Goal: Communication & Community: Participate in discussion

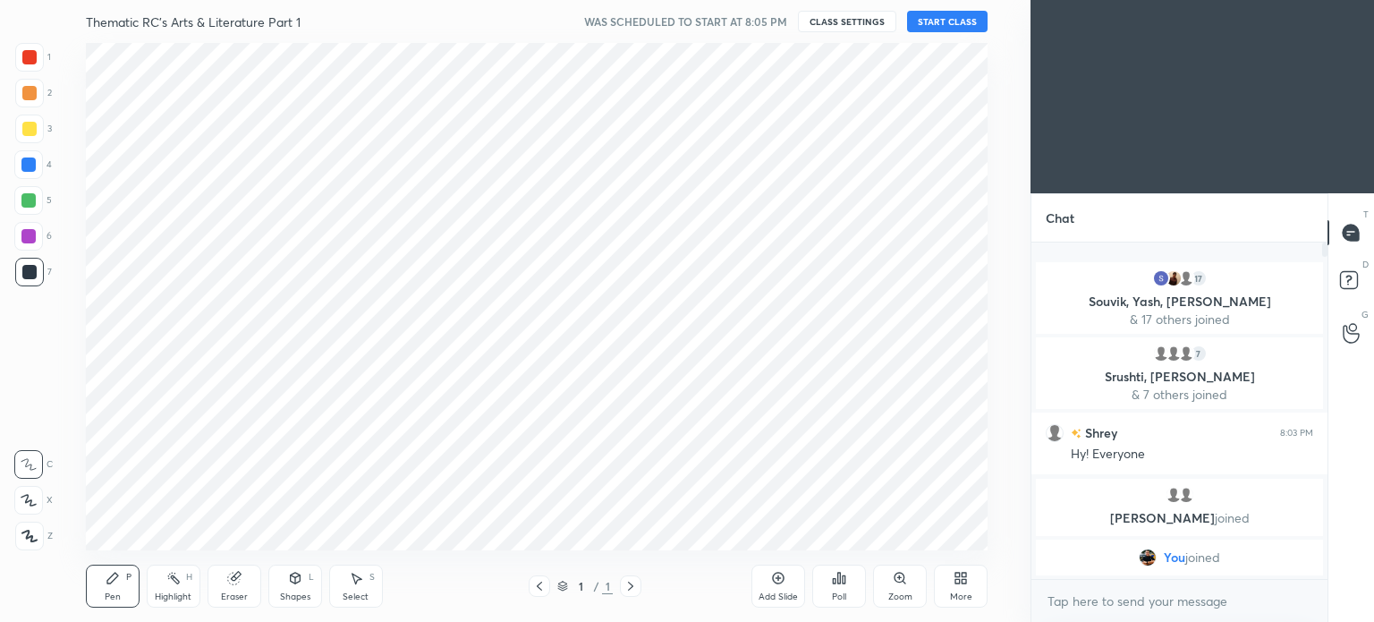
scroll to position [88964, 88513]
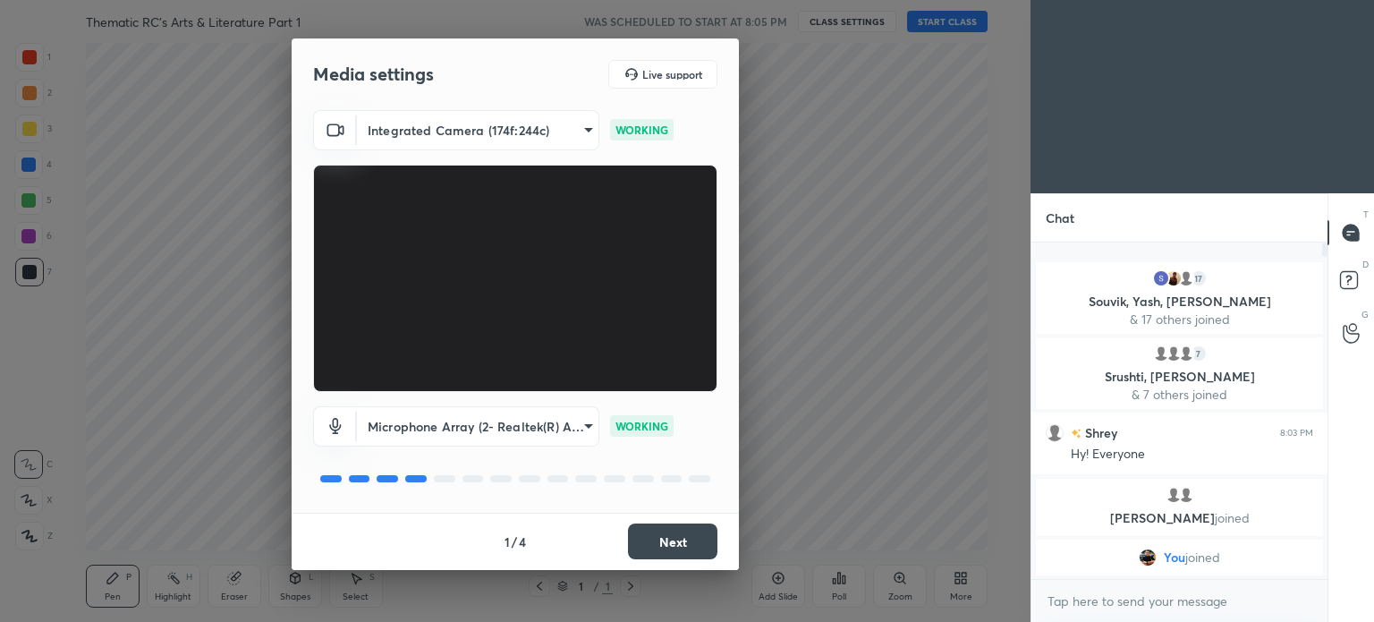
click at [579, 426] on body "1 2 3 4 5 6 7 C X Z C X Z E E Erase all H H Thematic RC's Arts & Literature Par…" at bounding box center [687, 311] width 1374 height 622
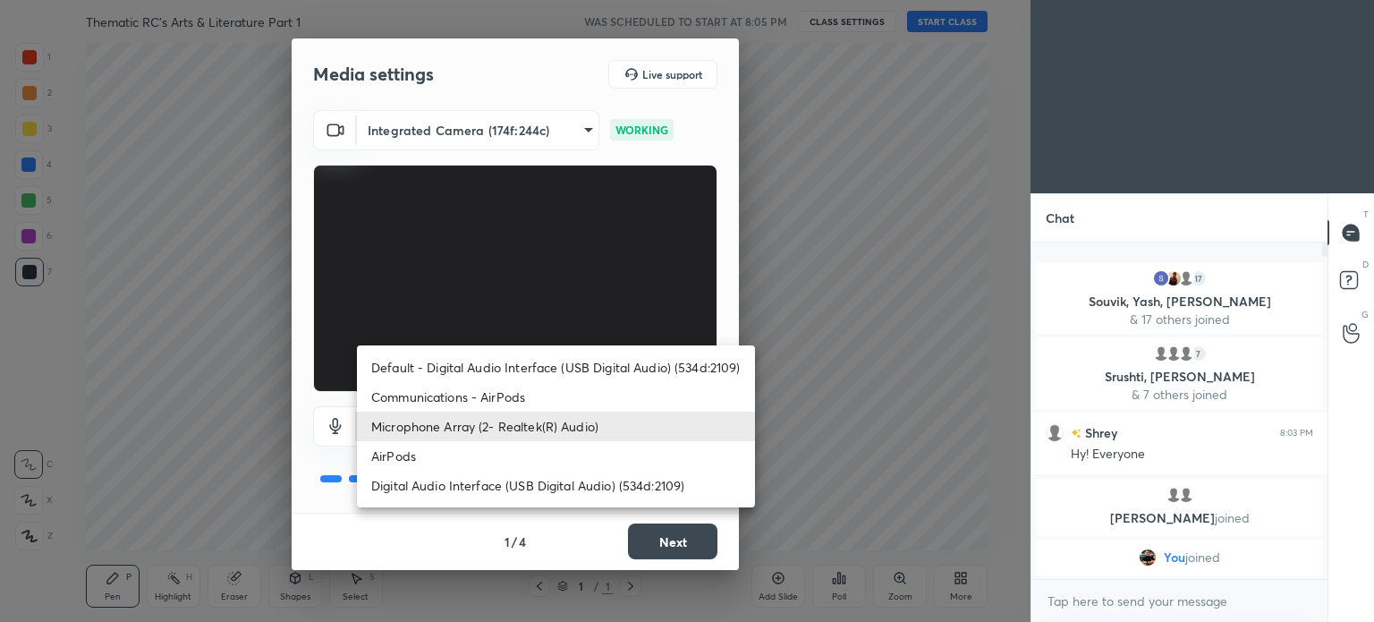
click at [480, 455] on li "AirPods" at bounding box center [556, 456] width 398 height 30
type input "d3e3db5766ca515d36314169267f5840d21080cced749be5da6320854d130b58"
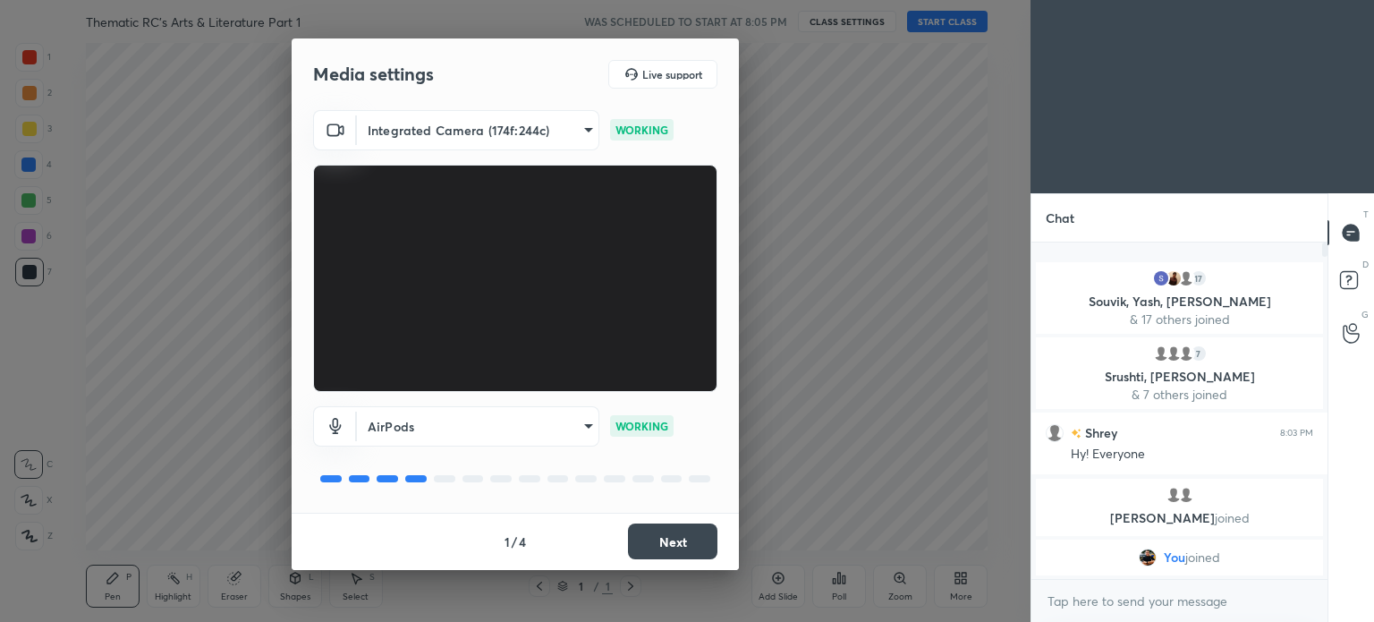
click at [668, 536] on button "Next" at bounding box center [672, 541] width 89 height 36
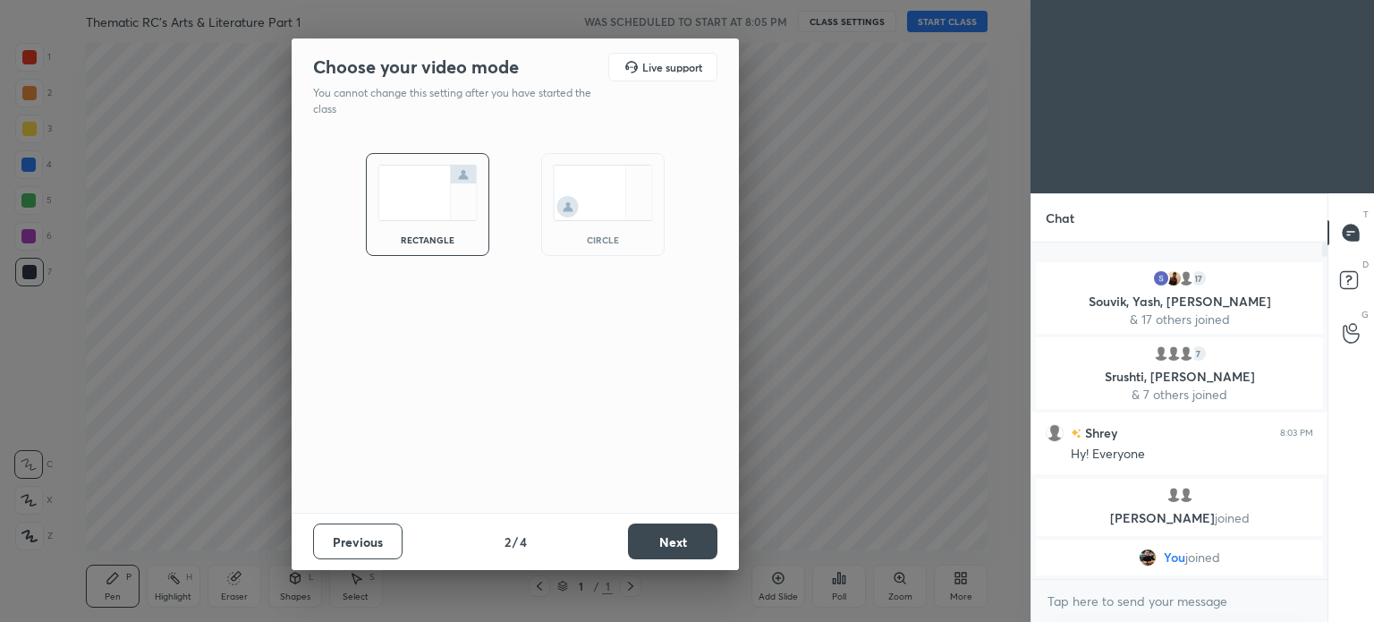
click at [669, 540] on button "Next" at bounding box center [672, 541] width 89 height 36
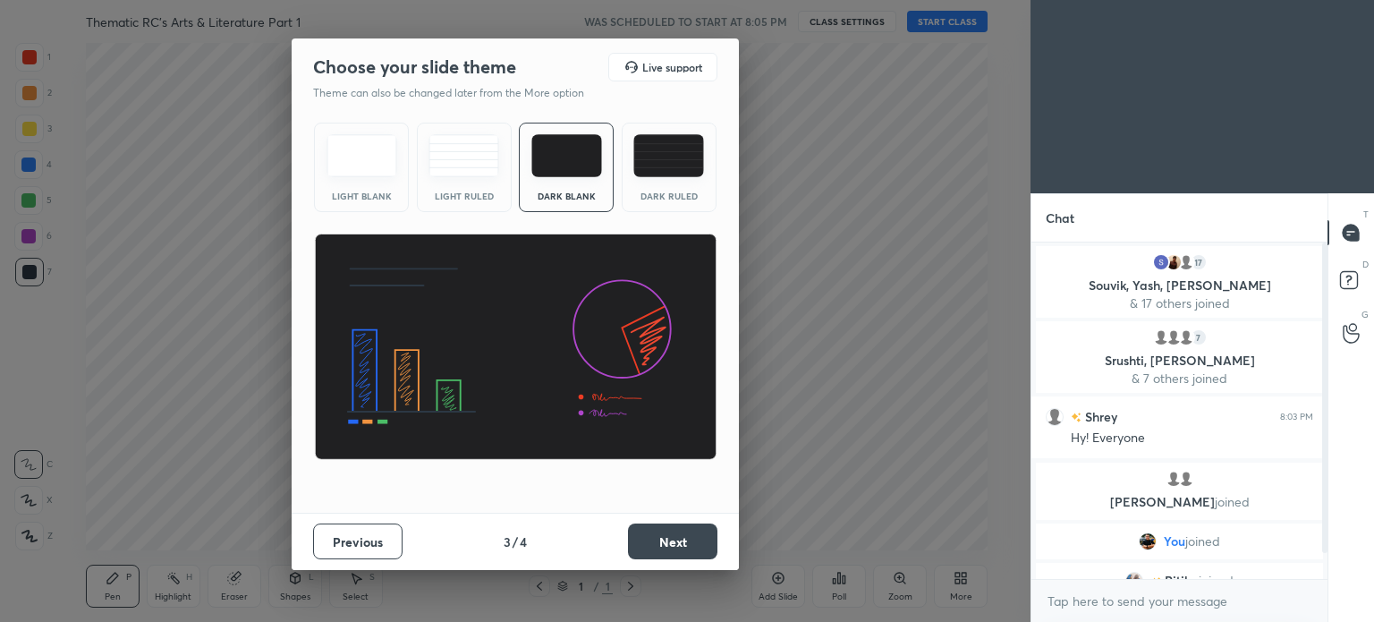
click at [656, 542] on button "Next" at bounding box center [672, 541] width 89 height 36
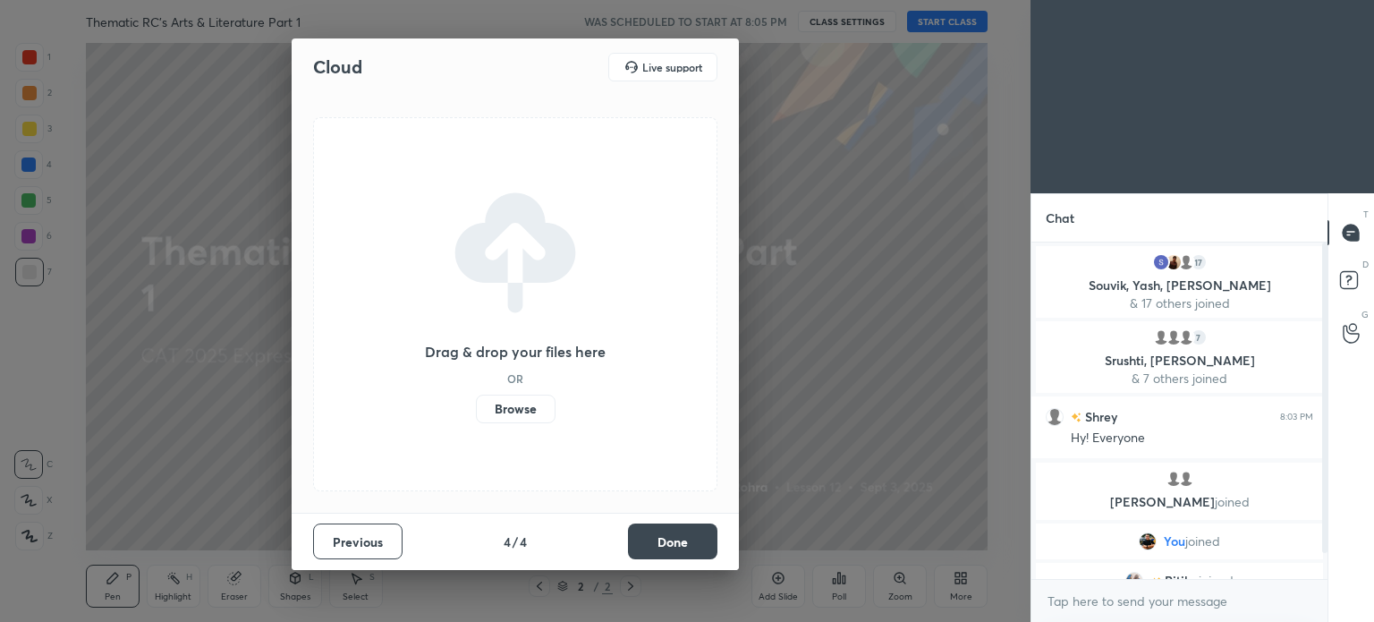
click at [512, 404] on label "Browse" at bounding box center [516, 409] width 80 height 29
click at [476, 404] on input "Browse" at bounding box center [476, 409] width 0 height 29
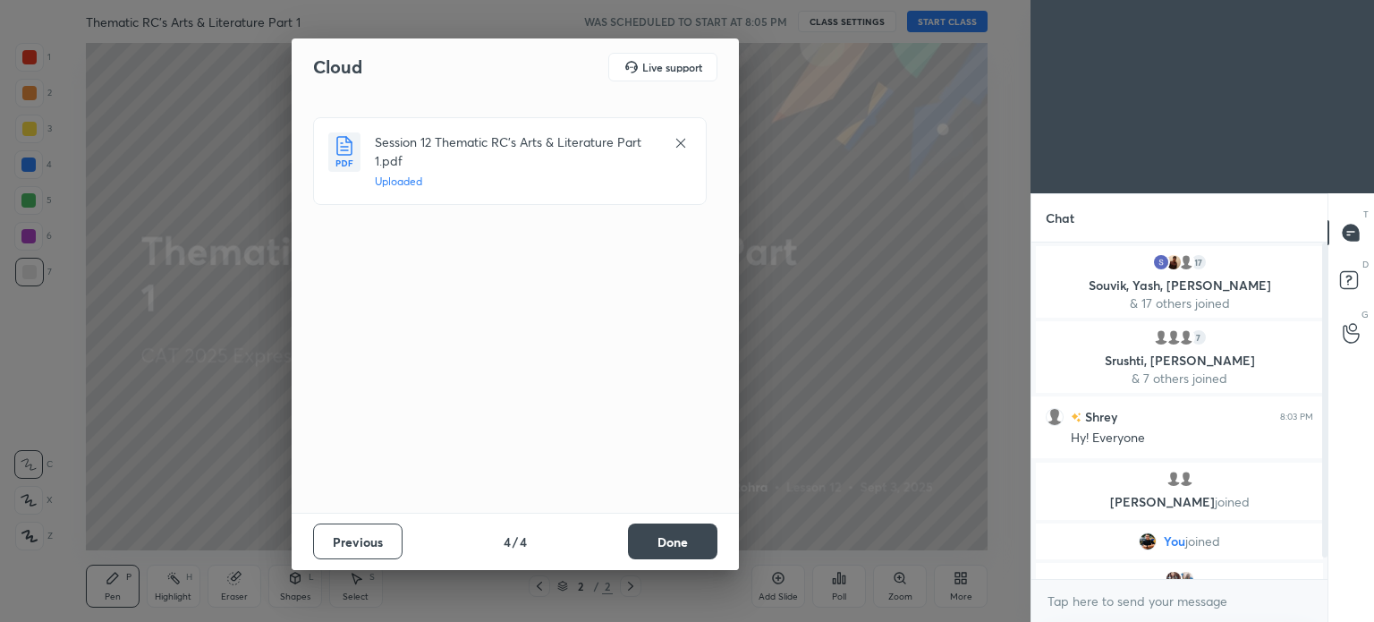
click at [682, 537] on button "Done" at bounding box center [672, 541] width 89 height 36
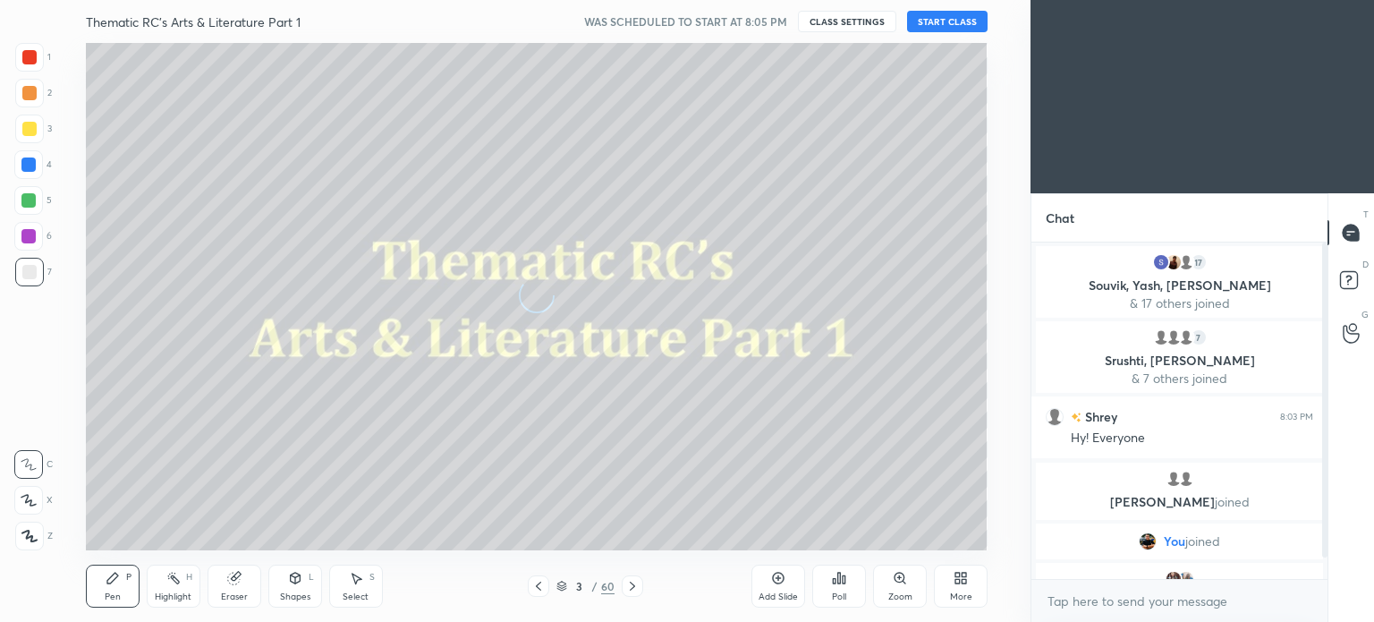
click at [945, 26] on button "START CLASS" at bounding box center [947, 21] width 81 height 21
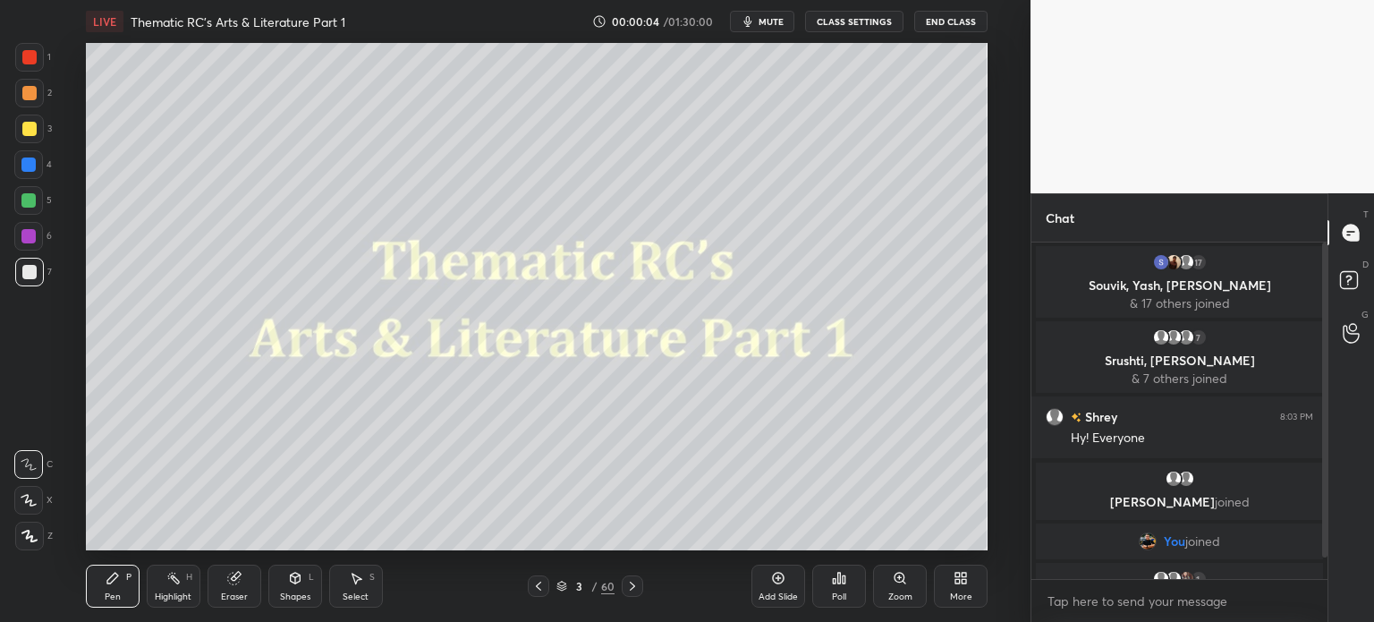
click at [1011, 453] on div "Setting up your live class Poll for secs No correct answer Start poll" at bounding box center [536, 296] width 959 height 507
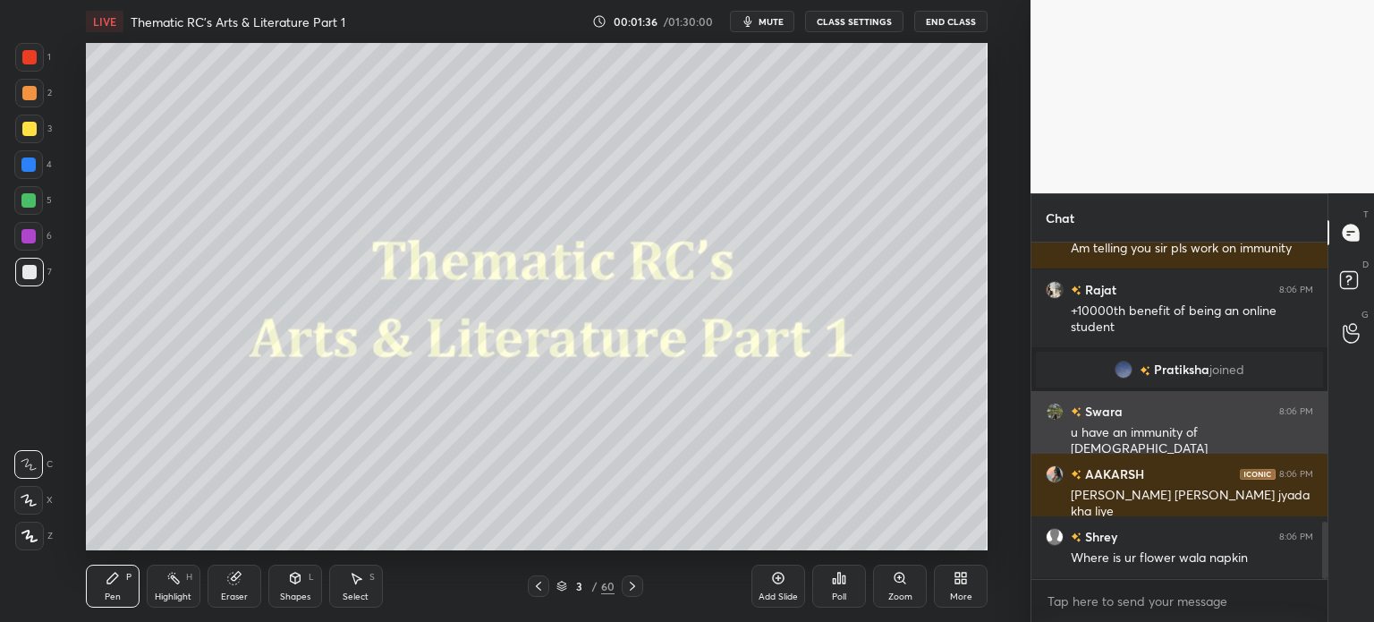
scroll to position [1643, 0]
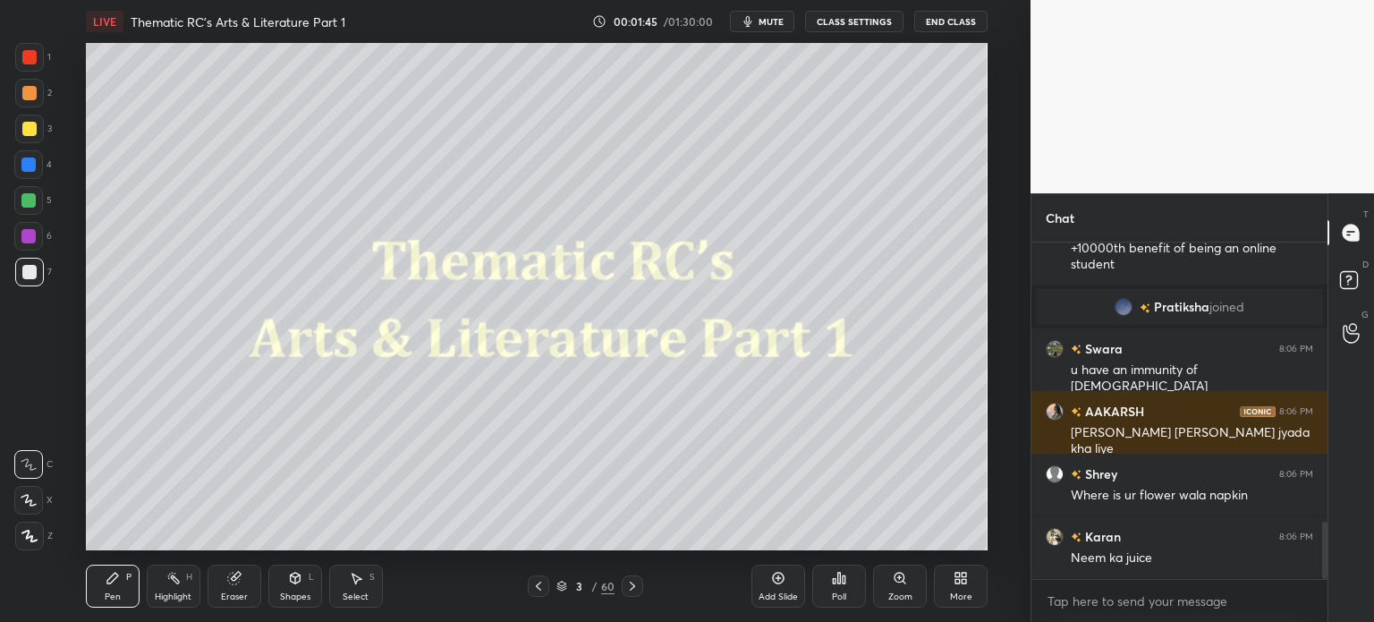
click at [26, 63] on div at bounding box center [29, 57] width 14 height 14
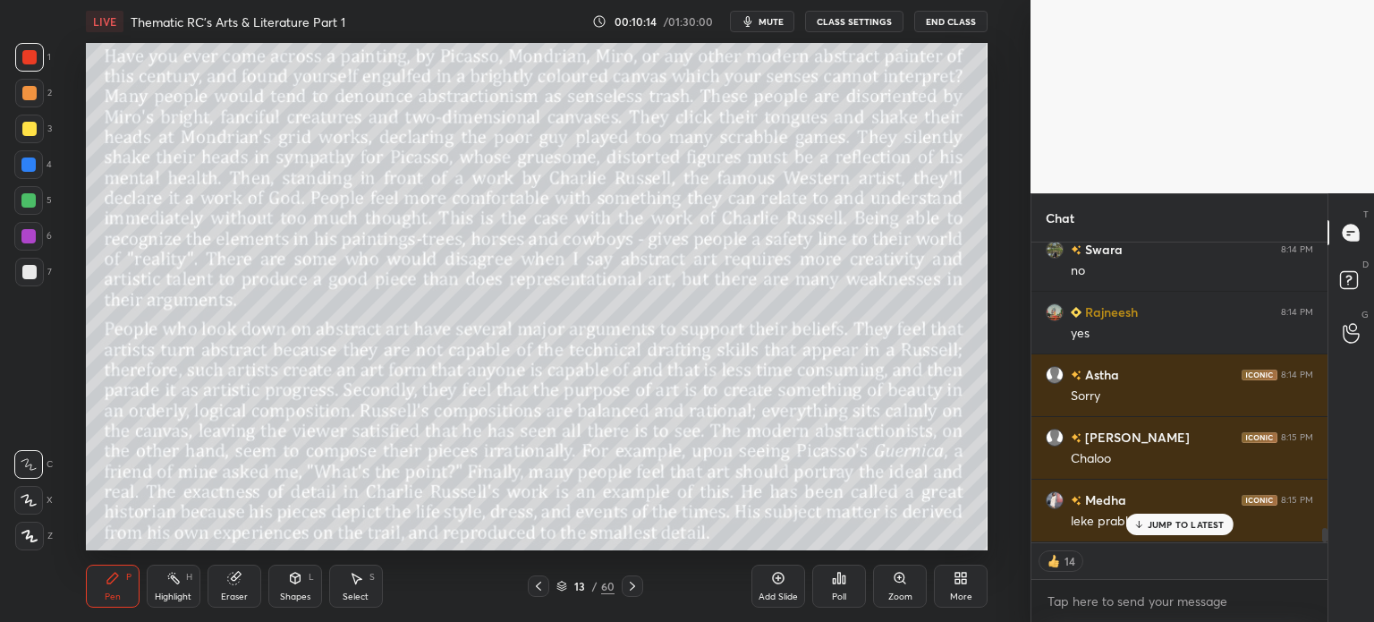
scroll to position [6177, 0]
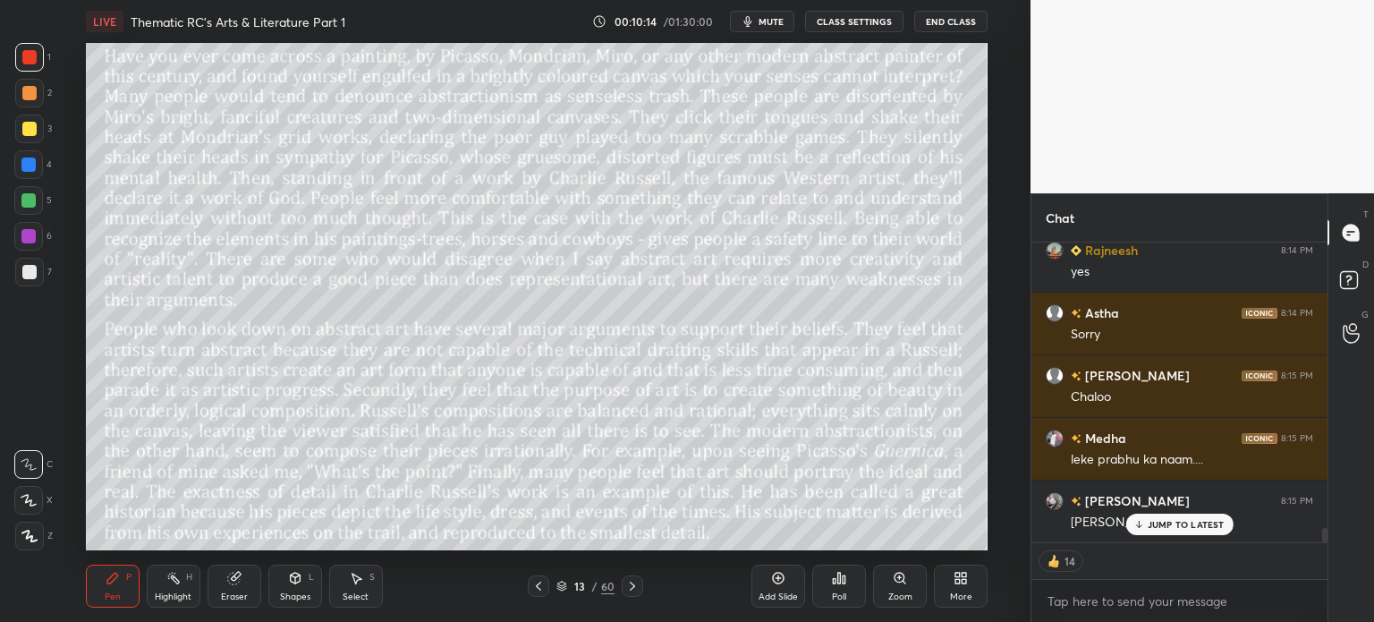
type textarea "x"
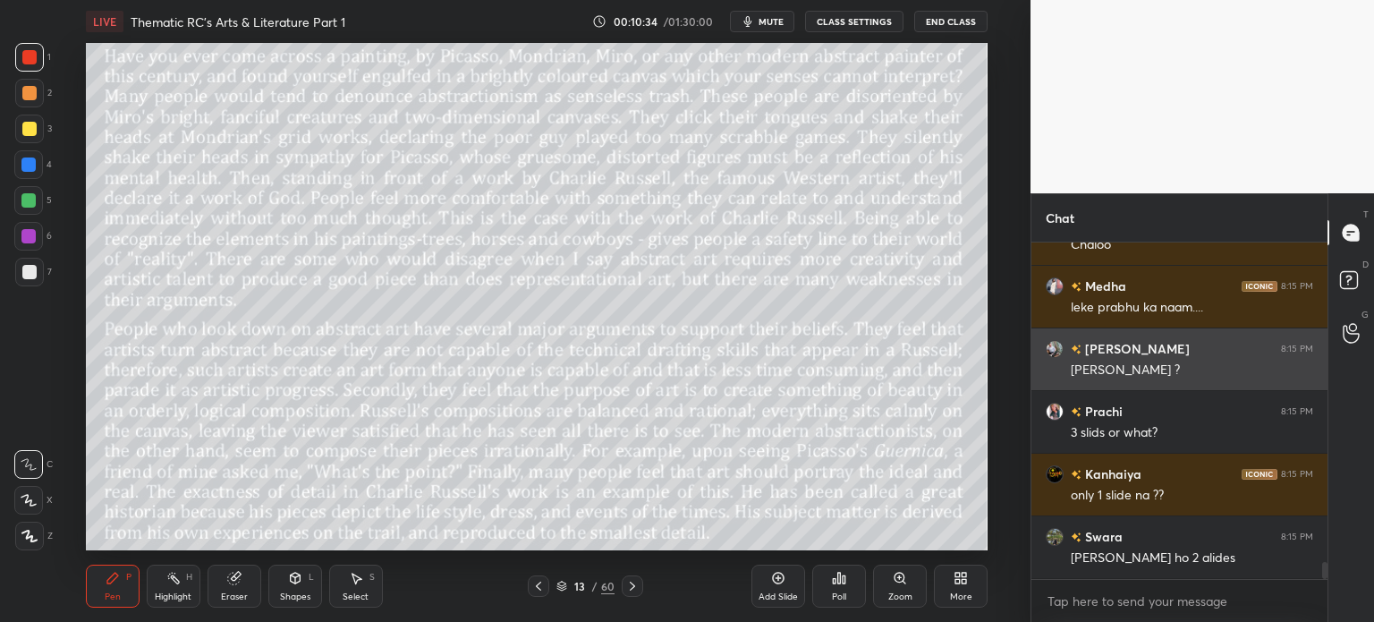
scroll to position [6347, 0]
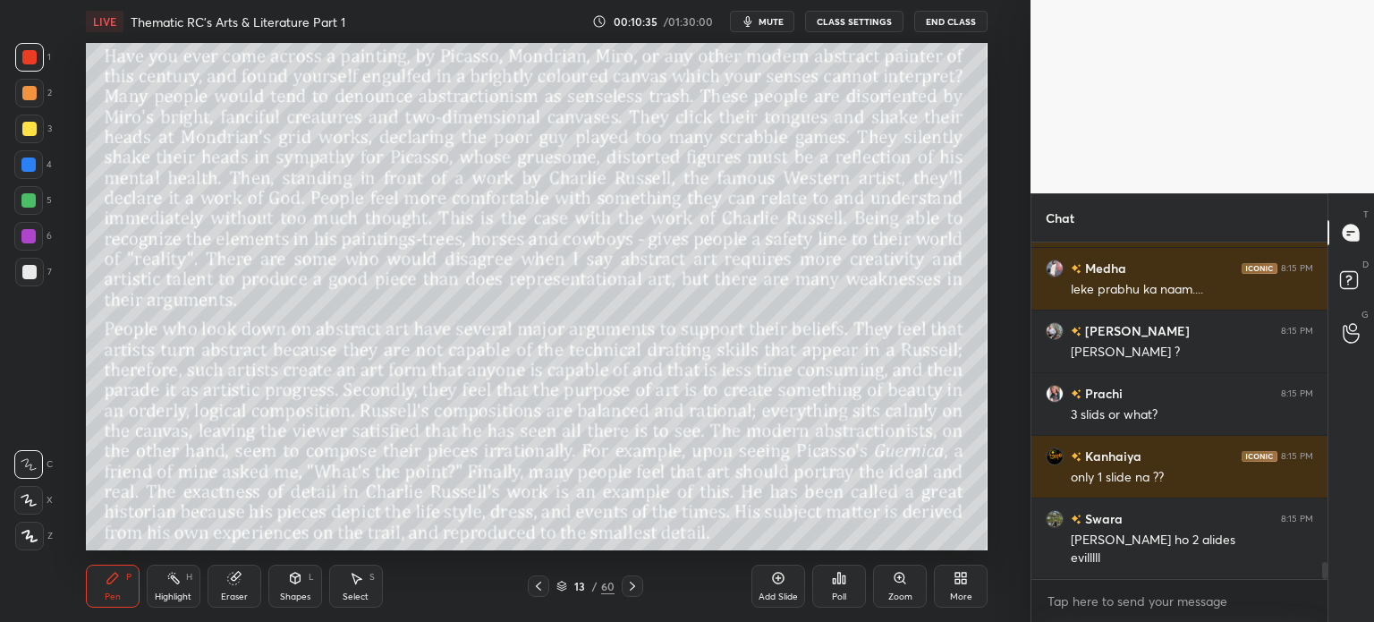
click at [850, 29] on button "CLASS SETTINGS" at bounding box center [854, 21] width 98 height 21
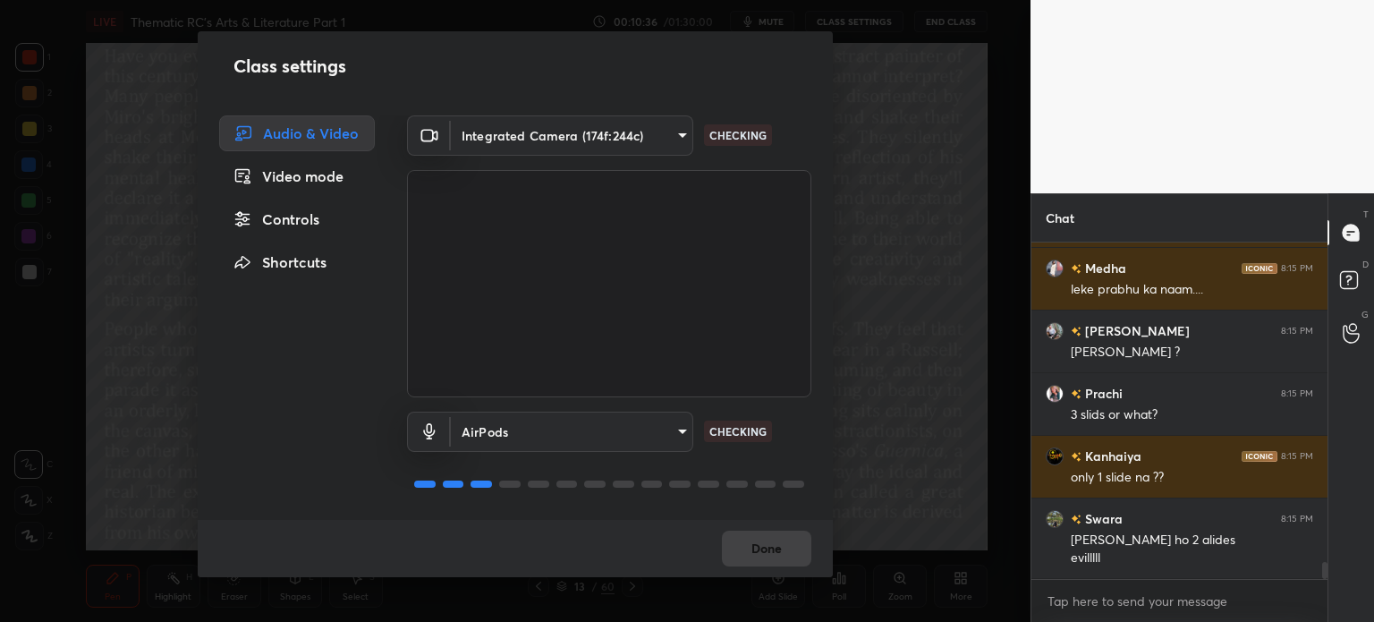
click at [302, 219] on div "Controls" at bounding box center [297, 219] width 156 height 36
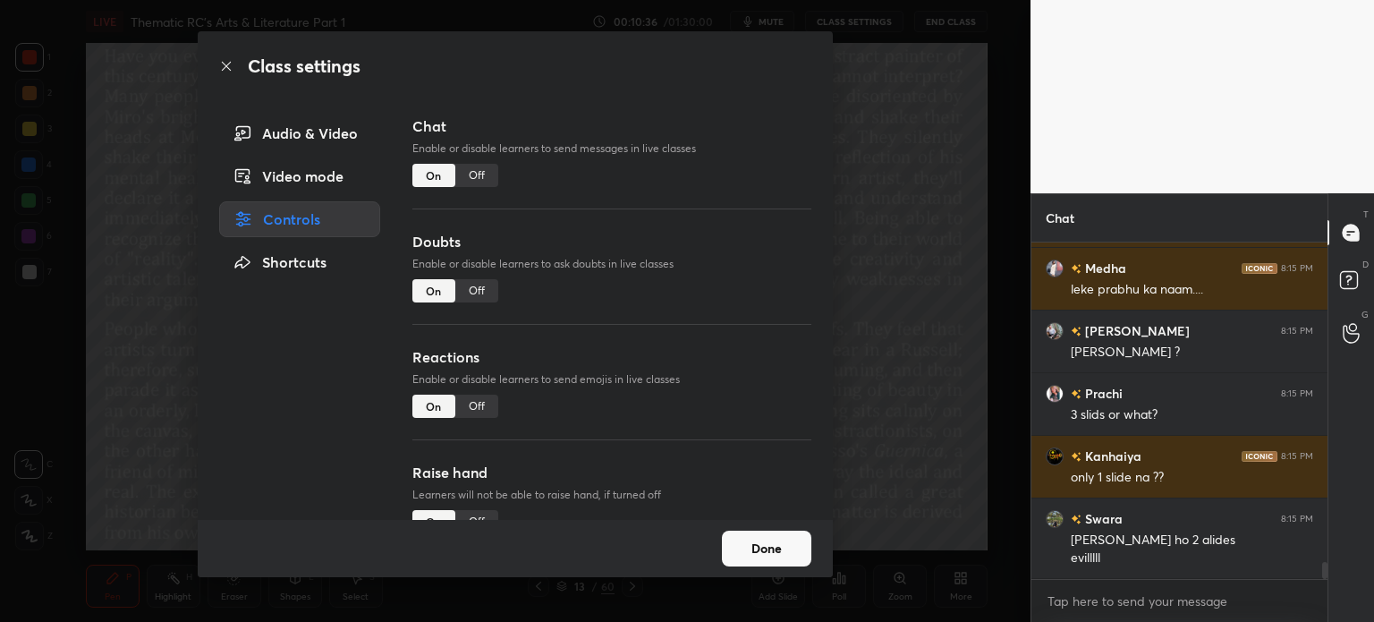
click at [472, 176] on div "Off" at bounding box center [476, 175] width 43 height 23
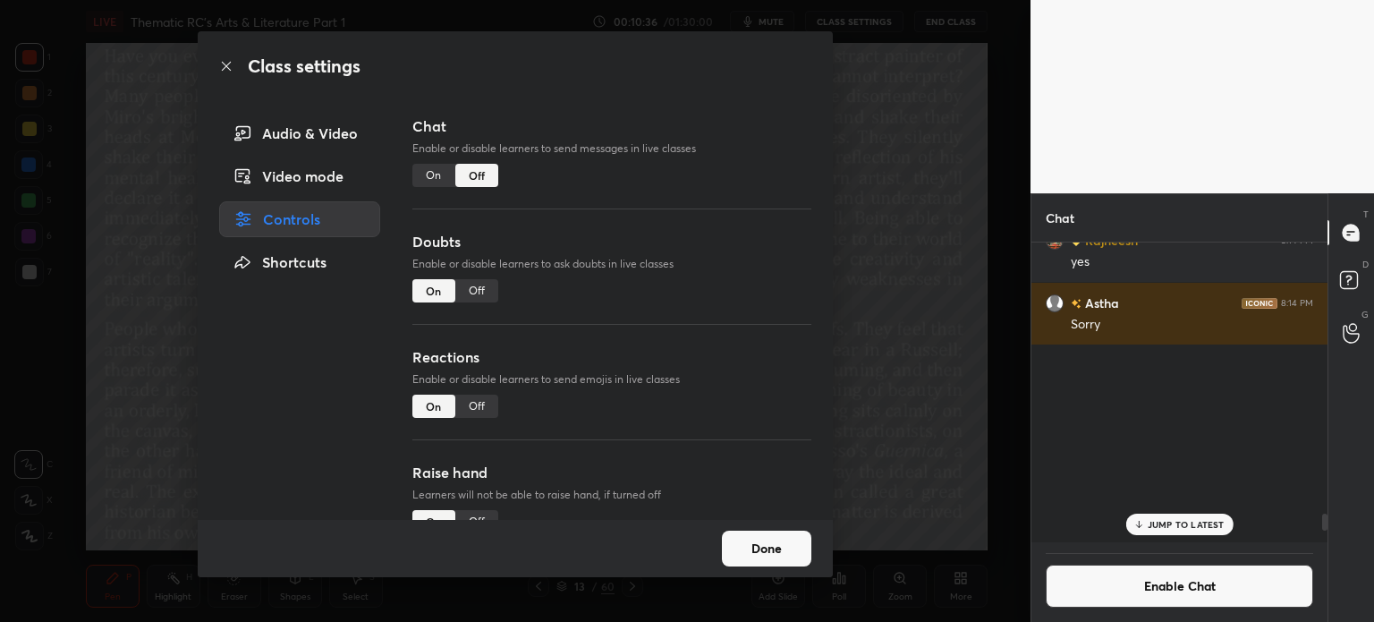
scroll to position [5, 5]
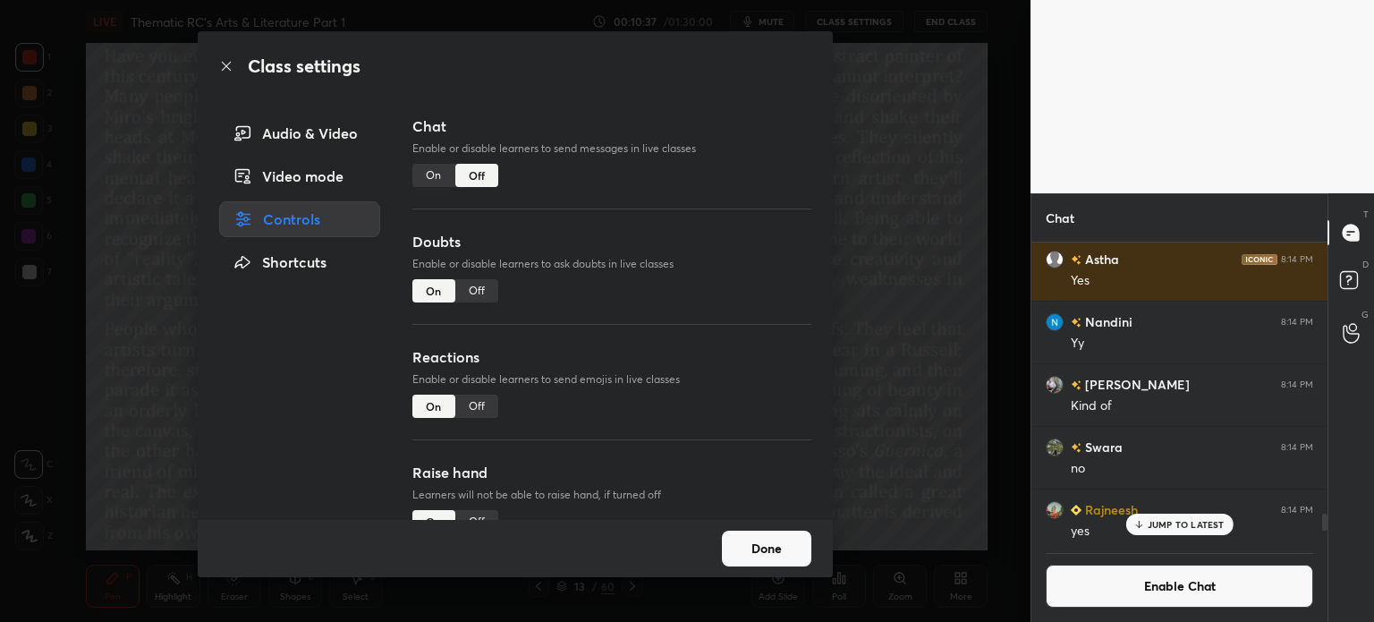
click at [787, 545] on button "Done" at bounding box center [766, 549] width 89 height 36
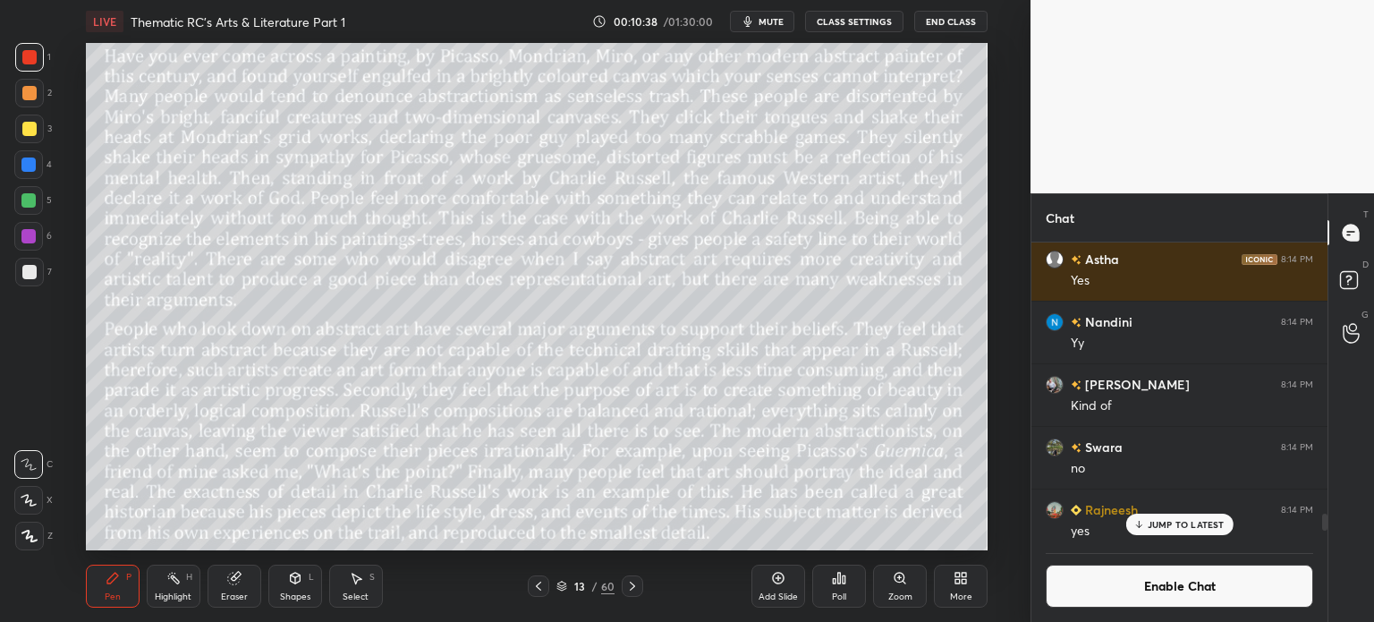
click at [1178, 519] on p "JUMP TO LATEST" at bounding box center [1186, 524] width 77 height 11
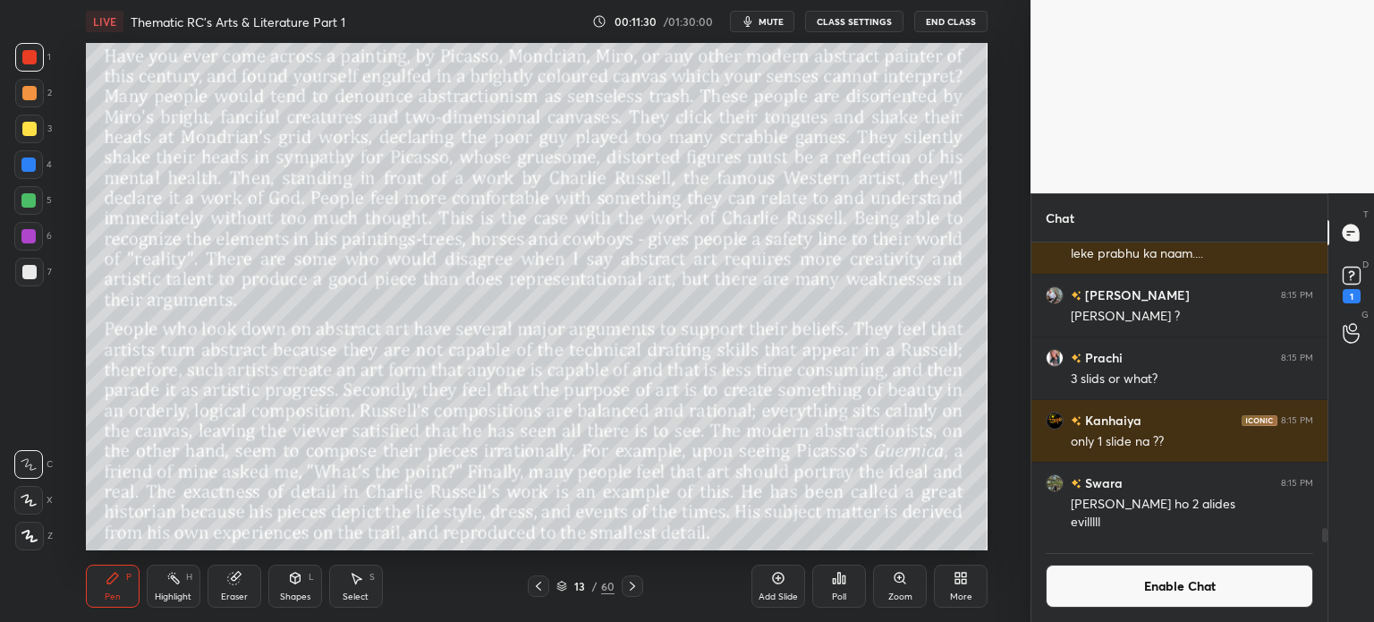
scroll to position [6022, 0]
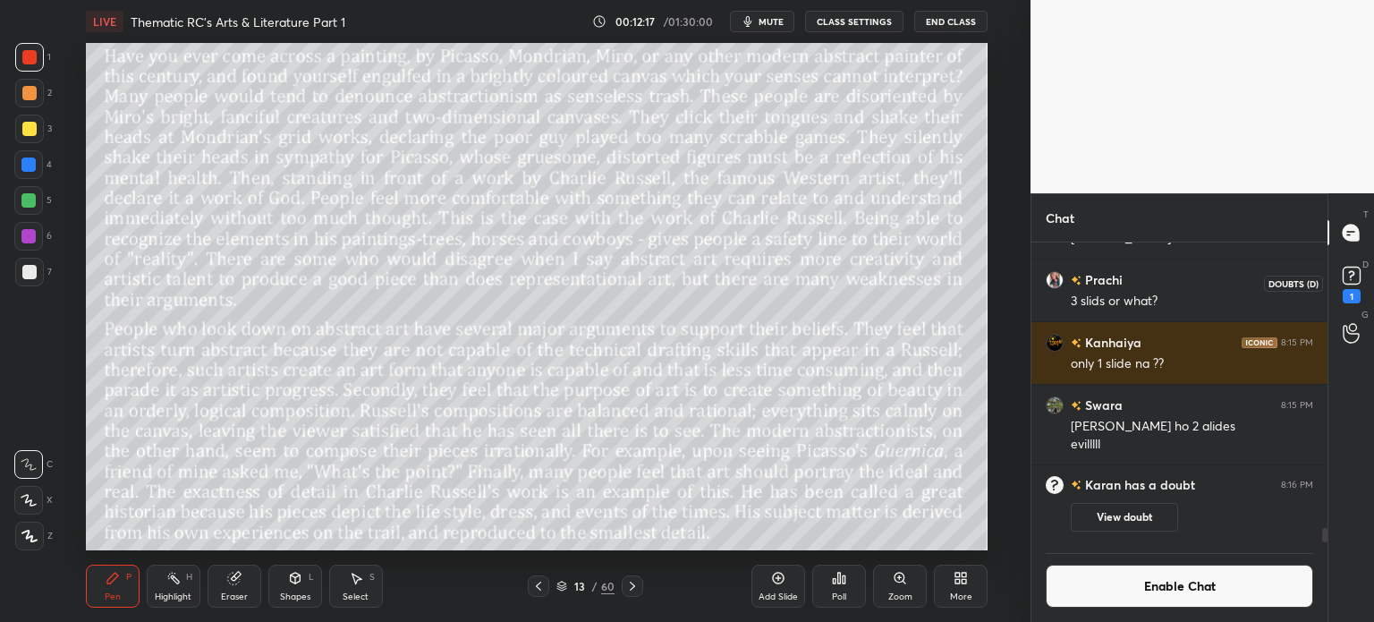
click at [1349, 271] on rect at bounding box center [1351, 276] width 17 height 17
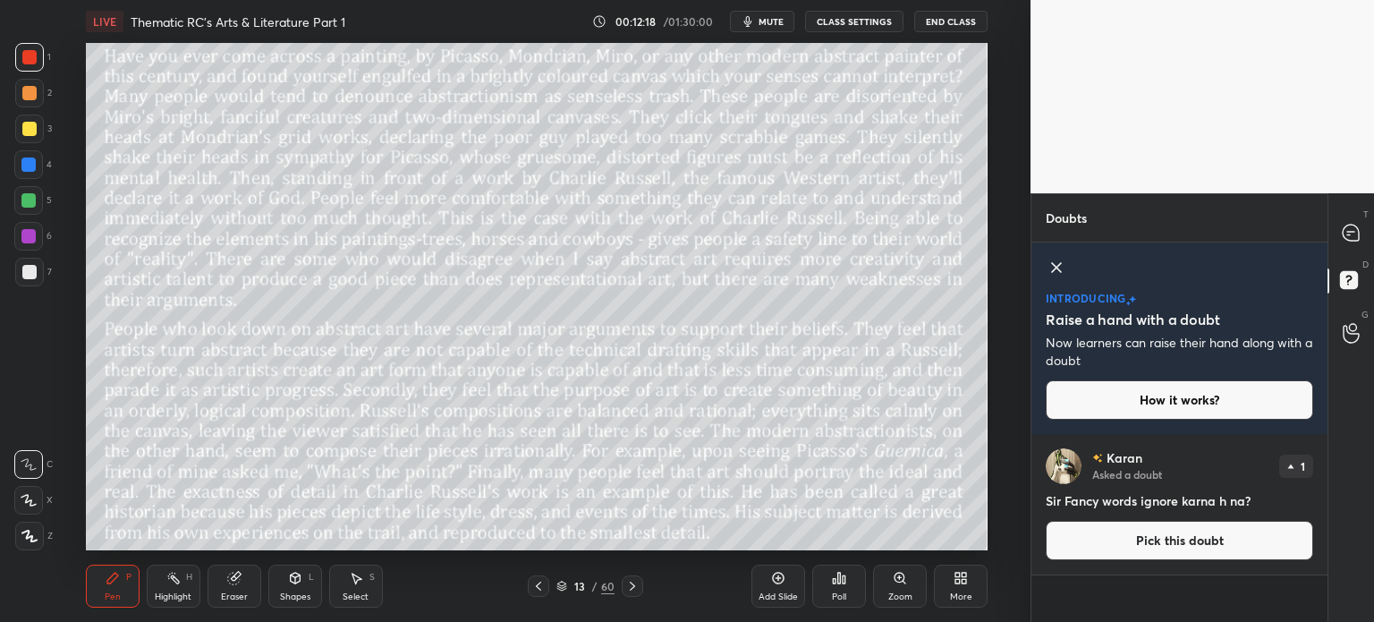
click at [1049, 263] on icon at bounding box center [1056, 267] width 21 height 21
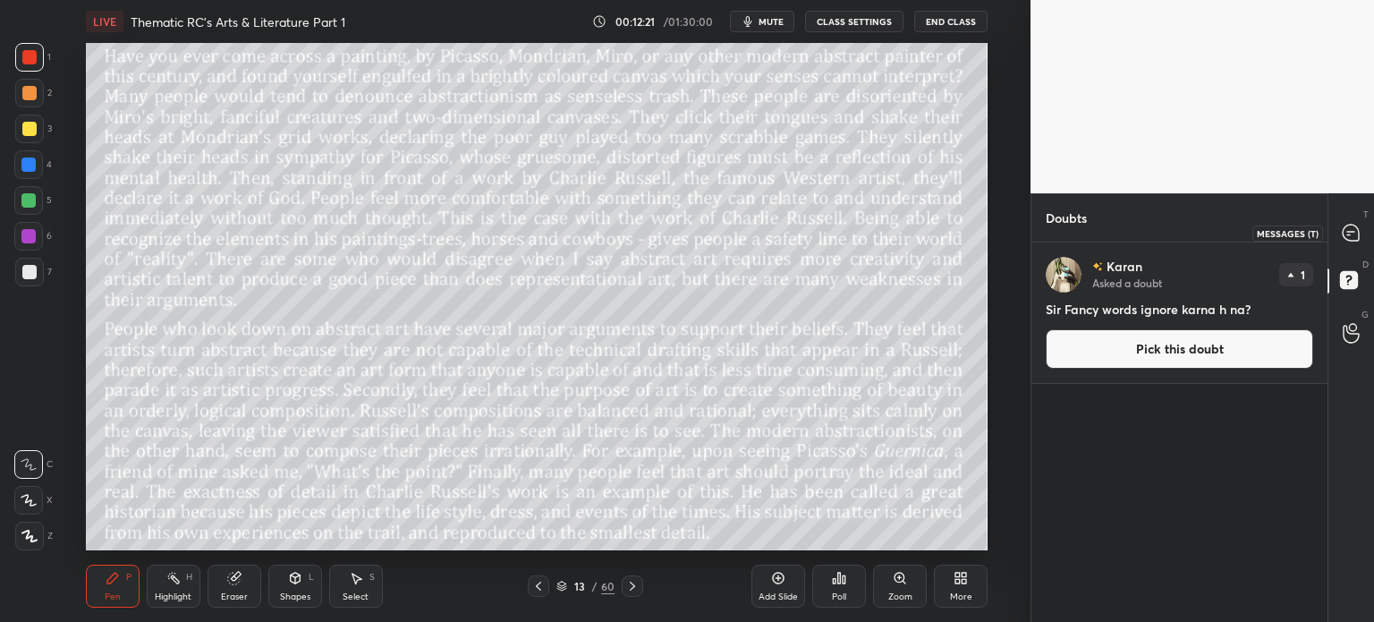
click at [1351, 233] on icon at bounding box center [1351, 233] width 16 height 16
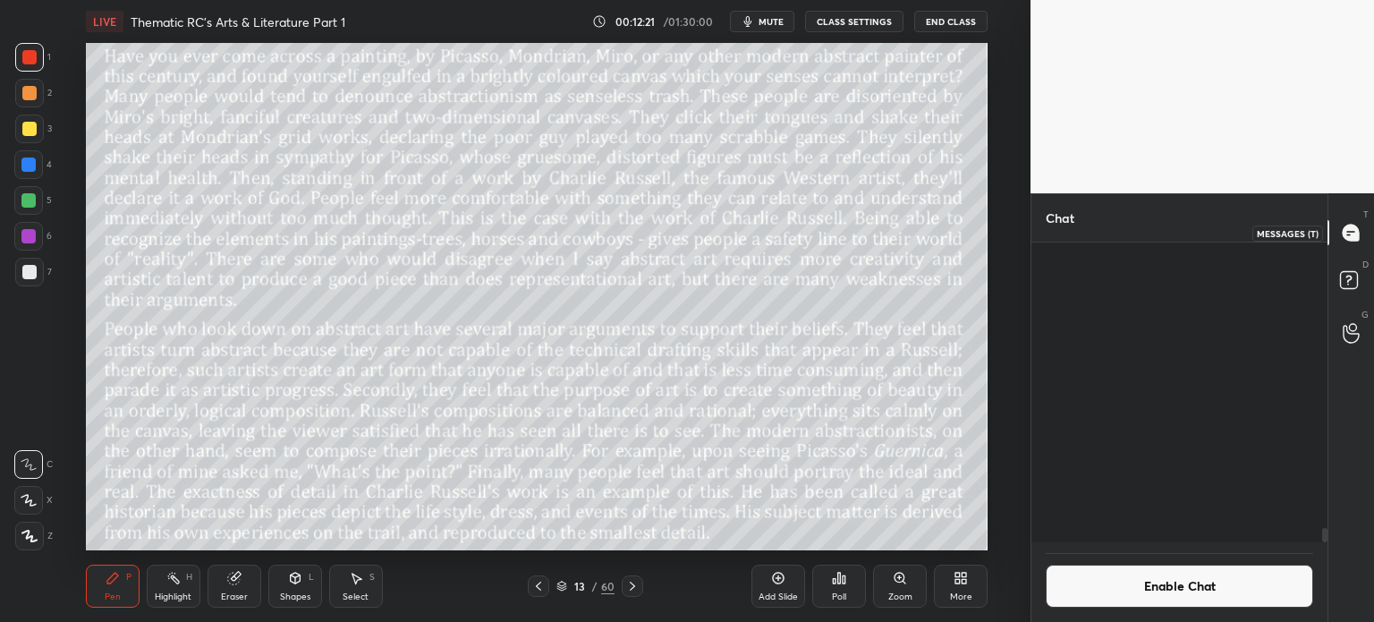
scroll to position [295, 291]
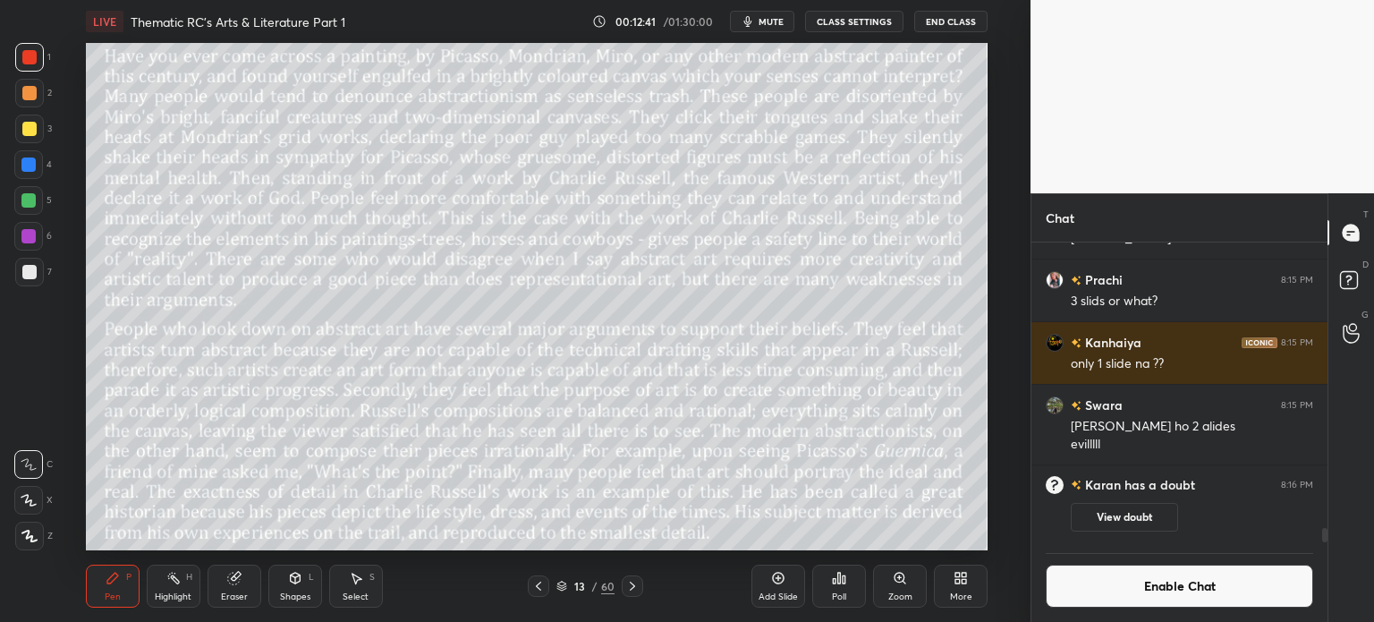
click at [770, 17] on span "mute" at bounding box center [771, 21] width 25 height 13
click at [752, 17] on button "unmute" at bounding box center [762, 21] width 64 height 21
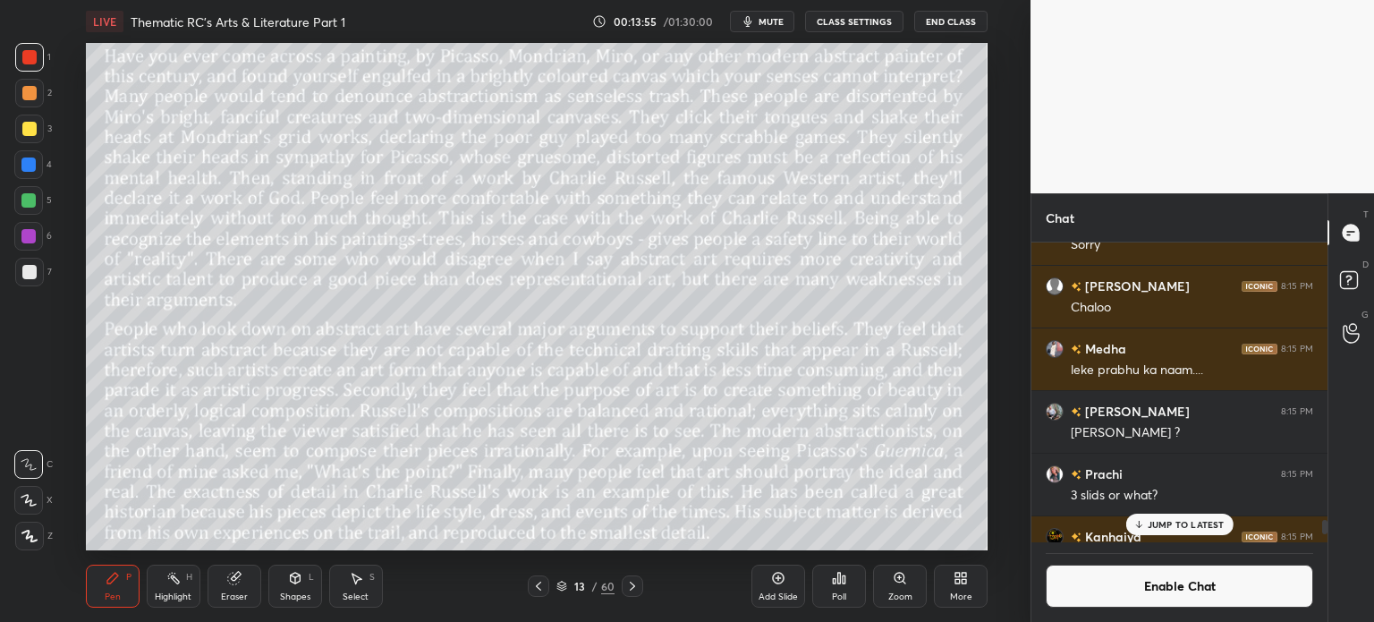
scroll to position [295, 291]
click at [1166, 525] on p "JUMP TO LATEST" at bounding box center [1186, 524] width 77 height 11
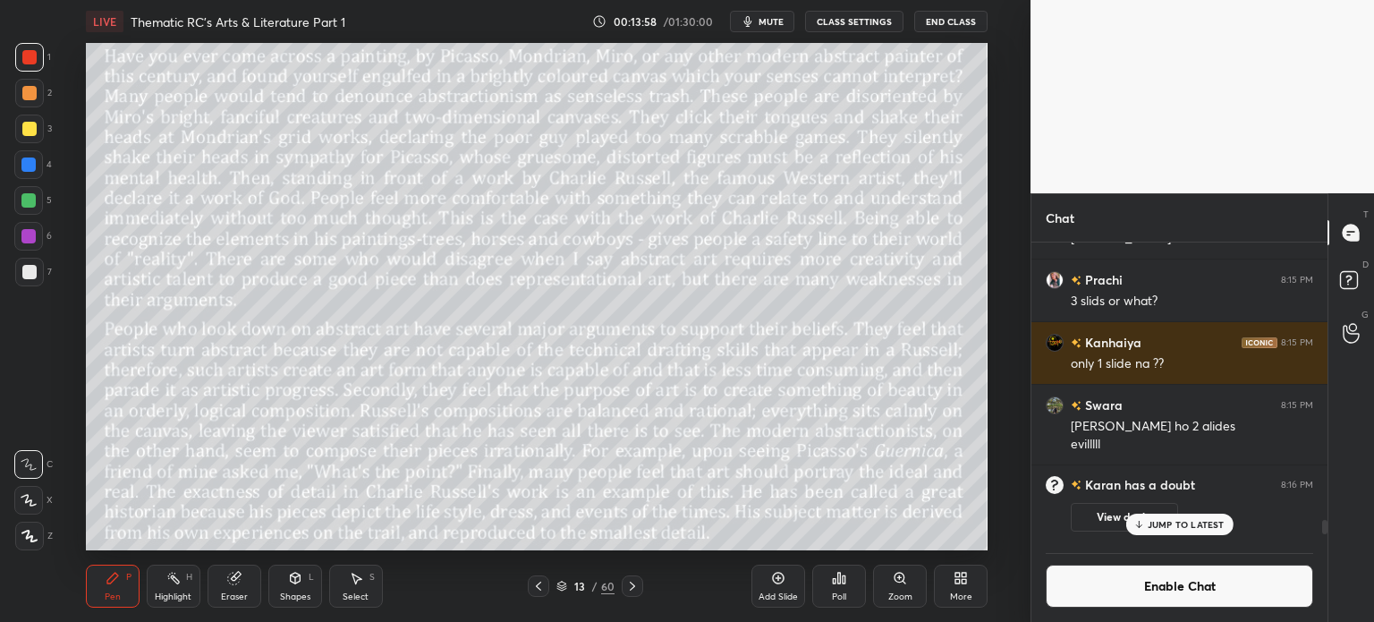
scroll to position [258, 291]
click at [1130, 586] on button "Enable Chat" at bounding box center [1180, 586] width 268 height 43
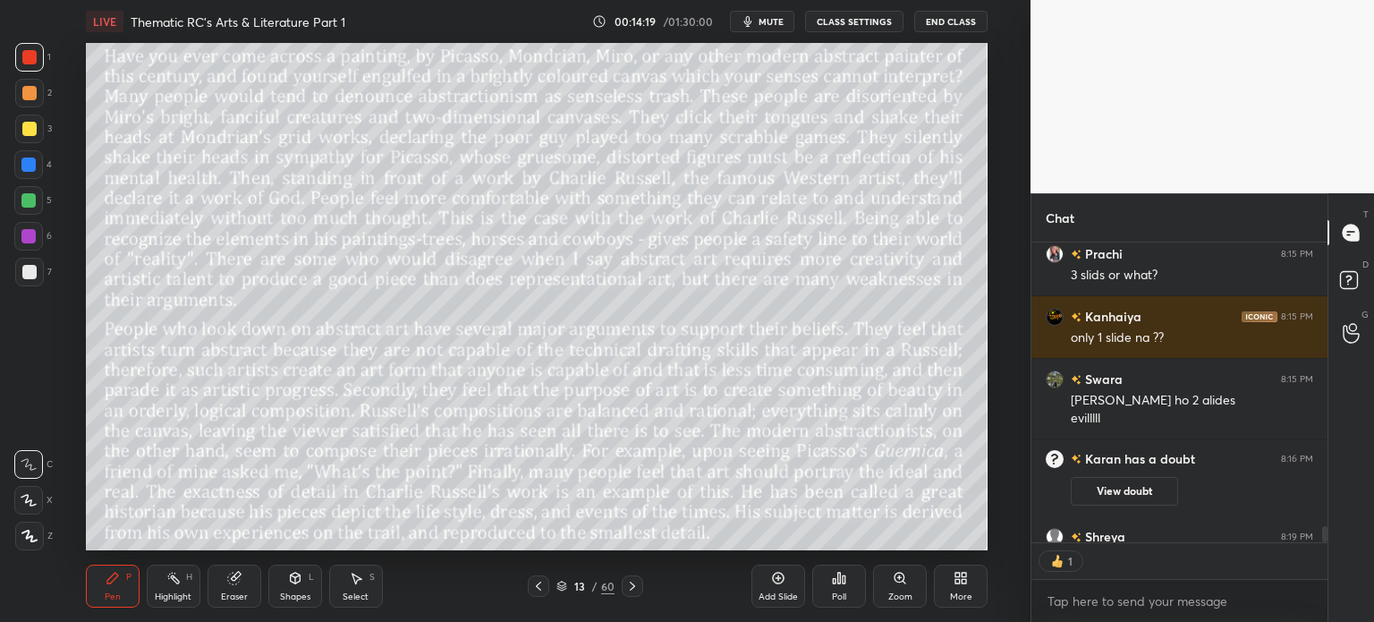
scroll to position [5959, 0]
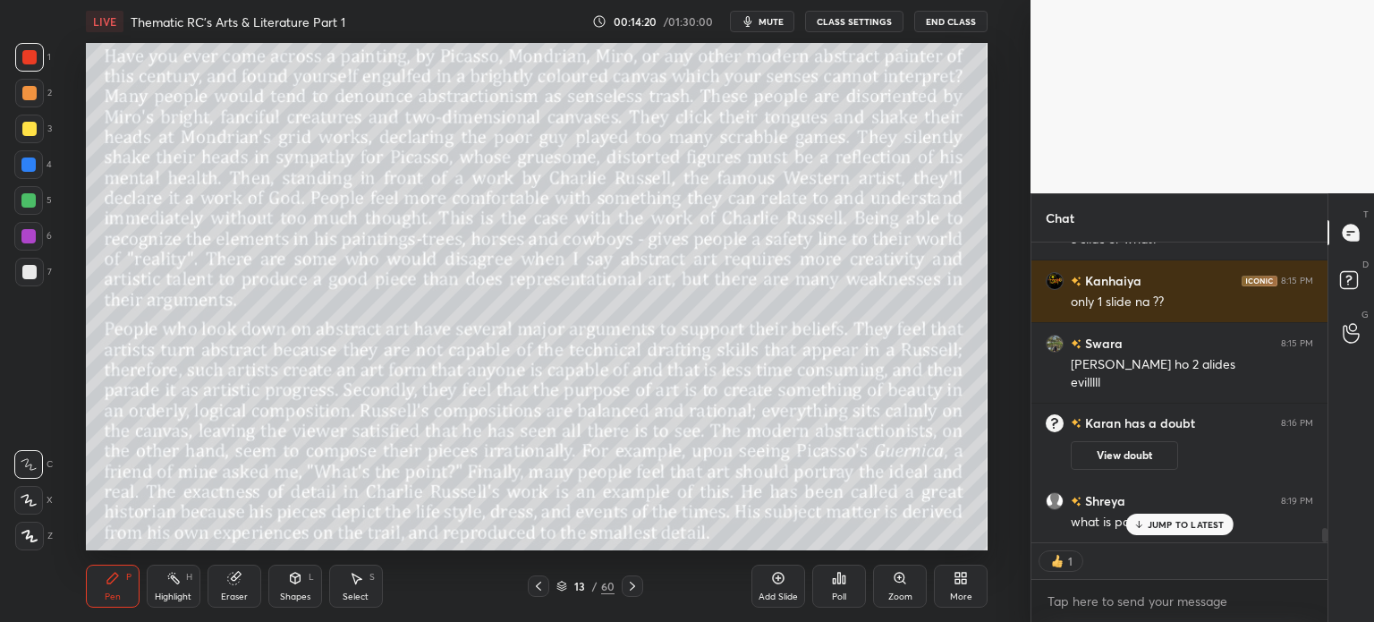
click at [1198, 531] on div "JUMP TO LATEST" at bounding box center [1179, 524] width 107 height 21
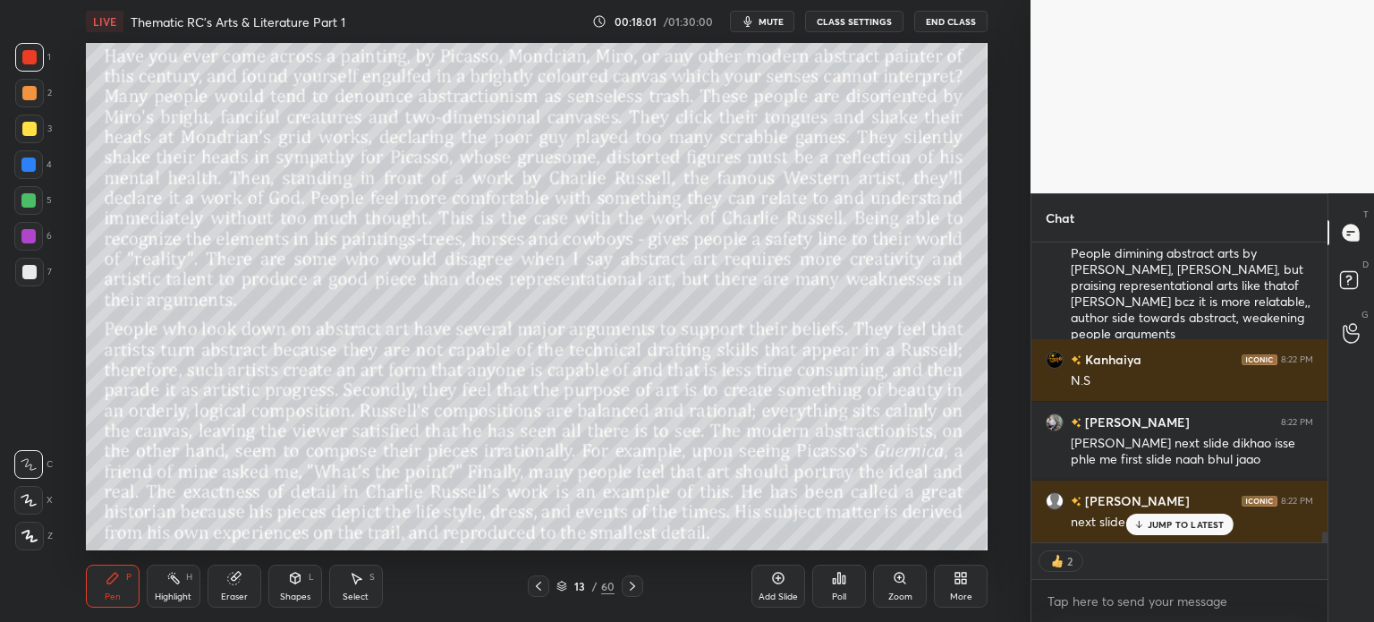
scroll to position [8356, 0]
click at [1174, 522] on div "Prachi 8:22 PM next slide dimag se jane se pehle chaloo Kalpita 8:22 PM People …" at bounding box center [1180, 392] width 296 height 300
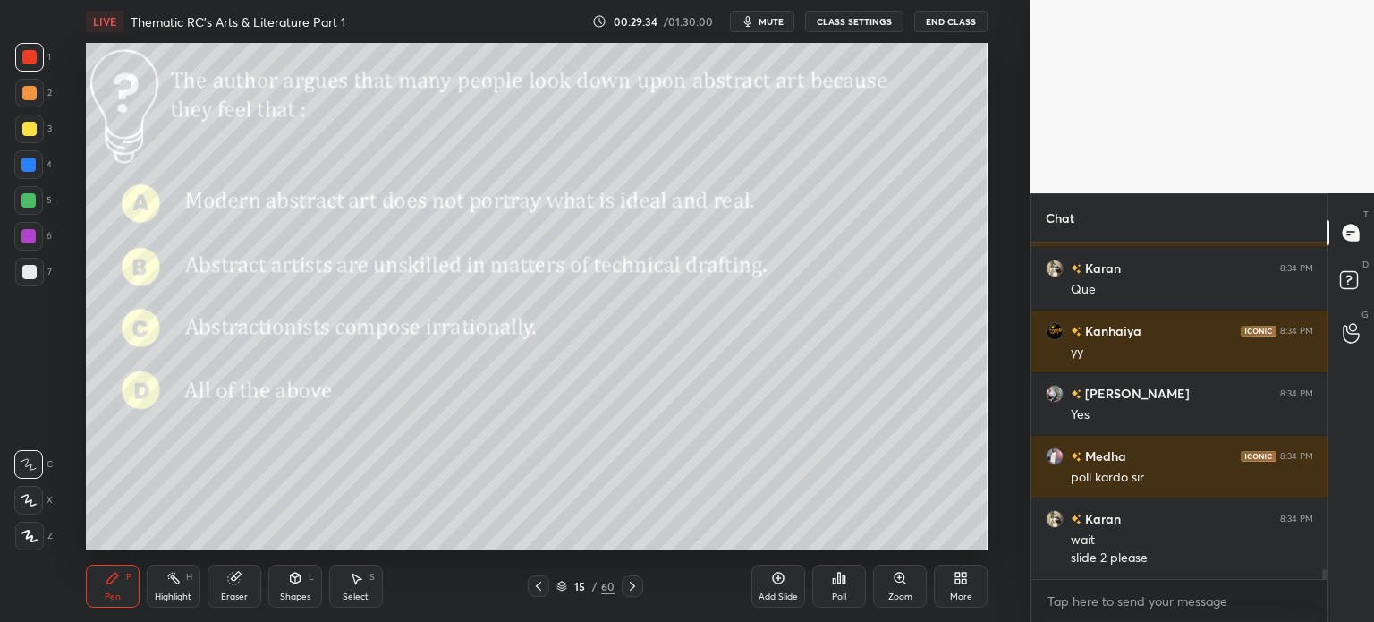
scroll to position [11615, 0]
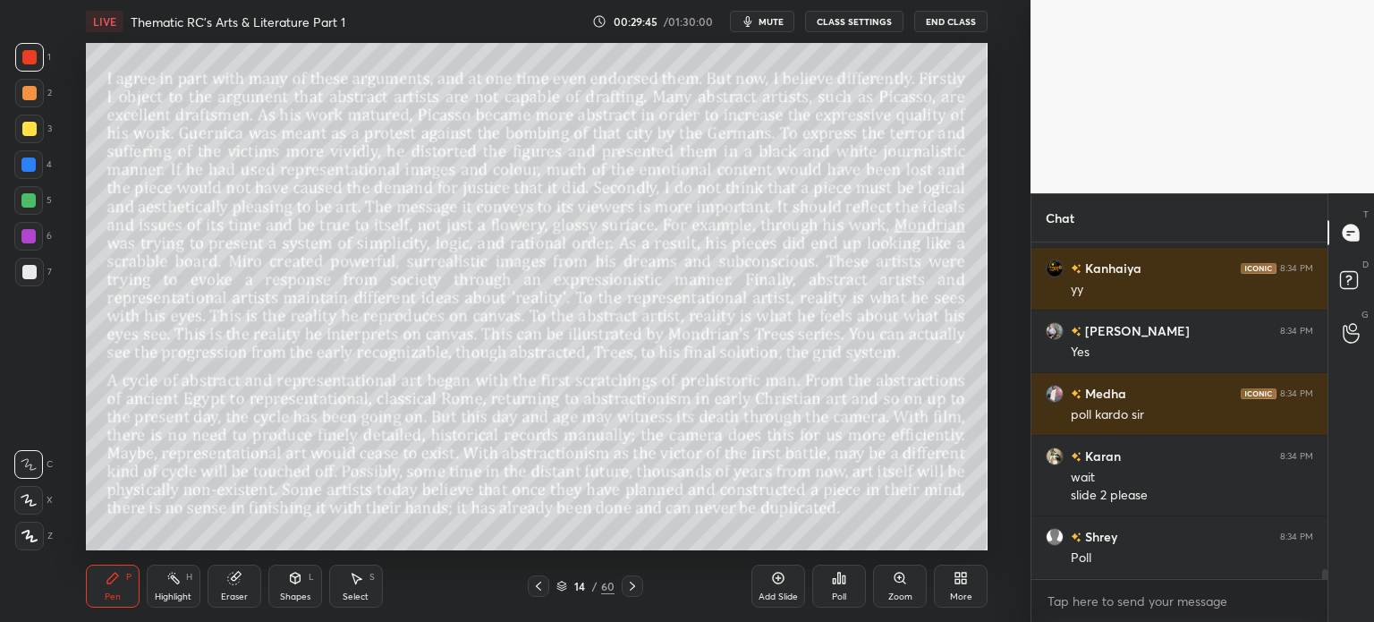
click at [222, 592] on div "Eraser" at bounding box center [234, 596] width 27 height 9
click at [11, 540] on div "1 2 3 4 5 6 7 C X Z C X Z E E Erase all H H" at bounding box center [28, 296] width 57 height 507
click at [29, 531] on span "Erase all" at bounding box center [28, 536] width 27 height 13
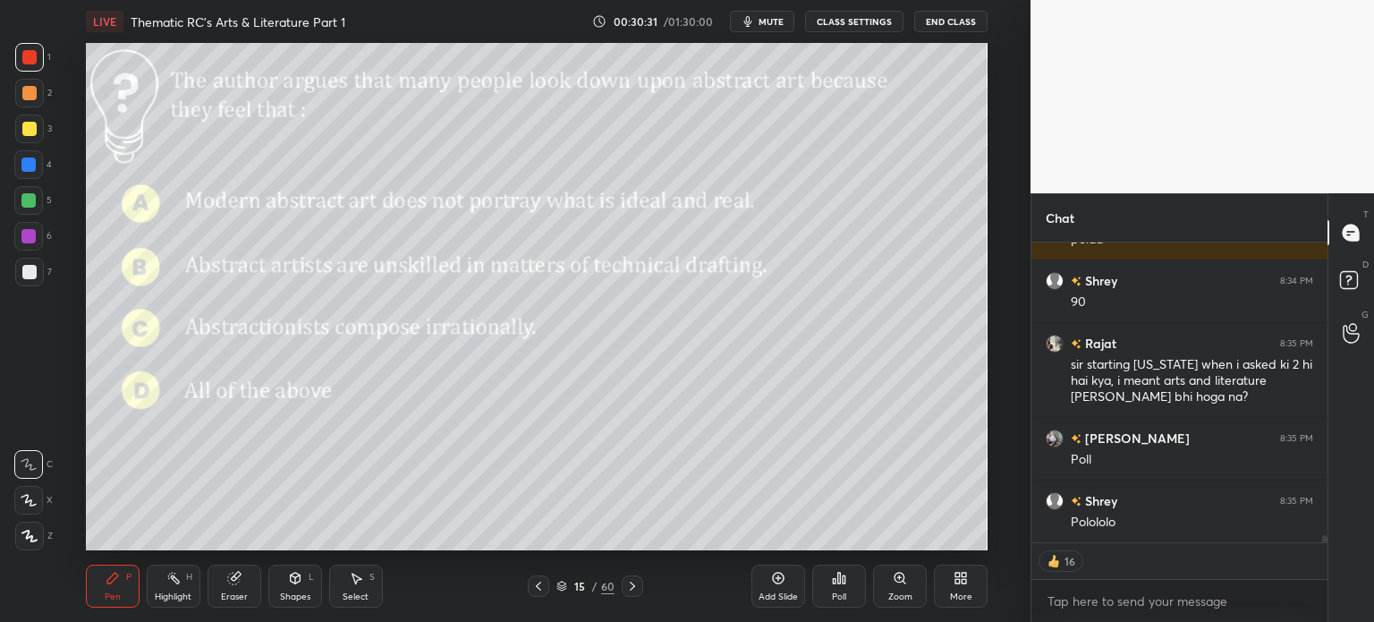
scroll to position [12185, 0]
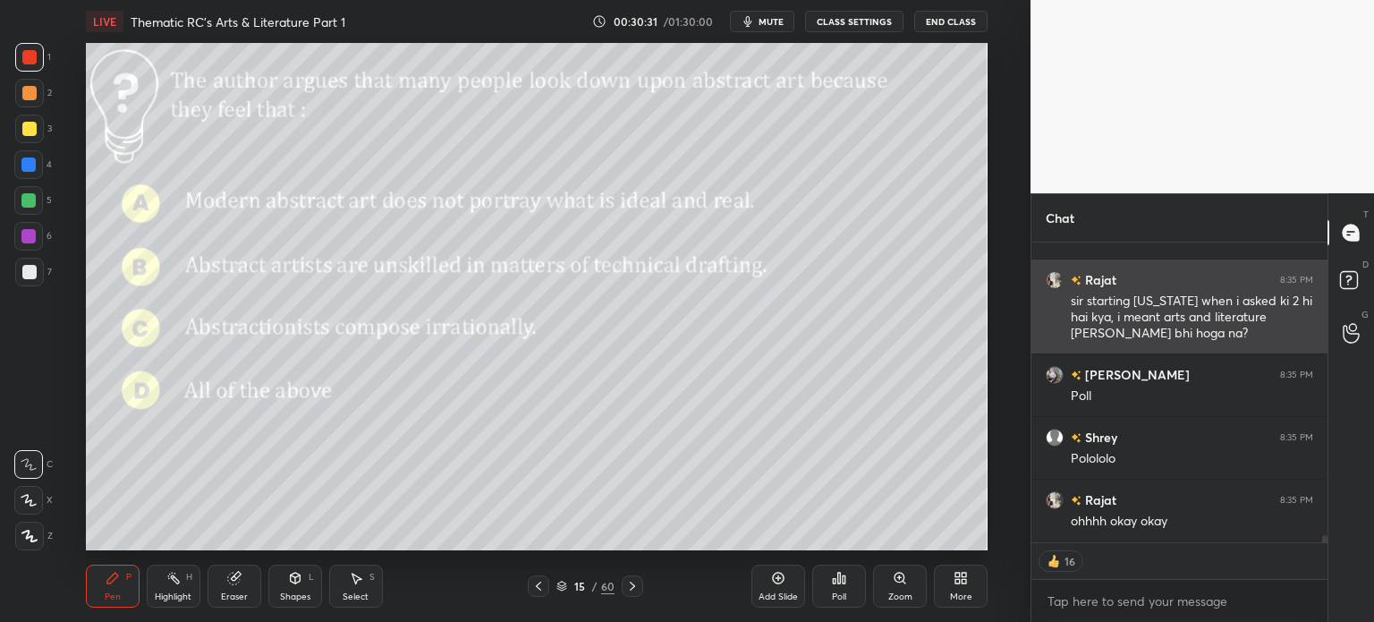
click at [1051, 338] on div "Rajat 8:35 PM sir starting maine when i asked ki 2 hi hai kya, i meant arts and…" at bounding box center [1180, 306] width 296 height 94
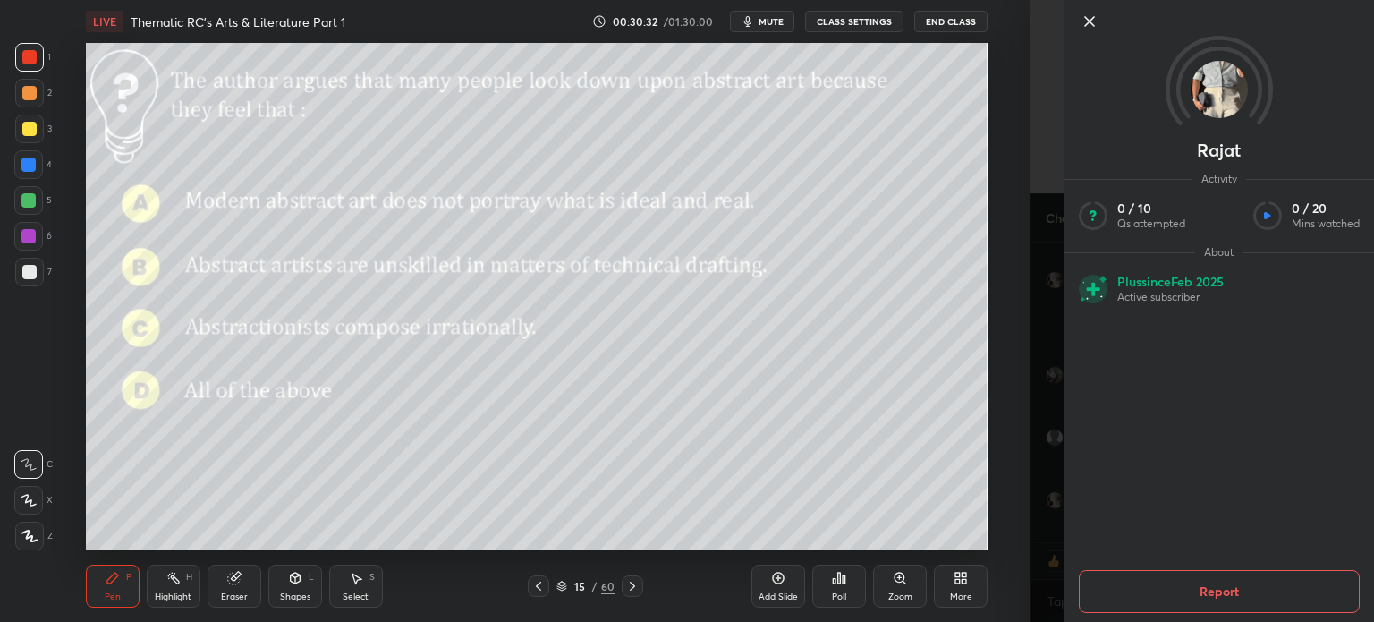
click at [1086, 21] on icon at bounding box center [1089, 21] width 21 height 21
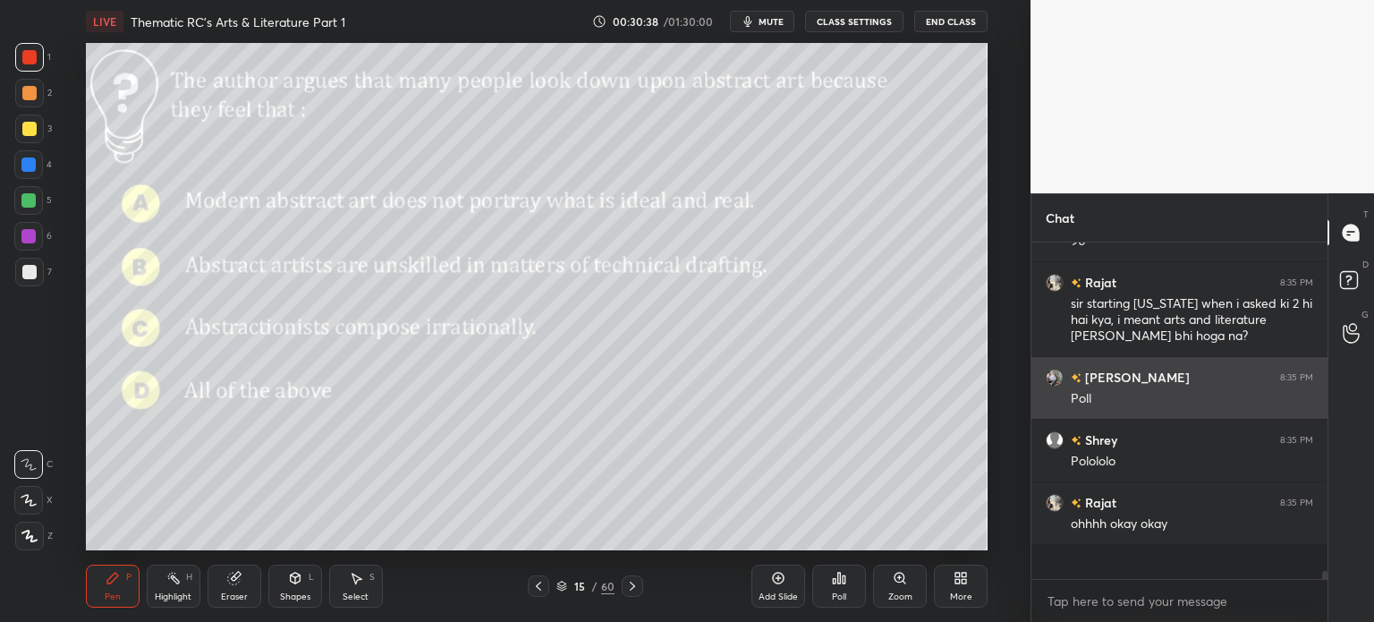
scroll to position [12149, 0]
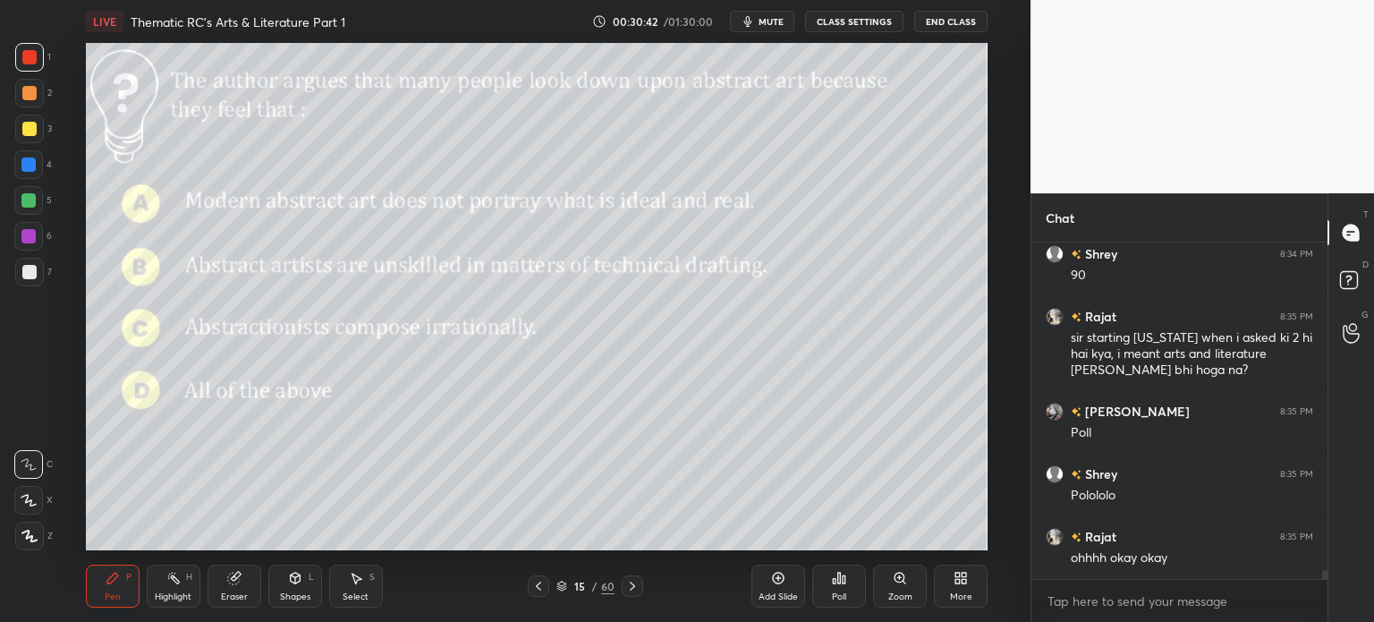
click at [834, 578] on icon at bounding box center [839, 578] width 14 height 14
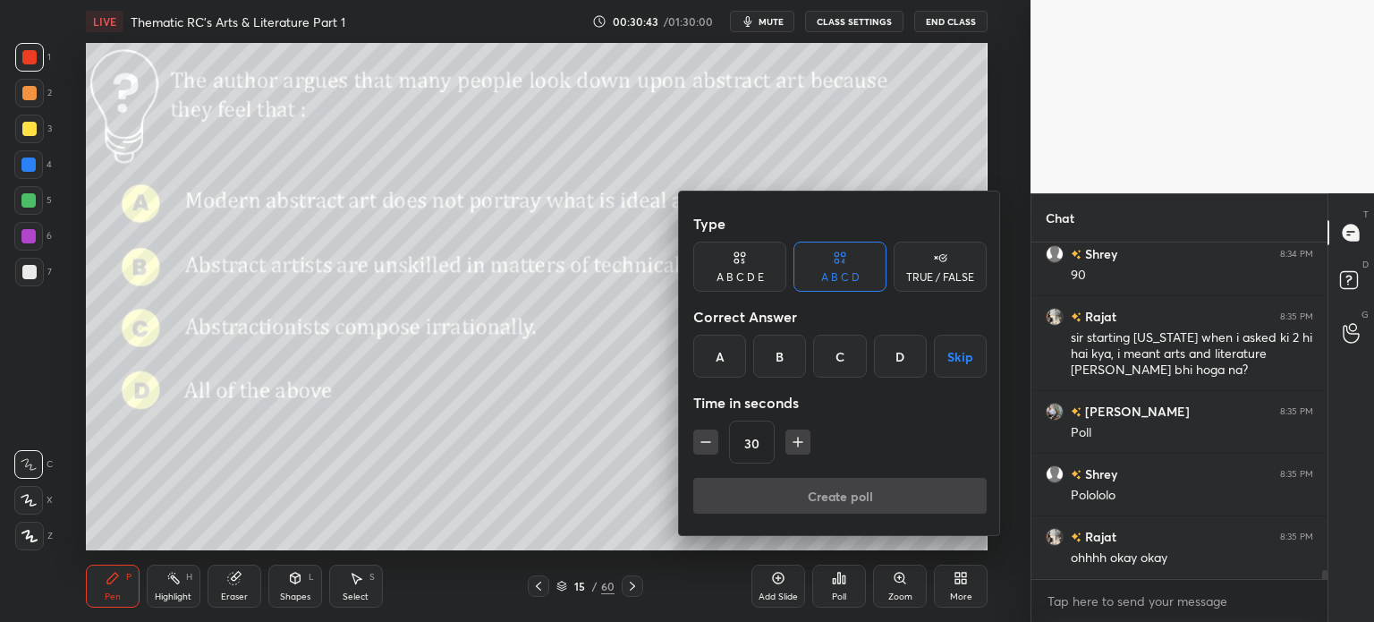
click at [897, 359] on div "D" at bounding box center [900, 356] width 53 height 43
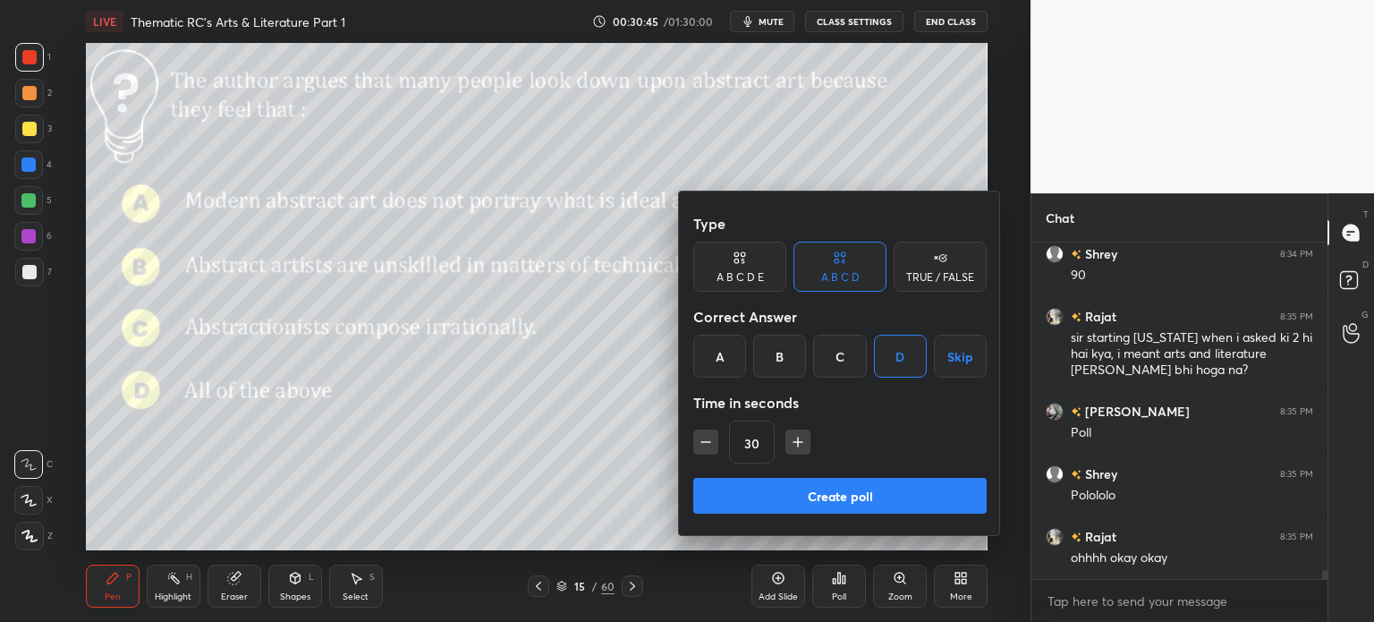
click at [847, 493] on button "Create poll" at bounding box center [839, 496] width 293 height 36
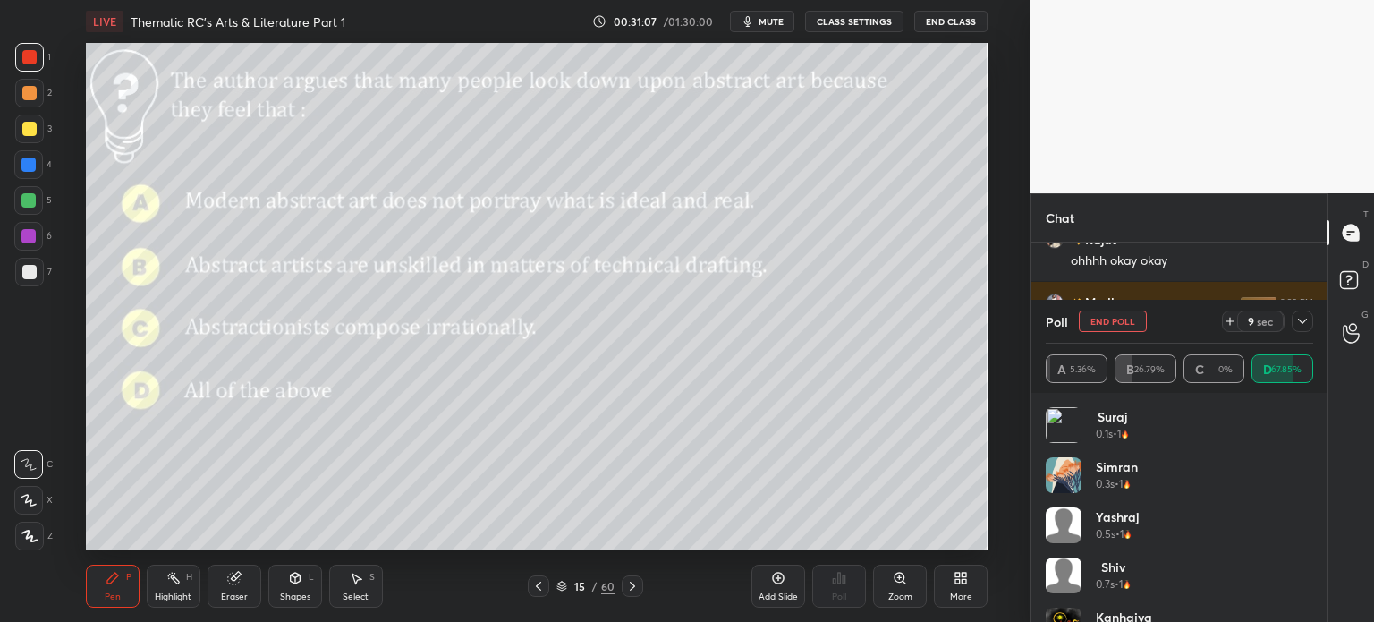
scroll to position [12508, 0]
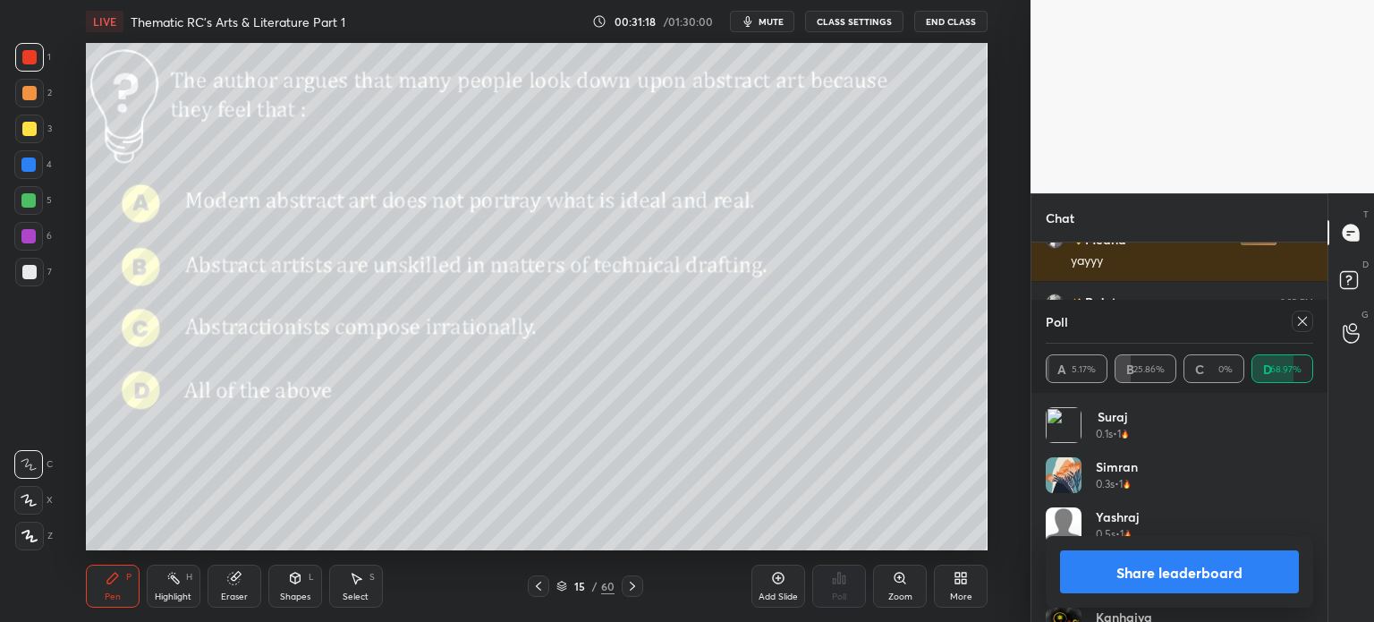
click at [1141, 568] on button "Share leaderboard" at bounding box center [1179, 571] width 239 height 43
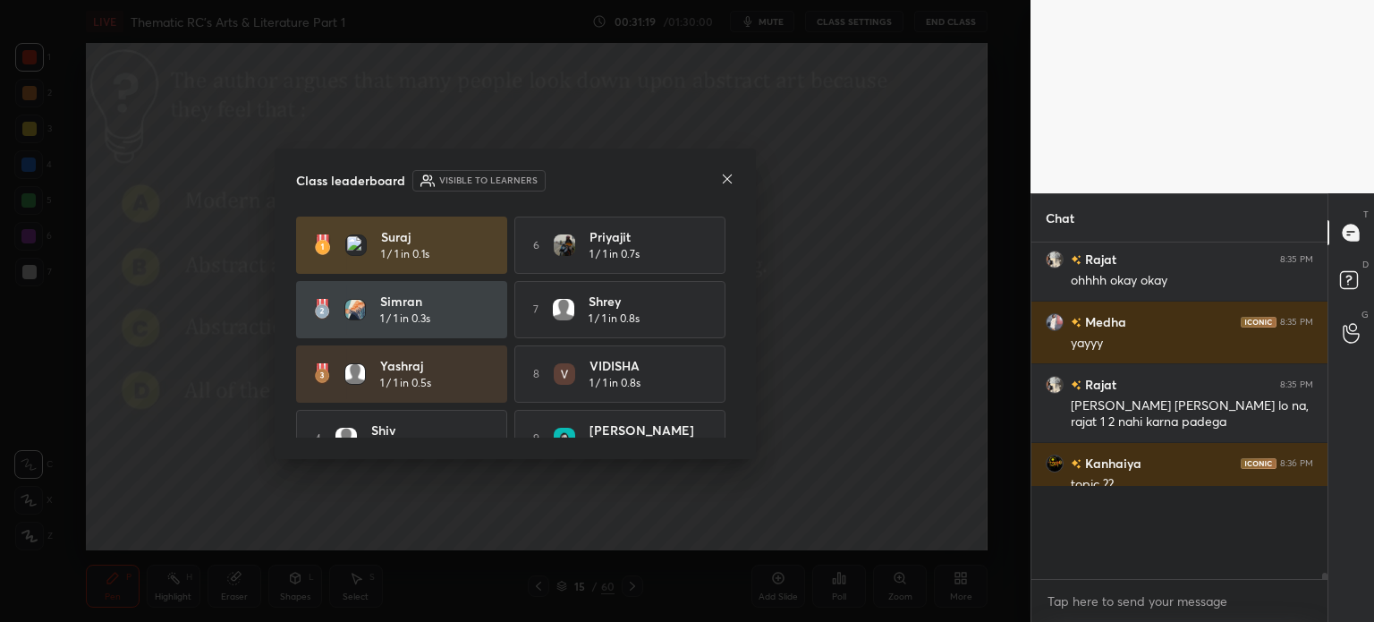
scroll to position [0, 0]
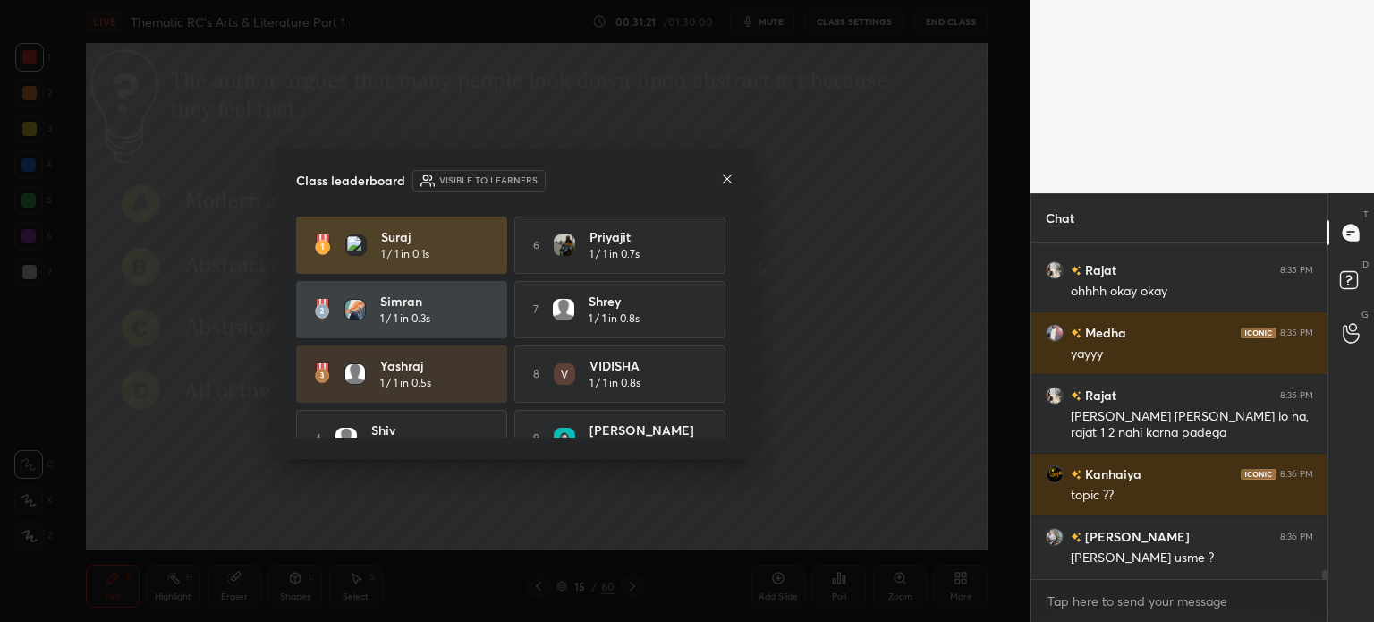
click at [724, 174] on icon at bounding box center [727, 179] width 14 height 14
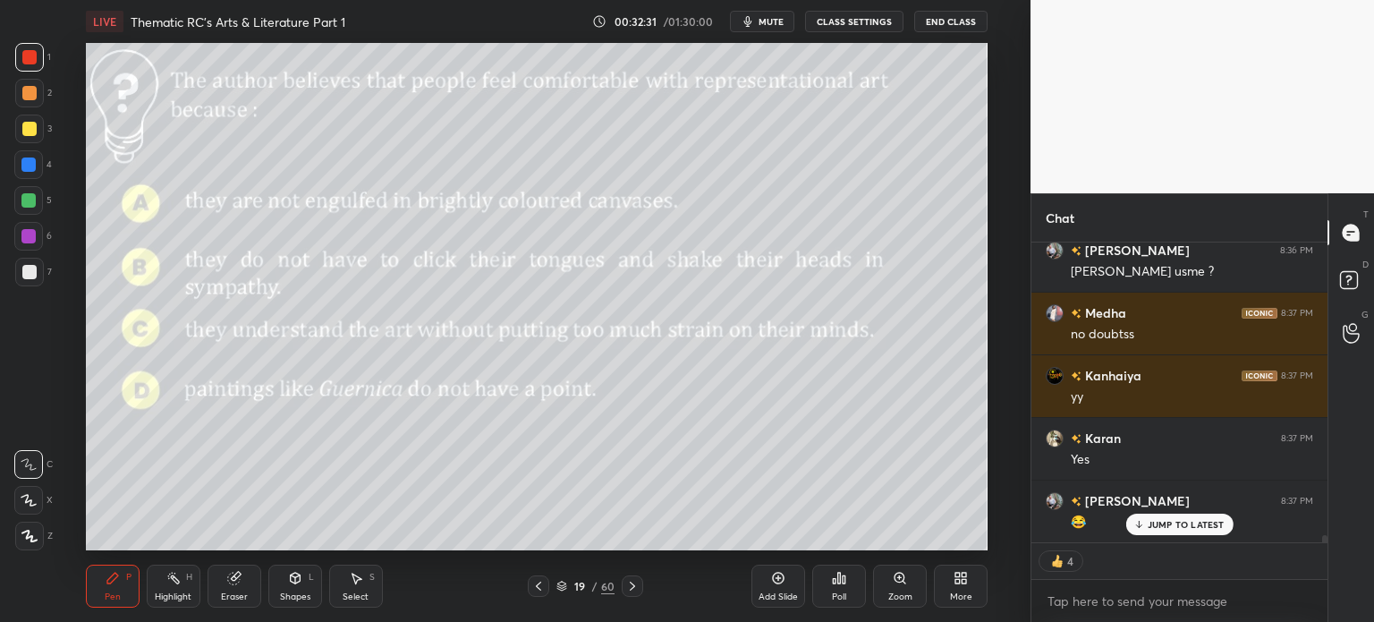
scroll to position [12780, 0]
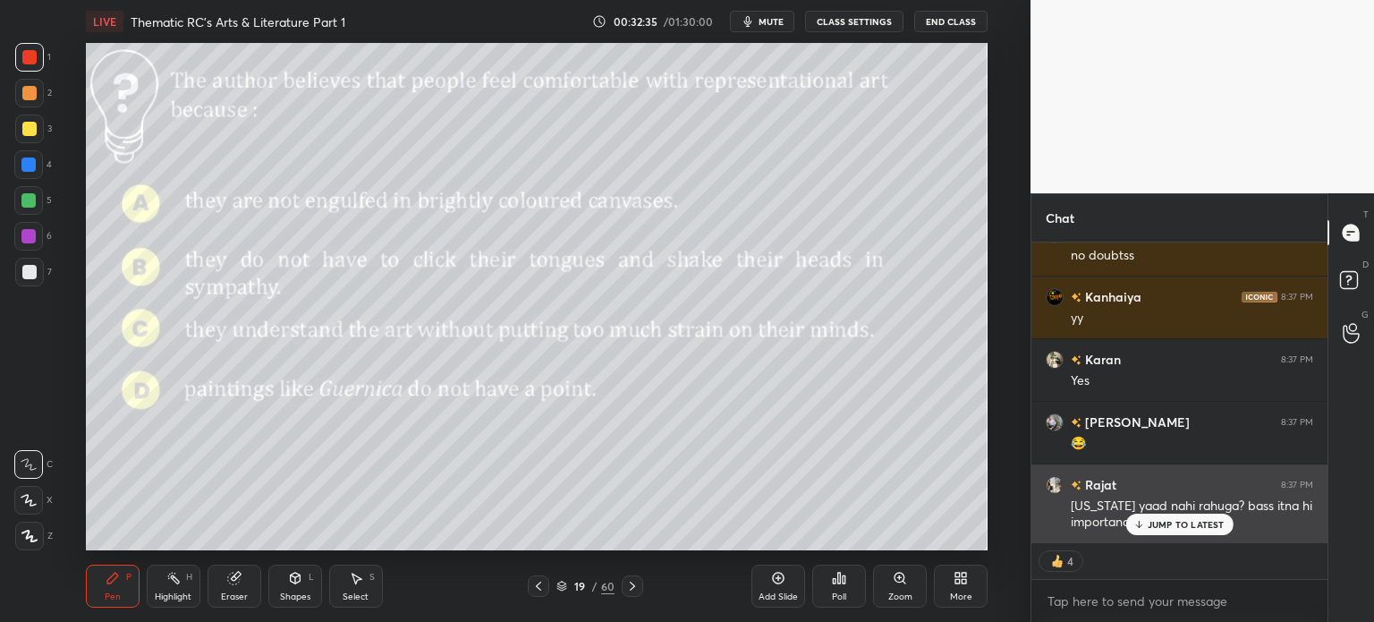
click at [1190, 525] on p "JUMP TO LATEST" at bounding box center [1186, 524] width 77 height 11
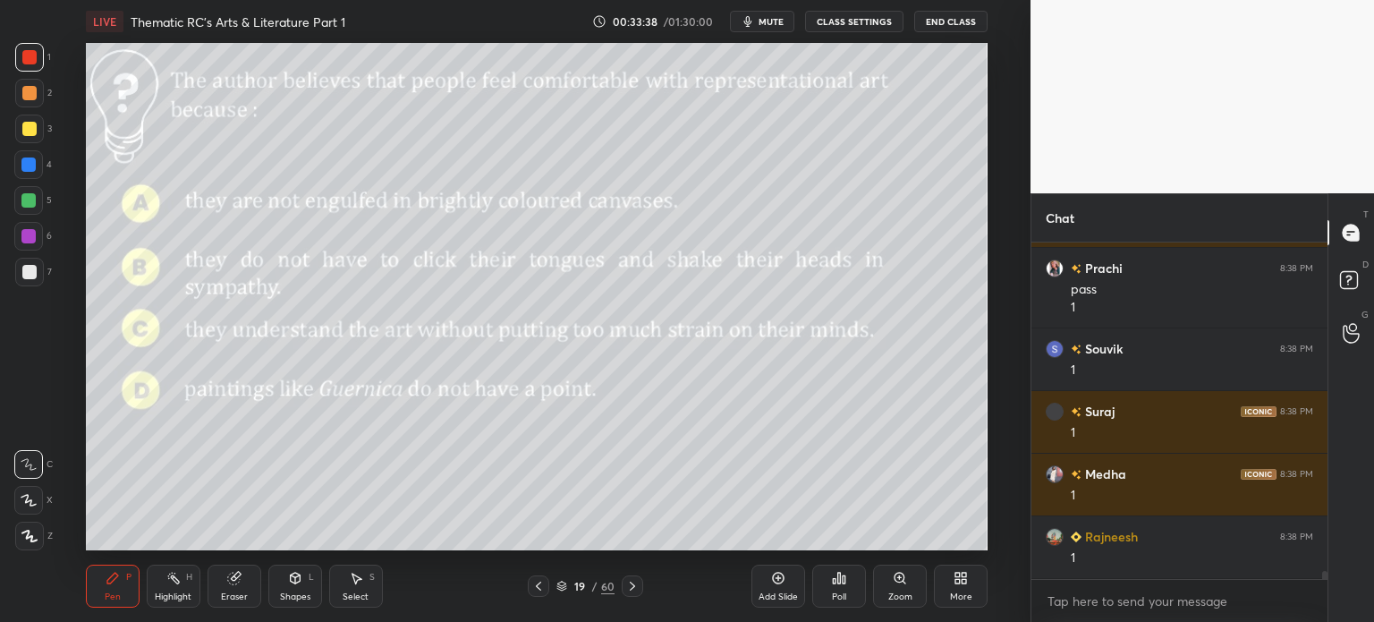
scroll to position [13827, 0]
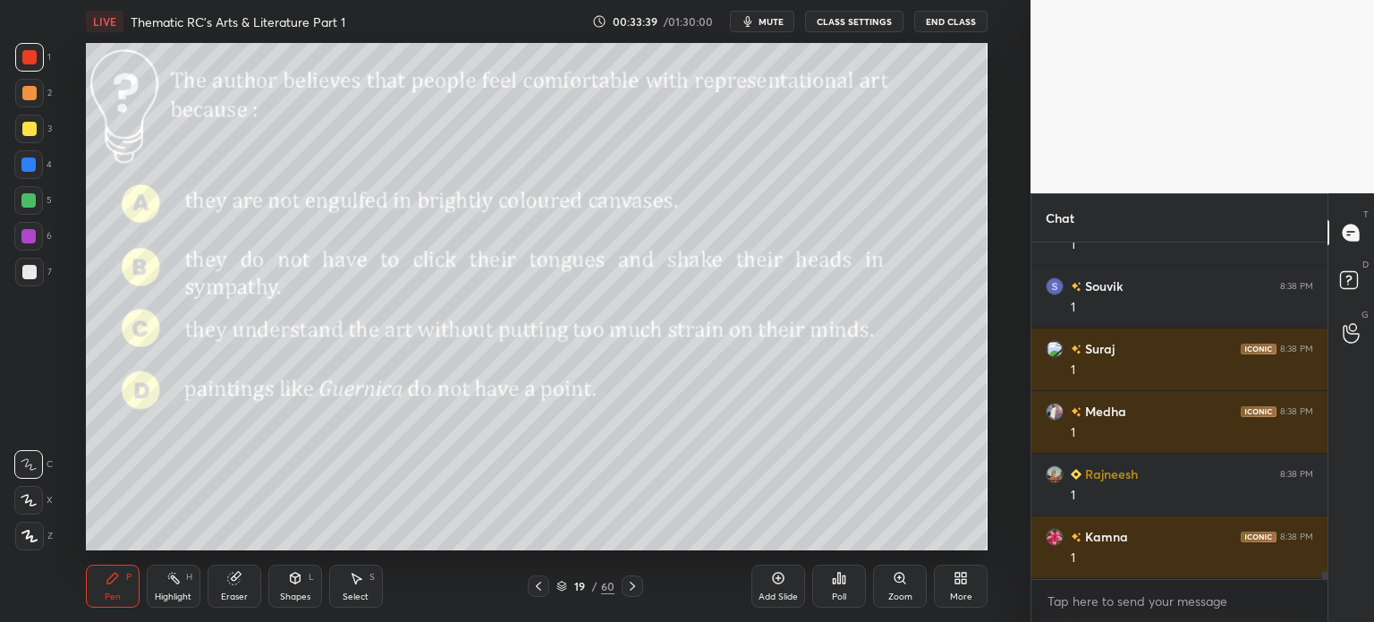
click at [578, 585] on div "19" at bounding box center [580, 586] width 18 height 11
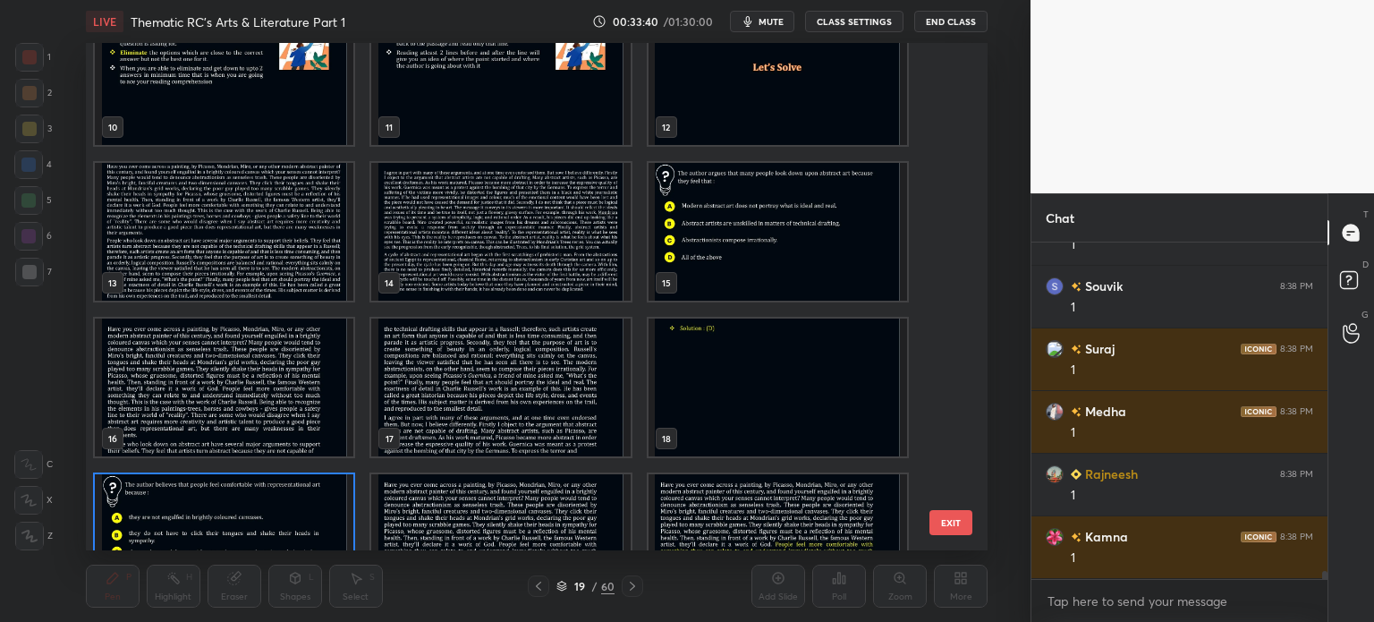
scroll to position [13890, 0]
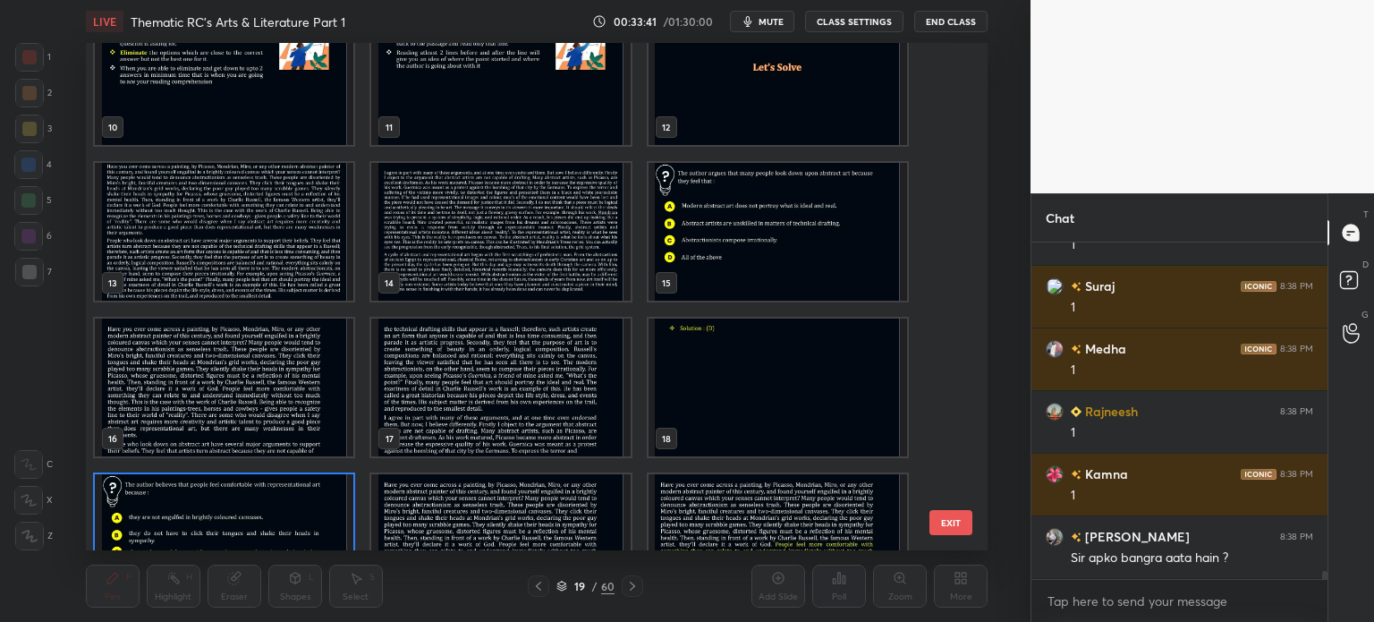
click at [246, 240] on img "grid" at bounding box center [224, 232] width 259 height 138
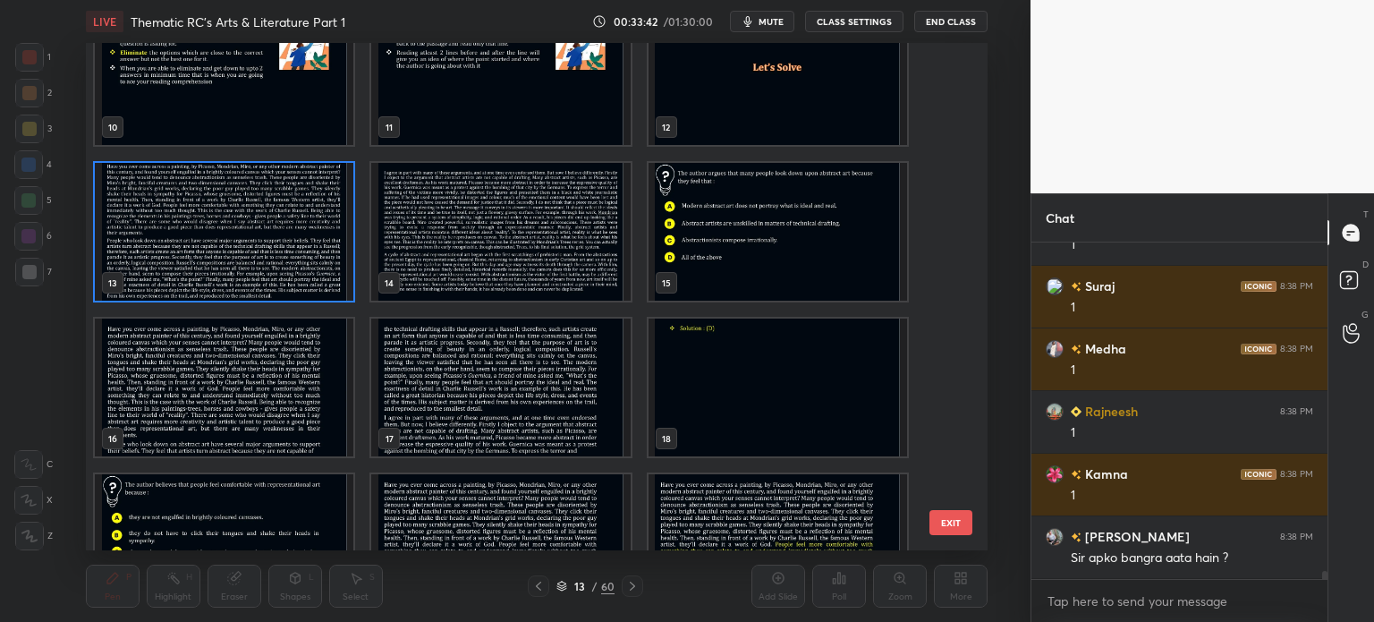
click at [252, 242] on img "grid" at bounding box center [224, 232] width 259 height 138
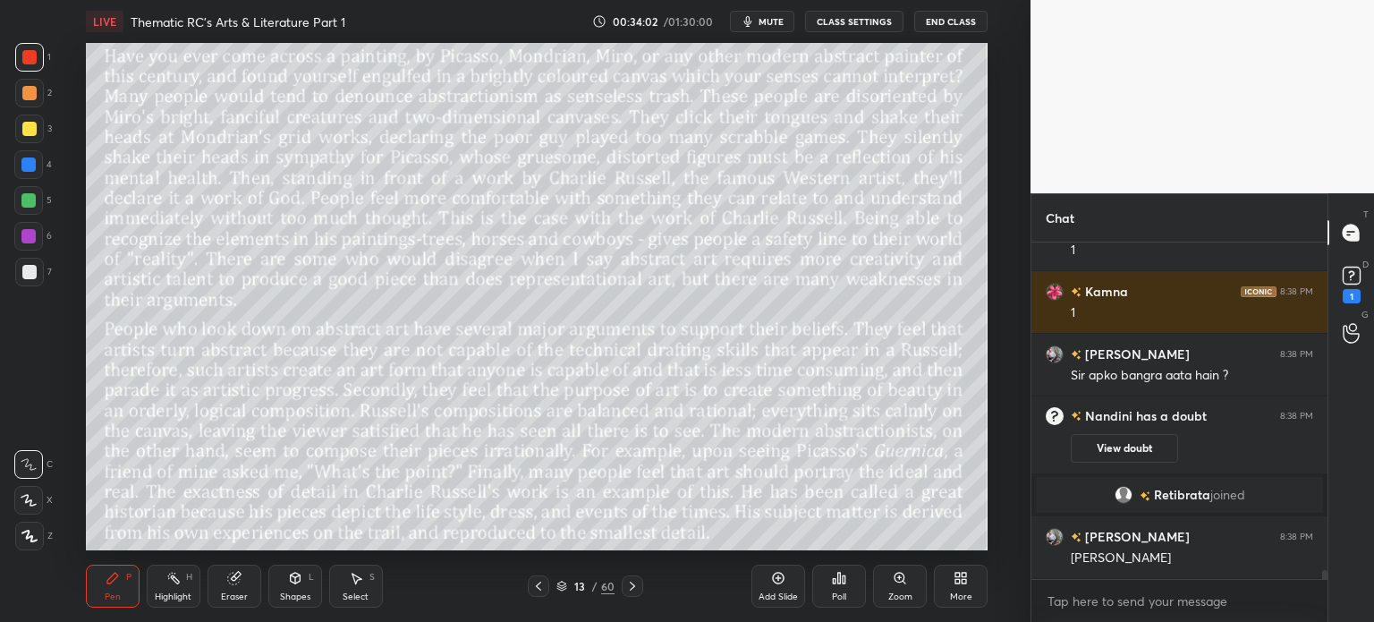
scroll to position [12757, 0]
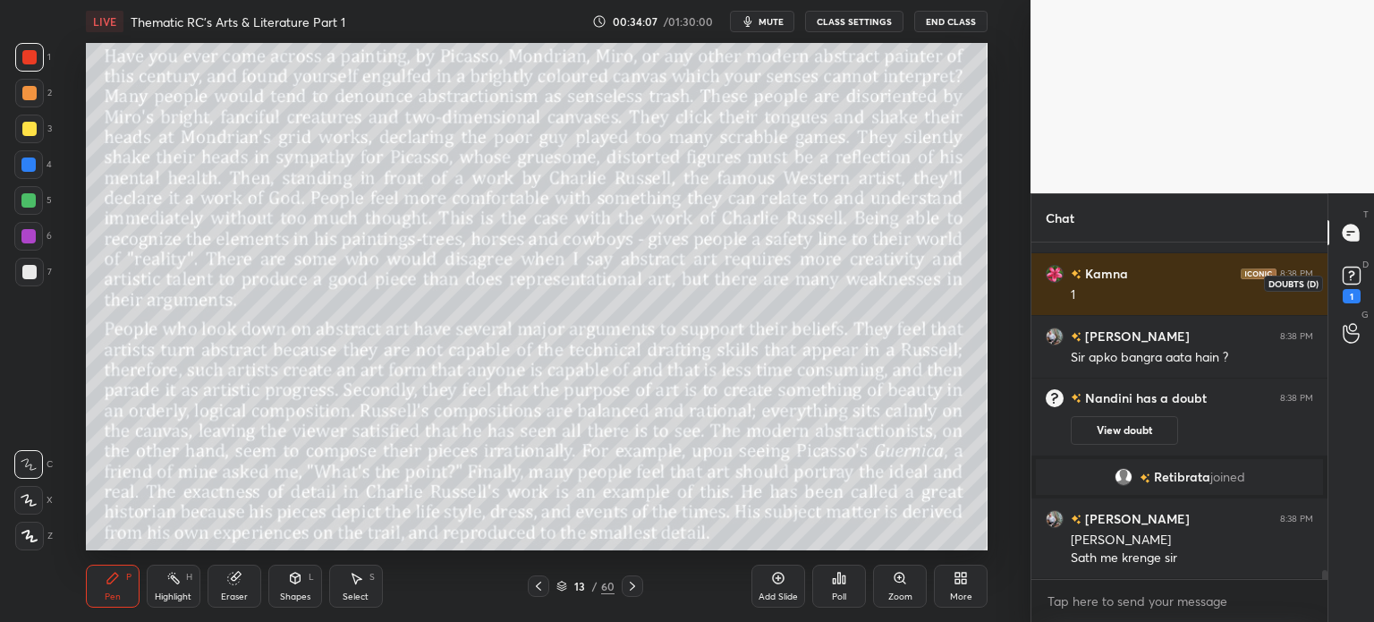
click at [1356, 276] on rect at bounding box center [1351, 276] width 17 height 17
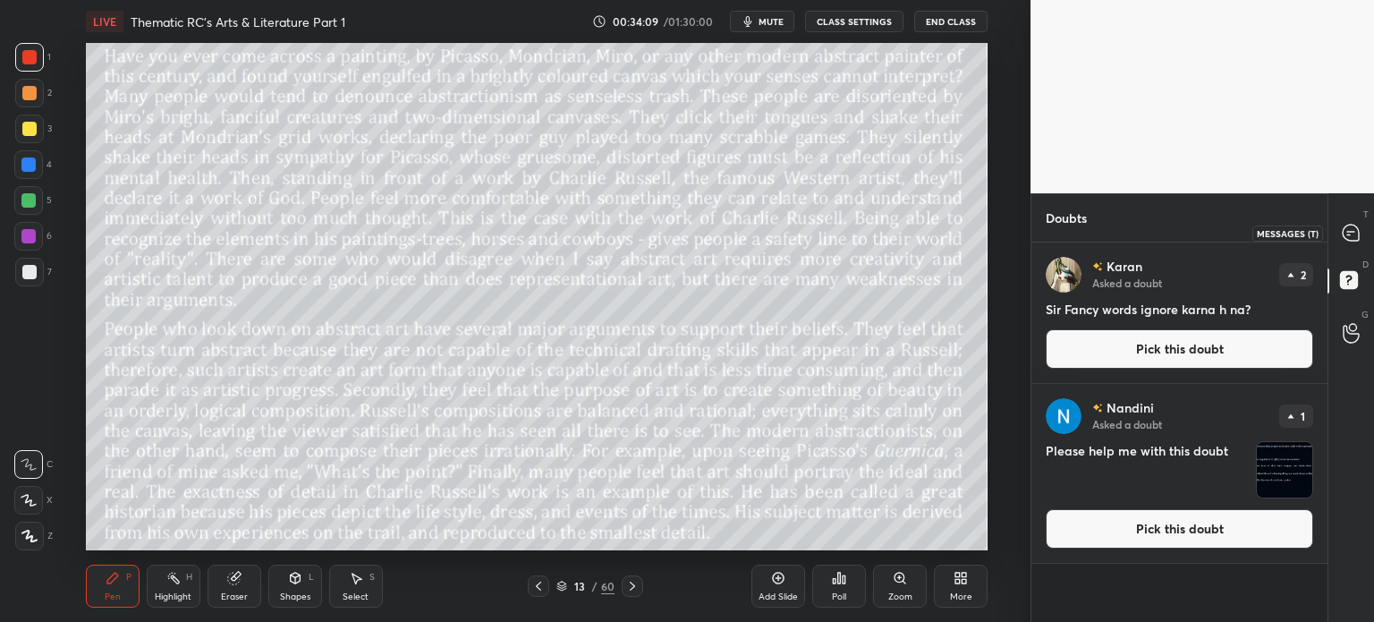
click at [1348, 234] on icon at bounding box center [1348, 234] width 3 height 0
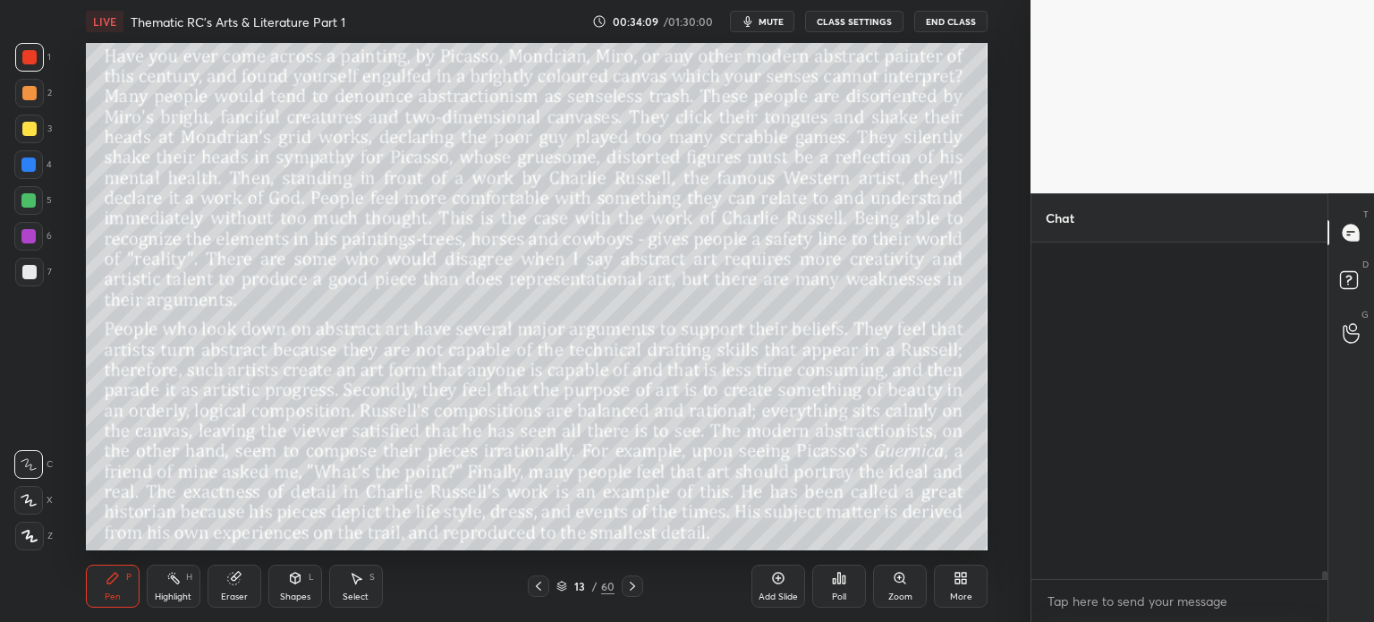
scroll to position [331, 291]
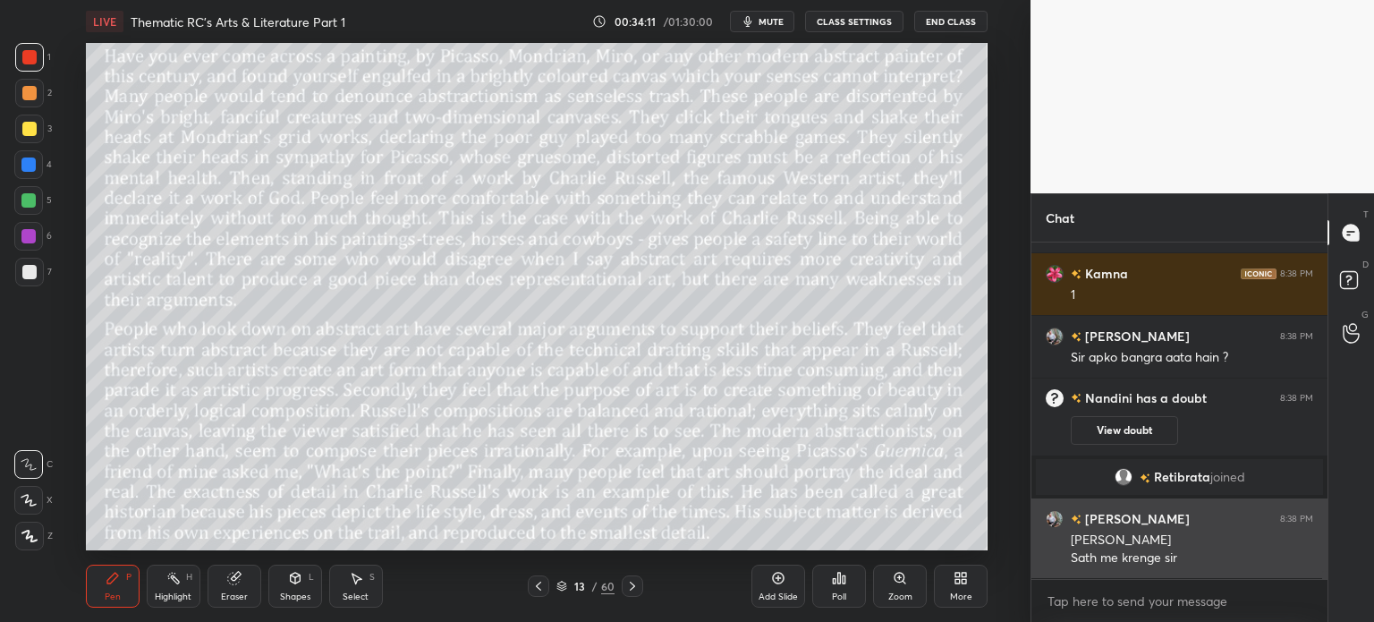
click at [1053, 515] on img "grid" at bounding box center [1055, 519] width 18 height 18
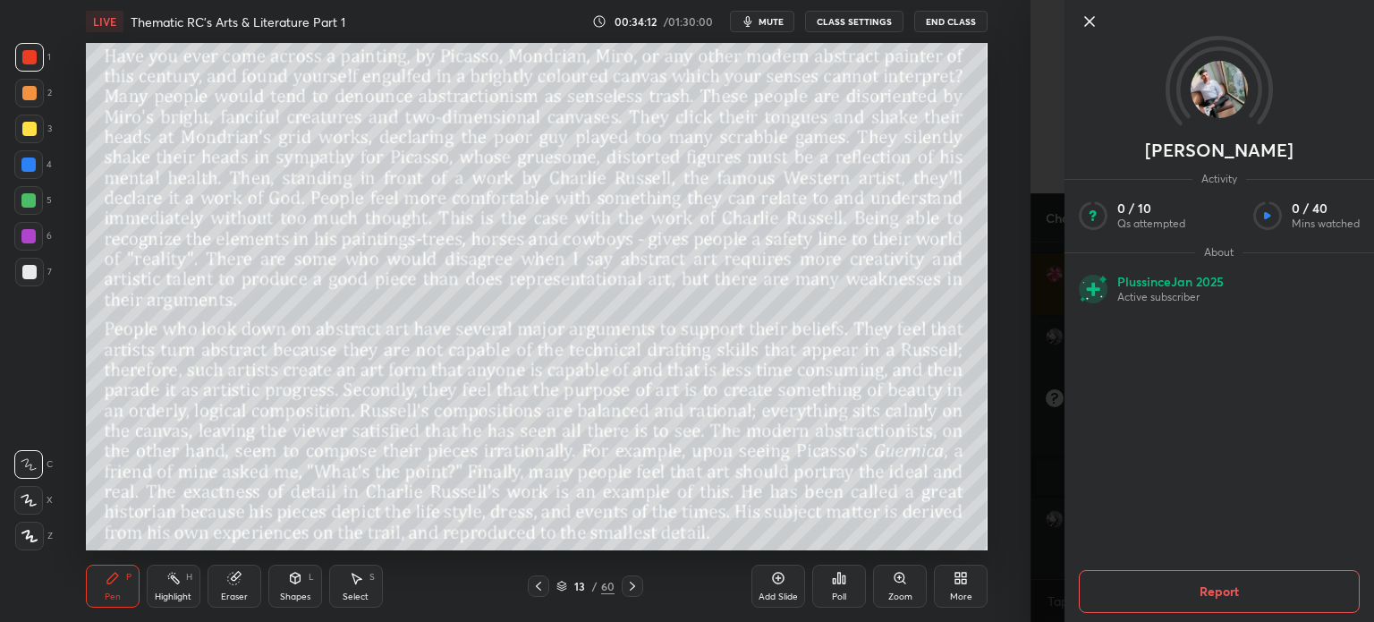
click at [1217, 85] on img at bounding box center [1219, 89] width 57 height 57
click at [1085, 17] on icon at bounding box center [1089, 21] width 9 height 9
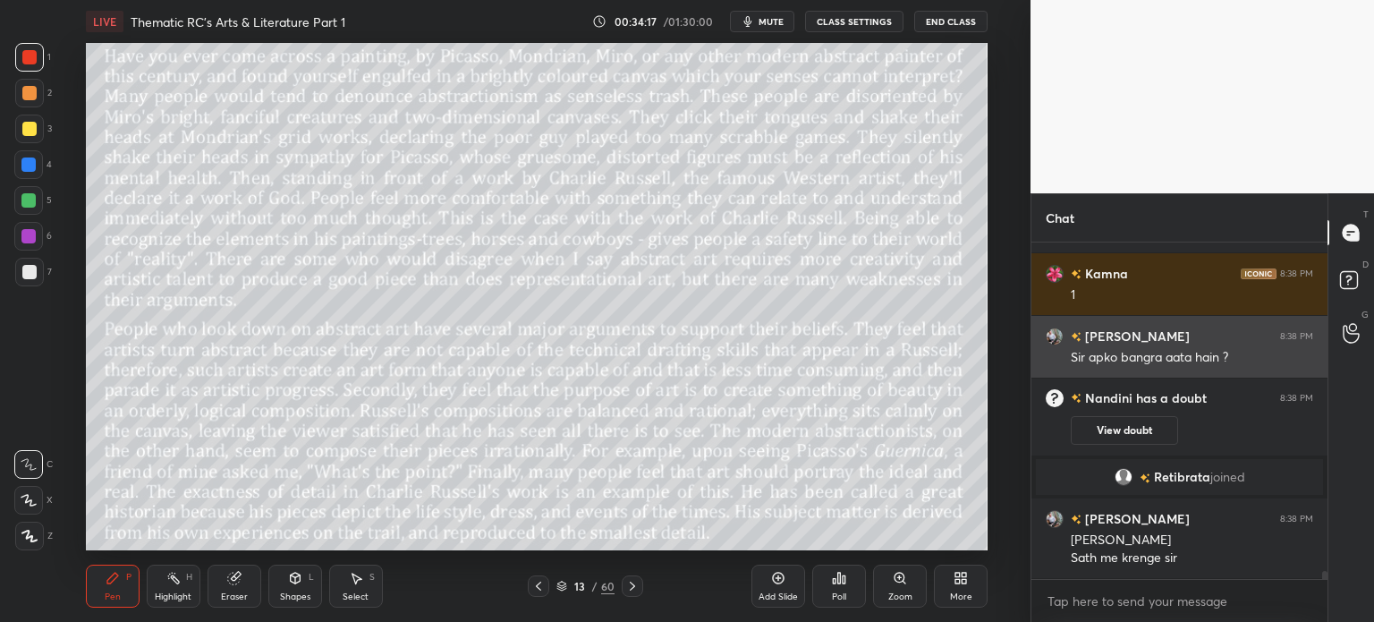
click at [1058, 334] on img "grid" at bounding box center [1055, 336] width 18 height 18
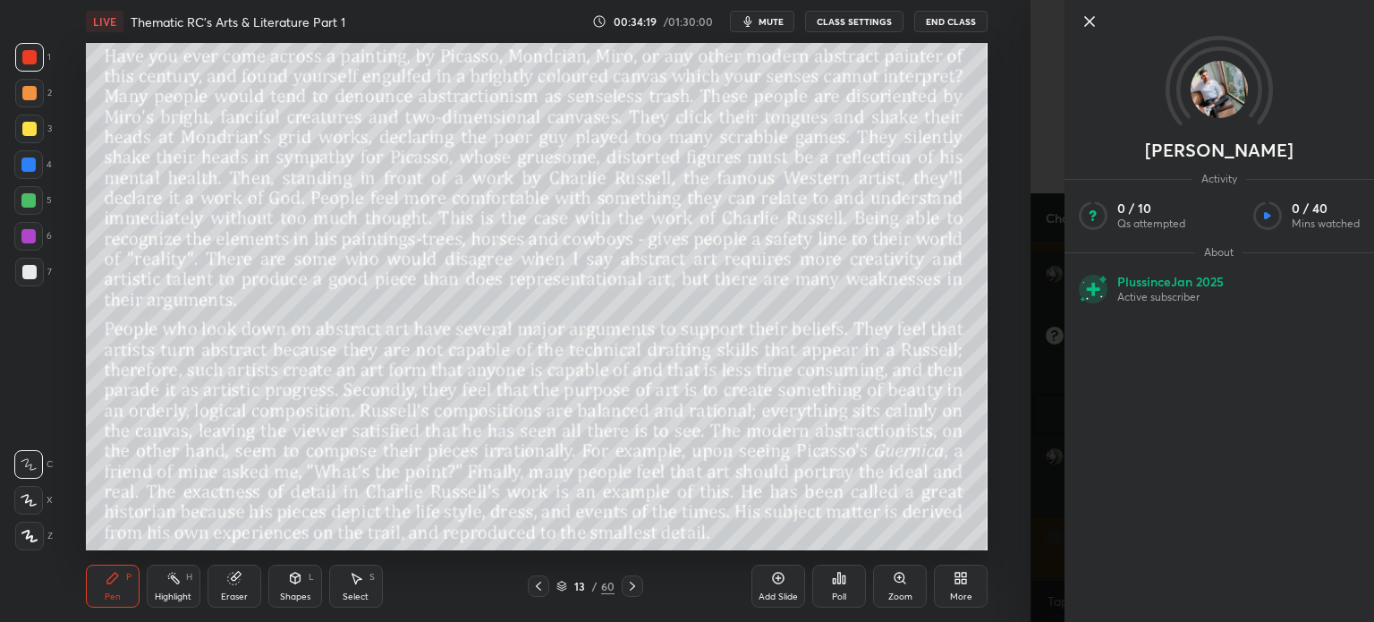
scroll to position [13204, 0]
click at [1088, 21] on icon at bounding box center [1089, 21] width 21 height 21
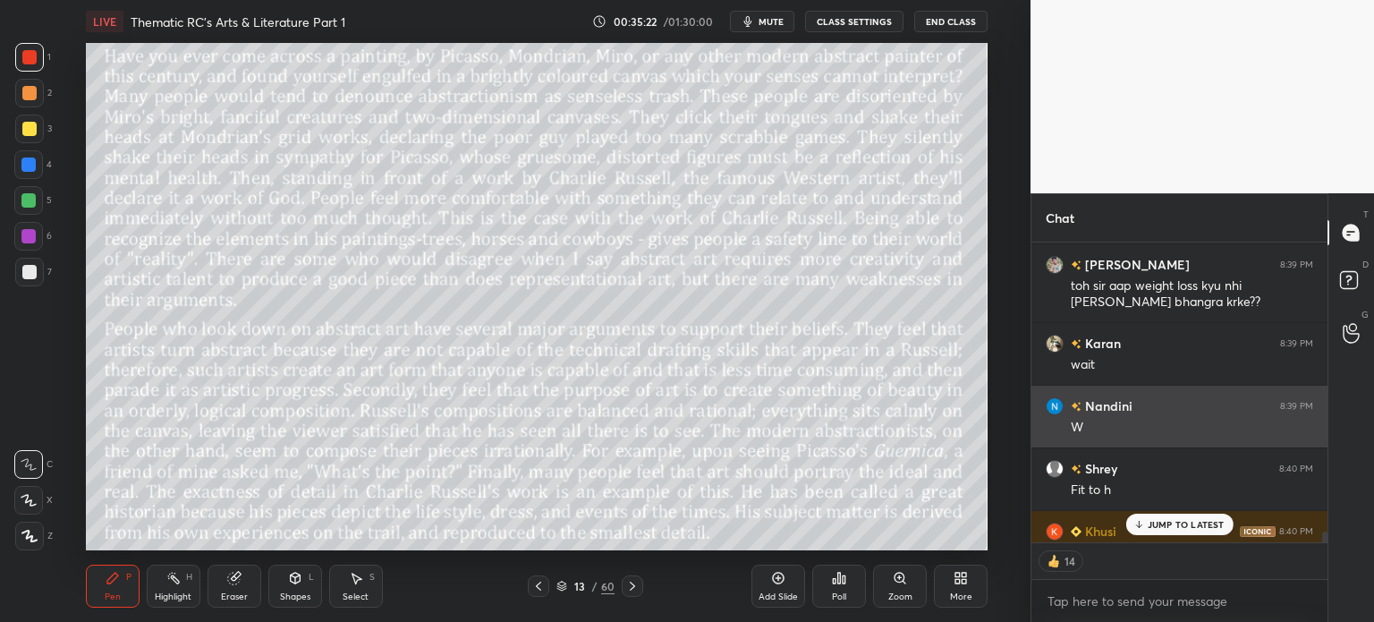
scroll to position [13680, 0]
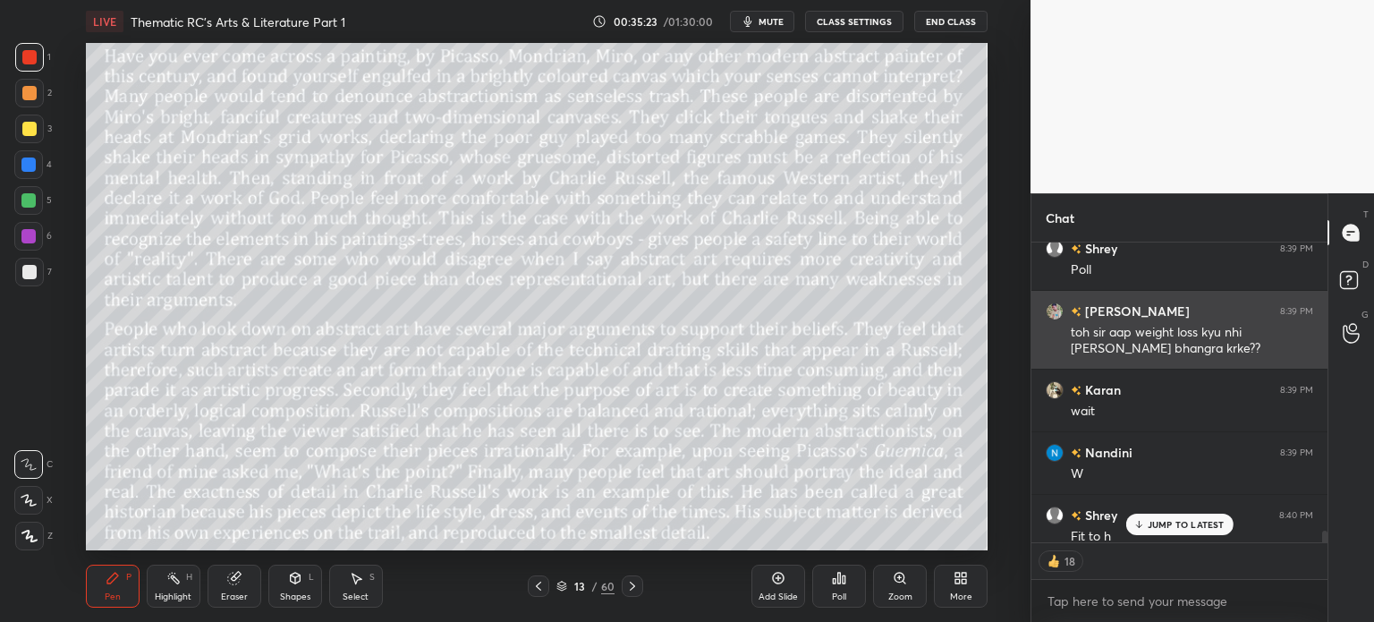
click at [1051, 310] on img "grid" at bounding box center [1055, 311] width 18 height 18
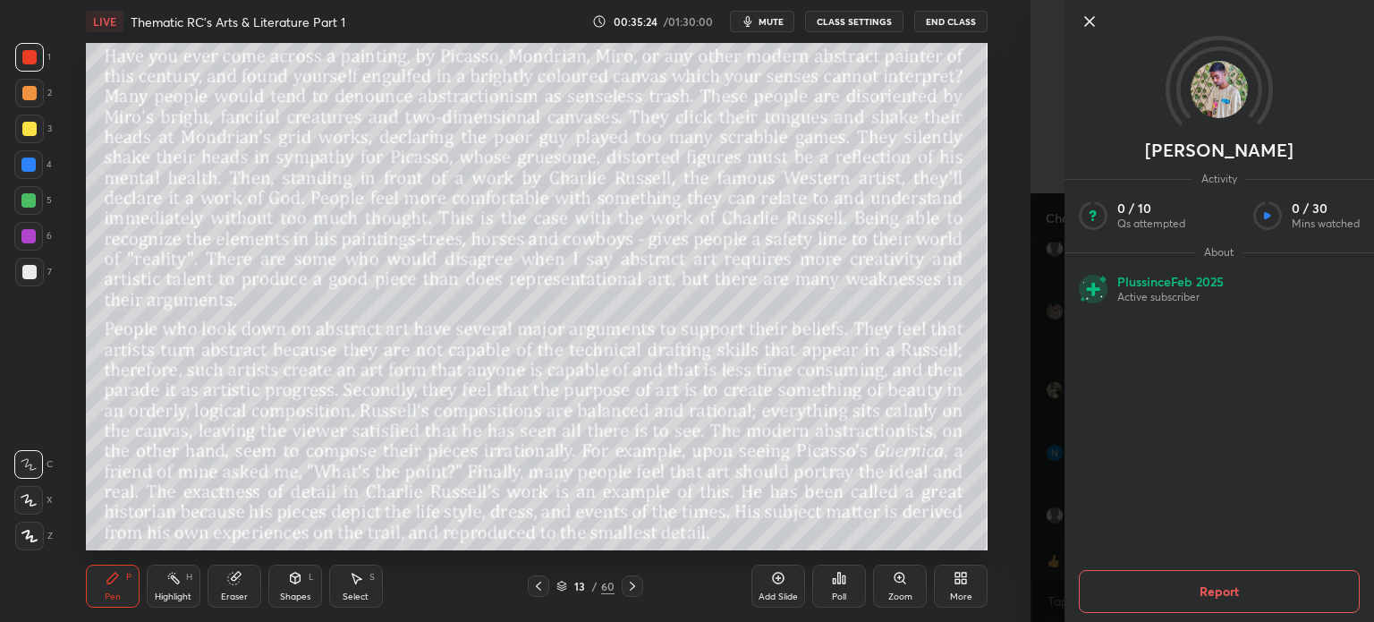
click at [1085, 19] on icon at bounding box center [1089, 21] width 21 height 21
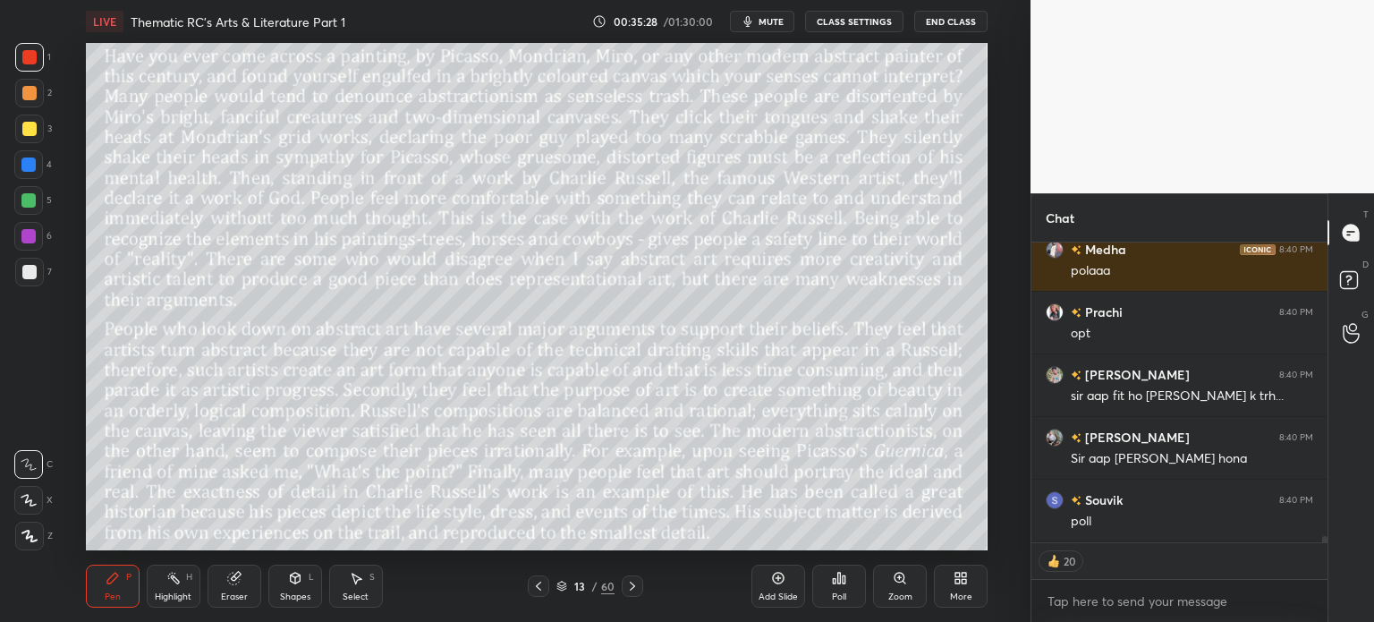
scroll to position [14133, 0]
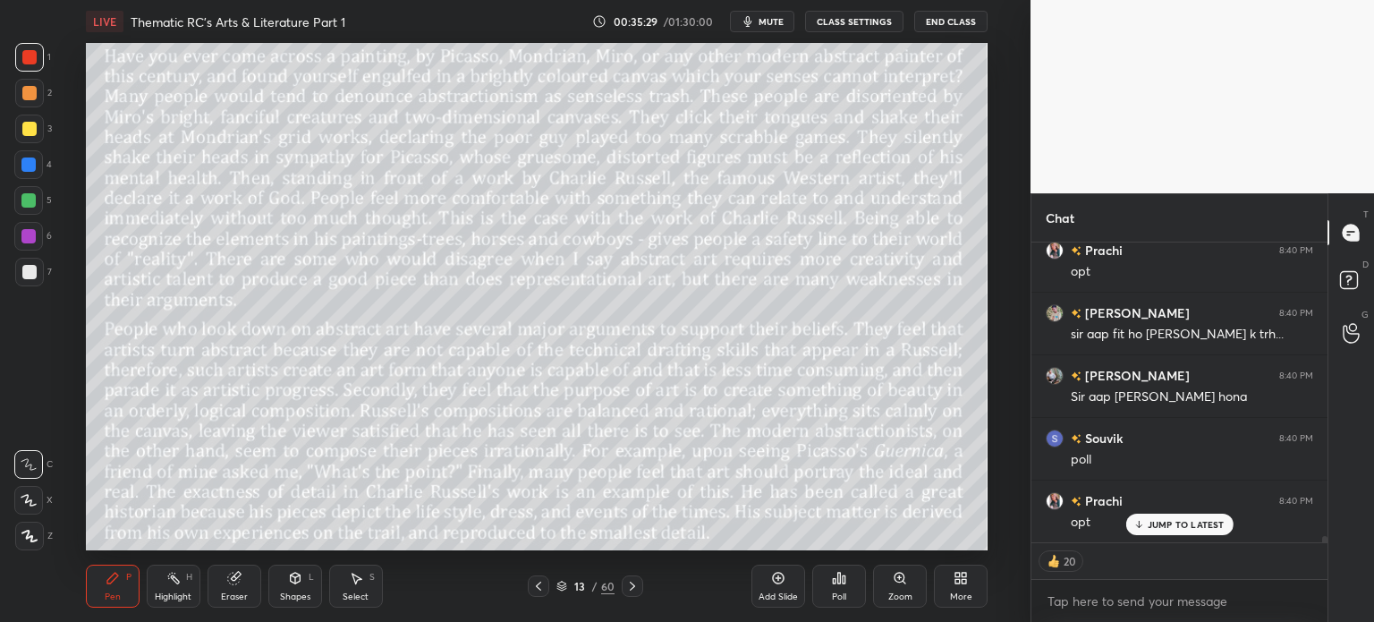
click at [578, 582] on div "13" at bounding box center [580, 586] width 18 height 11
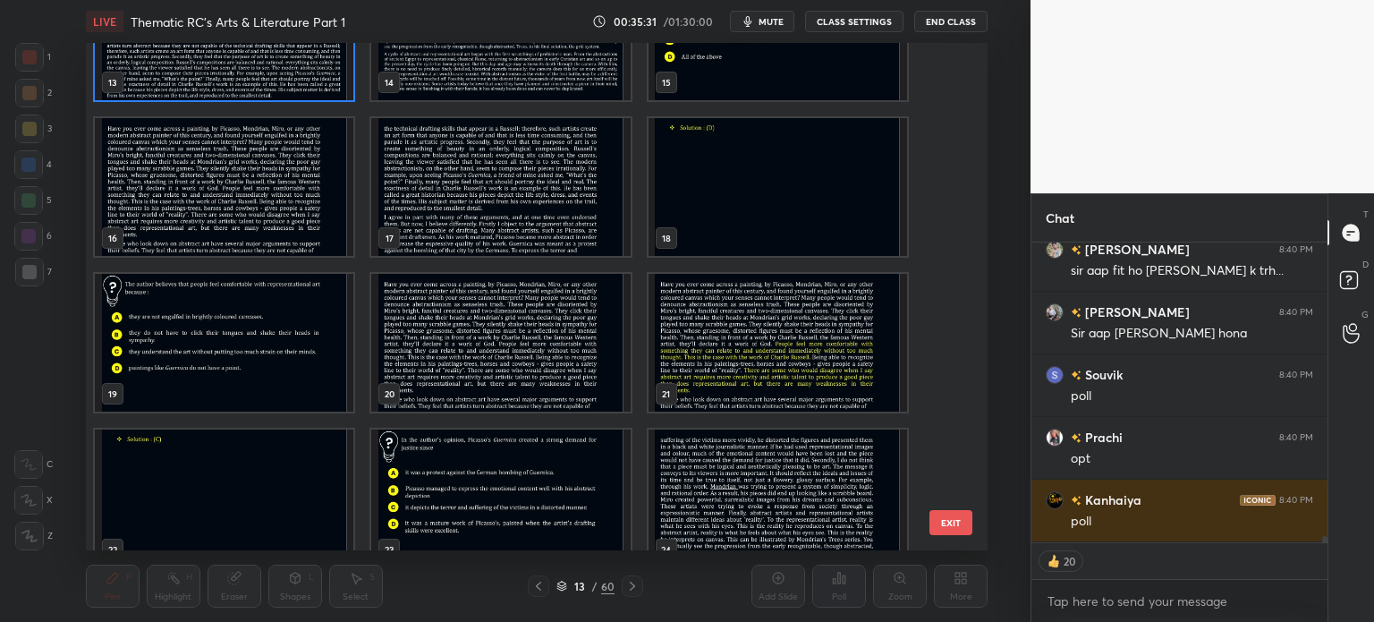
scroll to position [728, 0]
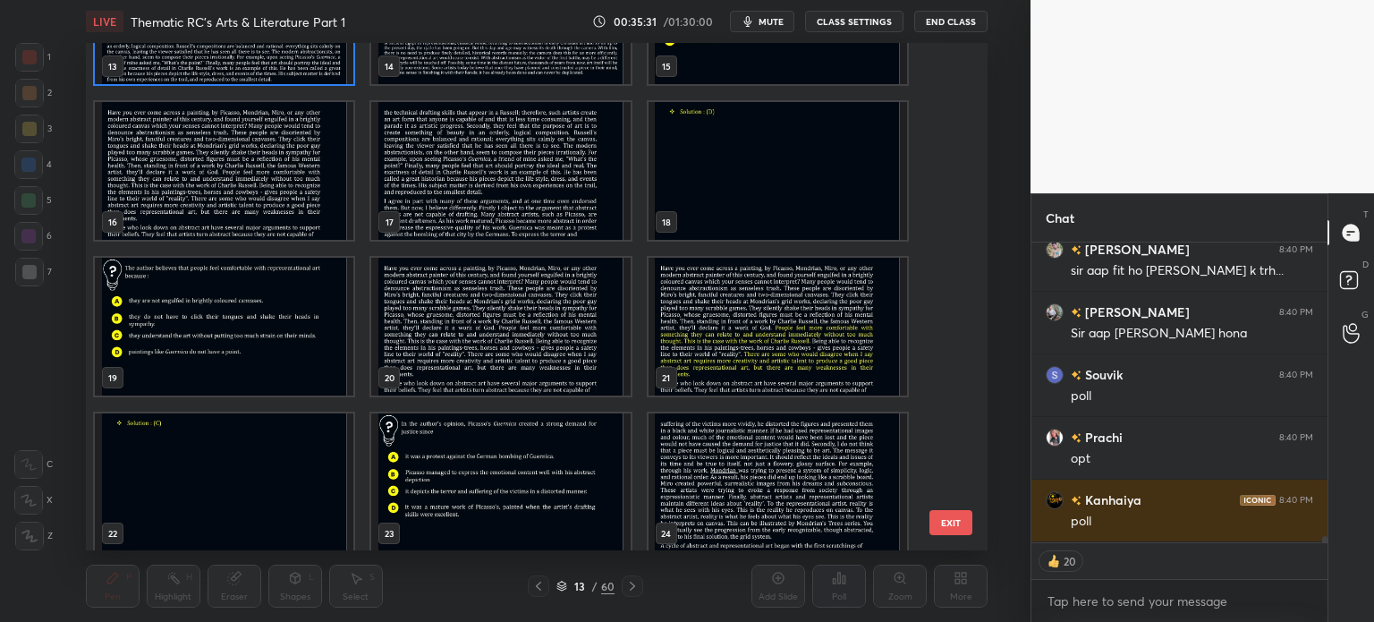
click at [245, 346] on img "grid" at bounding box center [224, 327] width 259 height 138
click at [247, 344] on img "grid" at bounding box center [224, 327] width 259 height 138
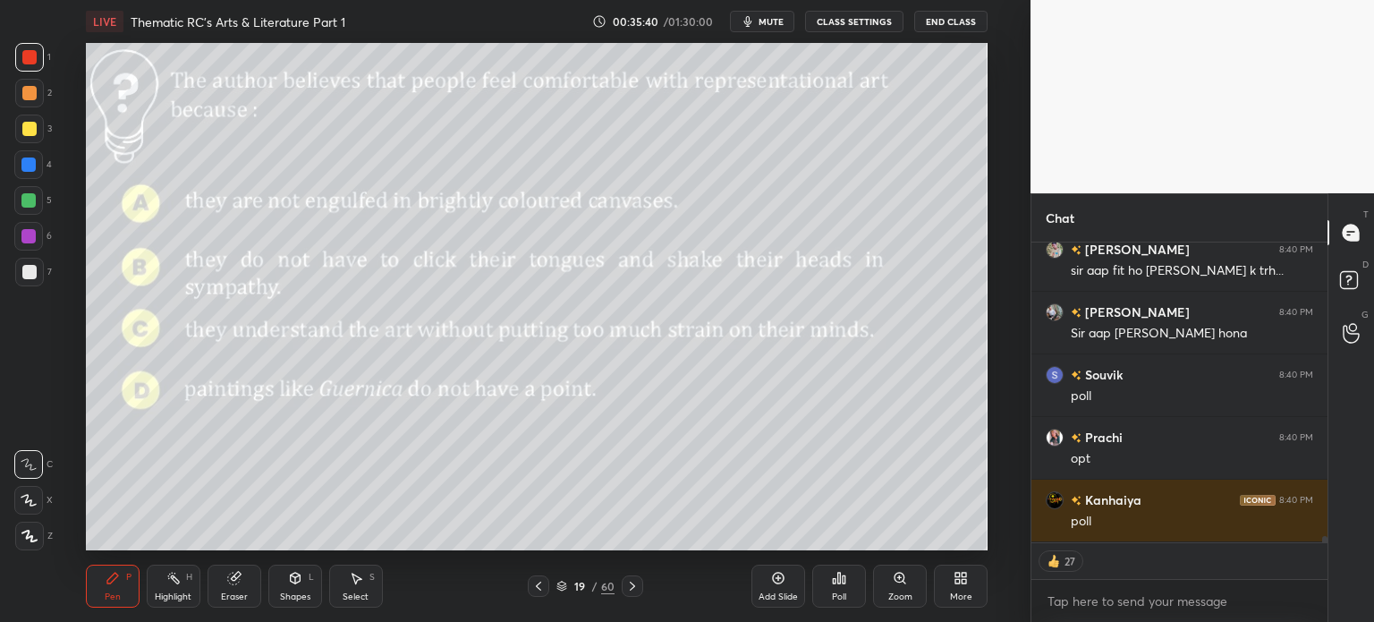
click at [826, 583] on div "Poll" at bounding box center [839, 586] width 54 height 43
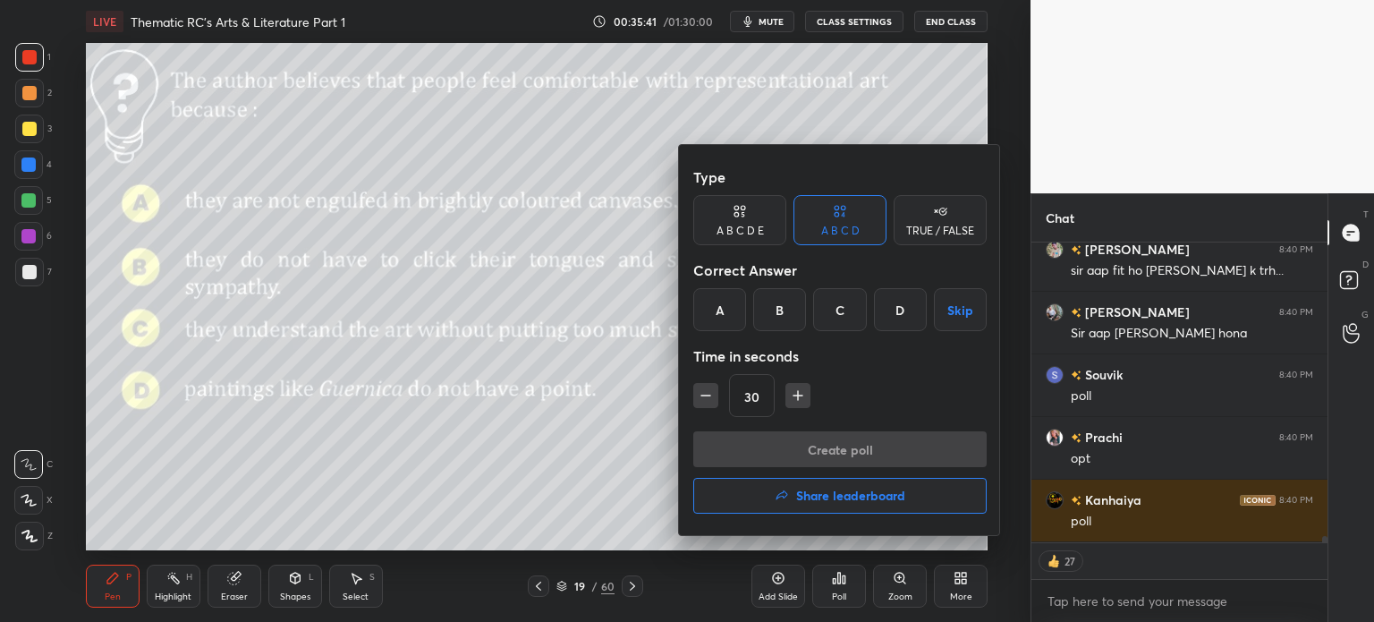
click at [828, 305] on div "C" at bounding box center [839, 309] width 53 height 43
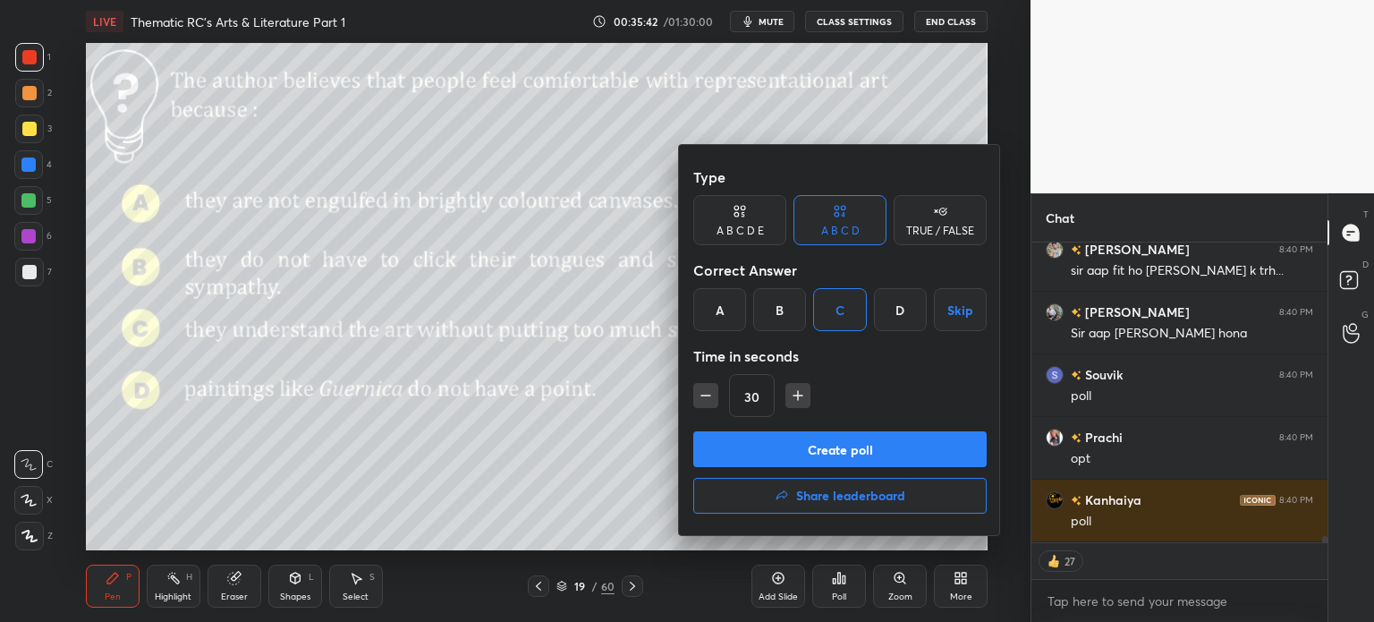
click at [902, 450] on button "Create poll" at bounding box center [839, 449] width 293 height 36
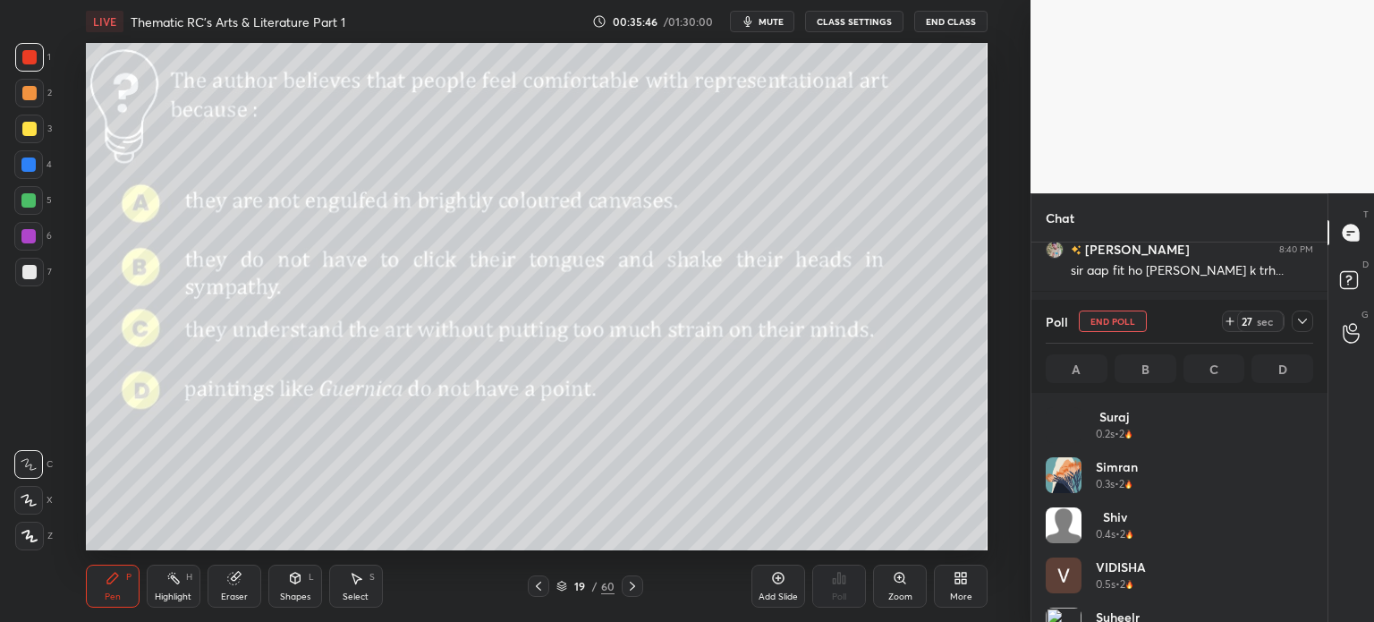
scroll to position [4, 5]
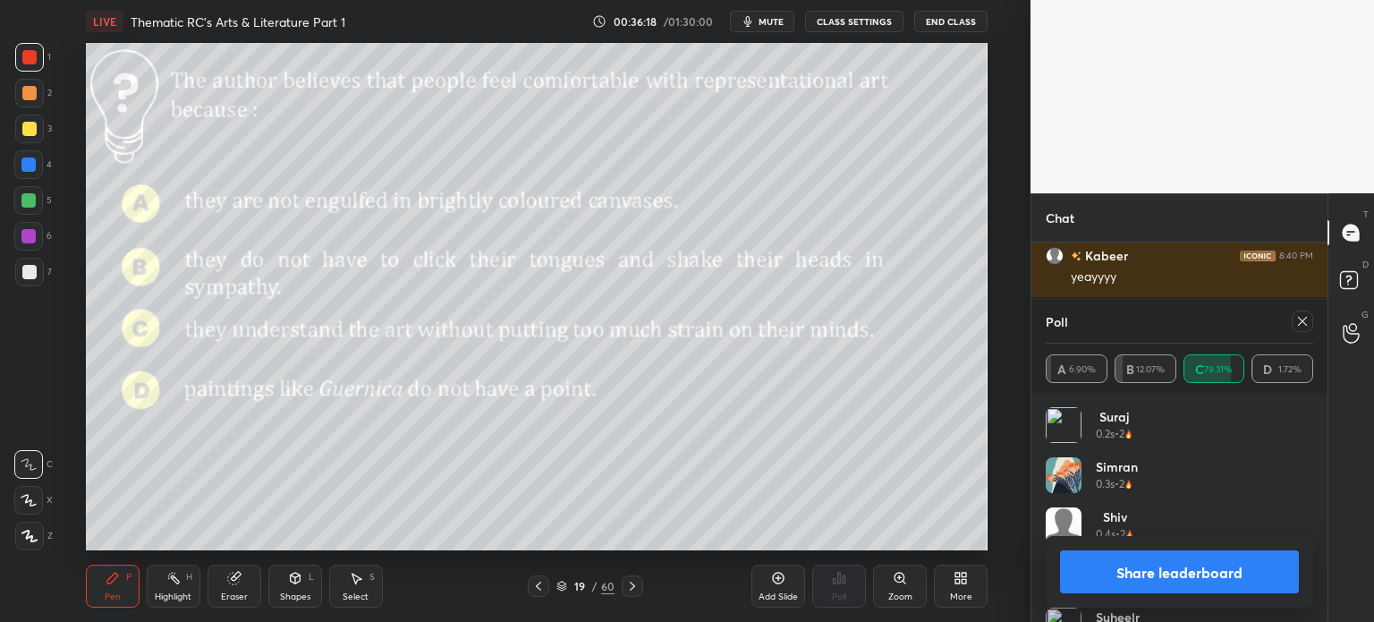
click at [1135, 568] on button "Share leaderboard" at bounding box center [1179, 571] width 239 height 43
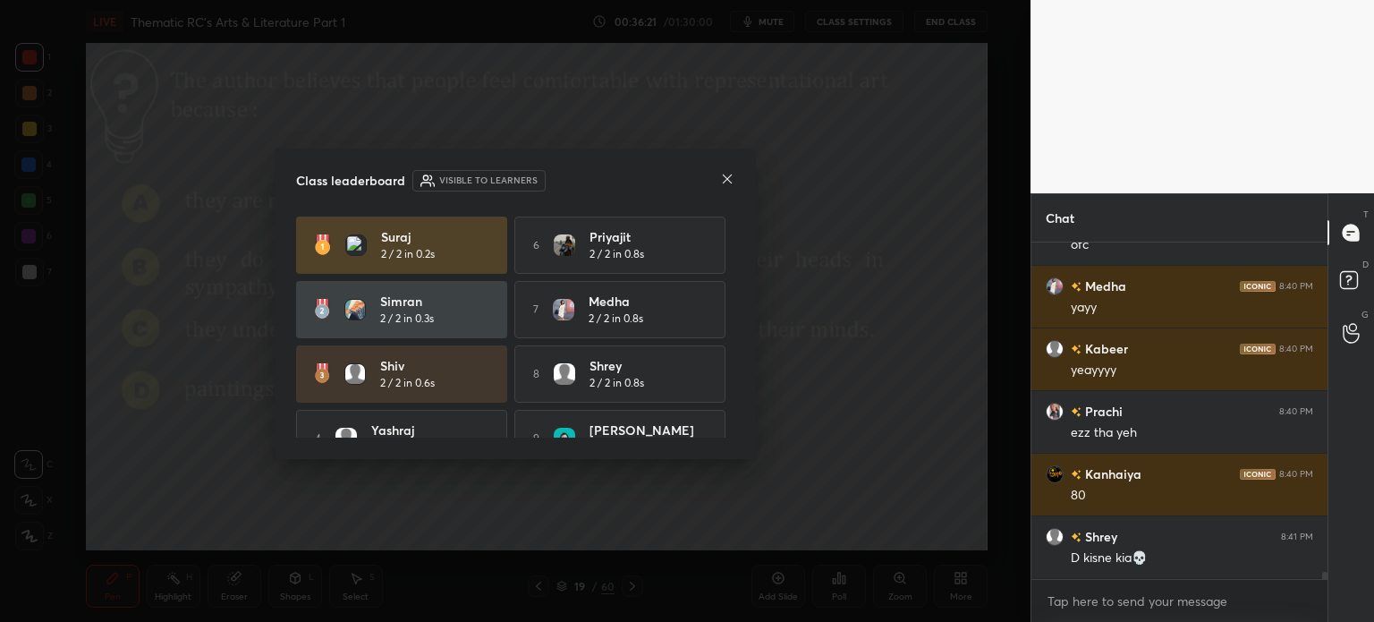
click at [721, 174] on icon at bounding box center [727, 179] width 14 height 14
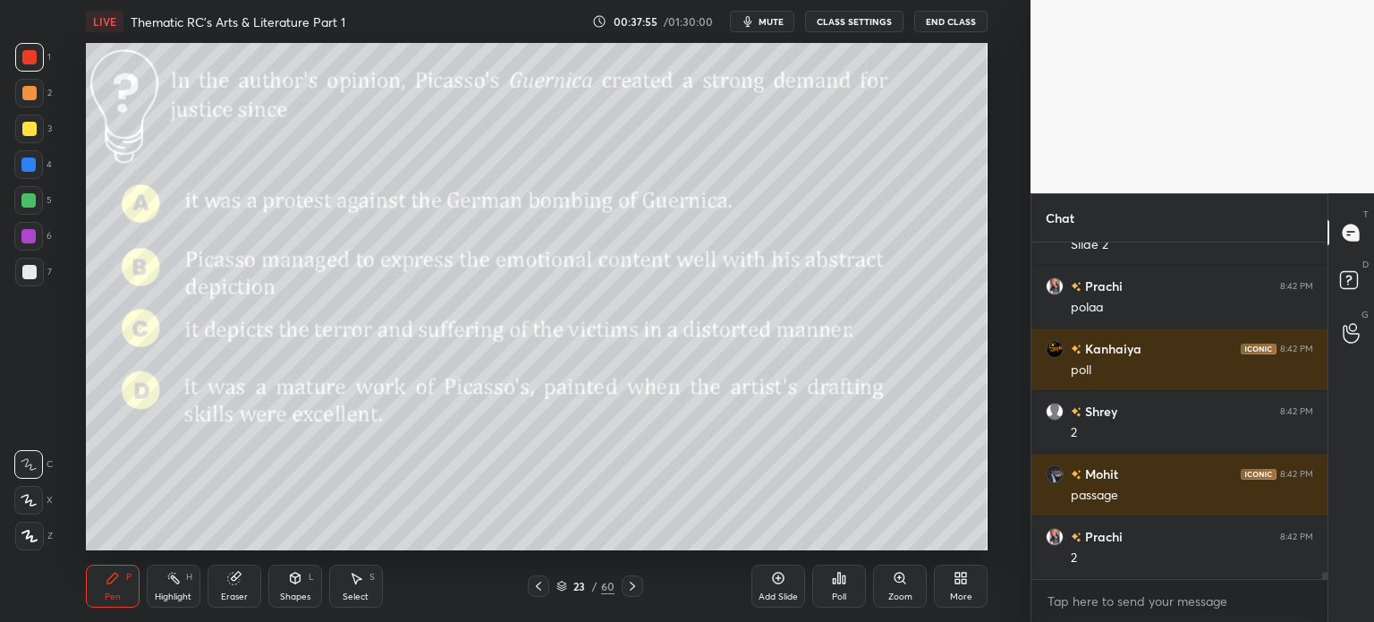
scroll to position [15225, 0]
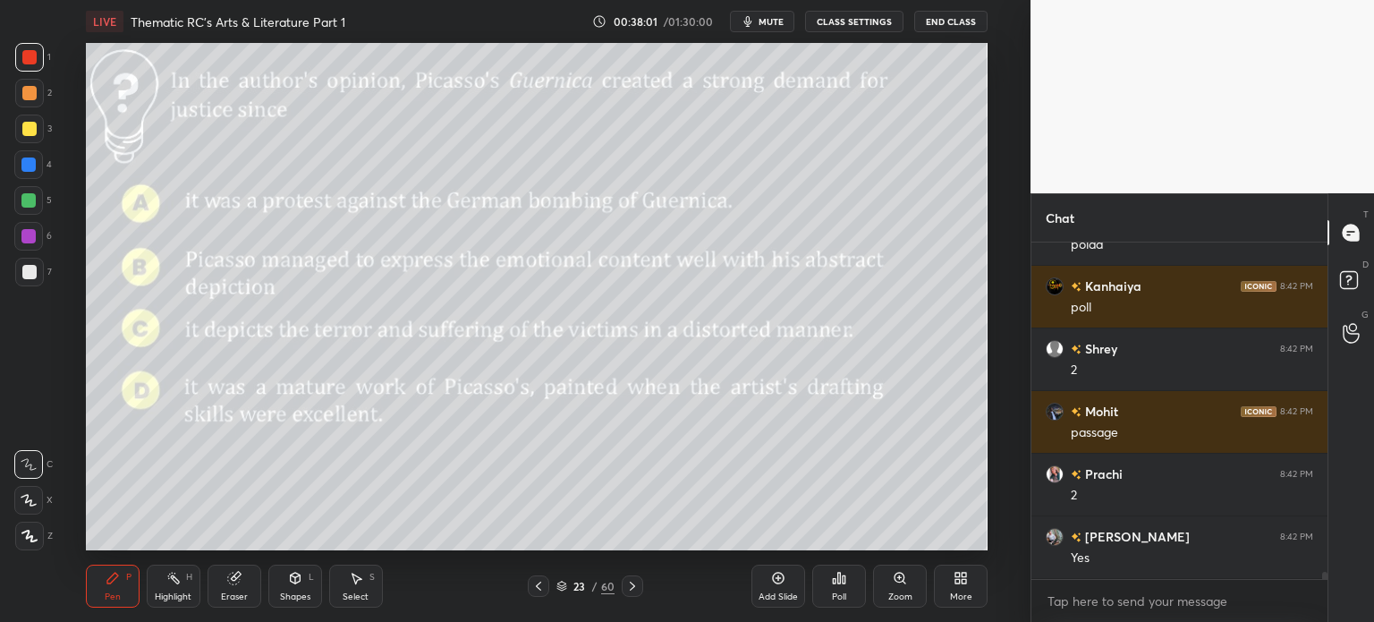
click at [586, 586] on div "23" at bounding box center [580, 586] width 18 height 11
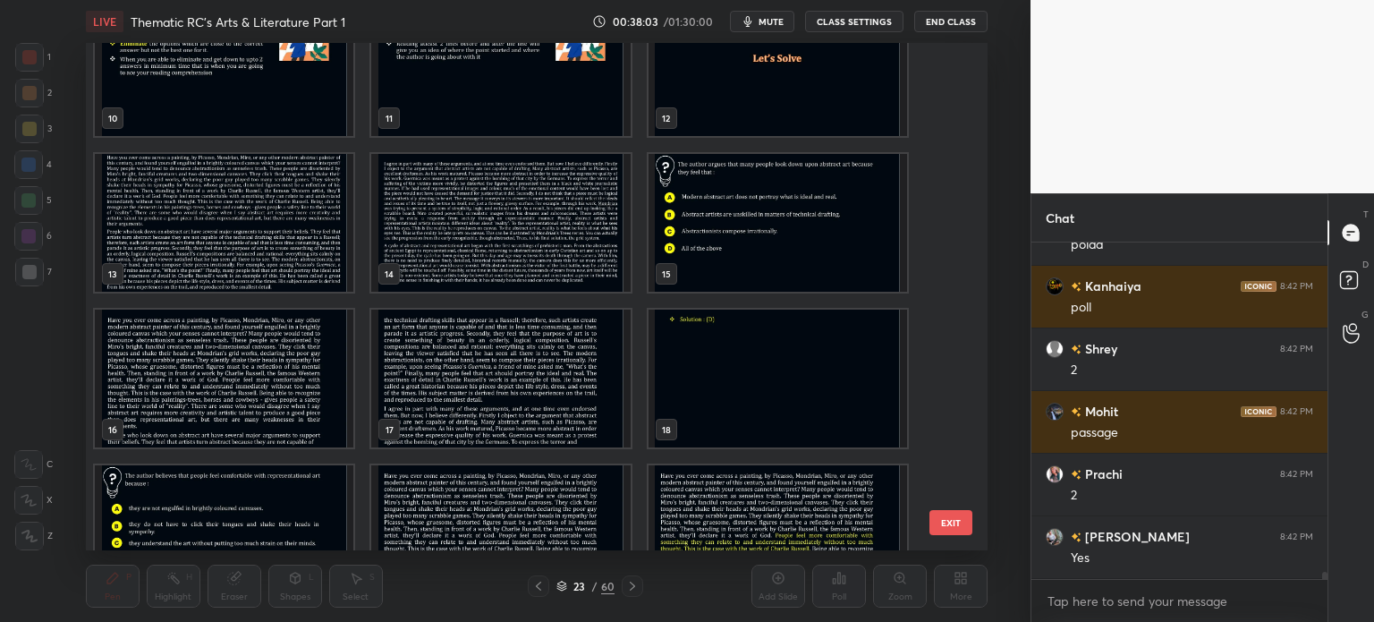
scroll to position [512, 0]
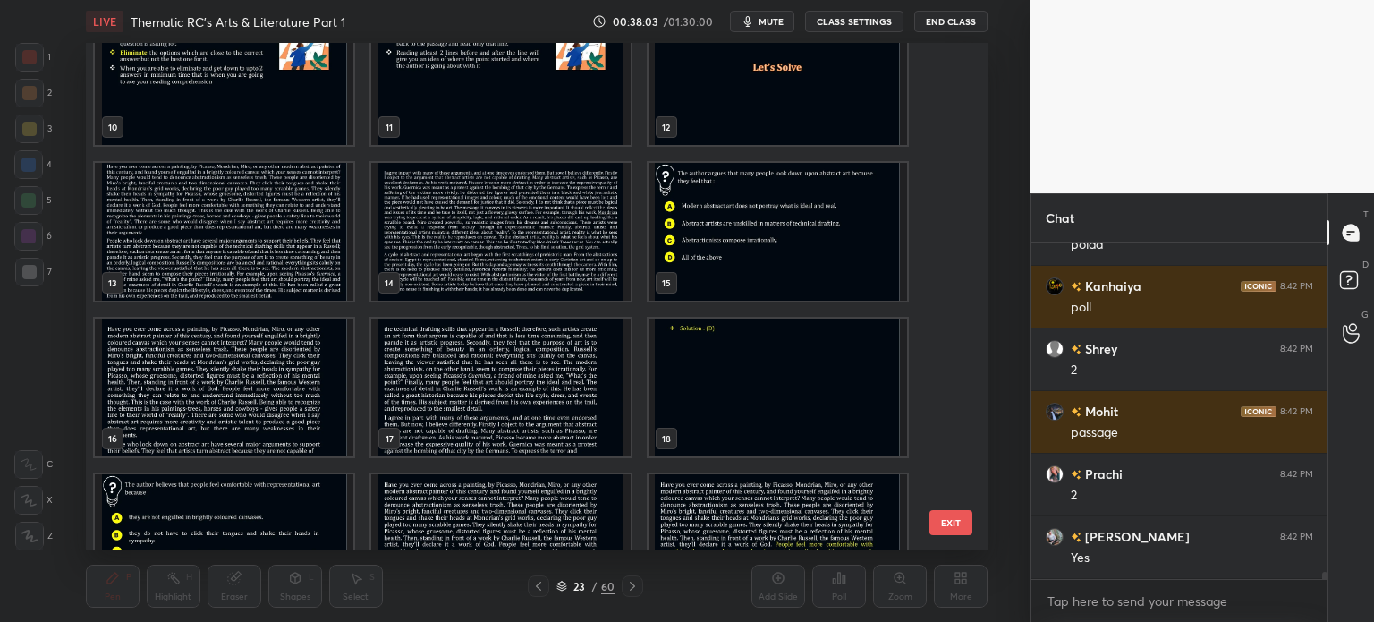
click at [471, 217] on img "grid" at bounding box center [500, 232] width 259 height 138
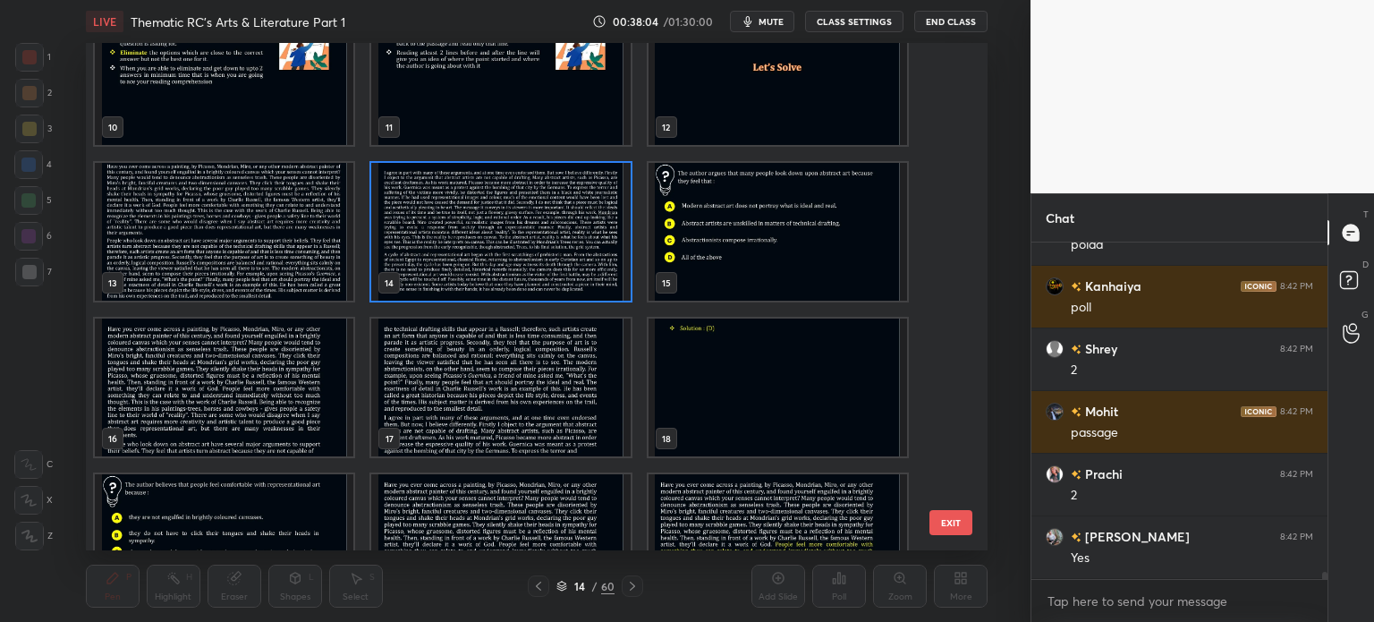
click at [475, 221] on img "grid" at bounding box center [500, 232] width 259 height 138
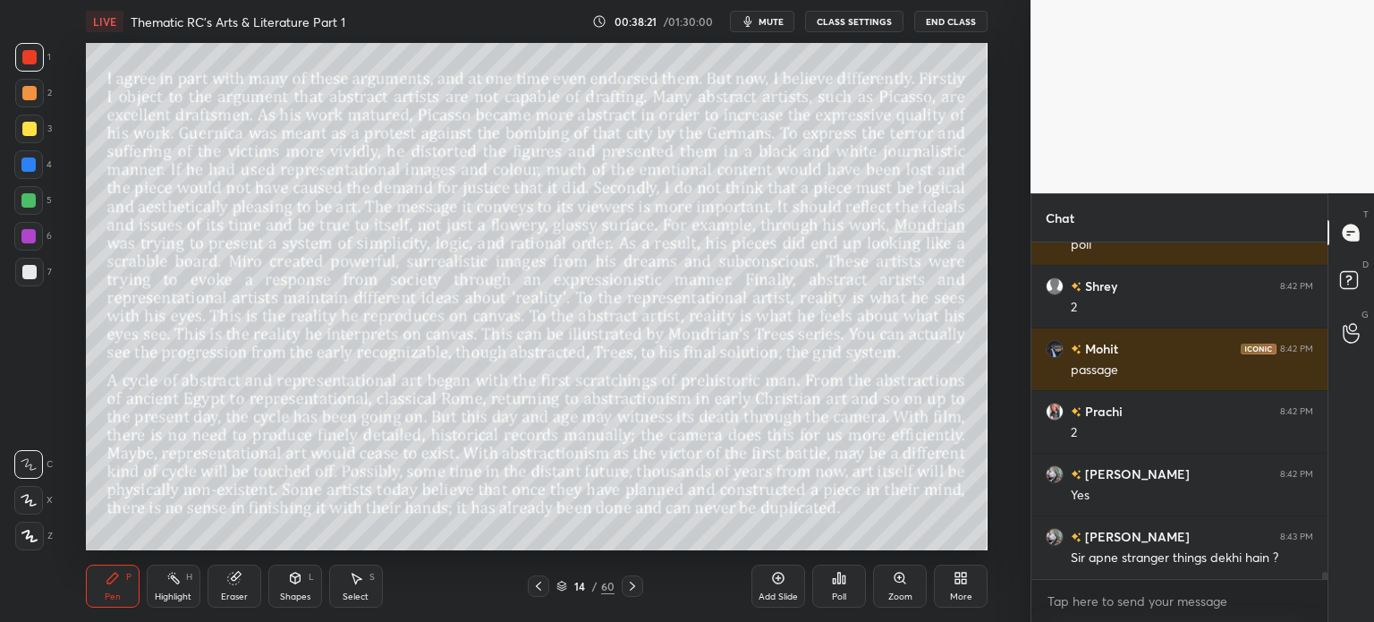
scroll to position [15350, 0]
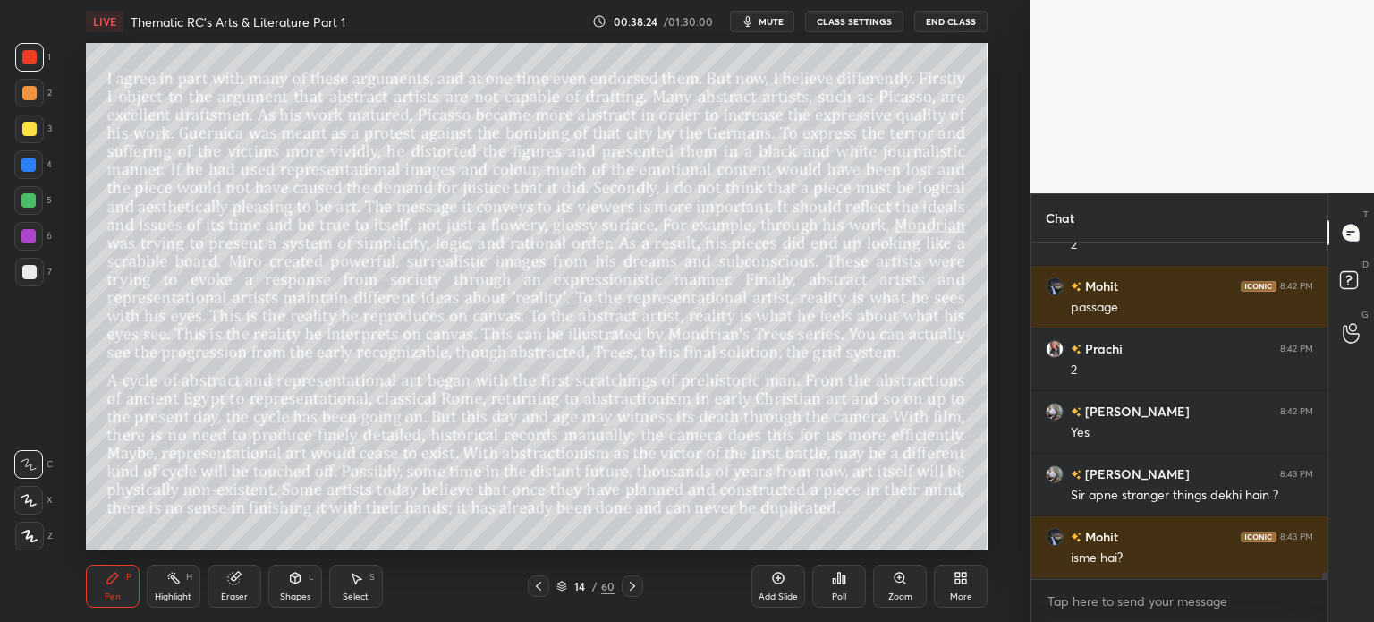
click at [224, 581] on div "Eraser" at bounding box center [235, 586] width 54 height 43
click at [32, 540] on span "Erase all" at bounding box center [28, 536] width 27 height 13
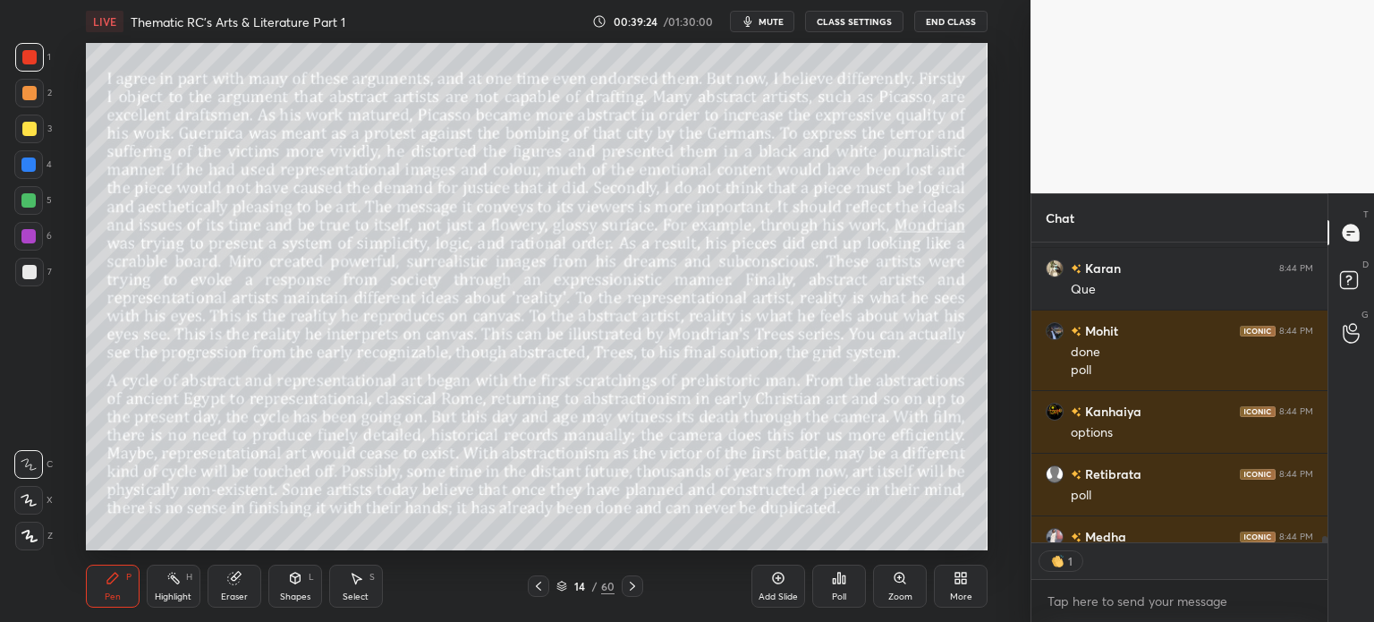
scroll to position [295, 291]
click at [584, 591] on div "14" at bounding box center [580, 586] width 18 height 11
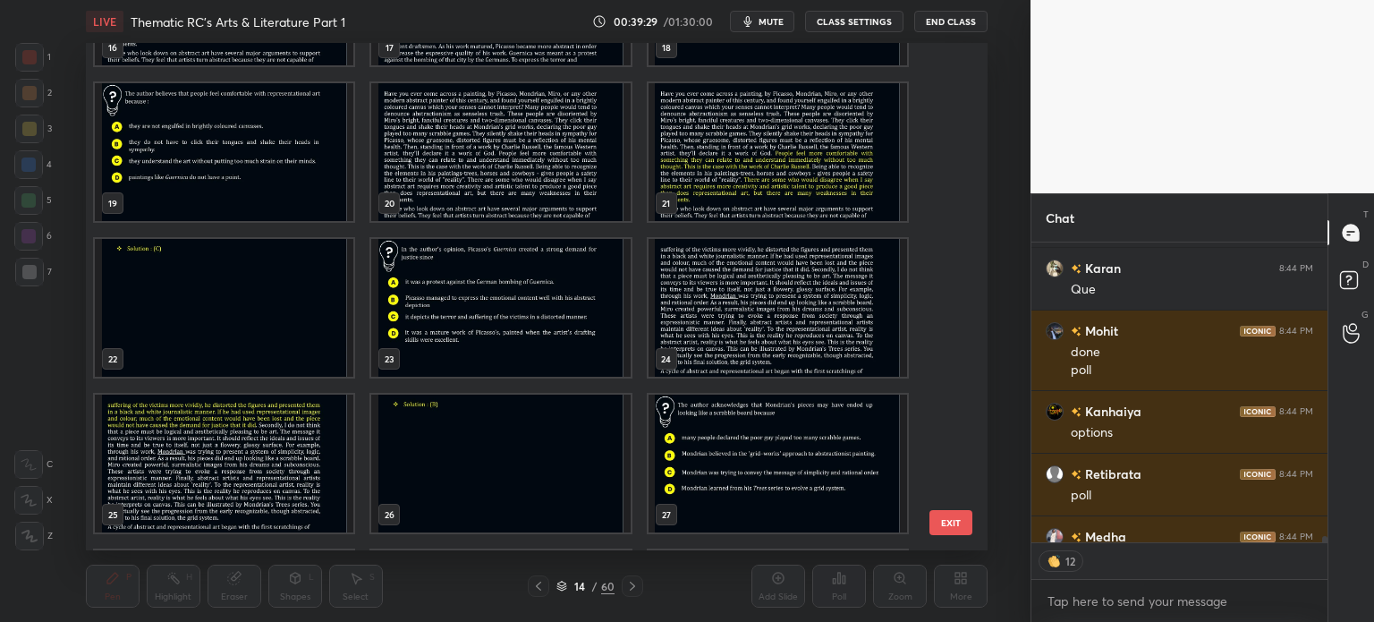
scroll to position [909, 0]
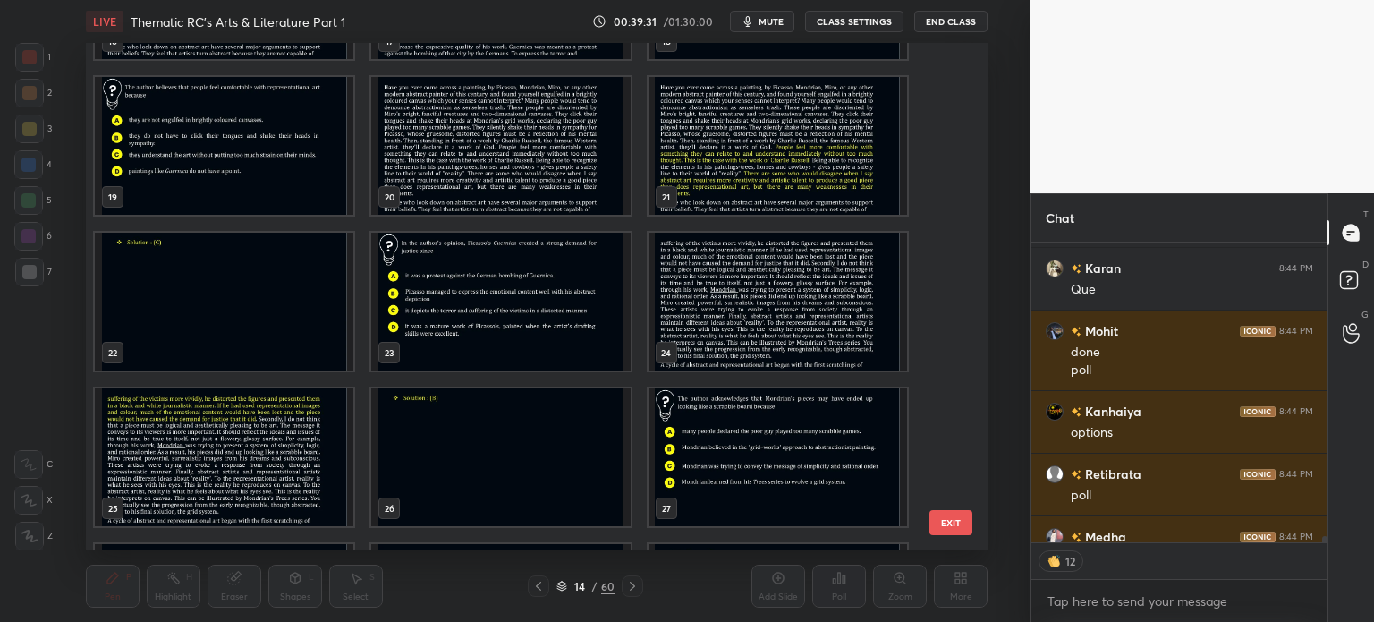
click at [520, 320] on img "grid" at bounding box center [500, 302] width 259 height 138
click at [522, 319] on img "grid" at bounding box center [500, 302] width 259 height 138
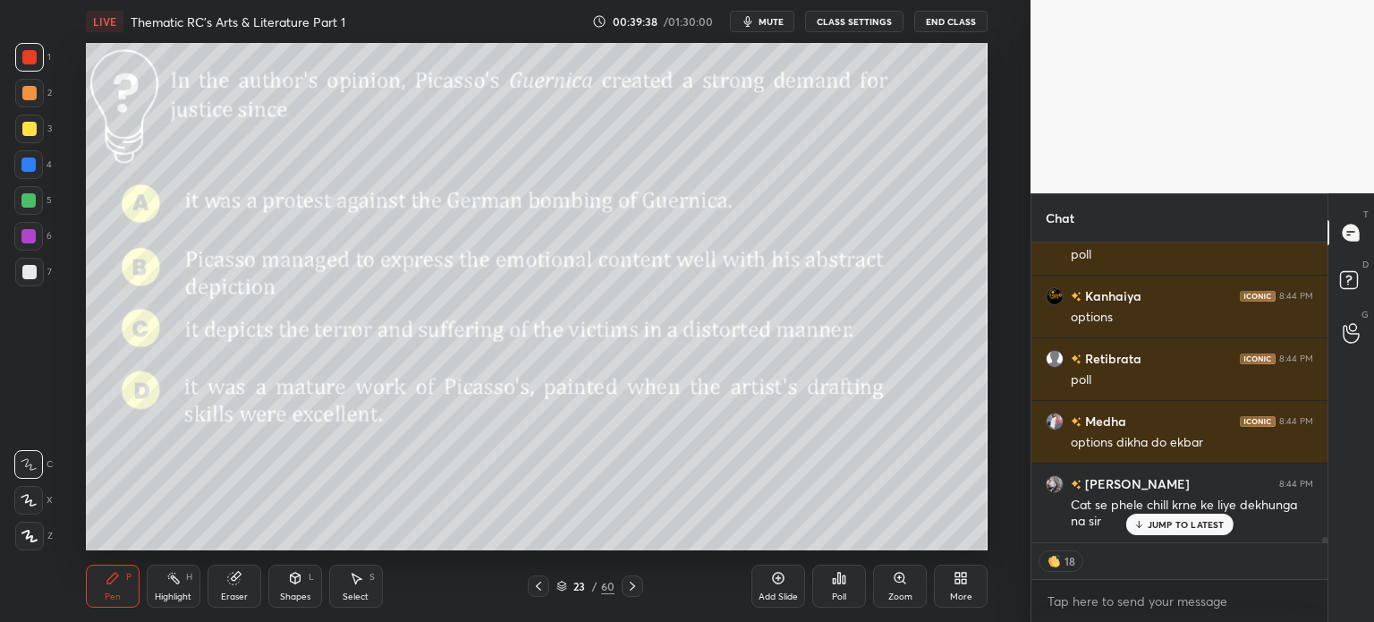
scroll to position [16735, 0]
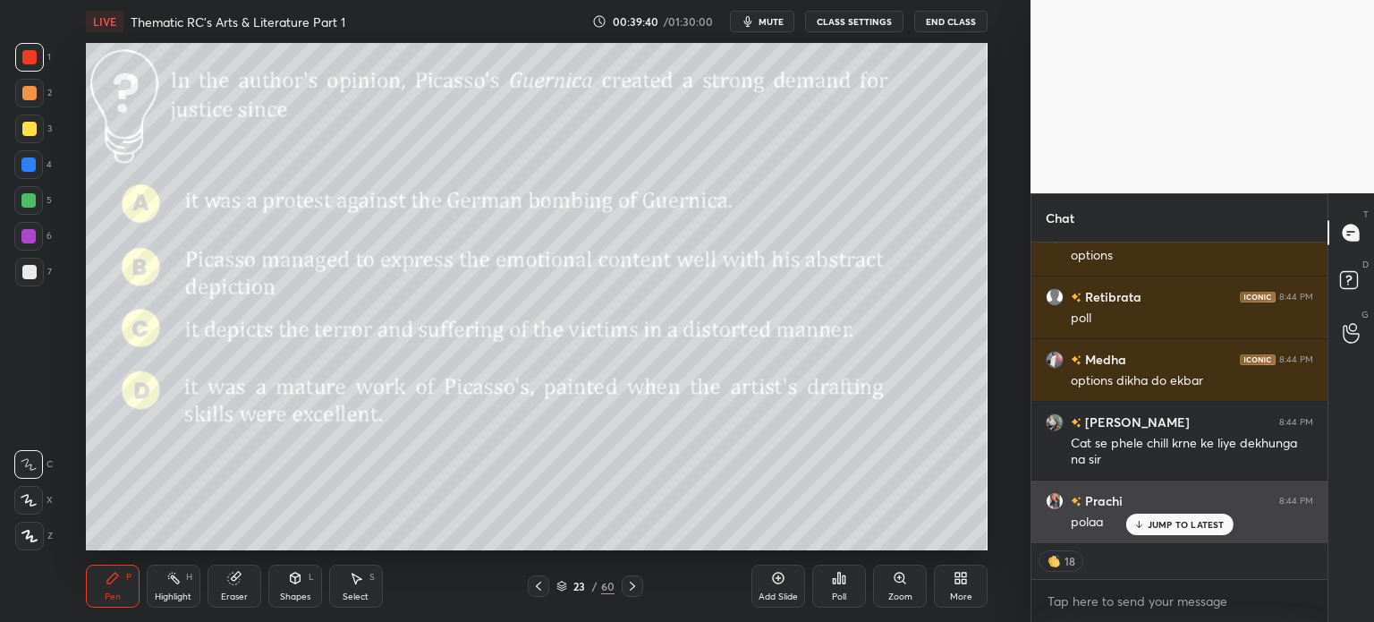
click at [1163, 519] on p "JUMP TO LATEST" at bounding box center [1186, 524] width 77 height 11
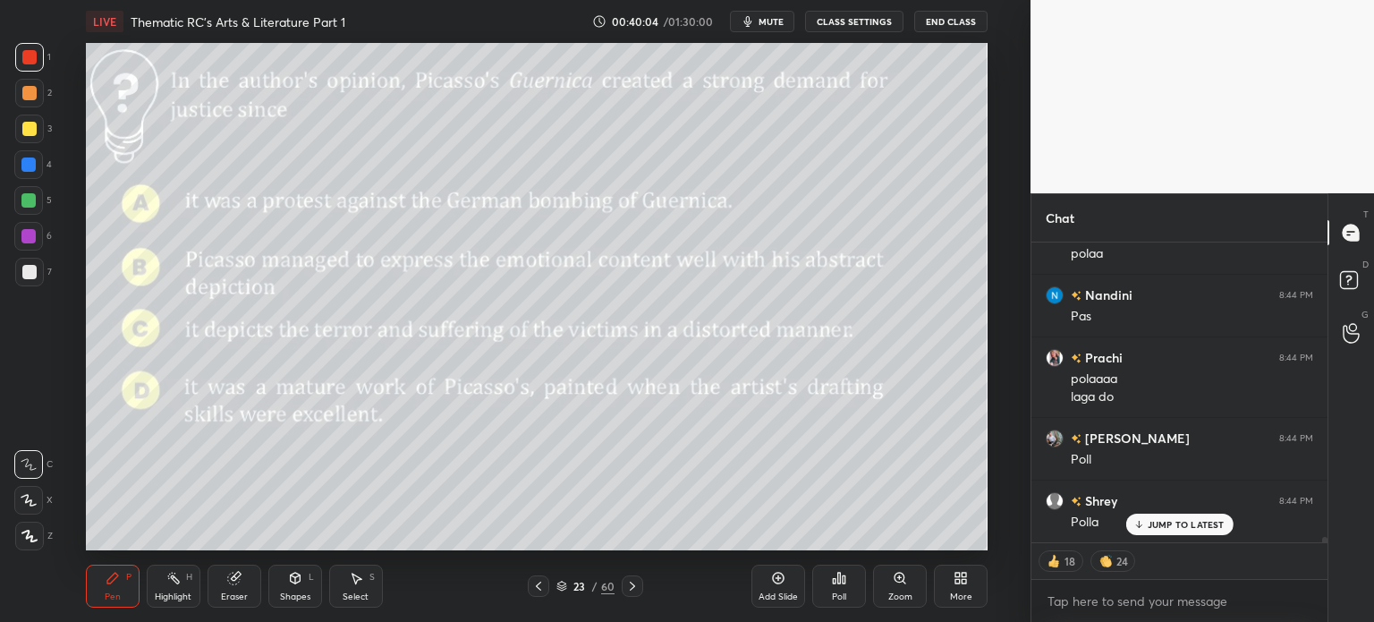
scroll to position [17067, 0]
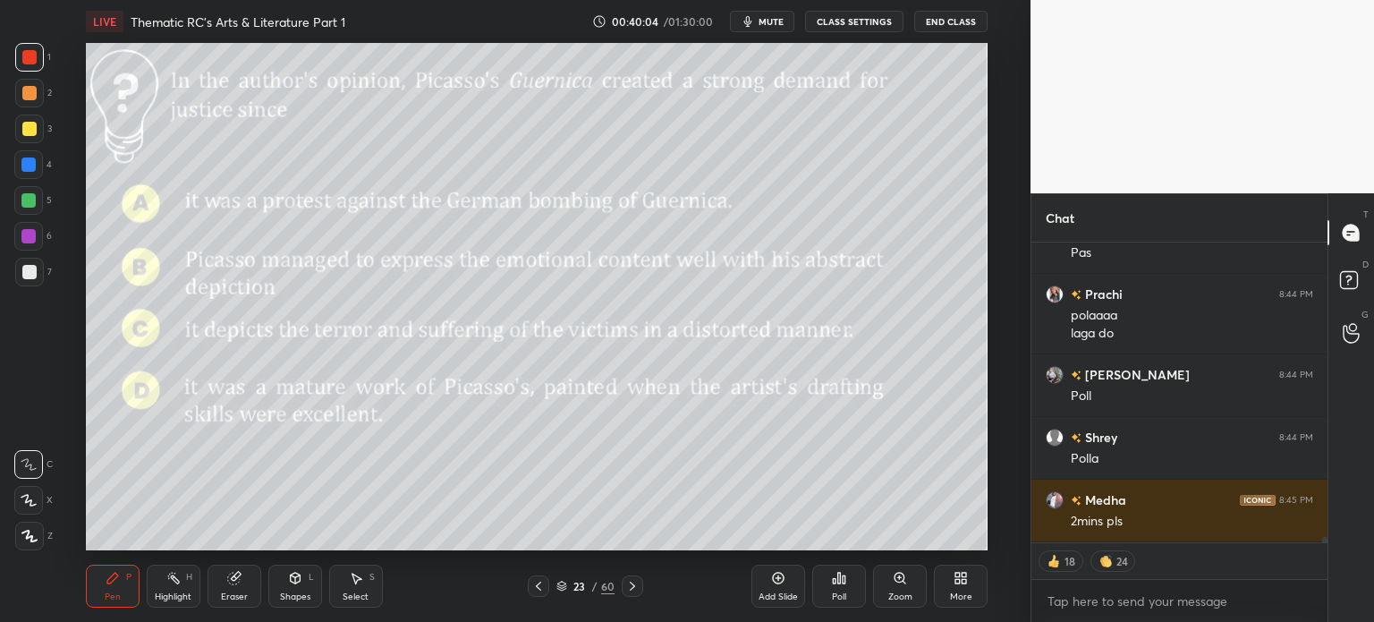
click at [843, 582] on icon at bounding box center [844, 579] width 3 height 8
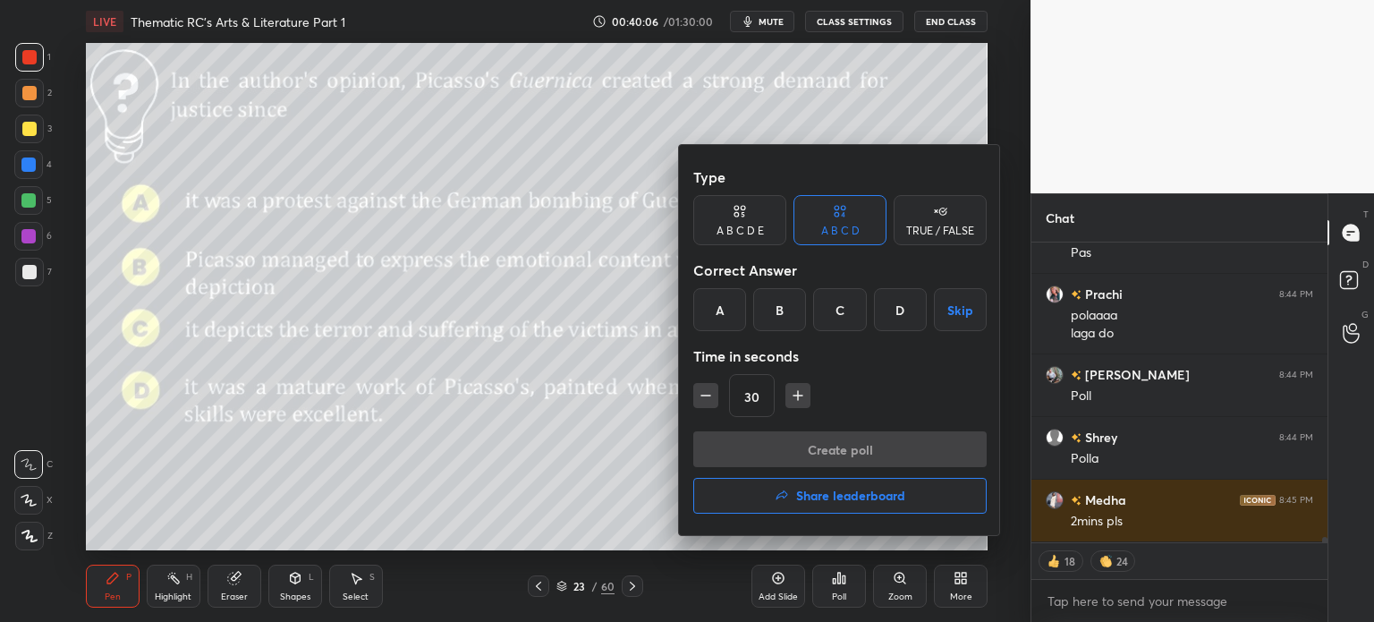
click at [640, 457] on div at bounding box center [687, 311] width 1374 height 622
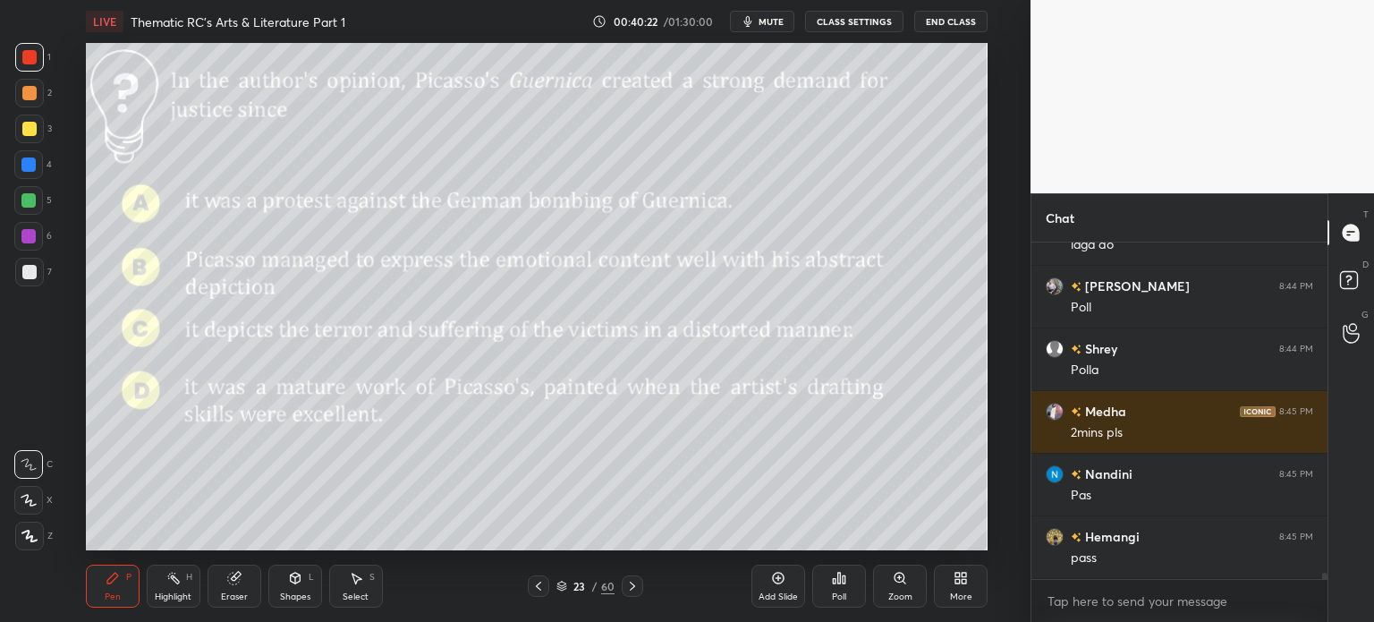
scroll to position [17234, 0]
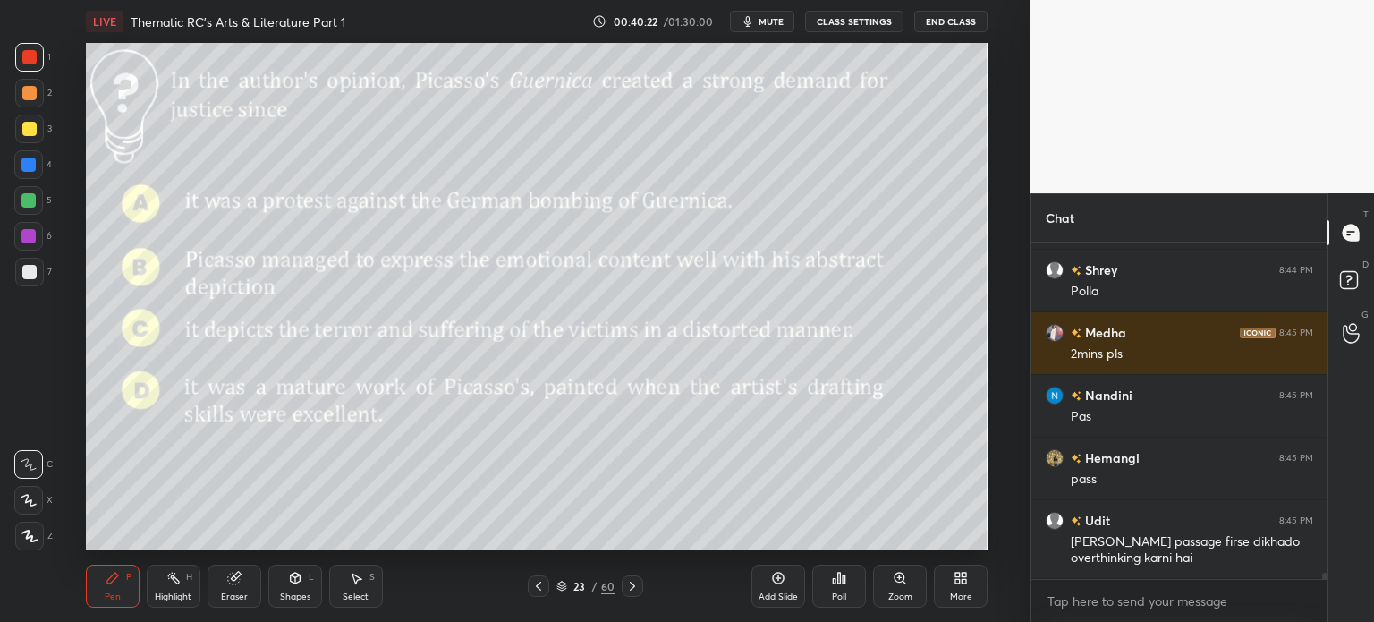
click at [591, 587] on div "23 / 60" at bounding box center [586, 586] width 58 height 16
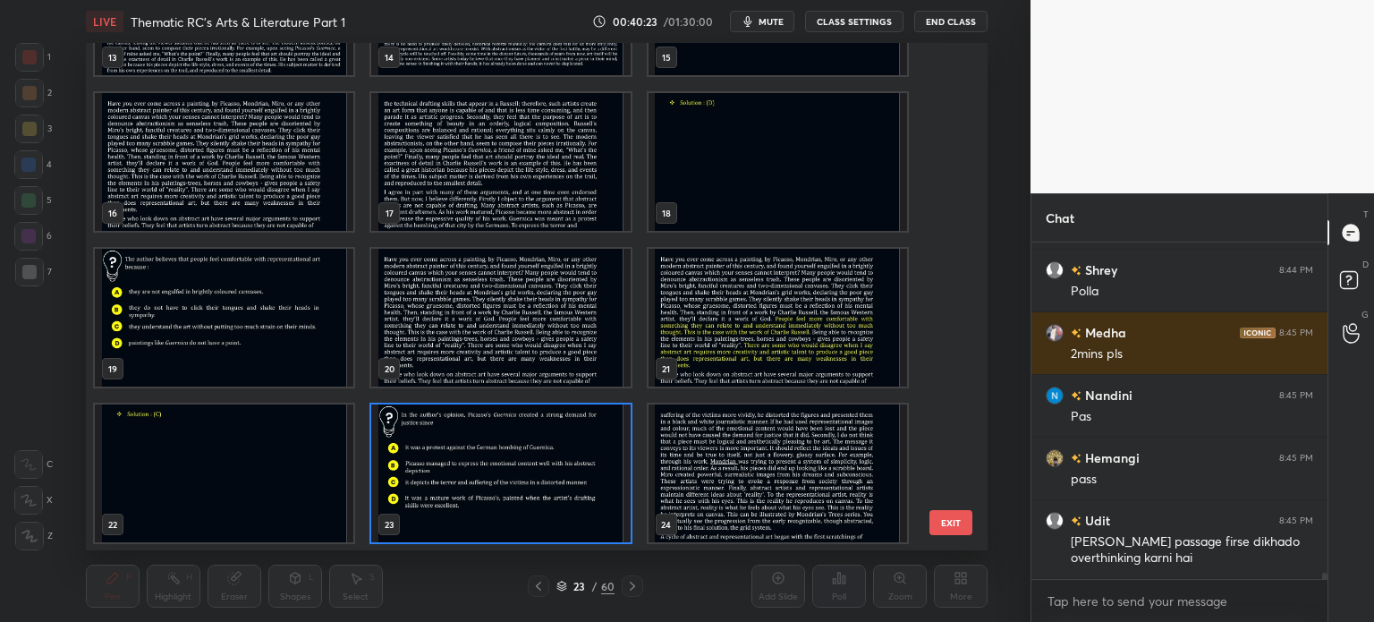
scroll to position [17297, 0]
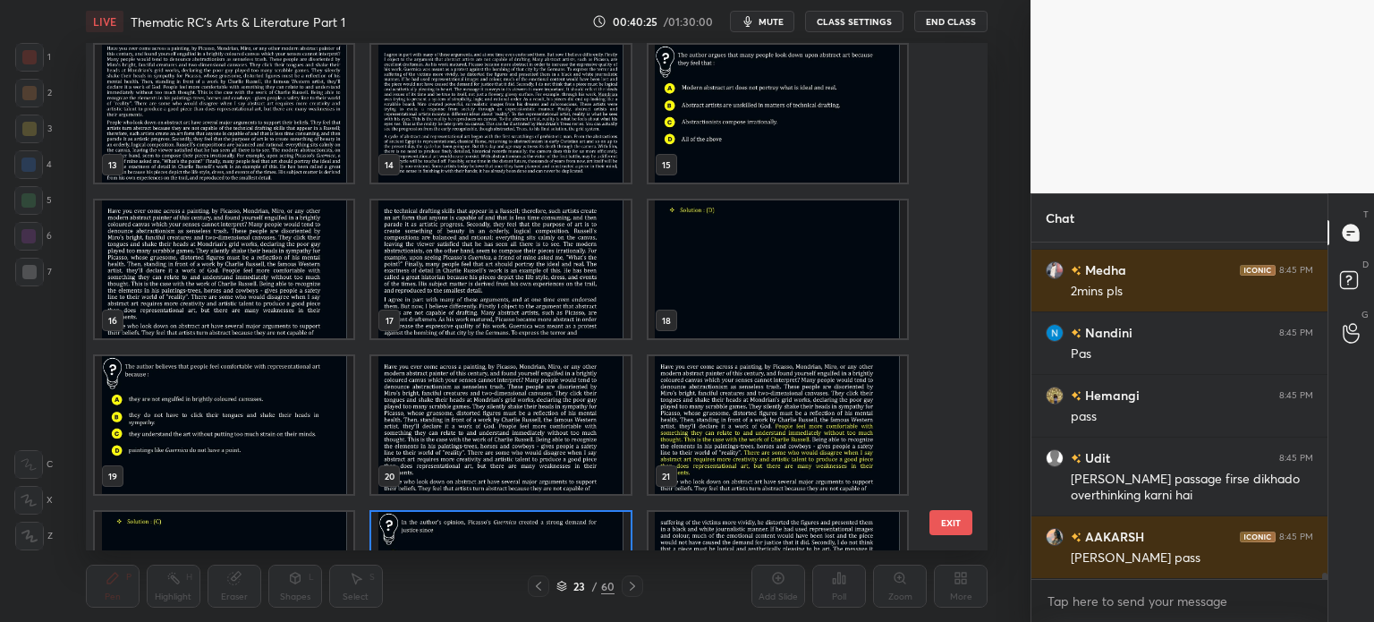
click at [493, 110] on img "grid" at bounding box center [500, 114] width 259 height 138
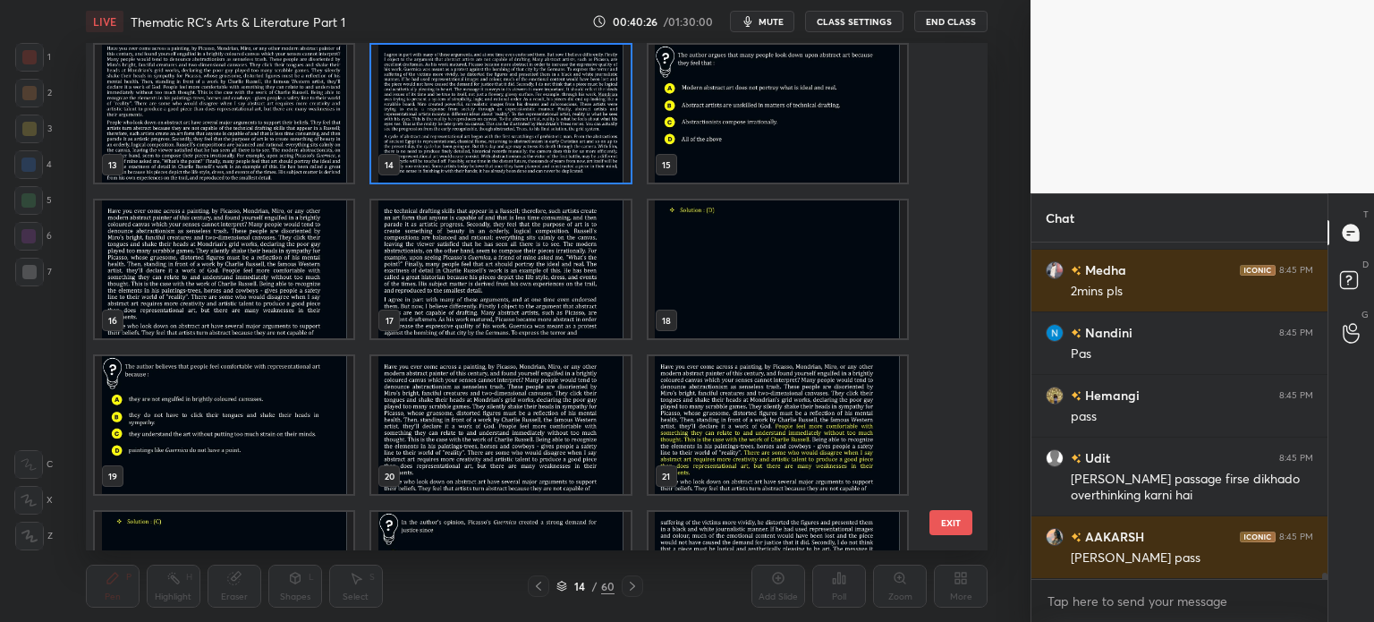
scroll to position [623, 0]
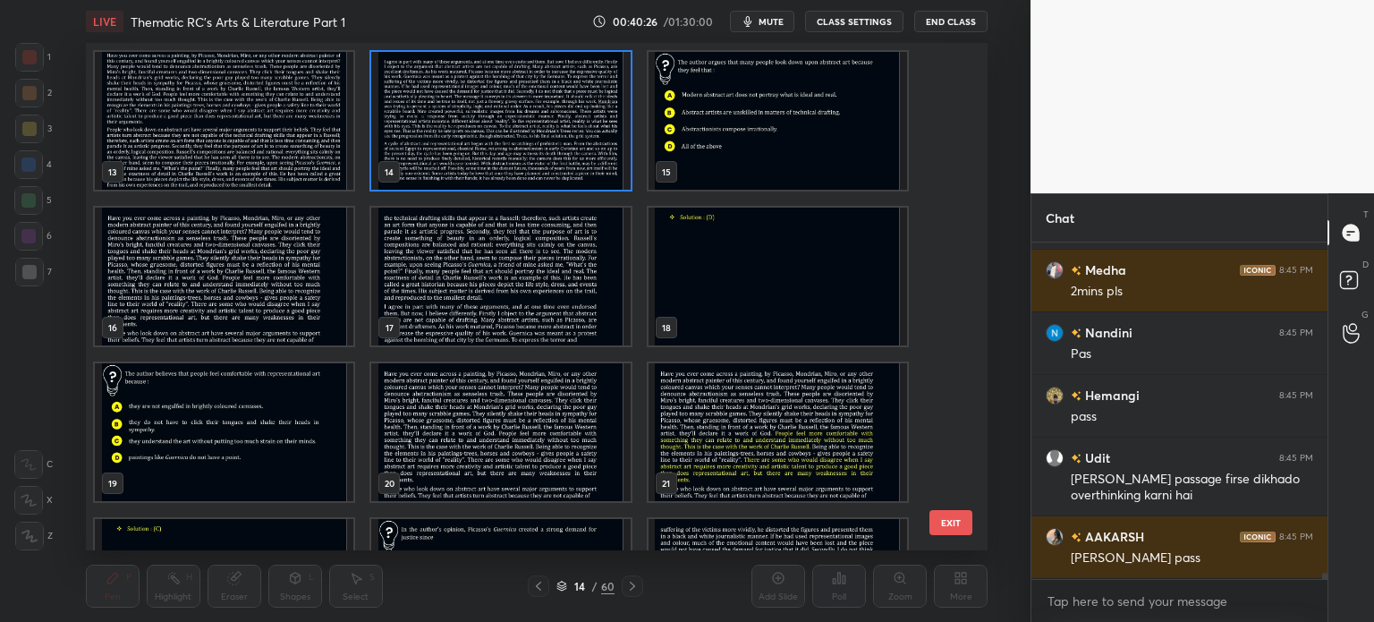
click at [501, 111] on img "grid" at bounding box center [500, 121] width 259 height 138
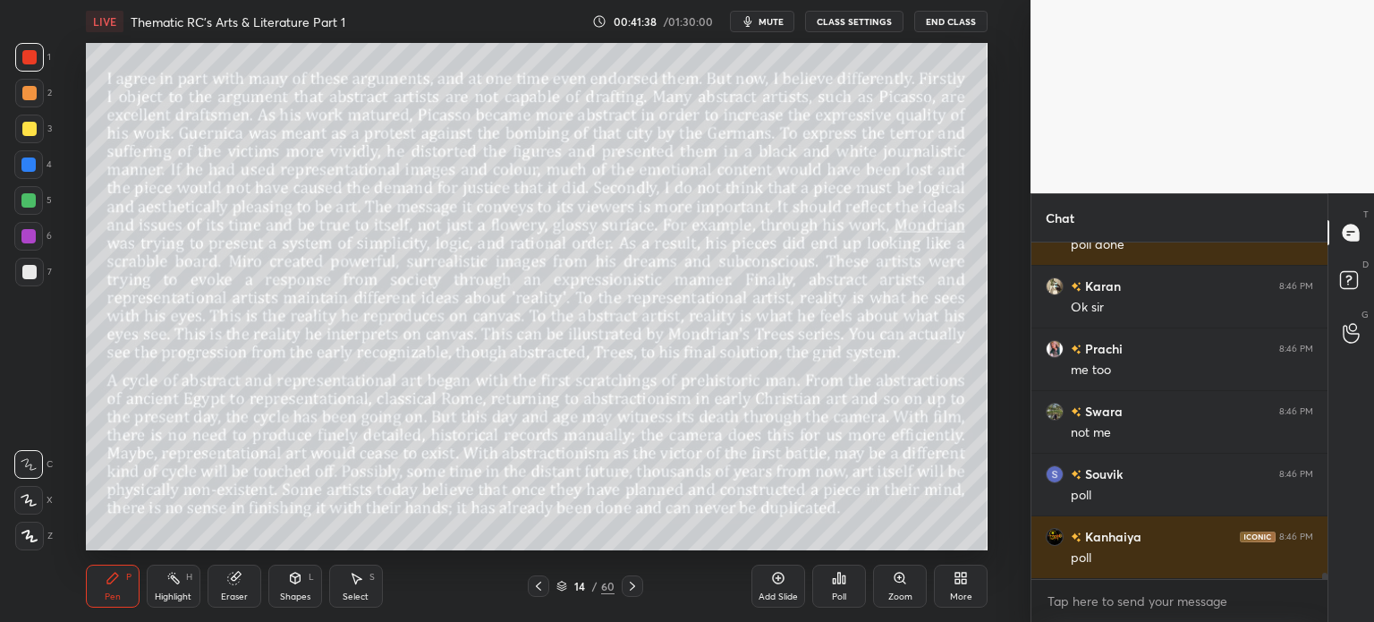
scroll to position [17986, 0]
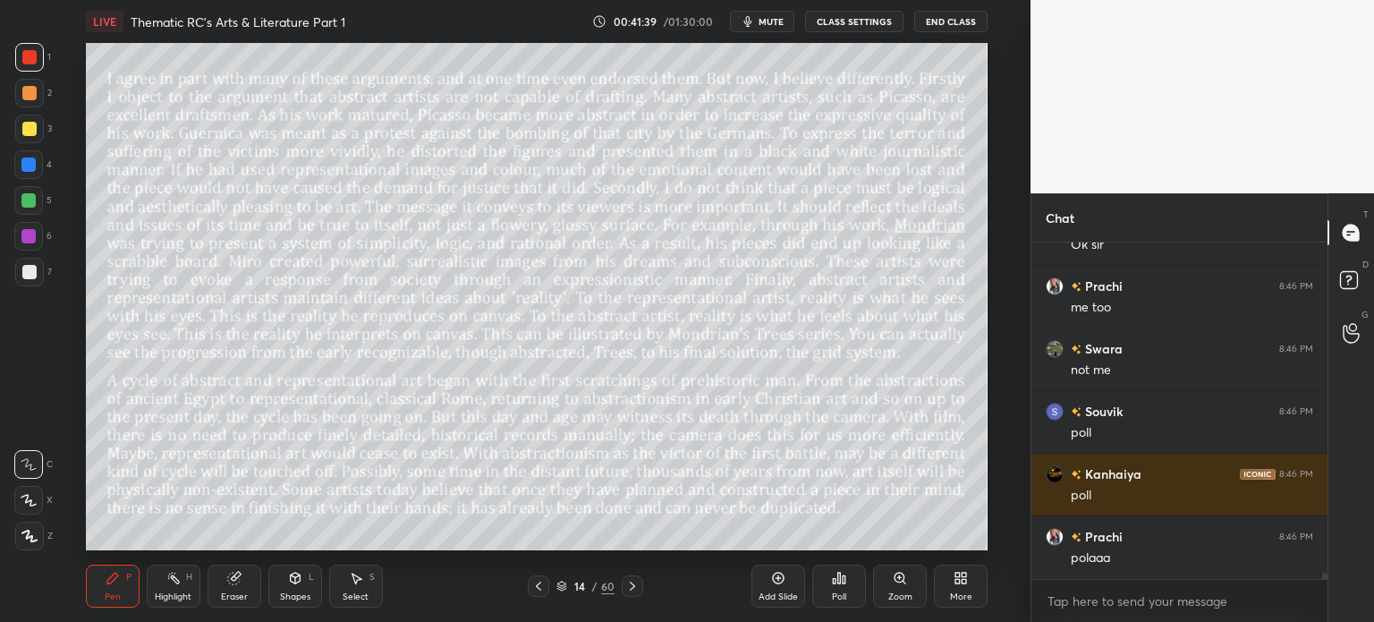
click at [586, 590] on div "14" at bounding box center [580, 586] width 18 height 11
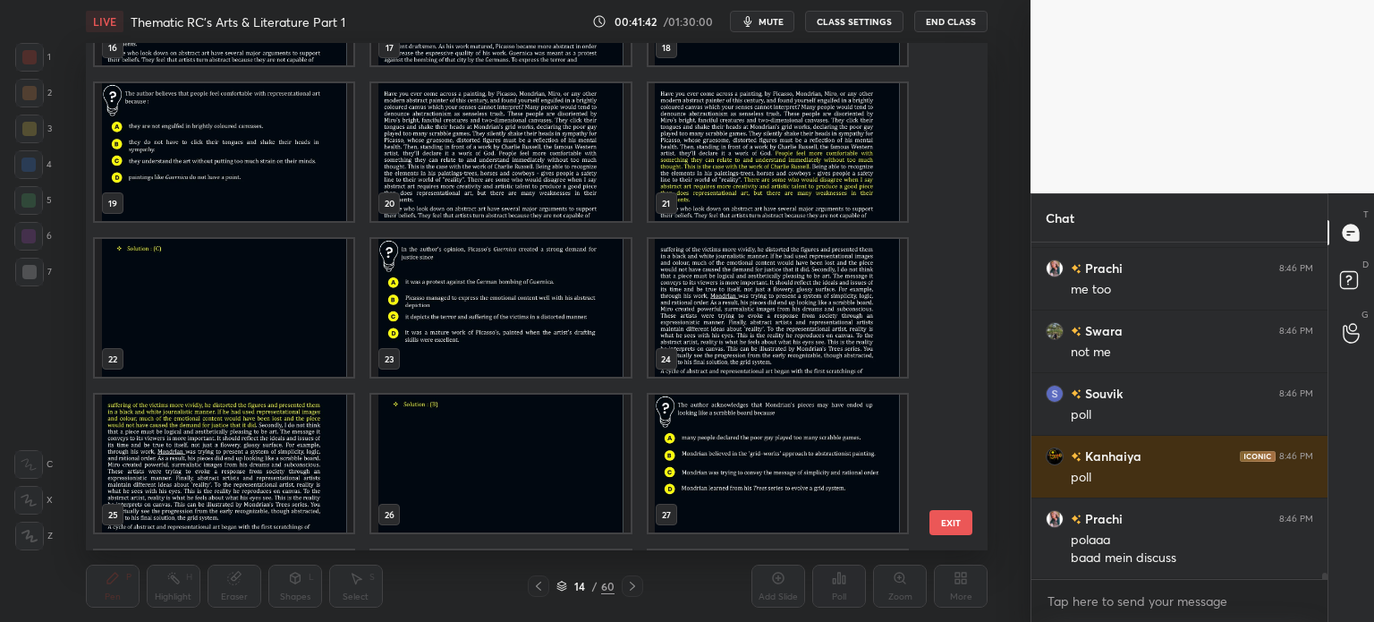
scroll to position [905, 0]
click at [520, 317] on img "grid" at bounding box center [500, 305] width 259 height 138
click at [523, 317] on img "grid" at bounding box center [500, 305] width 259 height 138
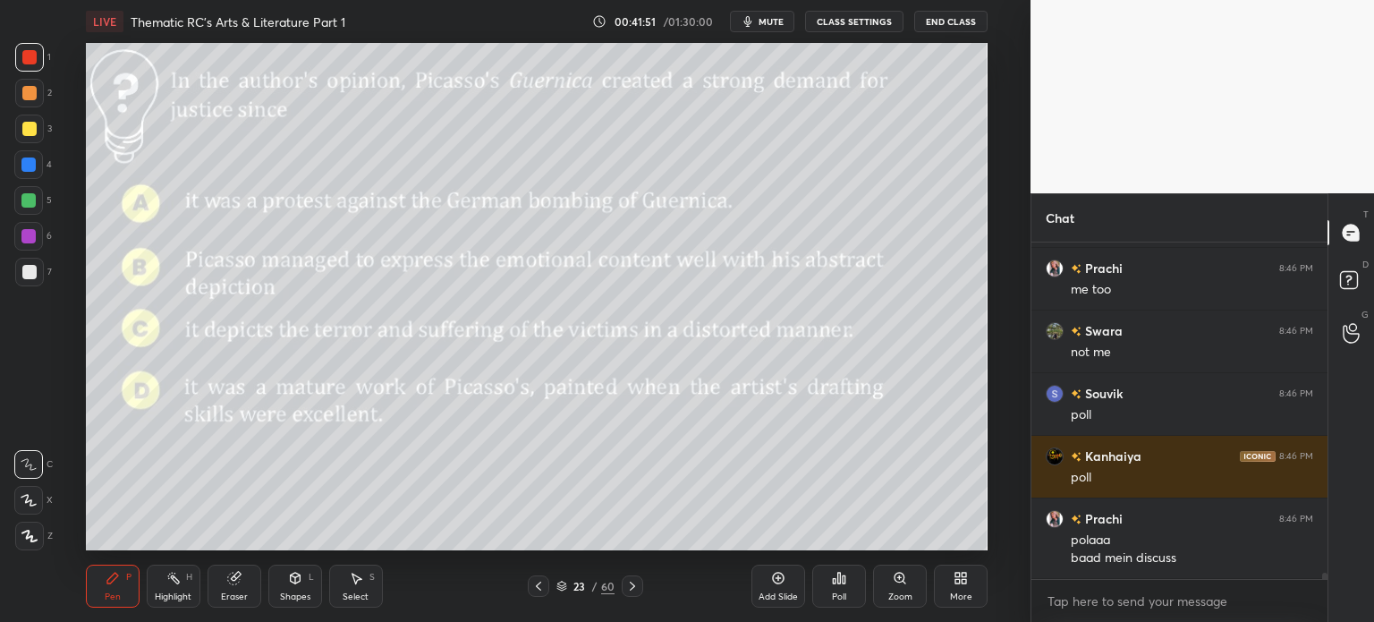
click at [852, 593] on div "Poll" at bounding box center [839, 586] width 54 height 43
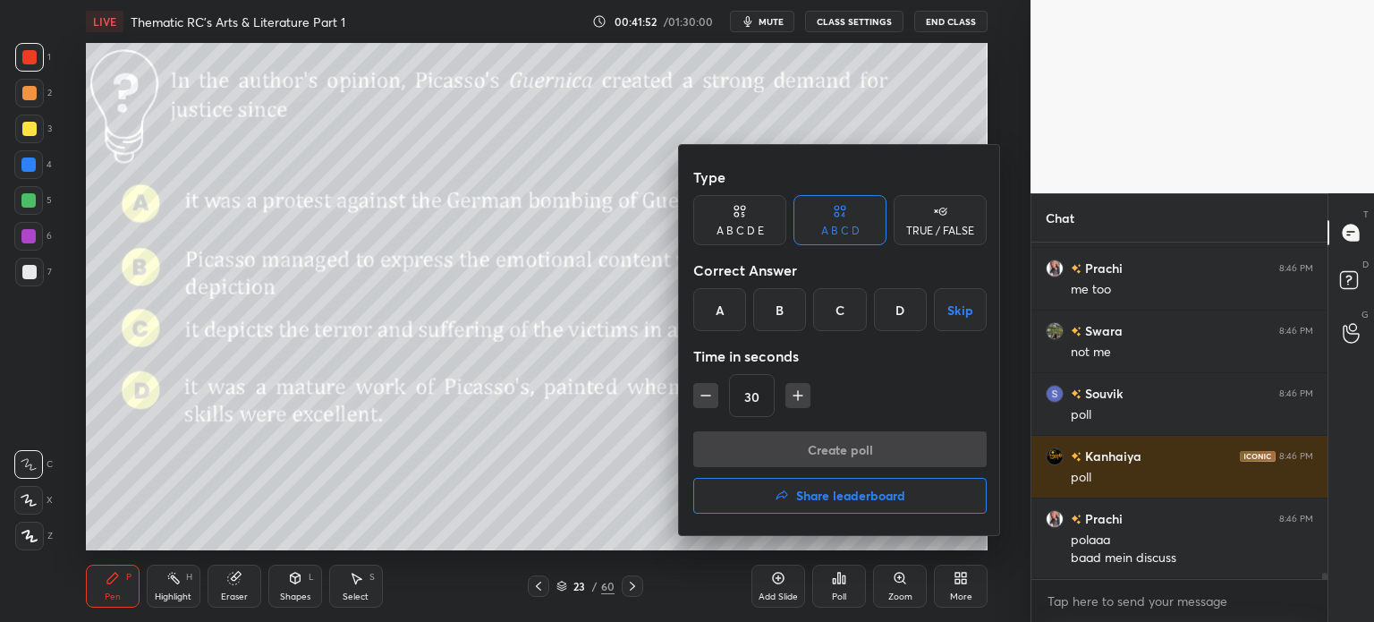
click at [773, 314] on div "B" at bounding box center [779, 309] width 53 height 43
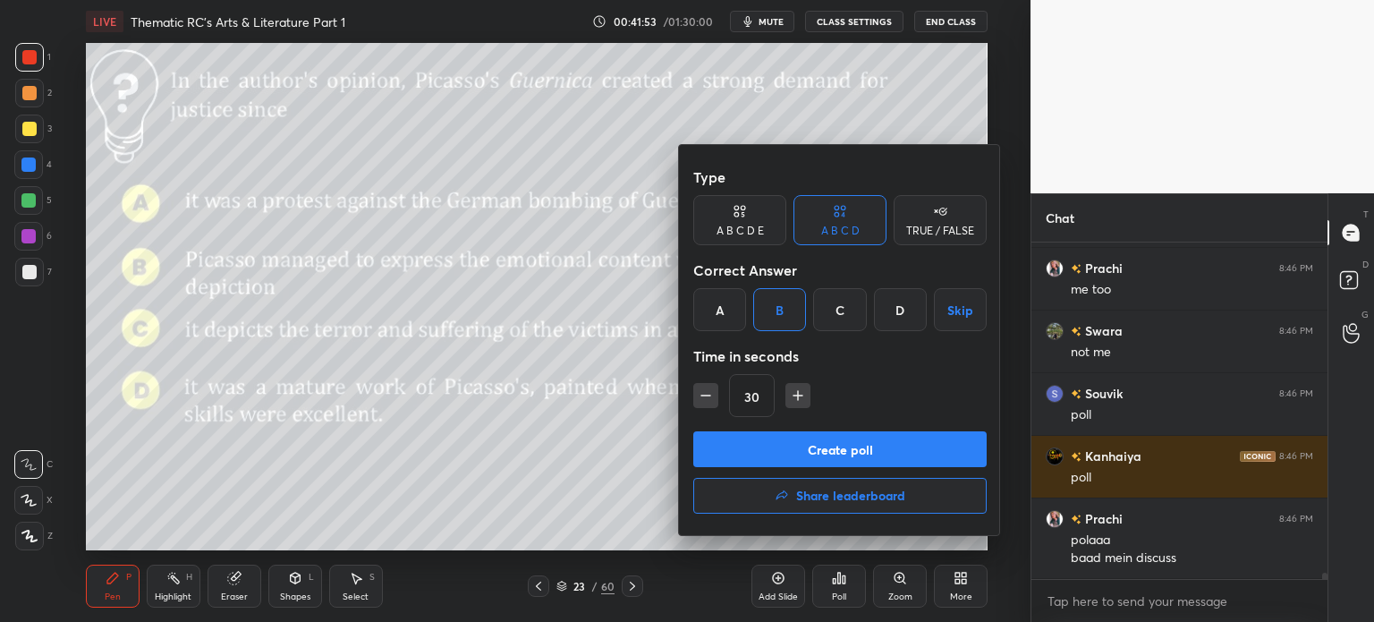
click at [866, 450] on button "Create poll" at bounding box center [839, 449] width 293 height 36
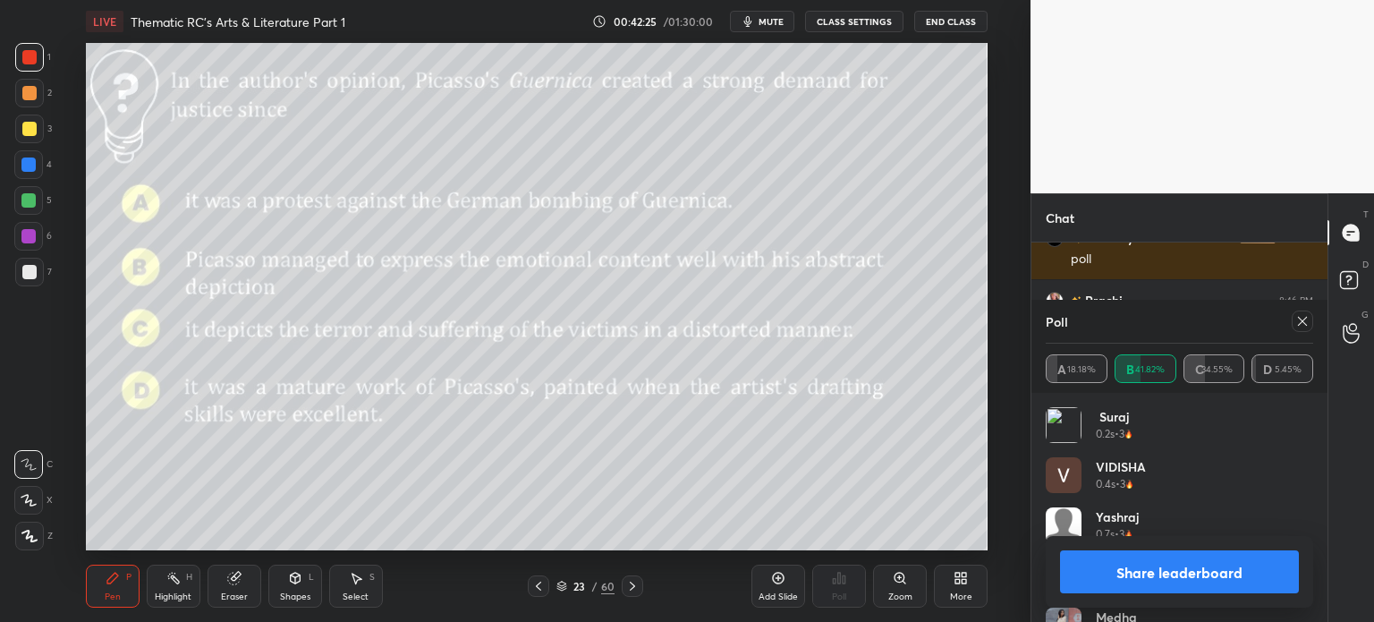
scroll to position [18285, 0]
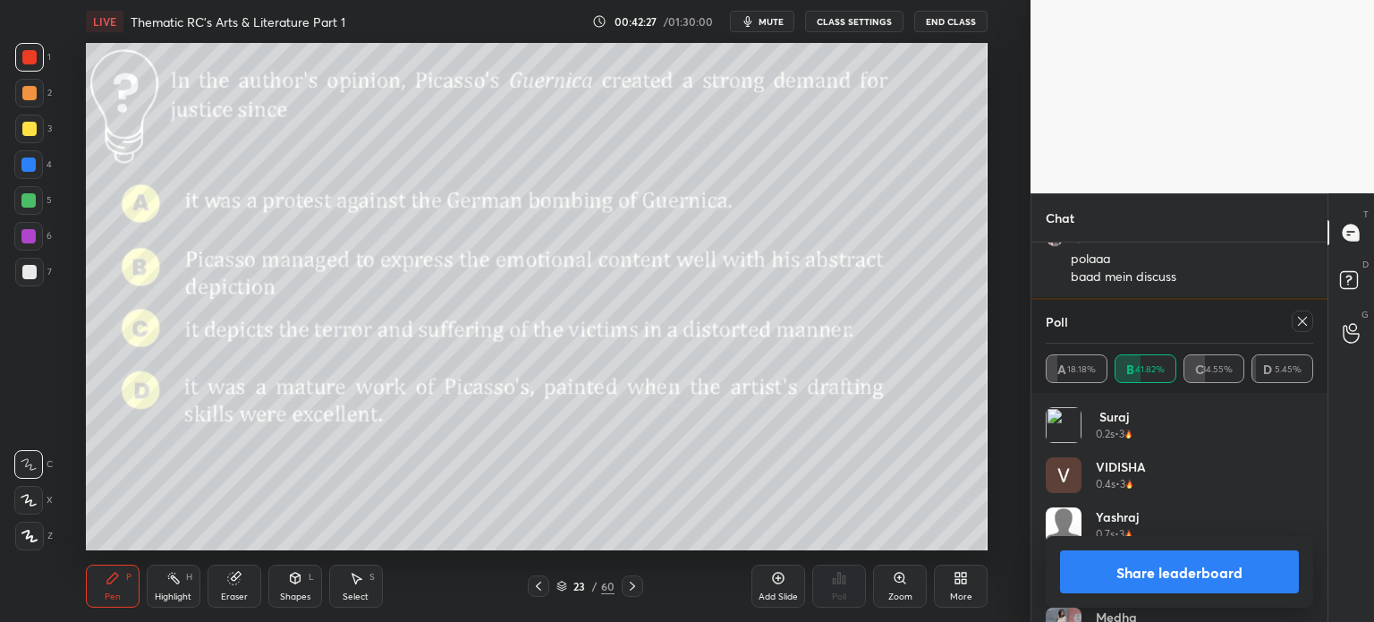
click at [1126, 575] on button "Share leaderboard" at bounding box center [1179, 571] width 239 height 43
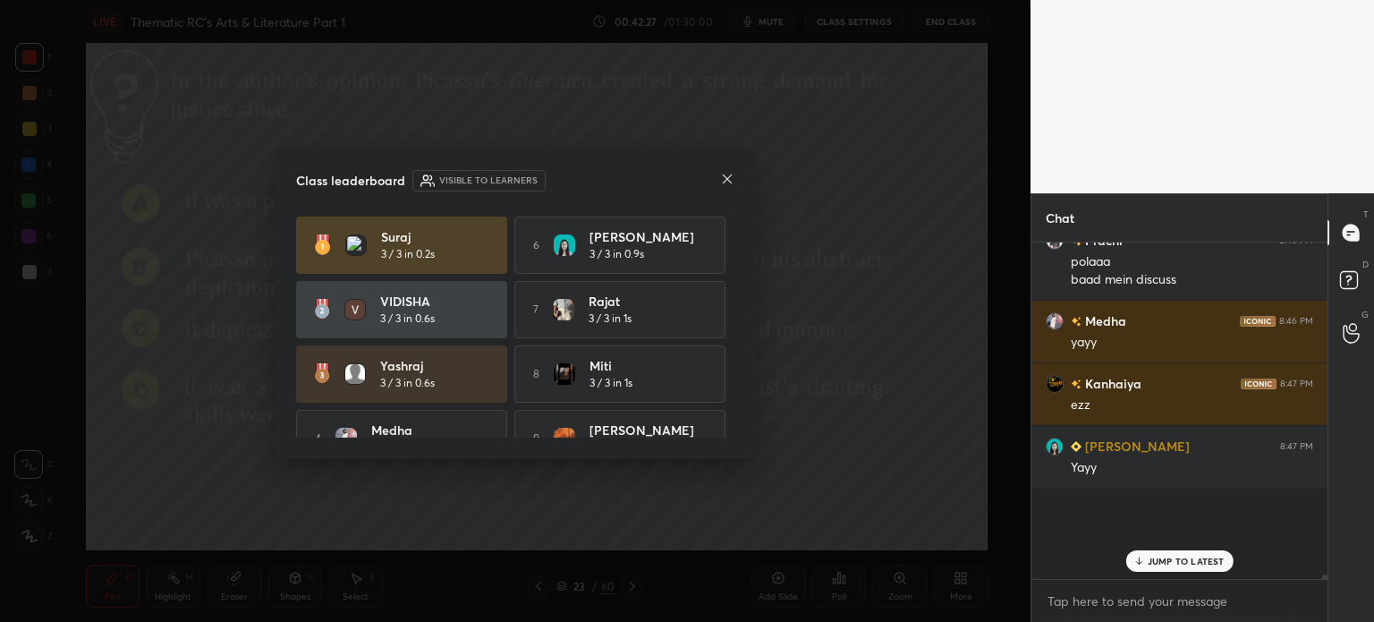
scroll to position [6, 5]
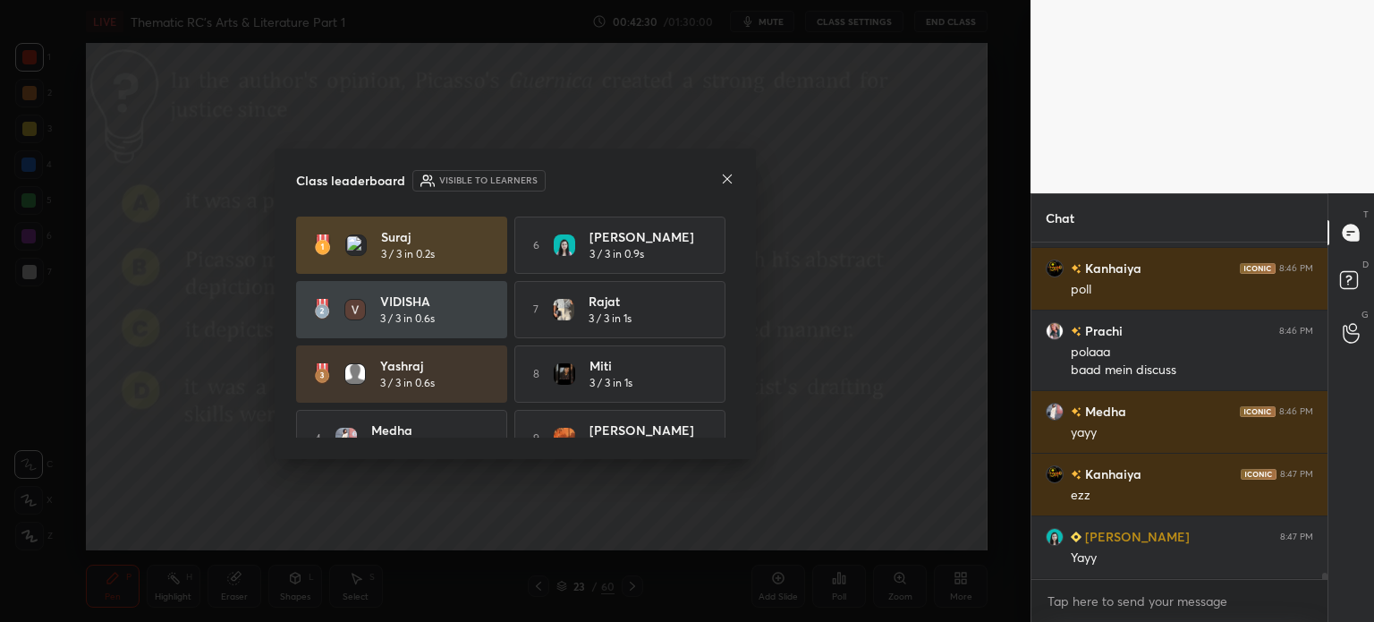
click at [727, 174] on icon at bounding box center [727, 179] width 14 height 14
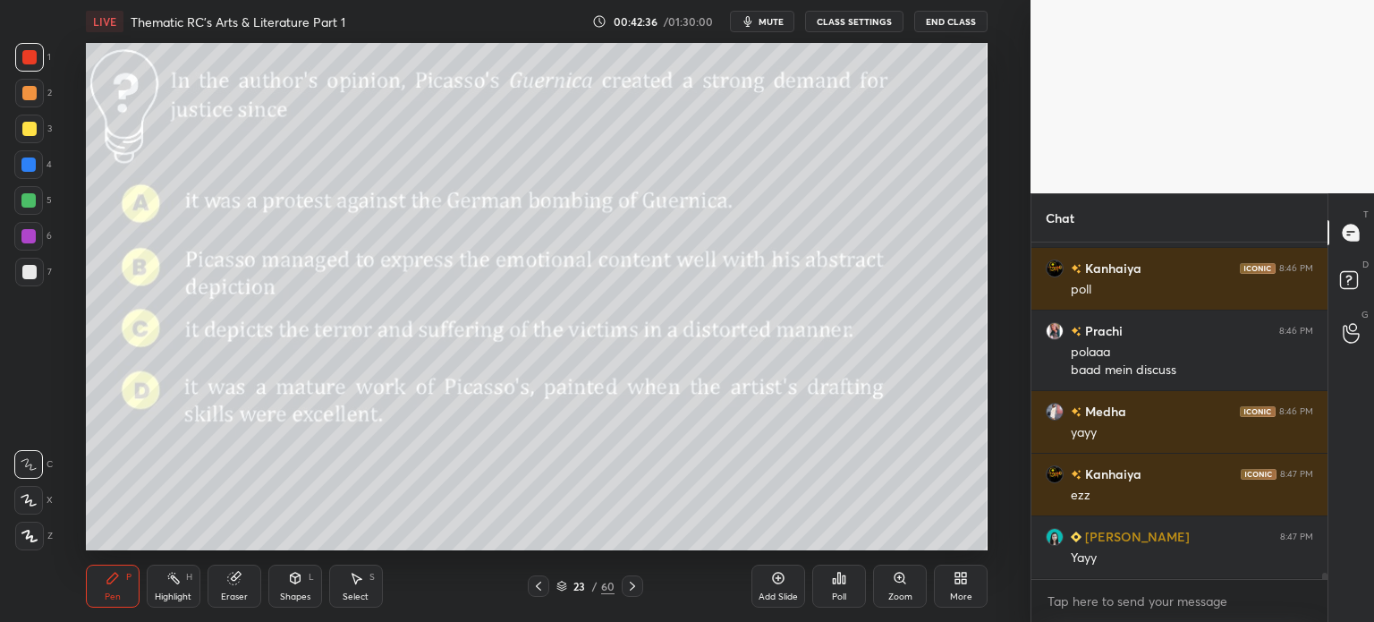
click at [601, 584] on div "60" at bounding box center [607, 586] width 13 height 16
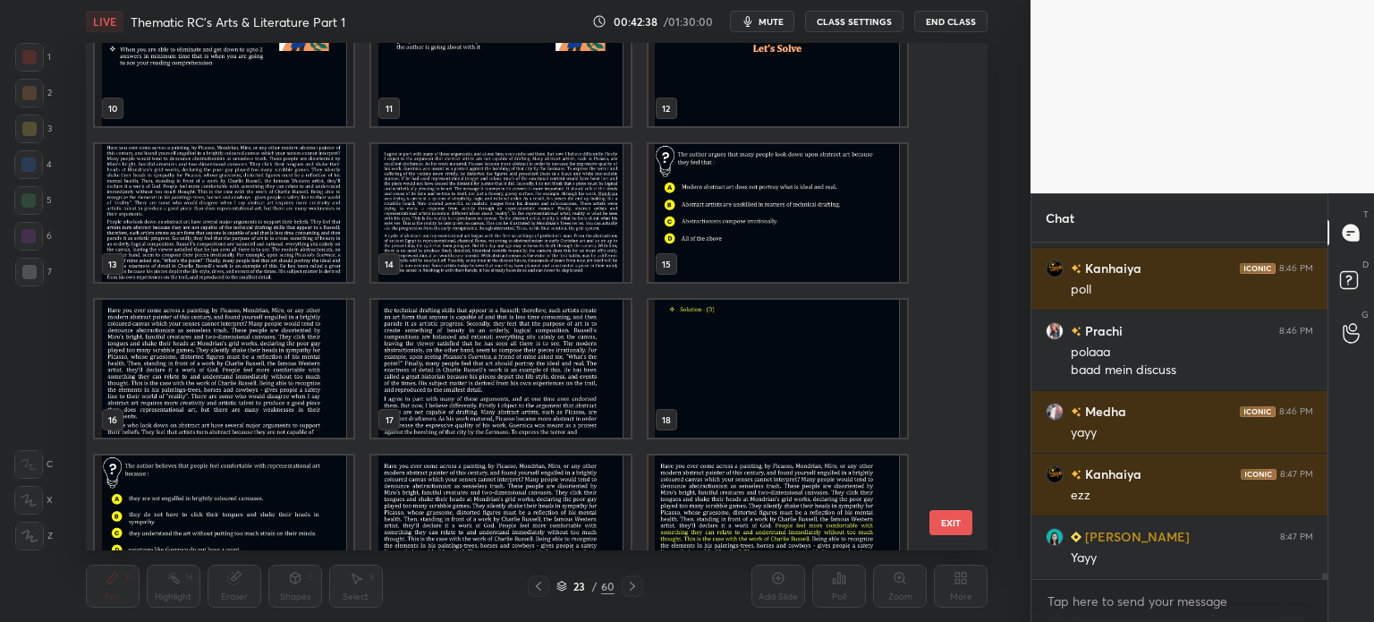
click at [504, 214] on img "grid" at bounding box center [500, 213] width 259 height 138
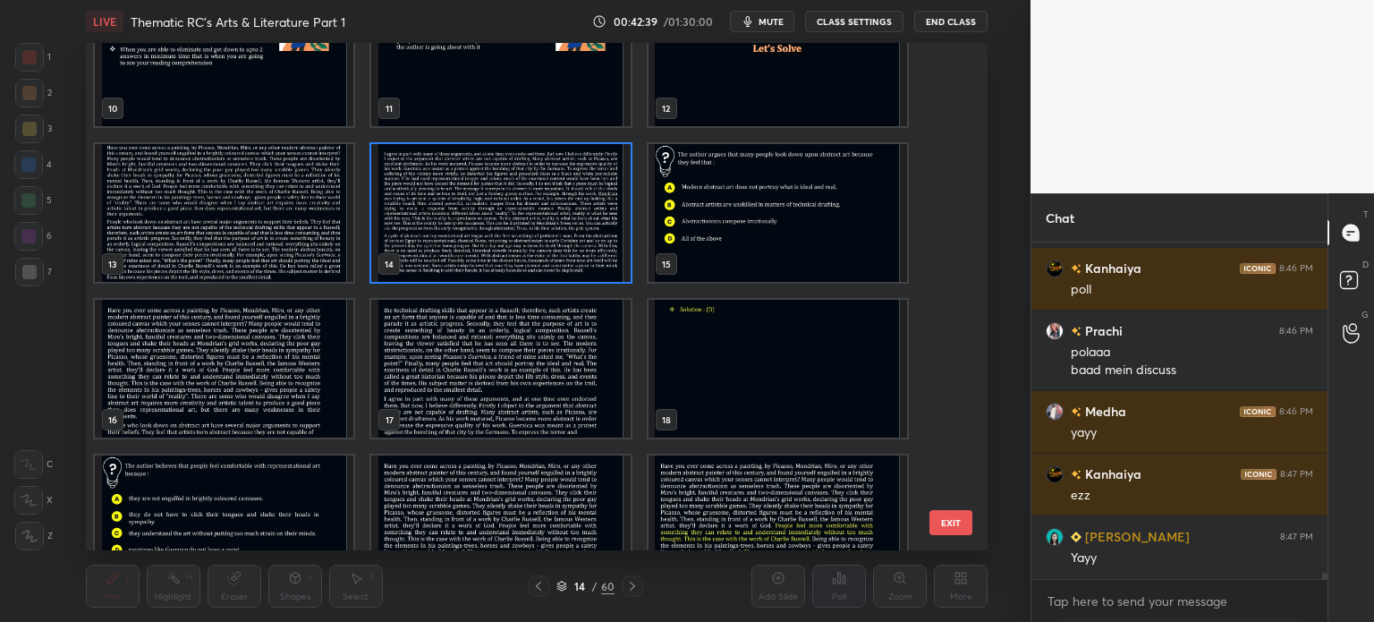
click at [505, 213] on img "grid" at bounding box center [500, 213] width 259 height 138
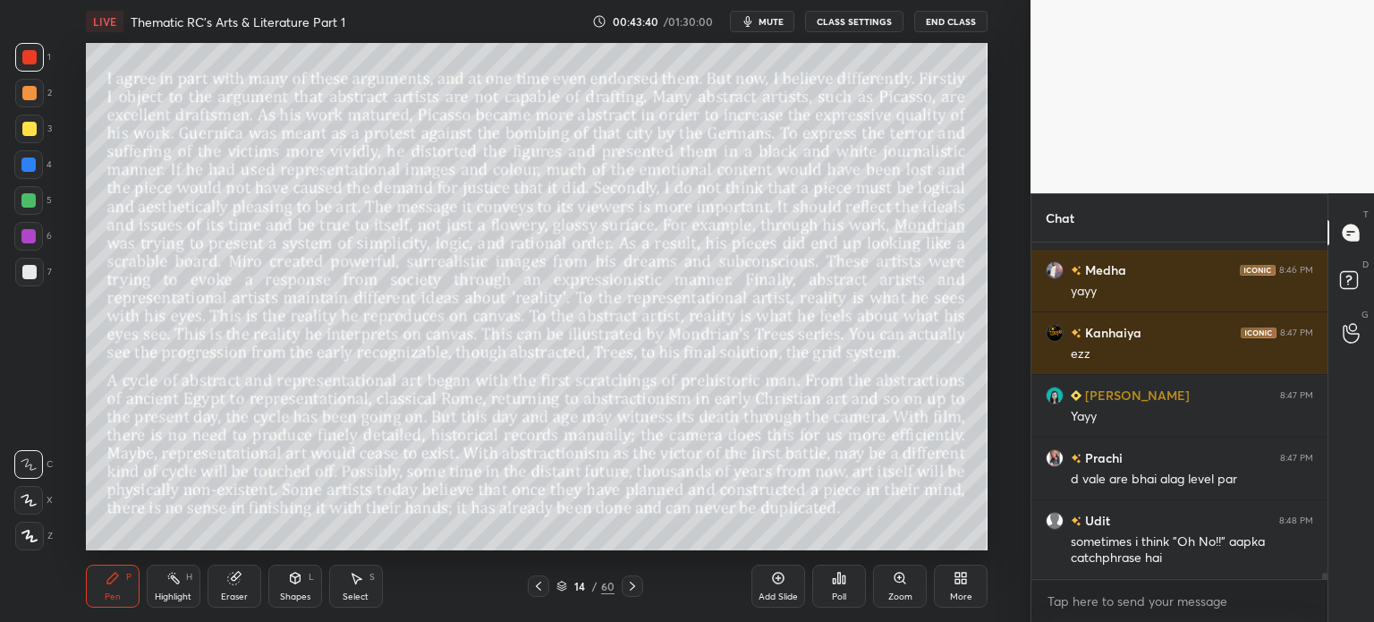
scroll to position [18396, 0]
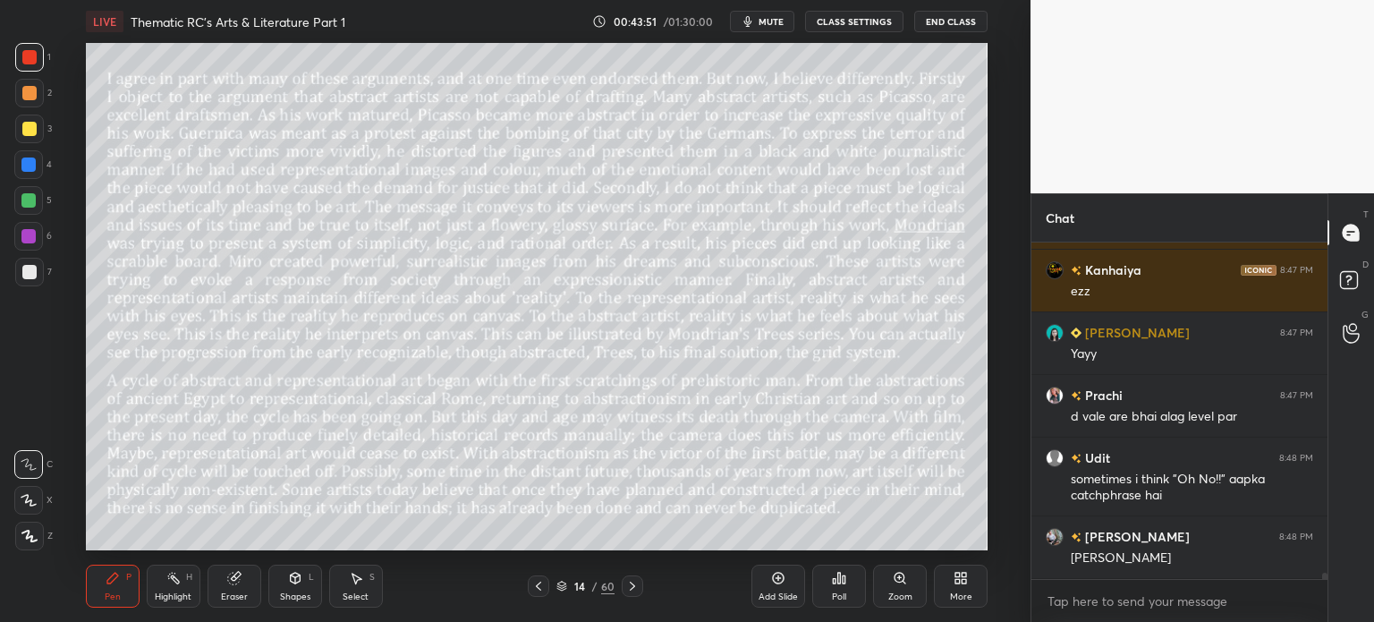
click at [592, 586] on div "/" at bounding box center [594, 586] width 5 height 11
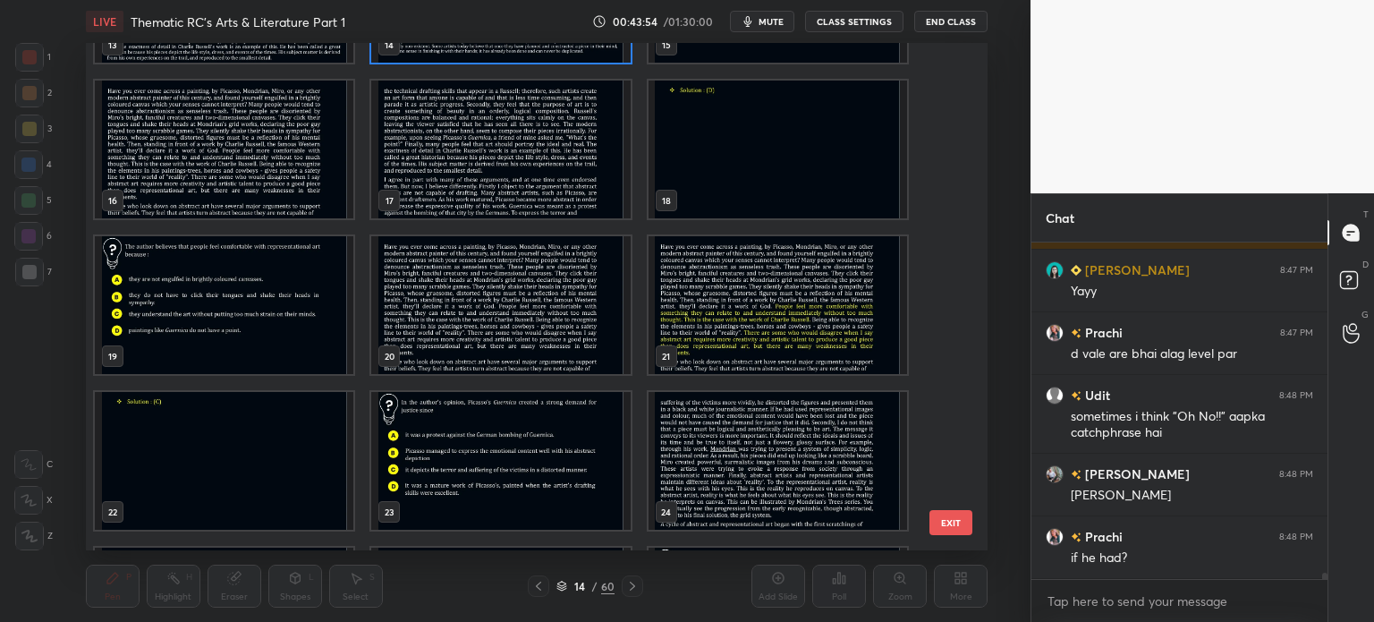
scroll to position [762, 0]
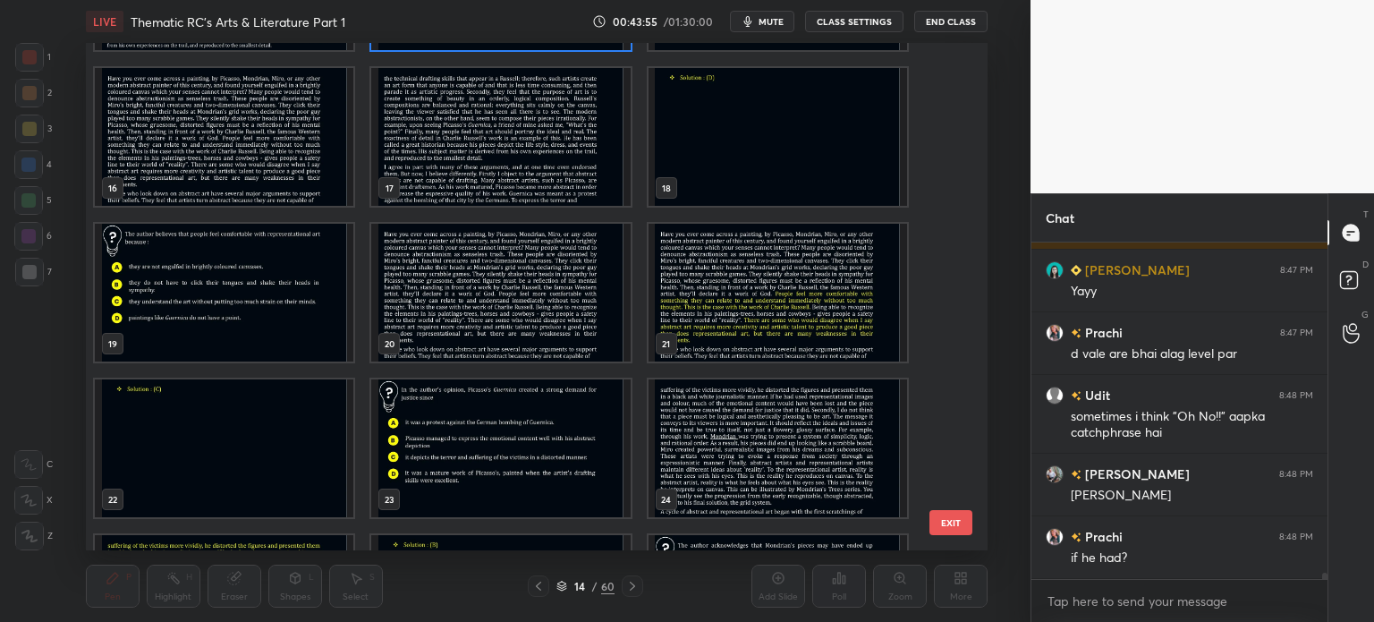
click at [451, 429] on img "grid" at bounding box center [500, 448] width 259 height 138
click at [455, 421] on img "grid" at bounding box center [500, 448] width 259 height 138
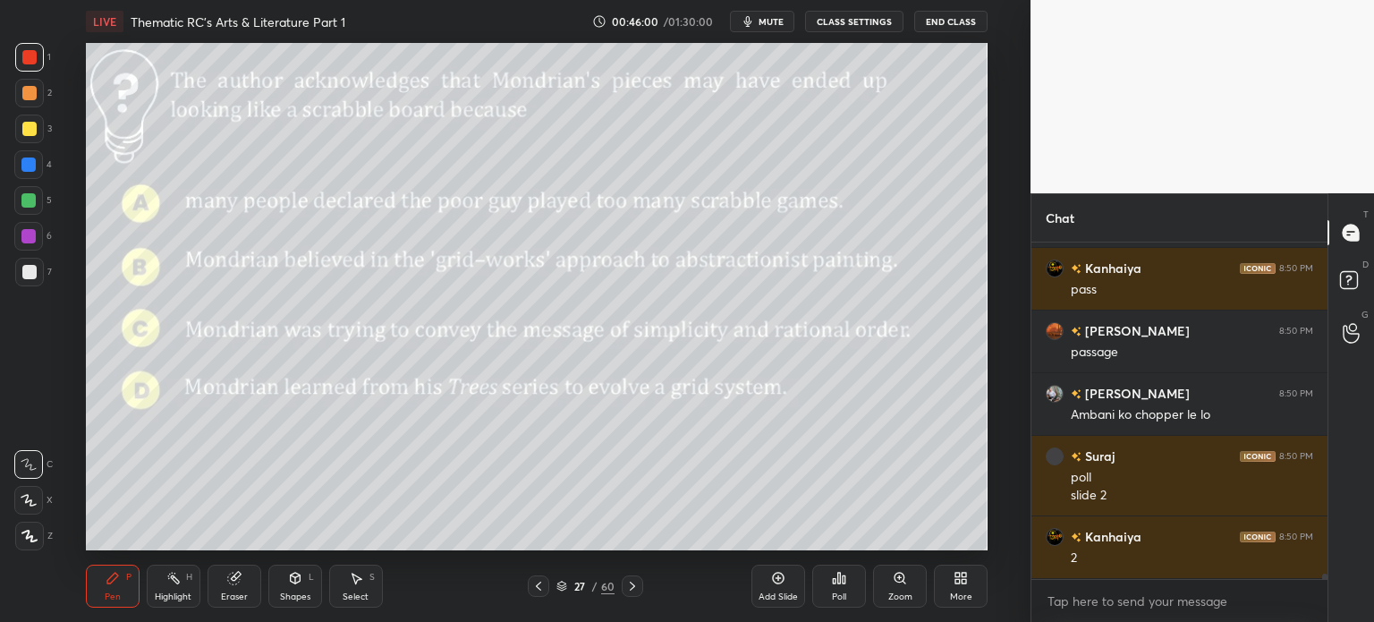
scroll to position [19872, 0]
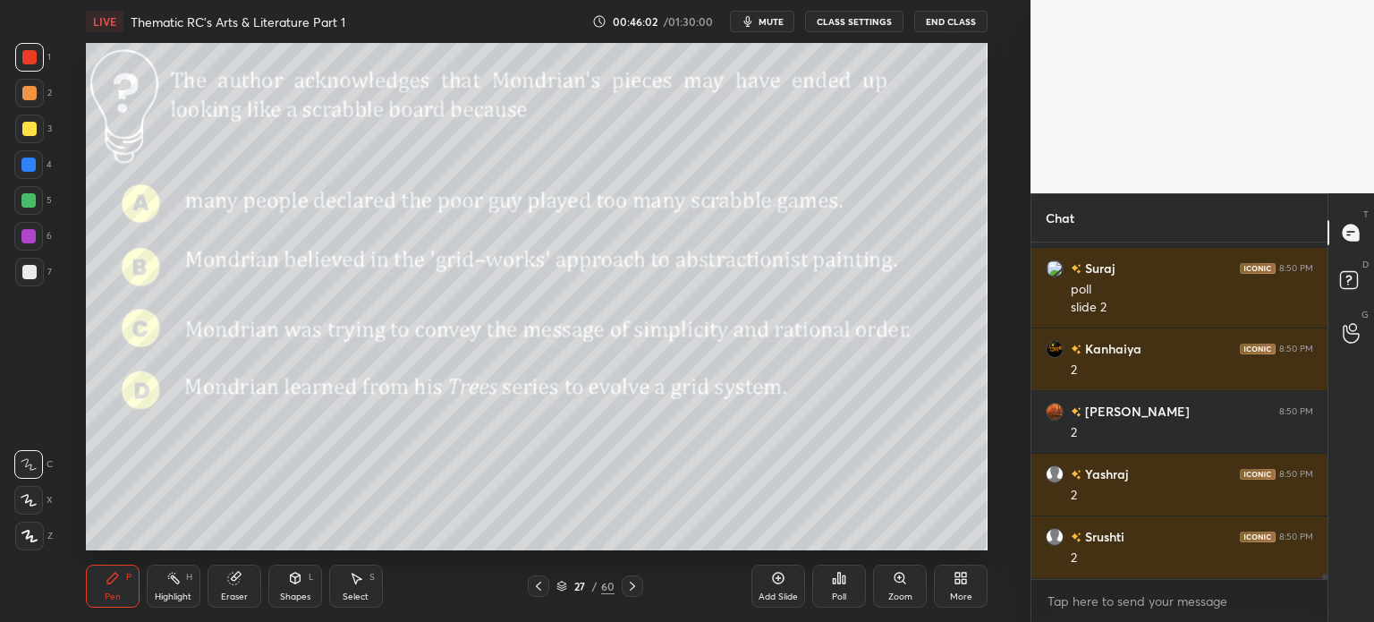
click at [594, 591] on div "/" at bounding box center [594, 586] width 5 height 11
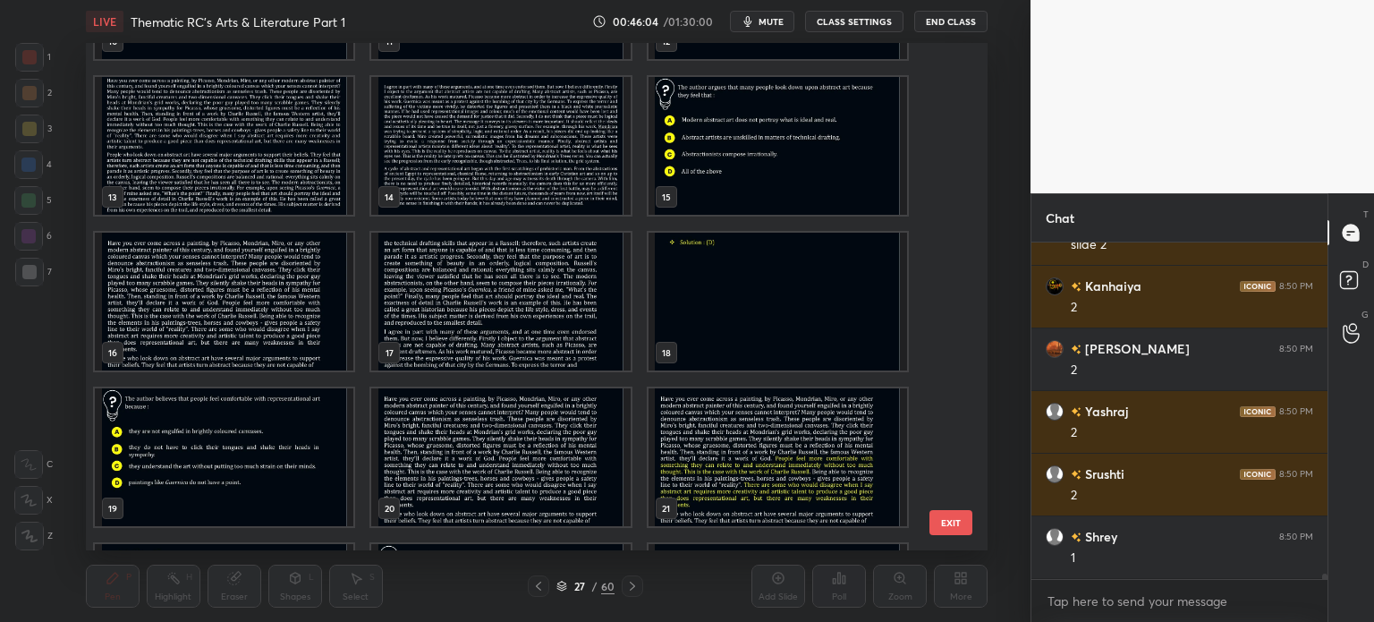
scroll to position [531, 0]
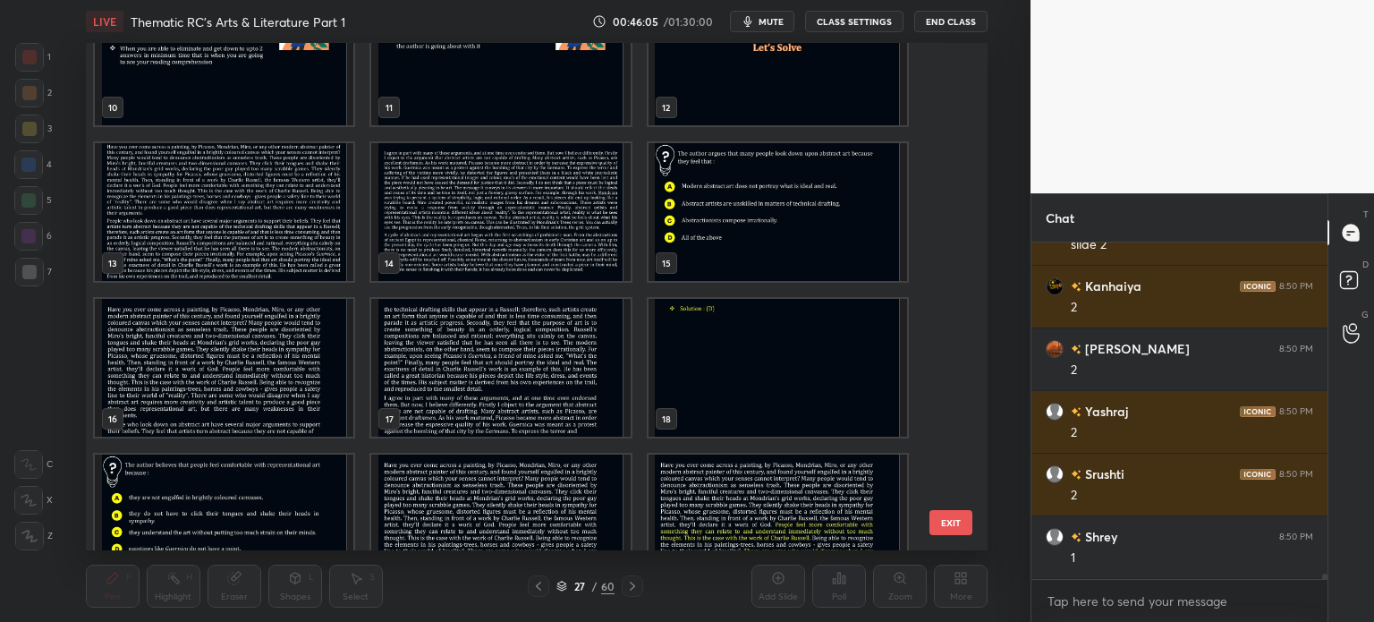
click at [530, 215] on img "grid" at bounding box center [500, 212] width 259 height 138
click at [533, 216] on img "grid" at bounding box center [500, 212] width 259 height 138
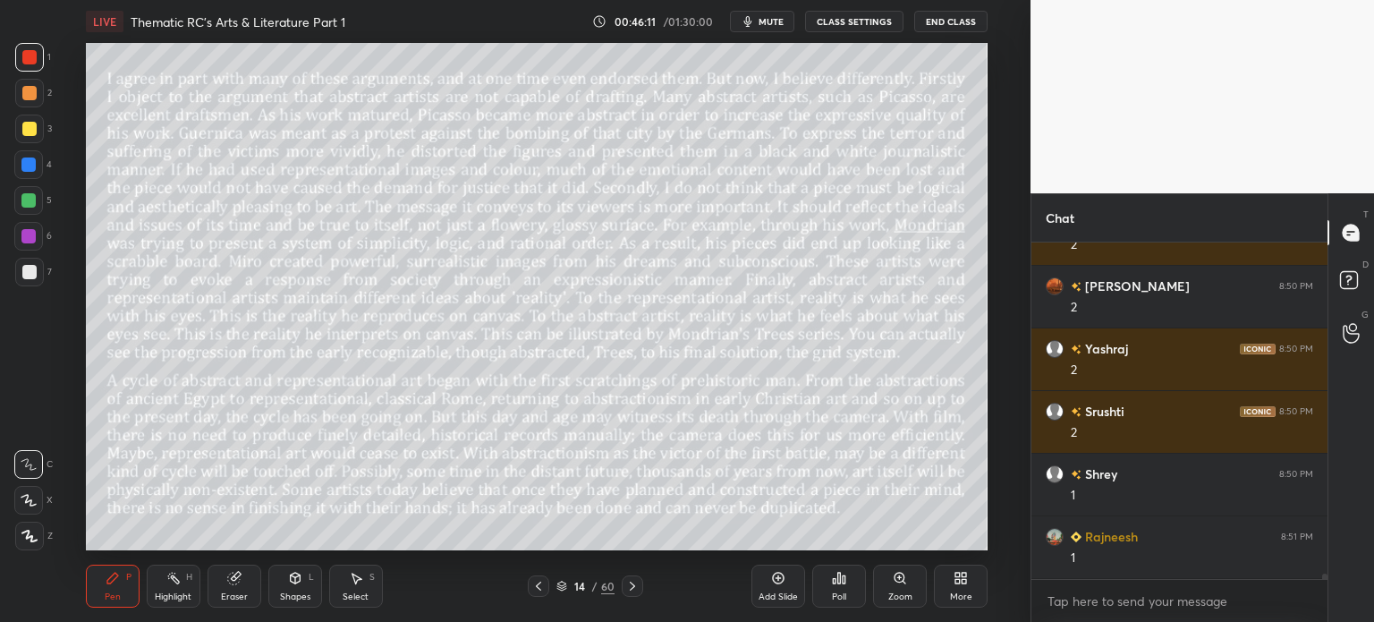
scroll to position [20060, 0]
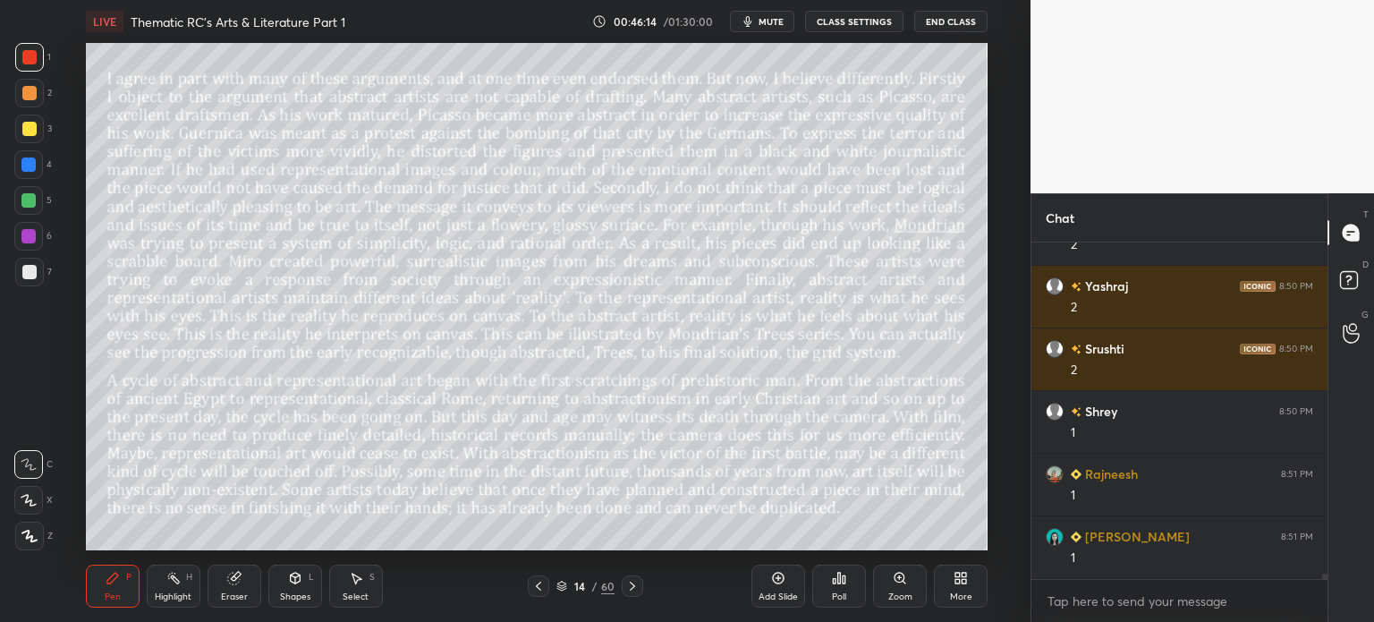
click at [233, 584] on icon at bounding box center [233, 579] width 12 height 12
click at [30, 536] on span "Erase all" at bounding box center [28, 536] width 27 height 13
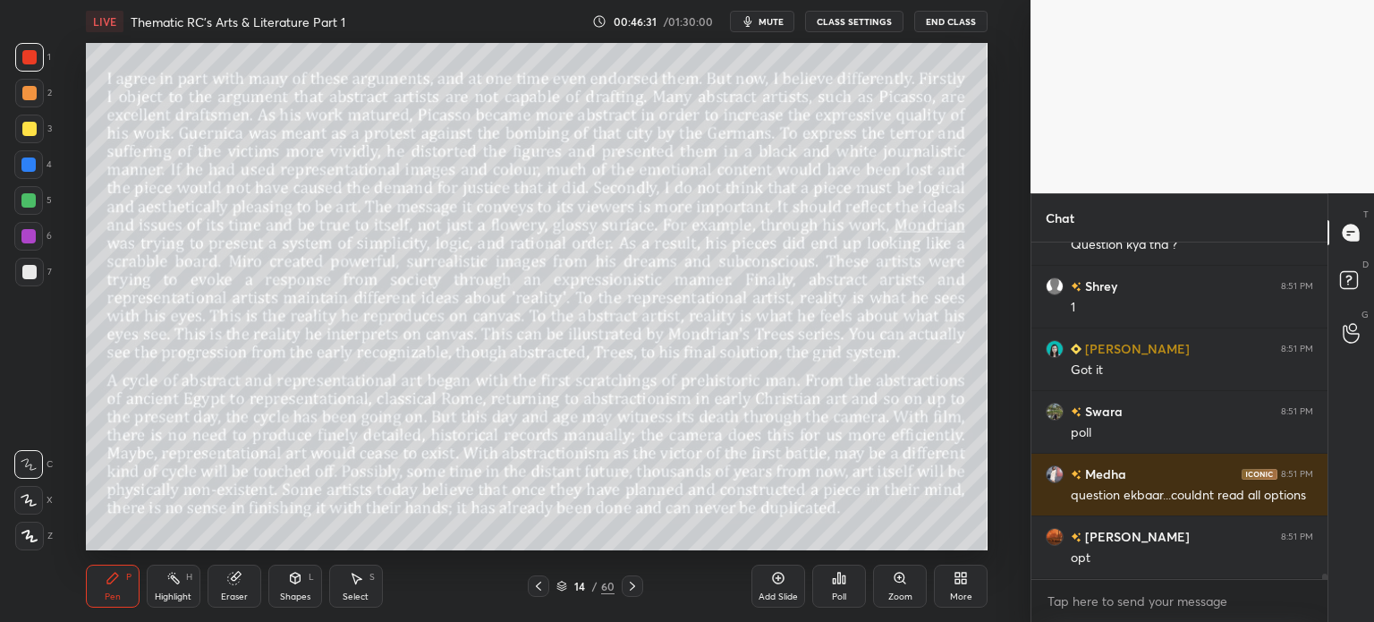
scroll to position [20498, 0]
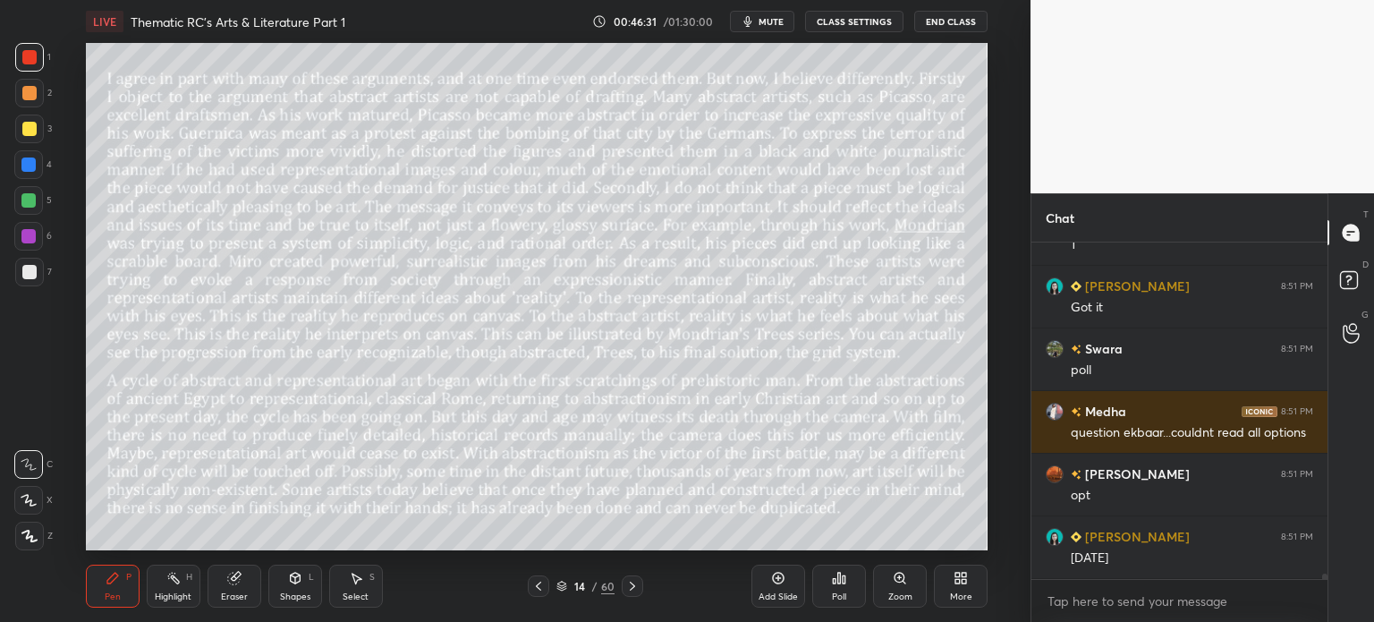
click at [574, 586] on div "14" at bounding box center [580, 586] width 18 height 11
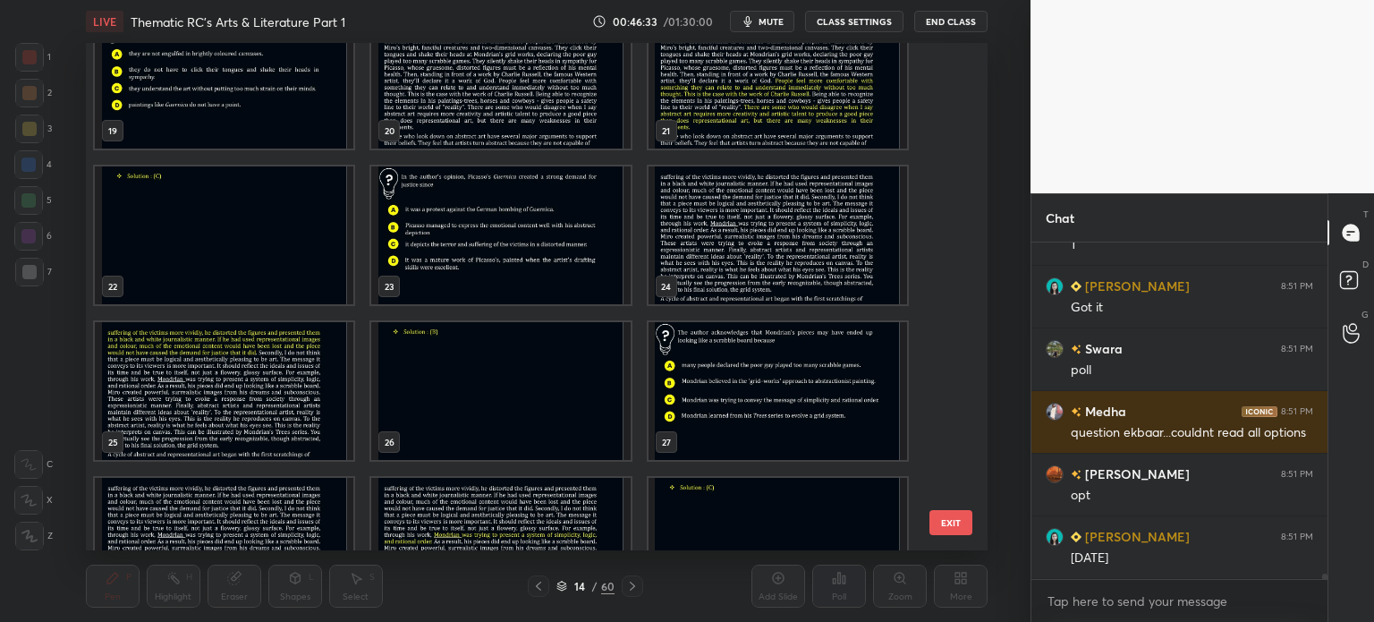
scroll to position [981, 0]
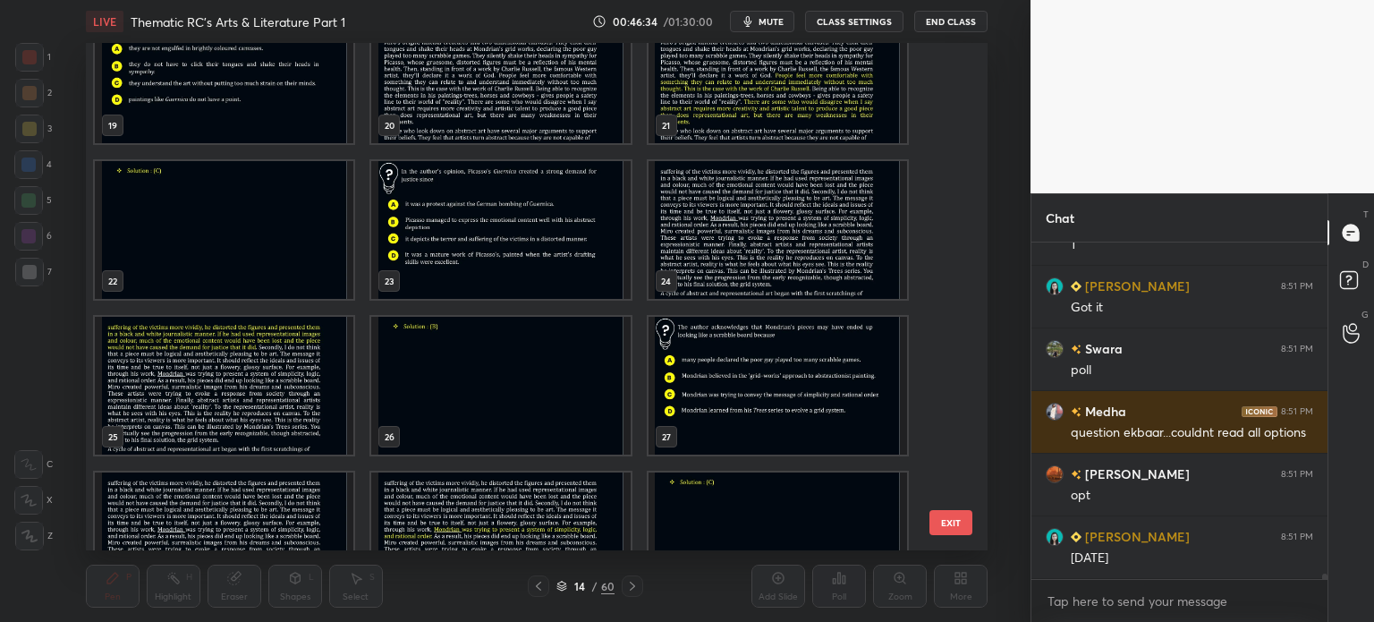
click at [684, 368] on img "grid" at bounding box center [777, 386] width 259 height 138
click at [687, 370] on img "grid" at bounding box center [777, 386] width 259 height 138
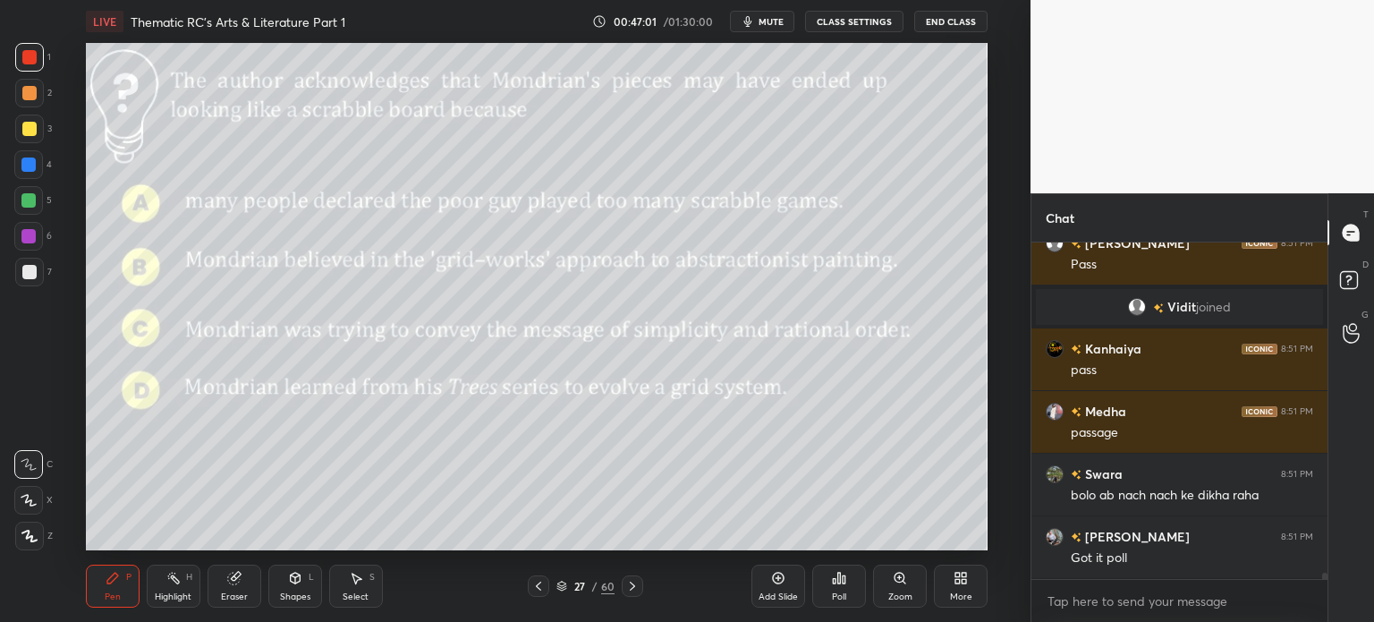
scroll to position [18263, 0]
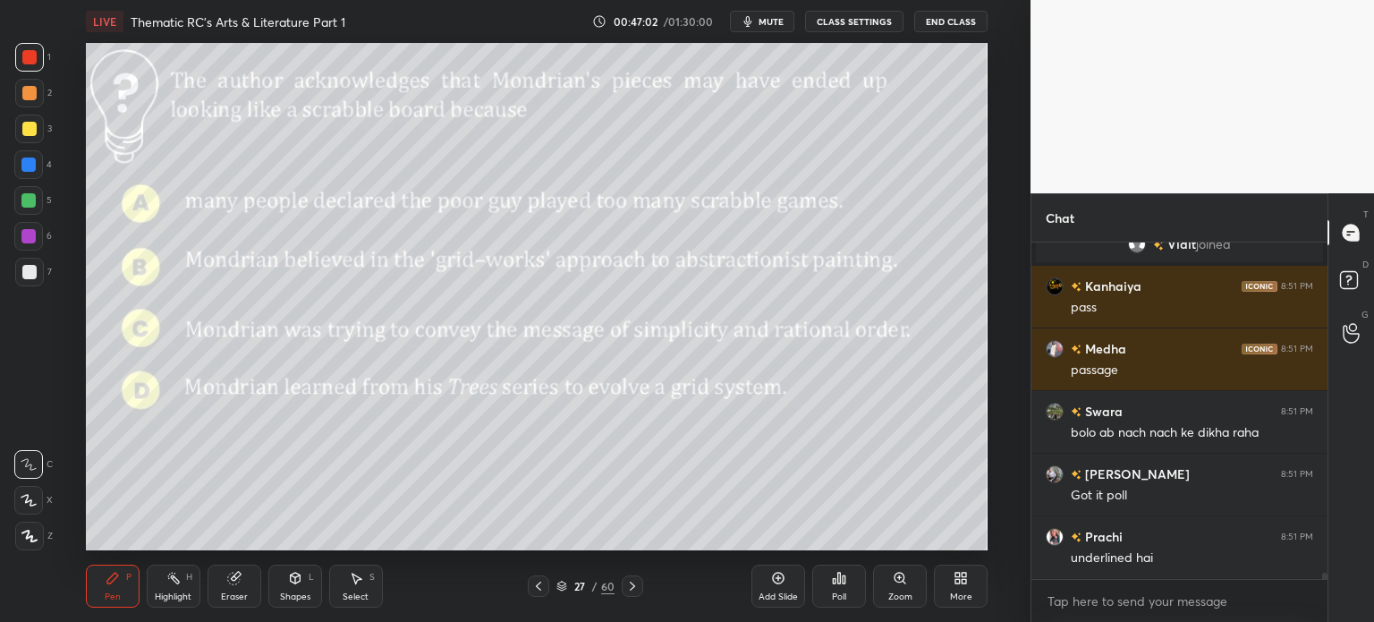
click at [586, 585] on div "27" at bounding box center [580, 586] width 18 height 11
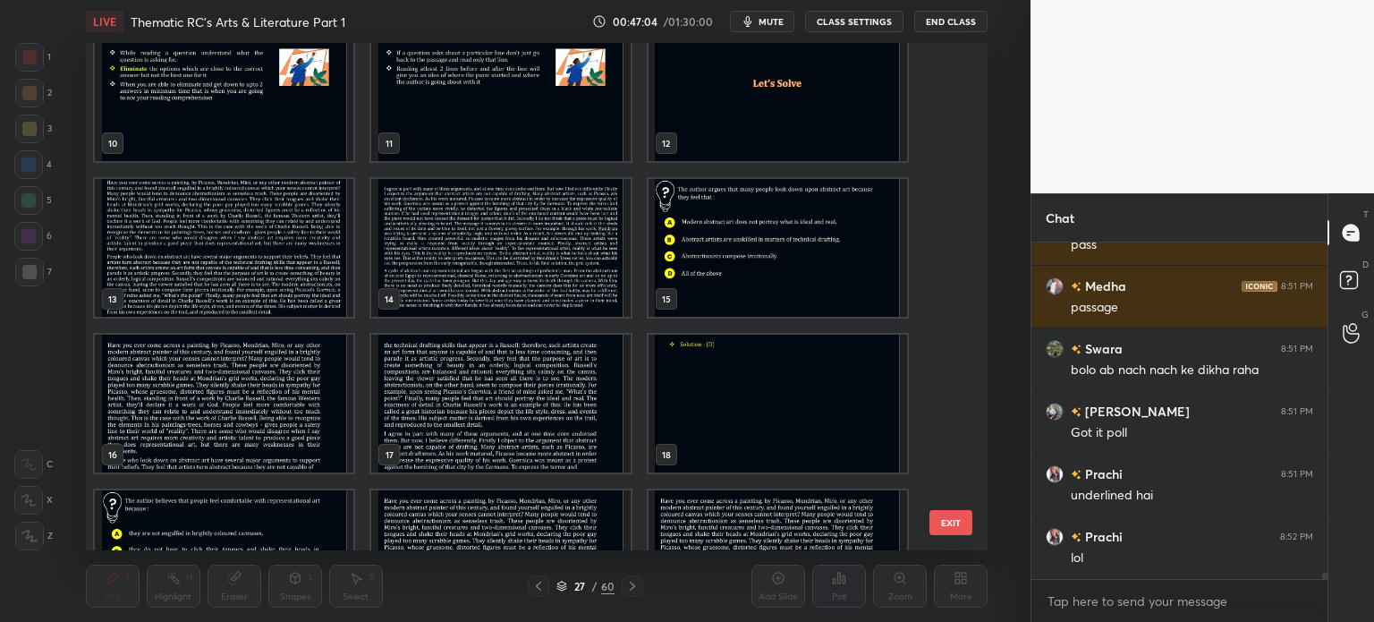
scroll to position [18388, 0]
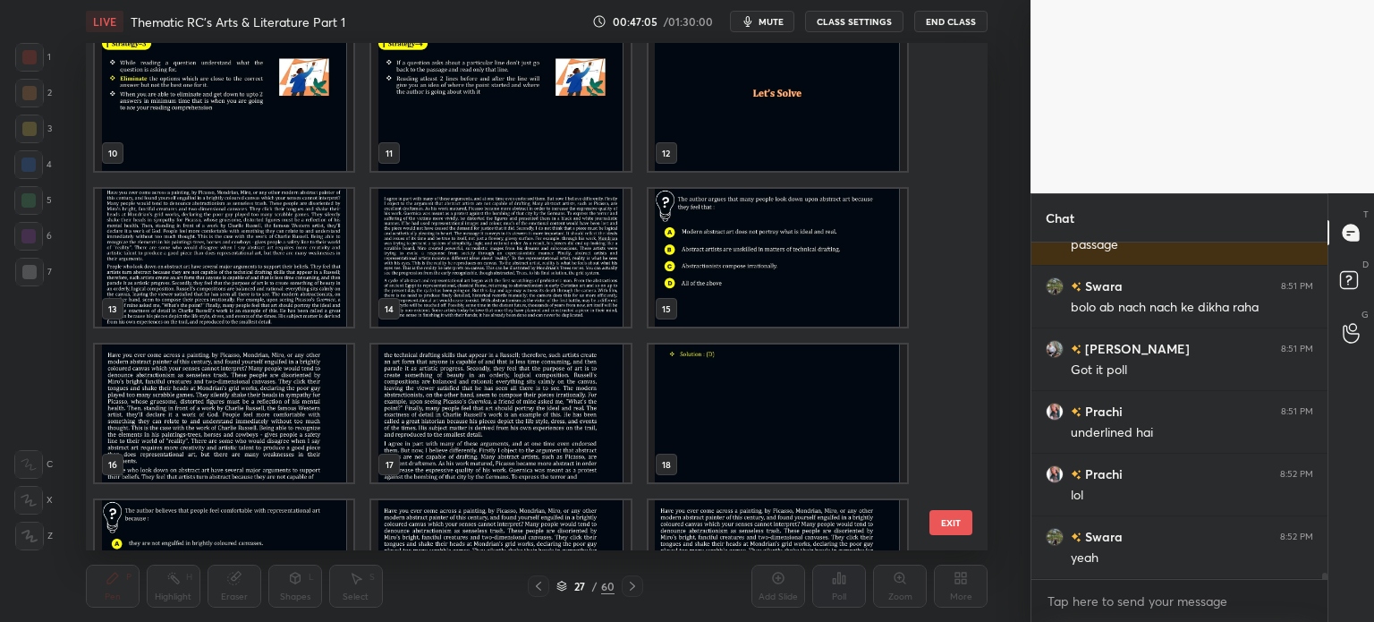
click at [519, 257] on img "grid" at bounding box center [500, 258] width 259 height 138
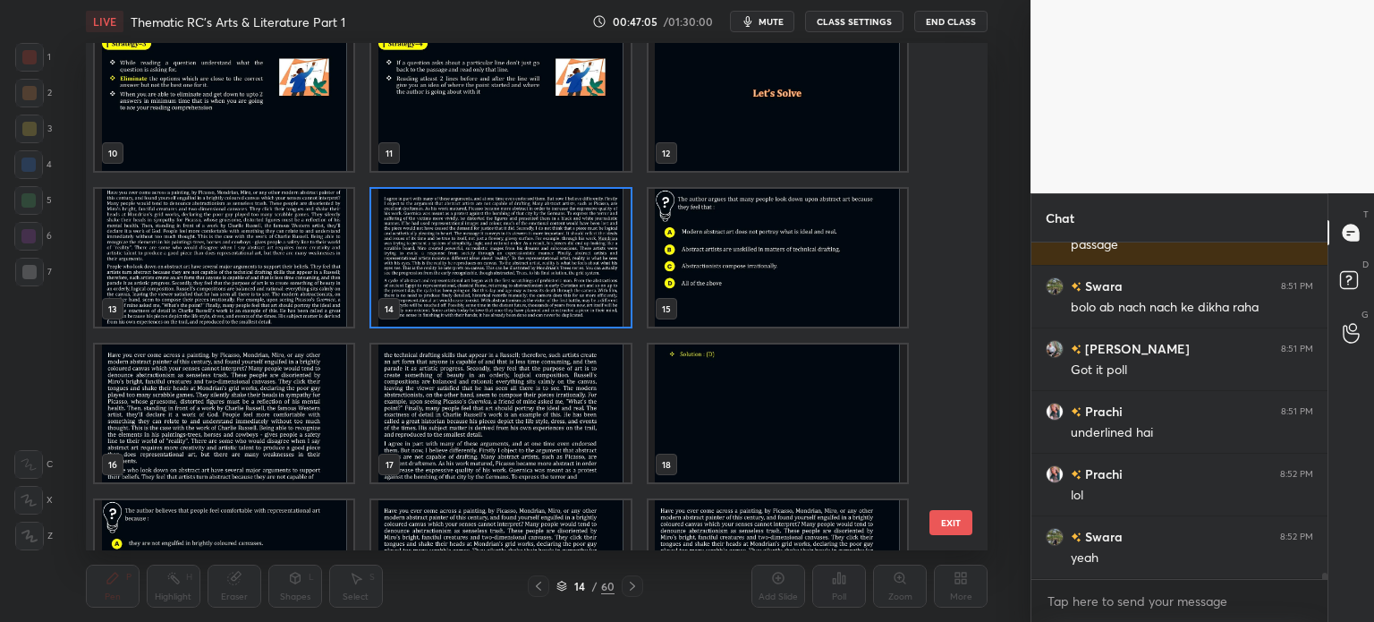
click at [519, 260] on img "grid" at bounding box center [500, 258] width 259 height 138
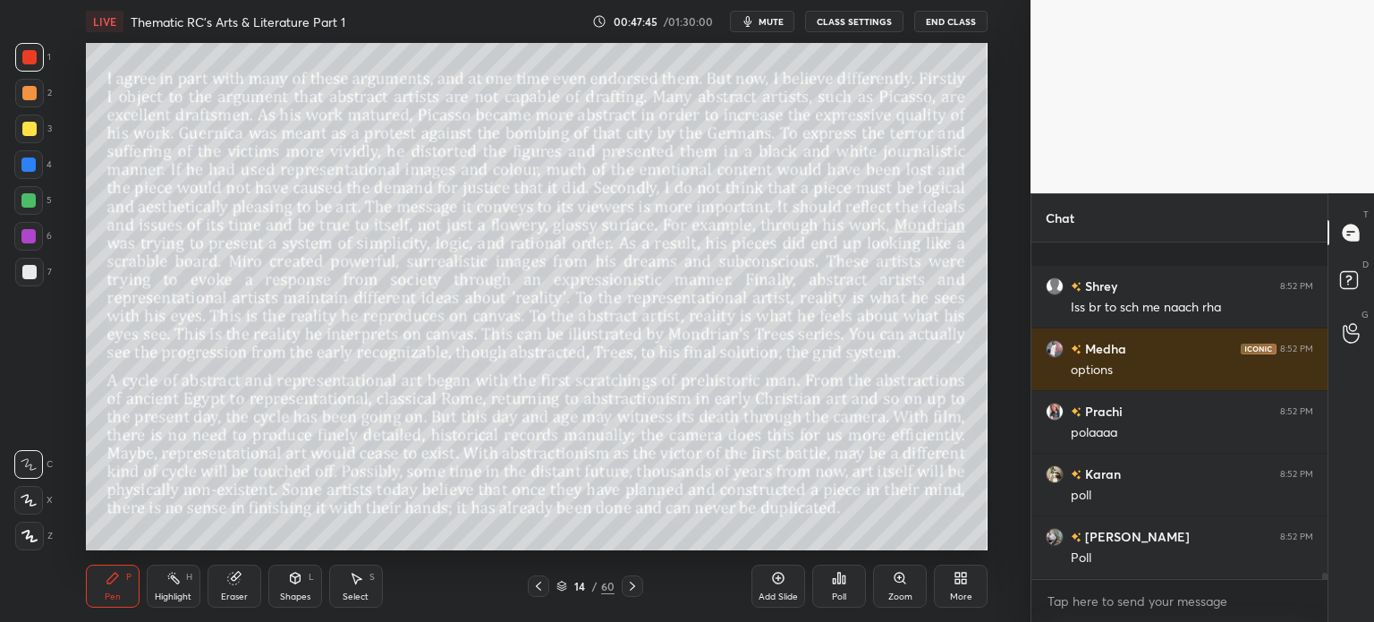
scroll to position [18889, 0]
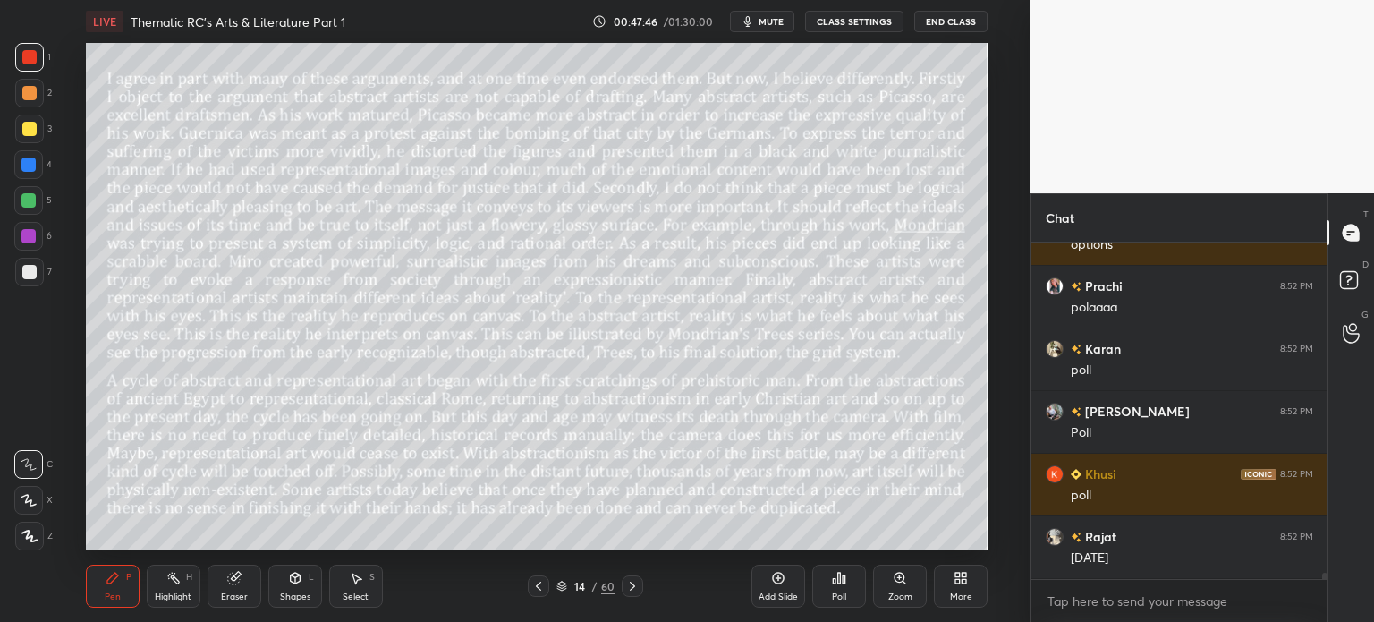
click at [597, 584] on div "/" at bounding box center [594, 586] width 5 height 11
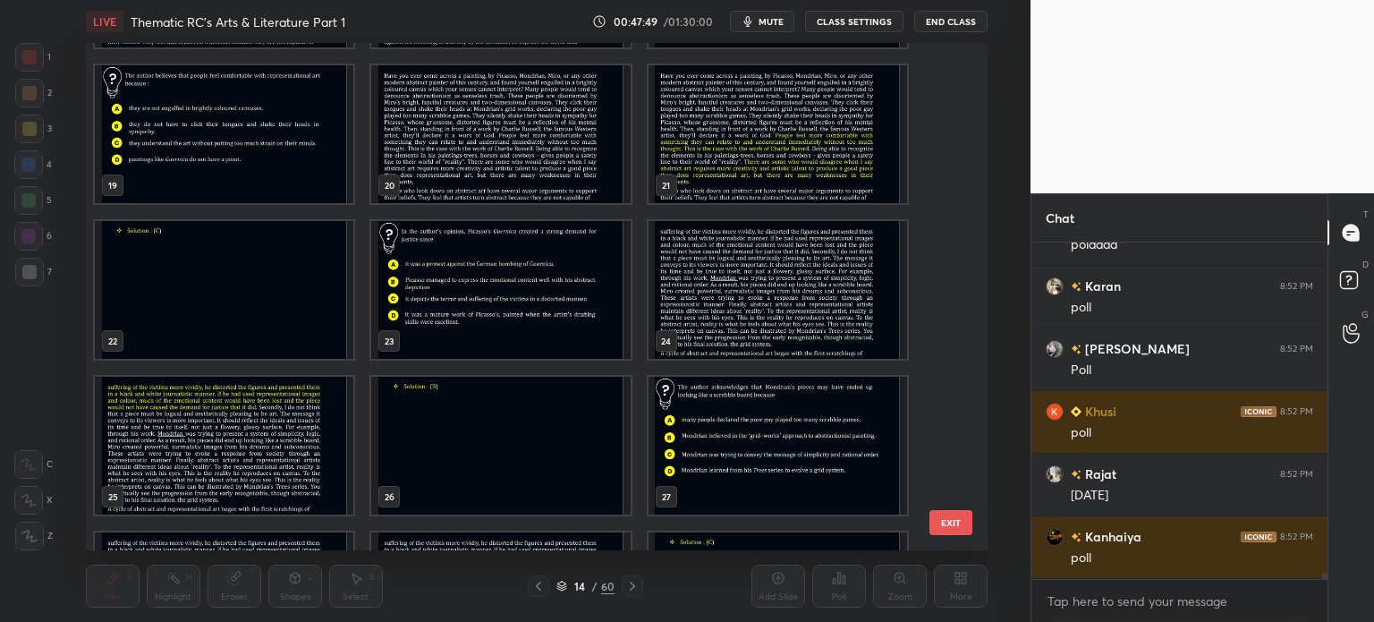
scroll to position [927, 0]
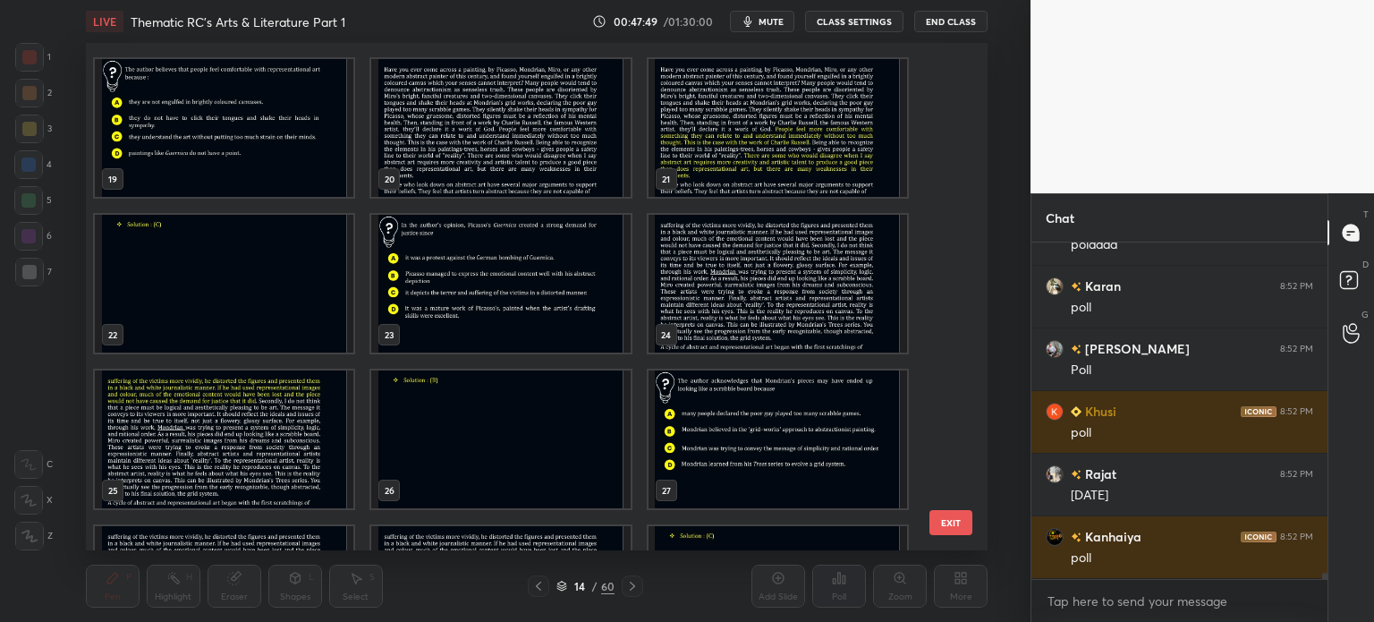
click at [692, 411] on img "grid" at bounding box center [777, 439] width 259 height 138
click at [700, 408] on img "grid" at bounding box center [777, 439] width 259 height 138
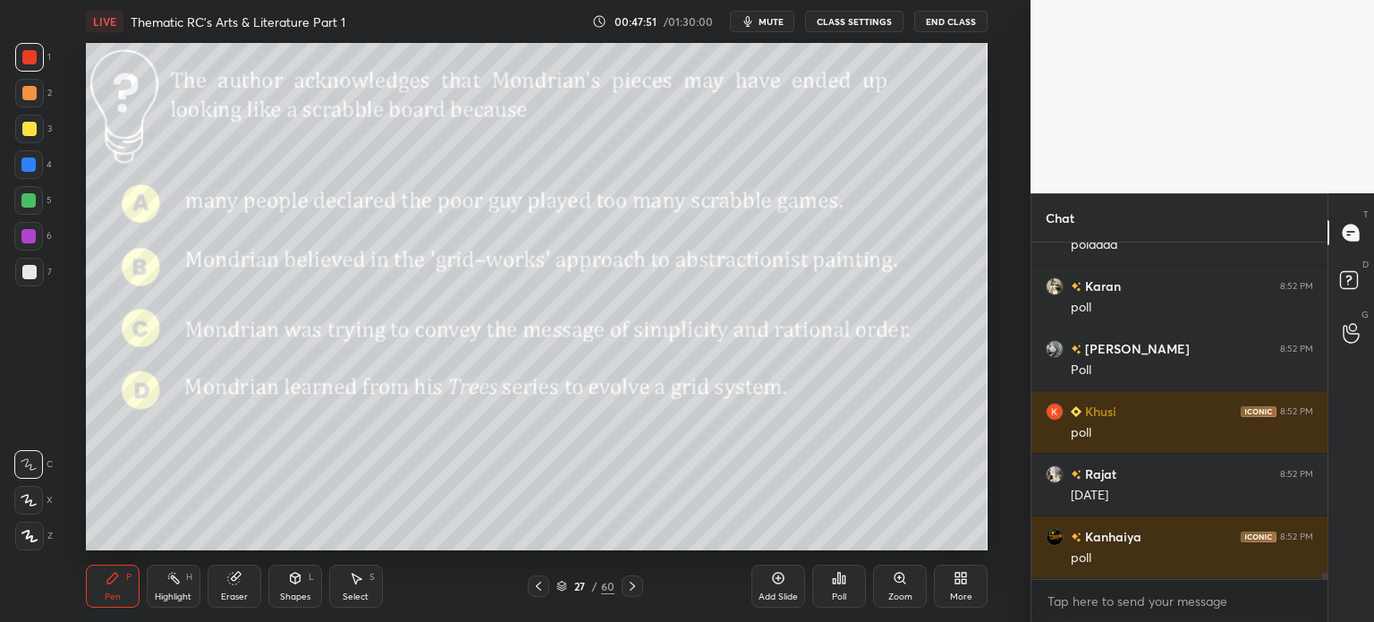
scroll to position [19015, 0]
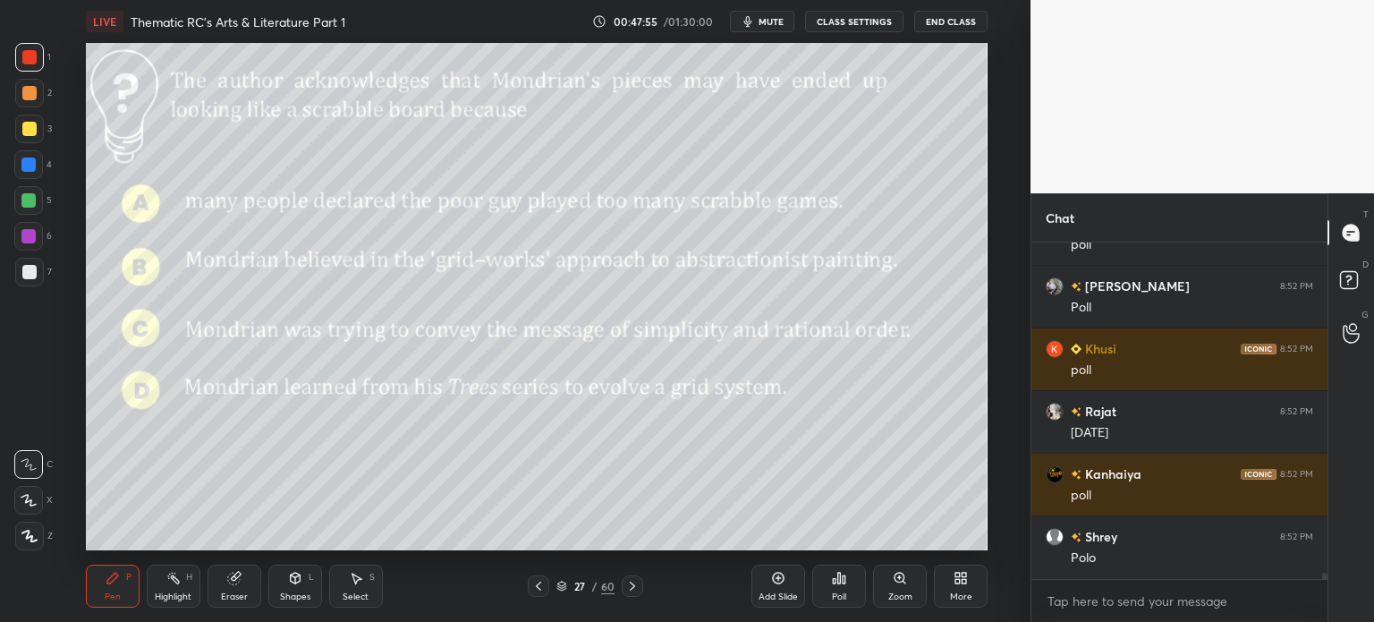
click at [829, 580] on div "Poll" at bounding box center [839, 586] width 54 height 43
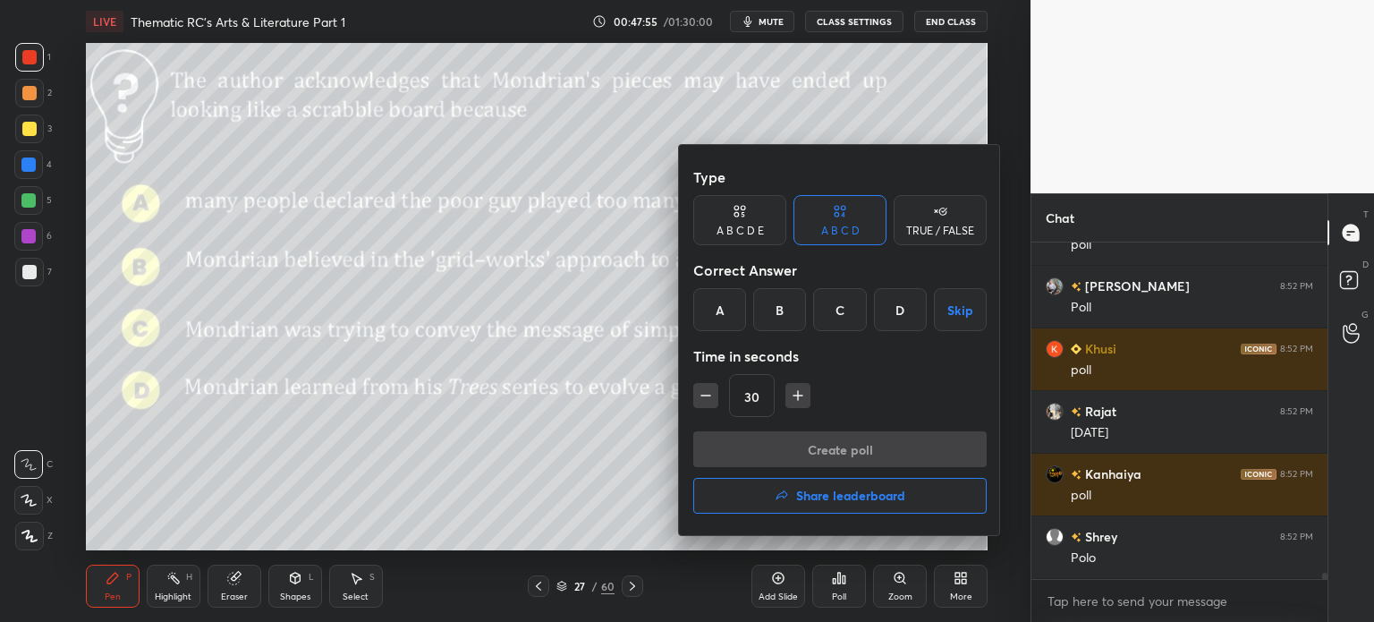
click at [834, 307] on div "C" at bounding box center [839, 309] width 53 height 43
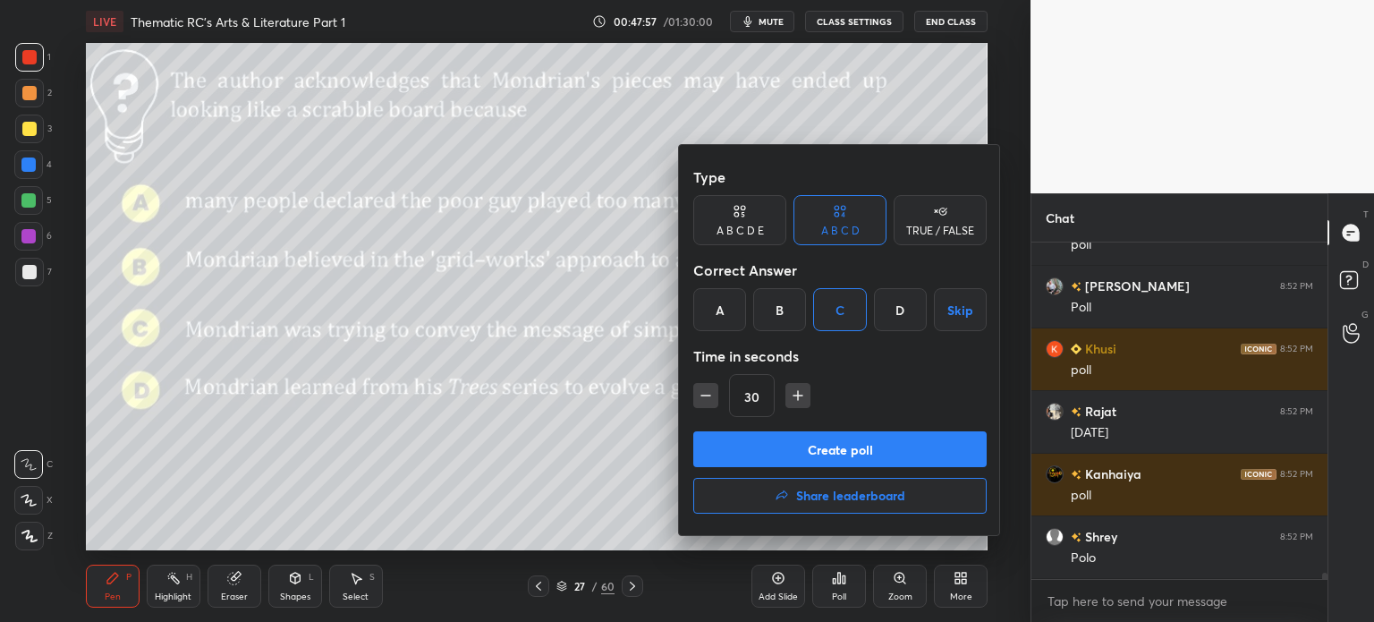
click at [905, 450] on button "Create poll" at bounding box center [839, 449] width 293 height 36
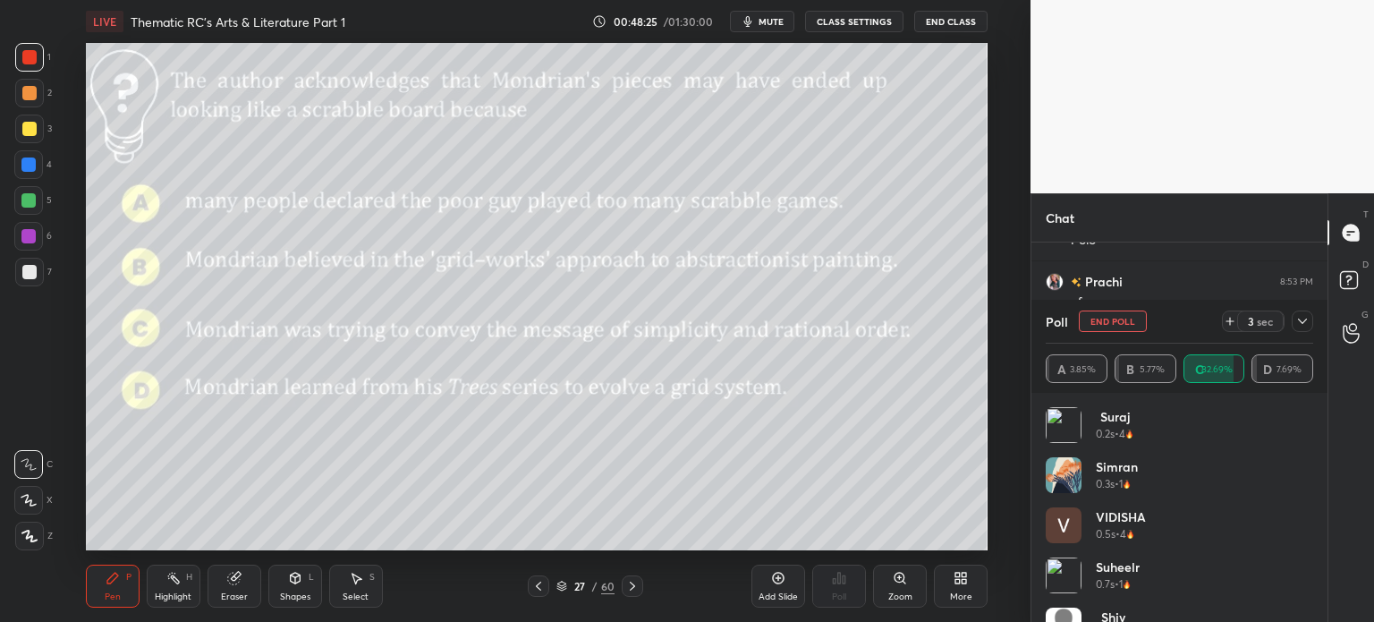
scroll to position [19296, 0]
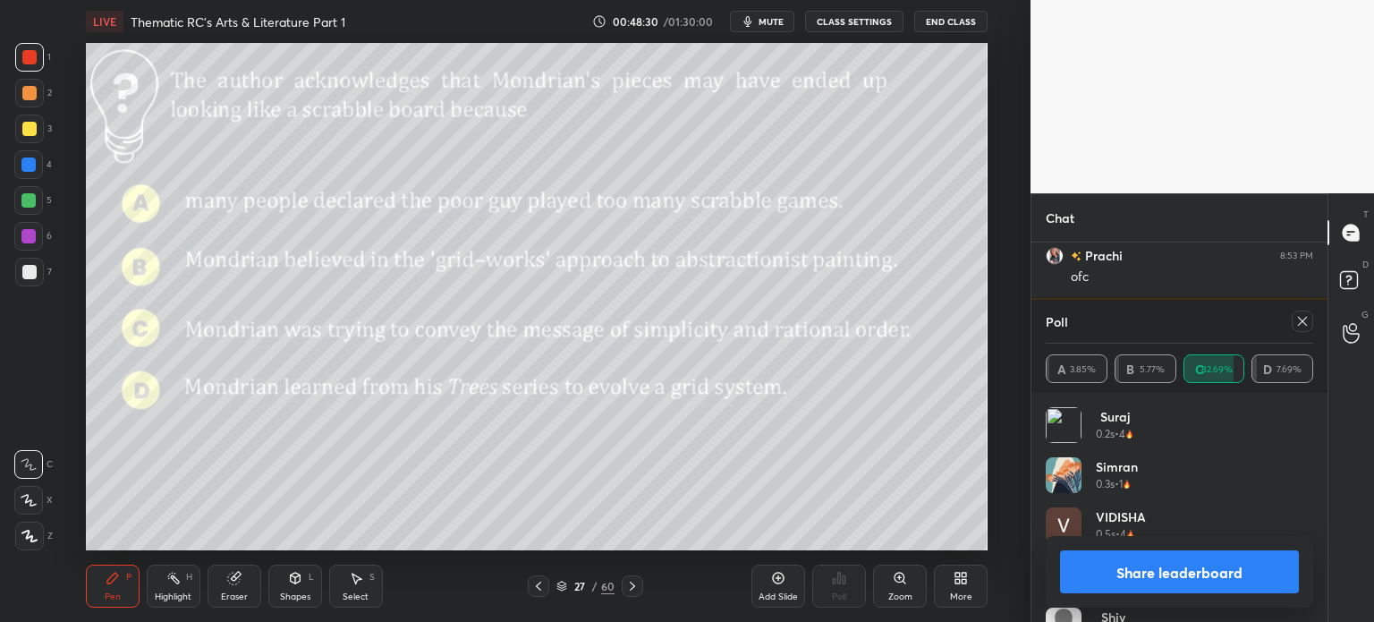
click at [1135, 574] on button "Share leaderboard" at bounding box center [1179, 571] width 239 height 43
type textarea "x"
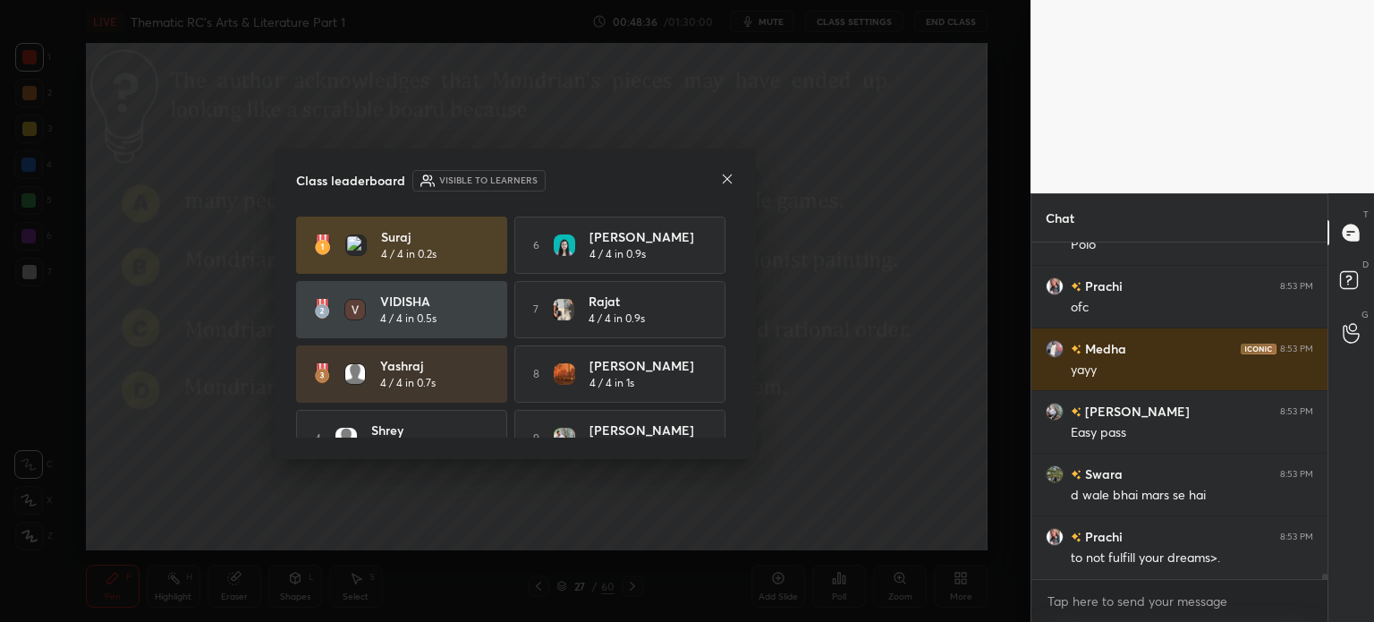
click at [727, 176] on icon at bounding box center [727, 179] width 14 height 14
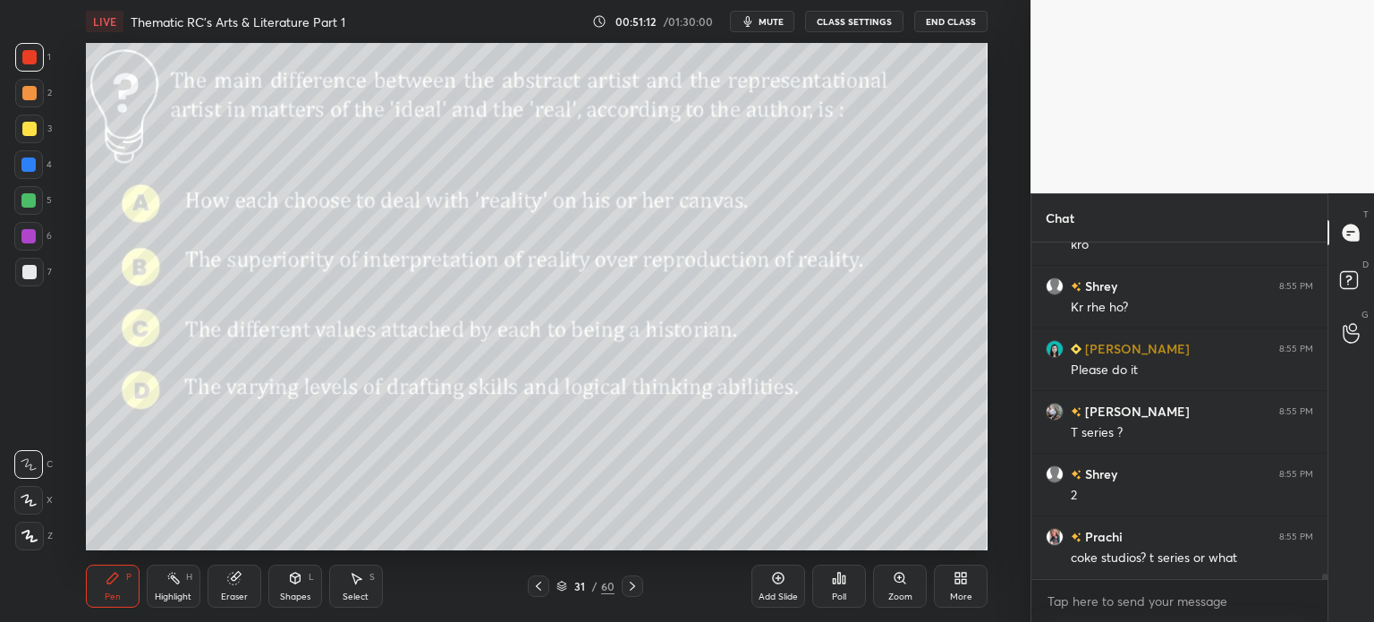
scroll to position [21069, 0]
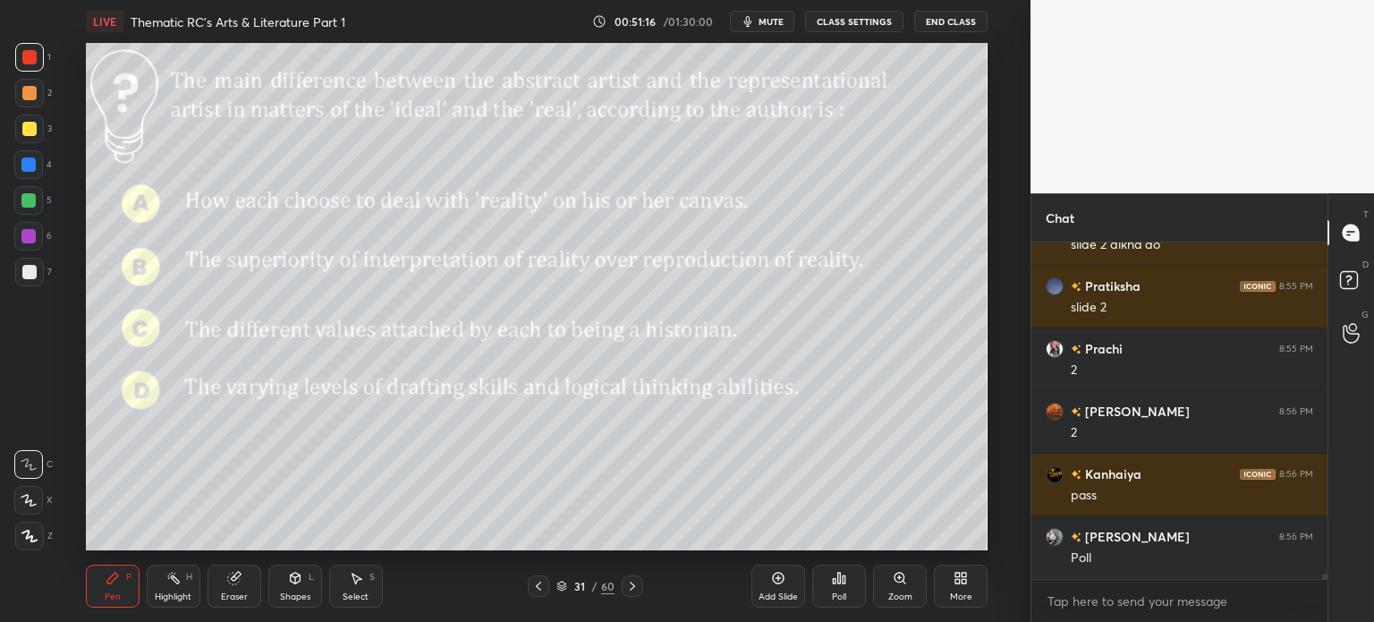
click at [577, 586] on div "31" at bounding box center [580, 586] width 18 height 11
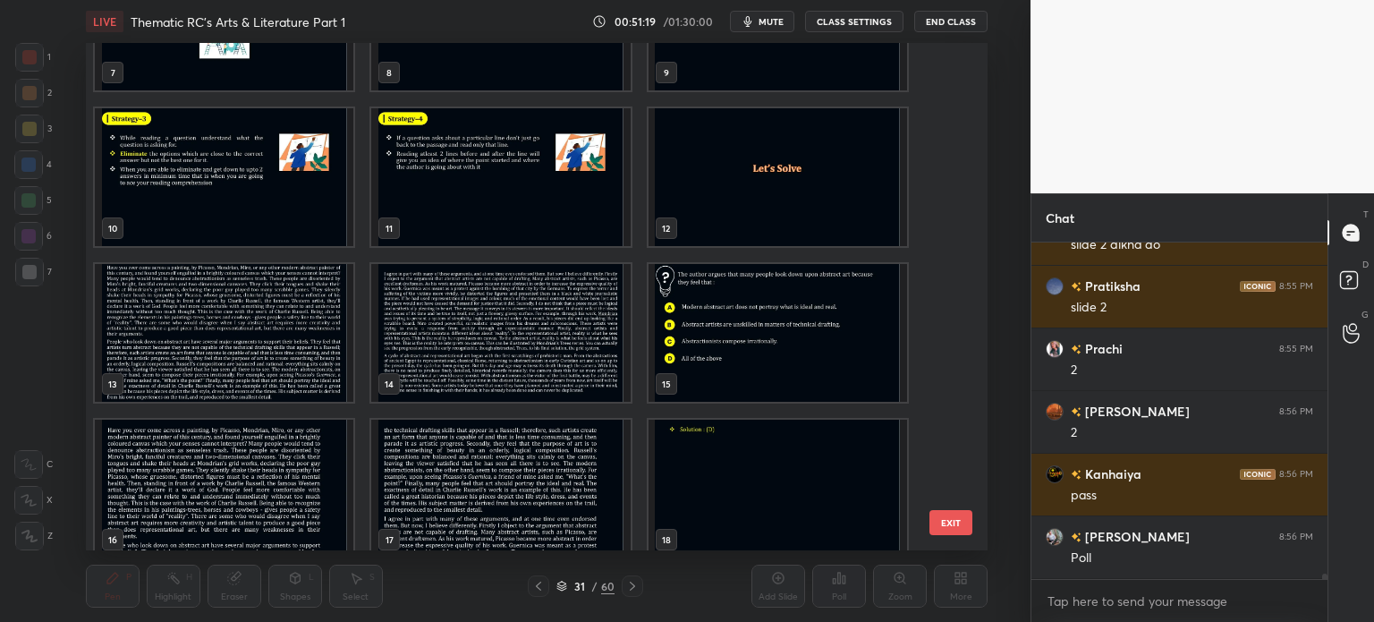
scroll to position [357, 0]
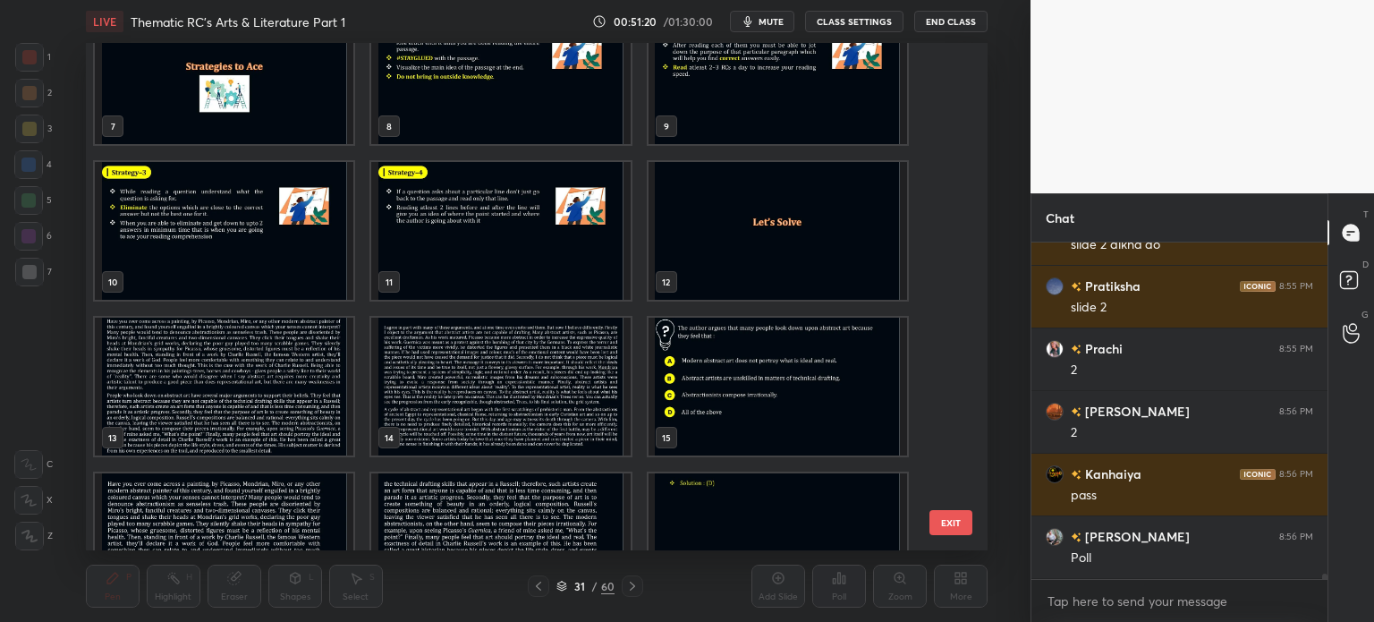
click at [526, 371] on img "grid" at bounding box center [500, 387] width 259 height 138
click at [530, 371] on img "grid" at bounding box center [500, 387] width 259 height 138
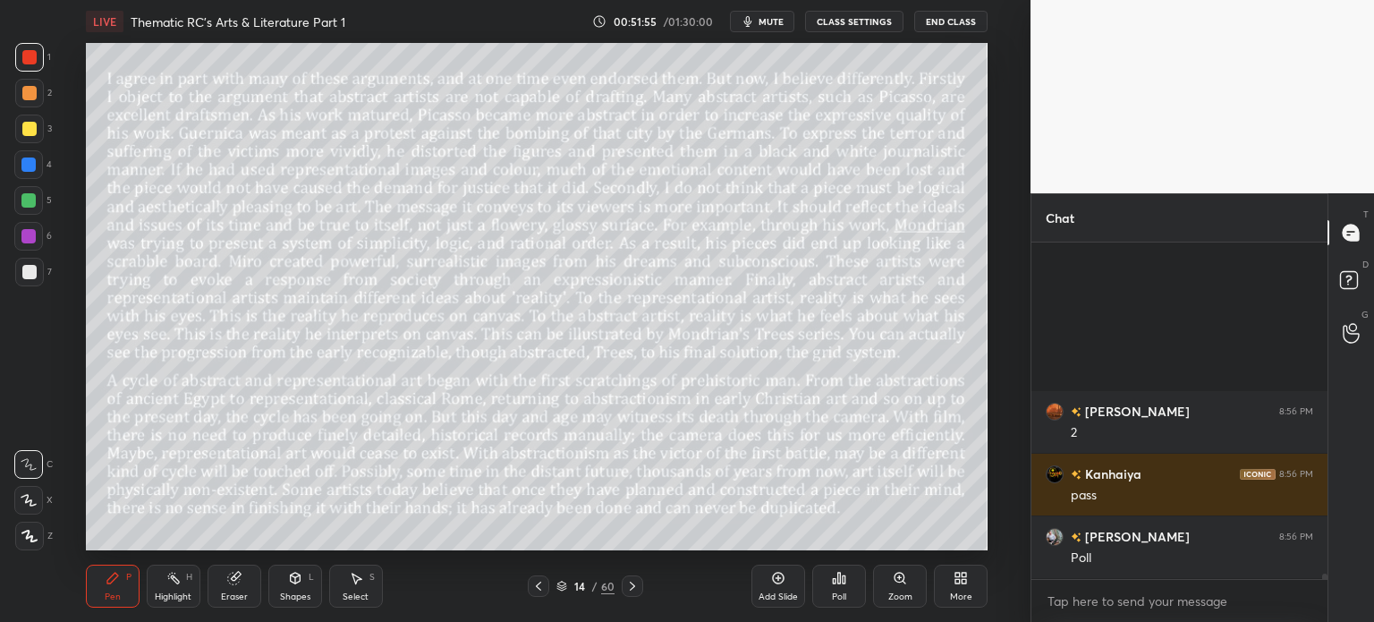
scroll to position [21337, 0]
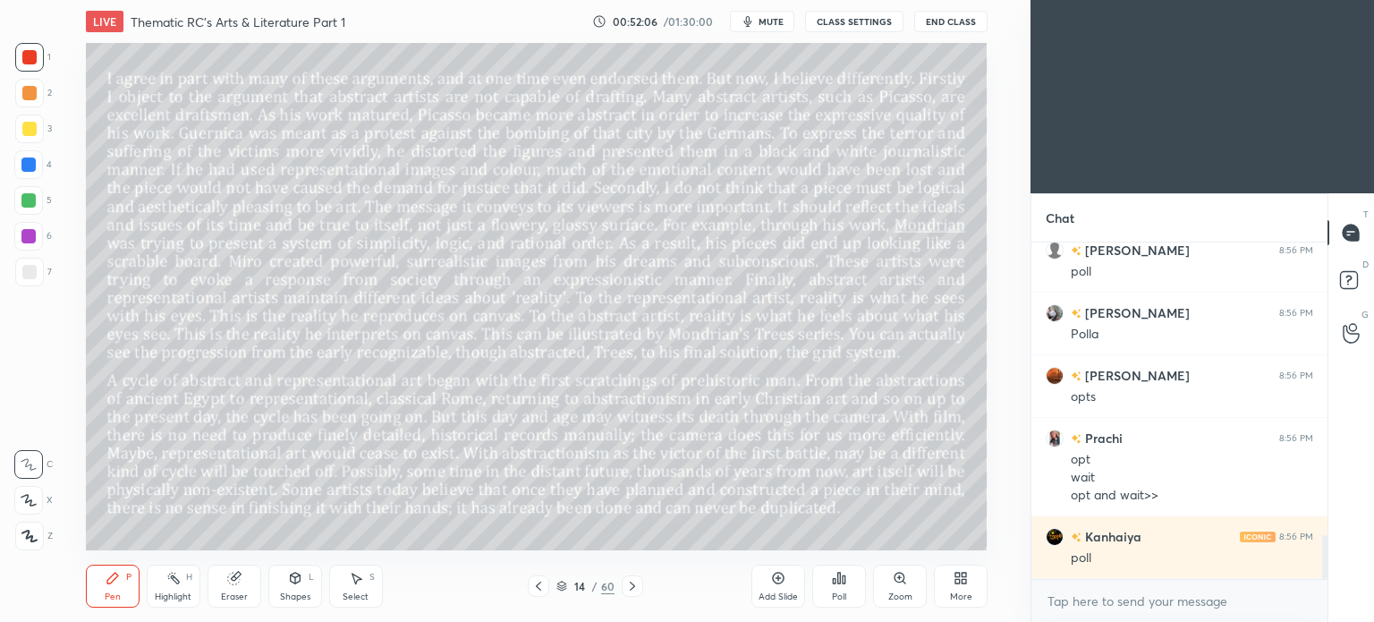
scroll to position [88964, 88513]
click at [960, 583] on icon at bounding box center [961, 578] width 14 height 14
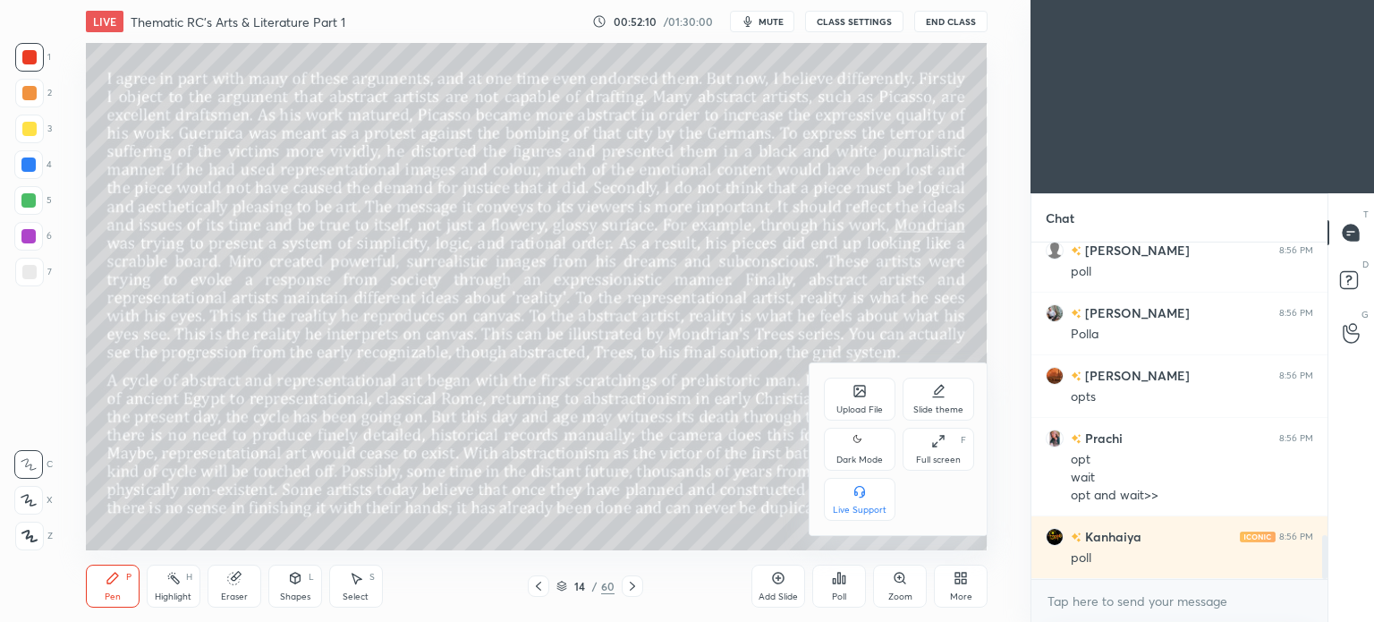
scroll to position [2061, 0]
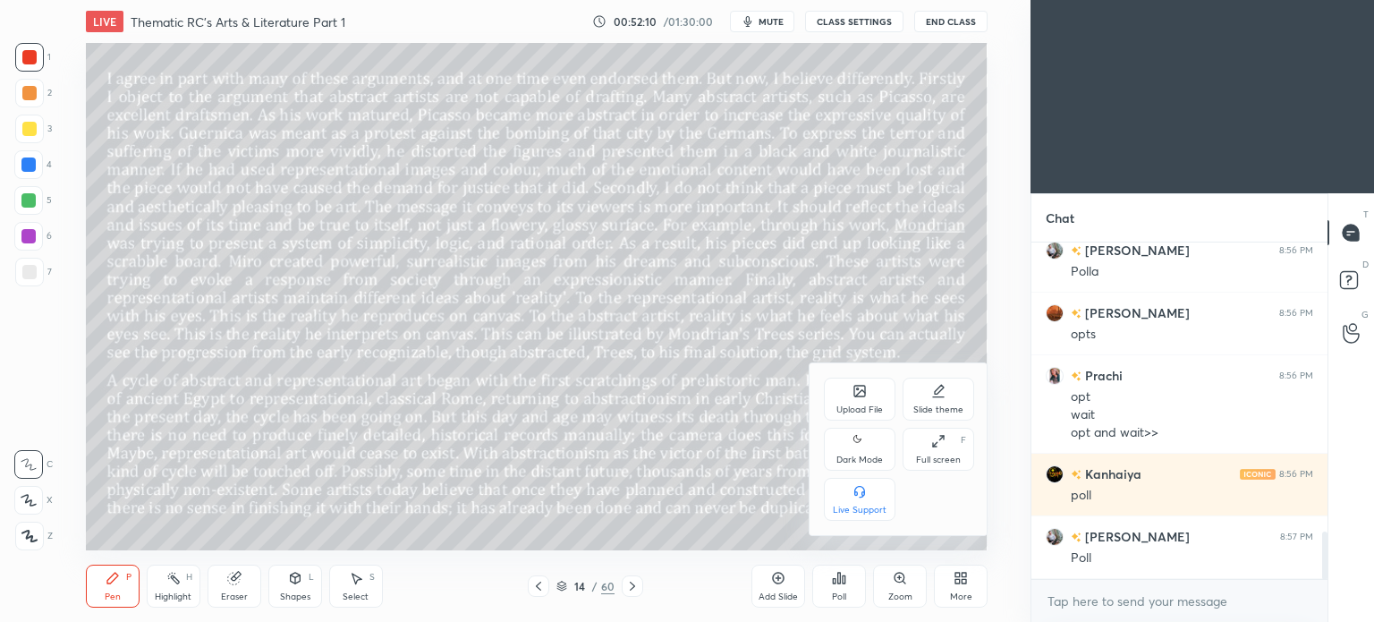
click at [861, 450] on icon at bounding box center [860, 440] width 14 height 21
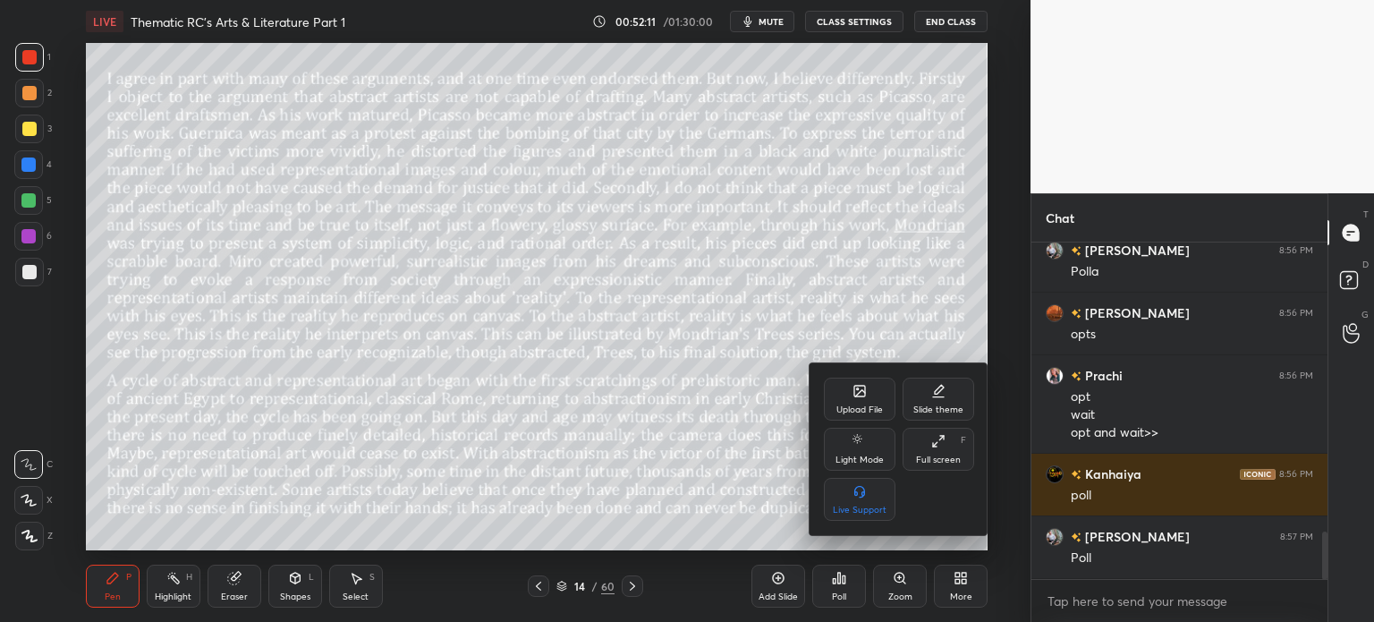
click at [968, 592] on div at bounding box center [687, 311] width 1374 height 622
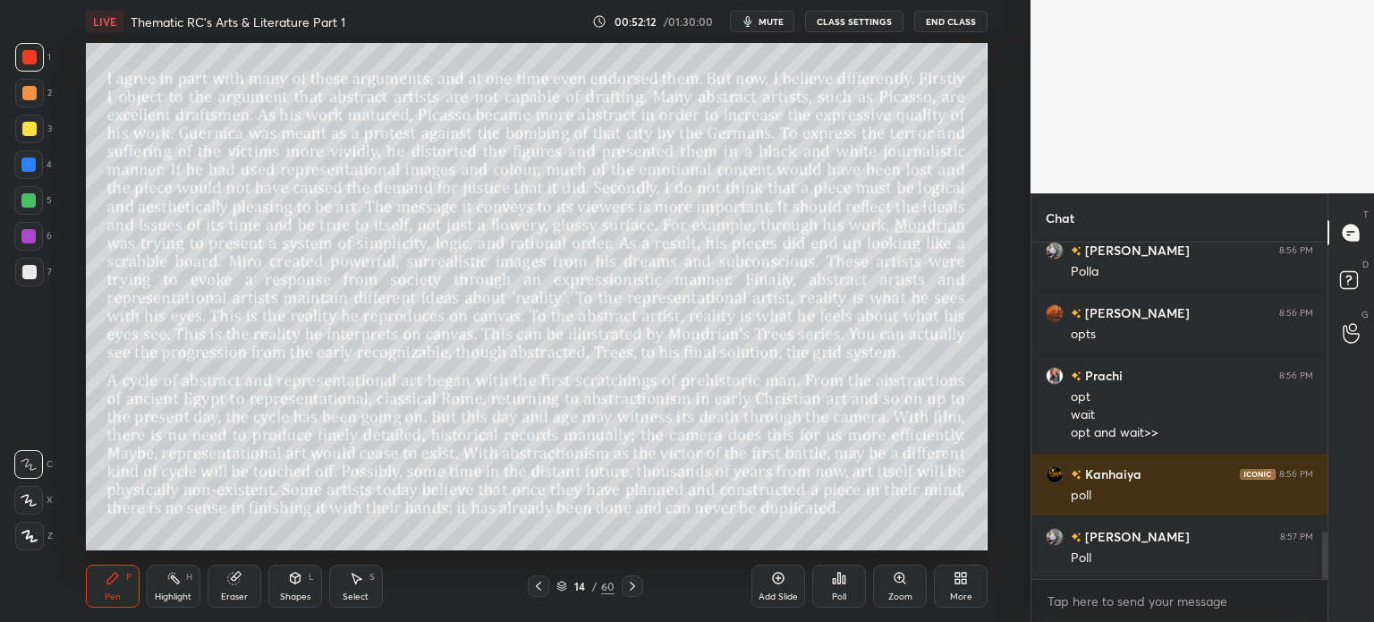
click at [596, 584] on div "/" at bounding box center [594, 586] width 5 height 11
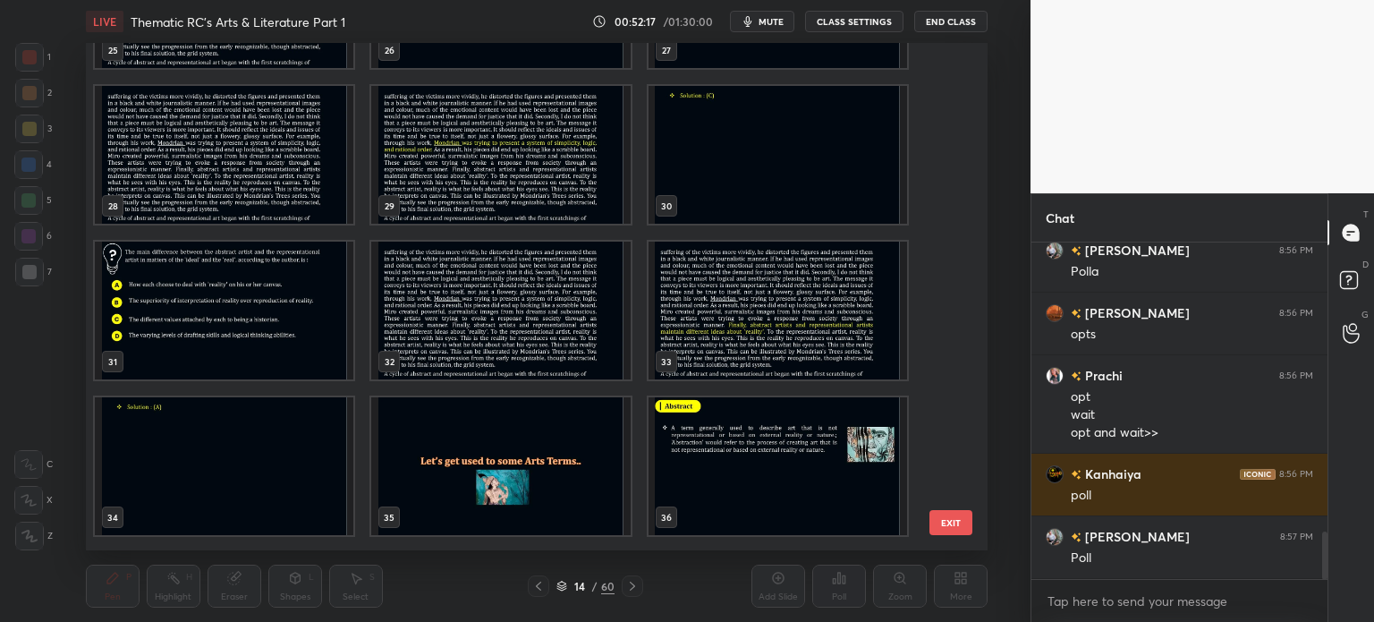
scroll to position [1374, 0]
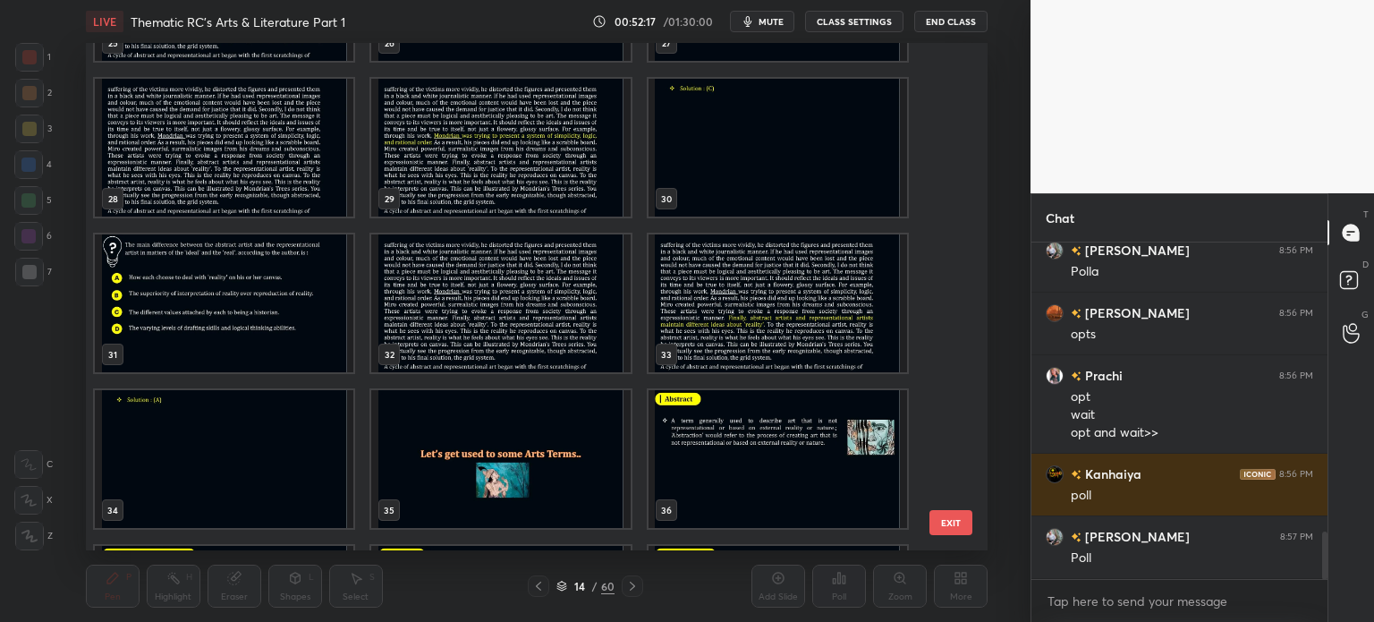
click at [224, 324] on img "grid" at bounding box center [224, 303] width 259 height 138
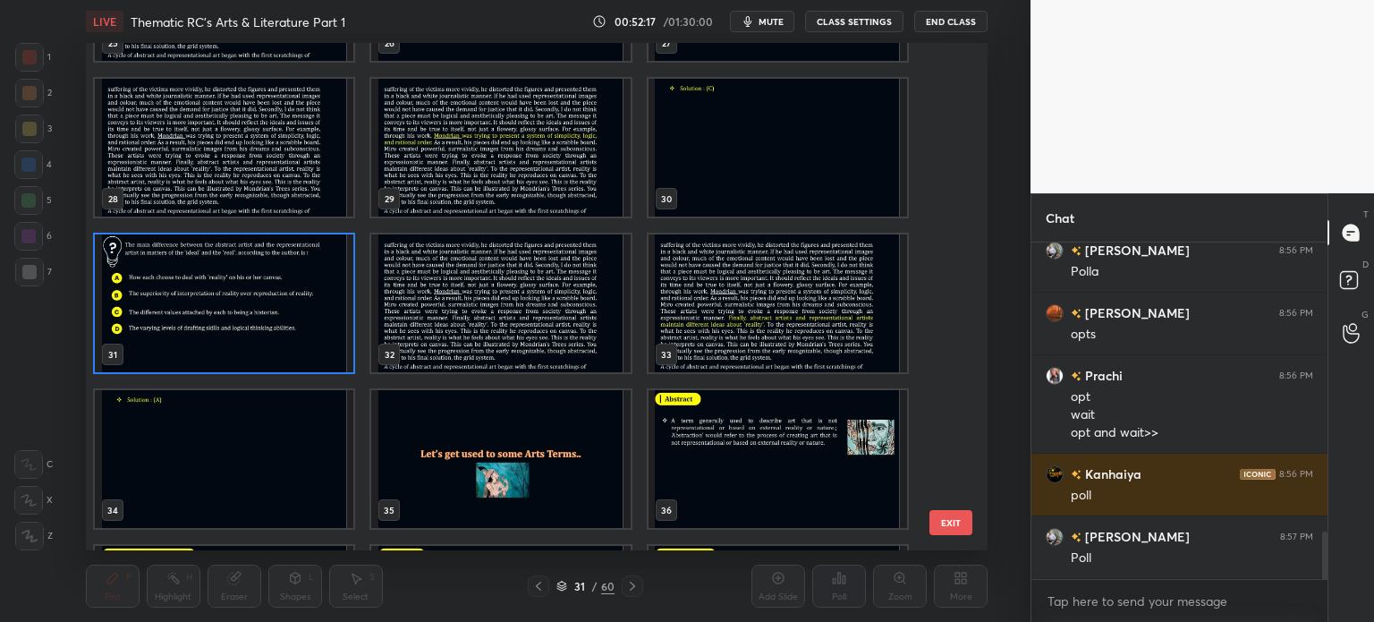
click at [236, 319] on img "grid" at bounding box center [224, 303] width 259 height 138
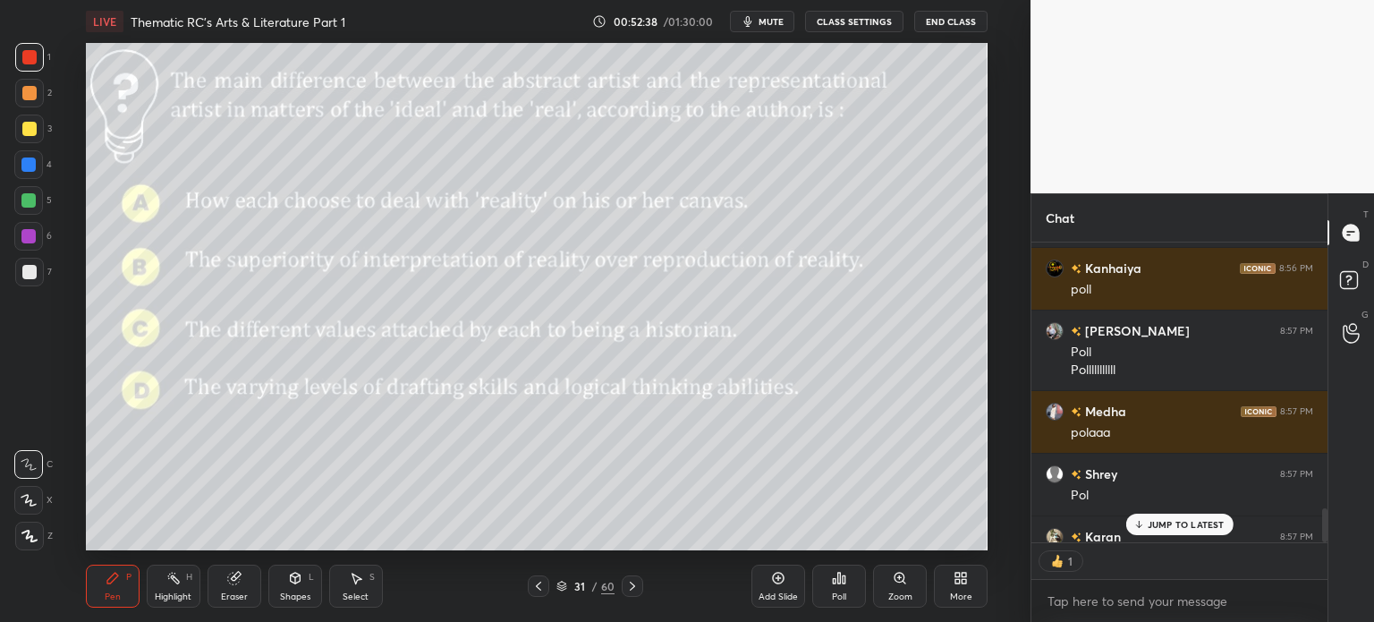
scroll to position [2366, 0]
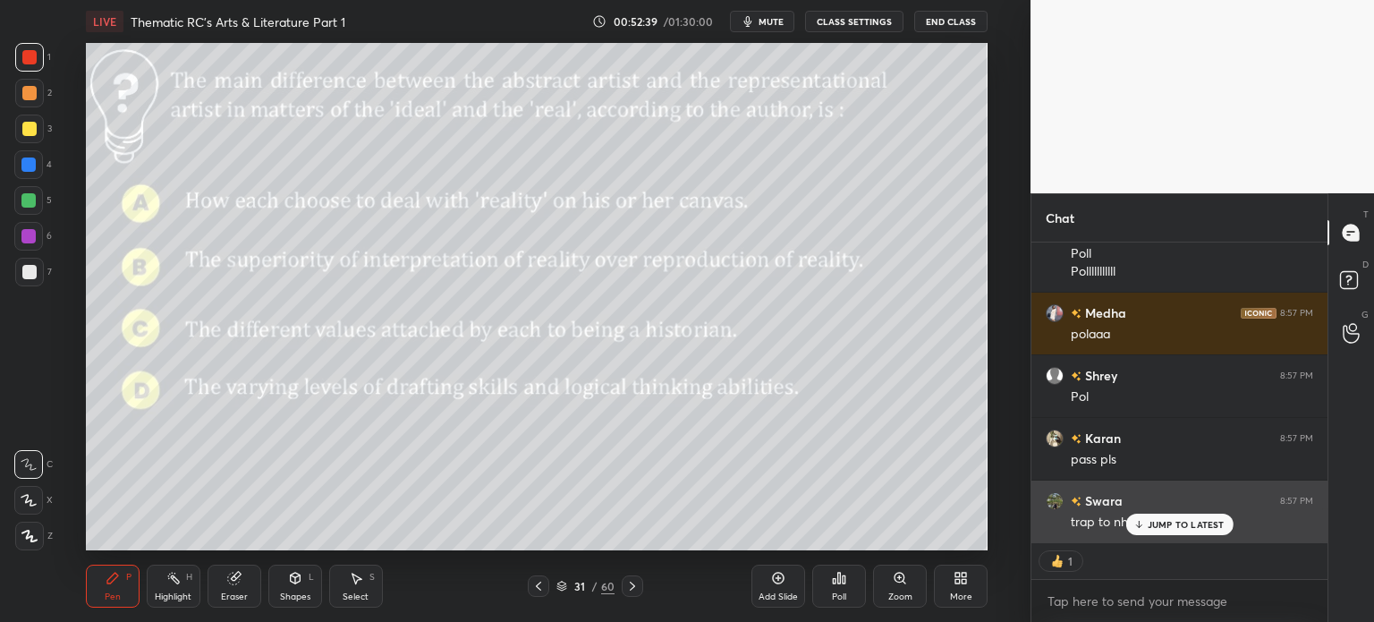
click at [1160, 526] on p "JUMP TO LATEST" at bounding box center [1186, 524] width 77 height 11
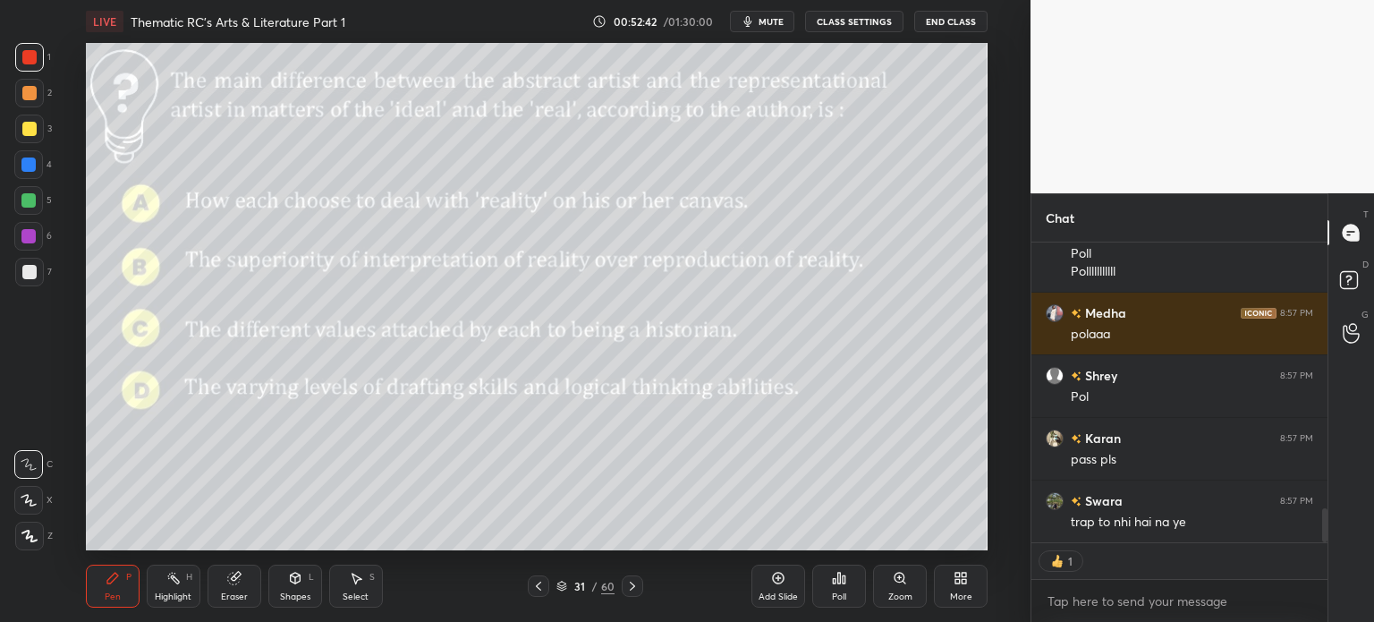
scroll to position [0, 0]
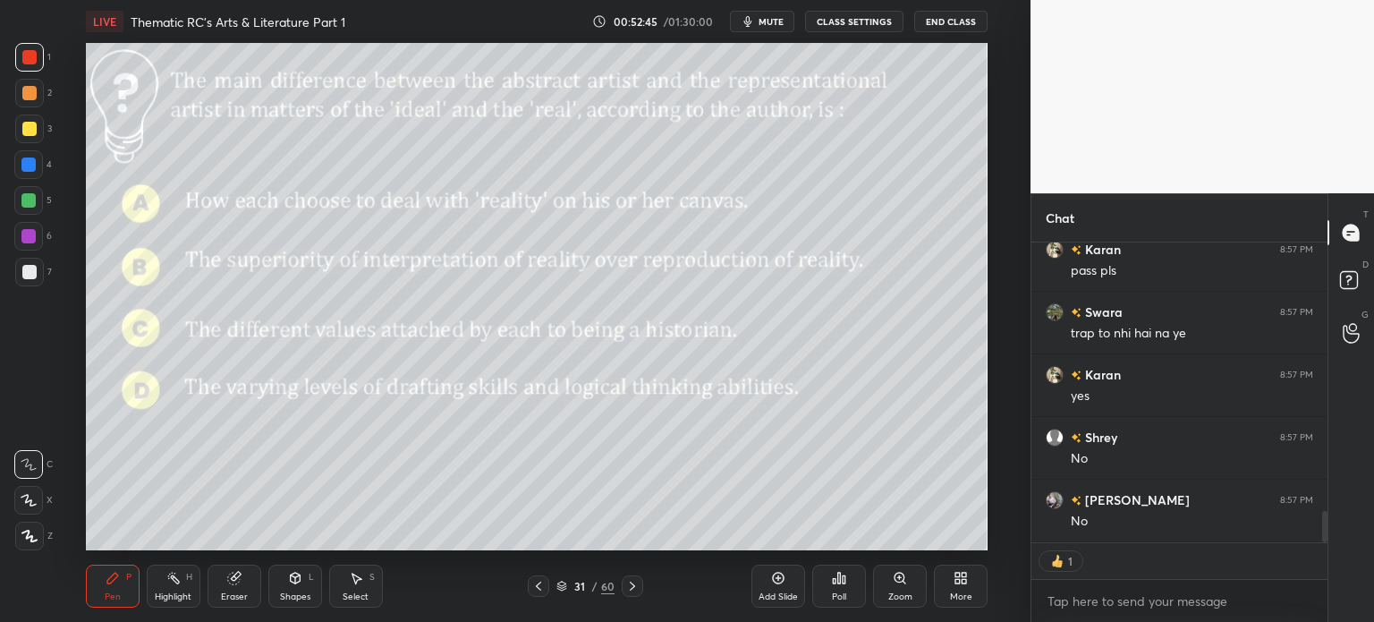
click at [583, 584] on div "31" at bounding box center [580, 586] width 18 height 11
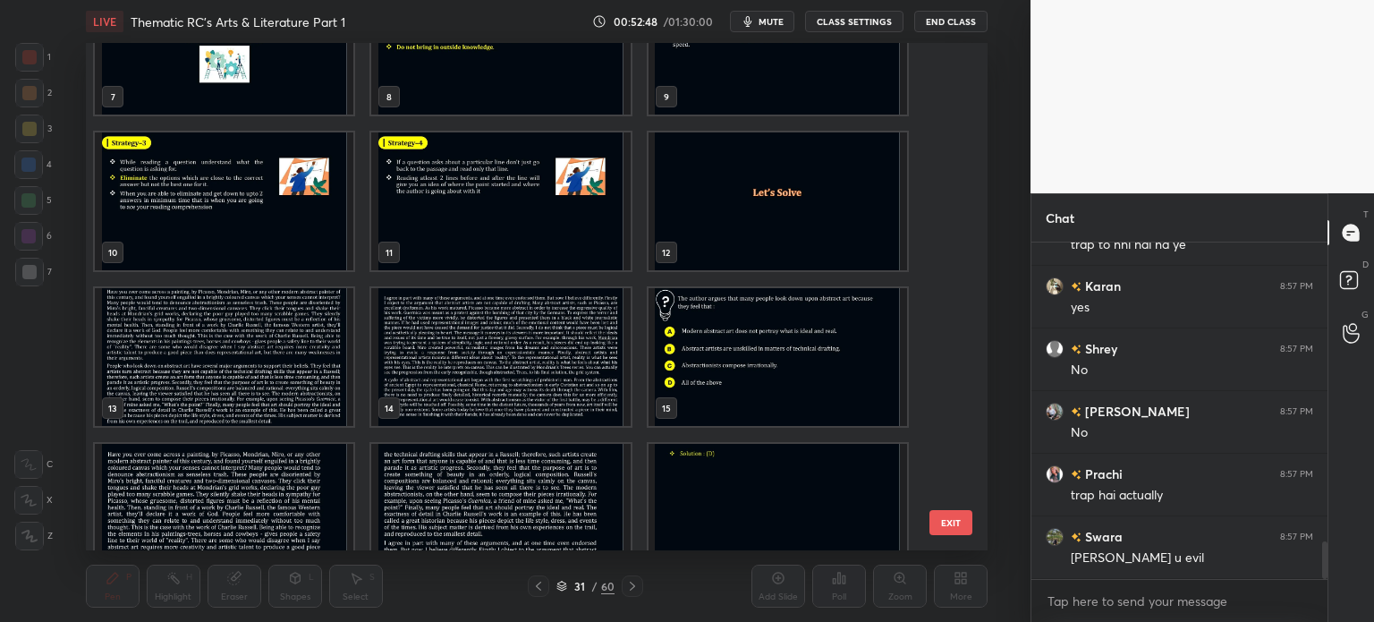
click at [528, 348] on img "grid" at bounding box center [500, 357] width 259 height 138
click at [540, 348] on img "grid" at bounding box center [500, 357] width 259 height 138
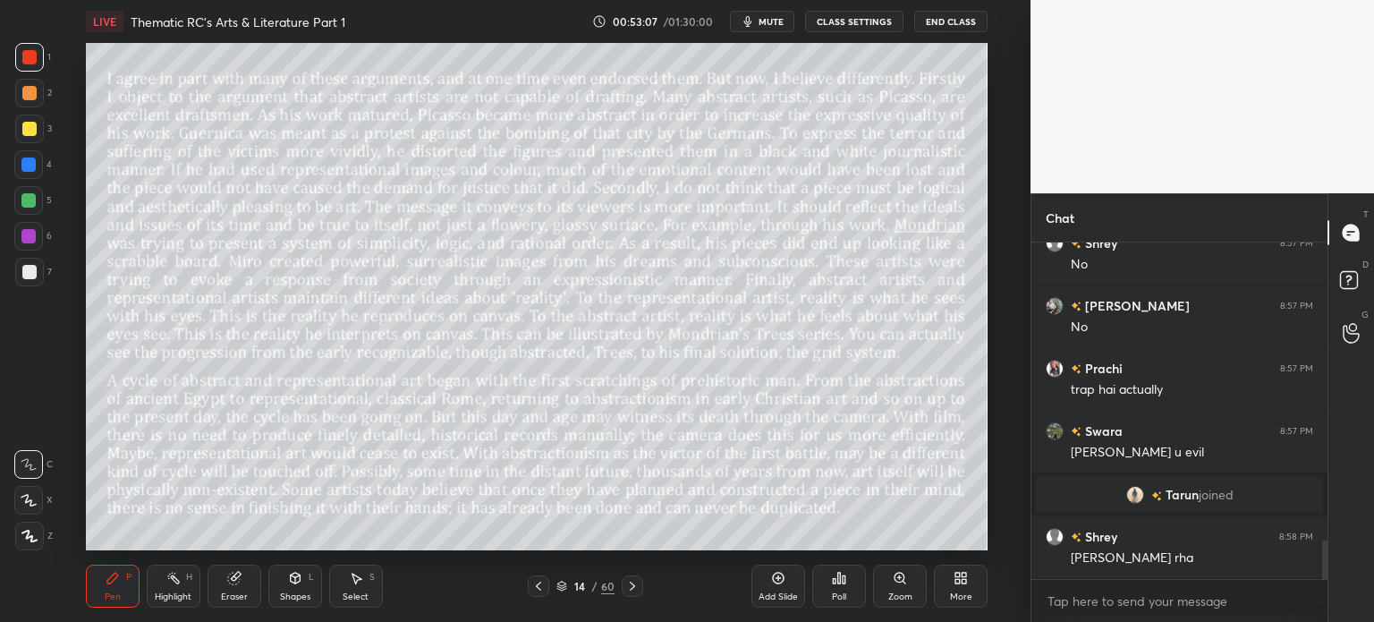
scroll to position [2668, 0]
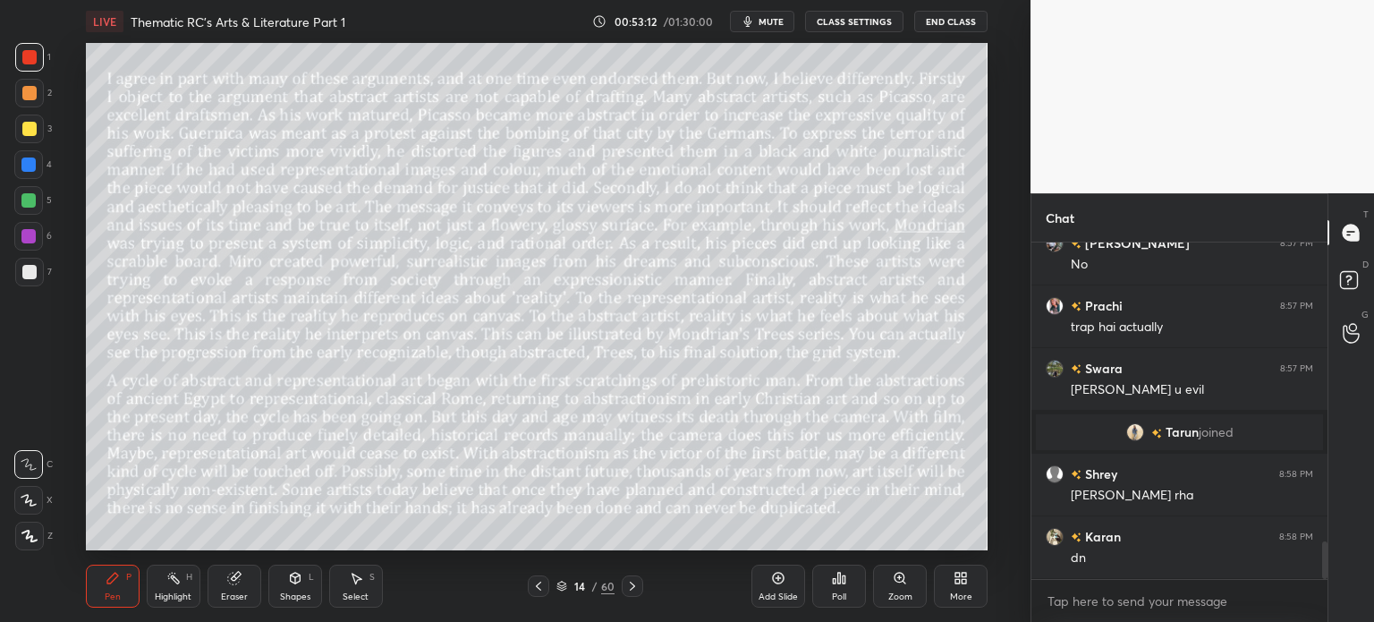
click at [766, 19] on span "mute" at bounding box center [771, 21] width 25 height 13
click at [767, 17] on span "unmute" at bounding box center [770, 21] width 38 height 13
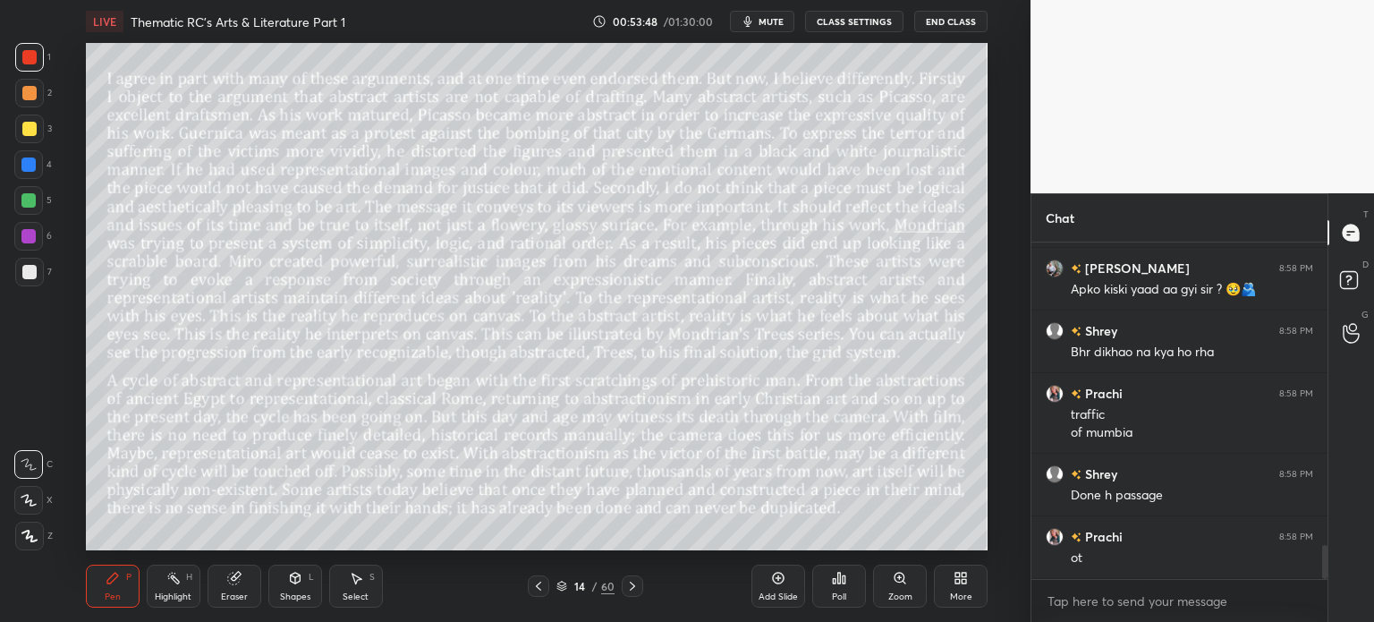
scroll to position [3017, 0]
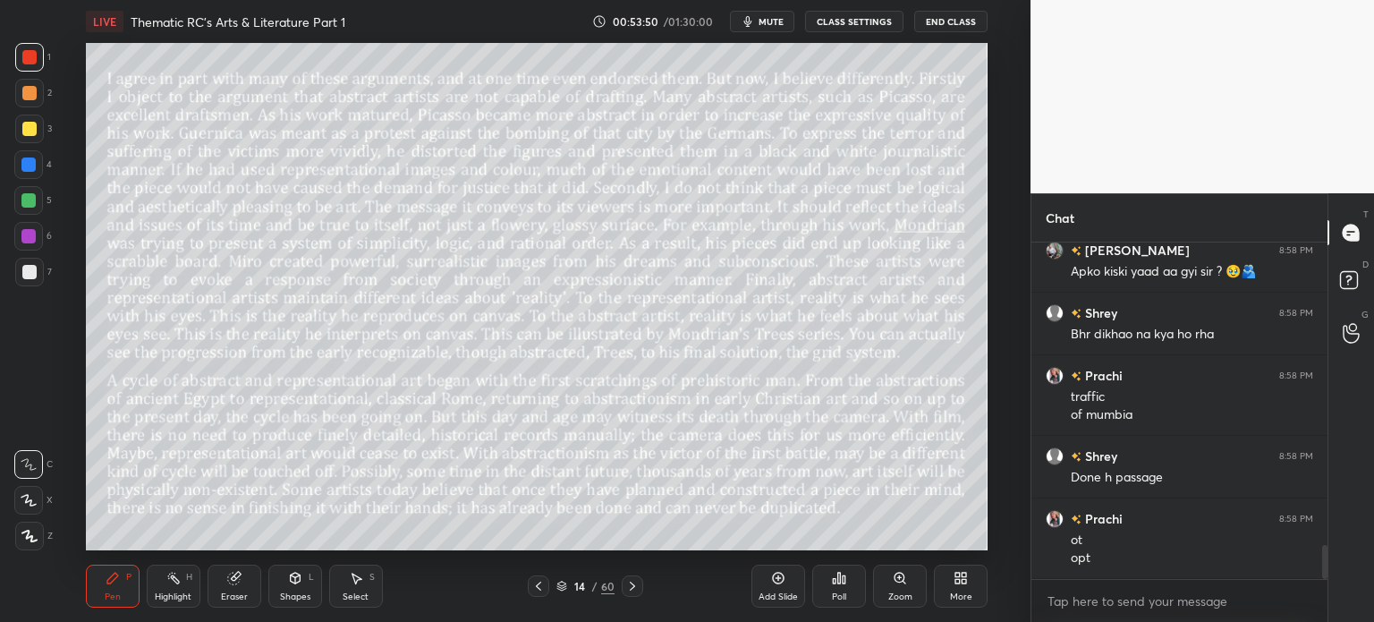
click at [591, 578] on div "14 / 60" at bounding box center [586, 586] width 58 height 16
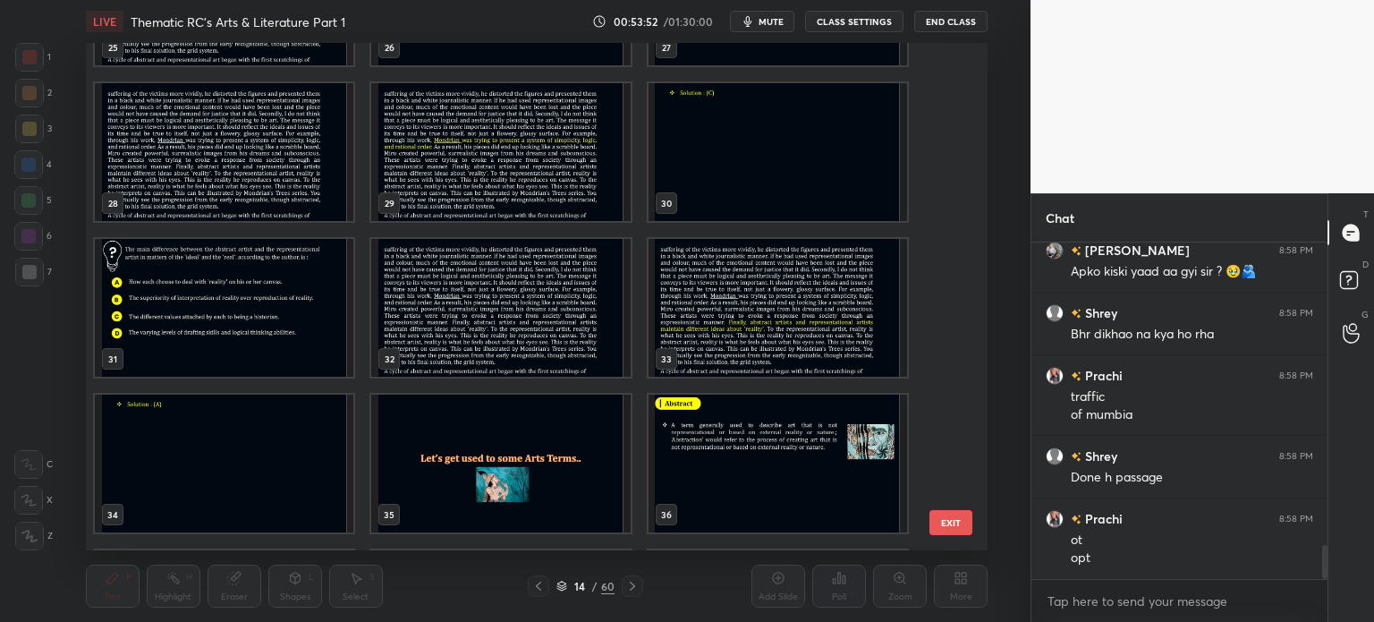
scroll to position [1371, 0]
click at [247, 285] on img "grid" at bounding box center [224, 307] width 259 height 138
click at [265, 287] on img "grid" at bounding box center [224, 307] width 259 height 138
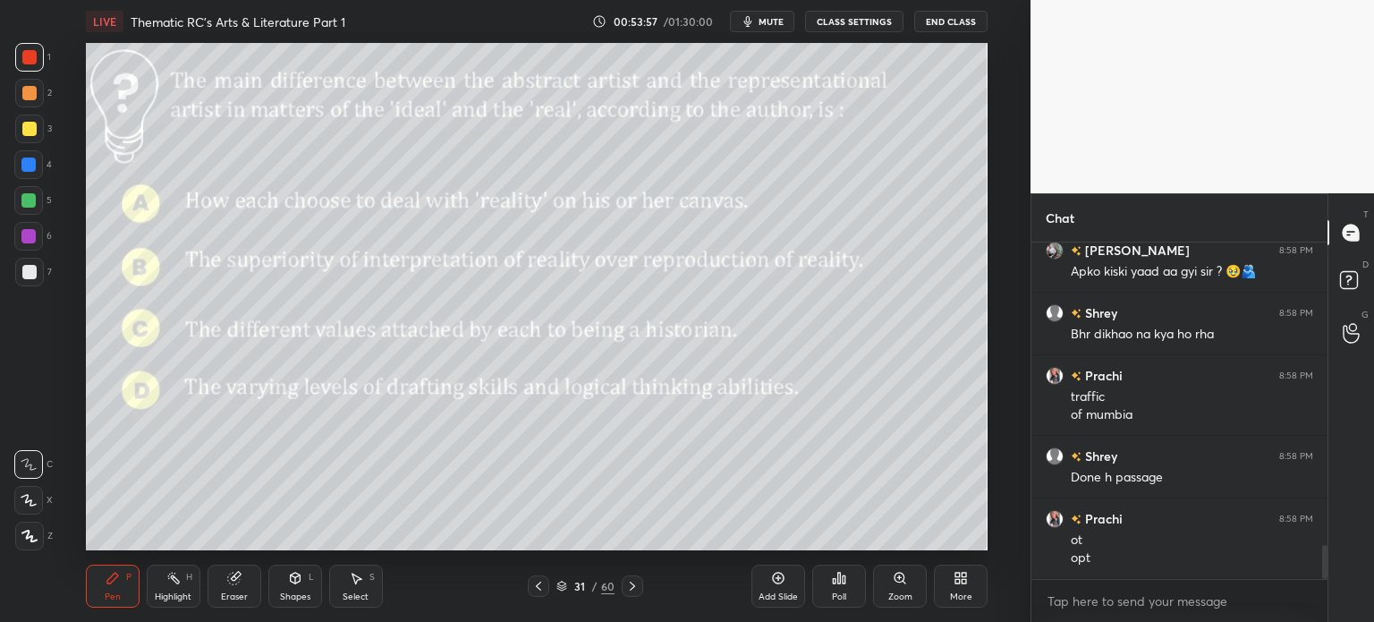
click at [832, 586] on div "Poll" at bounding box center [839, 586] width 54 height 43
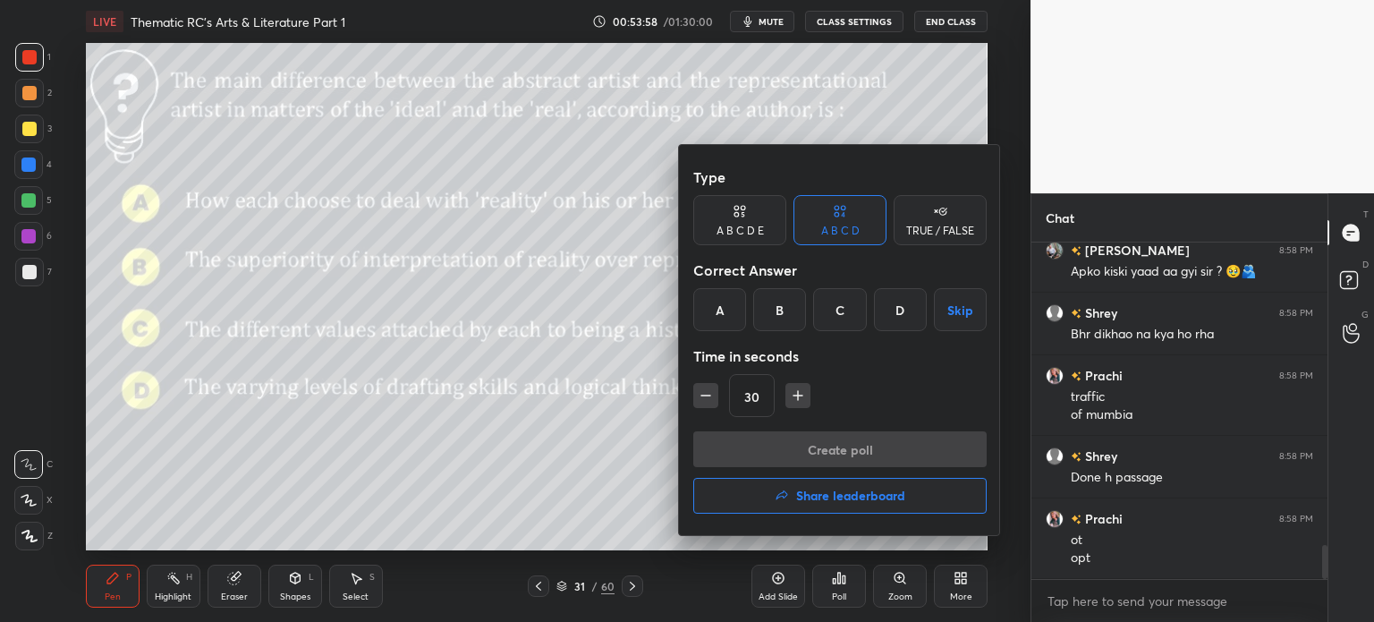
scroll to position [3096, 0]
click at [731, 312] on div "A" at bounding box center [719, 309] width 53 height 43
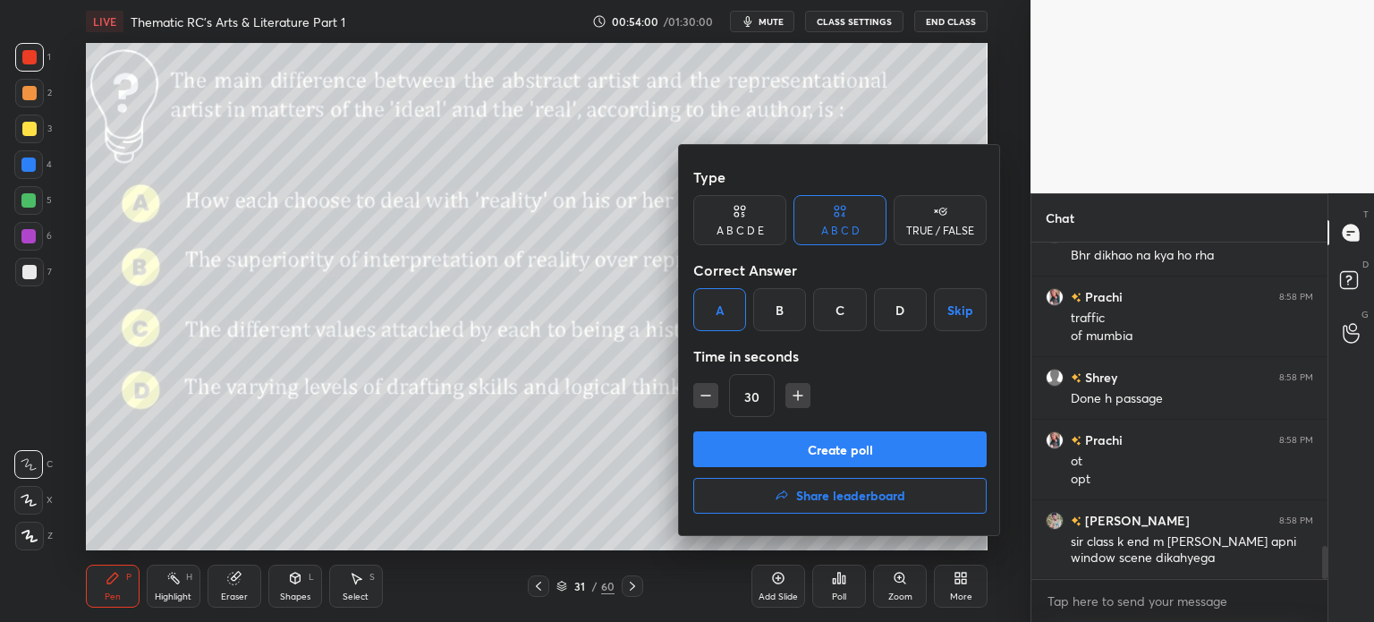
click at [874, 452] on button "Create poll" at bounding box center [839, 449] width 293 height 36
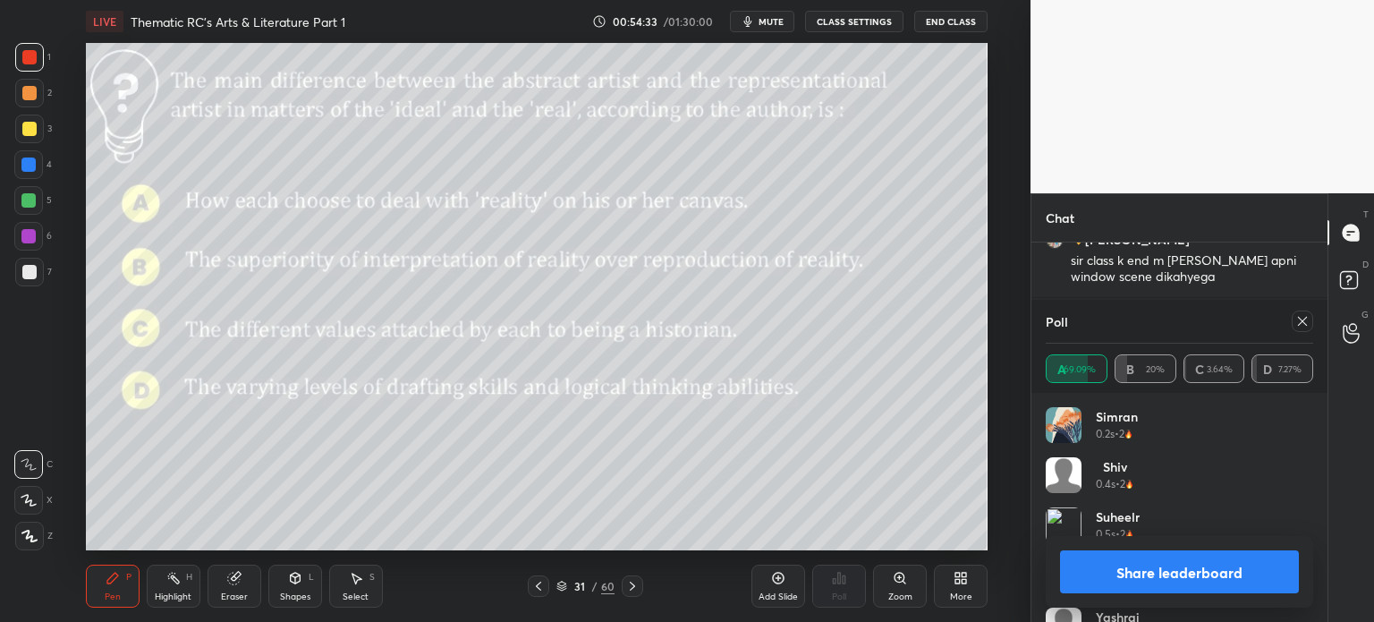
scroll to position [3395, 0]
click at [1135, 572] on button "Share leaderboard" at bounding box center [1179, 571] width 239 height 43
type textarea "x"
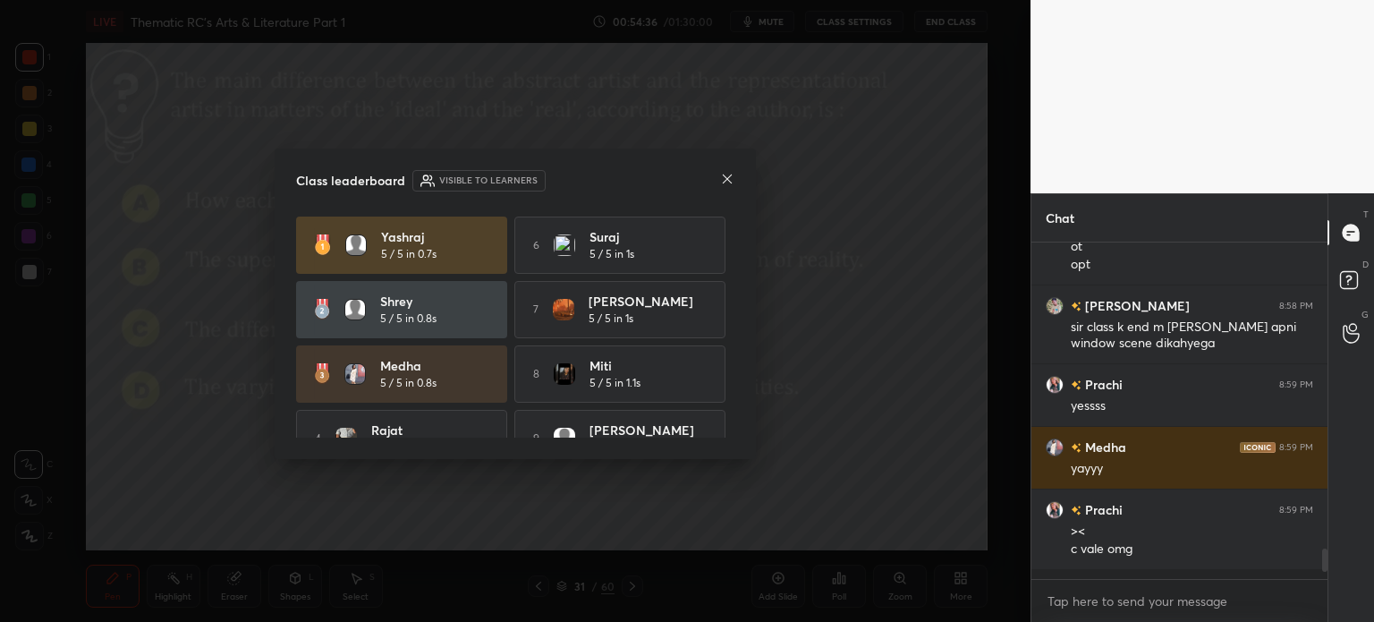
scroll to position [331, 291]
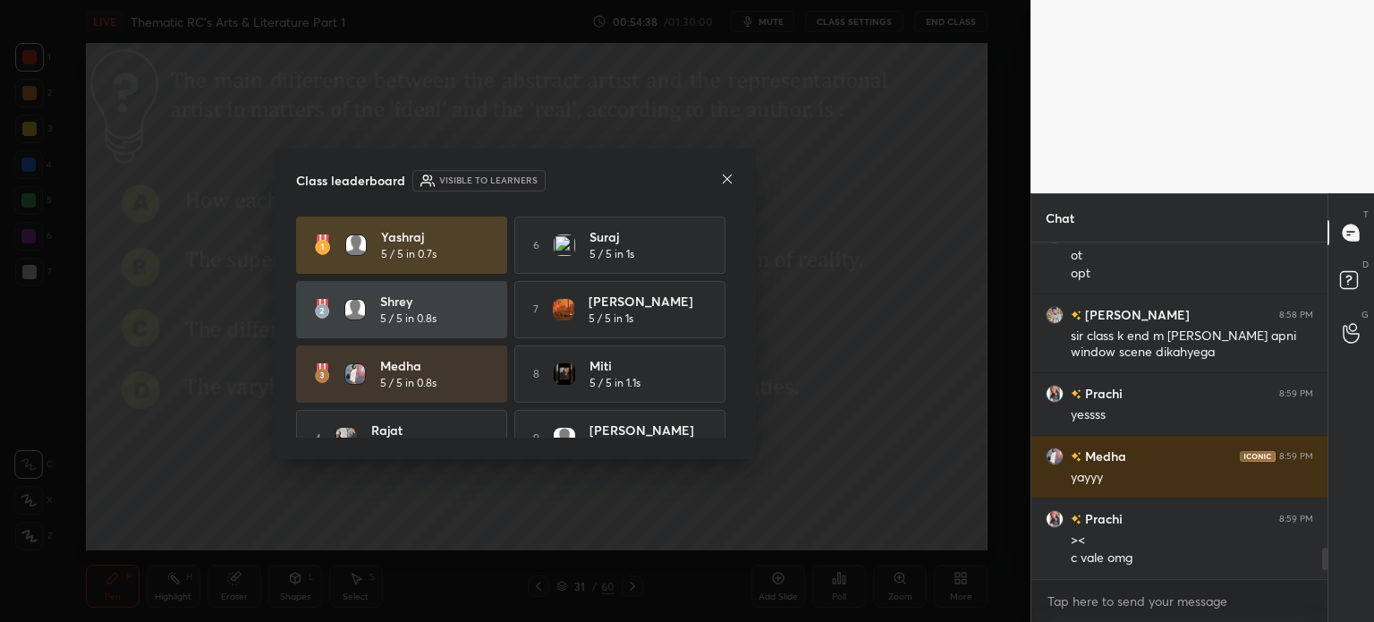
click at [727, 181] on icon at bounding box center [727, 179] width 14 height 14
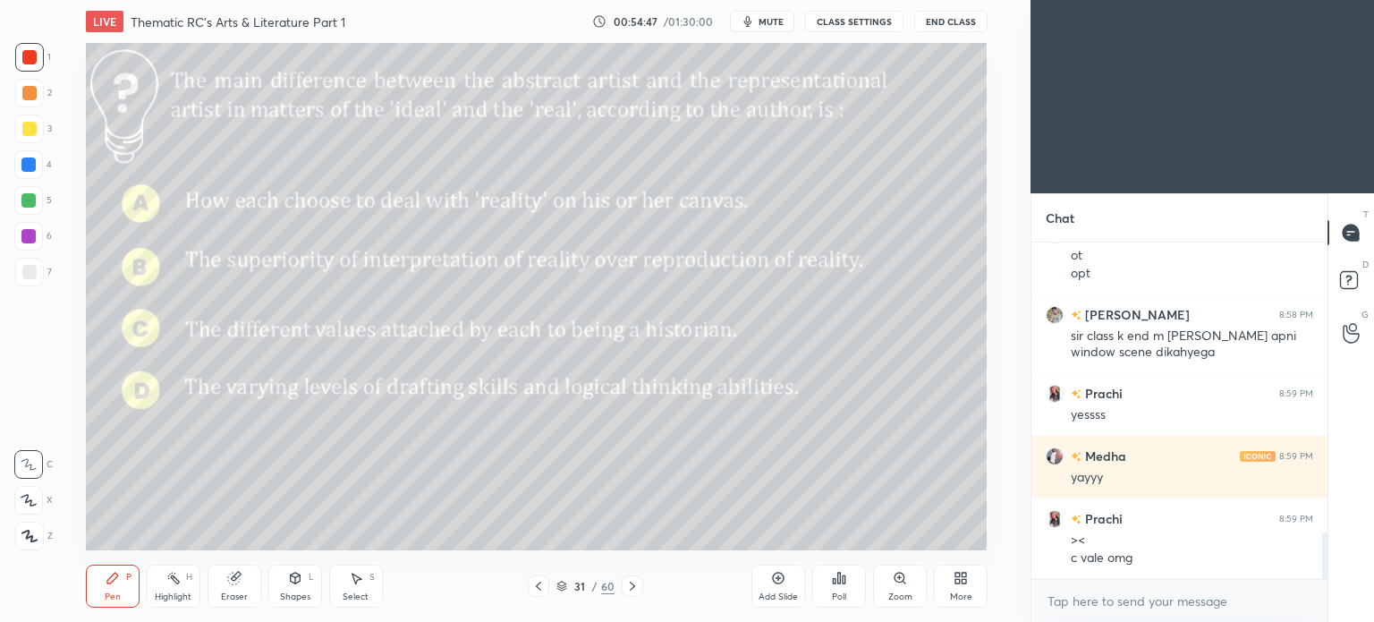
scroll to position [88964, 88513]
click at [958, 591] on div "More" at bounding box center [961, 586] width 54 height 43
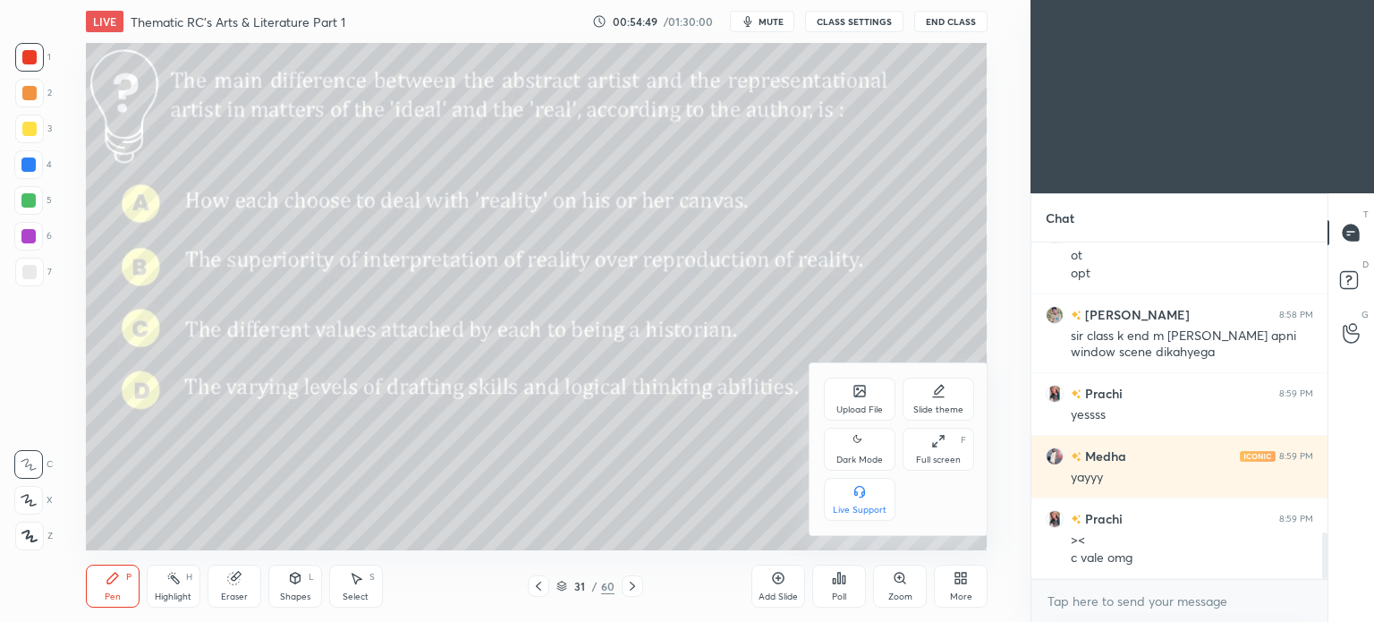
click at [853, 445] on icon at bounding box center [860, 440] width 14 height 21
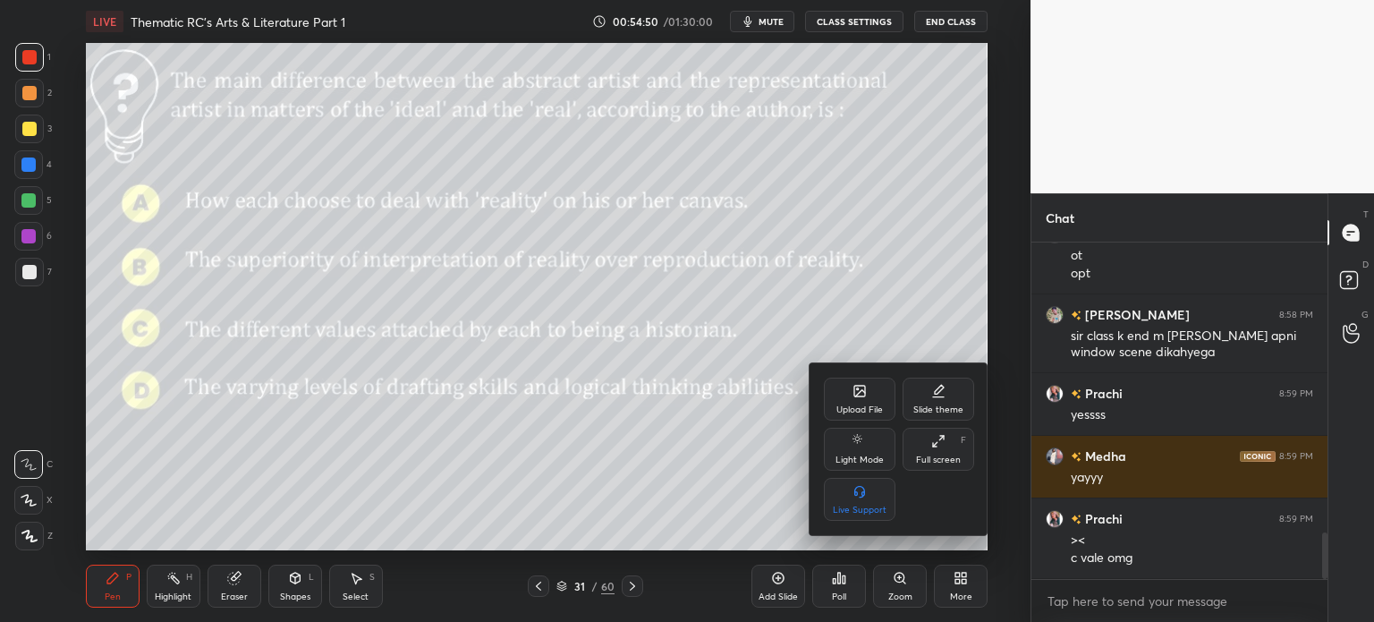
click at [952, 582] on div at bounding box center [687, 311] width 1374 height 622
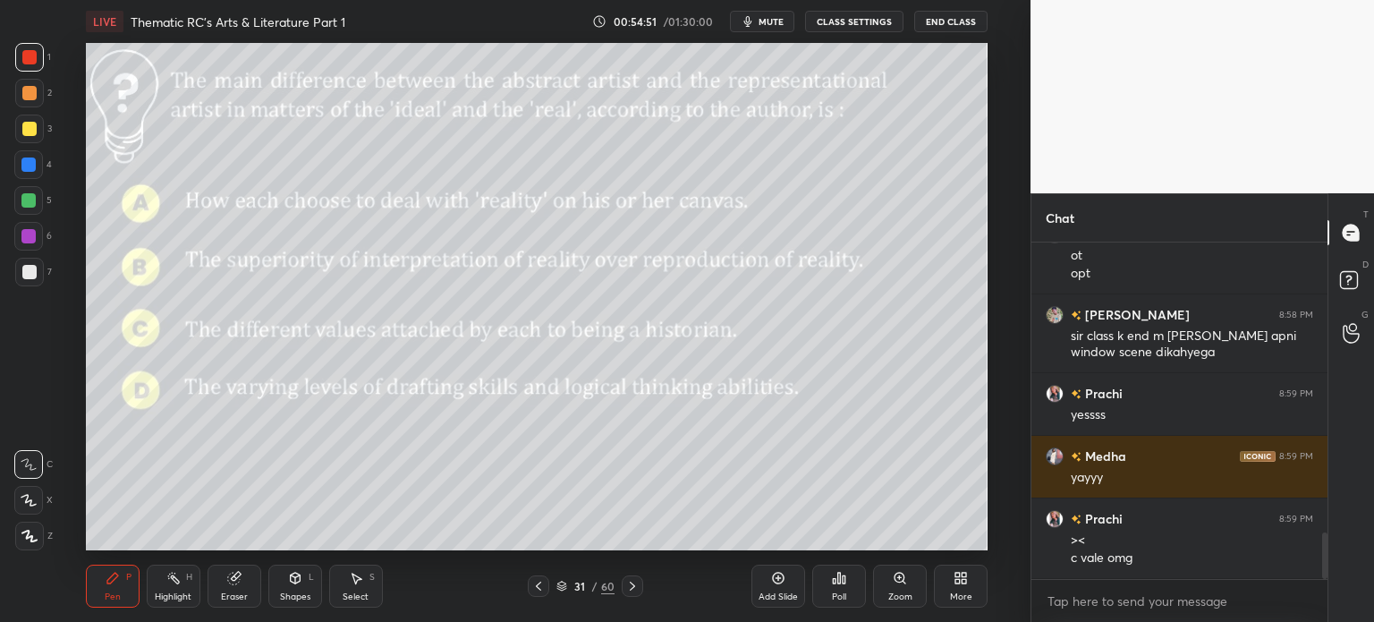
click at [571, 587] on div "31" at bounding box center [580, 586] width 18 height 11
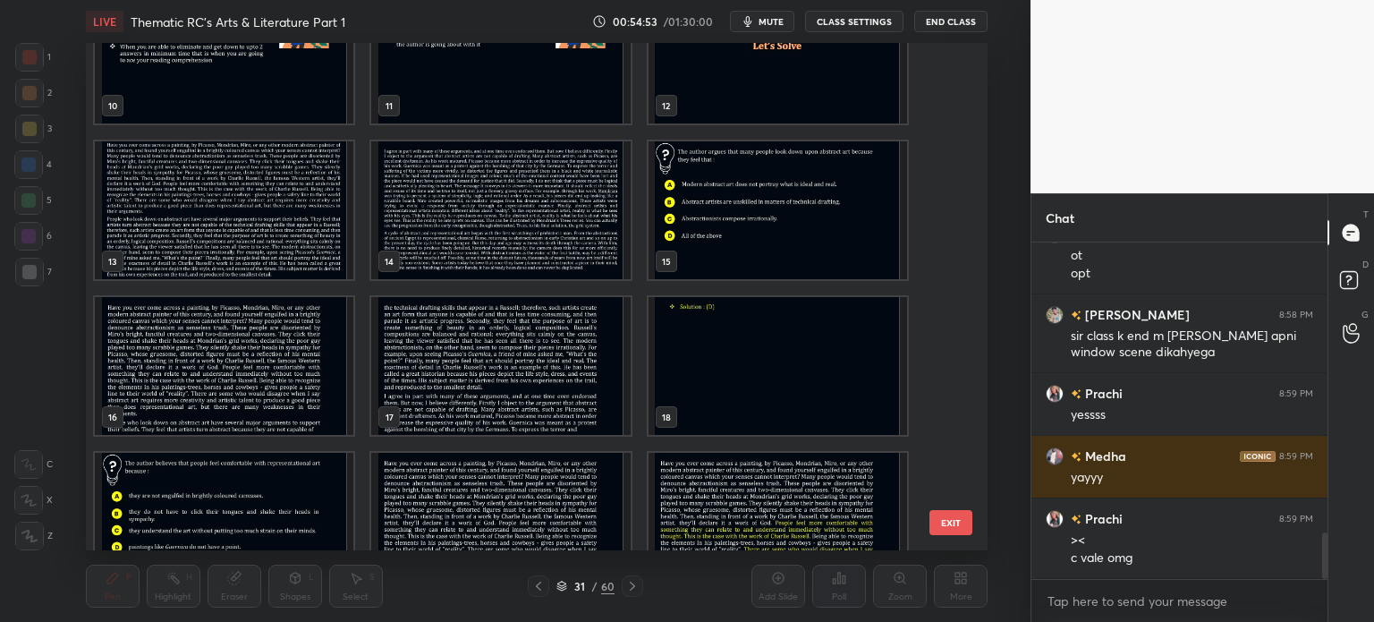
scroll to position [527, 0]
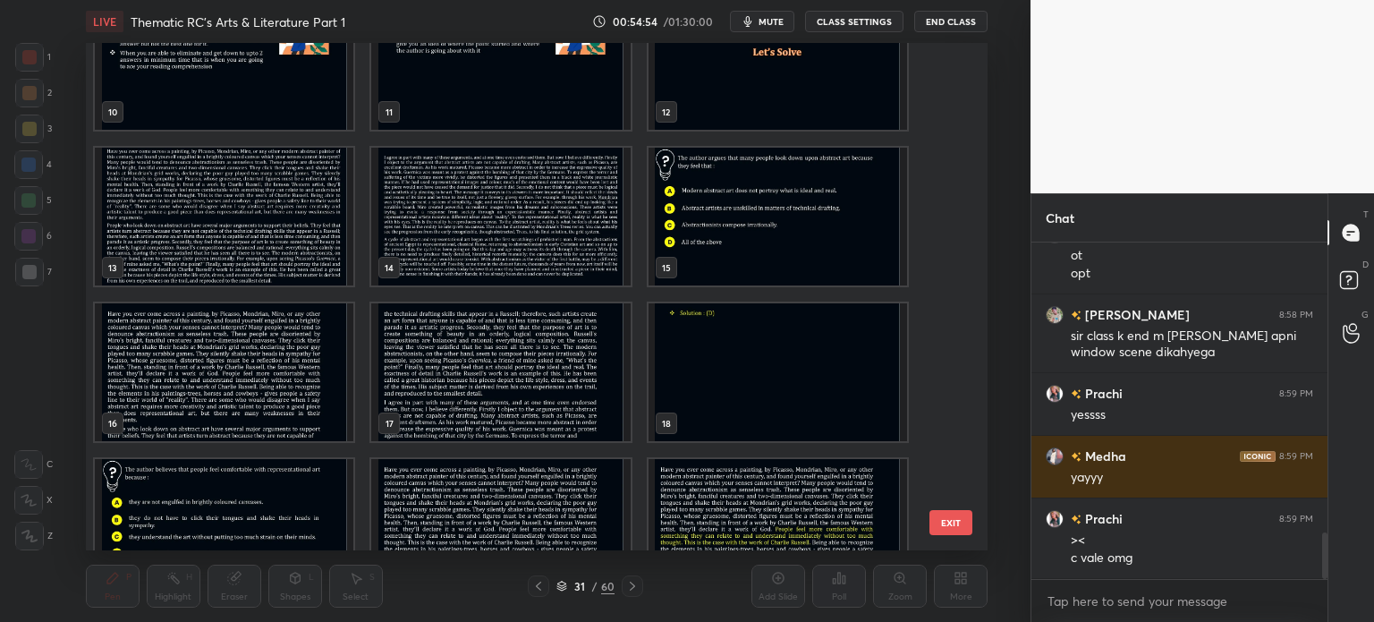
click at [546, 220] on img "grid" at bounding box center [500, 217] width 259 height 138
click at [554, 219] on img "grid" at bounding box center [500, 217] width 259 height 138
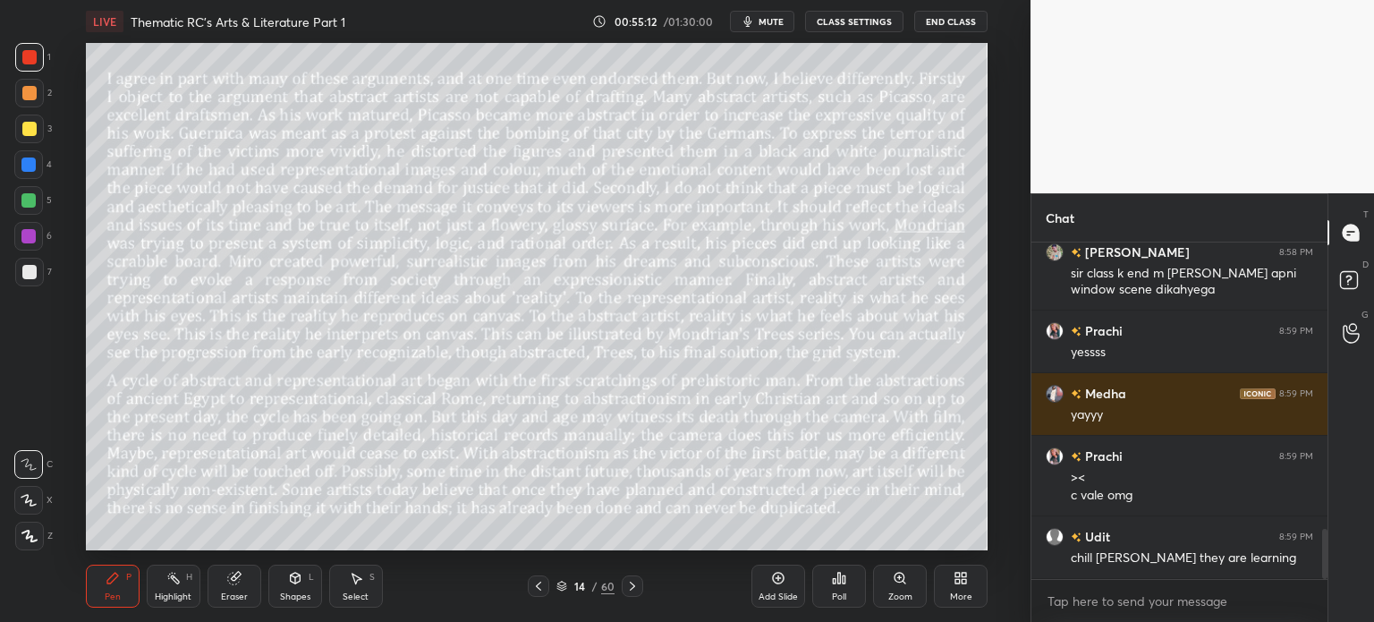
scroll to position [1986, 0]
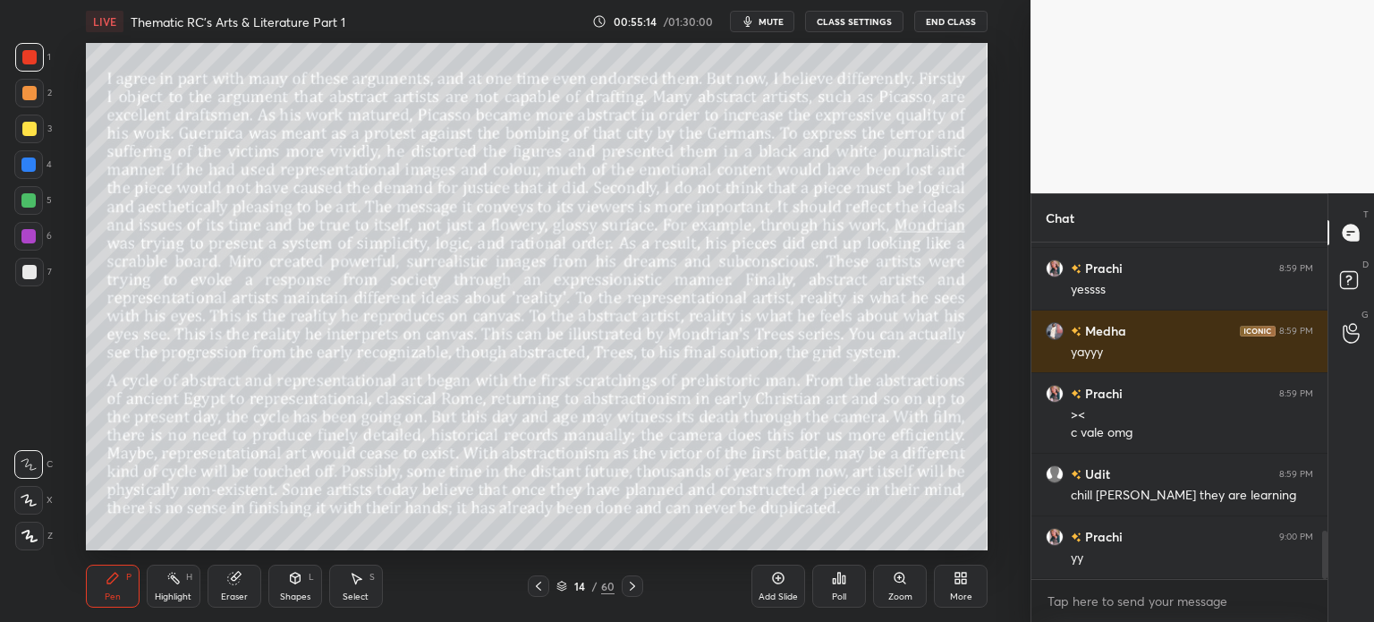
click at [592, 585] on div "/" at bounding box center [594, 586] width 5 height 11
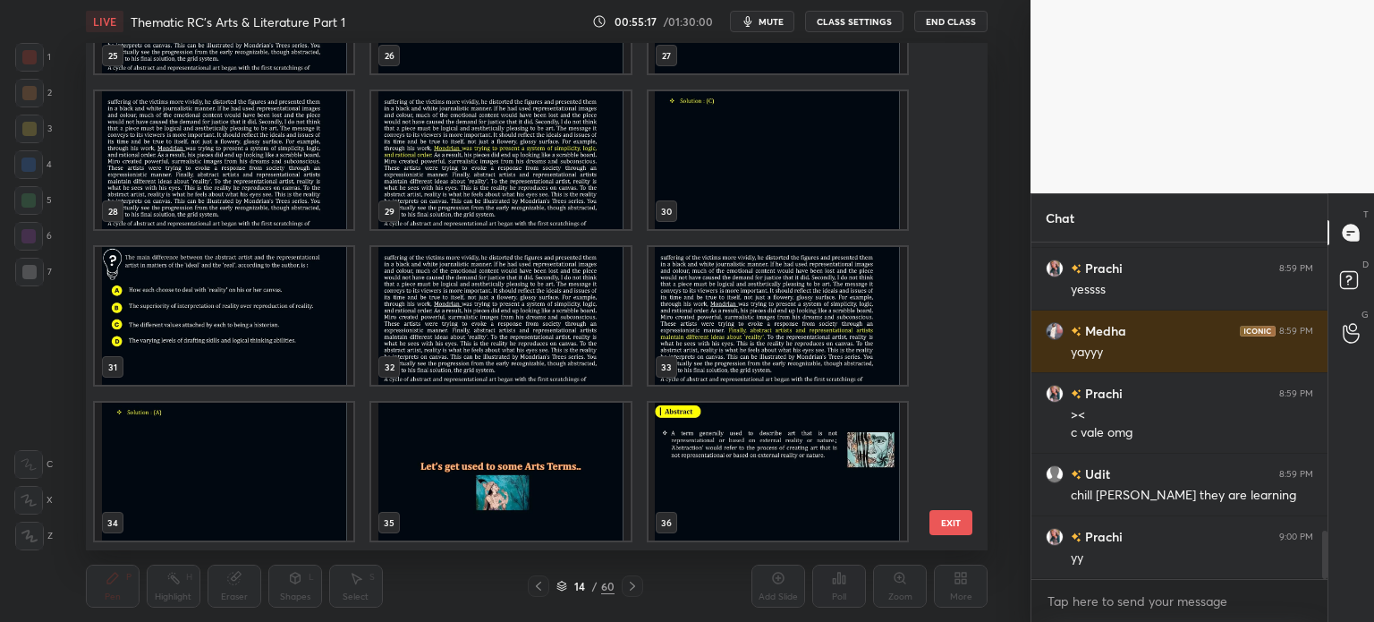
scroll to position [1365, 0]
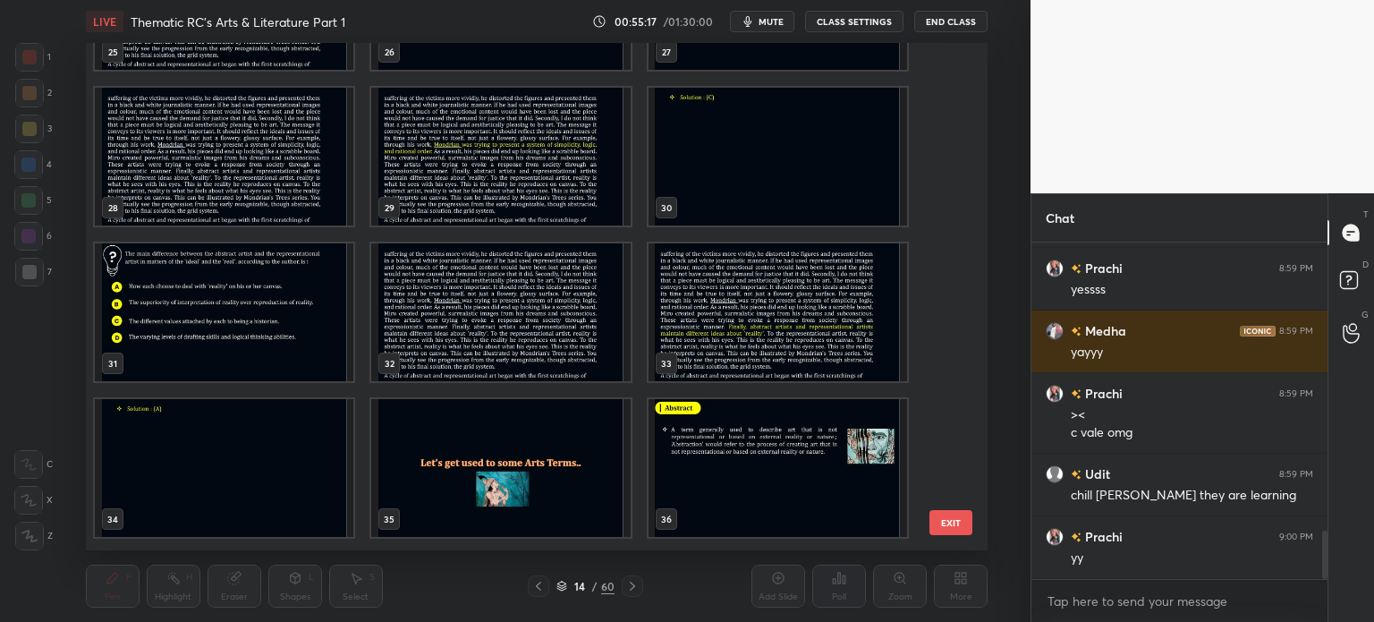
click at [241, 314] on img "grid" at bounding box center [224, 312] width 259 height 138
click at [249, 319] on img "grid" at bounding box center [224, 312] width 259 height 138
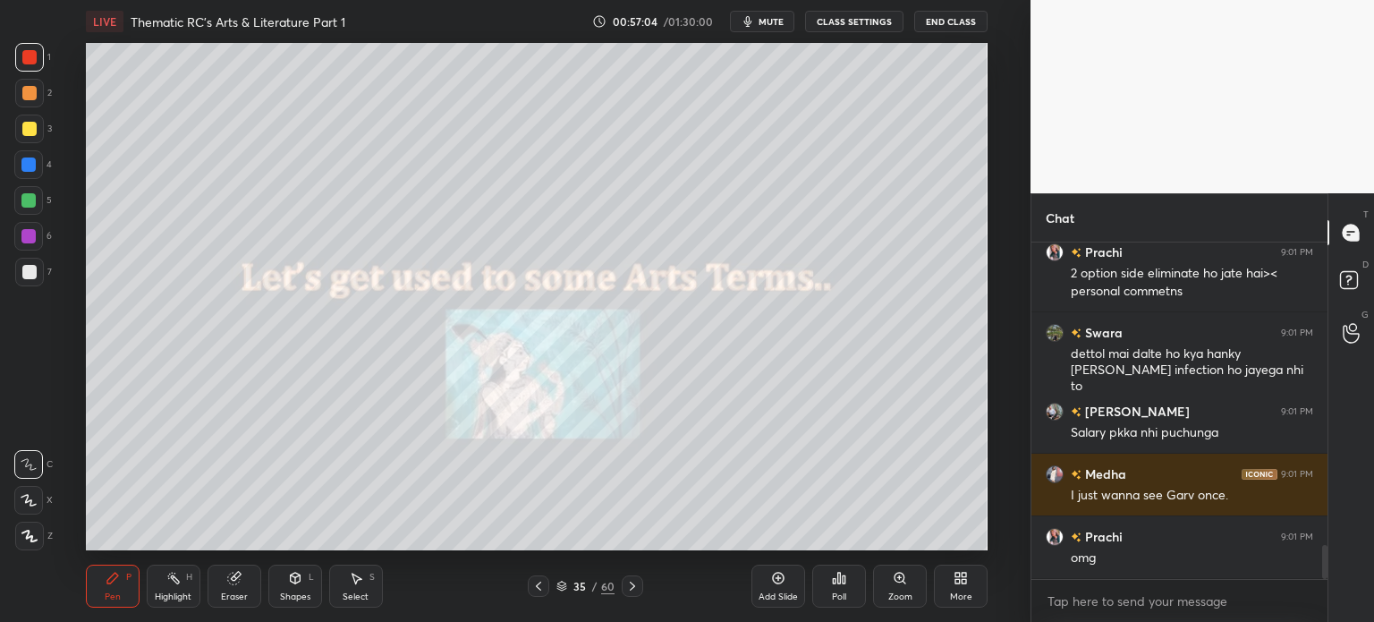
scroll to position [2947, 0]
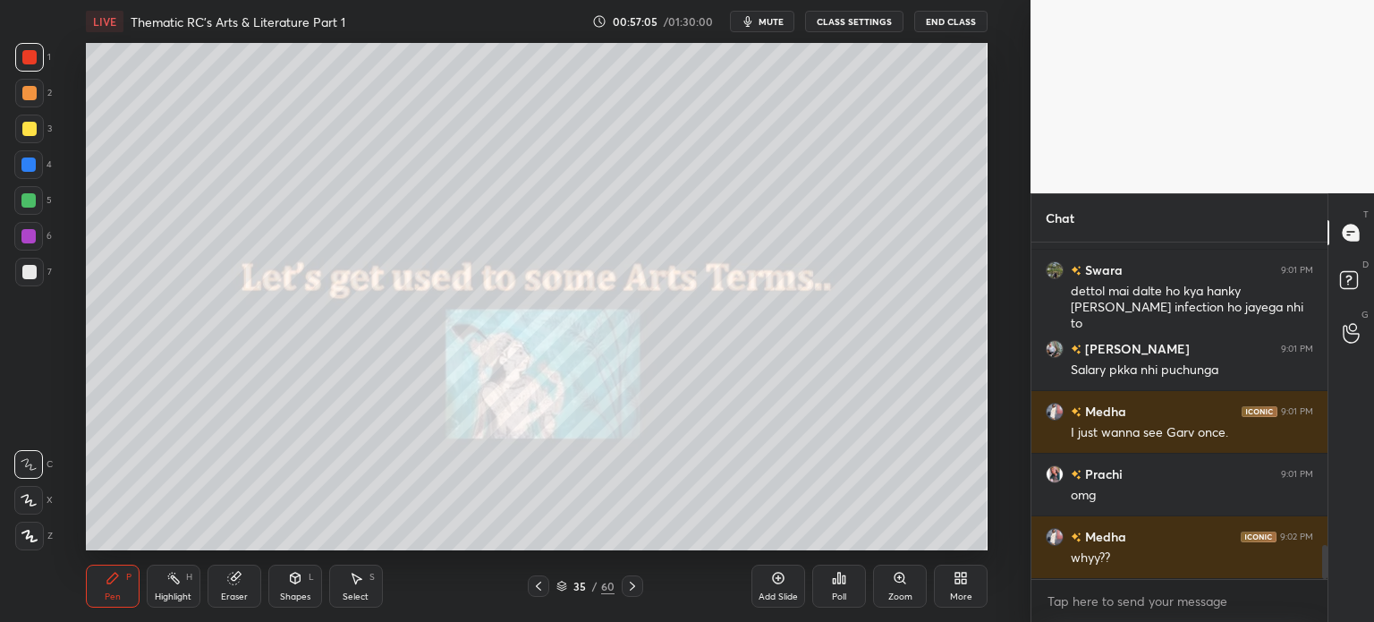
click at [843, 589] on div "Poll" at bounding box center [839, 586] width 54 height 43
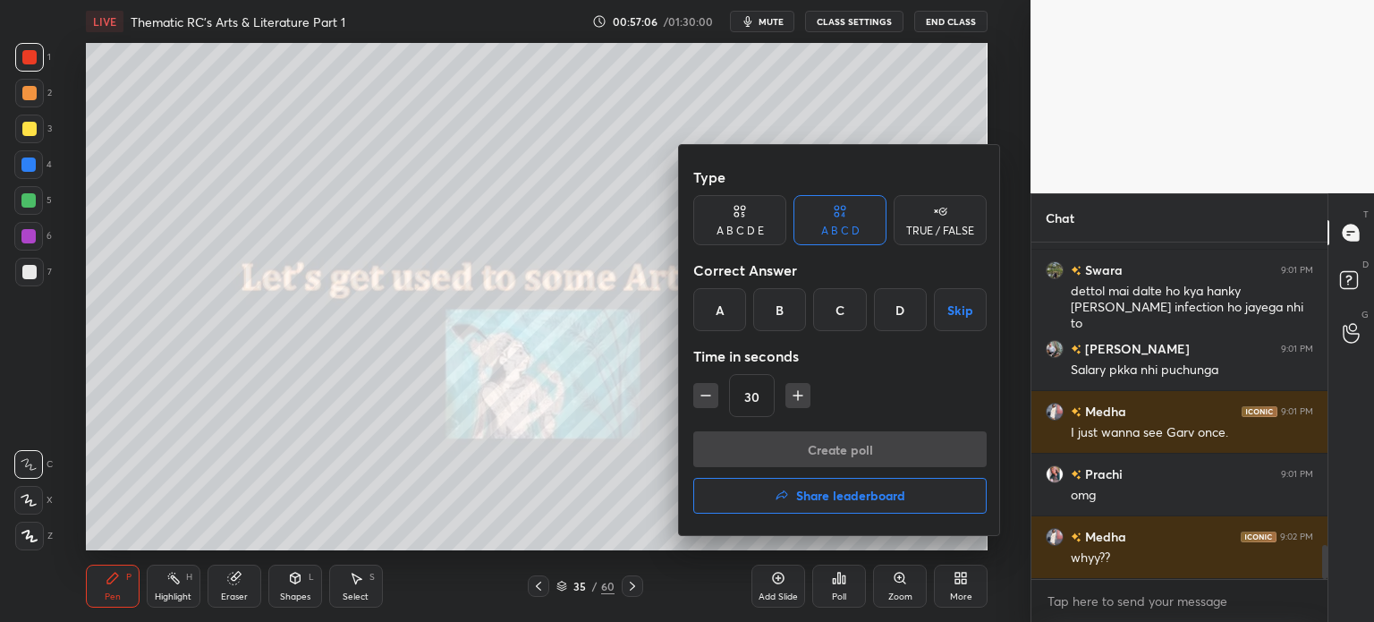
scroll to position [3010, 0]
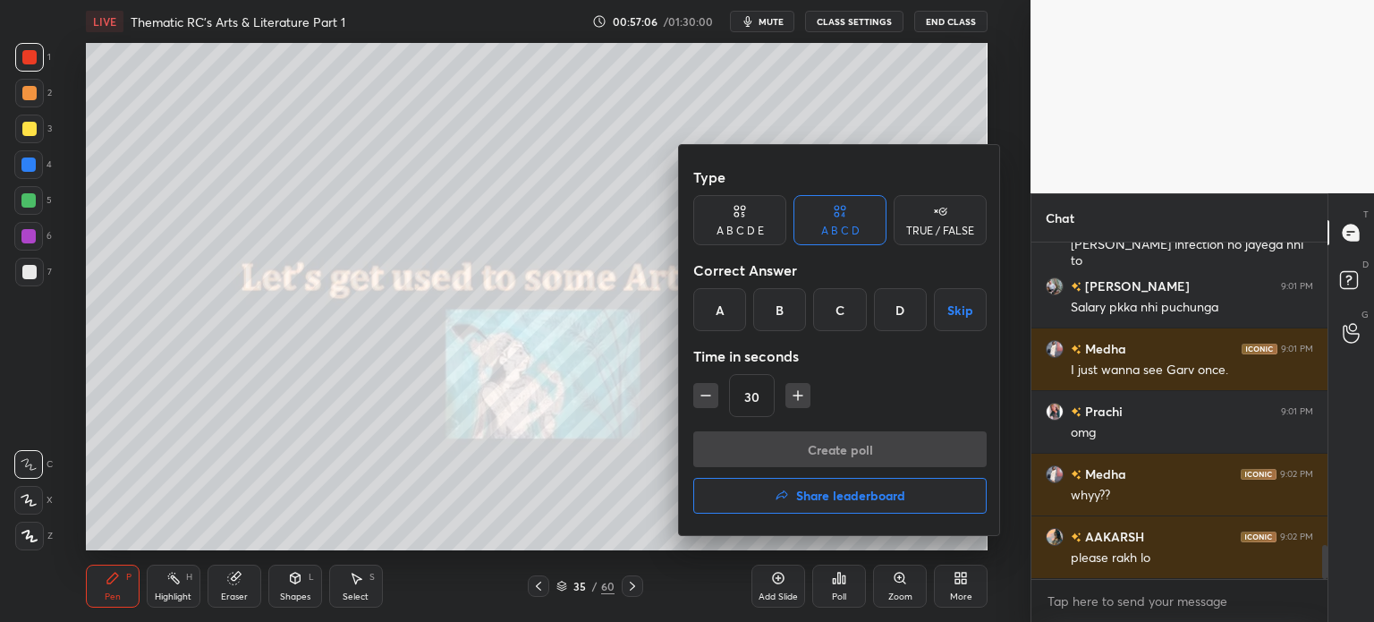
click at [806, 497] on h4 "Share leaderboard" at bounding box center [850, 495] width 109 height 13
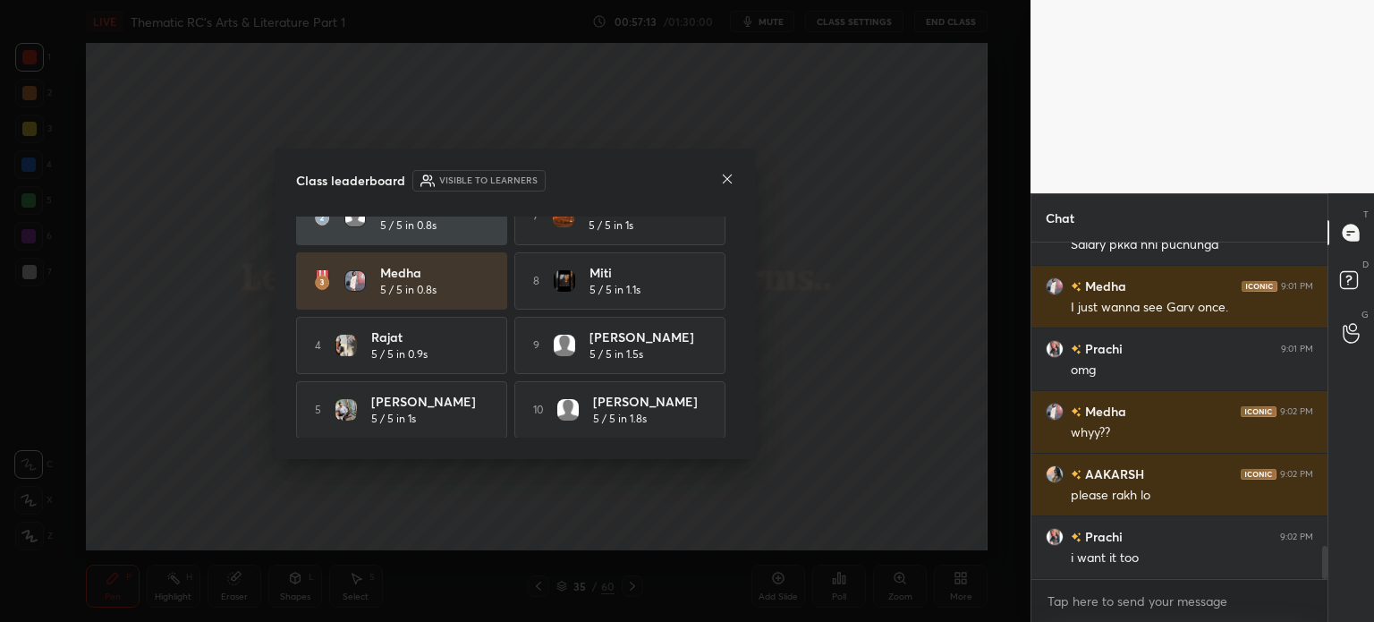
scroll to position [5, 5]
type textarea "x"
click at [724, 171] on div at bounding box center [727, 180] width 14 height 19
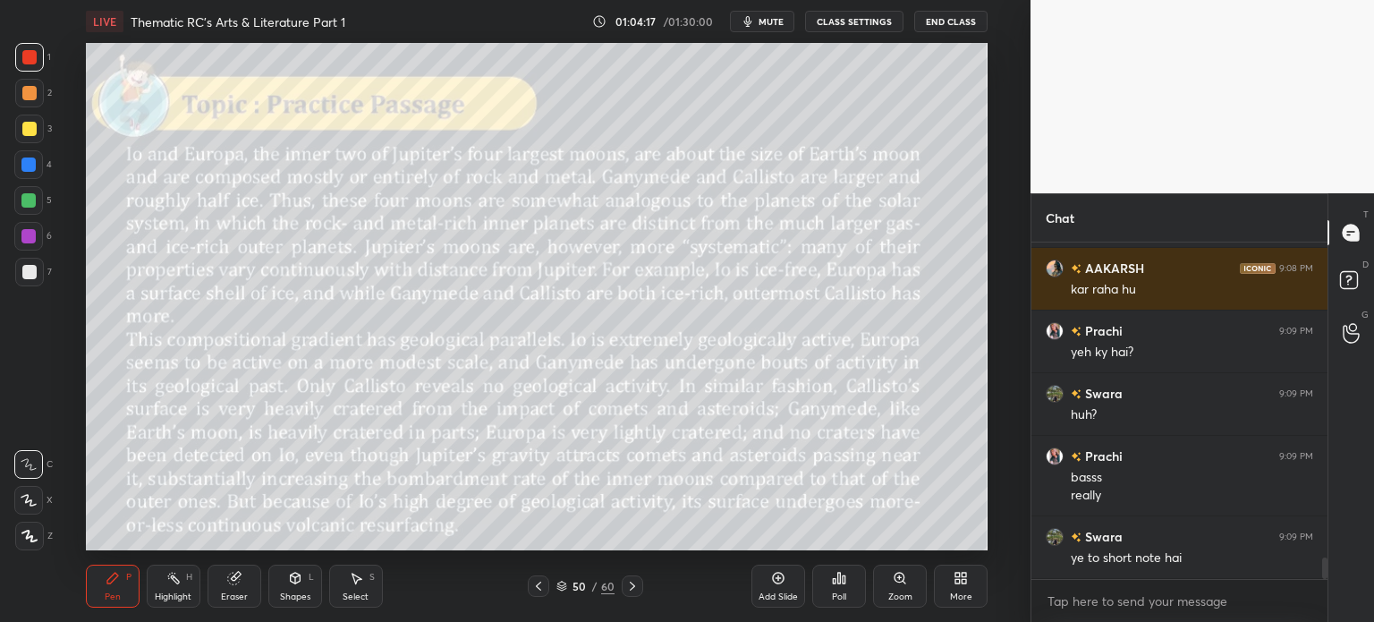
scroll to position [5053, 0]
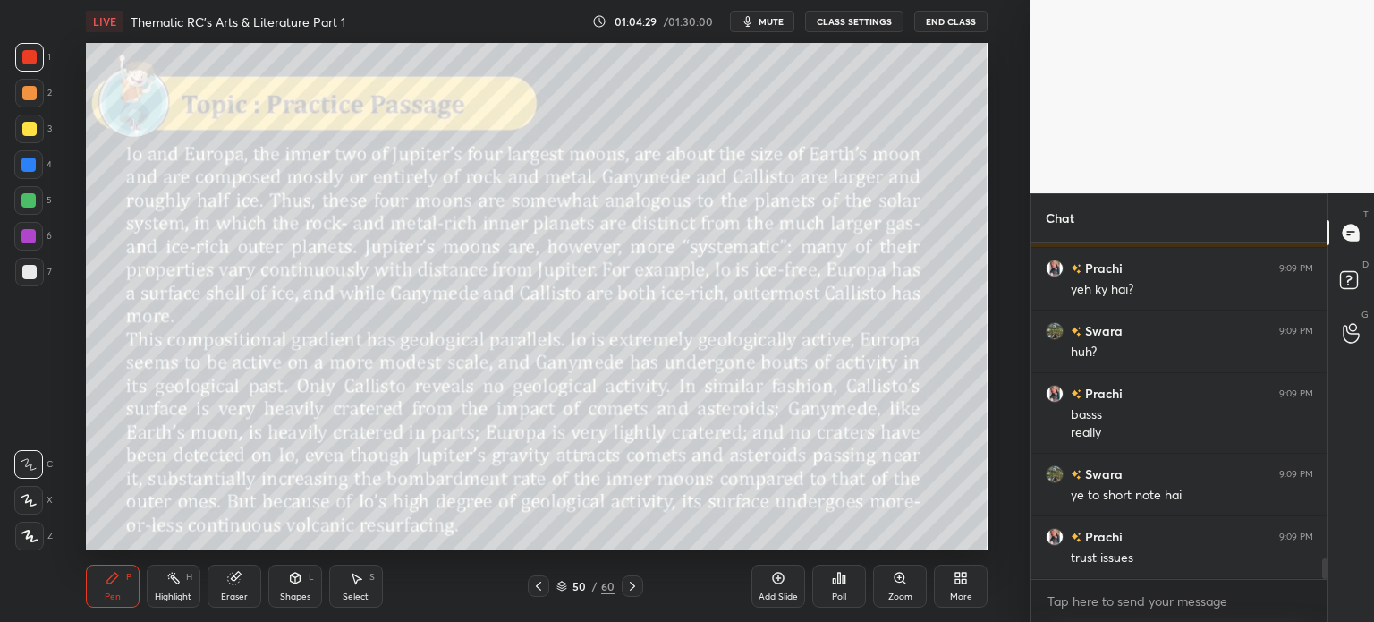
click at [236, 588] on div "Eraser" at bounding box center [235, 586] width 54 height 43
click at [27, 533] on span "Erase all" at bounding box center [28, 536] width 27 height 13
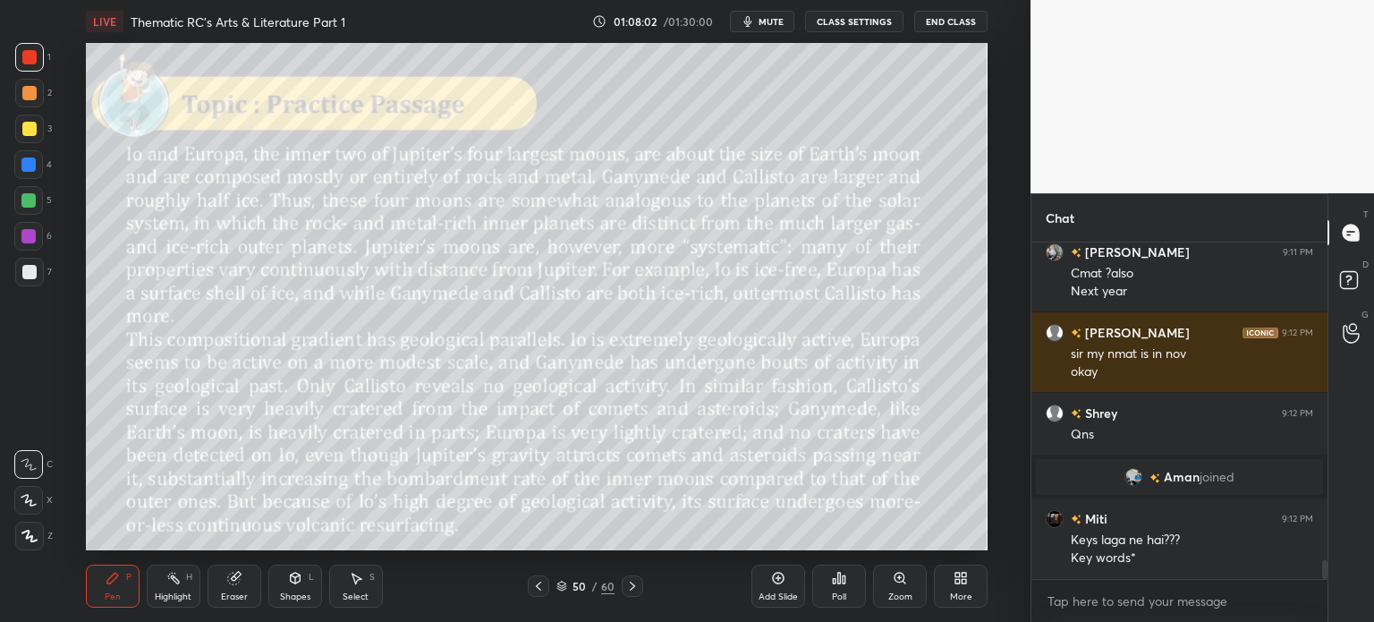
scroll to position [5724, 0]
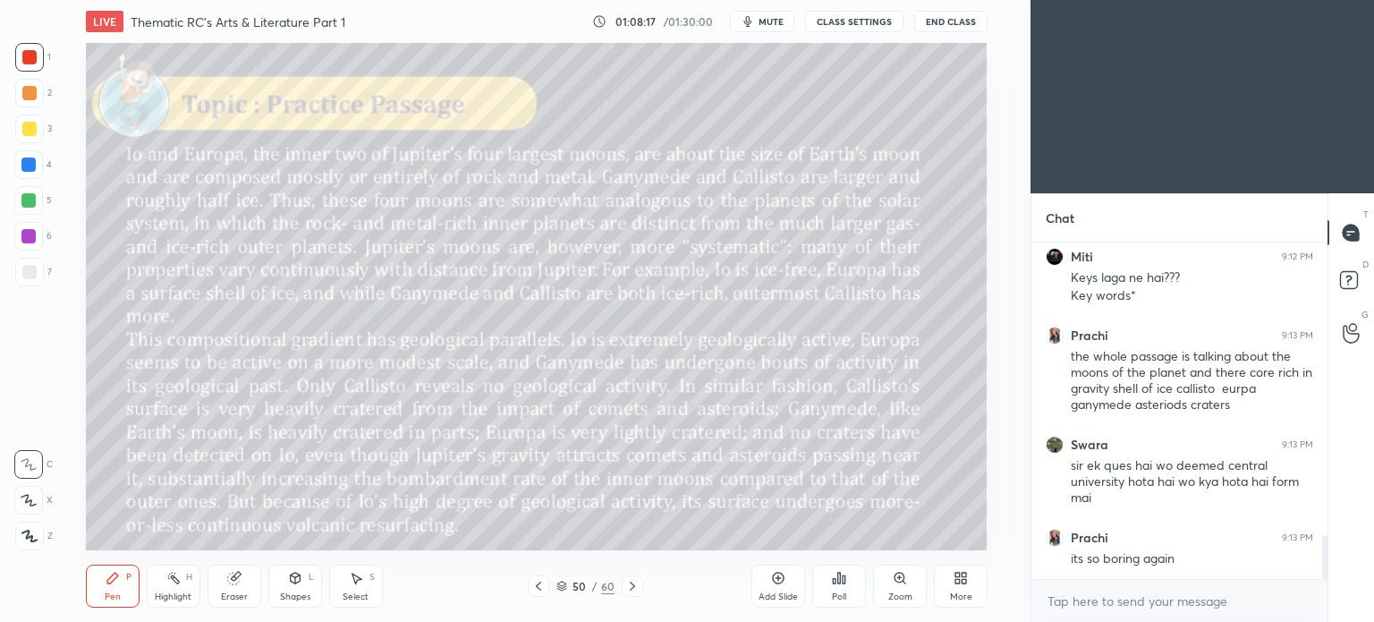
scroll to position [88964, 88513]
click at [962, 585] on icon at bounding box center [961, 578] width 14 height 14
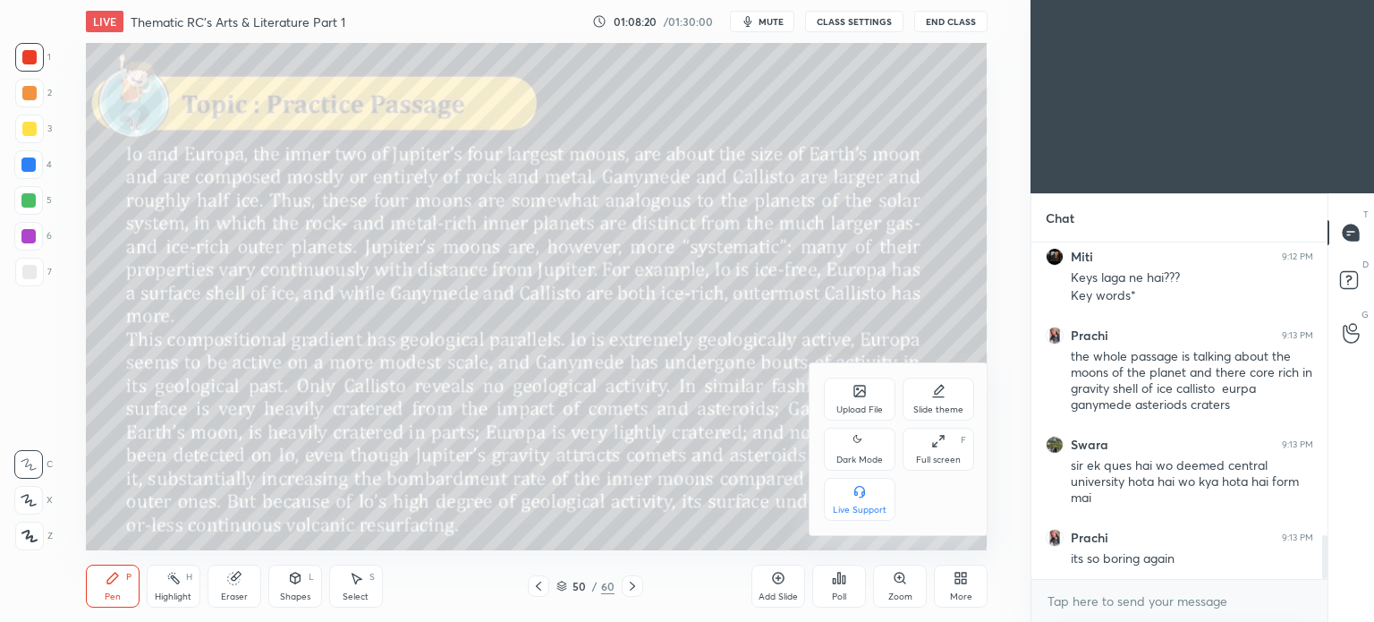
click at [863, 455] on div "Dark Mode" at bounding box center [860, 459] width 47 height 9
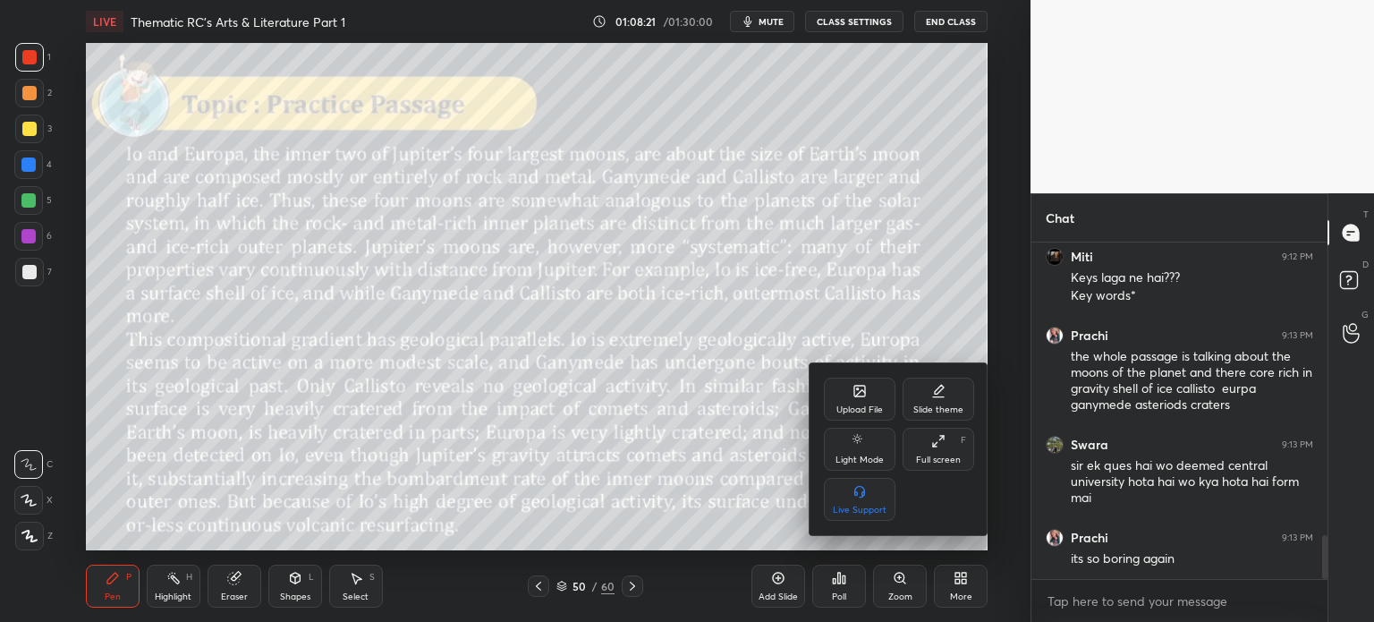
click at [958, 581] on div at bounding box center [687, 311] width 1374 height 622
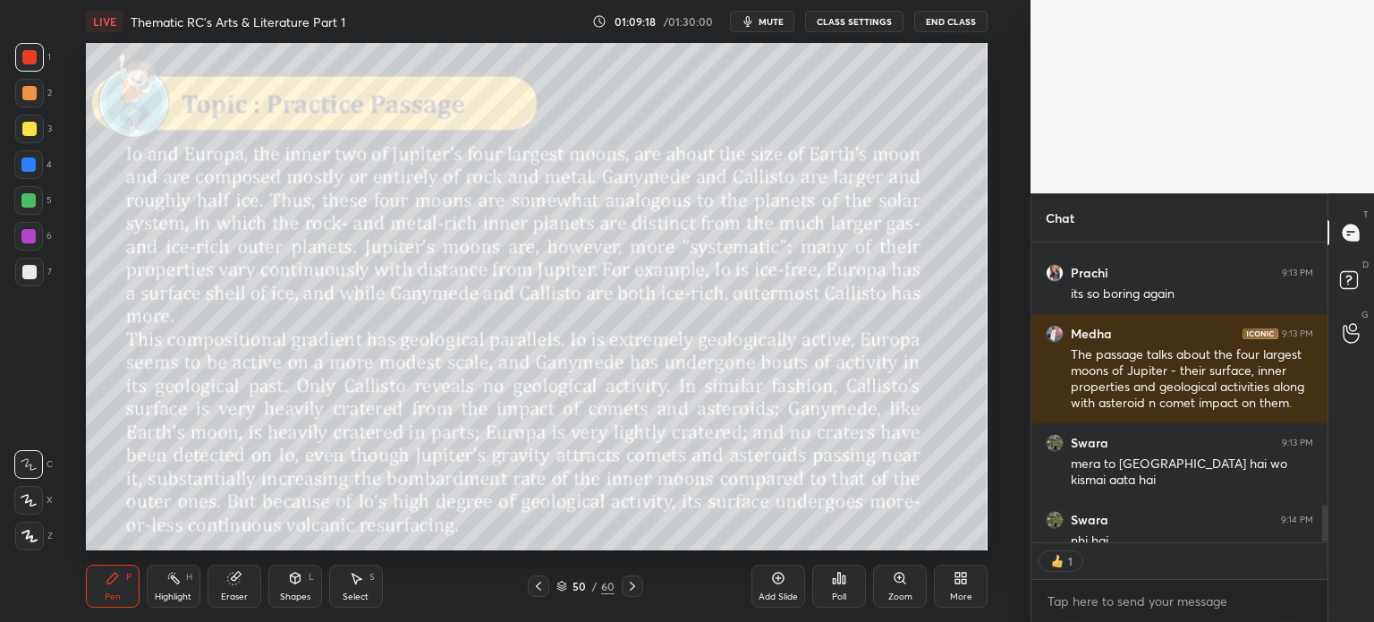
scroll to position [2426, 0]
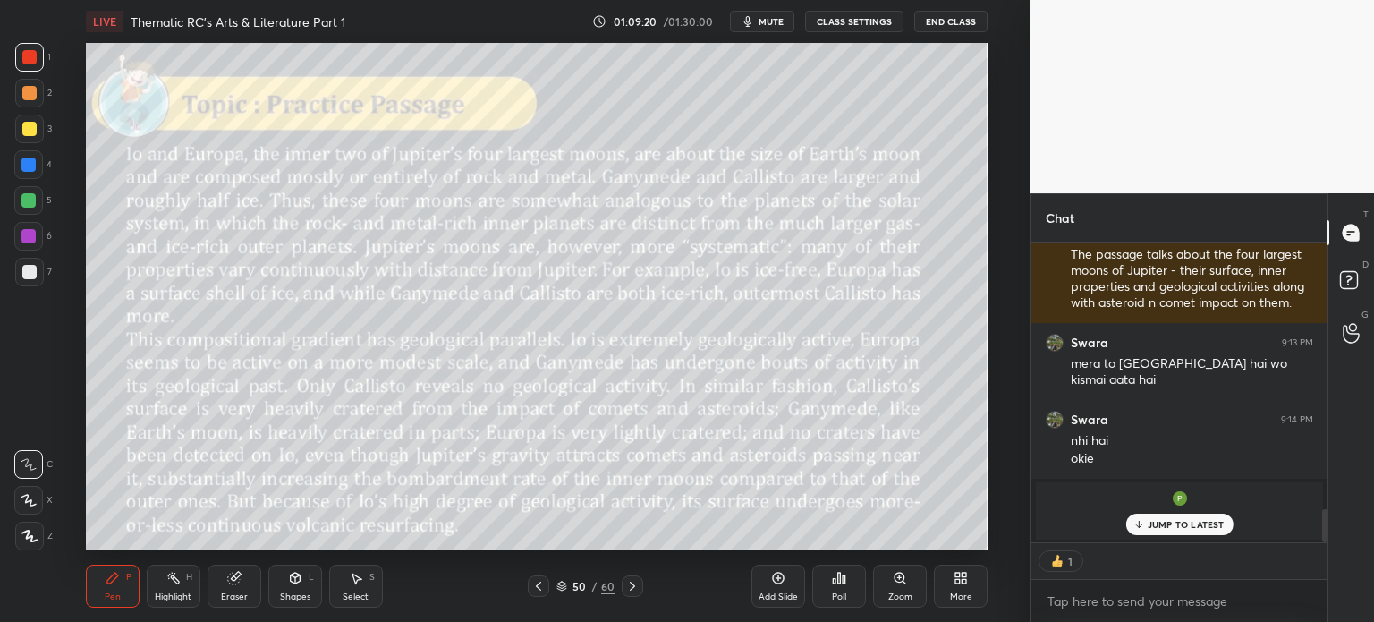
click at [1191, 521] on p "JUMP TO LATEST" at bounding box center [1186, 524] width 77 height 11
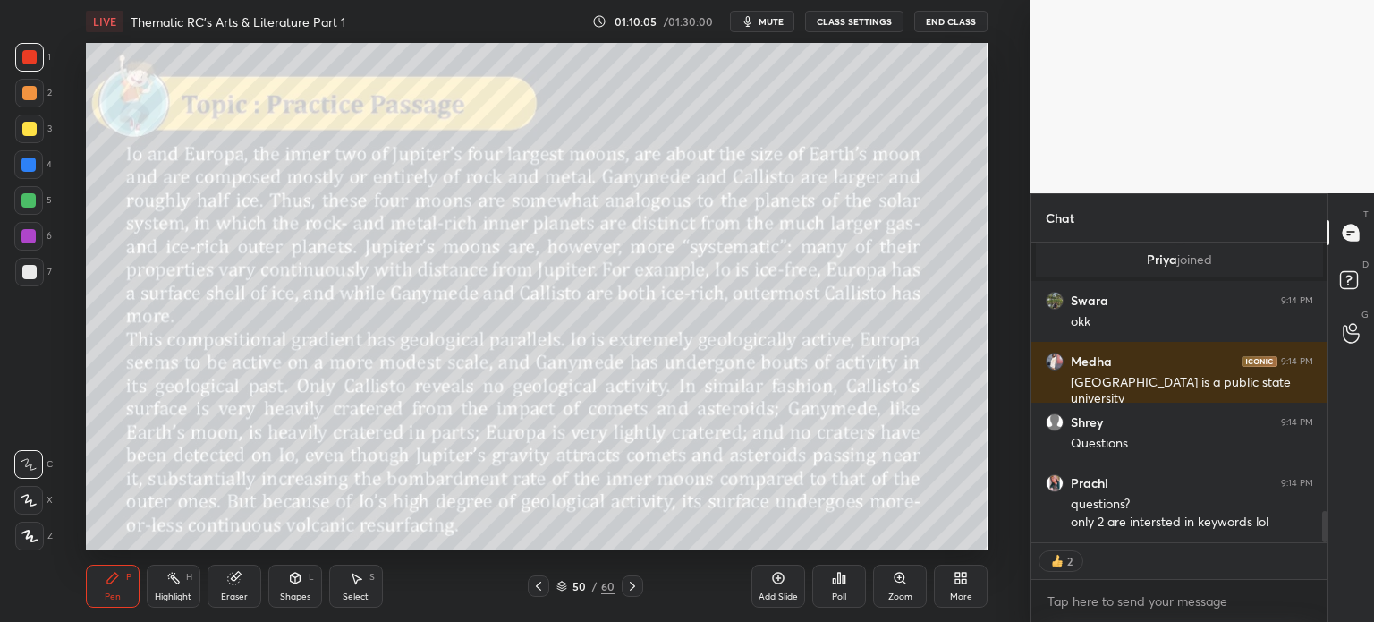
scroll to position [2637, 0]
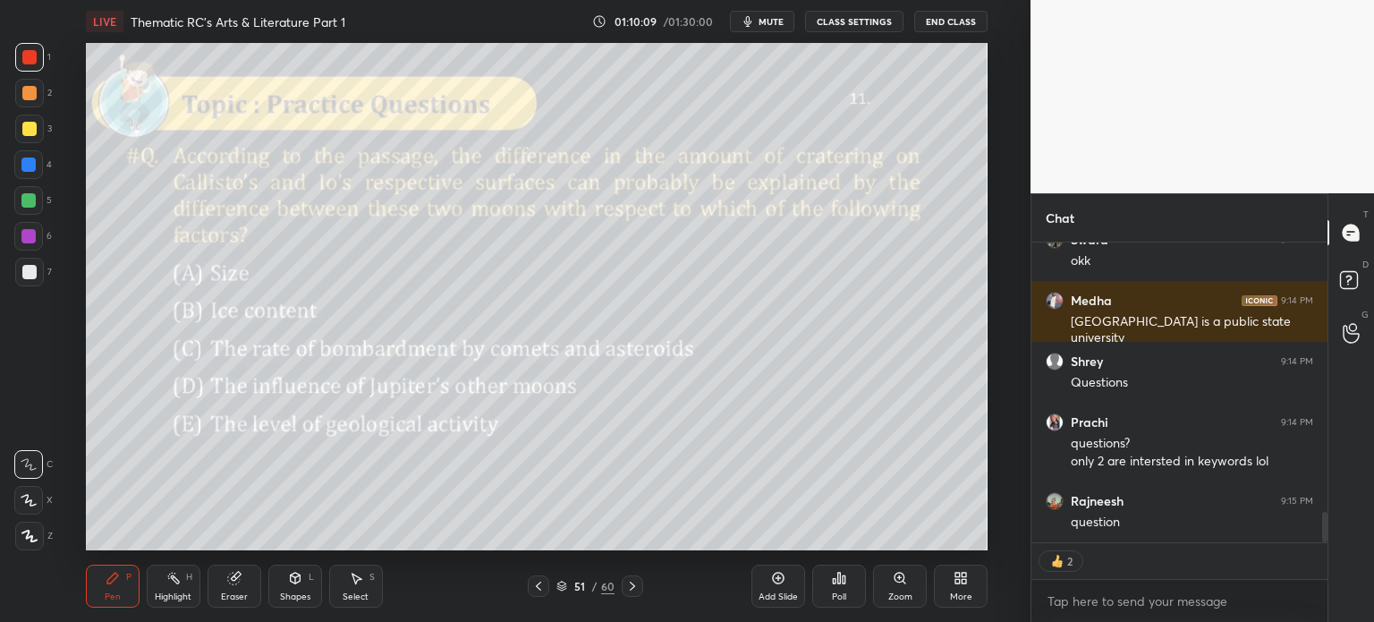
type textarea "x"
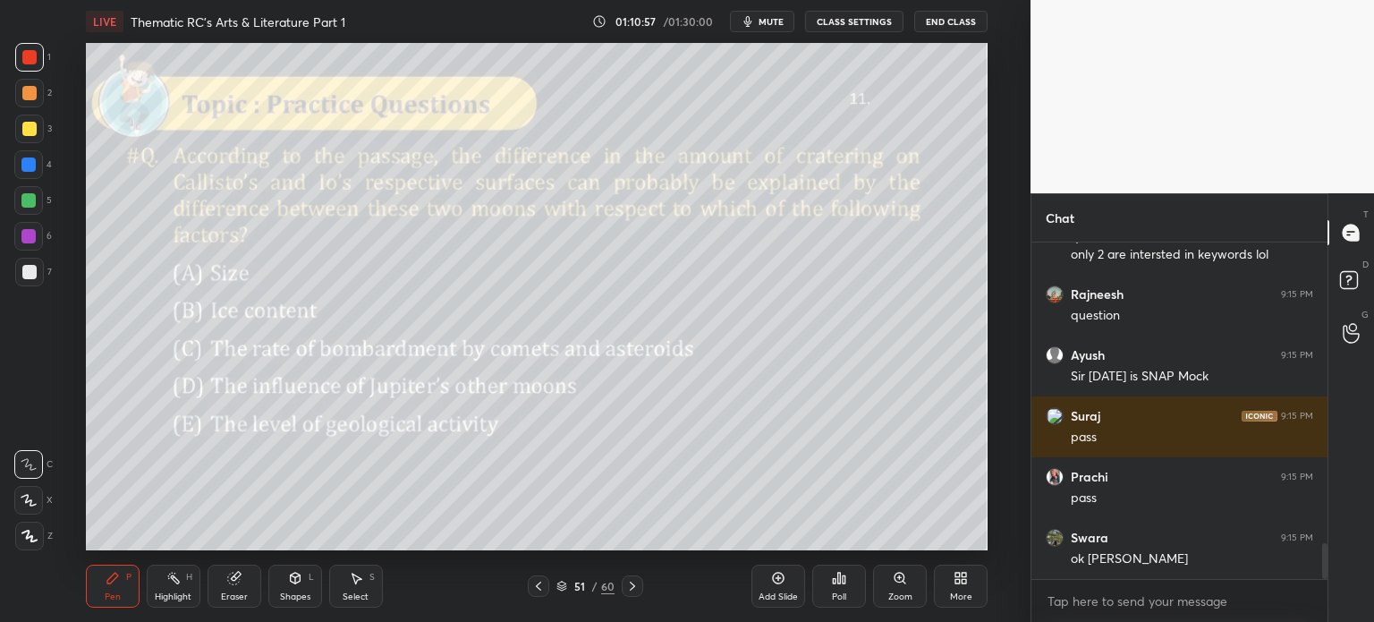
scroll to position [2904, 0]
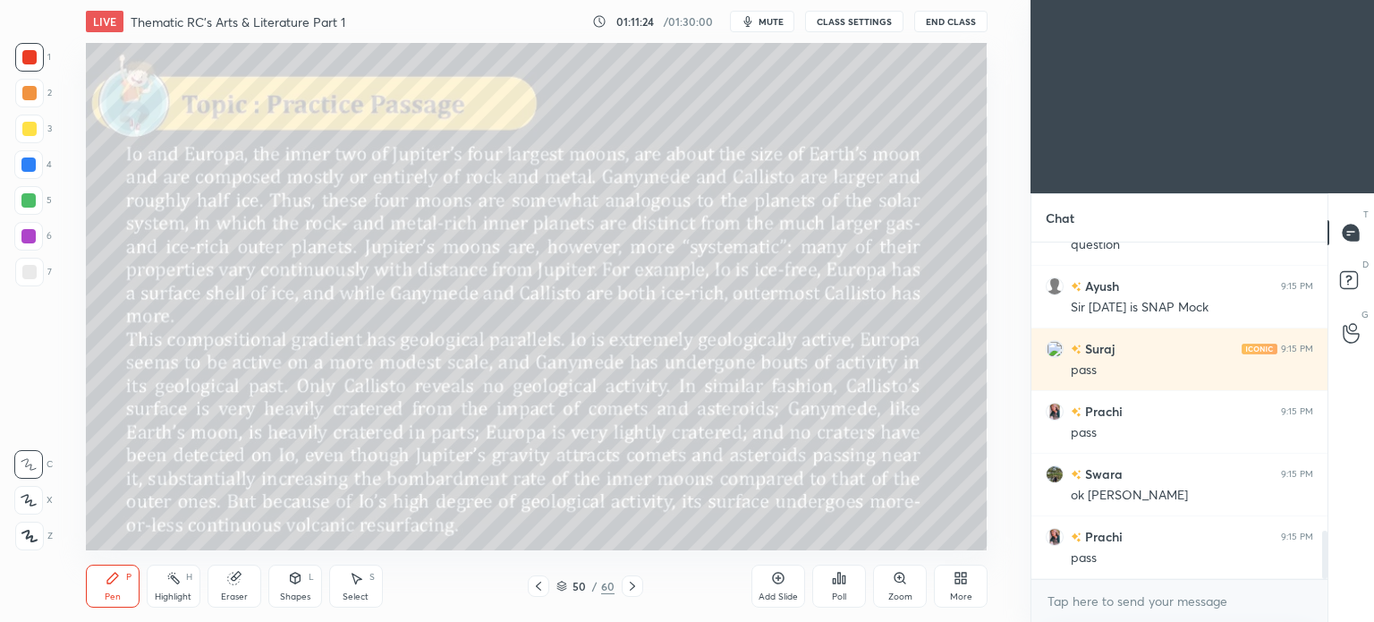
scroll to position [88964, 88513]
click at [952, 580] on div "More" at bounding box center [961, 586] width 54 height 43
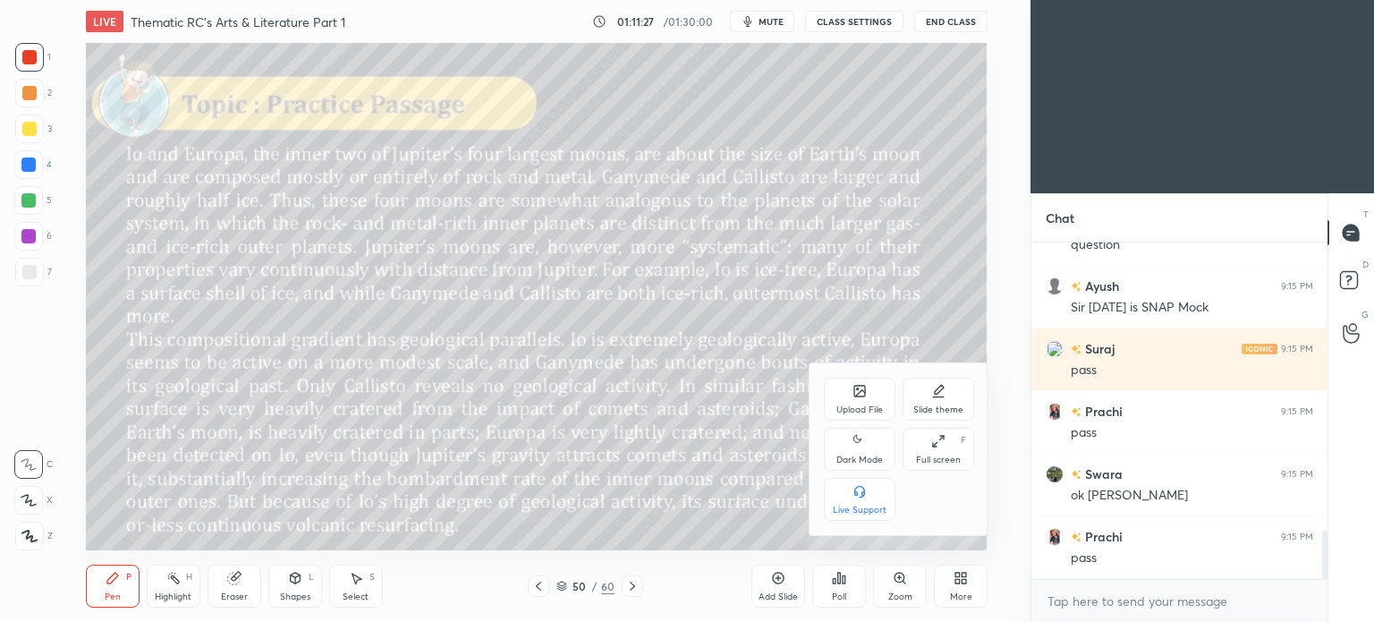
click at [859, 458] on div "Dark Mode" at bounding box center [860, 459] width 47 height 9
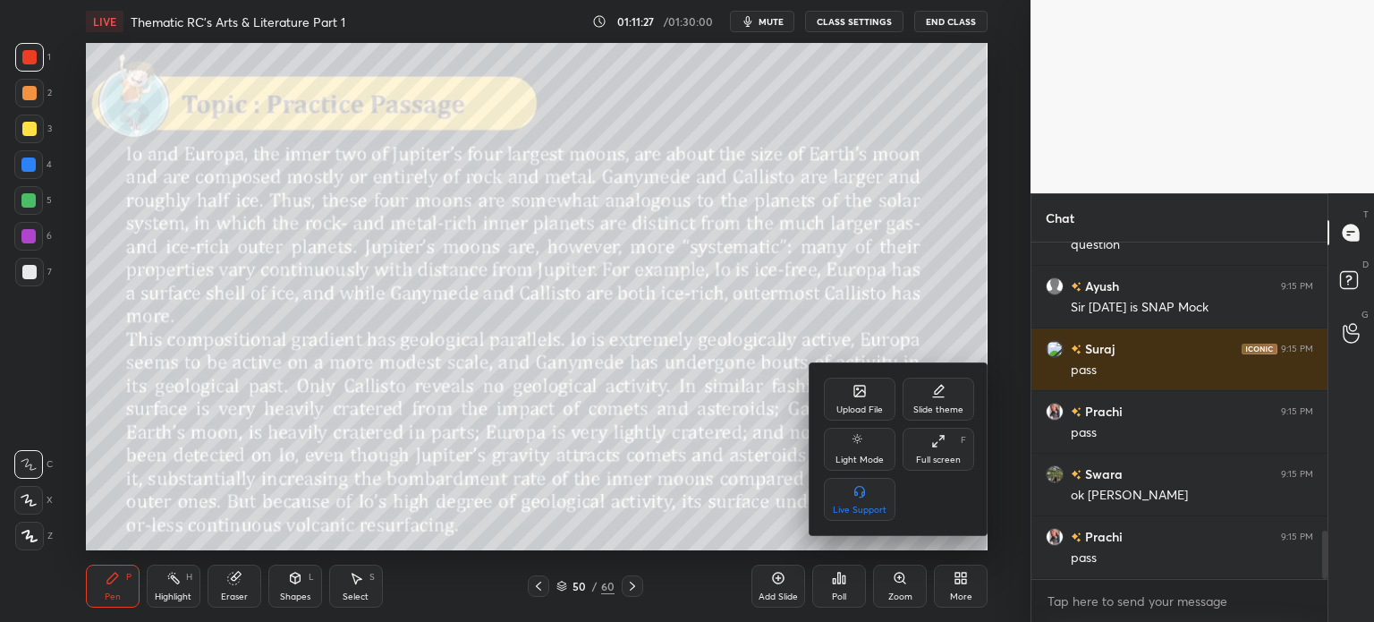
click at [966, 581] on div at bounding box center [687, 311] width 1374 height 622
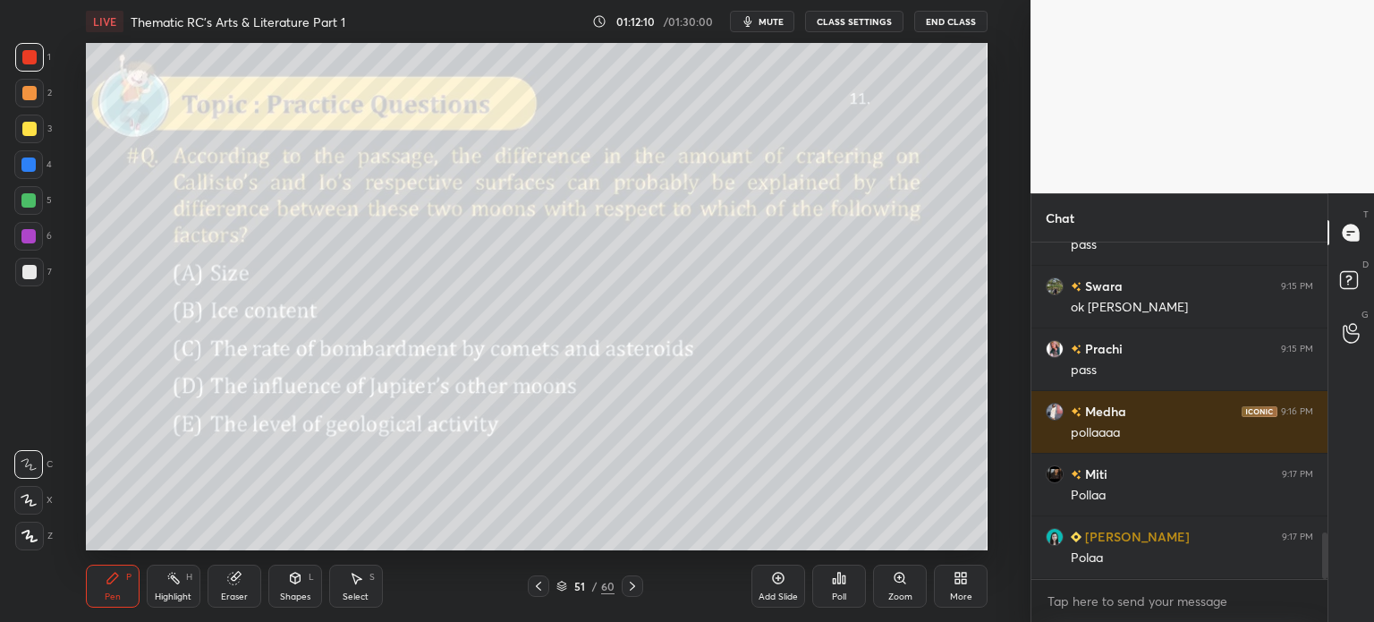
scroll to position [2176, 0]
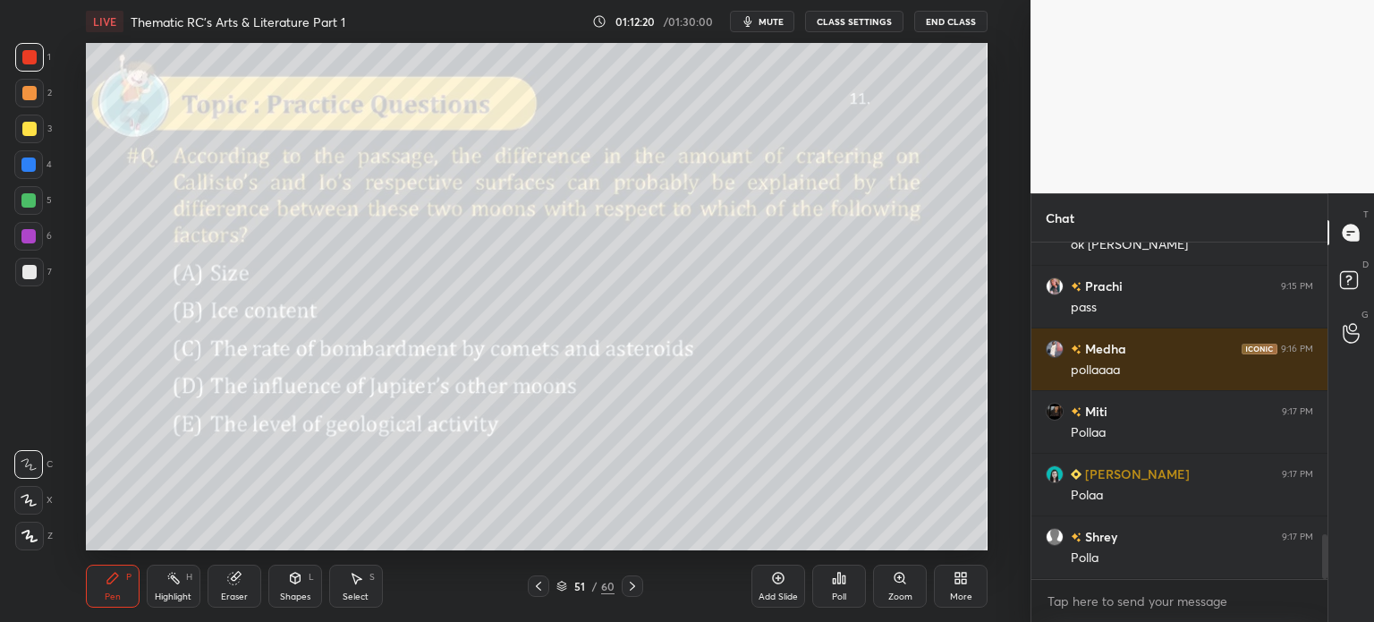
click at [837, 584] on icon at bounding box center [839, 578] width 14 height 14
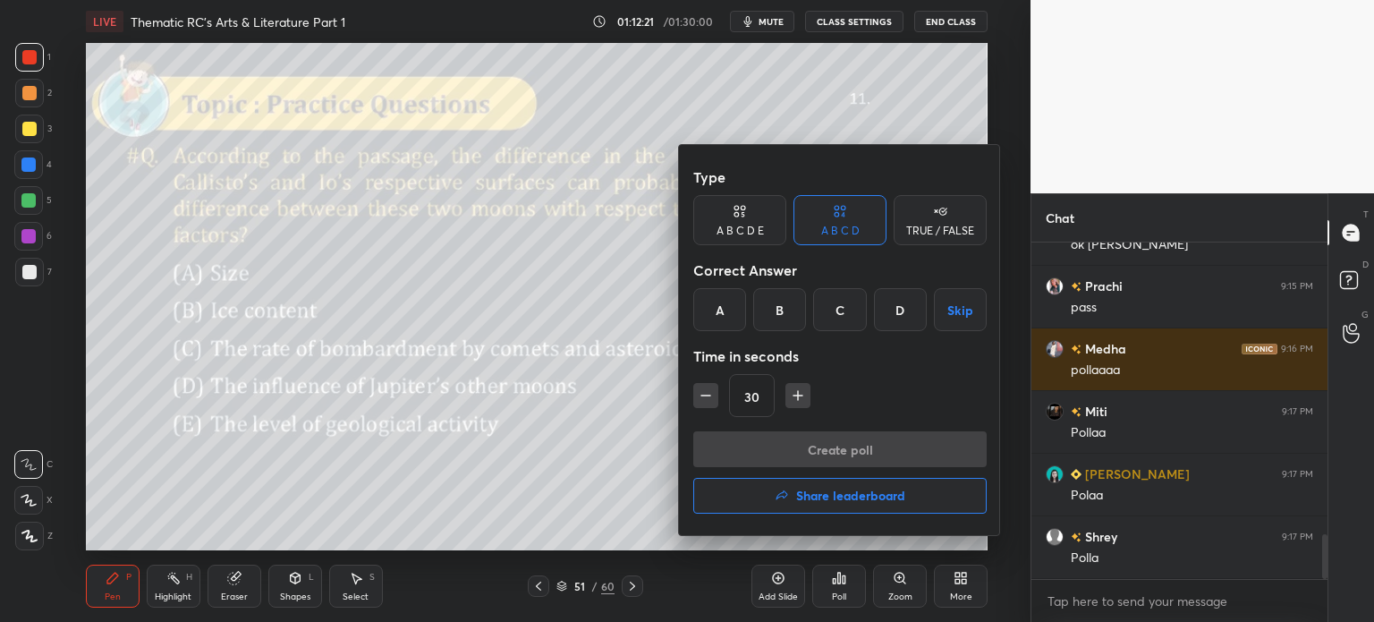
click at [743, 227] on div "A B C D E" at bounding box center [740, 230] width 47 height 11
click at [913, 310] on div "E" at bounding box center [915, 309] width 43 height 43
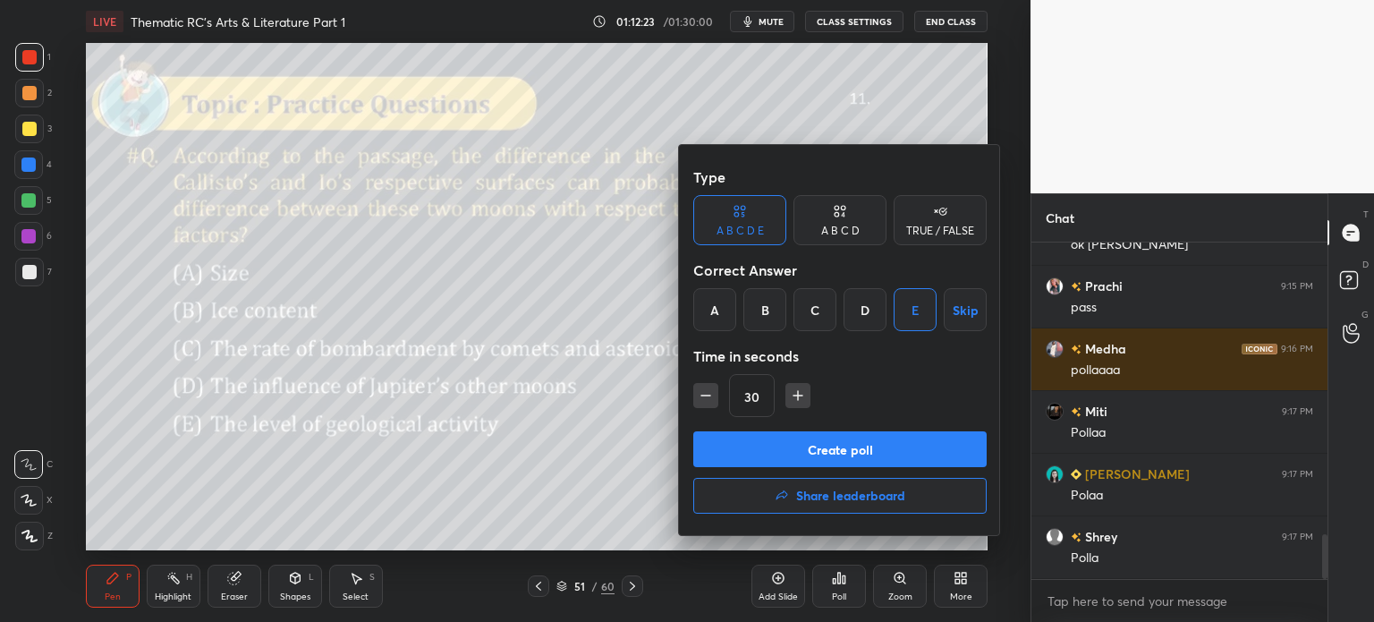
click at [870, 448] on button "Create poll" at bounding box center [839, 449] width 293 height 36
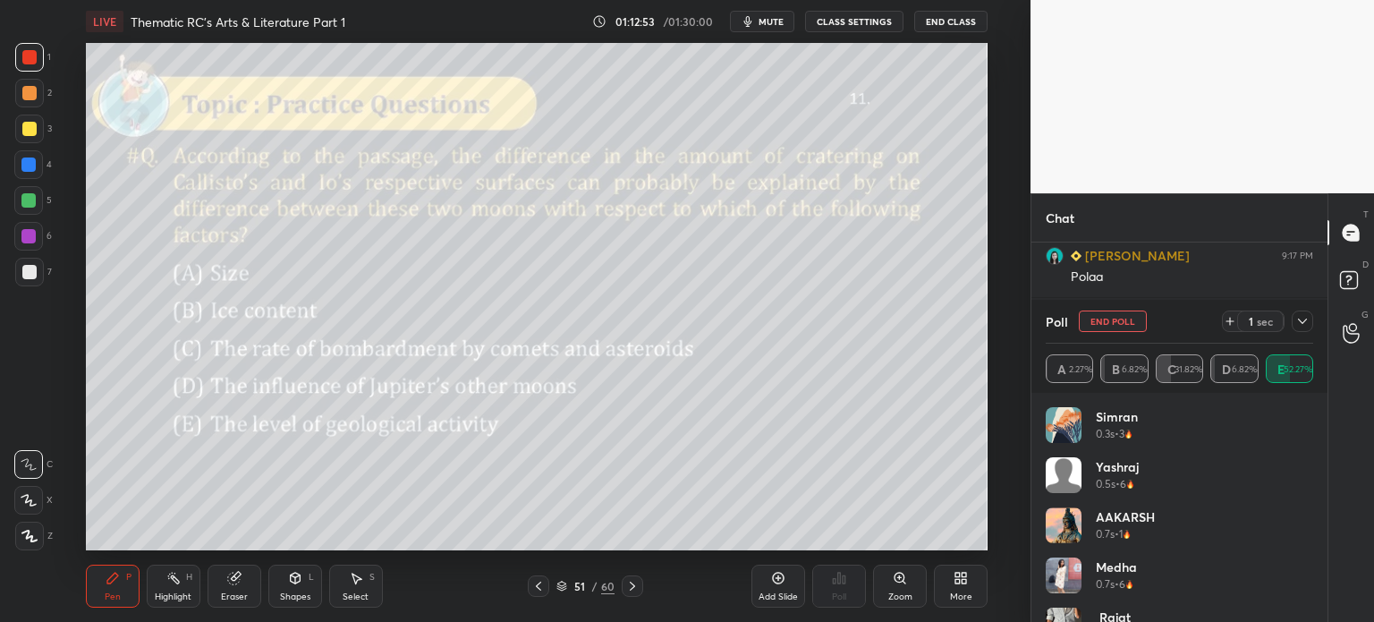
scroll to position [5, 5]
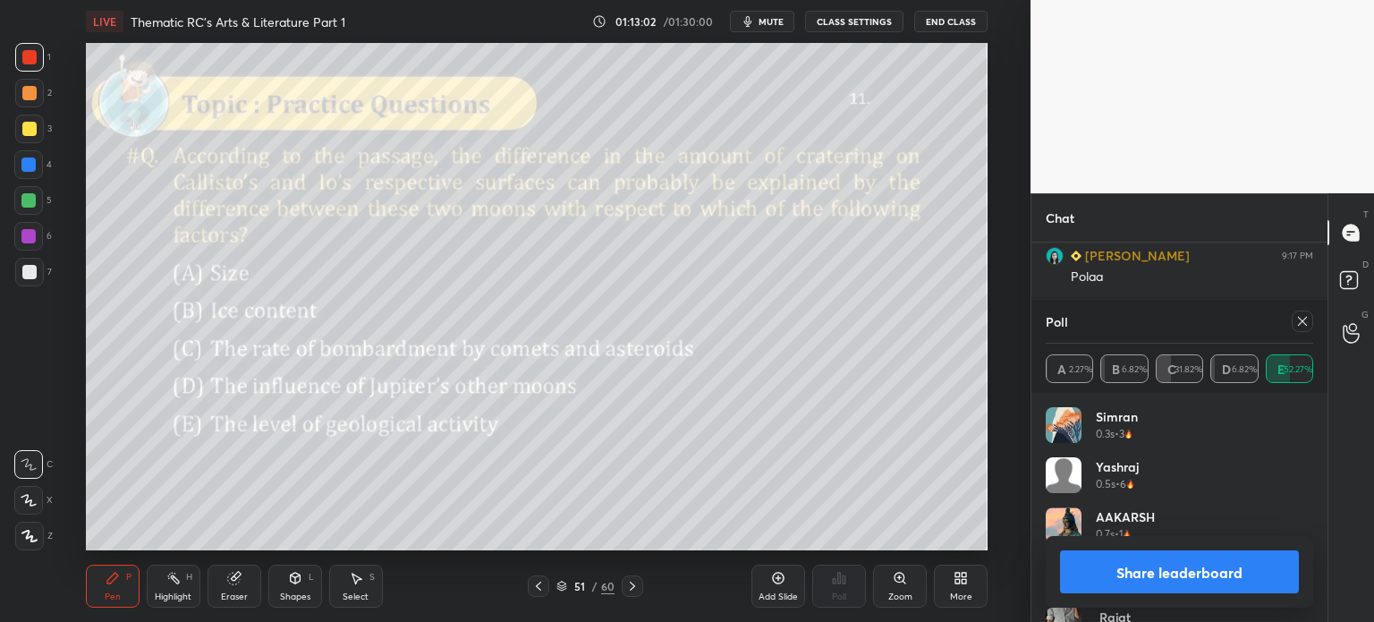
click at [1116, 575] on button "Share leaderboard" at bounding box center [1179, 571] width 239 height 43
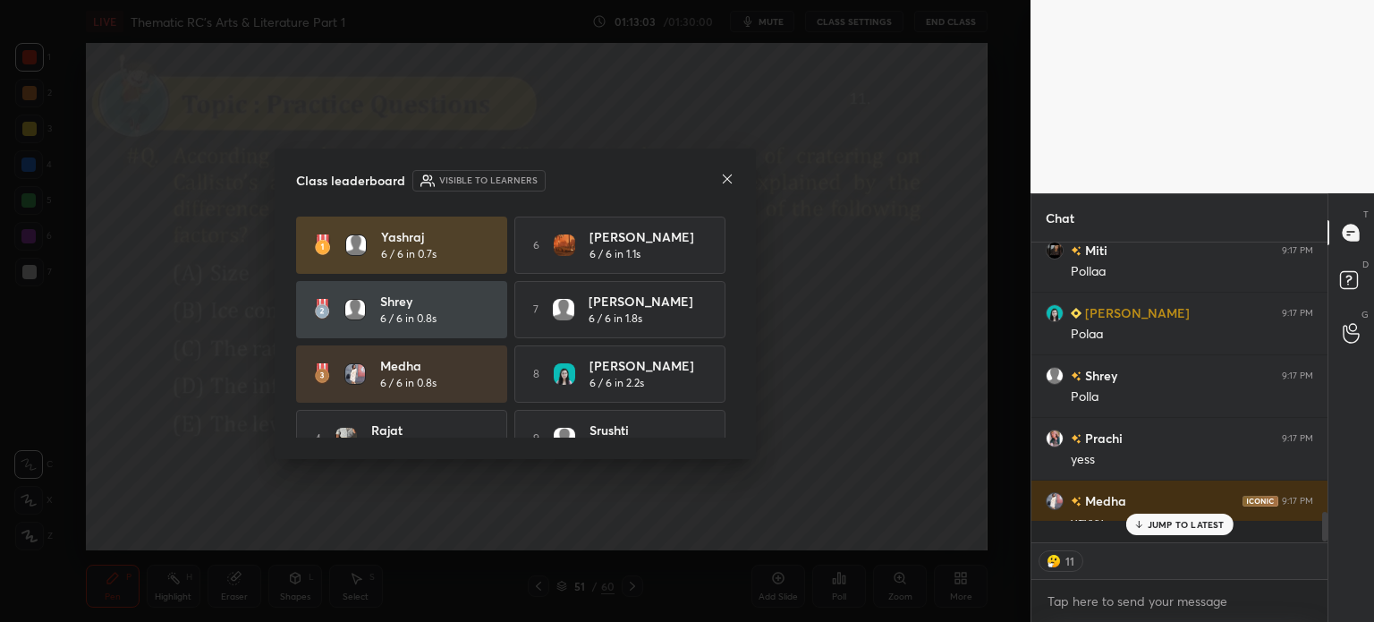
scroll to position [0, 0]
click at [727, 178] on icon at bounding box center [727, 178] width 9 height 9
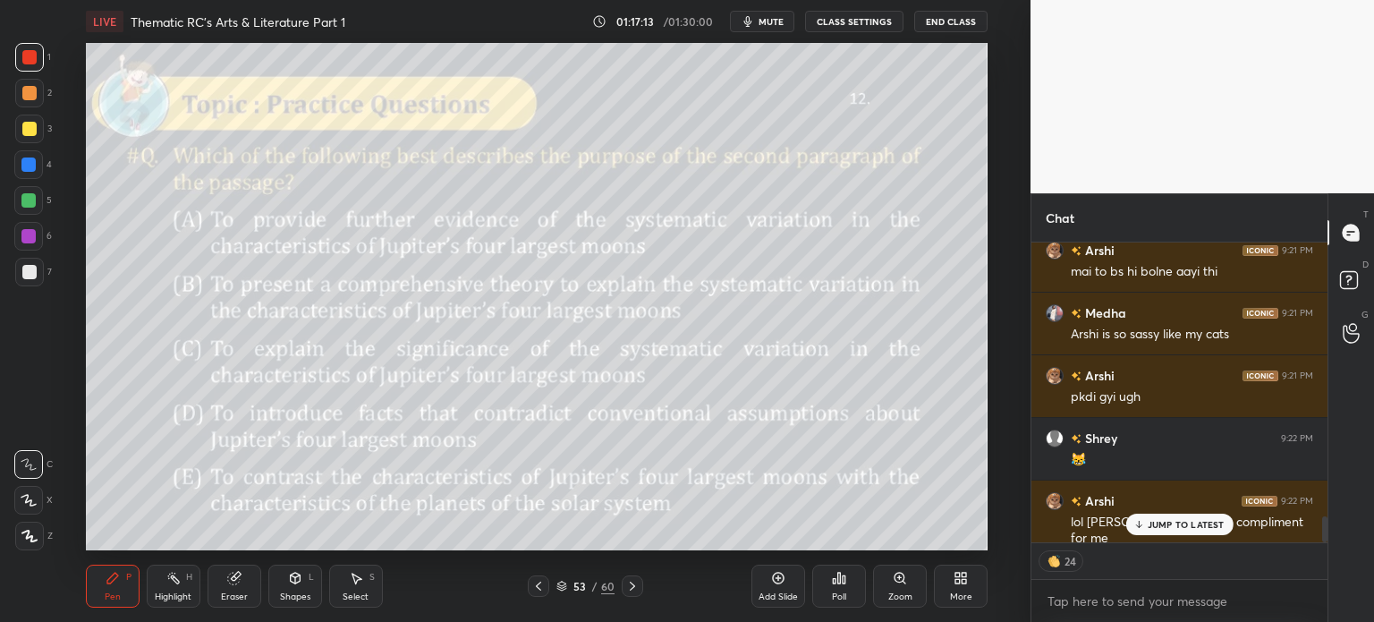
scroll to position [3206, 0]
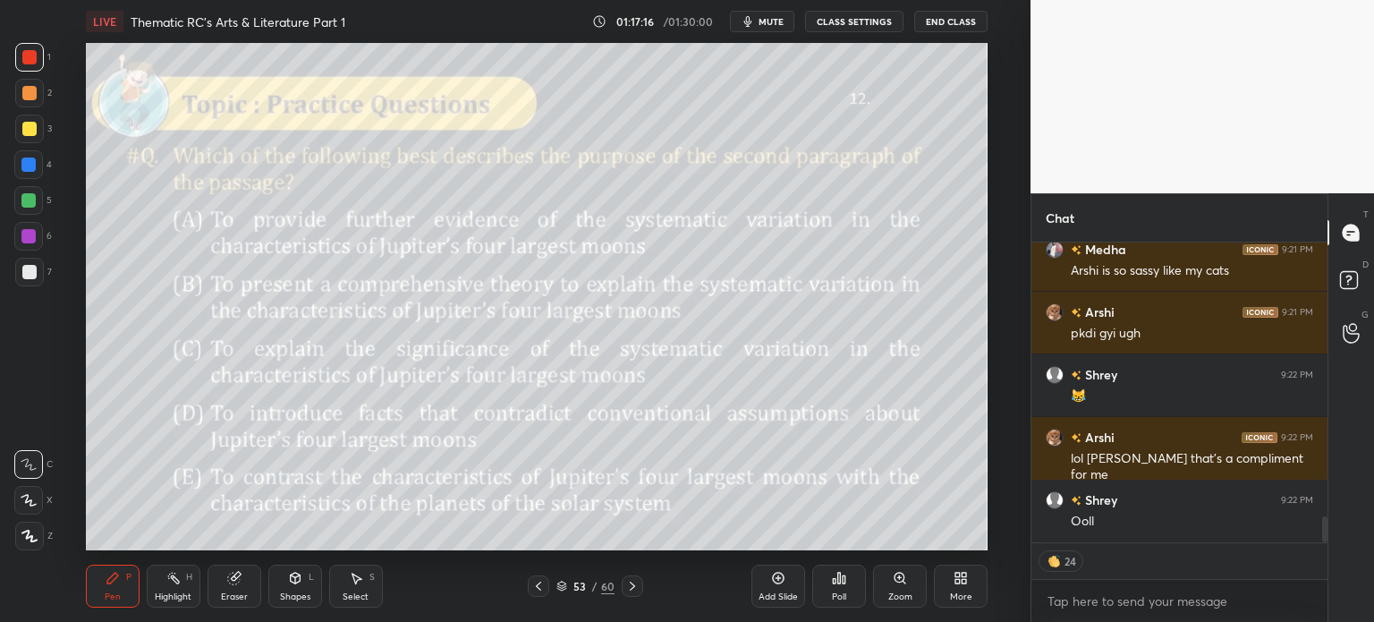
click at [845, 580] on icon at bounding box center [844, 579] width 3 height 8
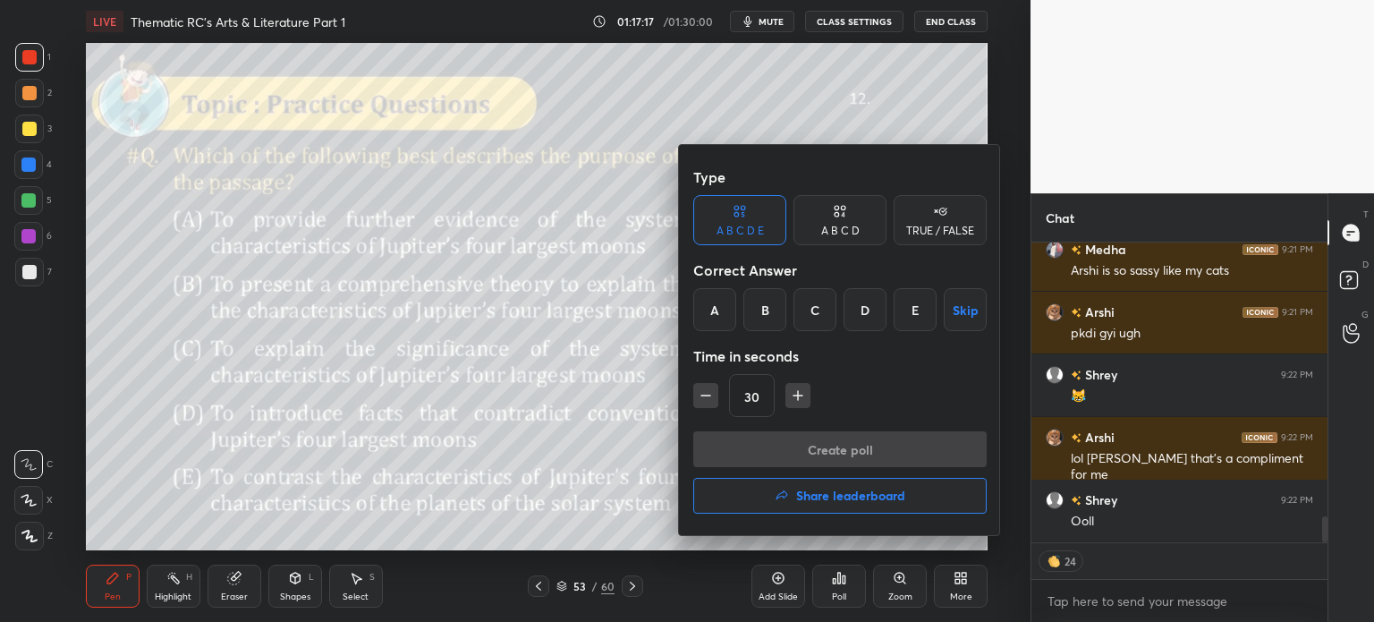
click at [710, 313] on div "A" at bounding box center [714, 309] width 43 height 43
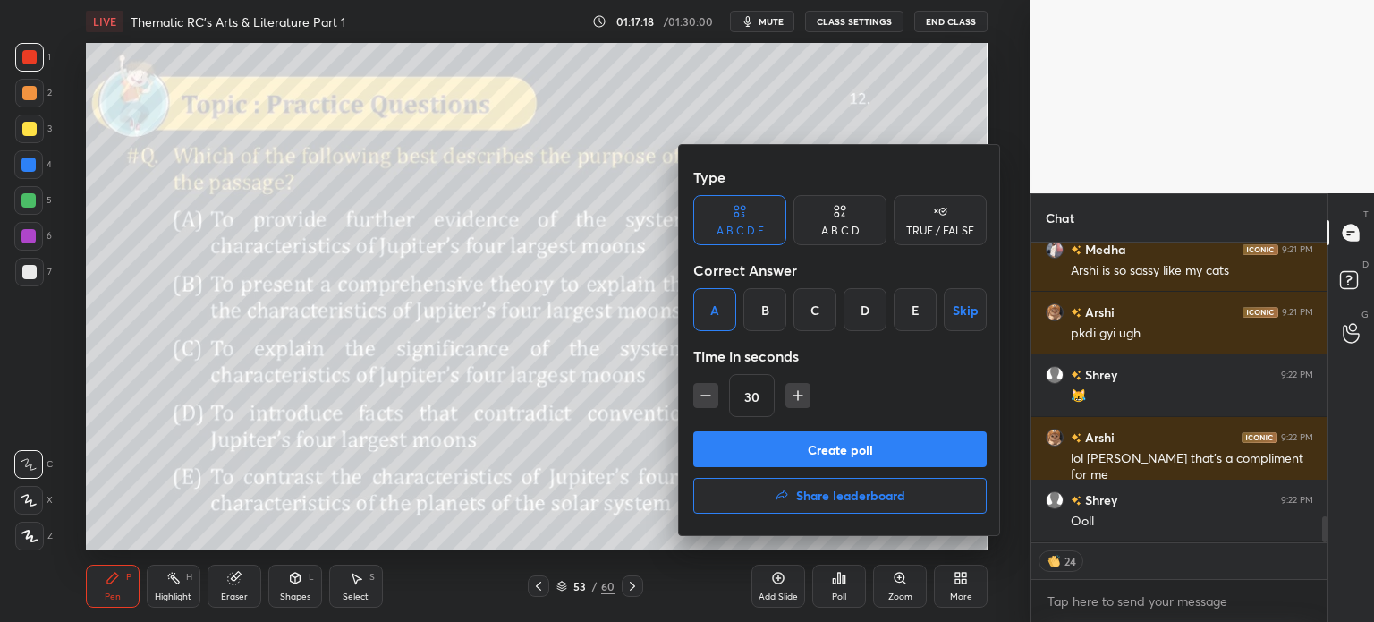
scroll to position [3268, 0]
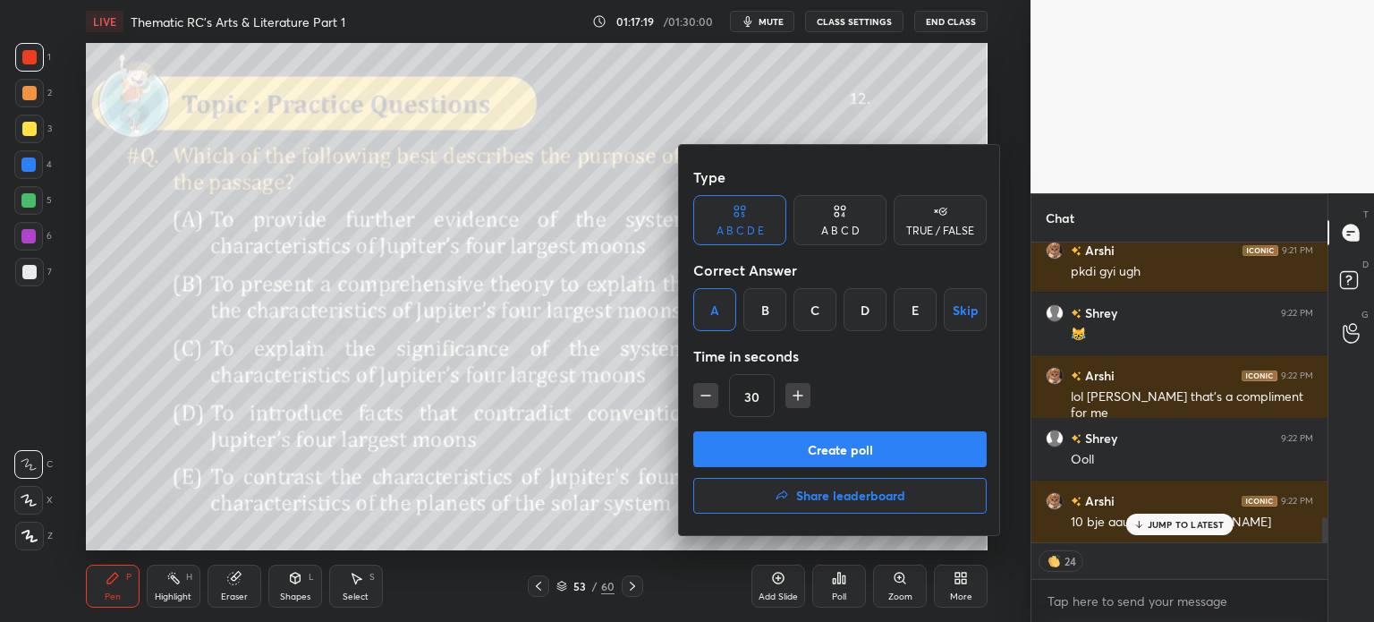
click at [885, 447] on button "Create poll" at bounding box center [839, 449] width 293 height 36
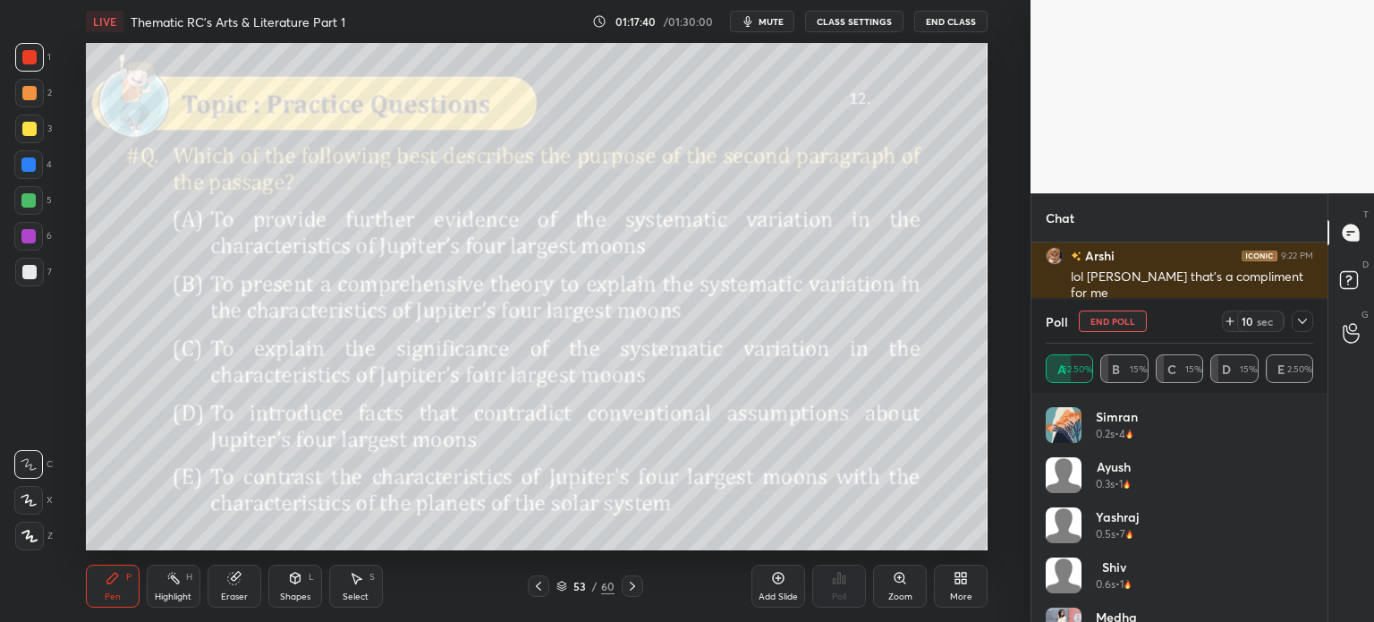
scroll to position [3430, 0]
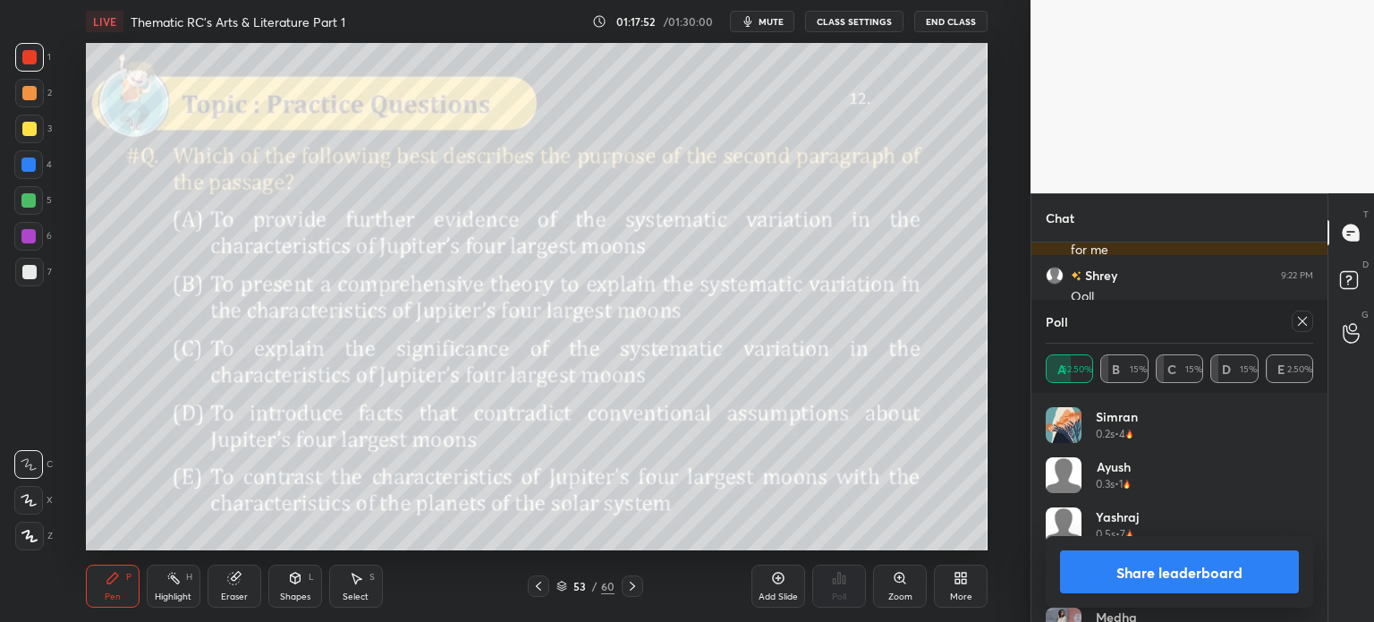
click at [1144, 565] on button "Share leaderboard" at bounding box center [1179, 571] width 239 height 43
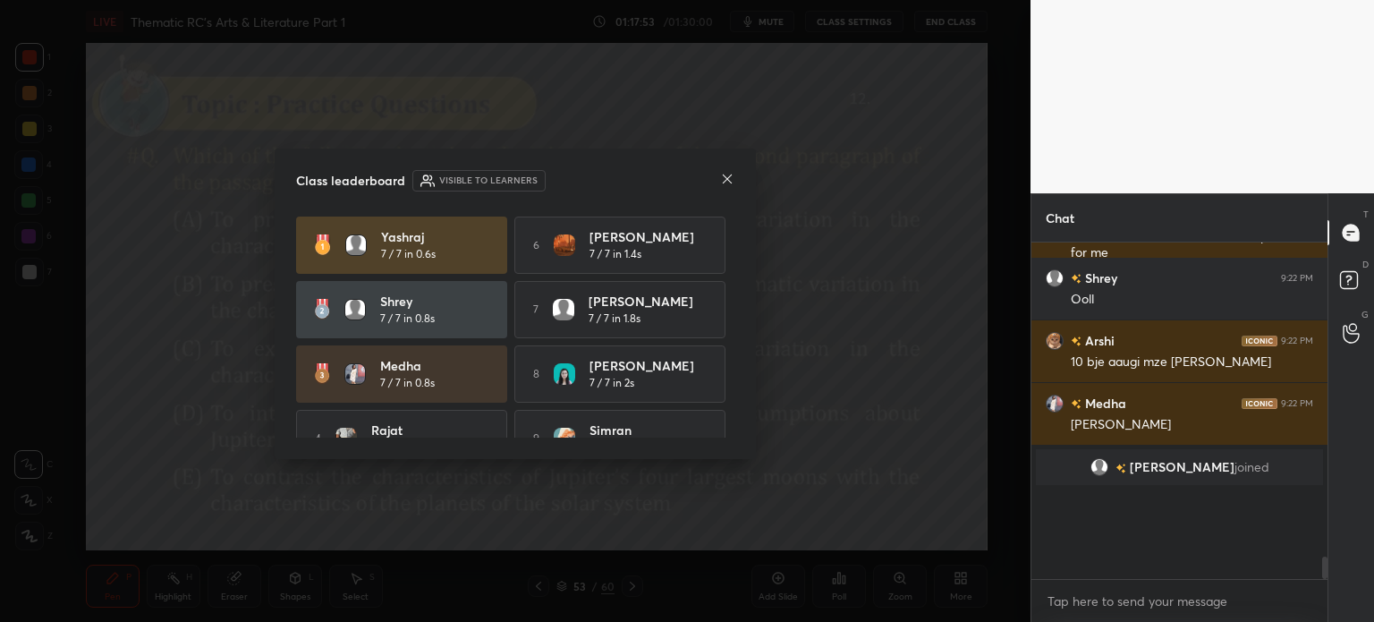
scroll to position [315, 291]
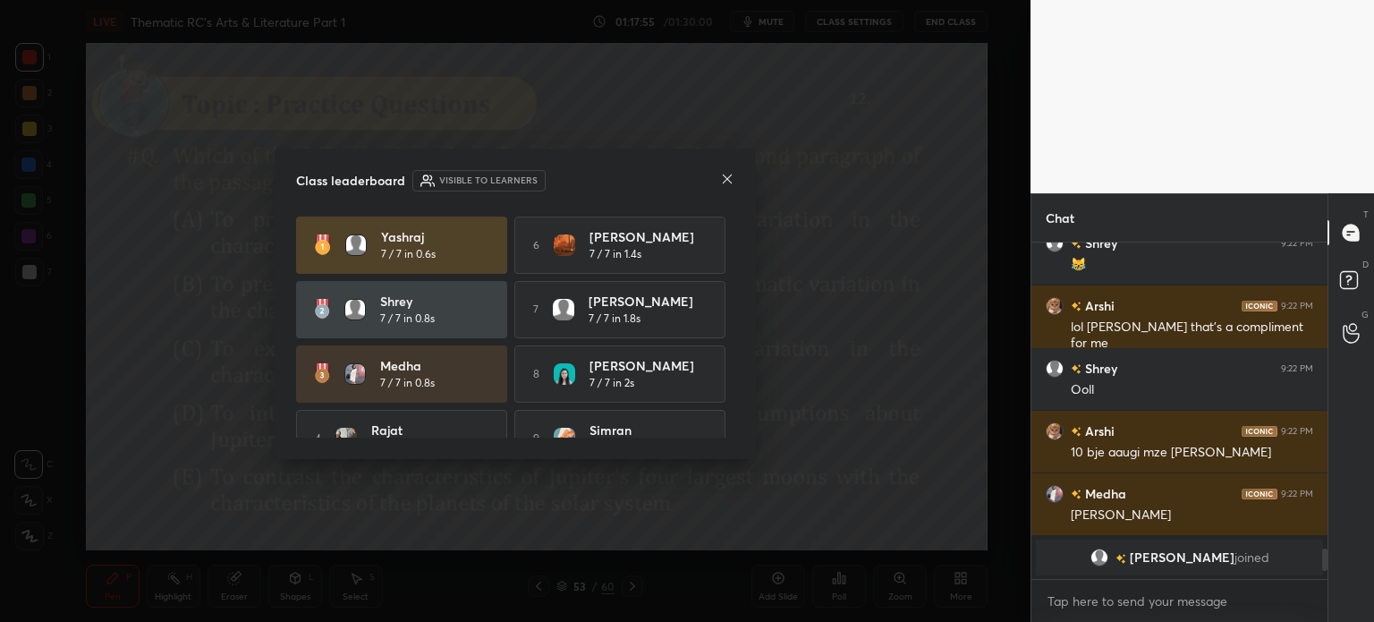
click at [726, 175] on icon at bounding box center [727, 179] width 14 height 14
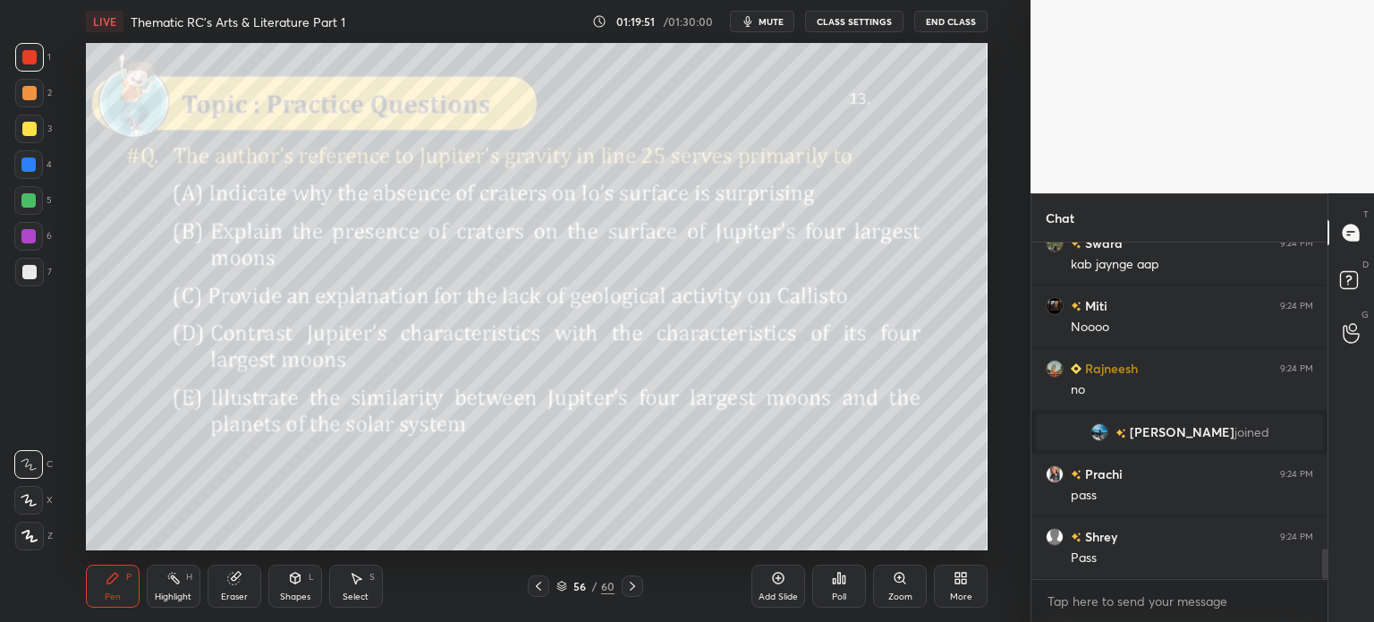
scroll to position [3445, 0]
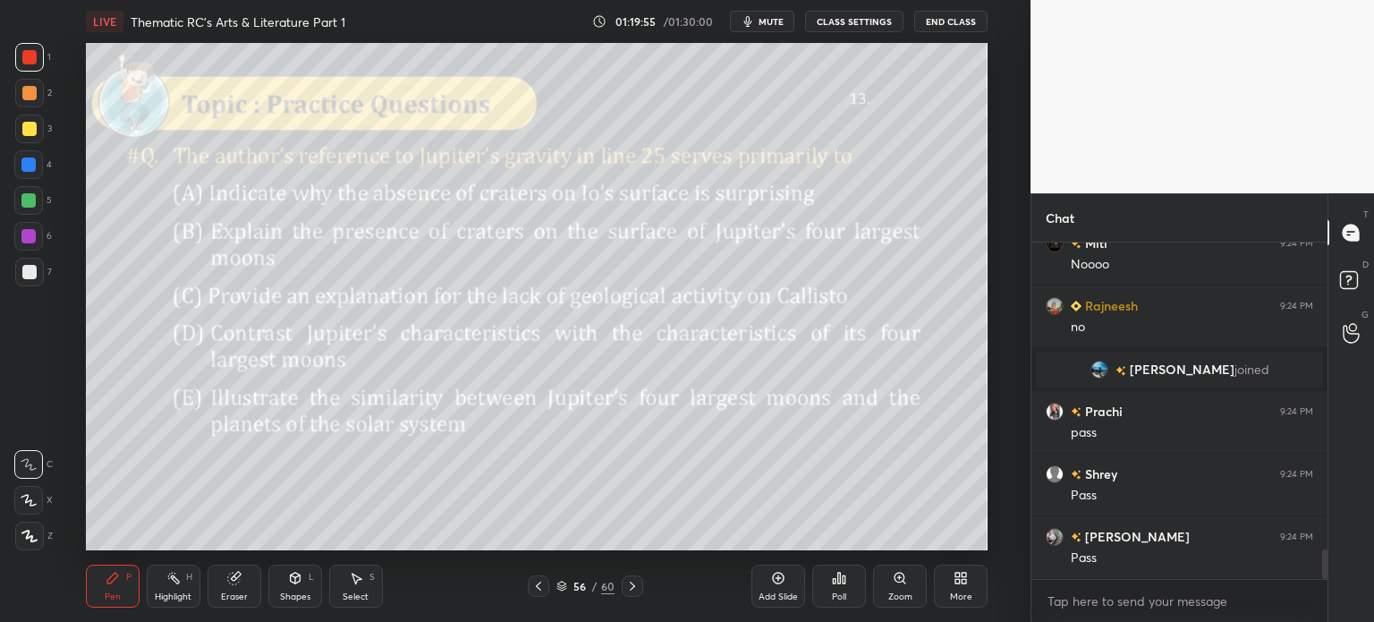
click at [586, 589] on div "56" at bounding box center [580, 586] width 18 height 11
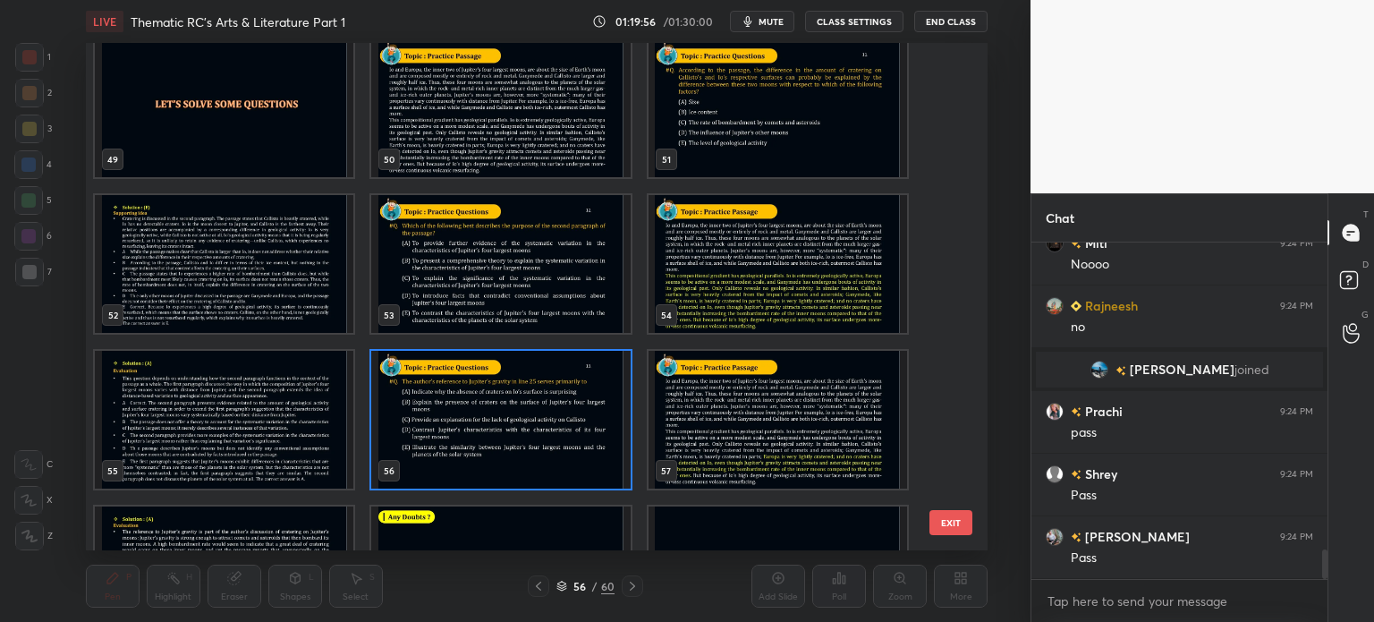
scroll to position [2511, 0]
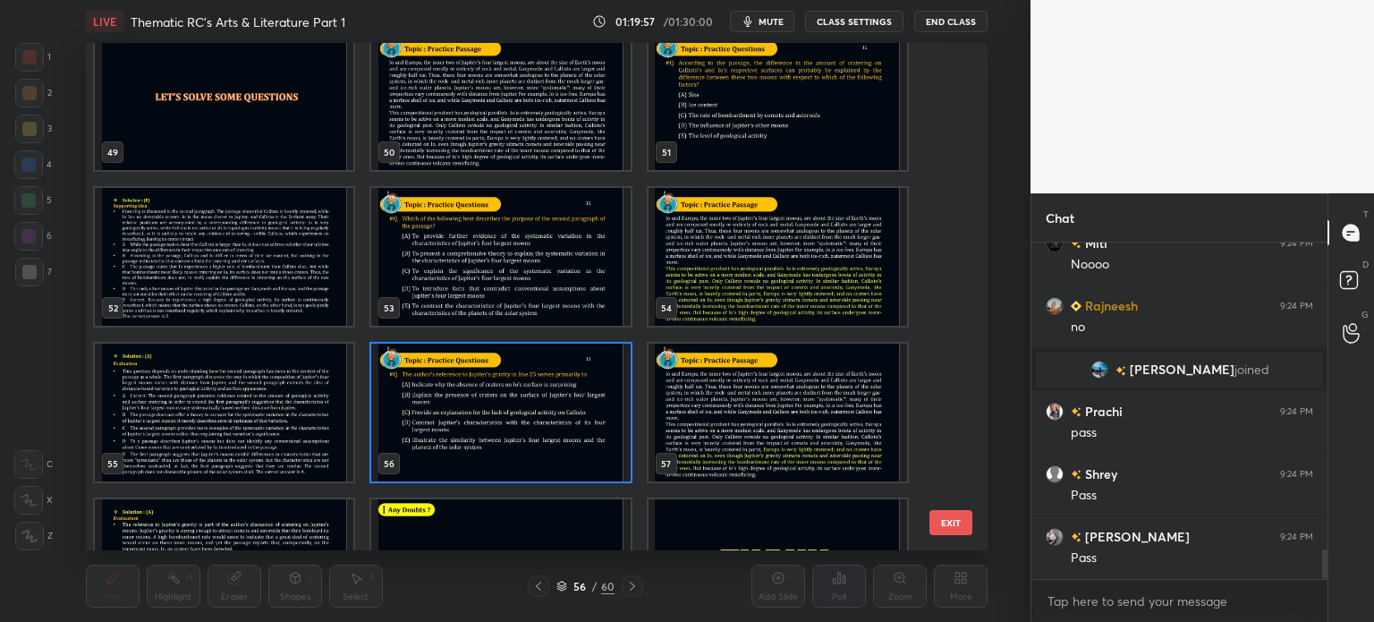
click at [716, 396] on img "grid" at bounding box center [777, 413] width 259 height 138
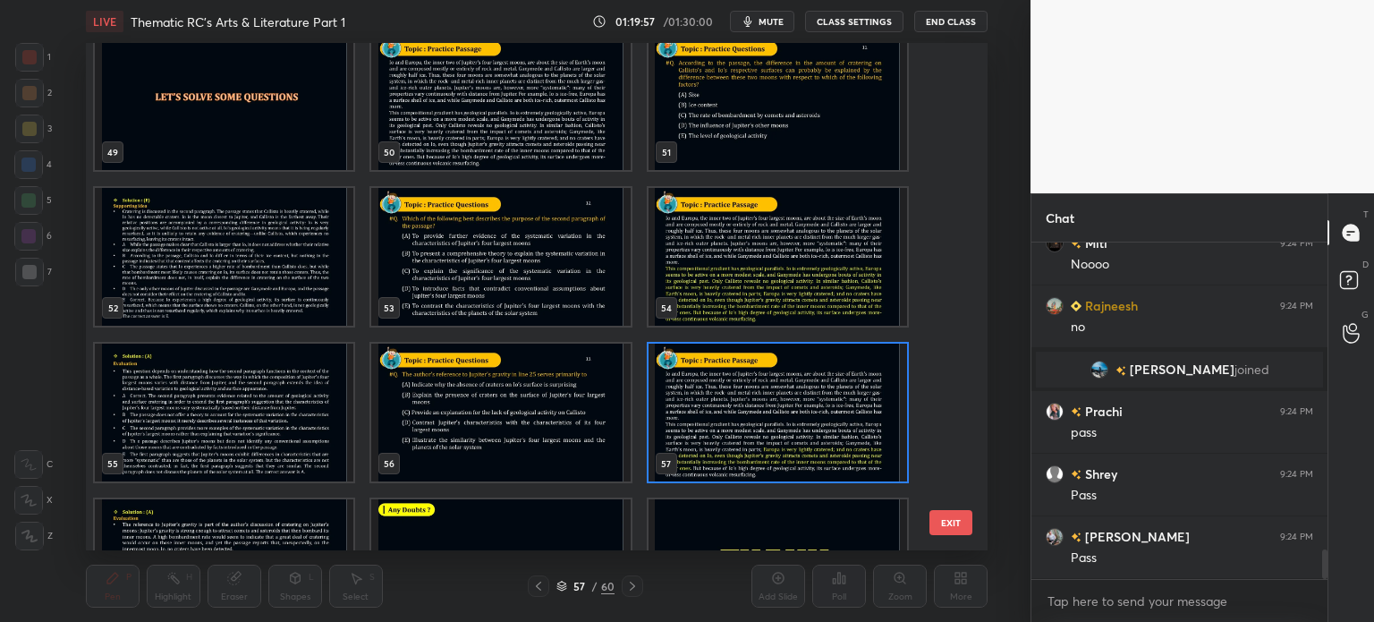
click at [725, 395] on img "grid" at bounding box center [777, 413] width 259 height 138
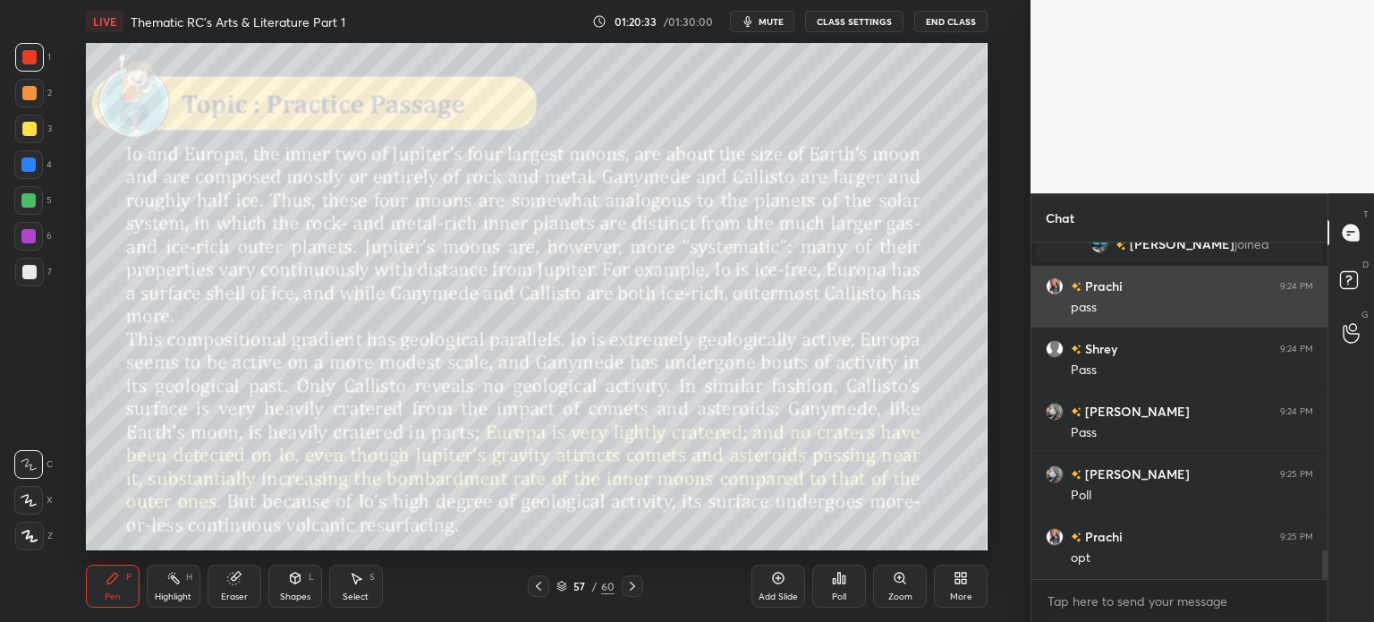
scroll to position [3633, 0]
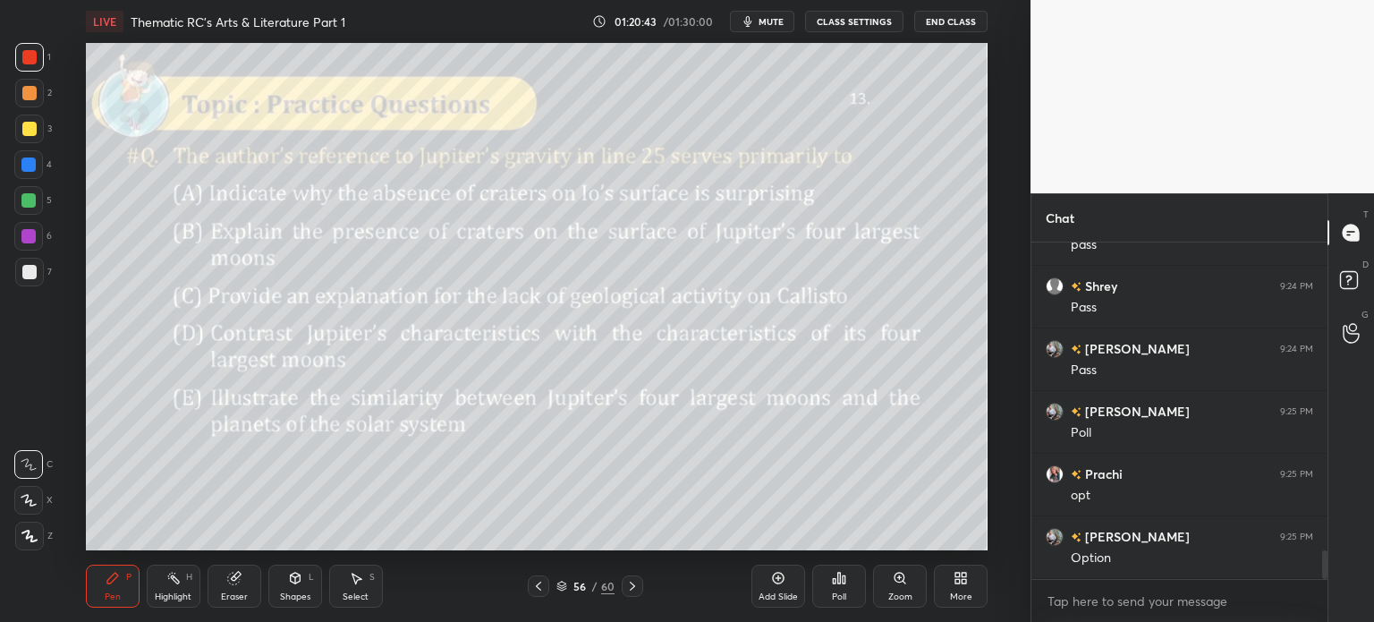
click at [575, 579] on div "56 / 60" at bounding box center [586, 586] width 58 height 16
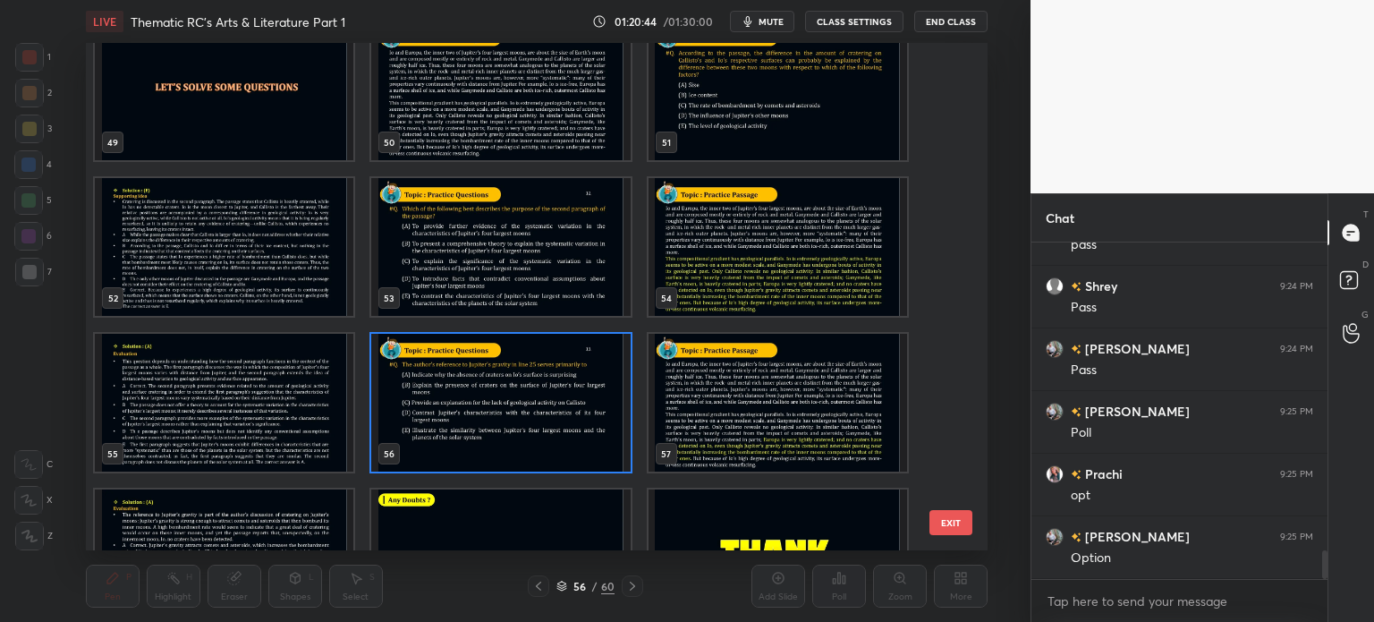
scroll to position [2605, 0]
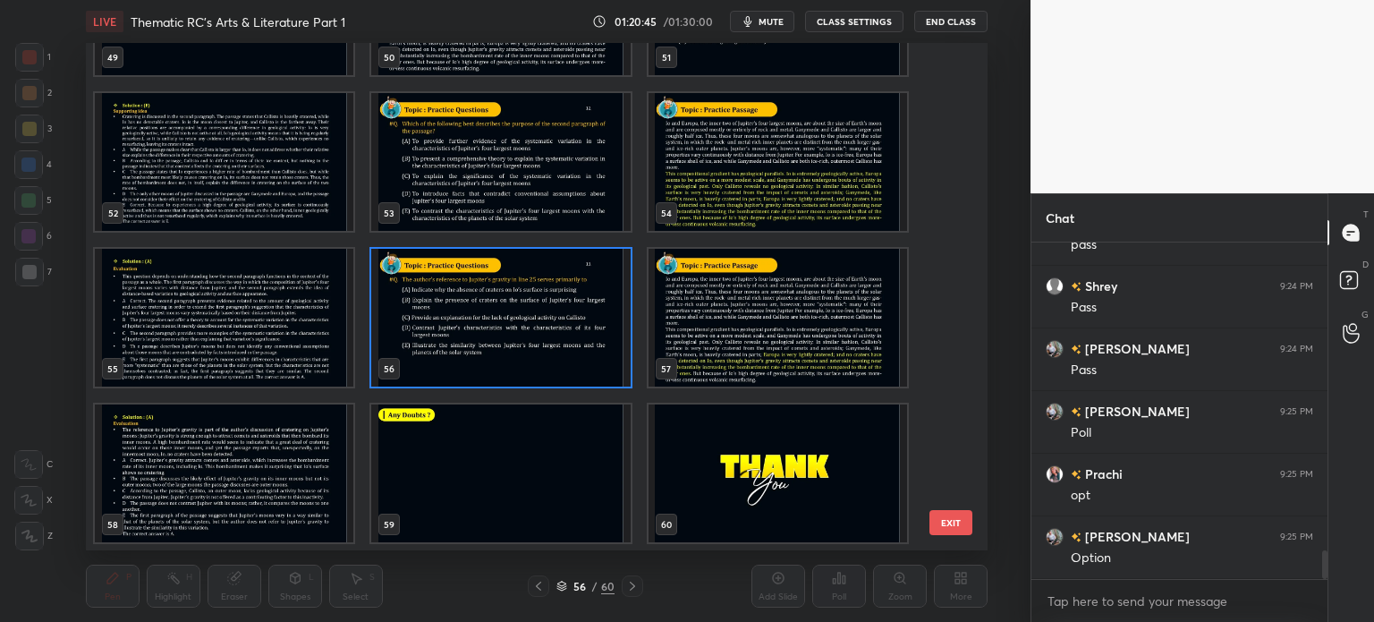
click at [533, 336] on img "grid" at bounding box center [500, 318] width 259 height 138
click at [536, 333] on img "grid" at bounding box center [500, 318] width 259 height 138
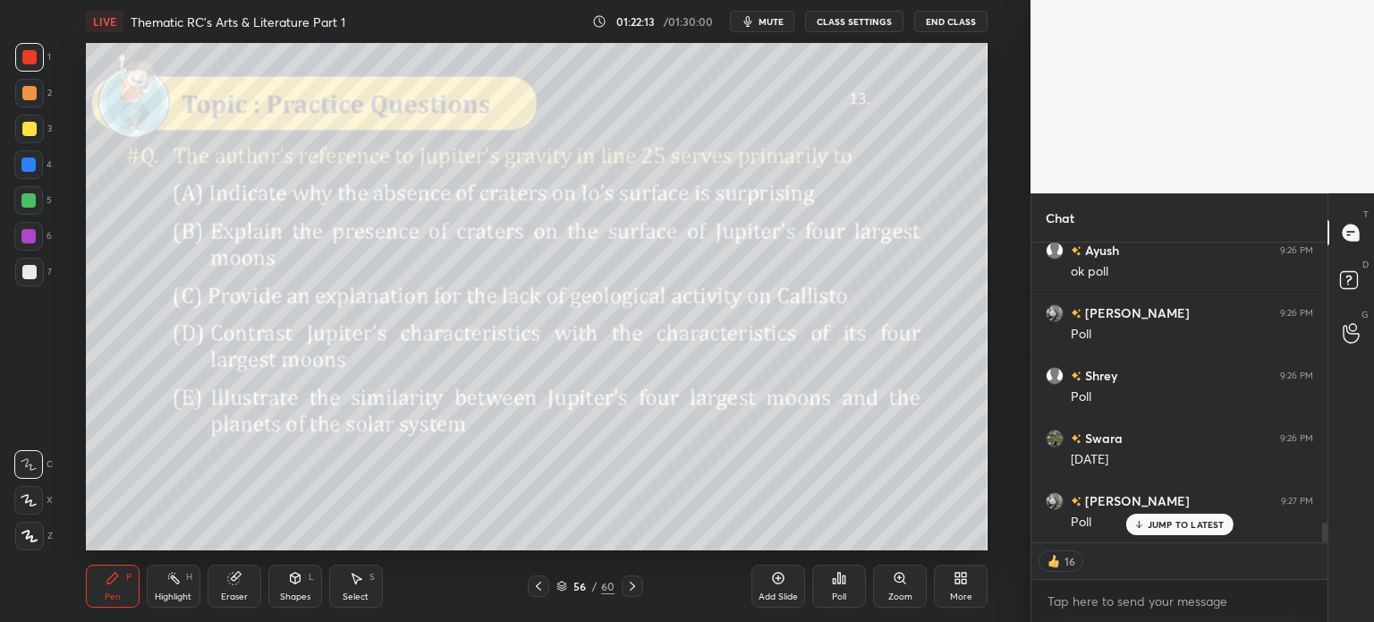
scroll to position [4205, 0]
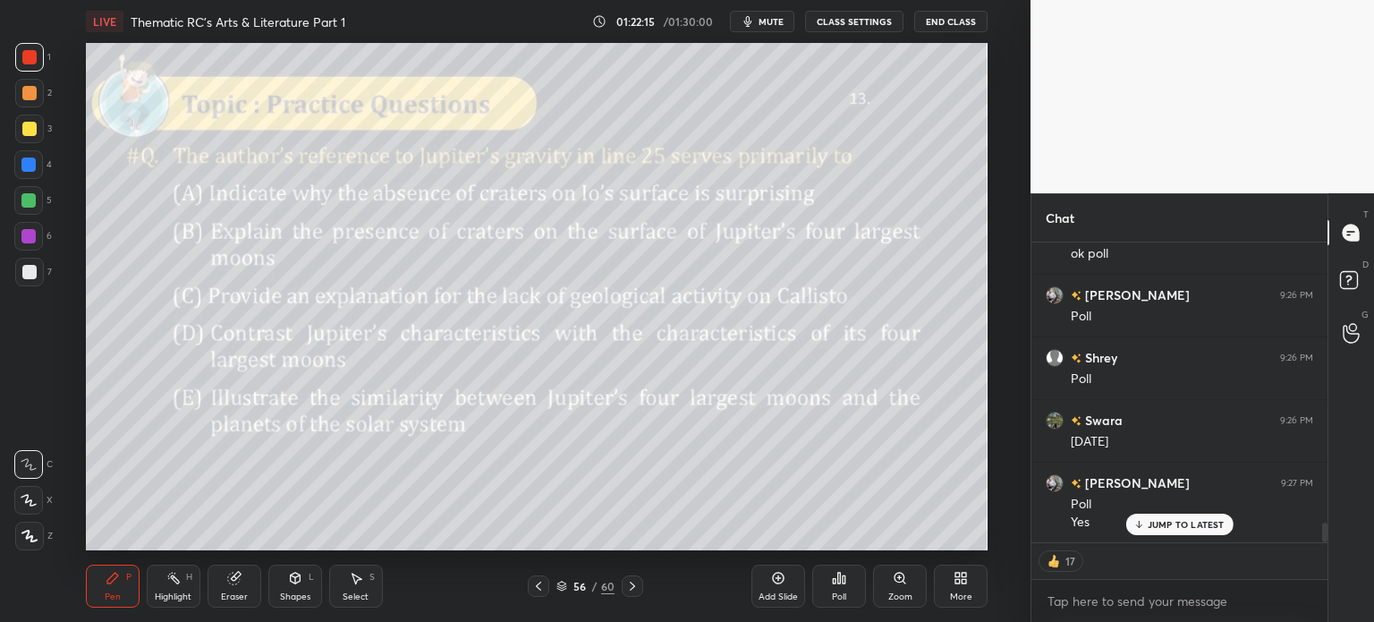
click at [837, 577] on icon at bounding box center [839, 578] width 14 height 14
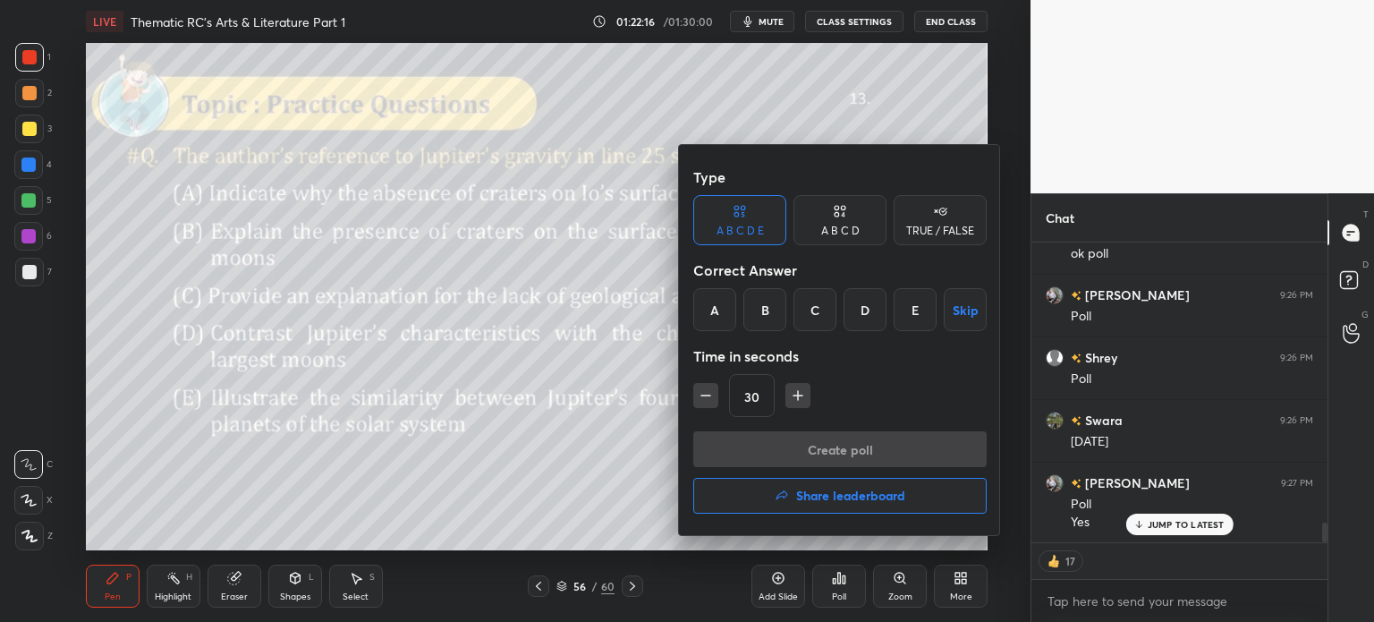
click at [723, 304] on div "A" at bounding box center [714, 309] width 43 height 43
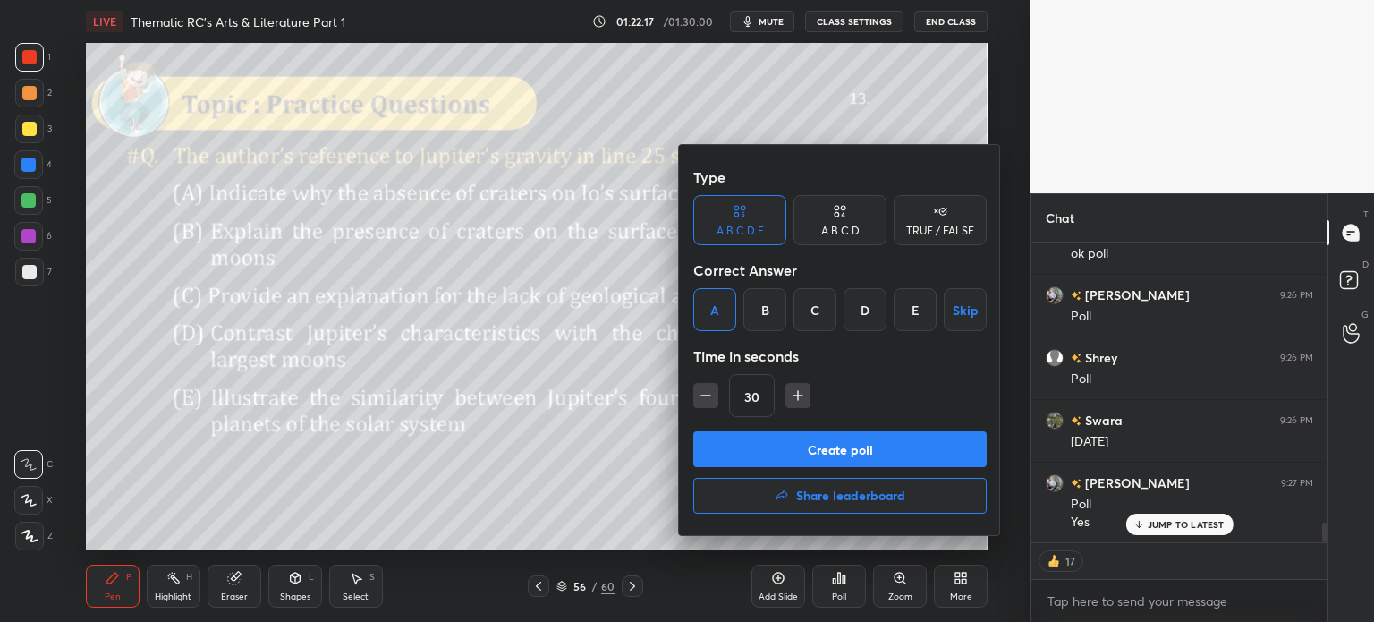
click at [919, 446] on button "Create poll" at bounding box center [839, 449] width 293 height 36
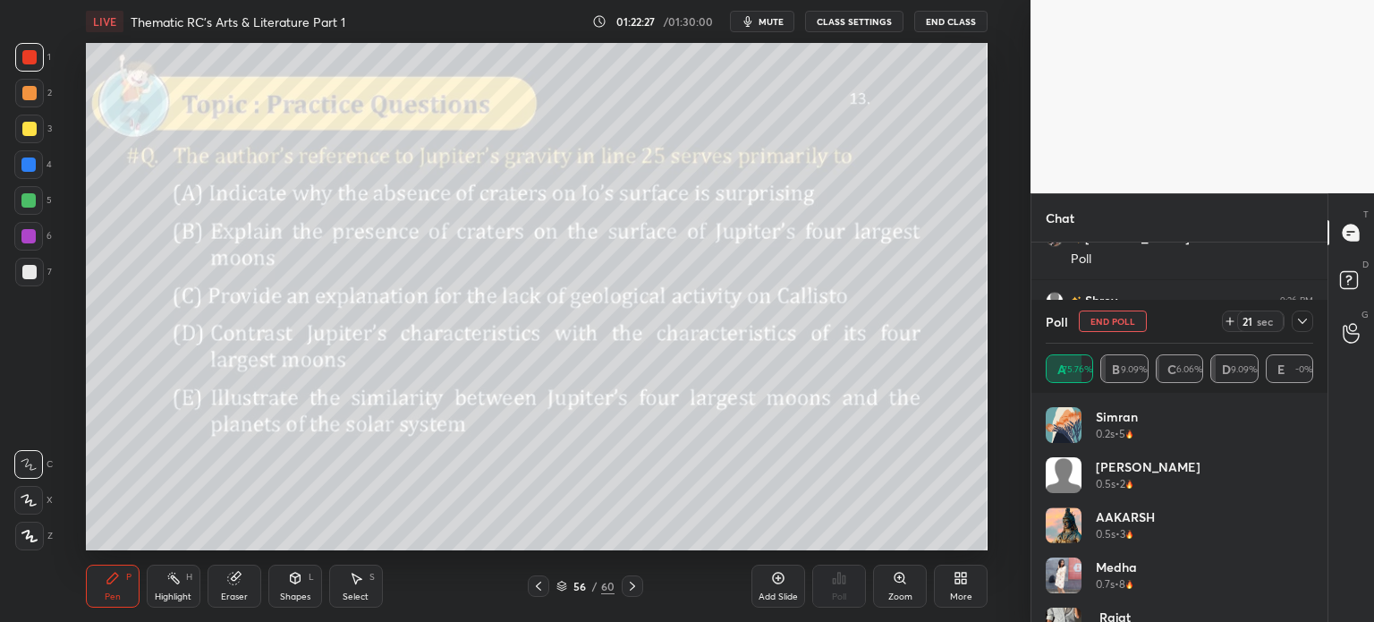
scroll to position [4325, 0]
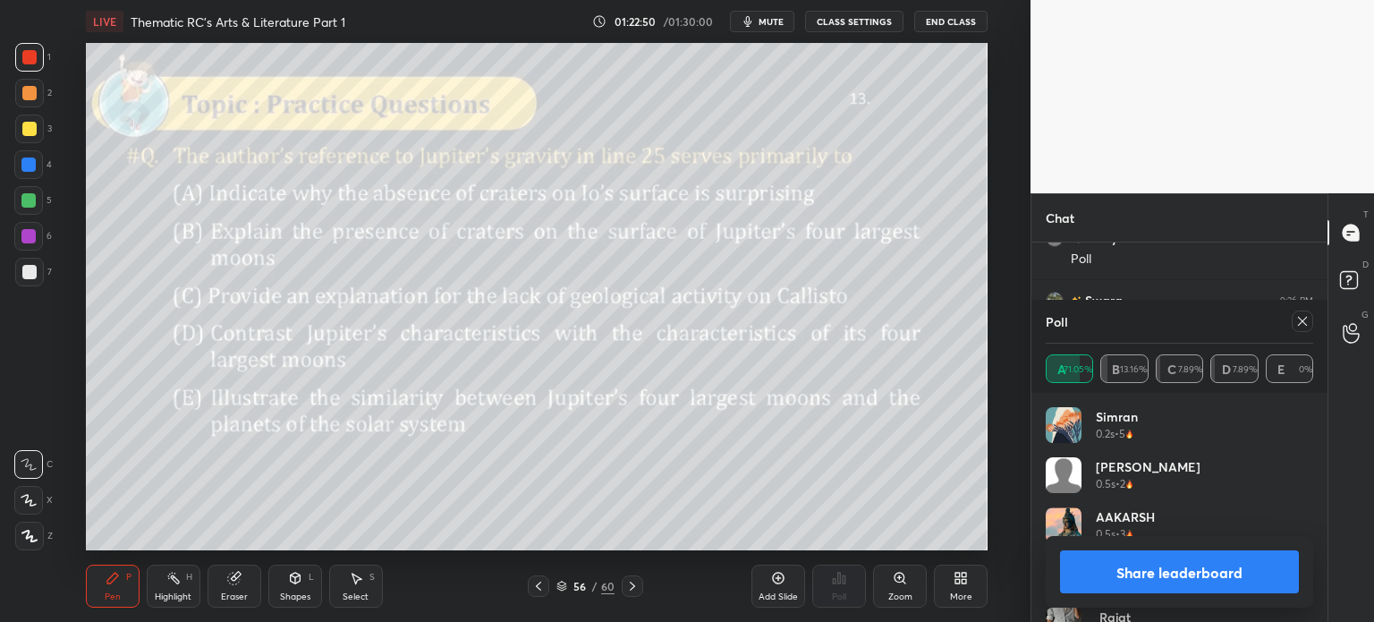
click at [1123, 570] on button "Share leaderboard" at bounding box center [1179, 571] width 239 height 43
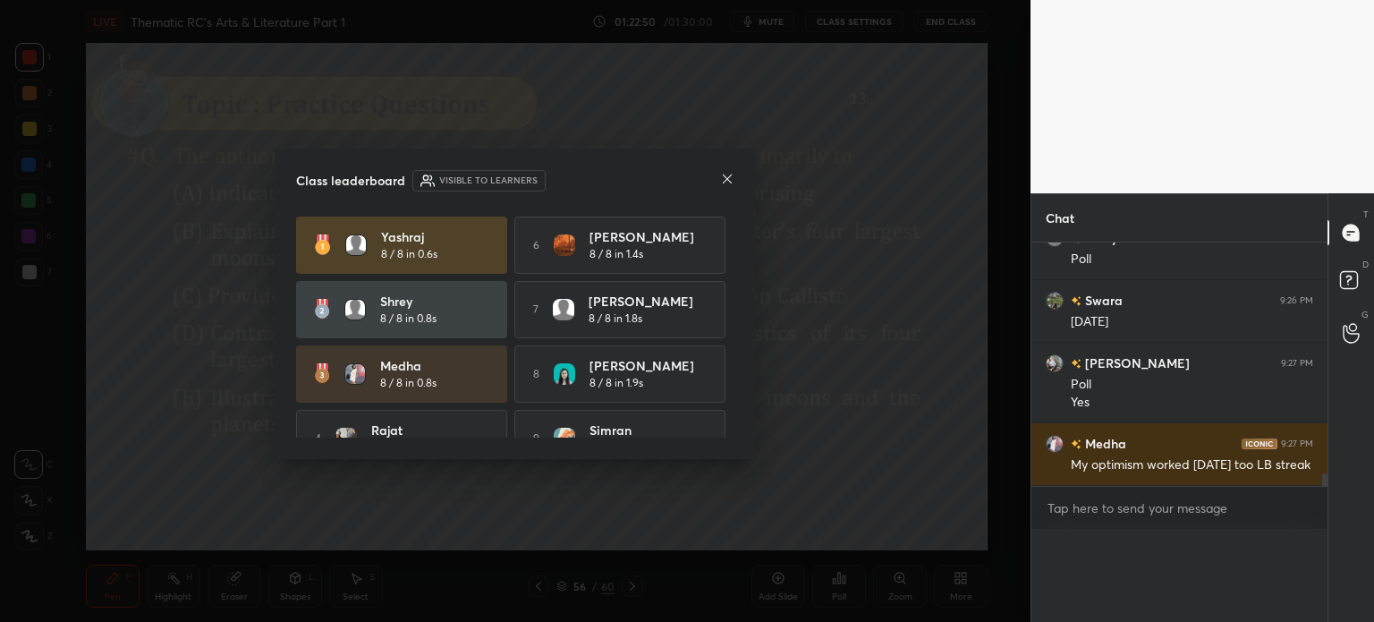
scroll to position [6, 5]
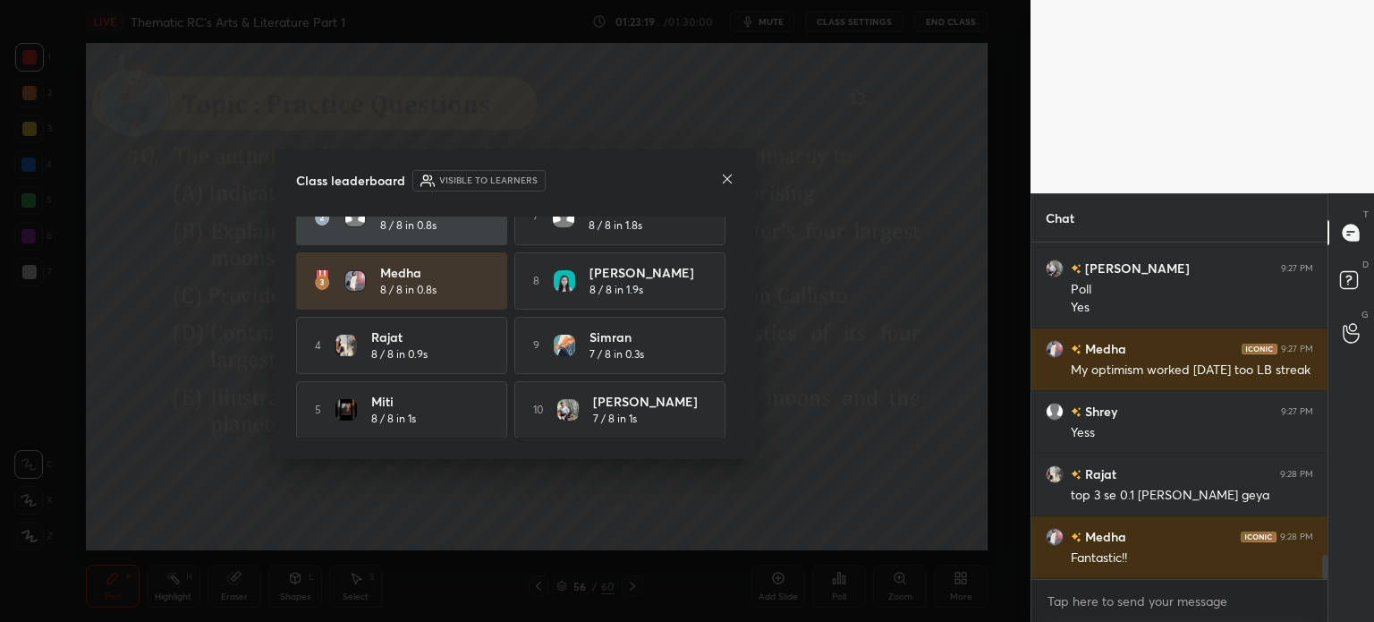
click at [723, 174] on icon at bounding box center [727, 178] width 9 height 9
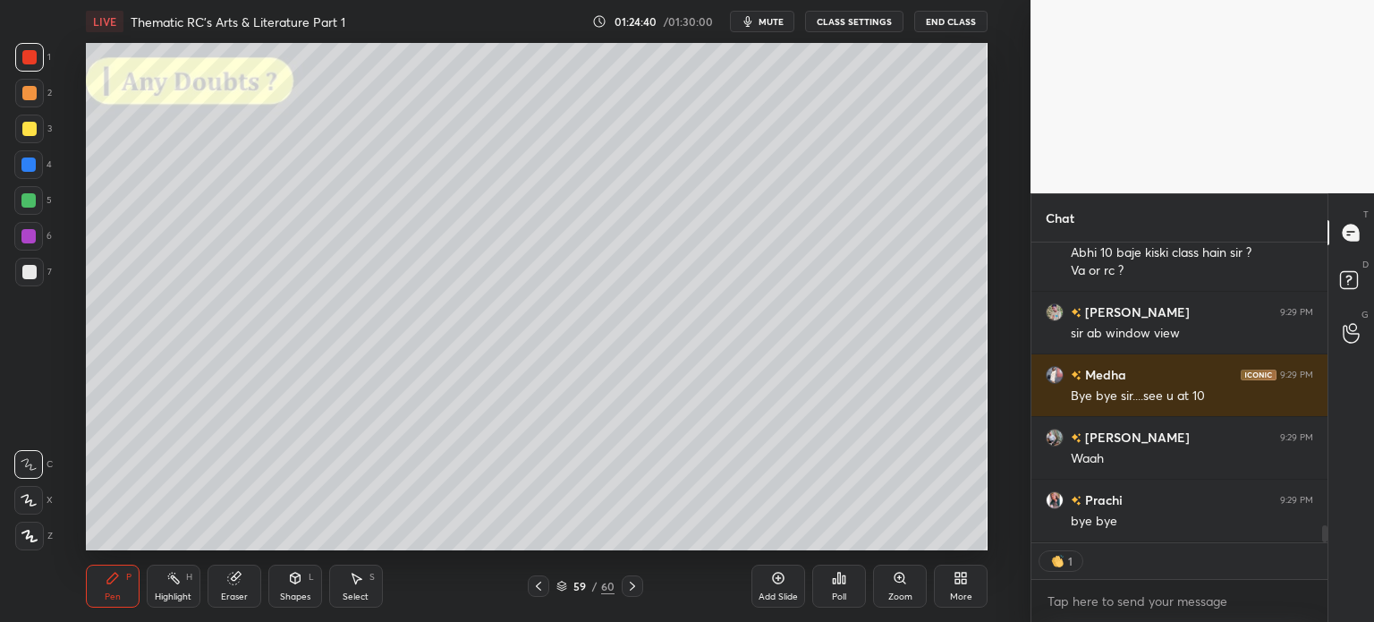
scroll to position [4975, 0]
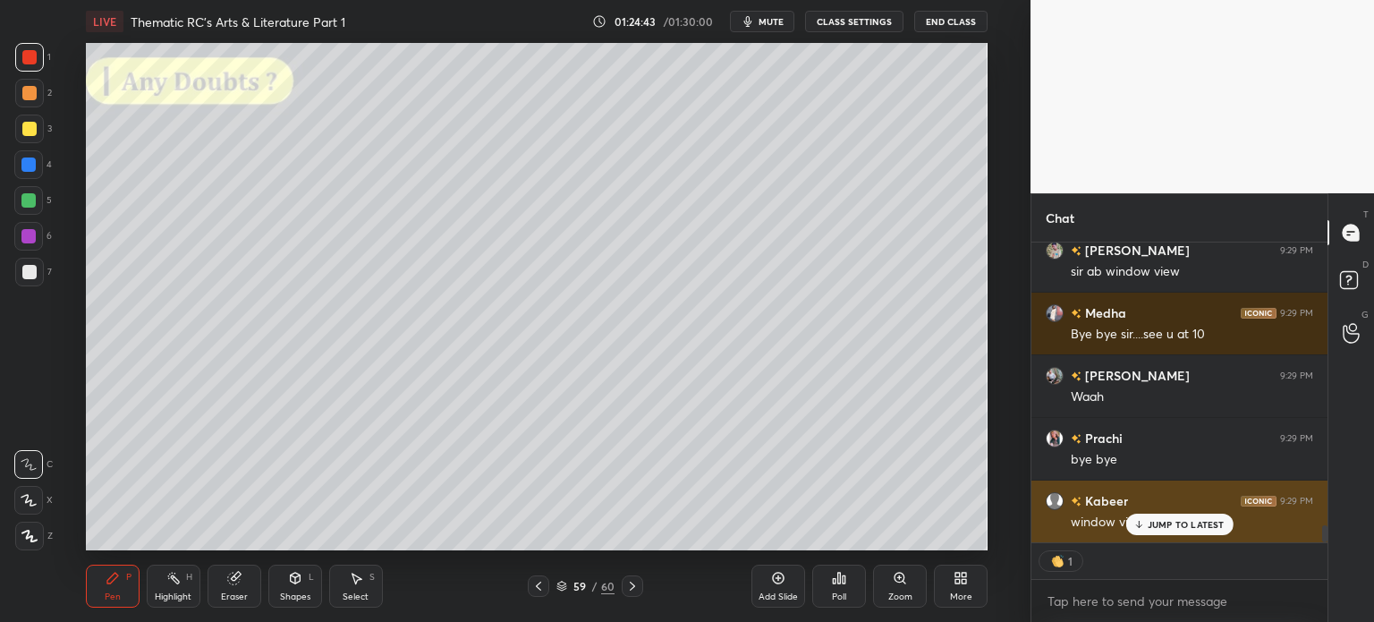
click at [1174, 523] on p "JUMP TO LATEST" at bounding box center [1186, 524] width 77 height 11
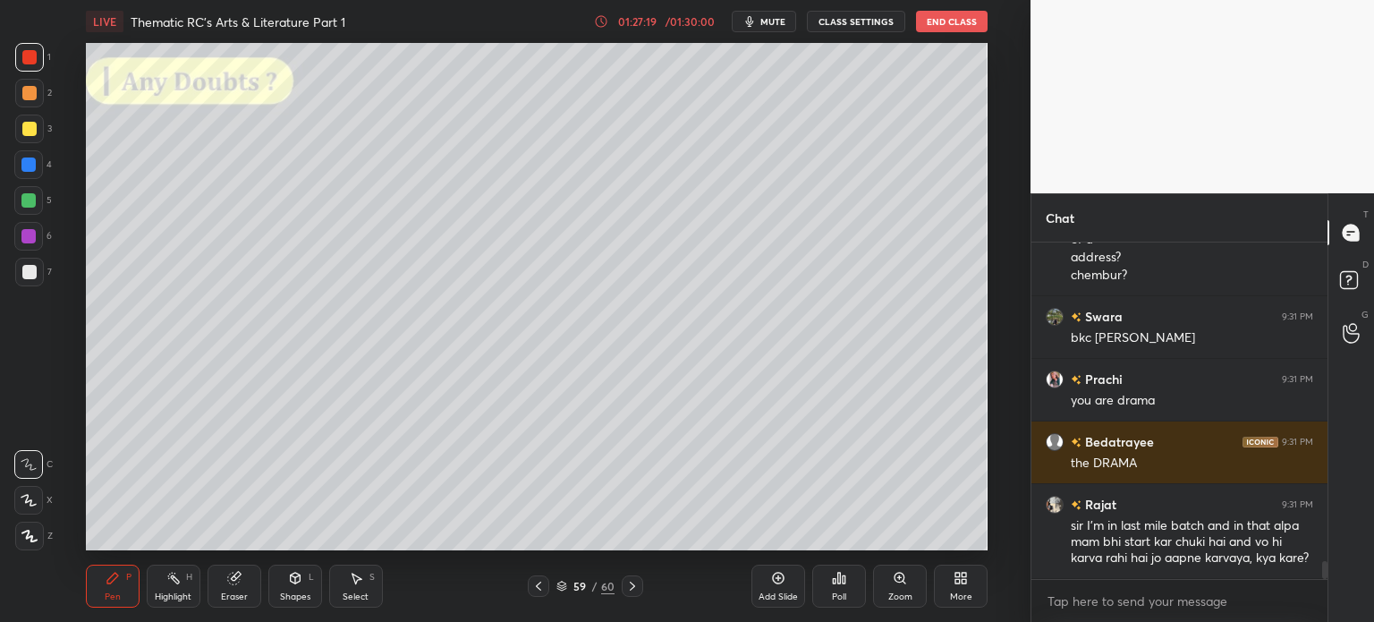
scroll to position [6107, 0]
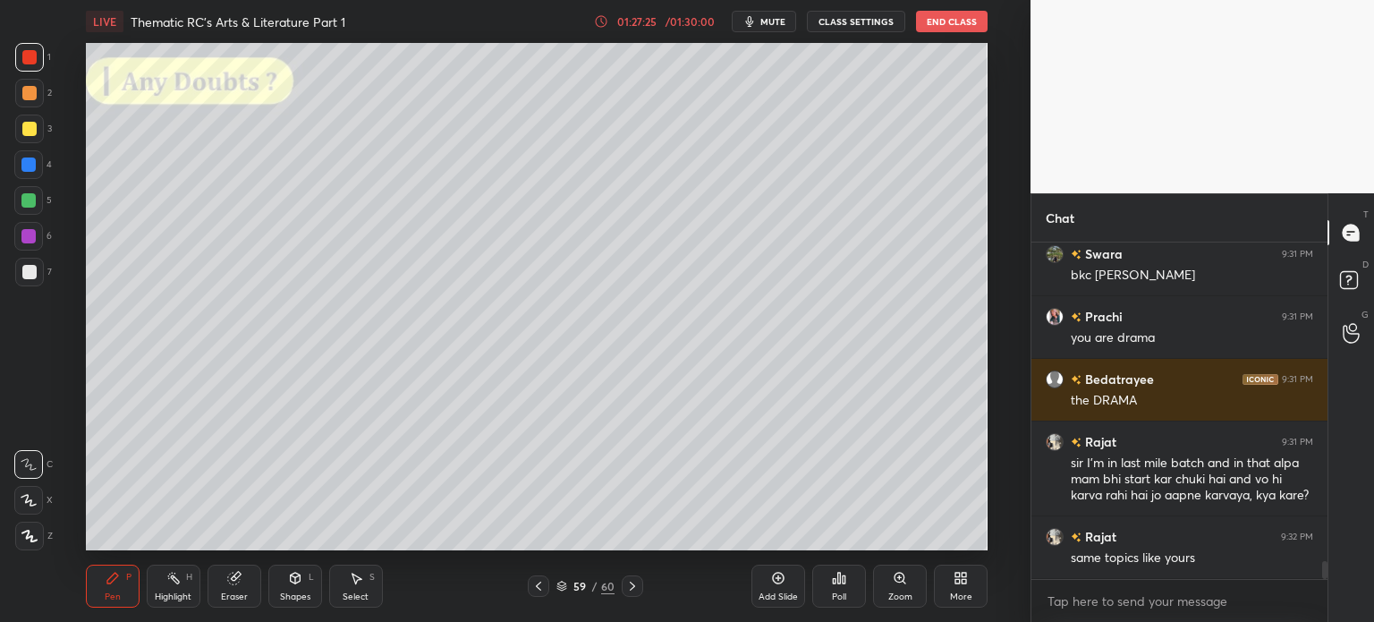
click at [769, 579] on div "Add Slide" at bounding box center [779, 586] width 54 height 43
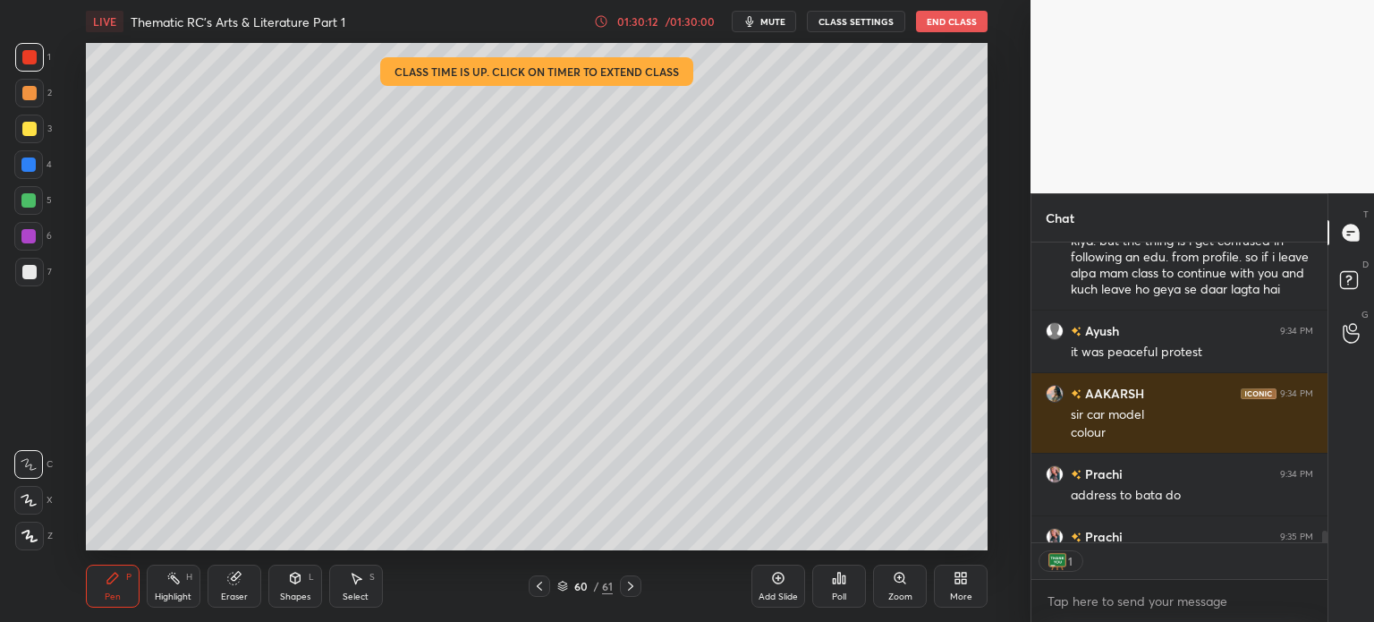
scroll to position [7232, 0]
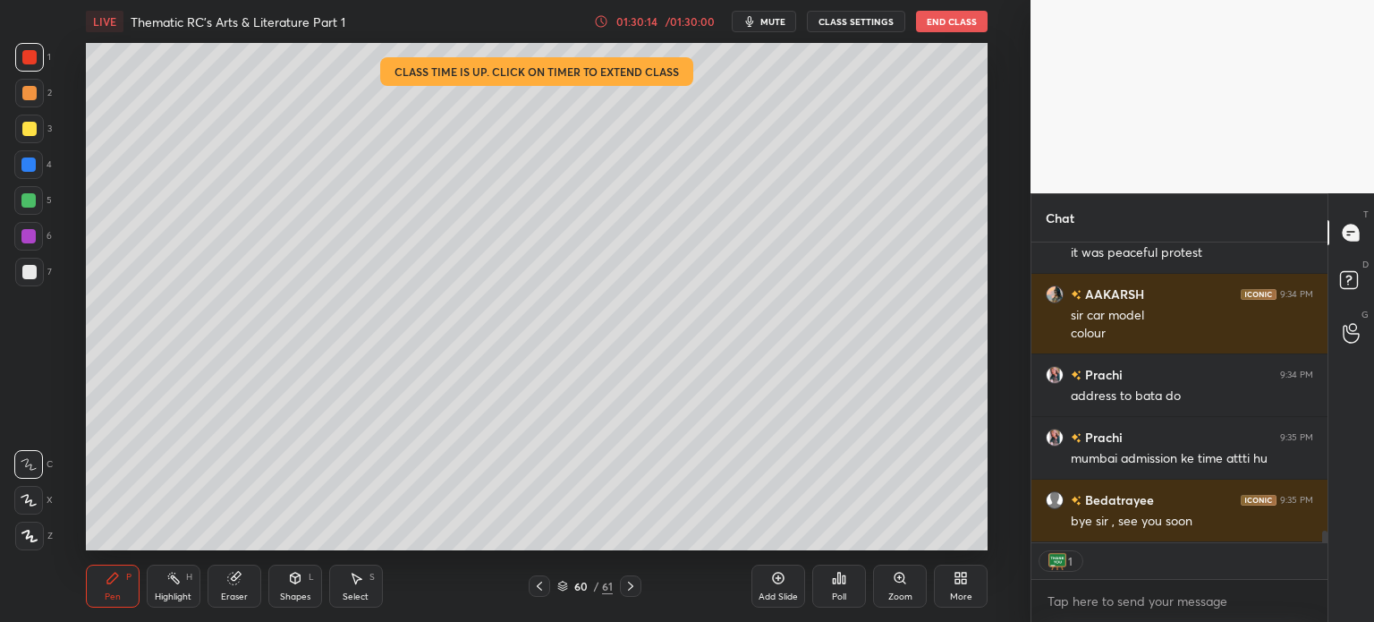
click at [952, 21] on button "End Class" at bounding box center [952, 21] width 72 height 21
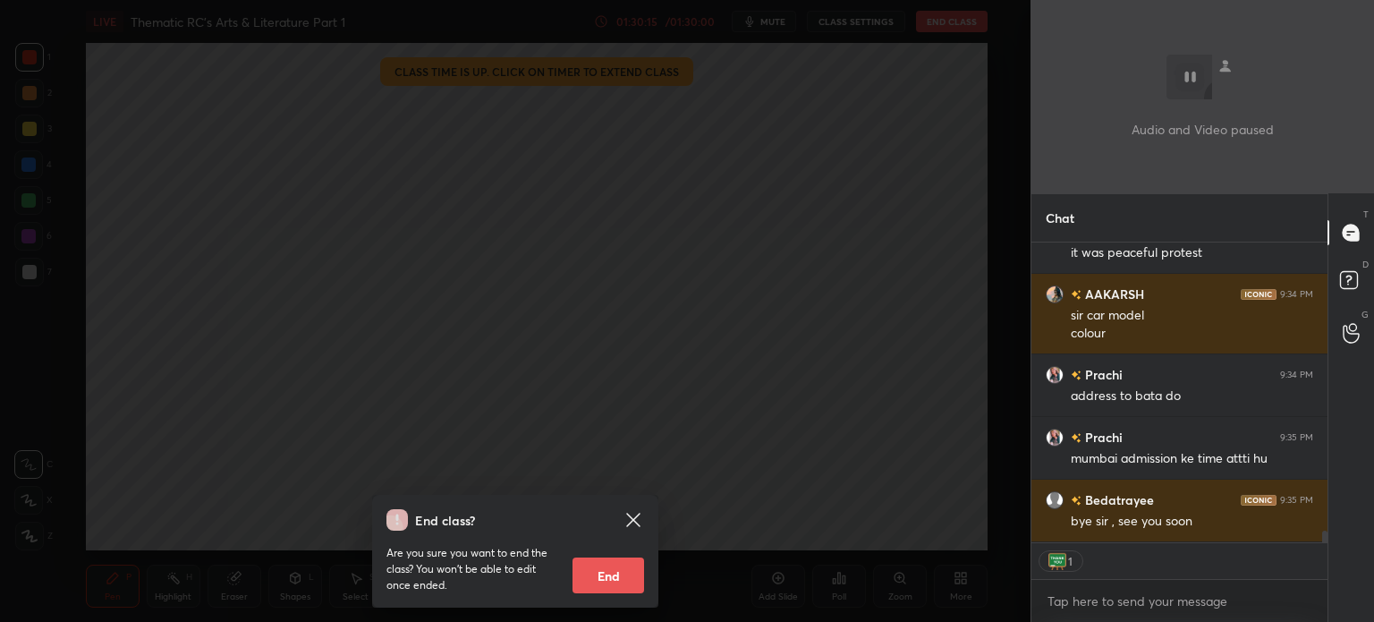
click at [617, 578] on button "End" at bounding box center [609, 575] width 72 height 36
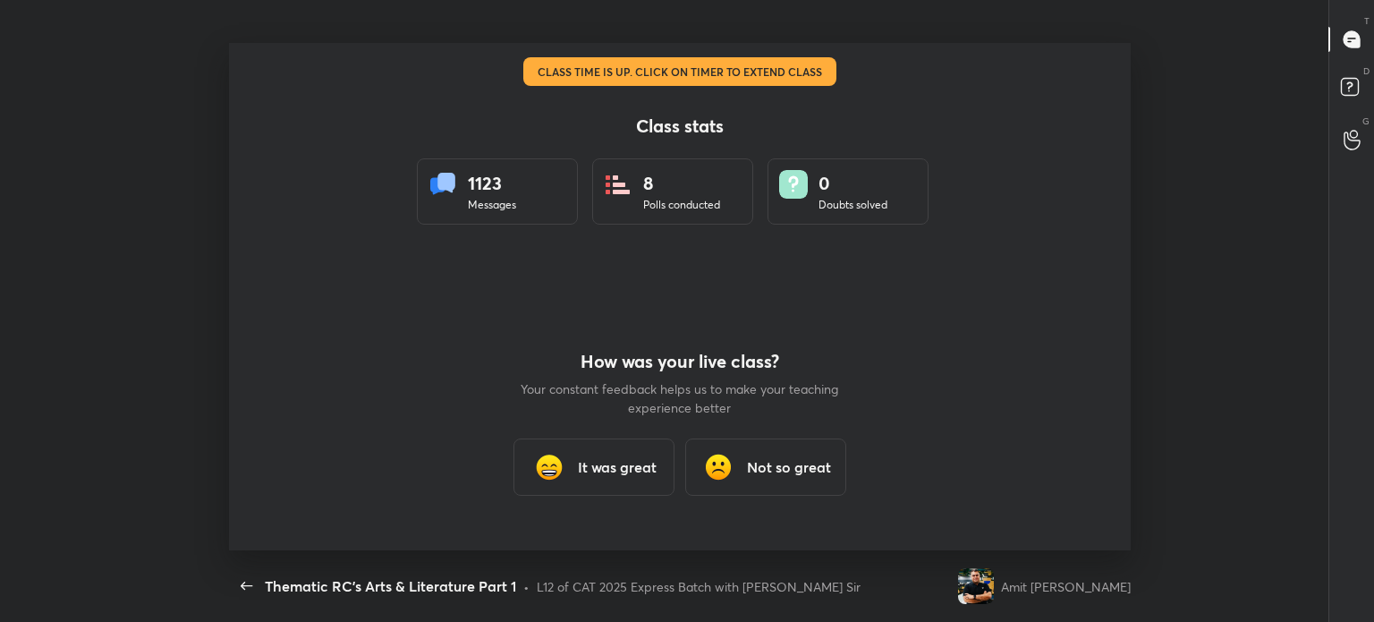
scroll to position [88964, 88131]
click at [243, 582] on icon "button" at bounding box center [246, 585] width 21 height 21
type textarea "x"
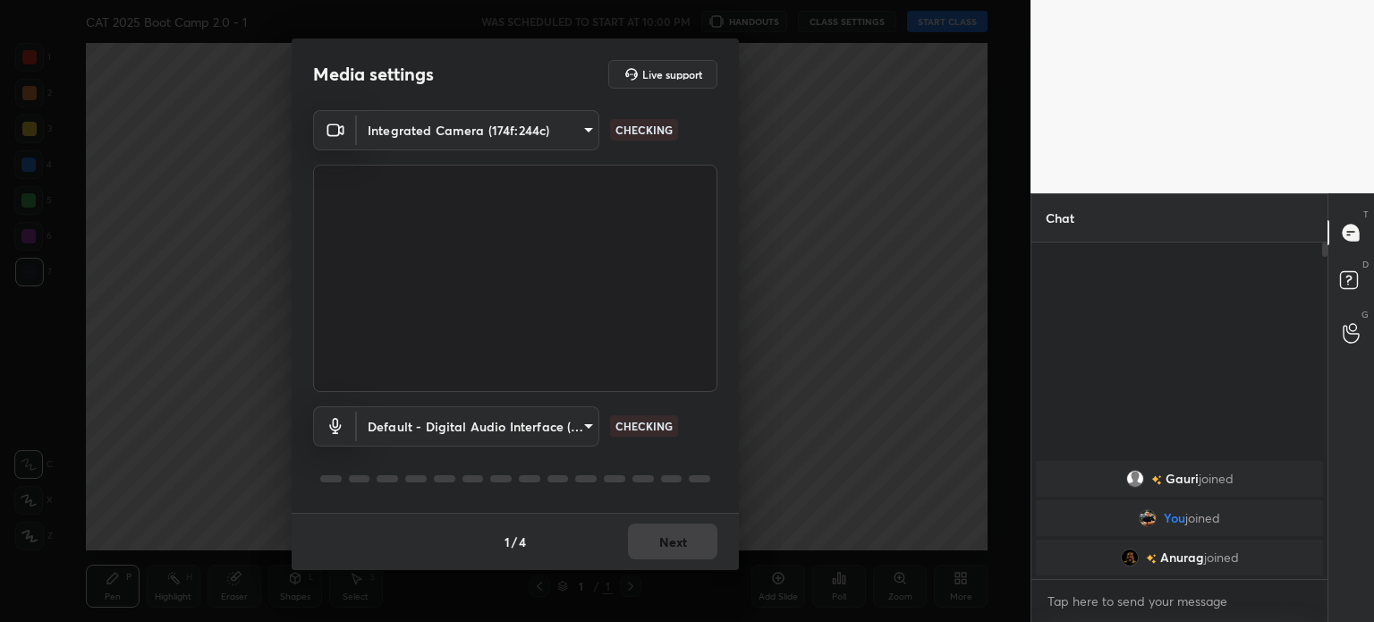
click at [573, 429] on body "1 2 3 4 5 6 7 C X Z C X Z E E Erase all H H CAT 2025 Boot Camp 2.0 - 1 WAS SCHE…" at bounding box center [687, 311] width 1374 height 622
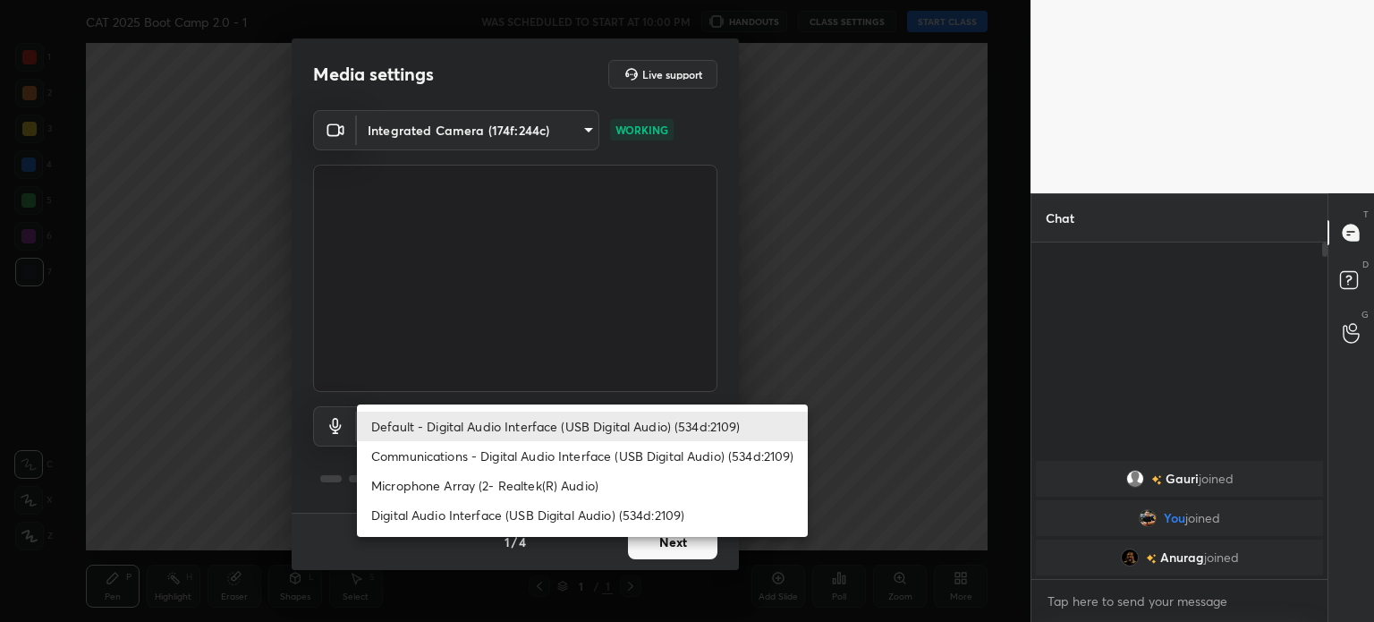
click at [531, 482] on li "Microphone Array (2- Realtek(R) Audio)" at bounding box center [582, 486] width 451 height 30
type input "f7a7343dfec096874d20b895537f6541824f4e80dca06b2053f63c65af05ba7d"
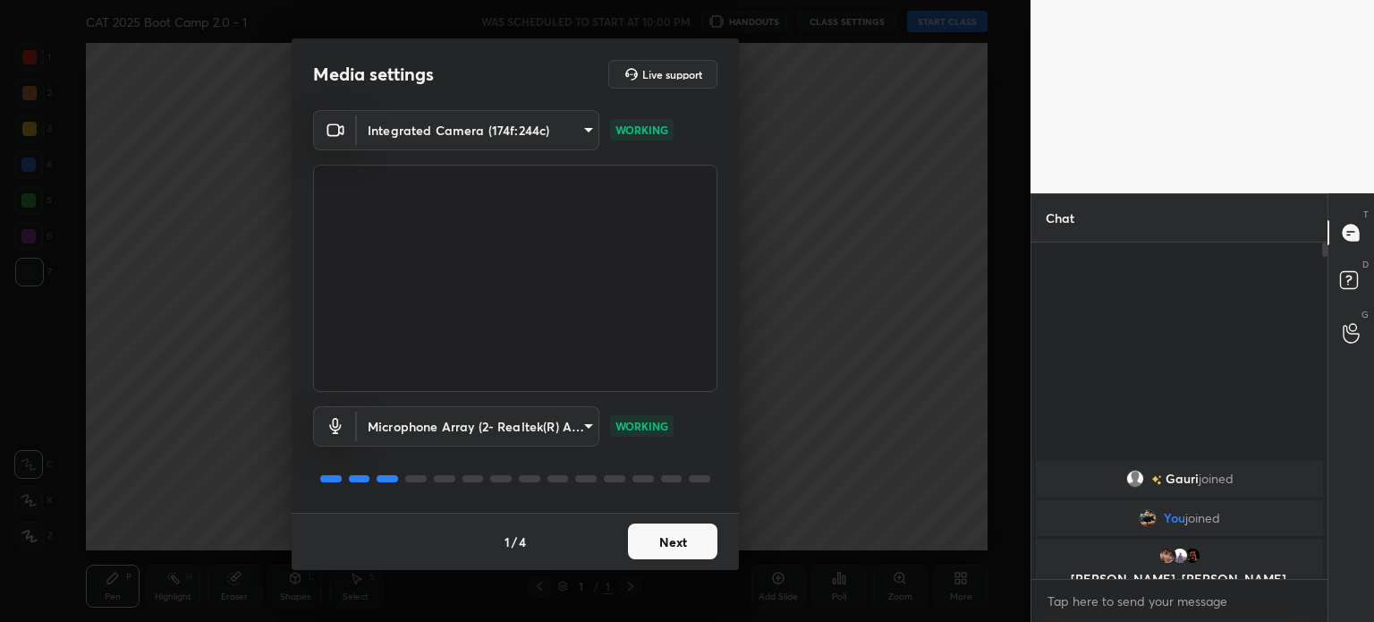
click at [667, 541] on button "Next" at bounding box center [672, 541] width 89 height 36
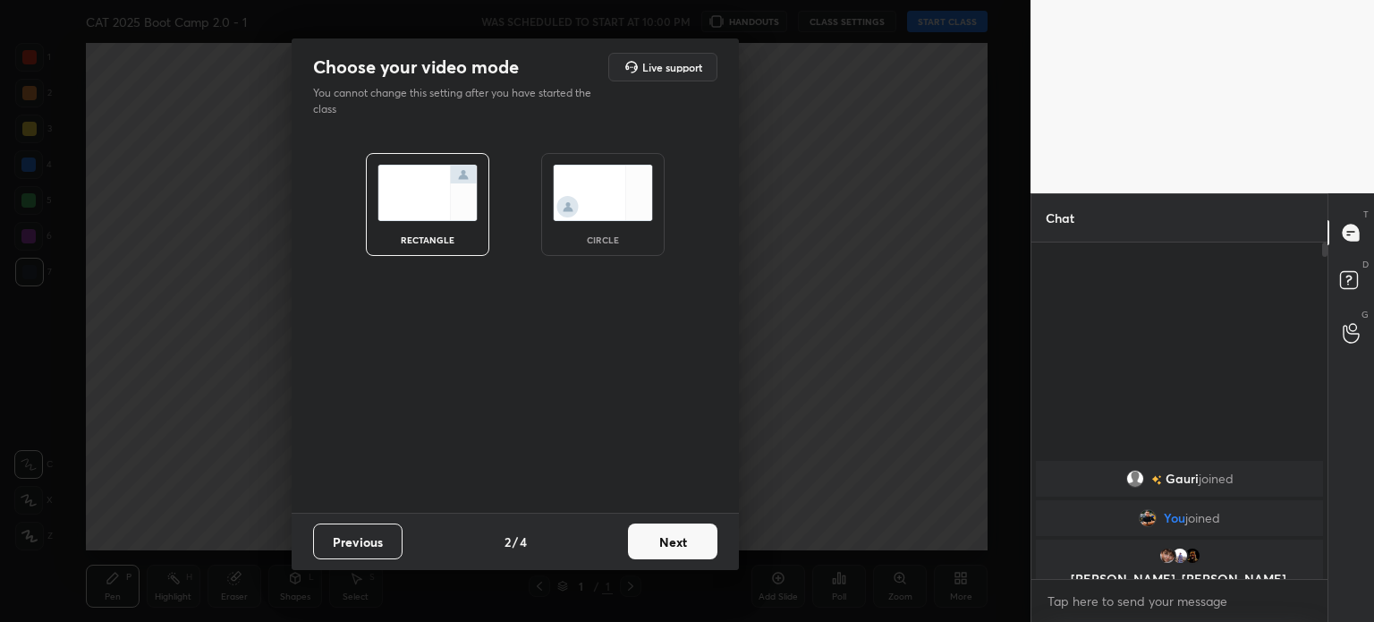
click at [664, 536] on button "Next" at bounding box center [672, 541] width 89 height 36
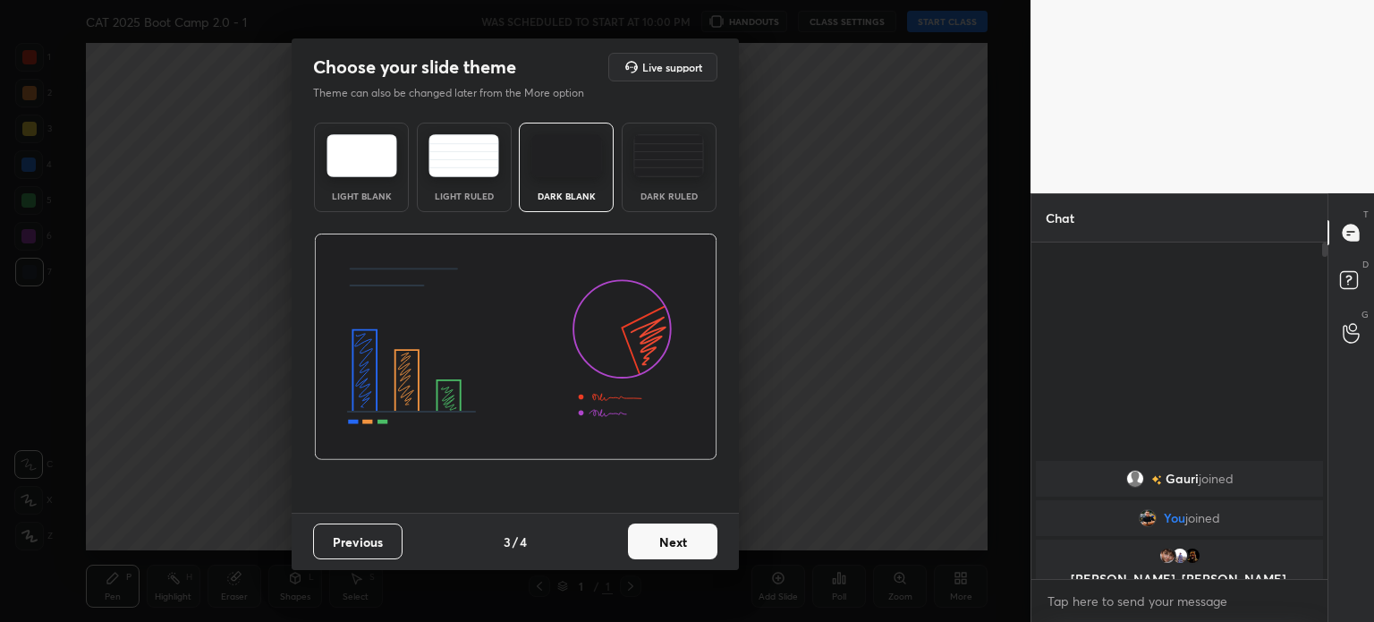
click at [662, 531] on button "Next" at bounding box center [672, 541] width 89 height 36
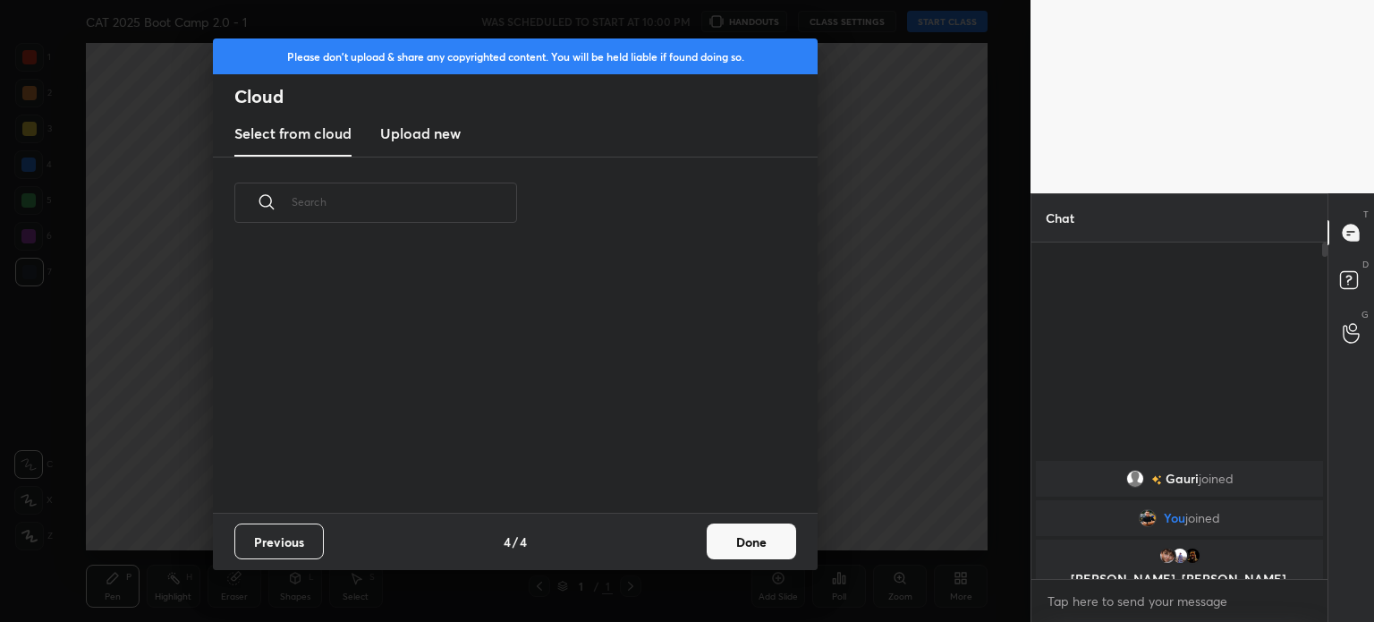
scroll to position [265, 574]
click at [416, 142] on h3 "Upload new" at bounding box center [420, 133] width 81 height 21
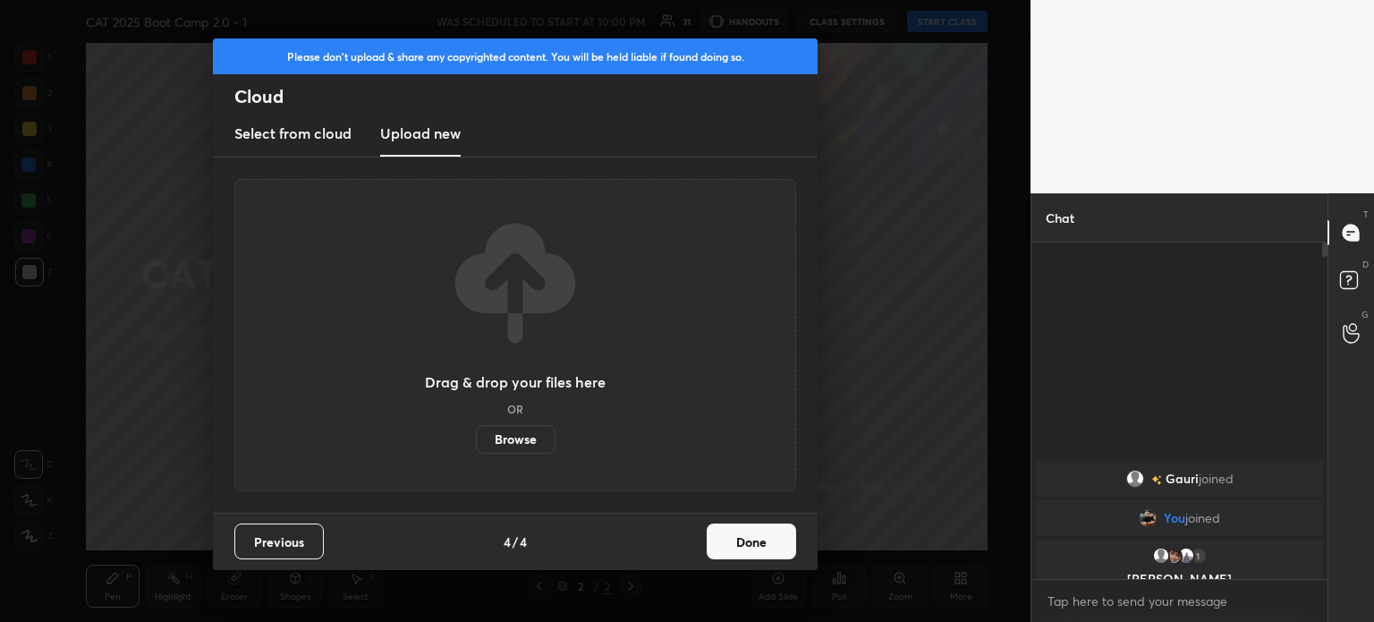
click at [517, 438] on label "Browse" at bounding box center [516, 439] width 80 height 29
click at [476, 438] on input "Browse" at bounding box center [476, 439] width 0 height 29
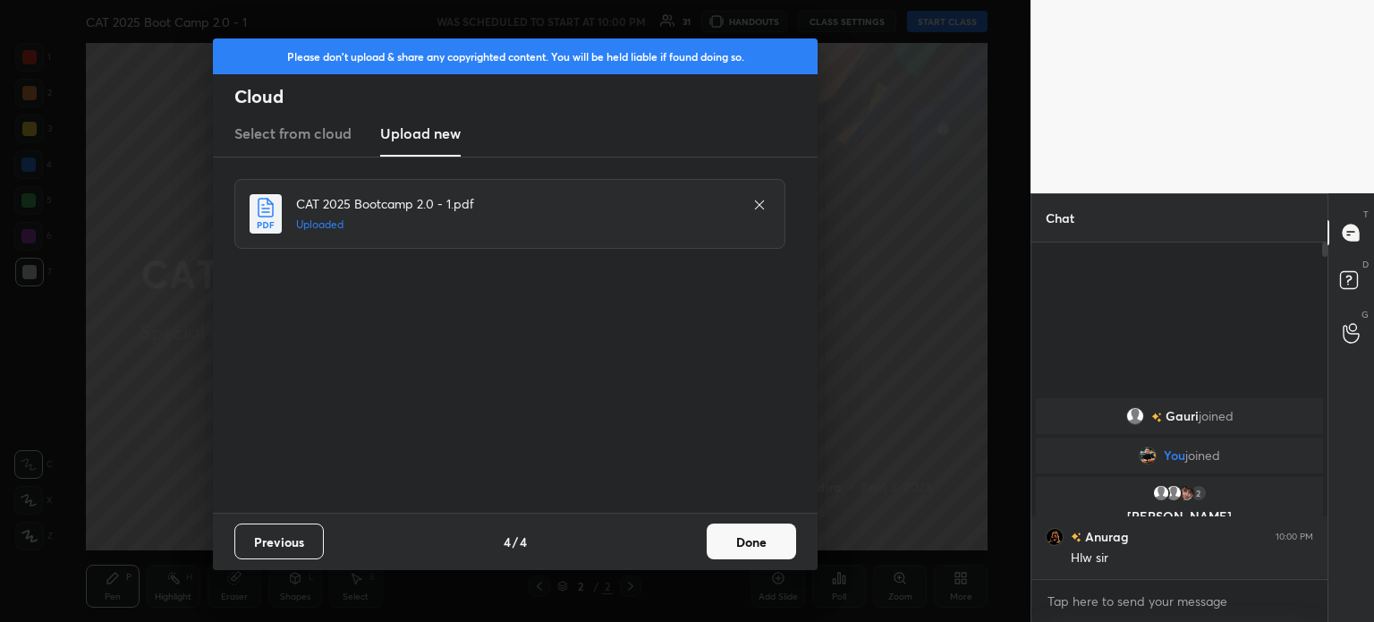
click at [760, 540] on button "Done" at bounding box center [751, 541] width 89 height 36
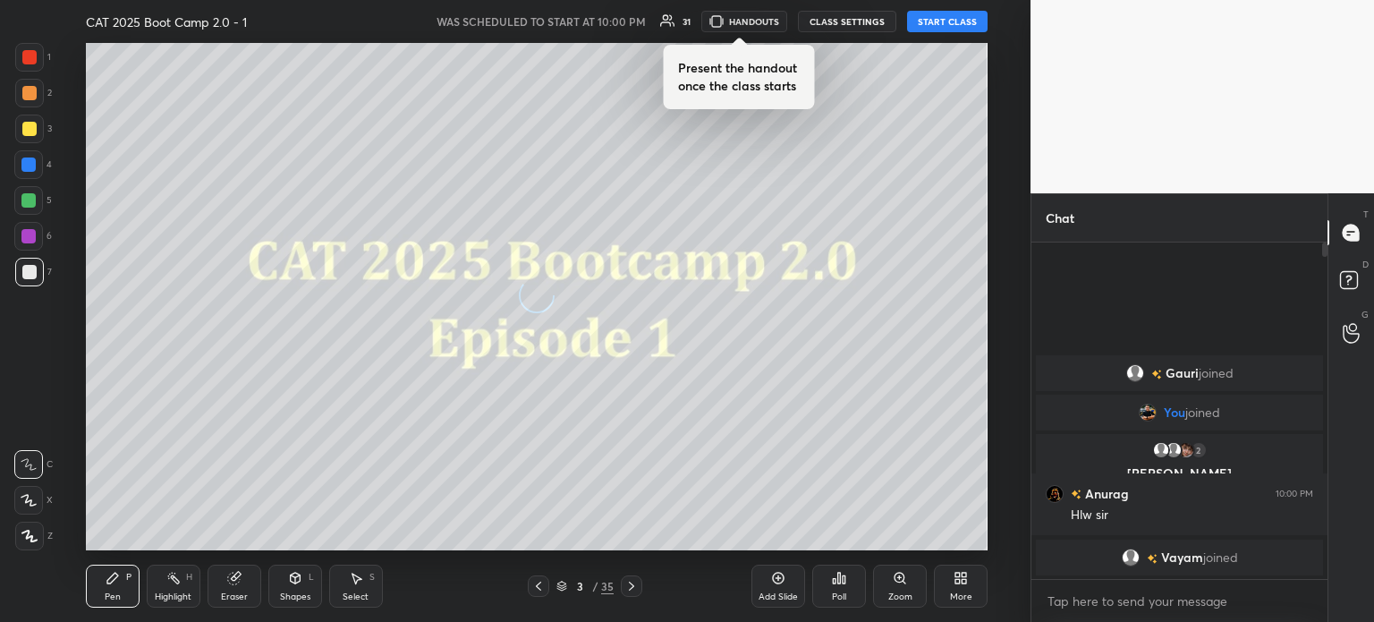
click at [956, 17] on button "START CLASS" at bounding box center [947, 21] width 81 height 21
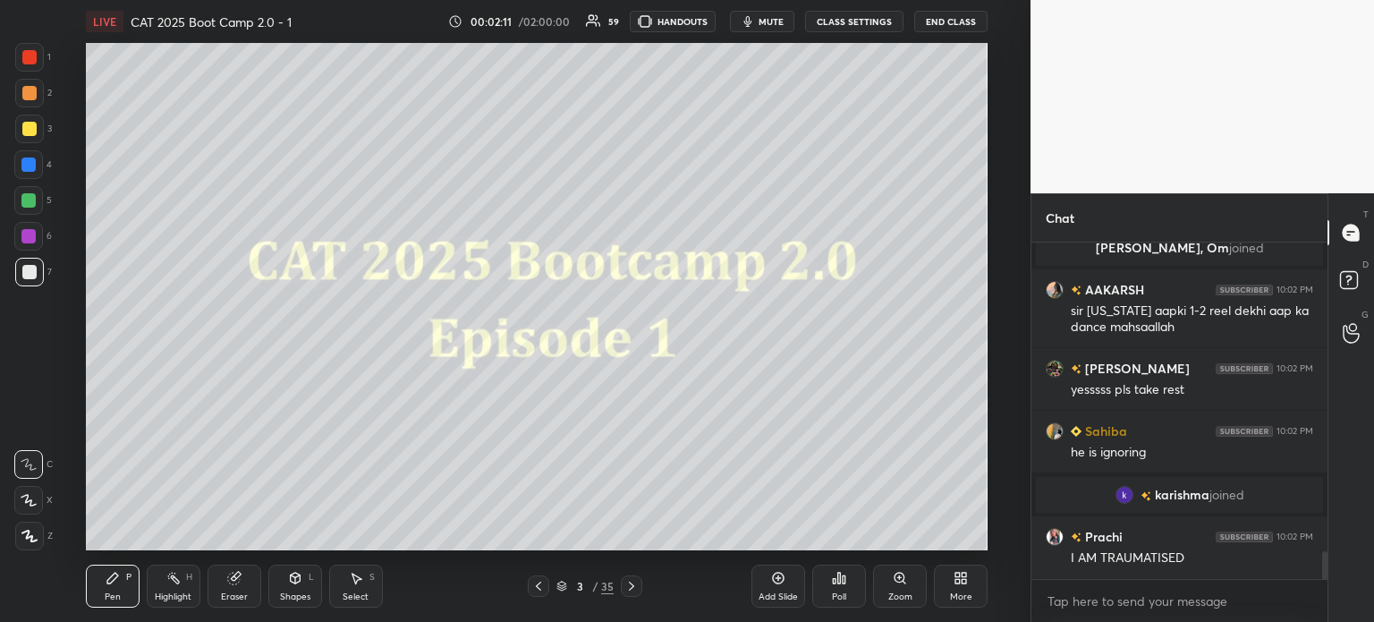
scroll to position [3713, 0]
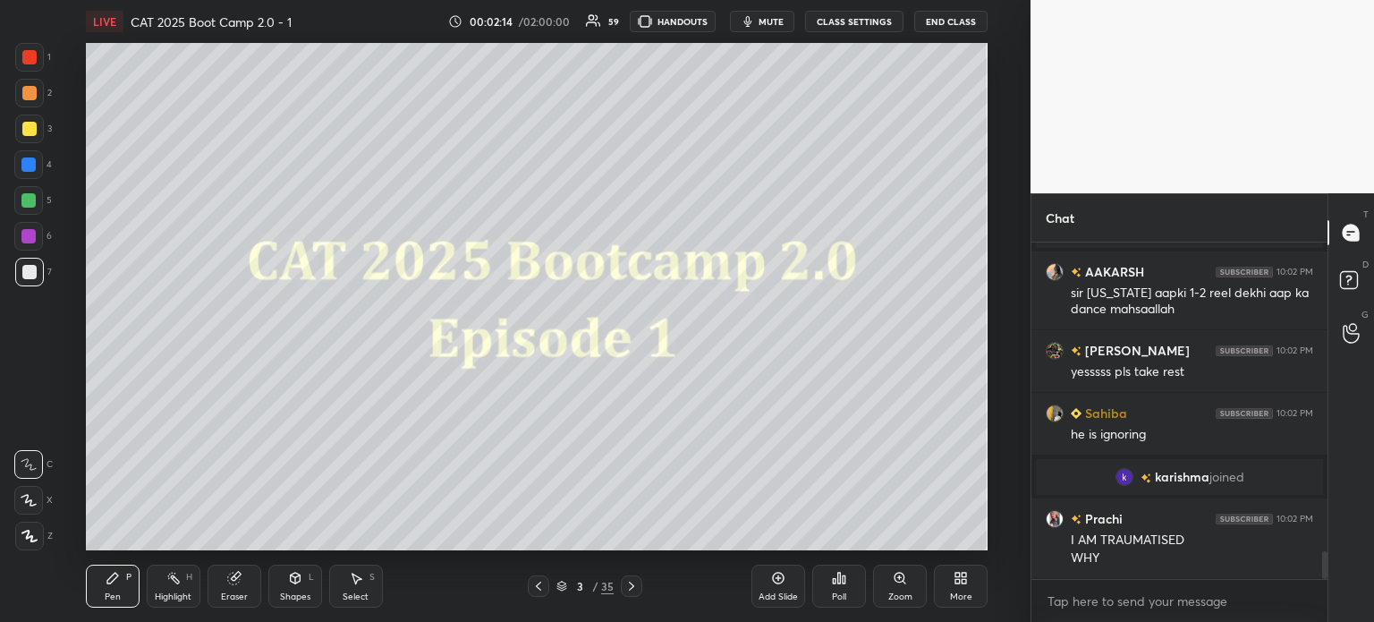
click at [27, 57] on div at bounding box center [29, 57] width 14 height 14
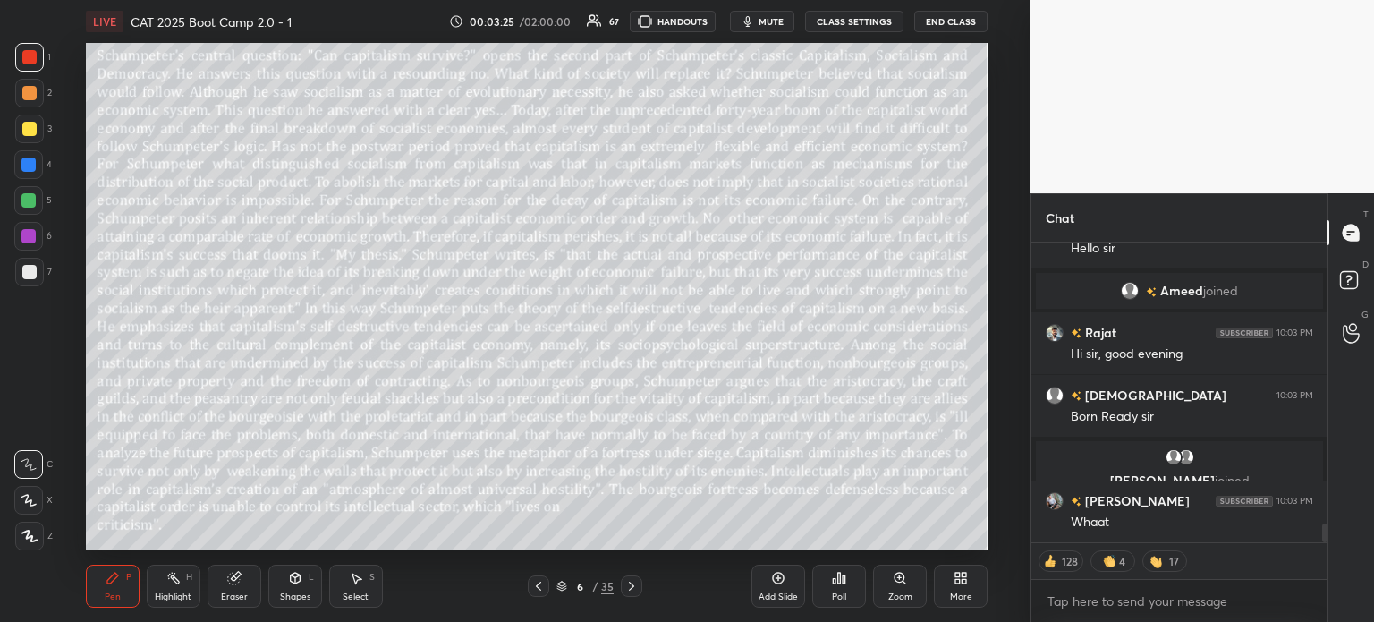
scroll to position [4473, 0]
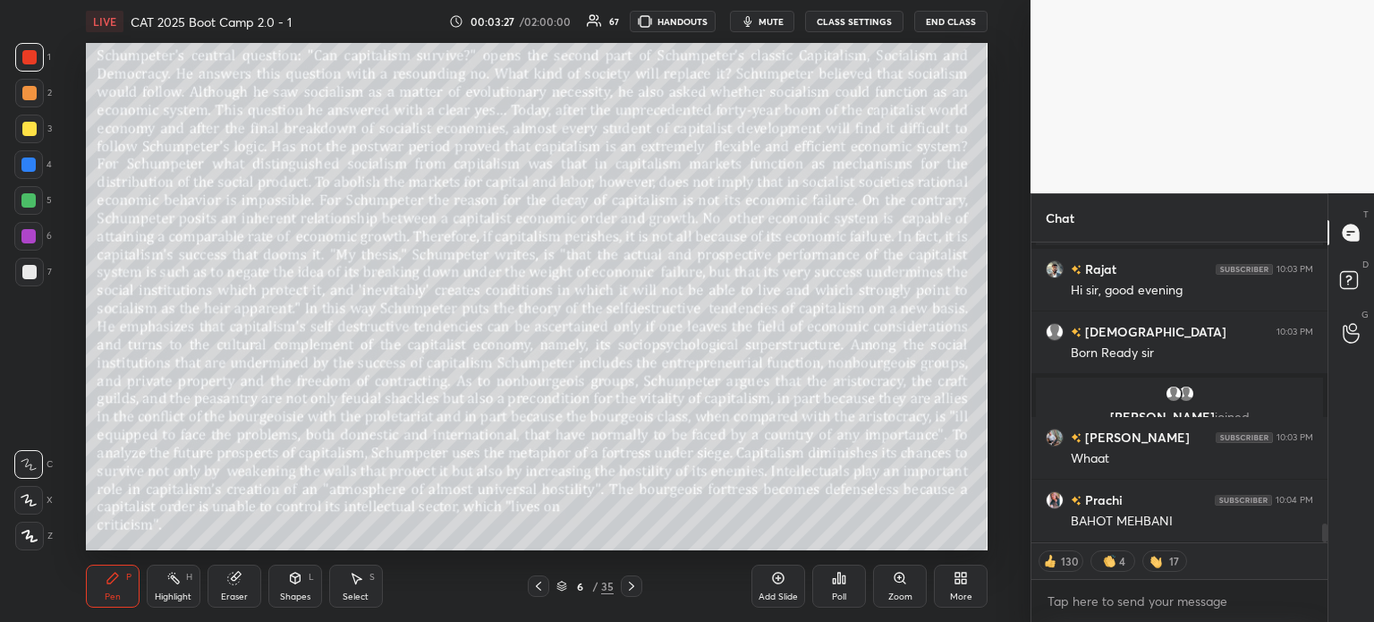
type textarea "x"
click at [853, 17] on button "CLASS SETTINGS" at bounding box center [854, 21] width 98 height 21
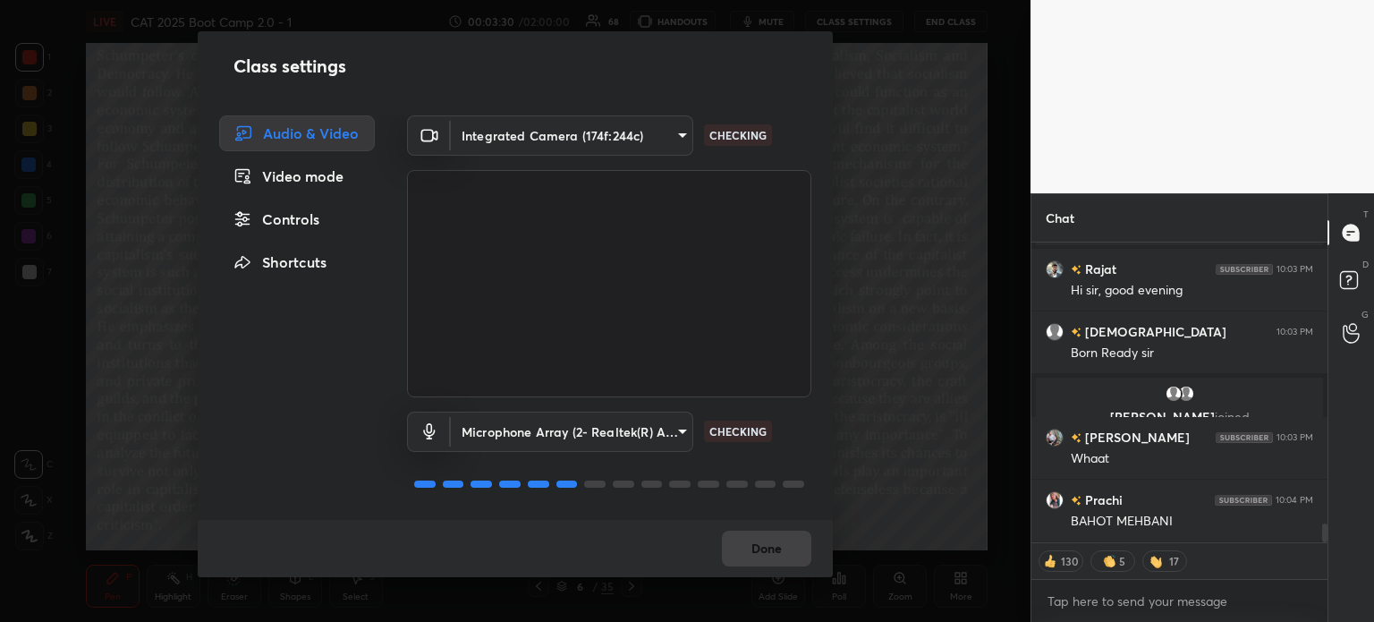
click at [290, 226] on div "Controls" at bounding box center [297, 219] width 156 height 36
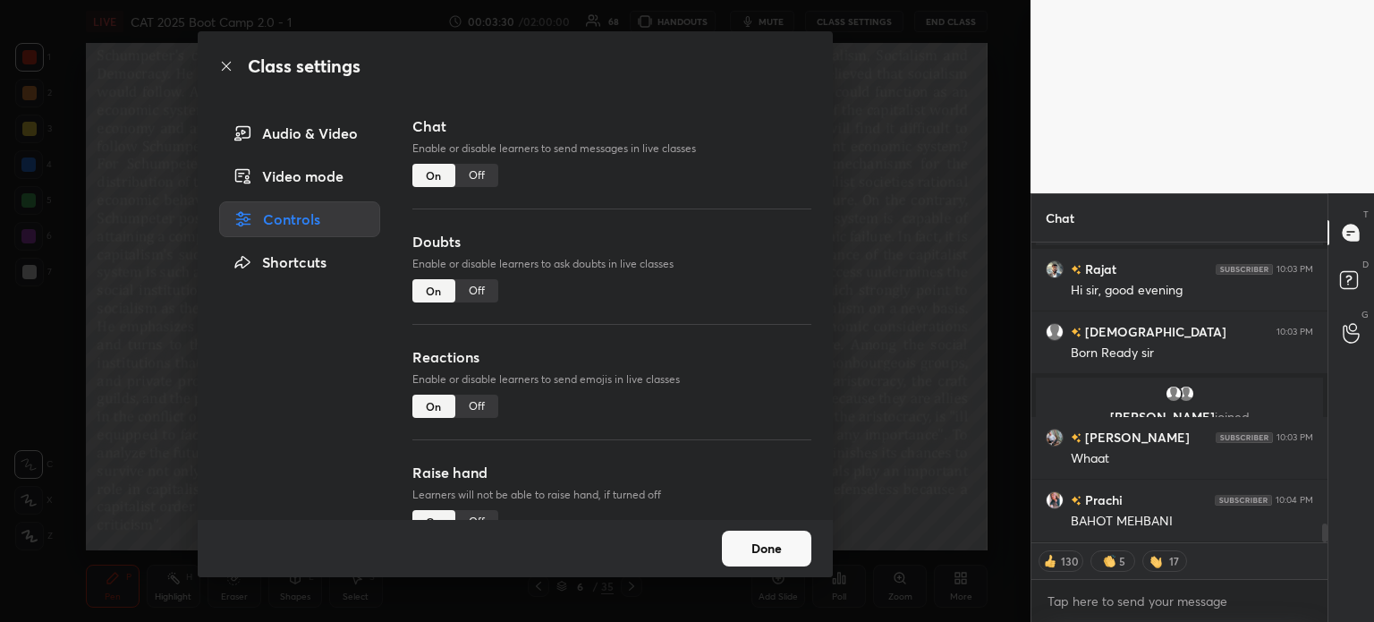
click at [482, 173] on div "Off" at bounding box center [476, 175] width 43 height 23
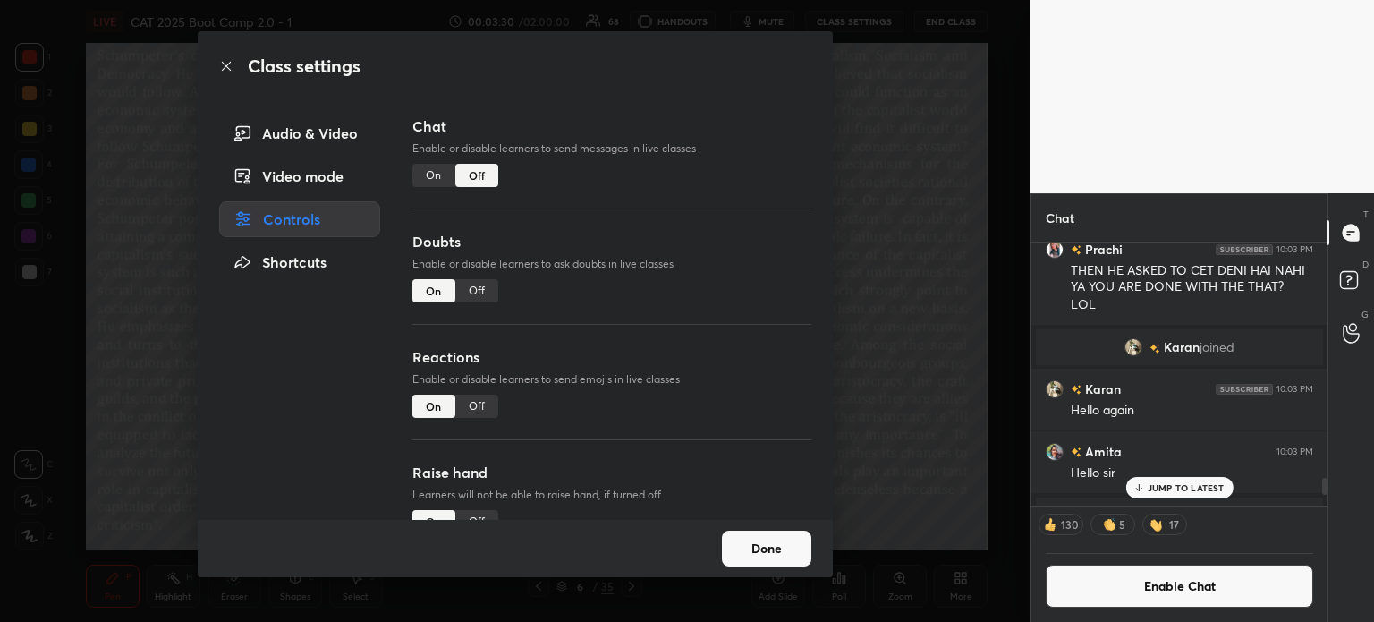
scroll to position [258, 291]
click at [477, 297] on div "Off" at bounding box center [476, 290] width 43 height 23
click at [784, 548] on button "Done" at bounding box center [766, 549] width 89 height 36
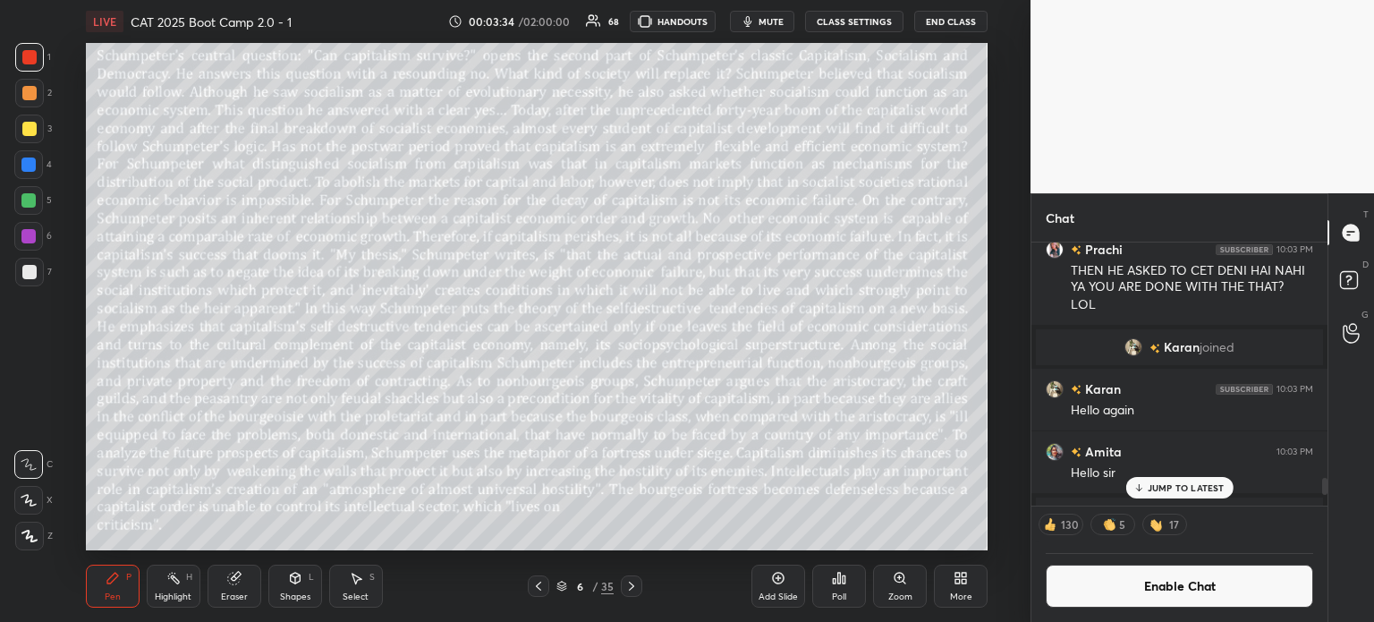
click at [1183, 489] on p "JUMP TO LATEST" at bounding box center [1186, 487] width 77 height 11
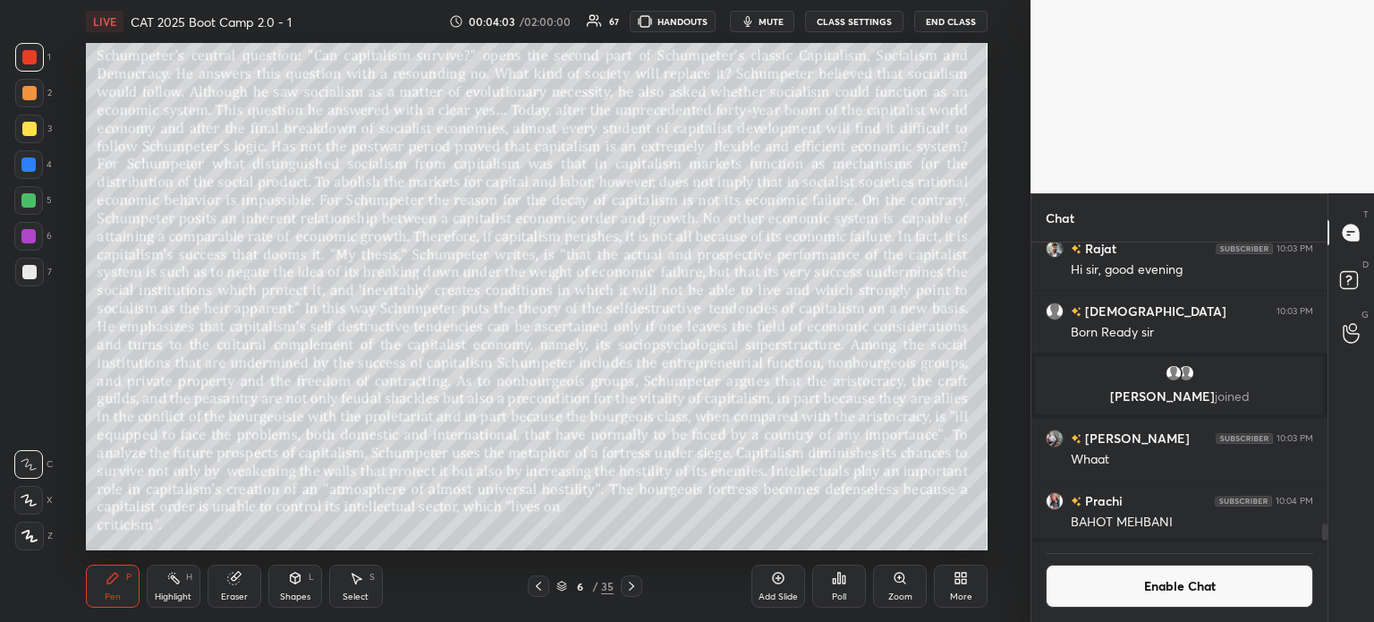
scroll to position [295, 291]
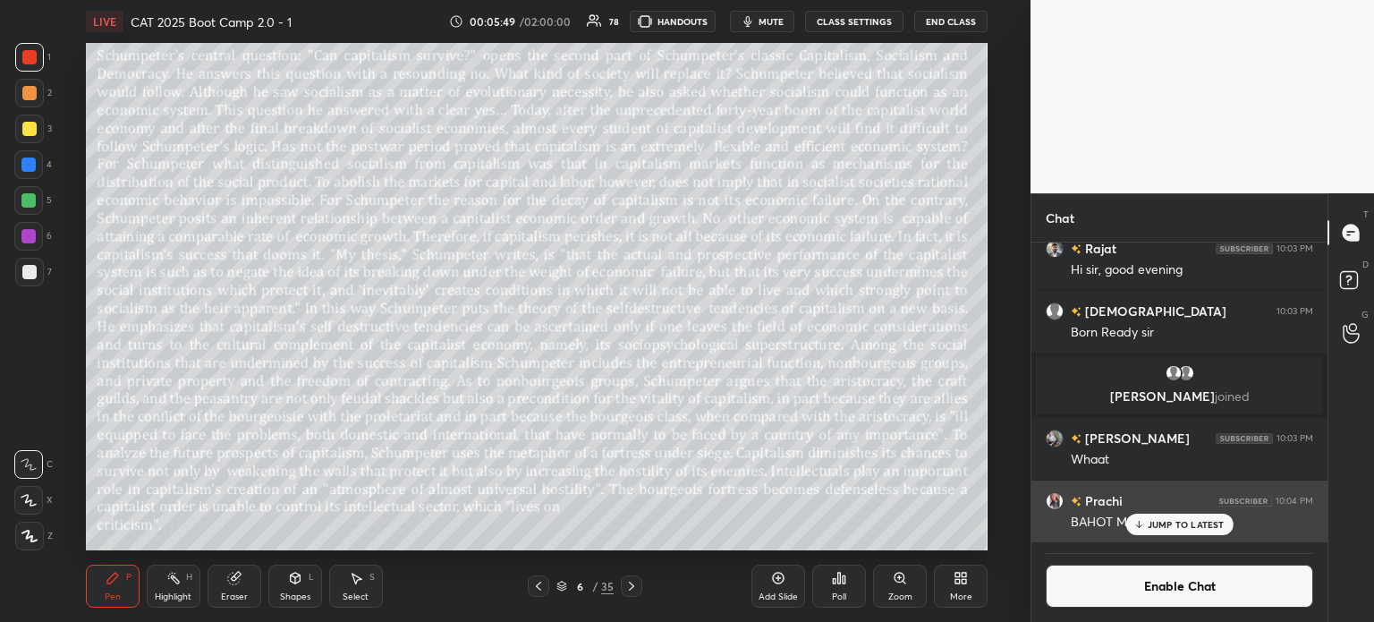
click at [1167, 522] on p "JUMP TO LATEST" at bounding box center [1186, 524] width 77 height 11
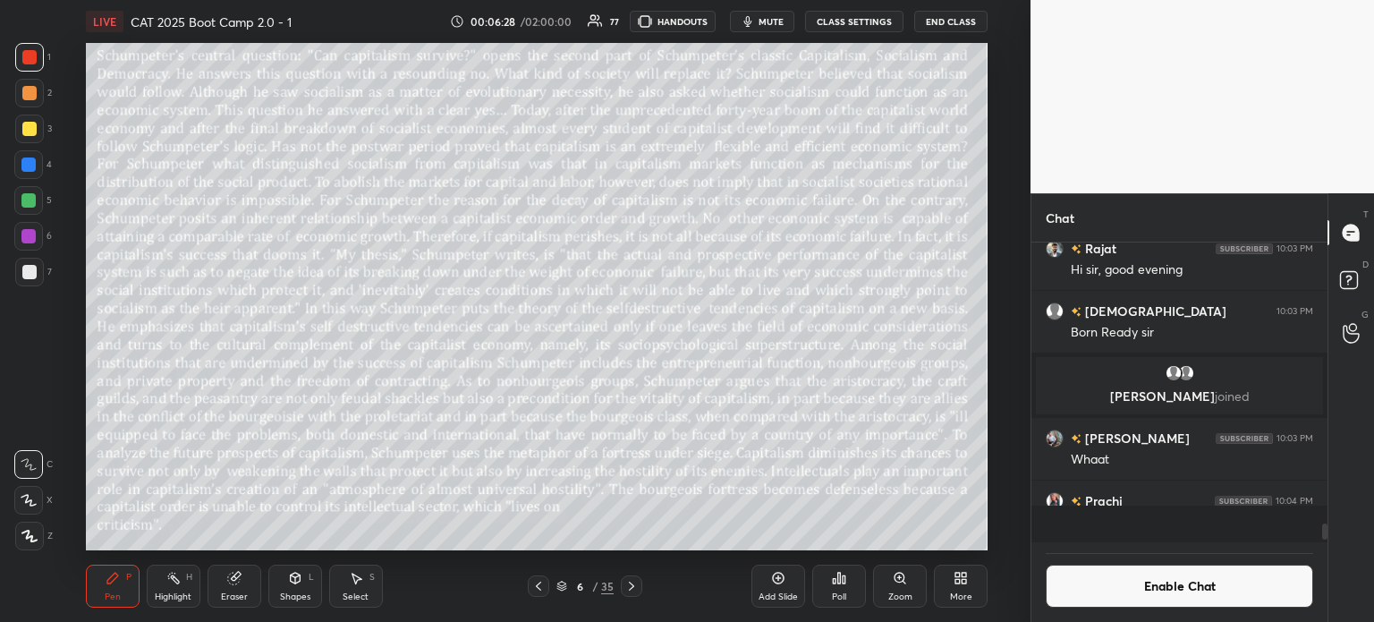
scroll to position [4527, 0]
click at [1170, 519] on p "JUMP TO LATEST" at bounding box center [1186, 524] width 77 height 11
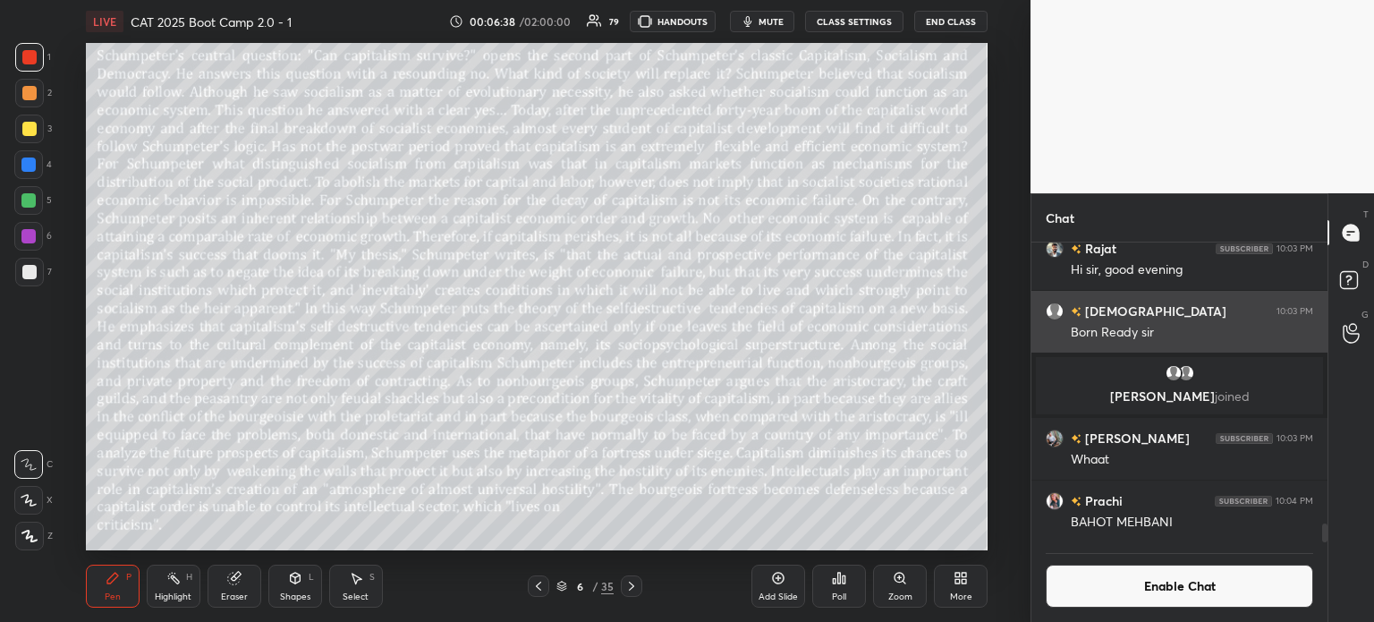
click at [846, 19] on button "CLASS SETTINGS" at bounding box center [854, 21] width 98 height 21
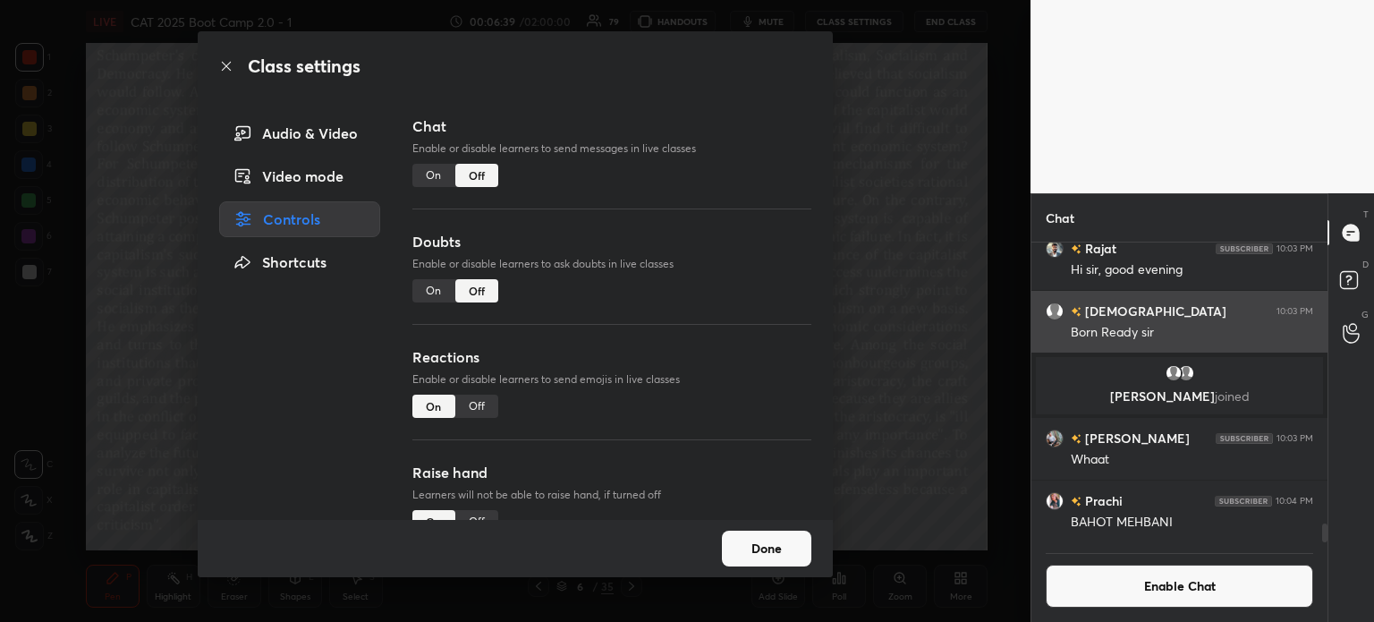
click at [433, 290] on div "On" at bounding box center [433, 290] width 43 height 23
click at [748, 550] on button "Done" at bounding box center [766, 549] width 89 height 36
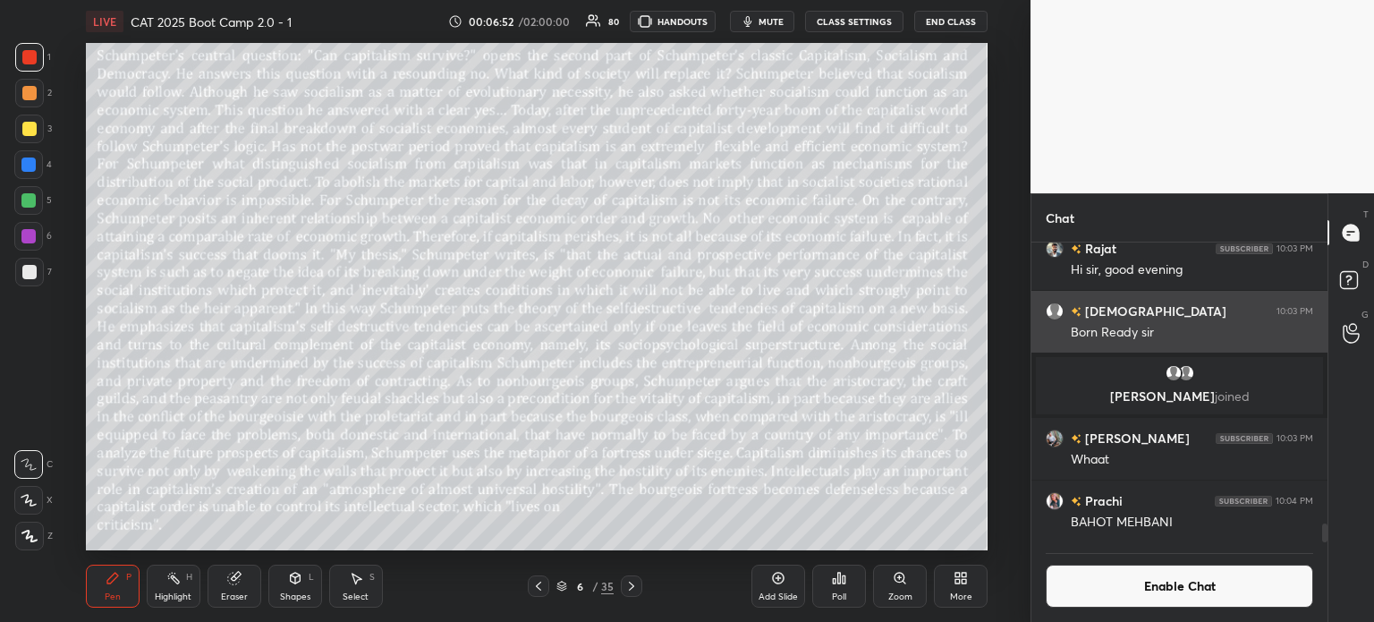
click at [1131, 588] on button "Enable Chat" at bounding box center [1180, 586] width 268 height 43
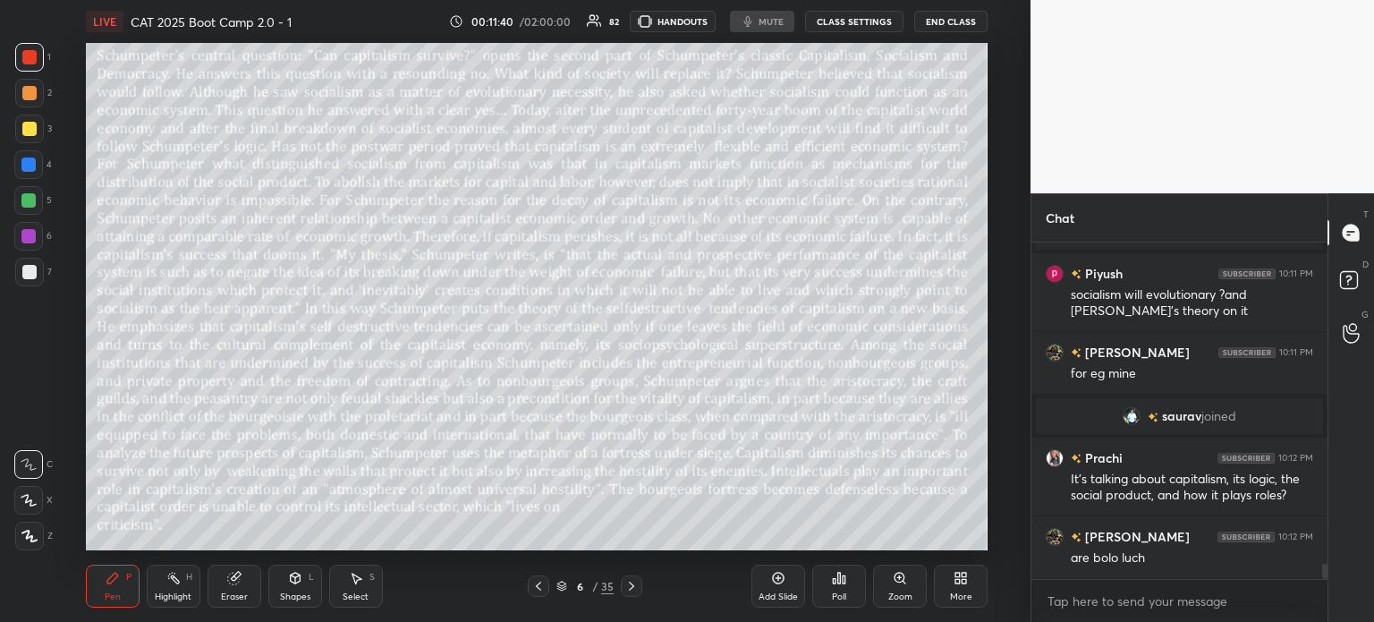
scroll to position [7000, 0]
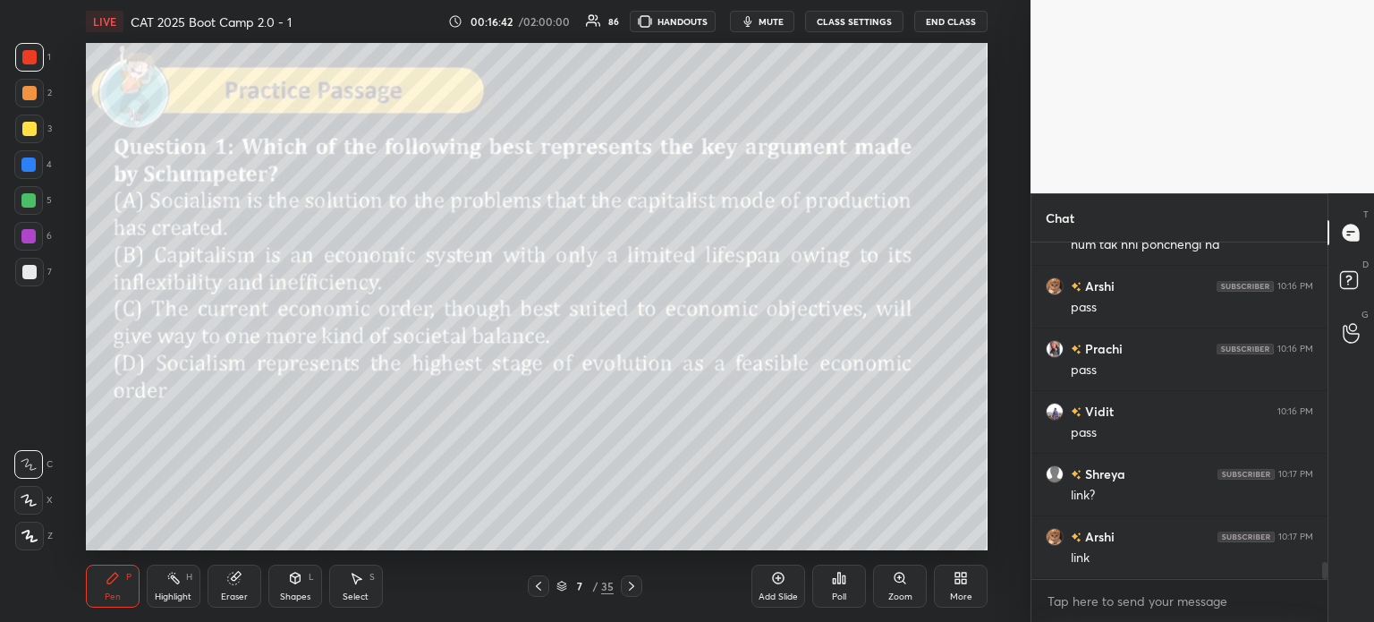
scroll to position [6447, 0]
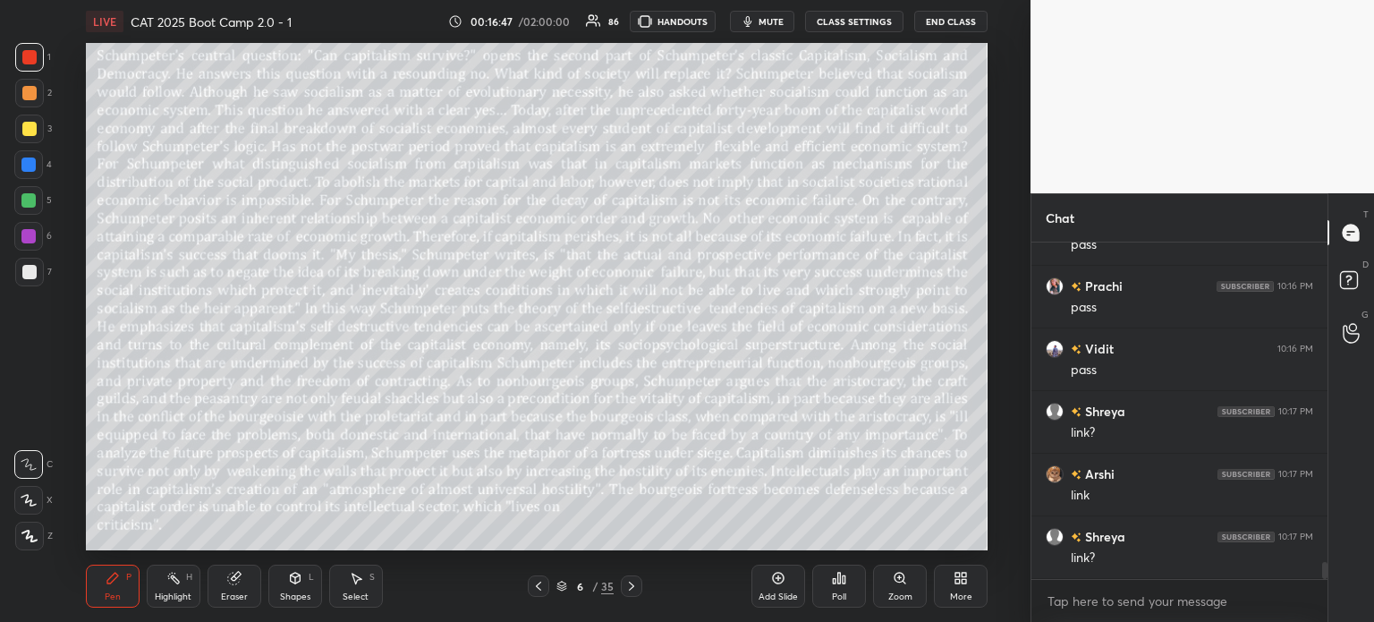
click at [247, 584] on div "Eraser" at bounding box center [235, 586] width 54 height 43
click at [17, 531] on span "Erase all" at bounding box center [28, 536] width 27 height 13
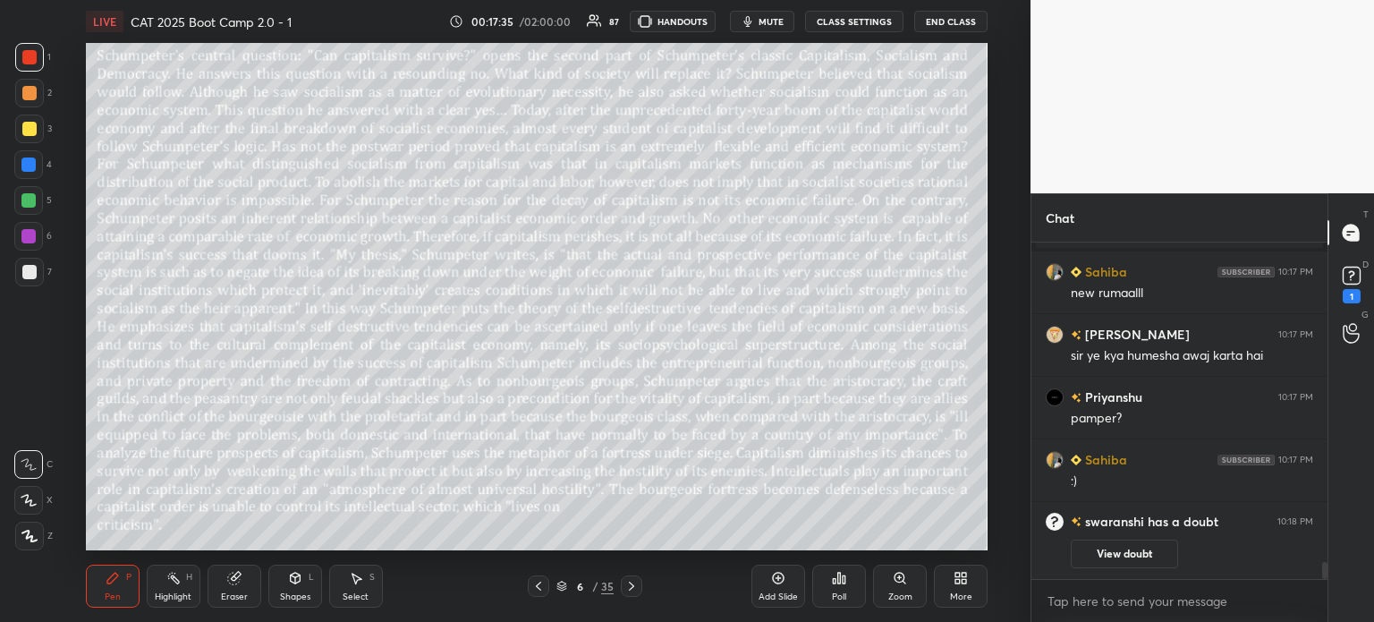
scroll to position [6372, 0]
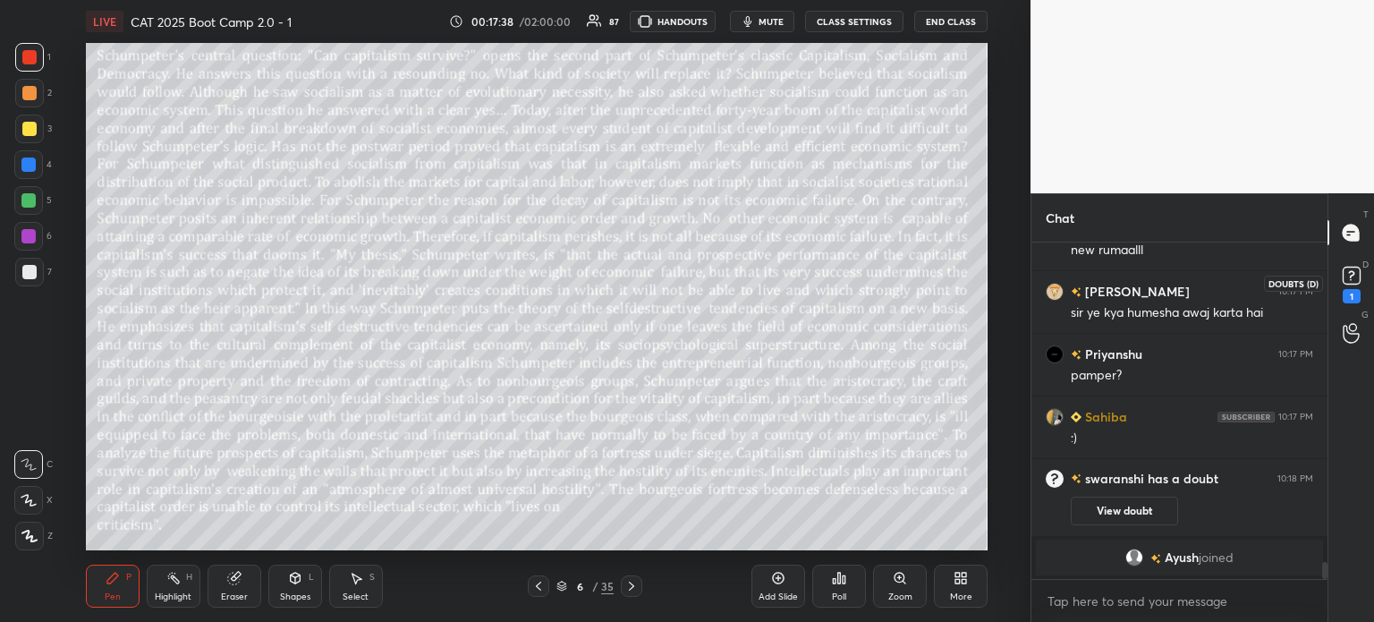
click at [1347, 279] on rect at bounding box center [1351, 276] width 17 height 17
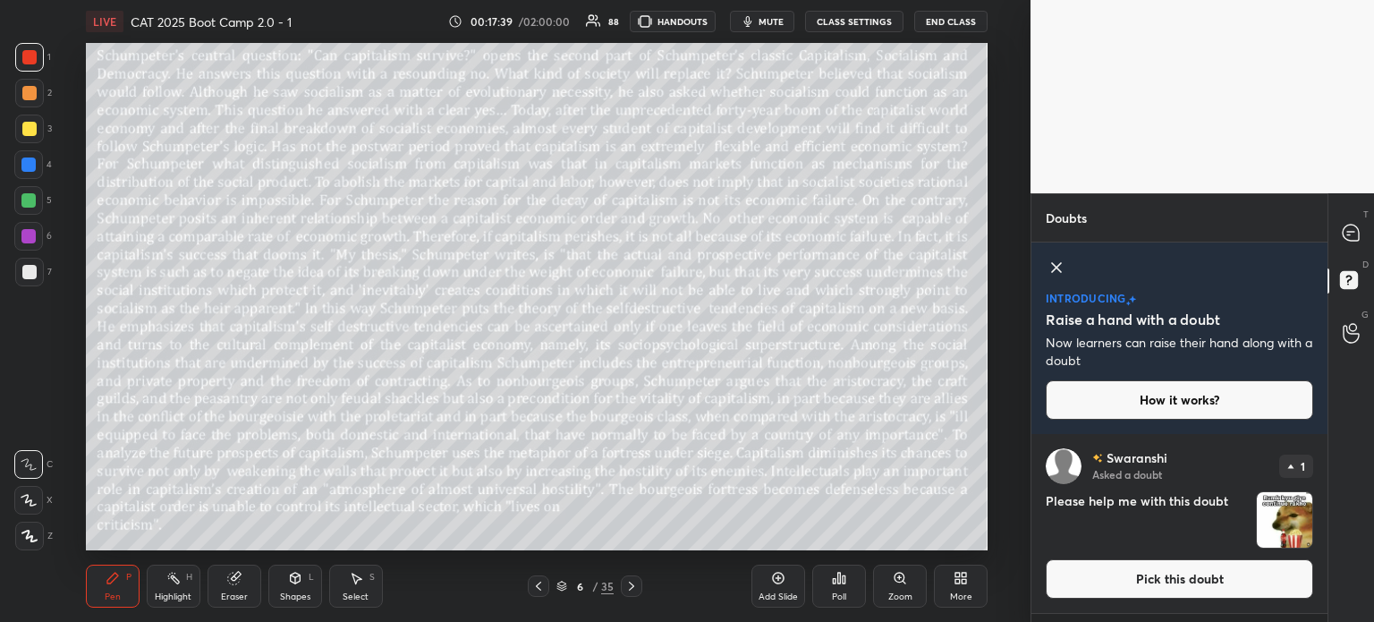
click at [1056, 264] on icon at bounding box center [1056, 267] width 21 height 21
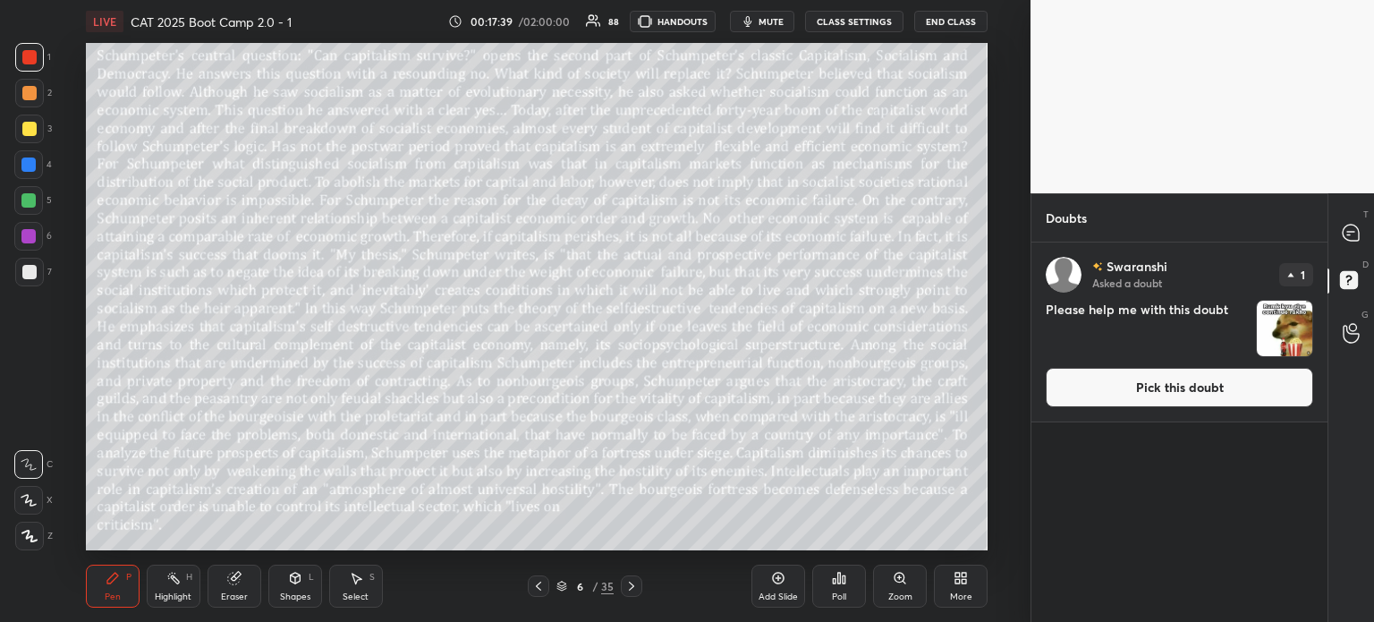
scroll to position [374, 291]
click at [1278, 333] on img "grid" at bounding box center [1284, 328] width 55 height 55
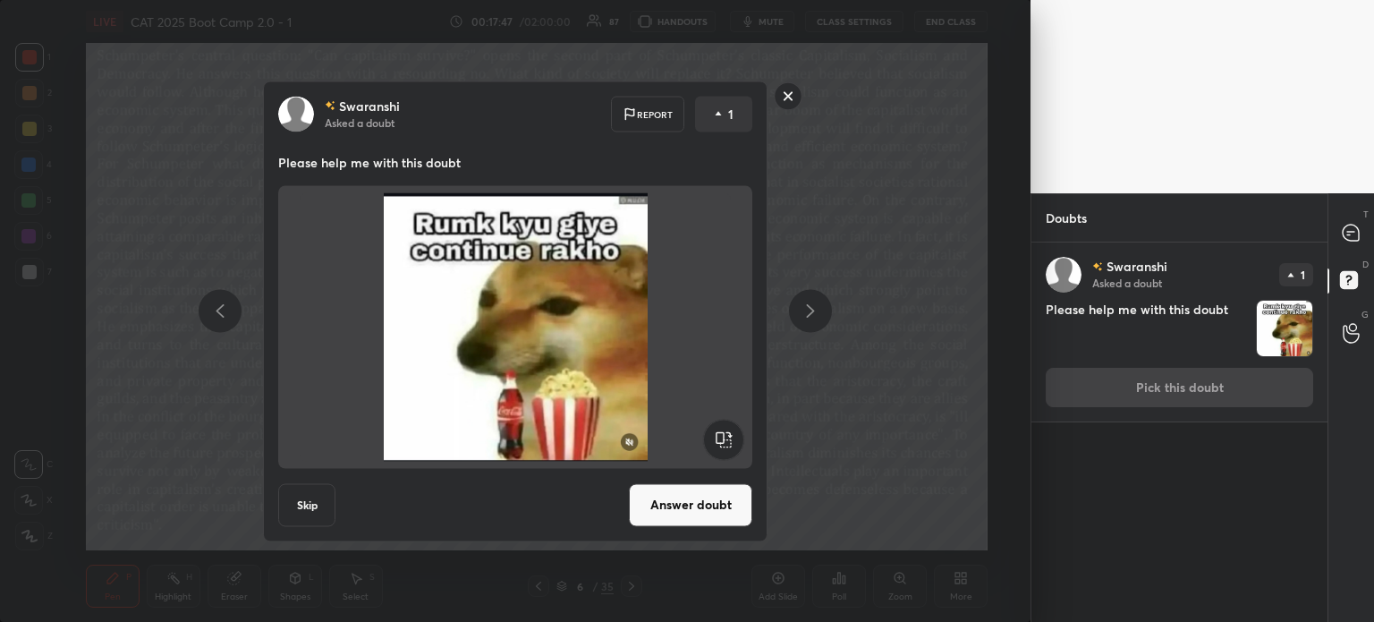
click at [783, 96] on rect at bounding box center [789, 96] width 28 height 28
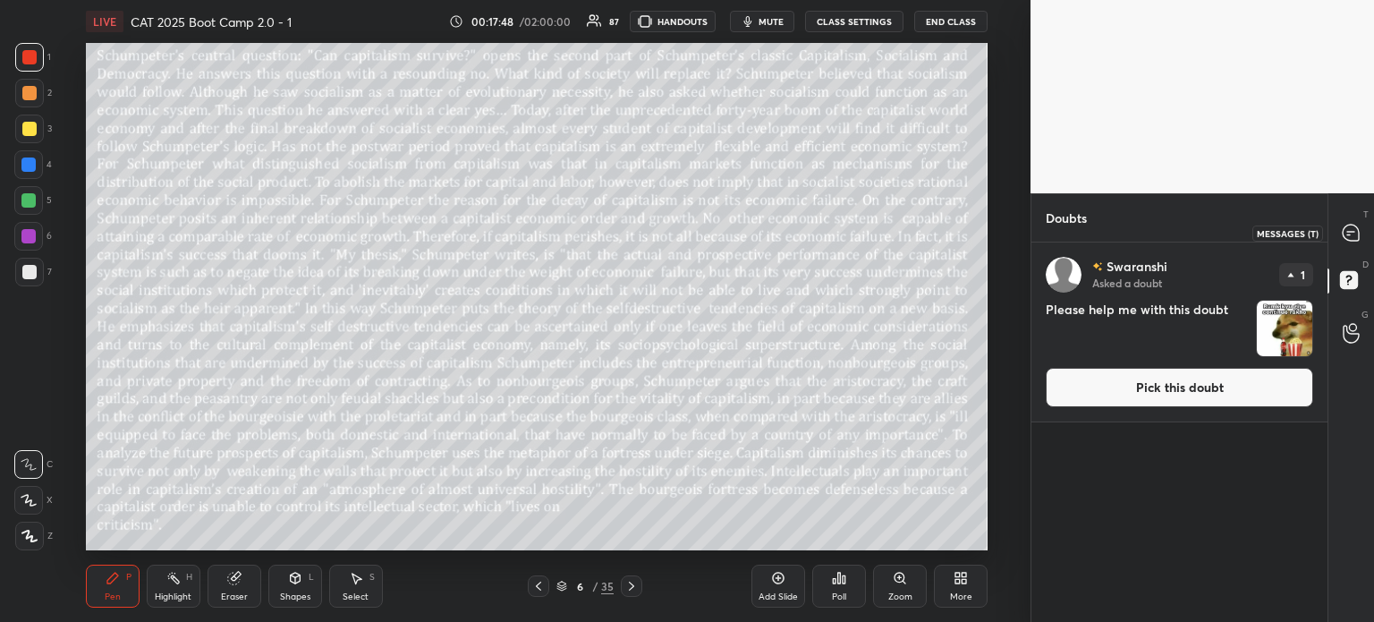
click at [1349, 225] on icon at bounding box center [1351, 233] width 16 height 16
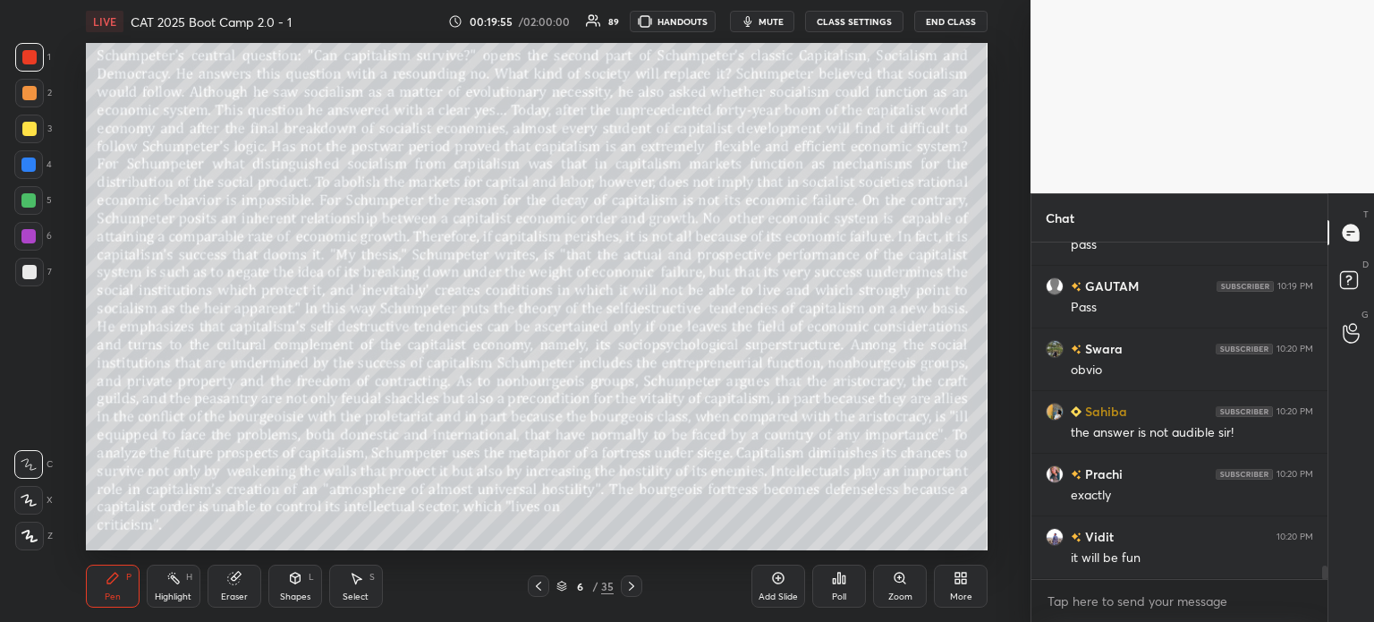
scroll to position [8251, 0]
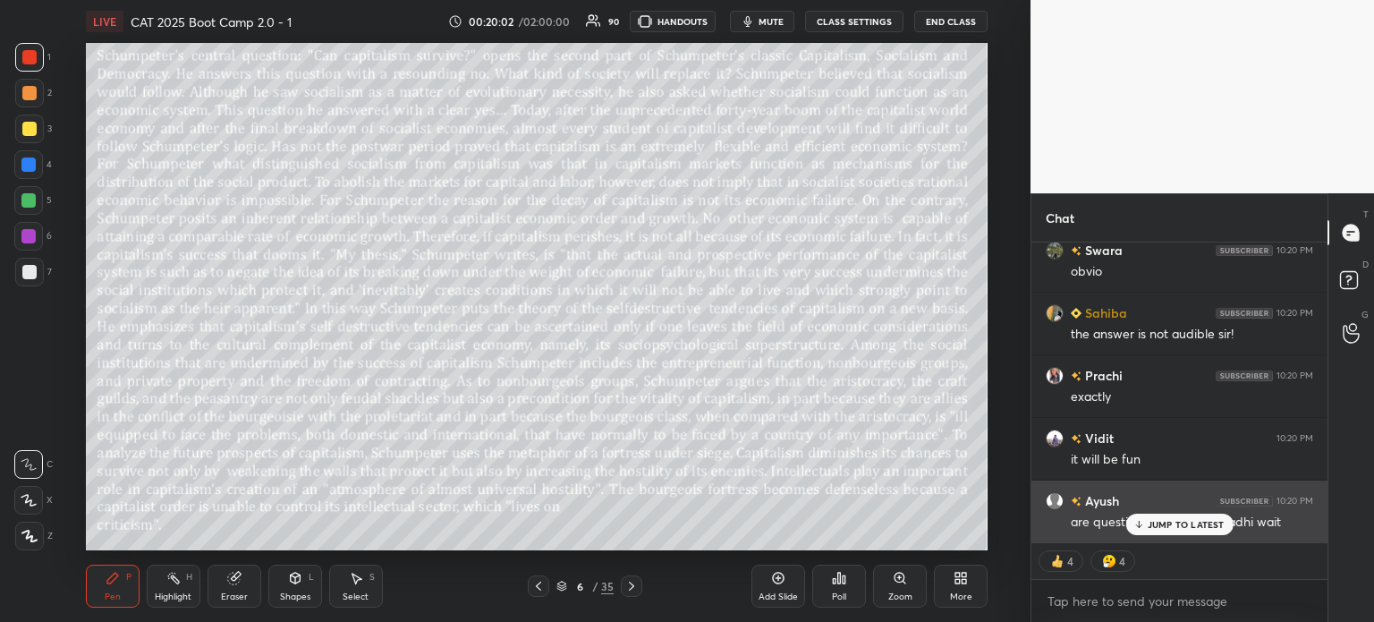
click at [1179, 517] on div "JUMP TO LATEST" at bounding box center [1179, 524] width 107 height 21
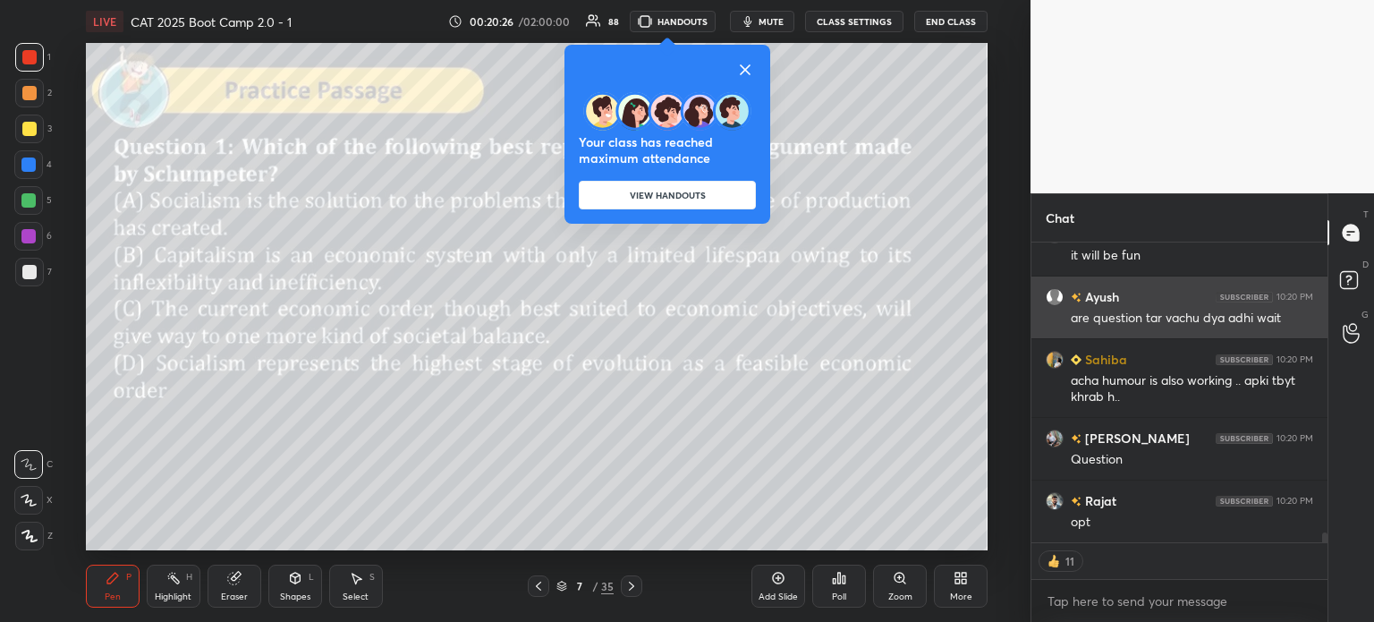
scroll to position [8617, 0]
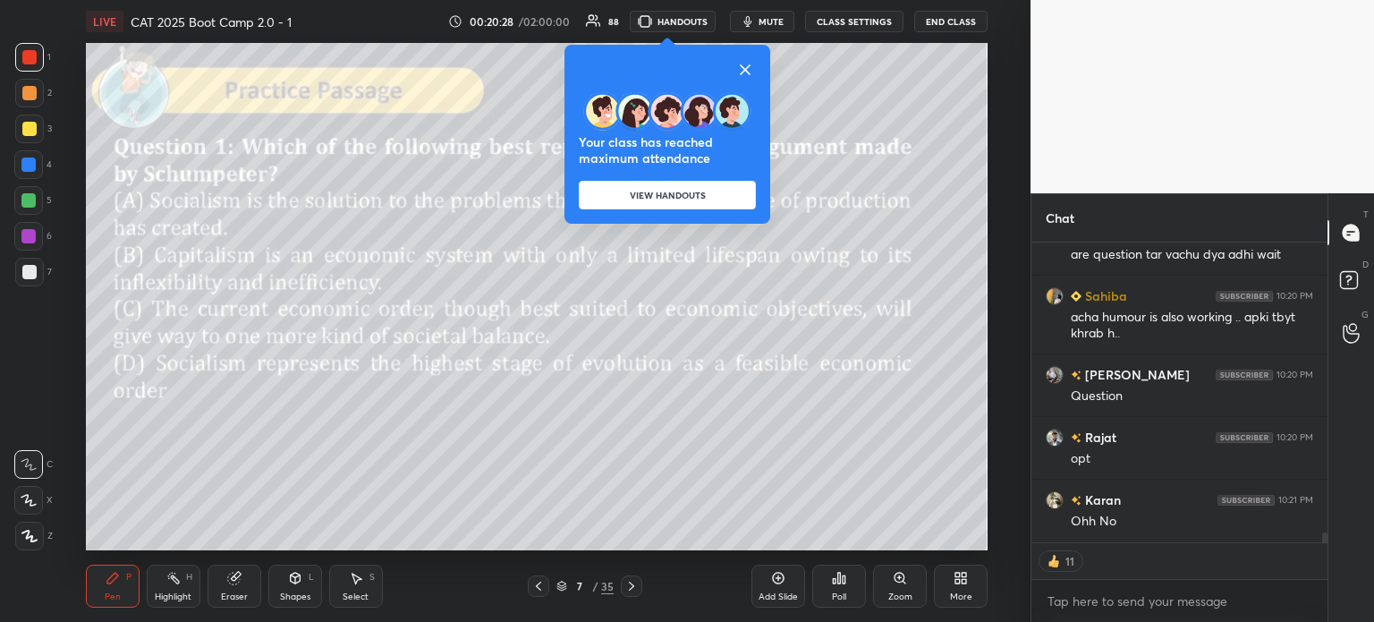
click at [746, 64] on icon at bounding box center [745, 69] width 21 height 21
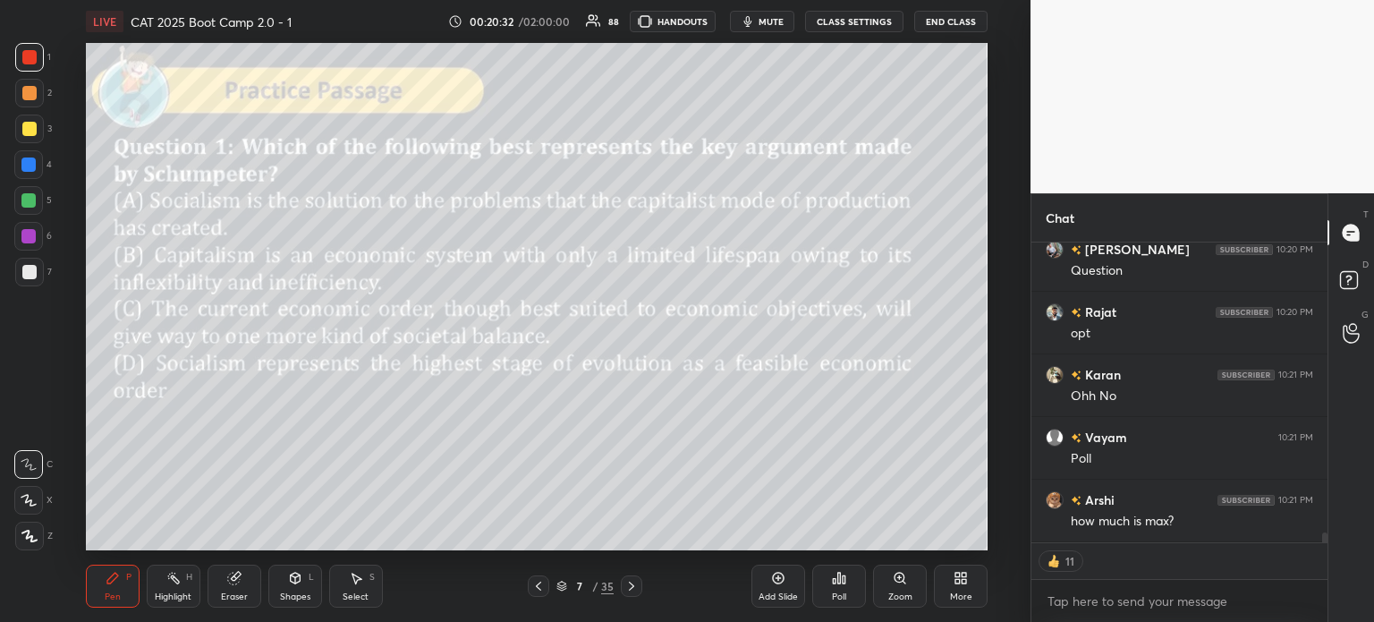
type textarea "x"
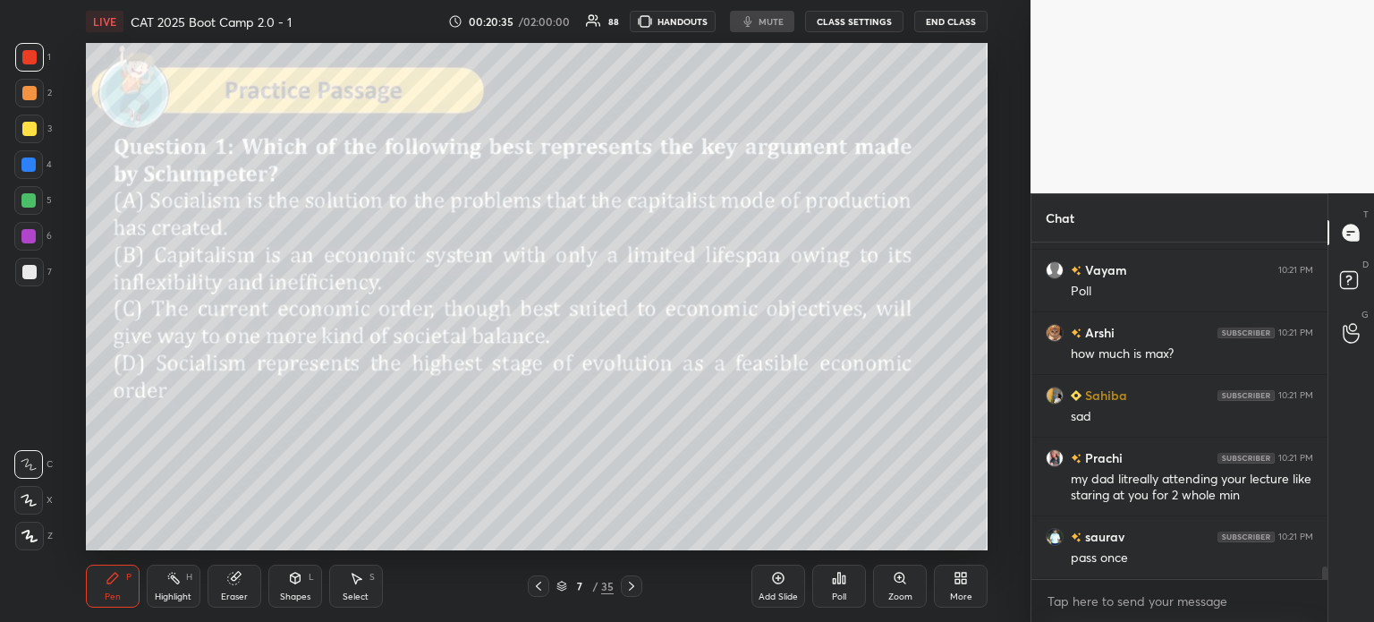
scroll to position [8972, 0]
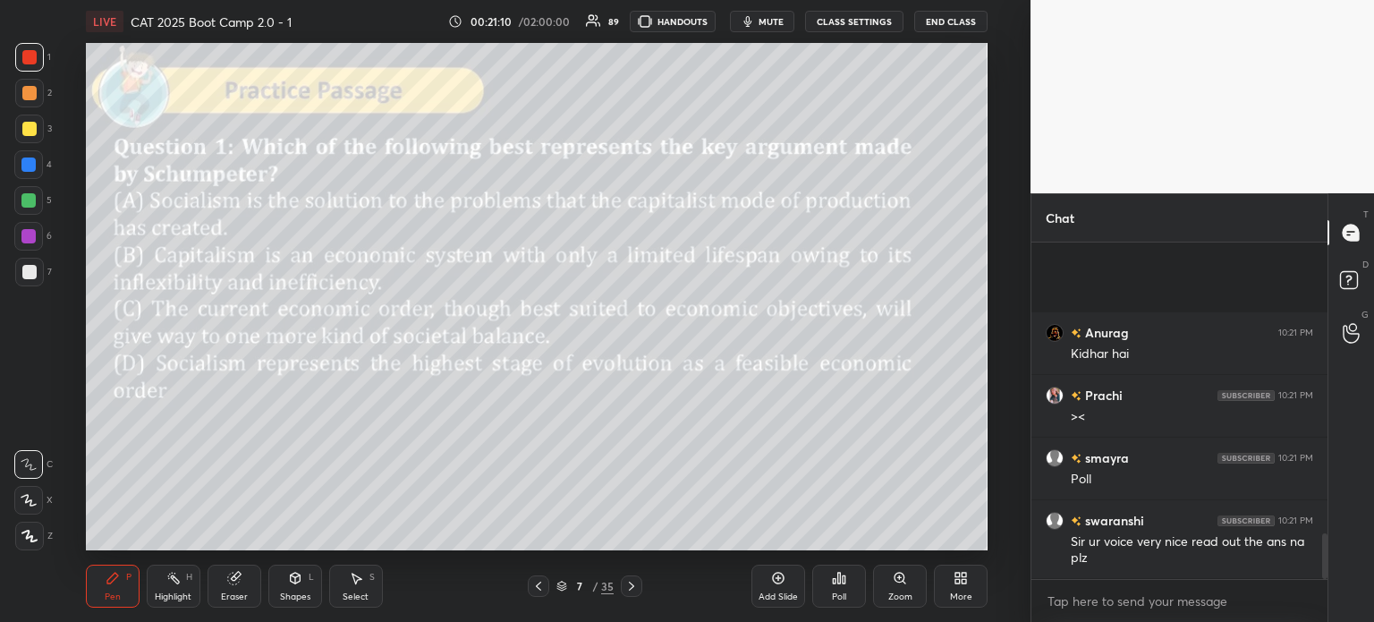
scroll to position [2162, 0]
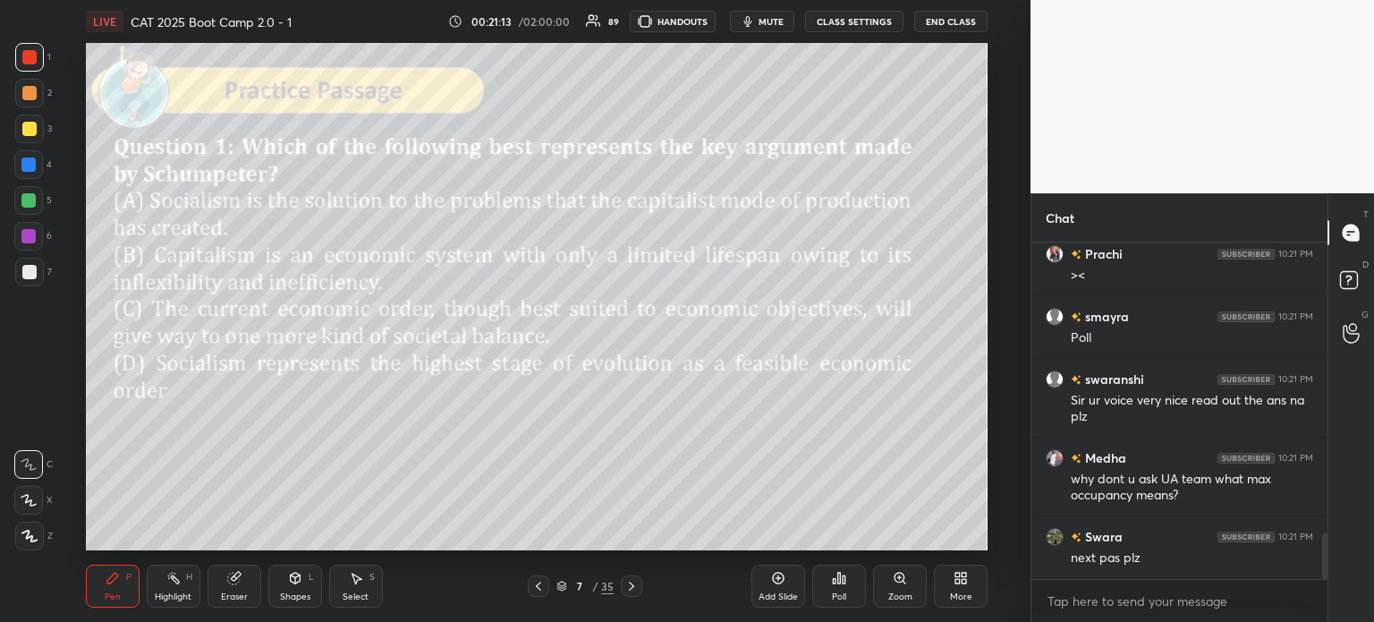
click at [841, 585] on icon at bounding box center [839, 578] width 14 height 14
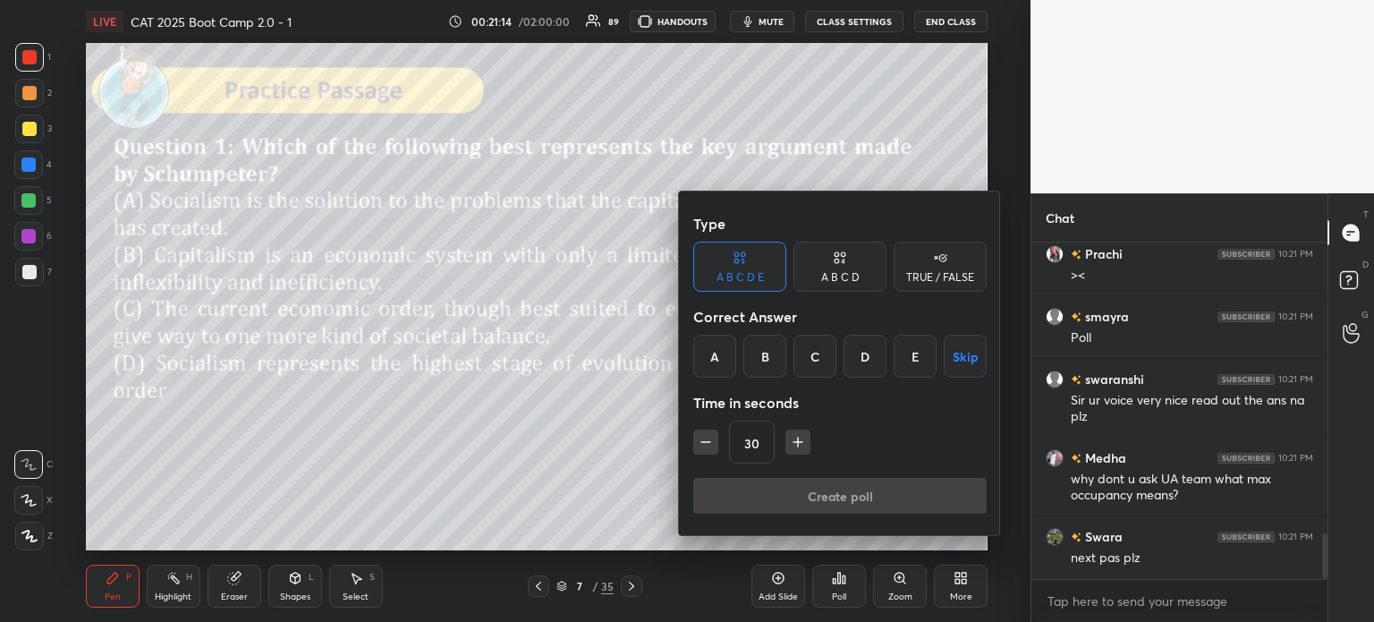
click at [824, 272] on div "A B C D" at bounding box center [840, 277] width 38 height 11
click at [823, 366] on div "C" at bounding box center [839, 356] width 53 height 43
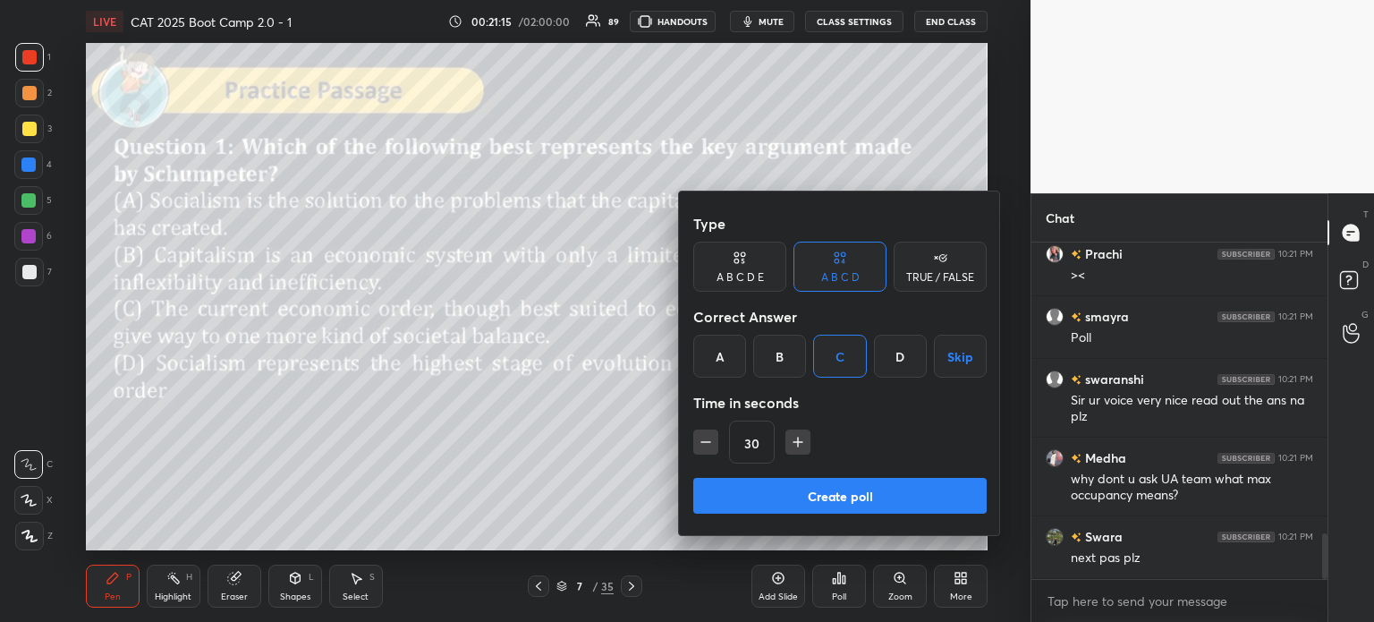
click at [867, 495] on button "Create poll" at bounding box center [839, 496] width 293 height 36
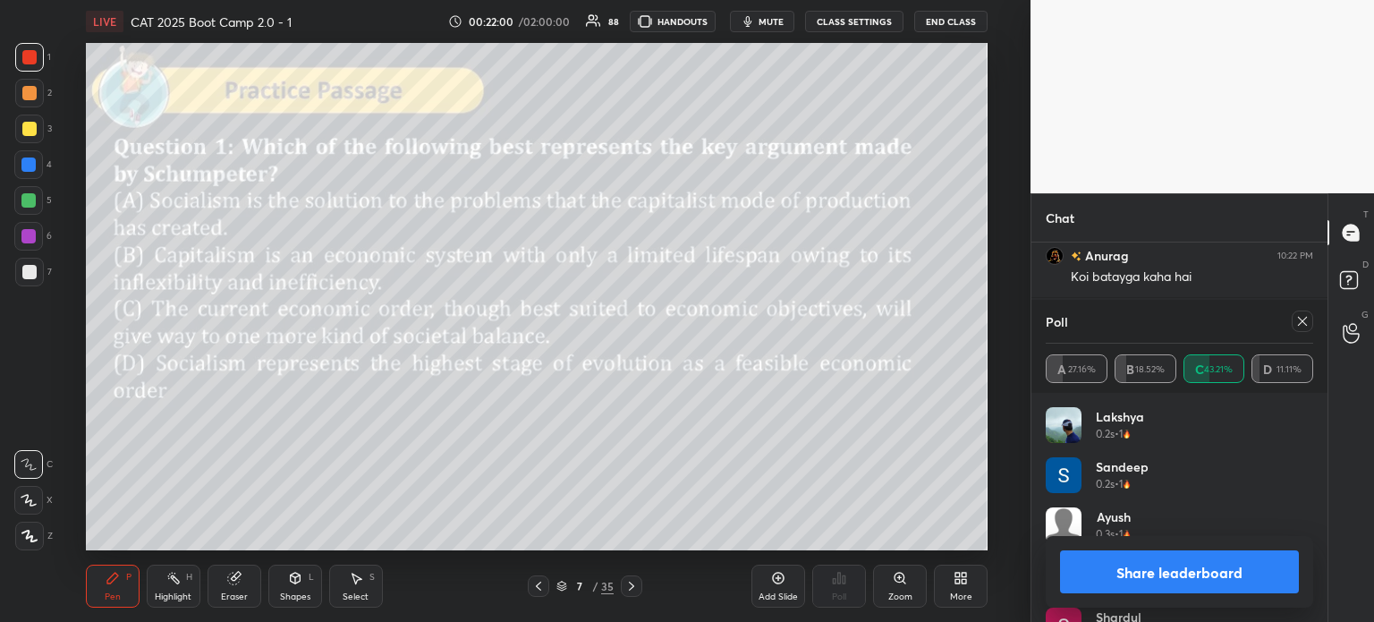
scroll to position [2944, 0]
click at [1128, 570] on button "Share leaderboard" at bounding box center [1179, 571] width 239 height 43
type textarea "x"
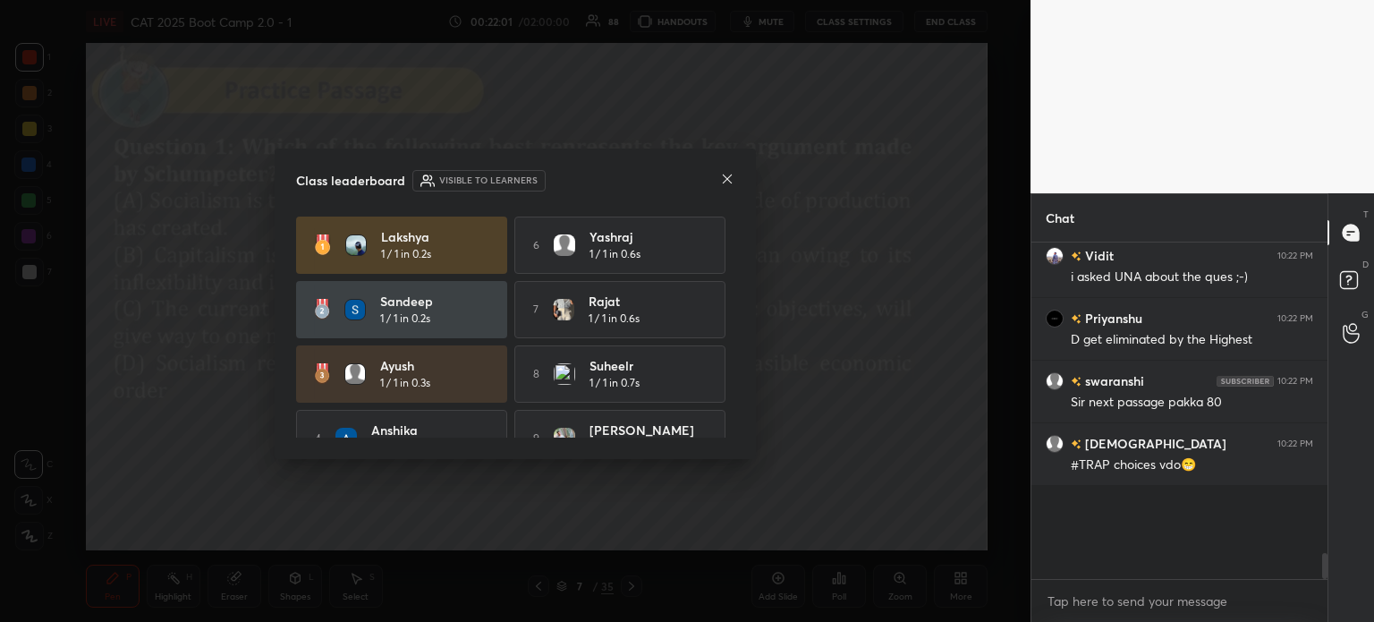
scroll to position [2879, 0]
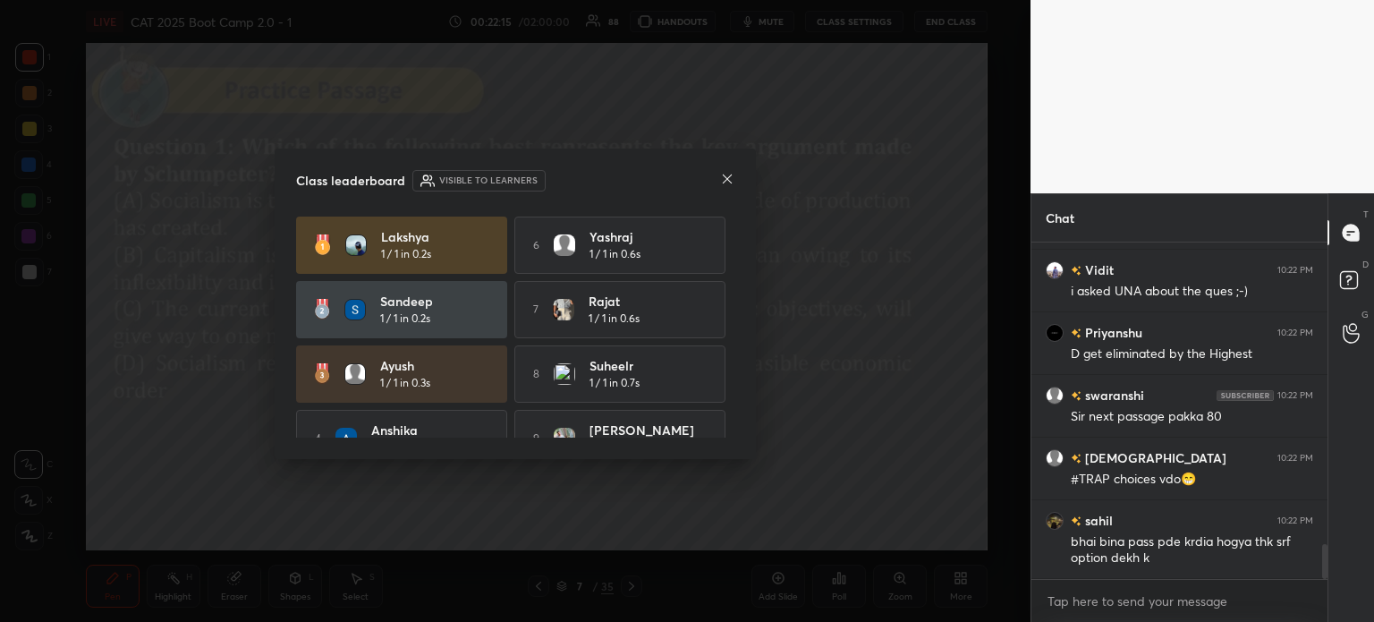
click at [723, 172] on icon at bounding box center [727, 179] width 14 height 14
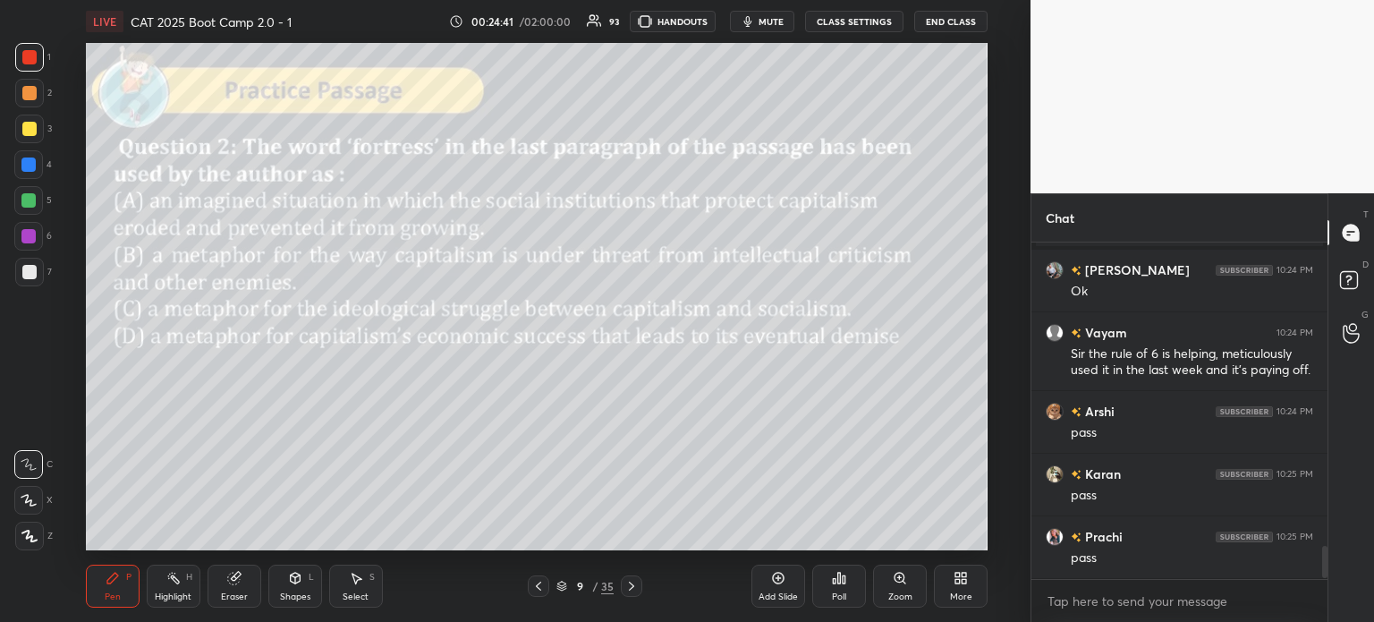
scroll to position [3106, 0]
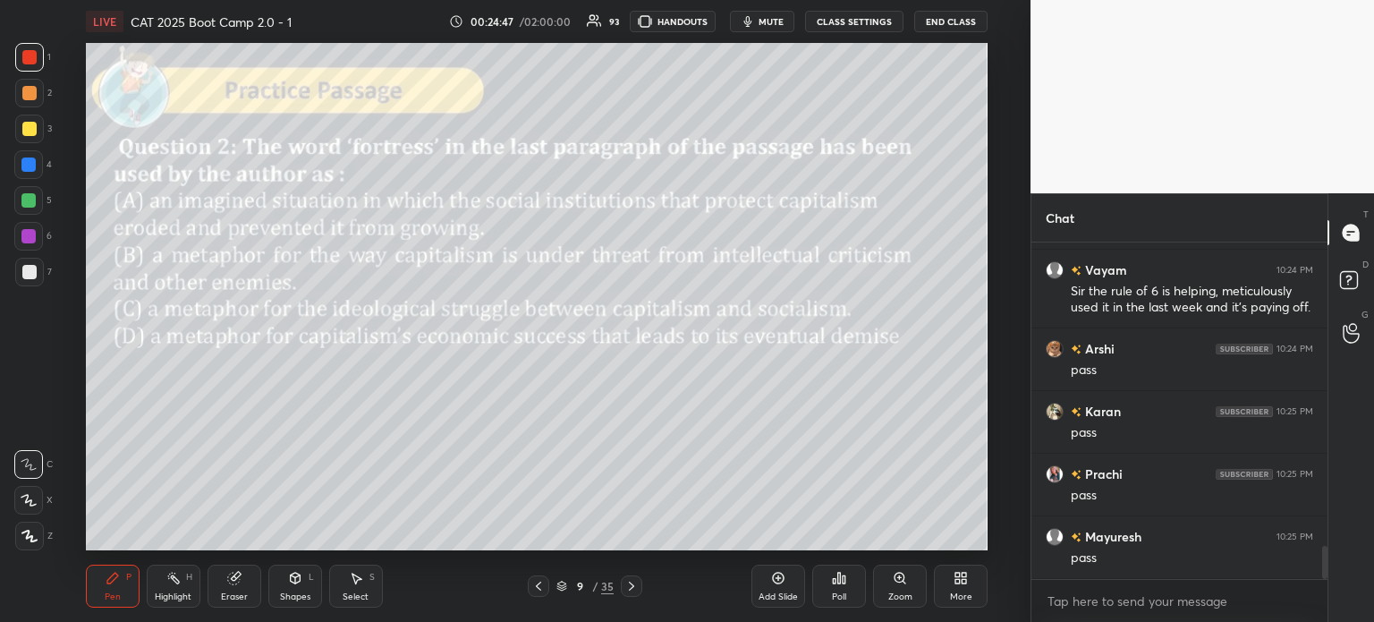
click at [591, 589] on div "9 / 35" at bounding box center [585, 586] width 57 height 16
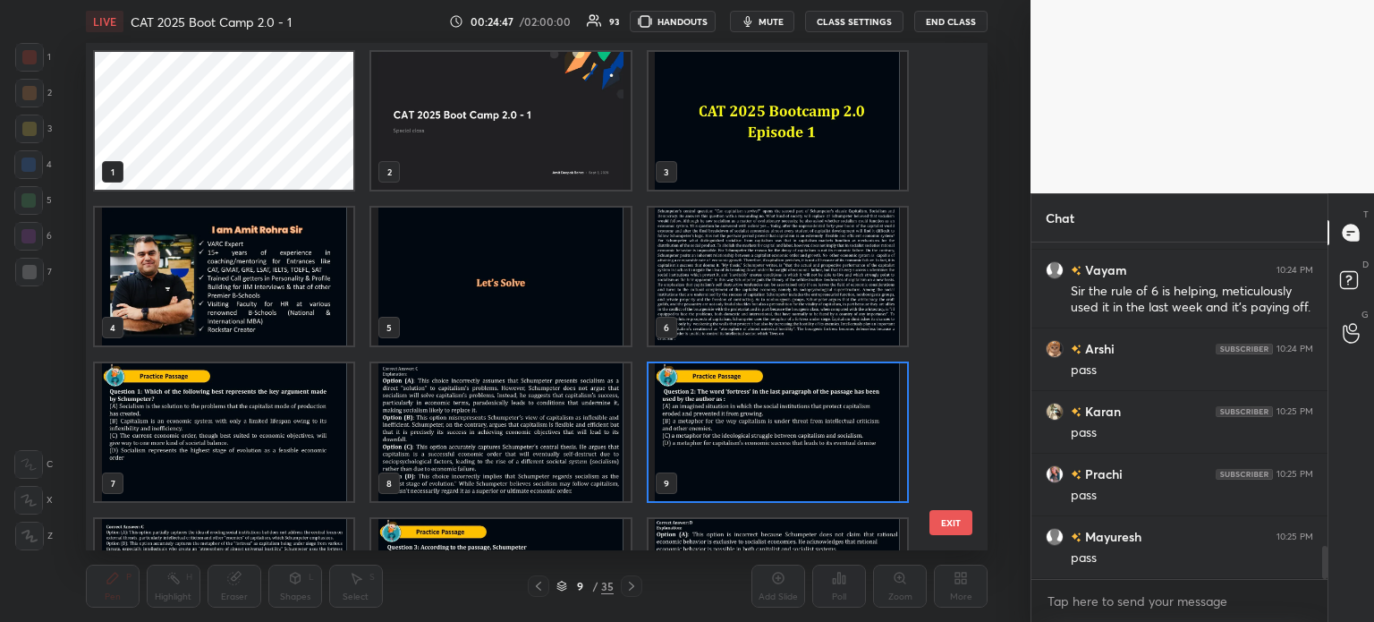
scroll to position [502, 894]
click at [730, 268] on img "grid" at bounding box center [777, 277] width 259 height 138
click at [736, 268] on img "grid" at bounding box center [777, 277] width 259 height 138
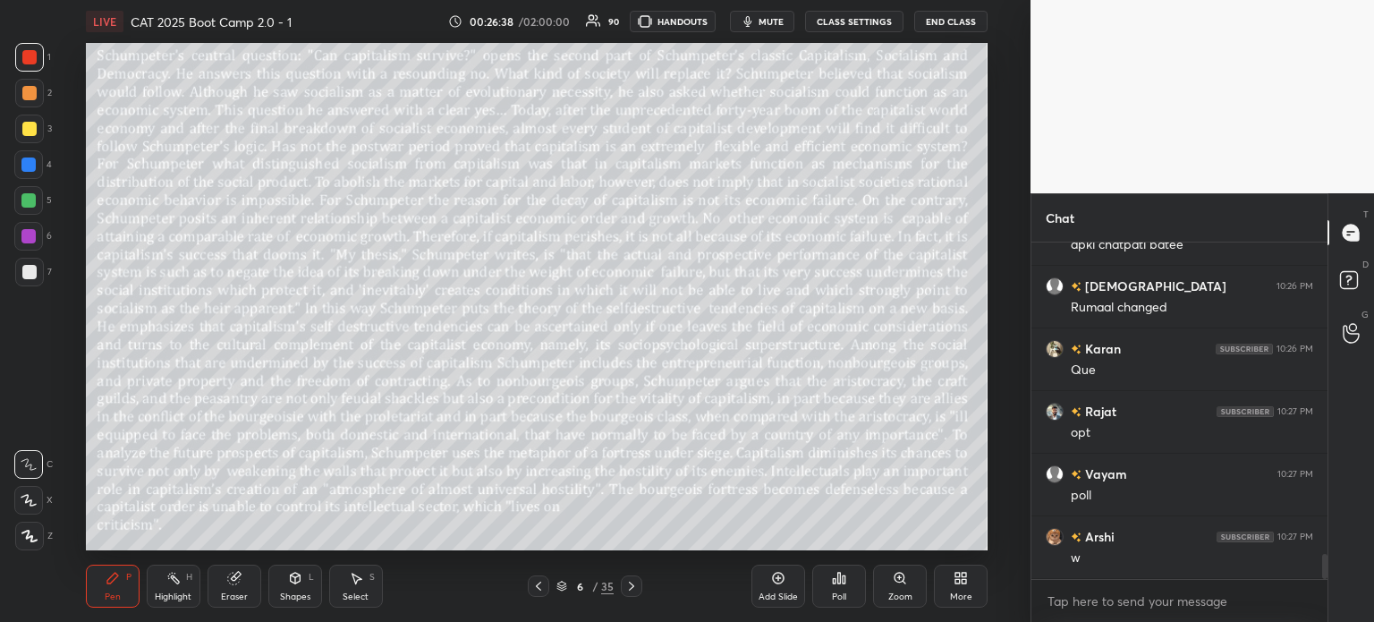
scroll to position [4239, 0]
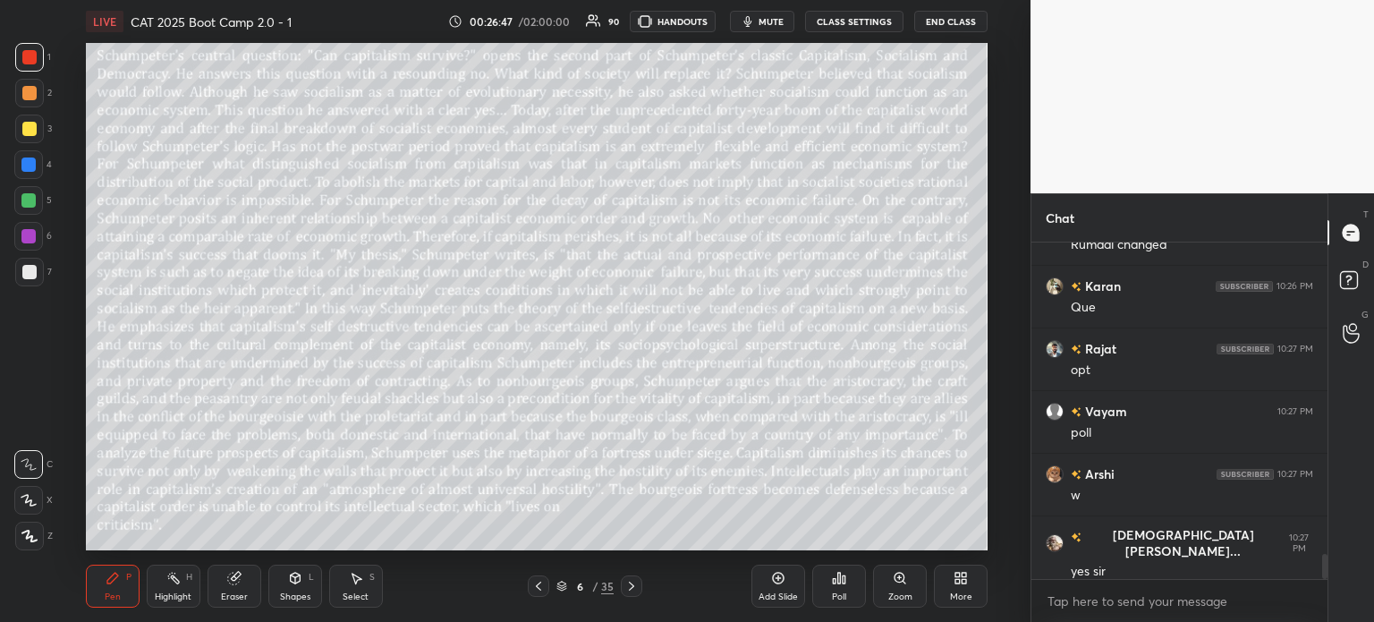
click at [597, 586] on div "/" at bounding box center [594, 586] width 5 height 11
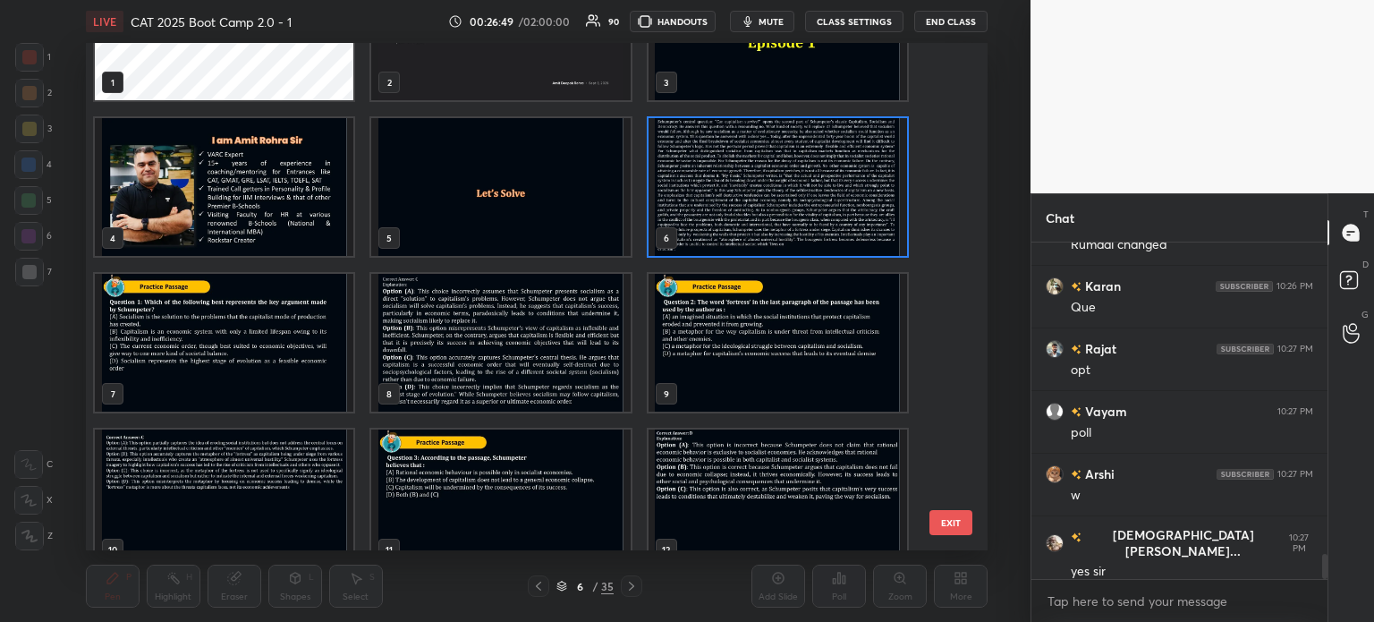
scroll to position [90, 0]
click at [730, 328] on img "grid" at bounding box center [777, 342] width 259 height 138
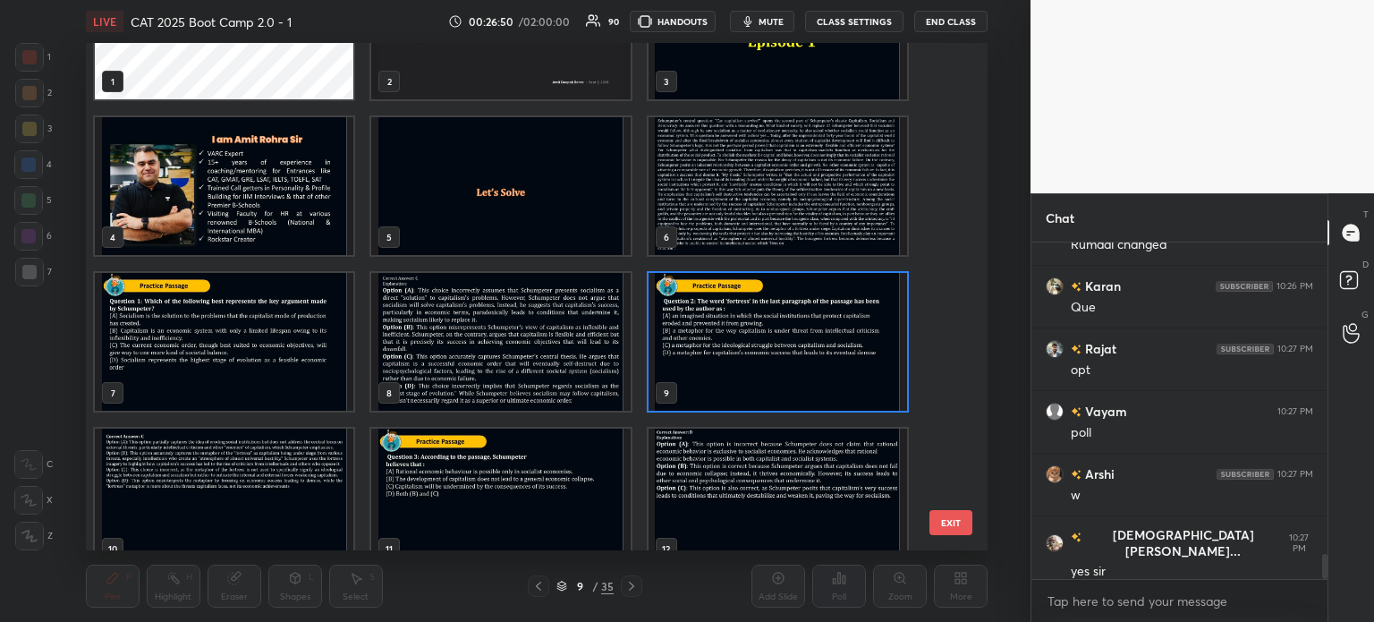
click at [742, 325] on img "grid" at bounding box center [777, 342] width 259 height 138
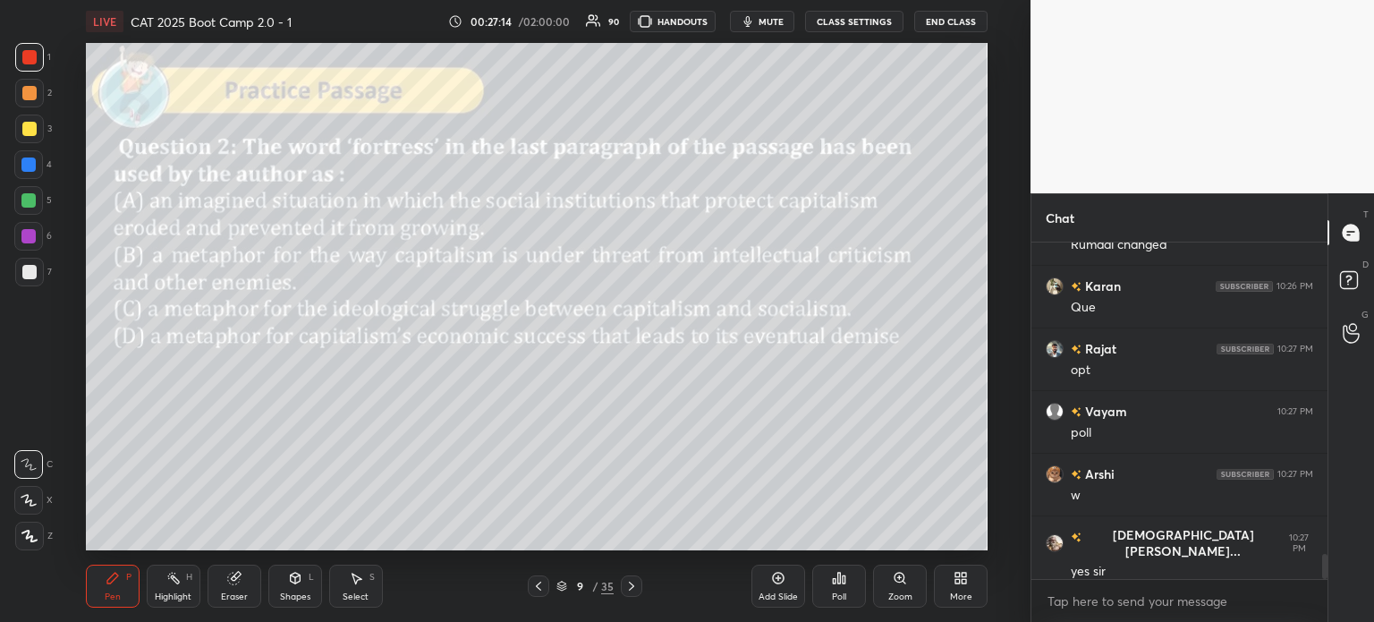
scroll to position [4302, 0]
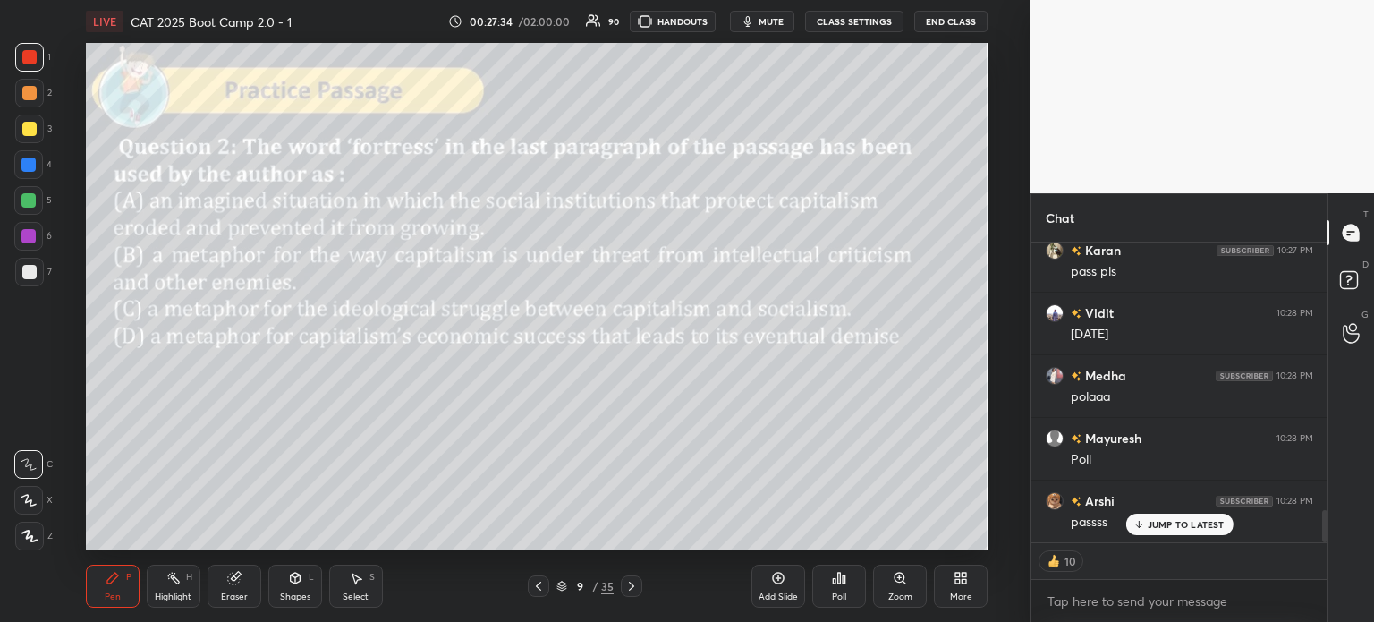
scroll to position [2588, 0]
click at [579, 587] on div "9" at bounding box center [580, 586] width 18 height 11
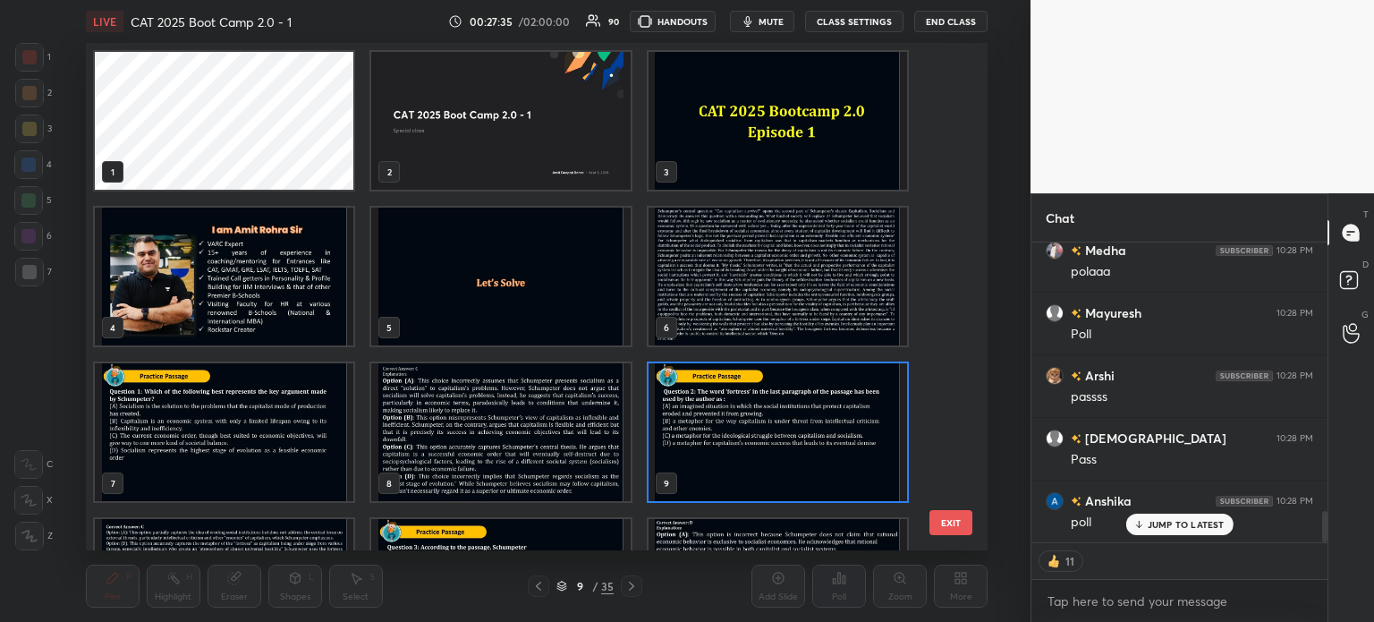
scroll to position [502, 894]
click at [716, 280] on img "grid" at bounding box center [777, 277] width 259 height 138
click at [721, 278] on img "grid" at bounding box center [777, 277] width 259 height 138
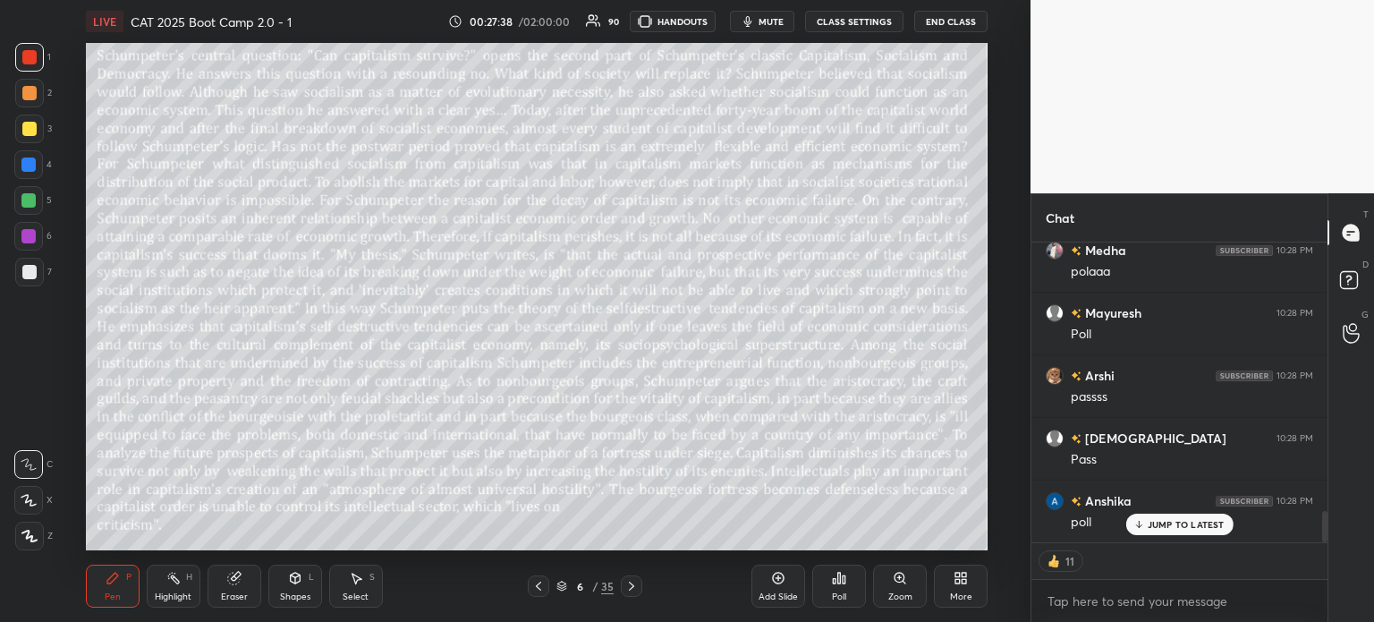
click at [1194, 522] on p "JUMP TO LATEST" at bounding box center [1186, 524] width 77 height 11
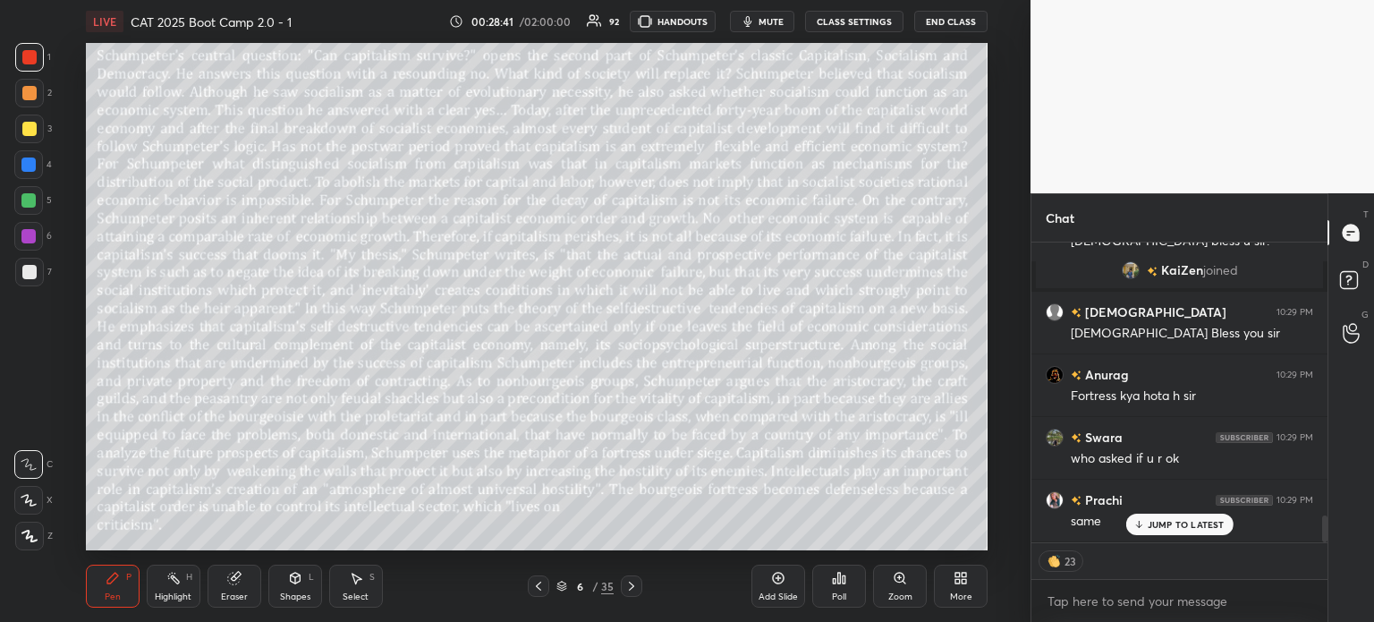
scroll to position [3046, 0]
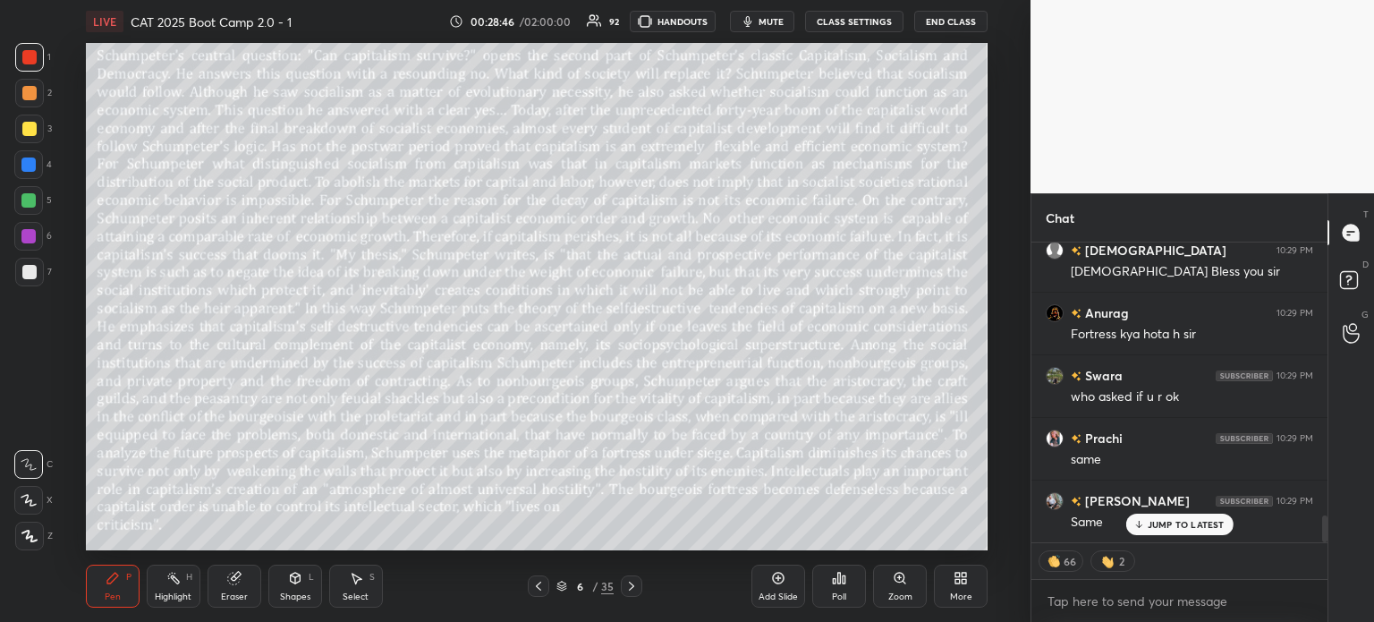
click at [1166, 518] on div "JUMP TO LATEST" at bounding box center [1179, 524] width 107 height 21
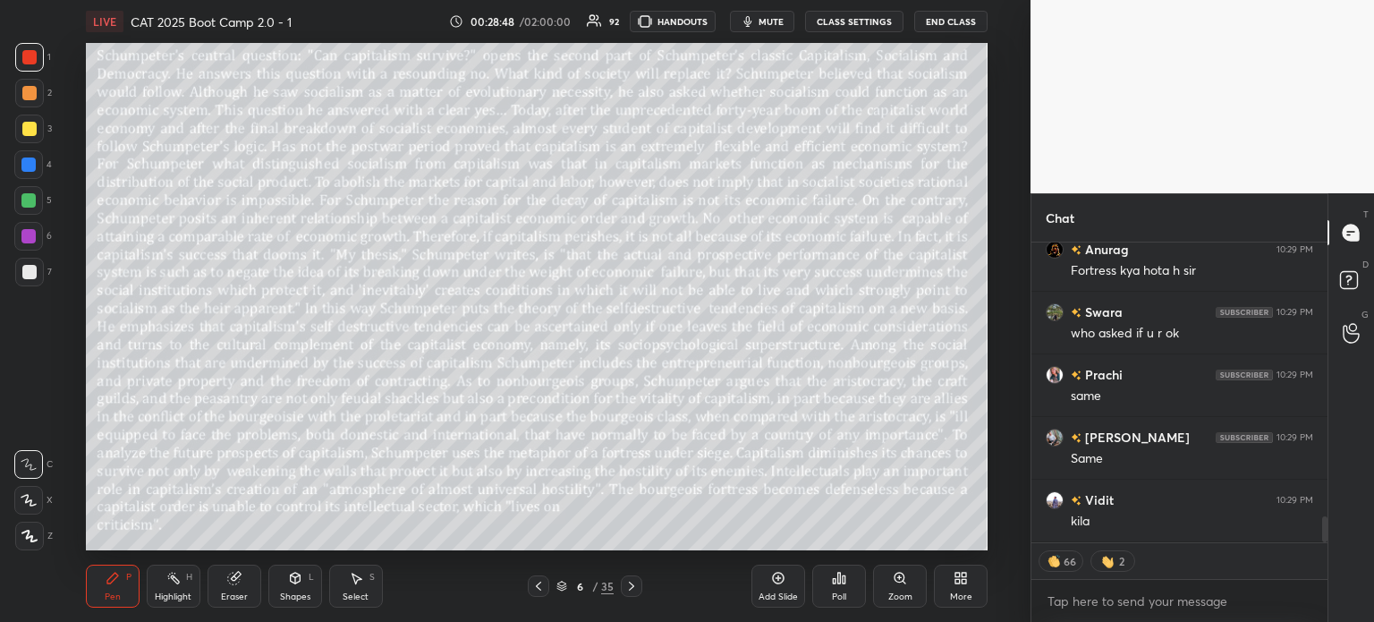
click at [591, 587] on div "6 / 35" at bounding box center [585, 586] width 57 height 16
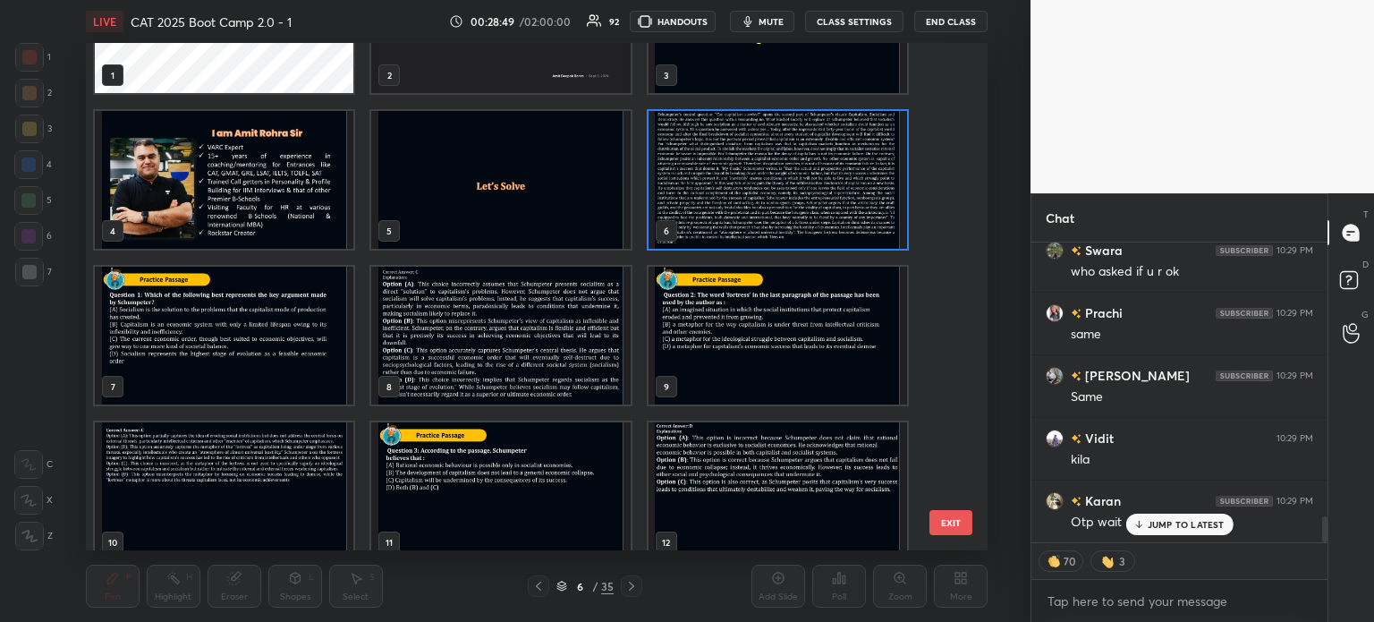
scroll to position [98, 0]
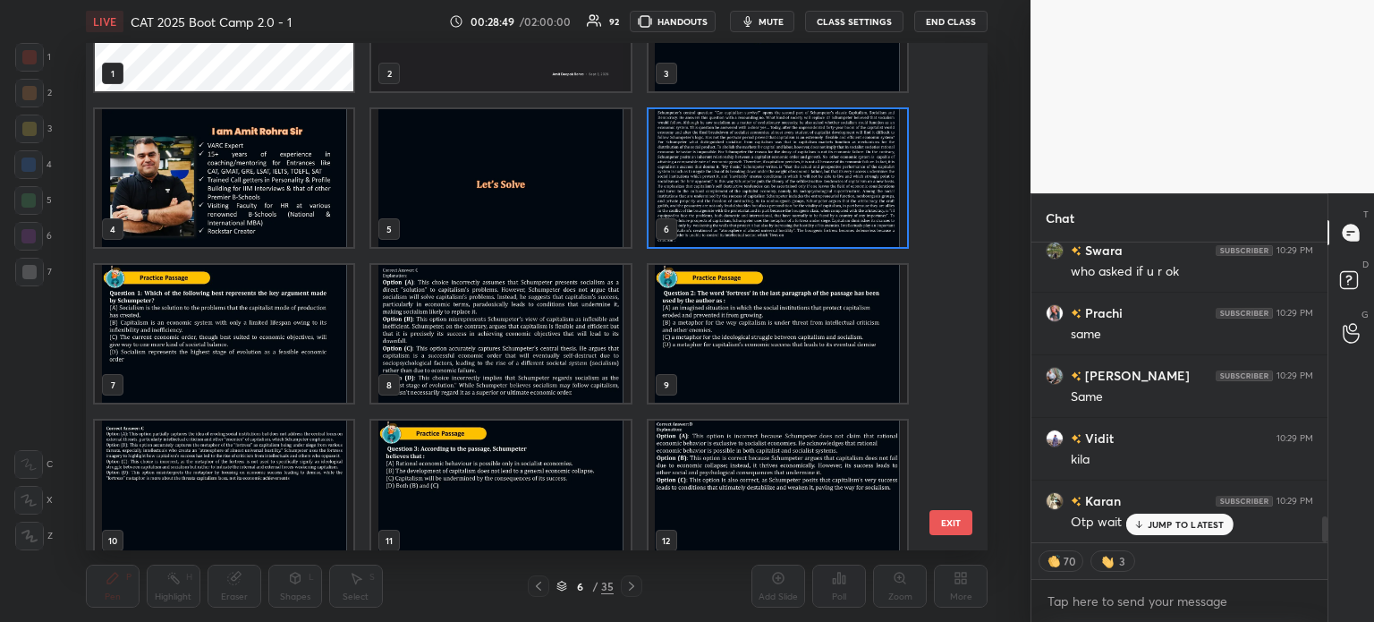
click at [708, 337] on img "grid" at bounding box center [777, 334] width 259 height 138
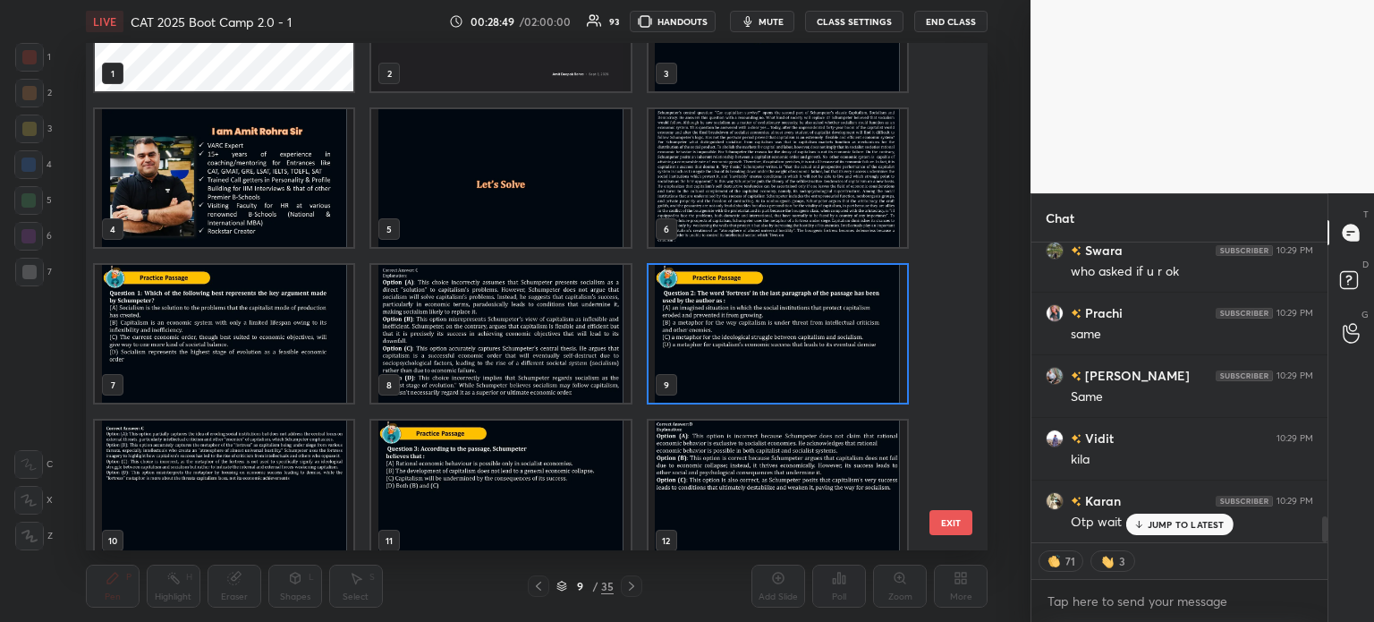
click at [716, 329] on img "grid" at bounding box center [777, 334] width 259 height 138
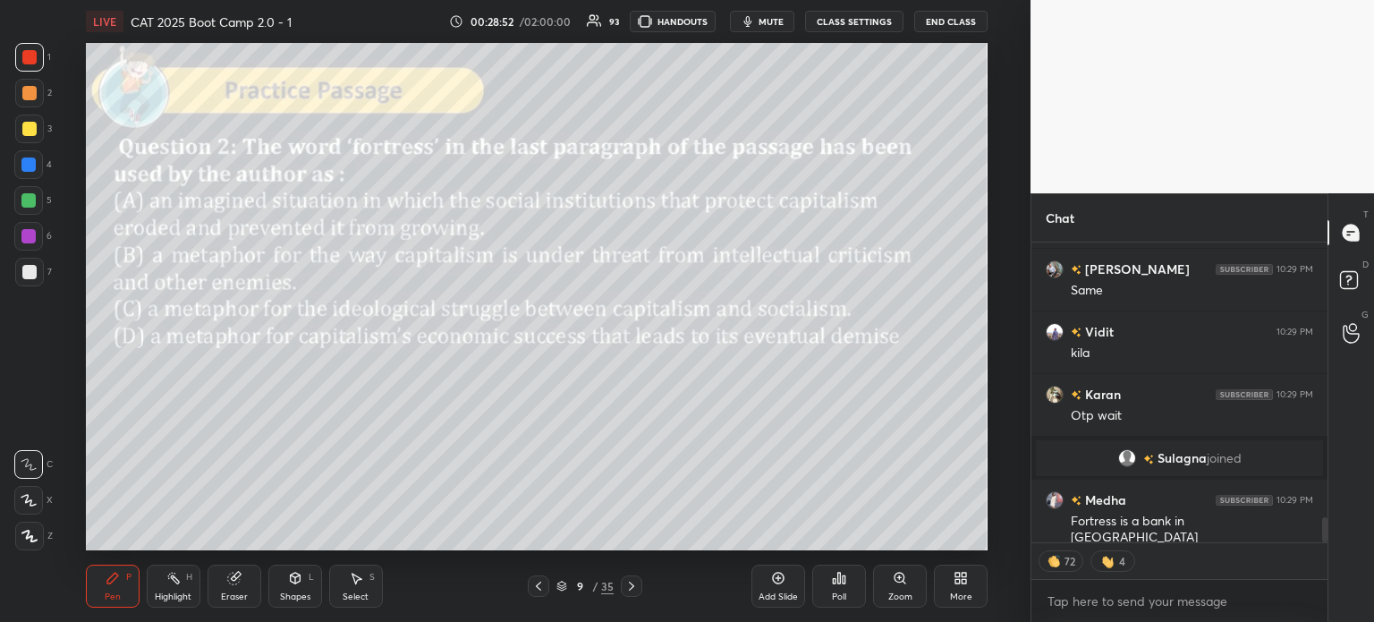
scroll to position [3339, 0]
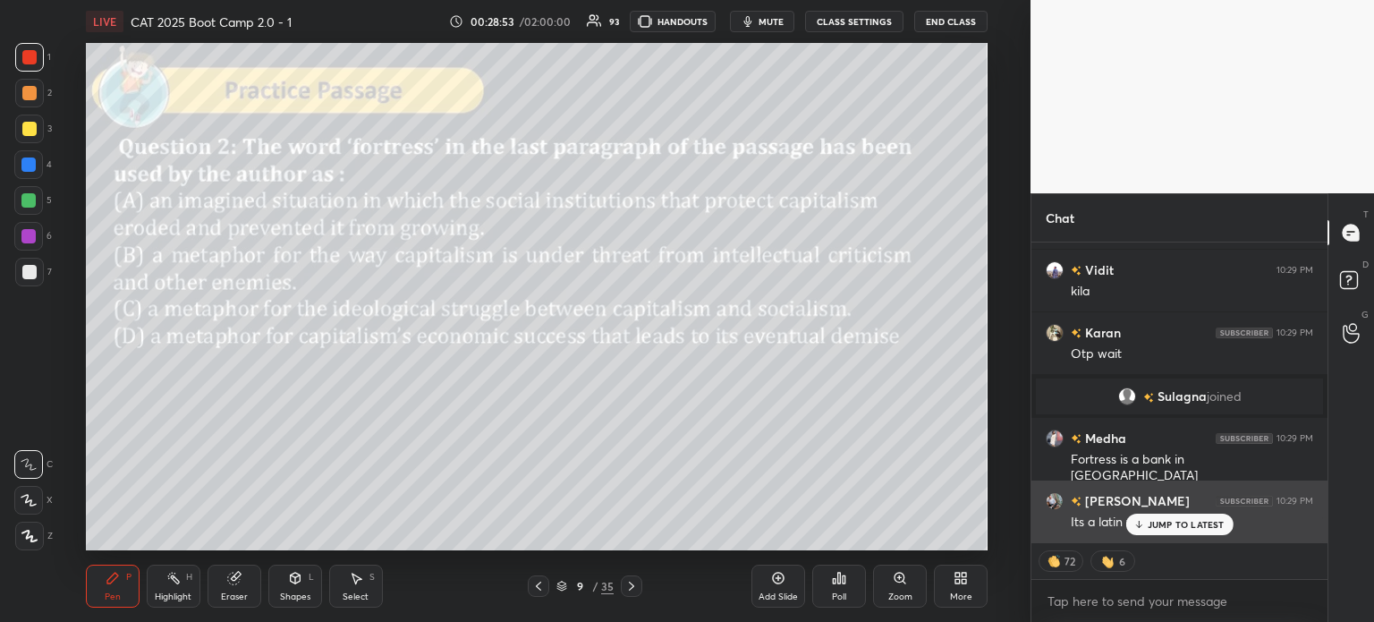
click at [1181, 522] on p "JUMP TO LATEST" at bounding box center [1186, 524] width 77 height 11
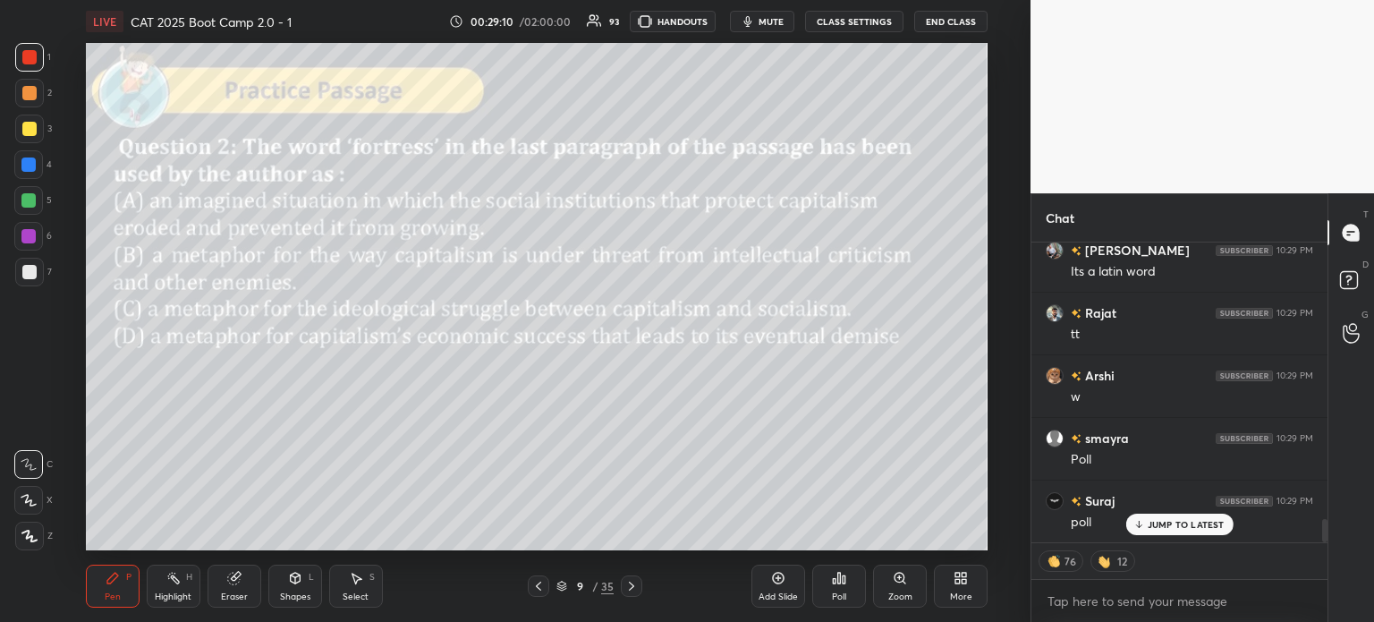
scroll to position [3653, 0]
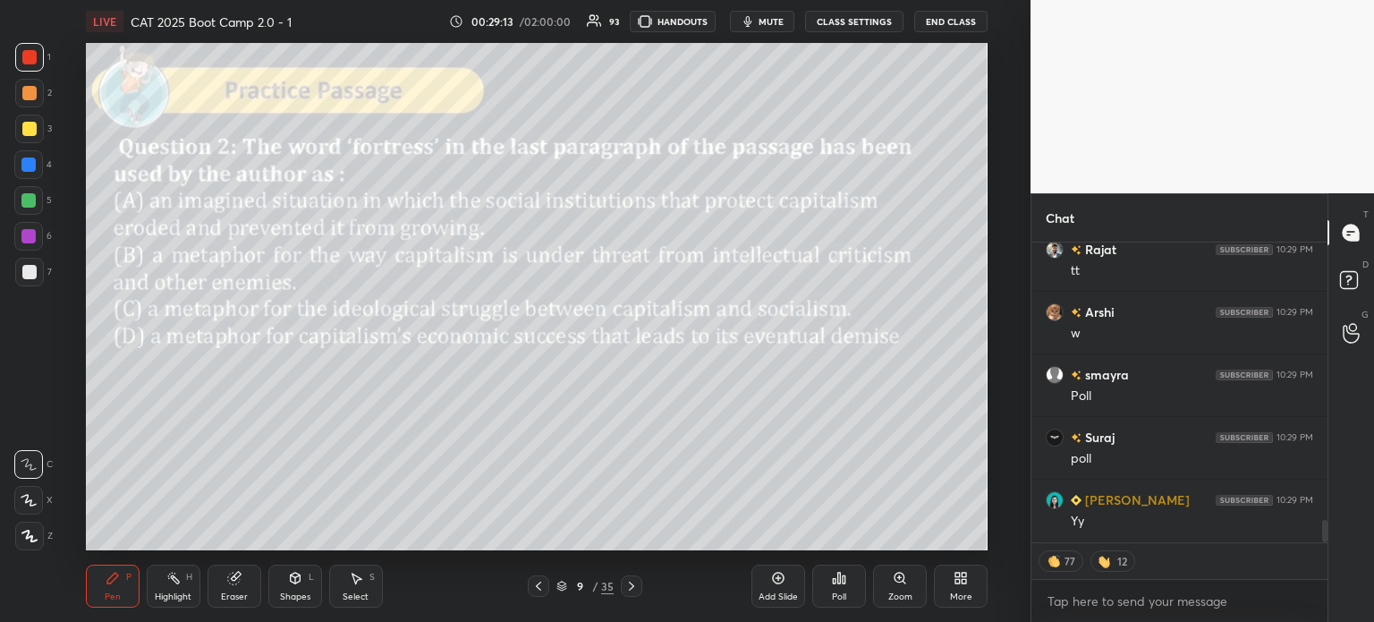
click at [840, 587] on div "Poll" at bounding box center [839, 586] width 54 height 43
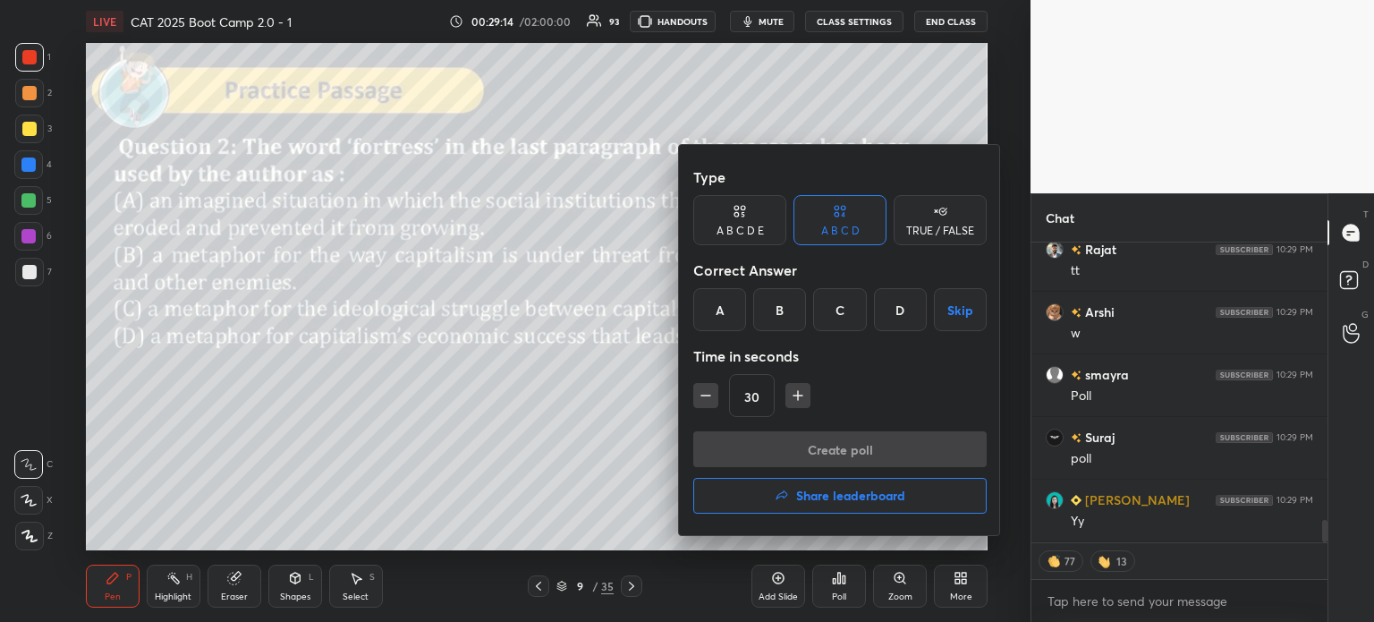
click at [784, 310] on div "B" at bounding box center [779, 309] width 53 height 43
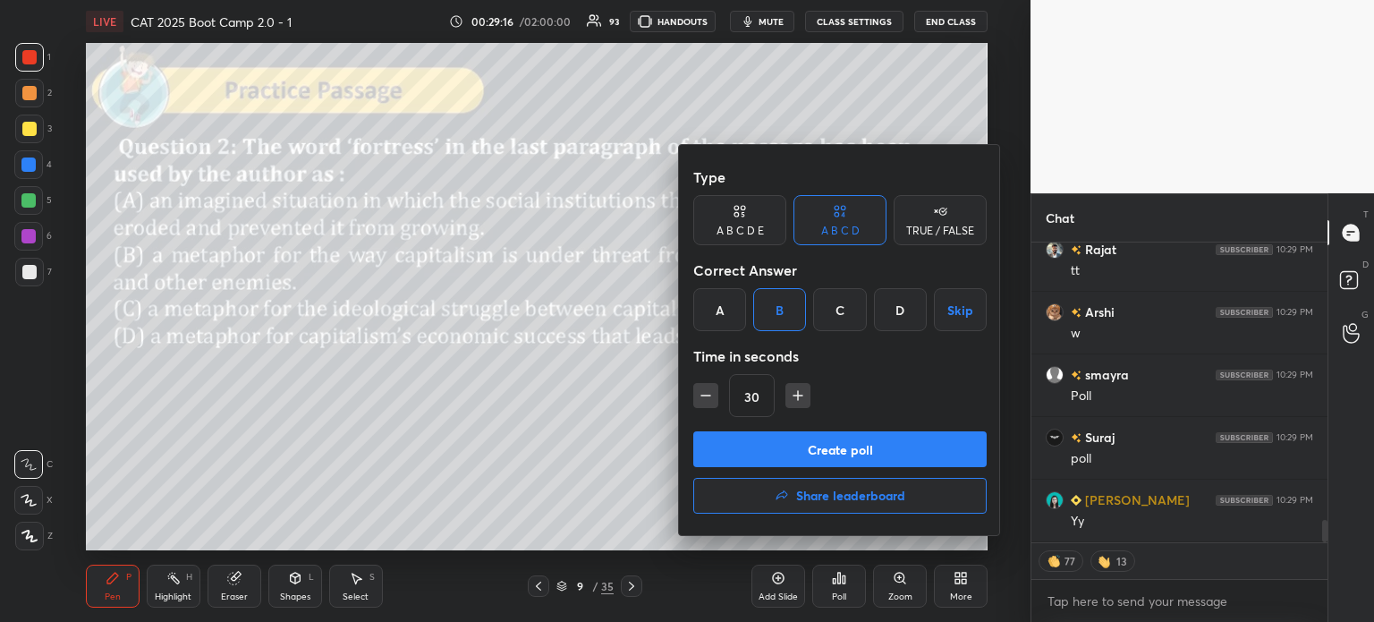
click at [890, 449] on button "Create poll" at bounding box center [839, 449] width 293 height 36
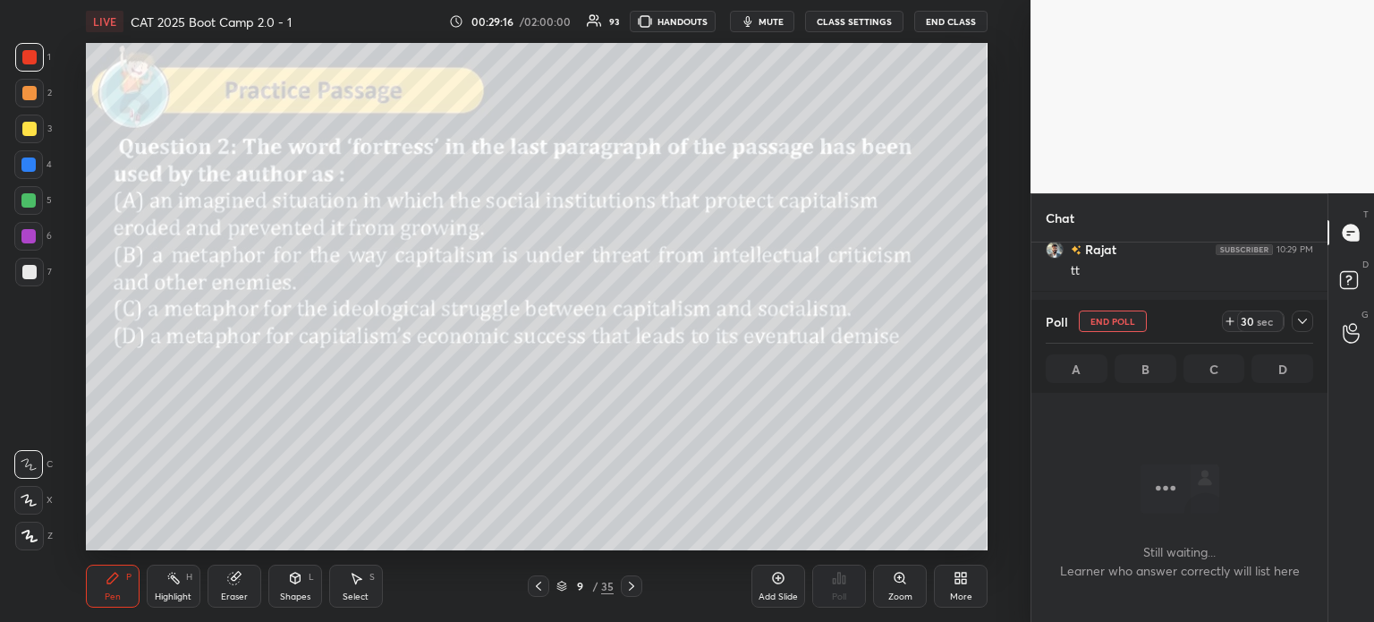
scroll to position [6, 5]
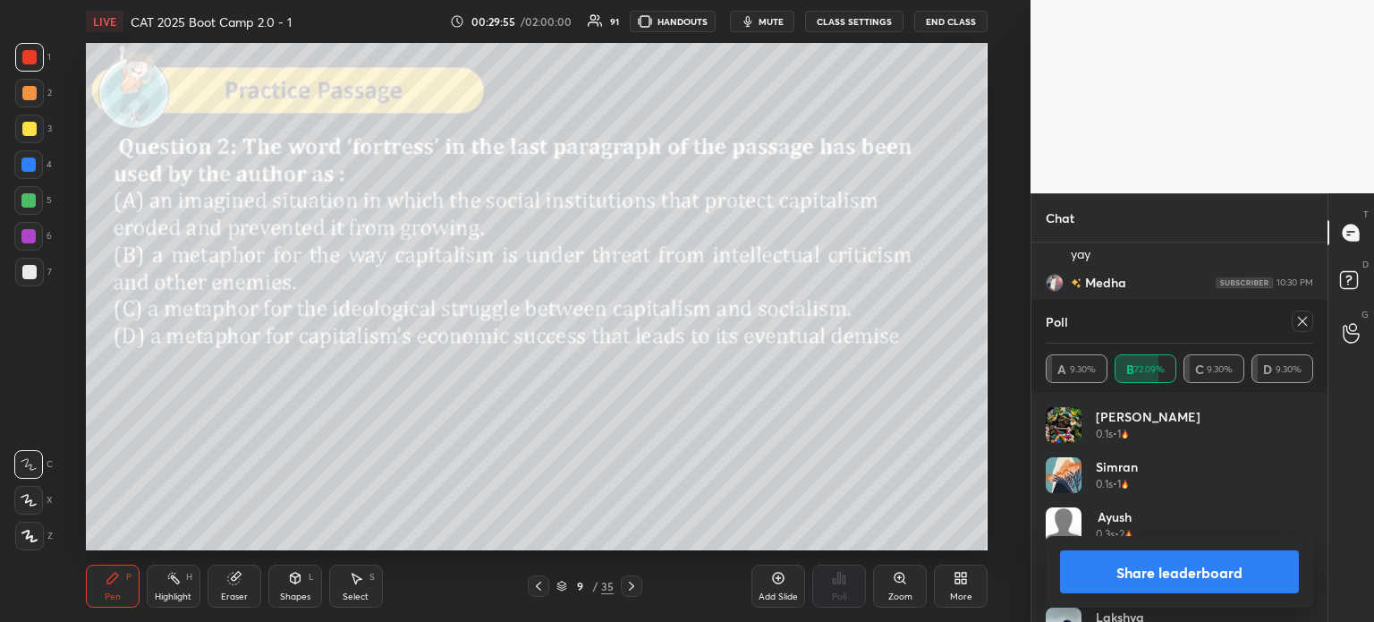
click at [1114, 571] on button "Share leaderboard" at bounding box center [1179, 571] width 239 height 43
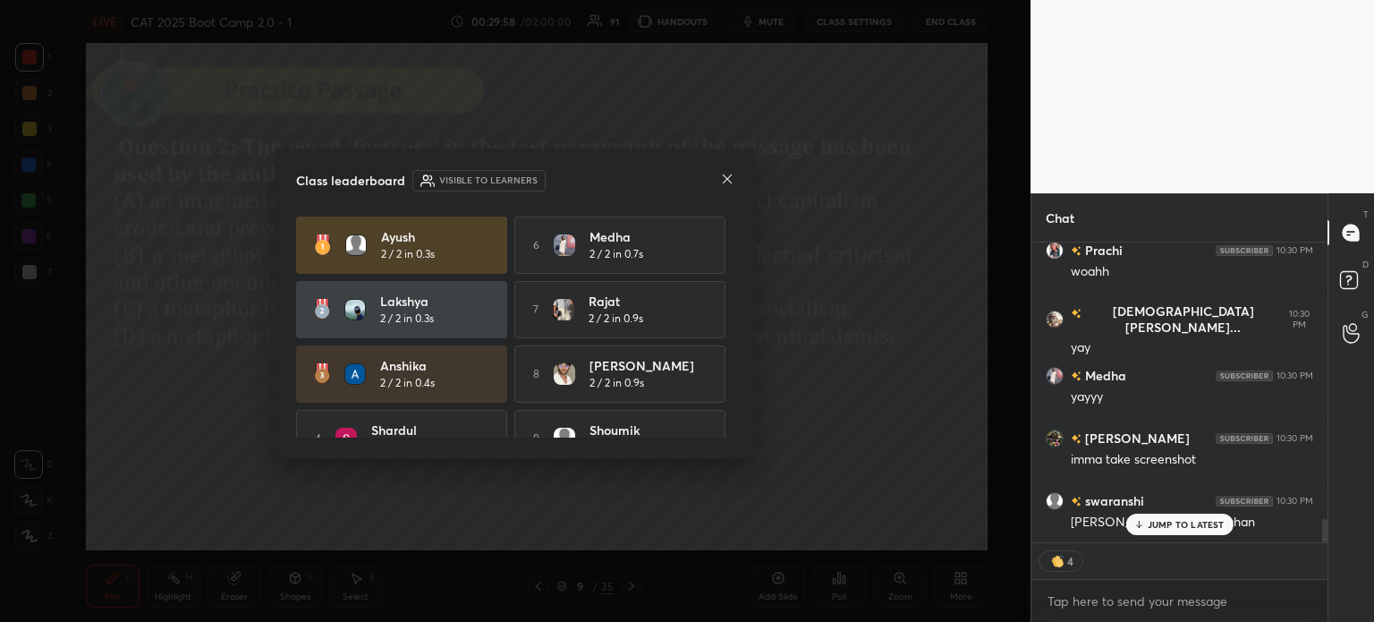
type textarea "x"
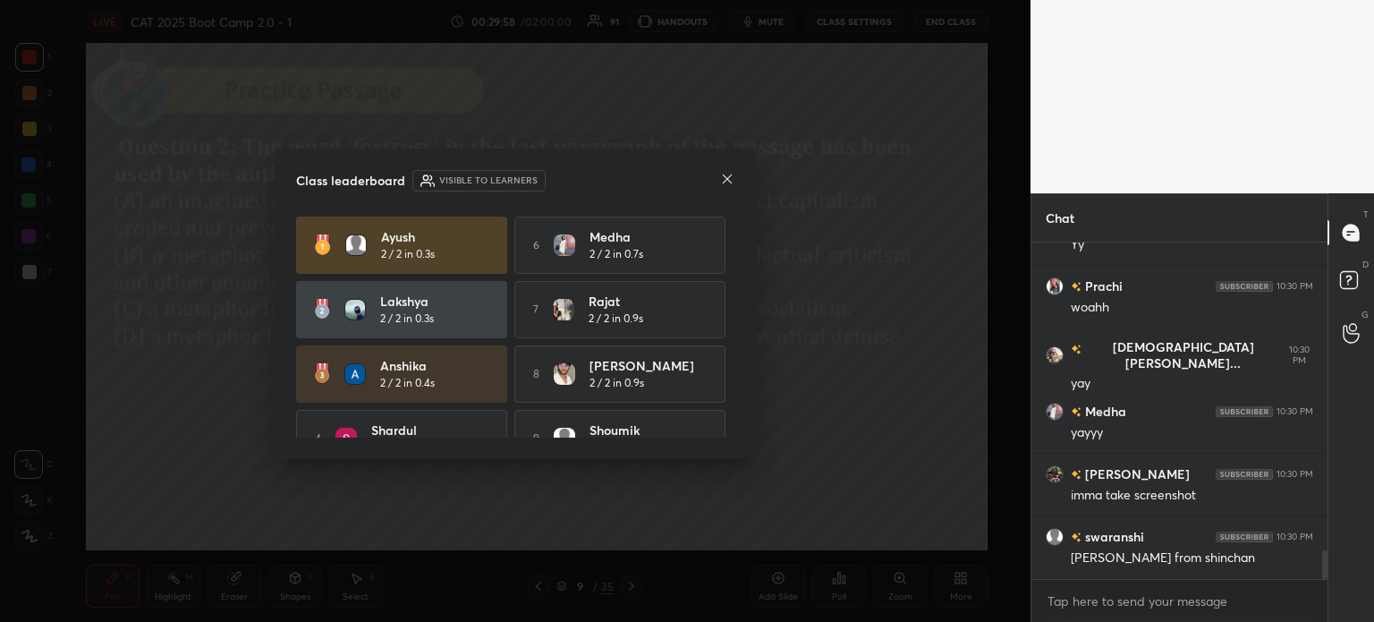
click at [726, 183] on icon at bounding box center [727, 179] width 14 height 14
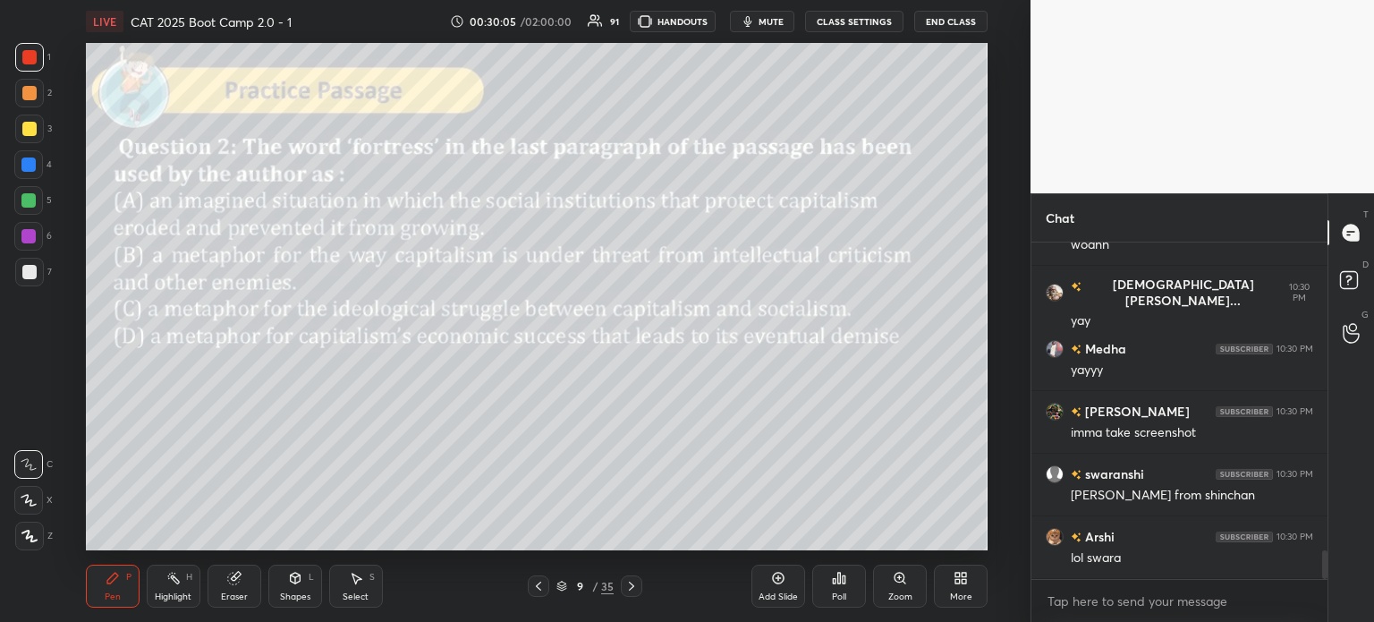
click at [586, 586] on div "9" at bounding box center [580, 586] width 18 height 11
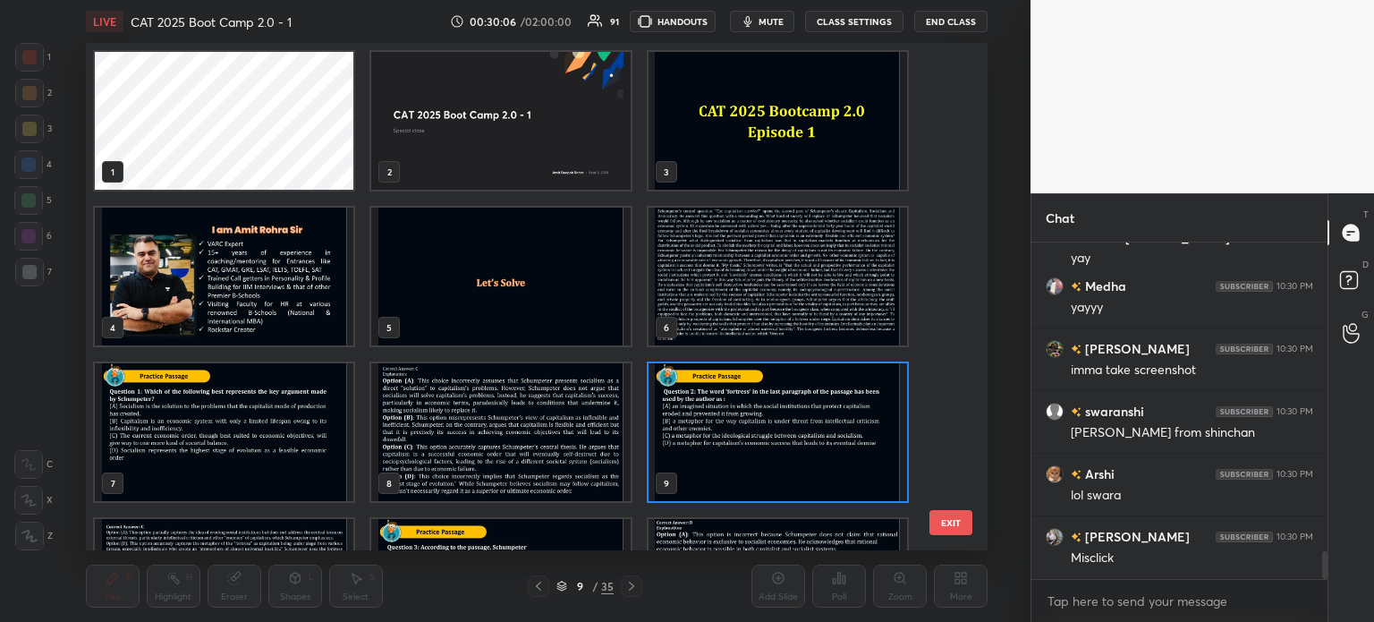
click at [723, 270] on img "grid" at bounding box center [777, 277] width 259 height 138
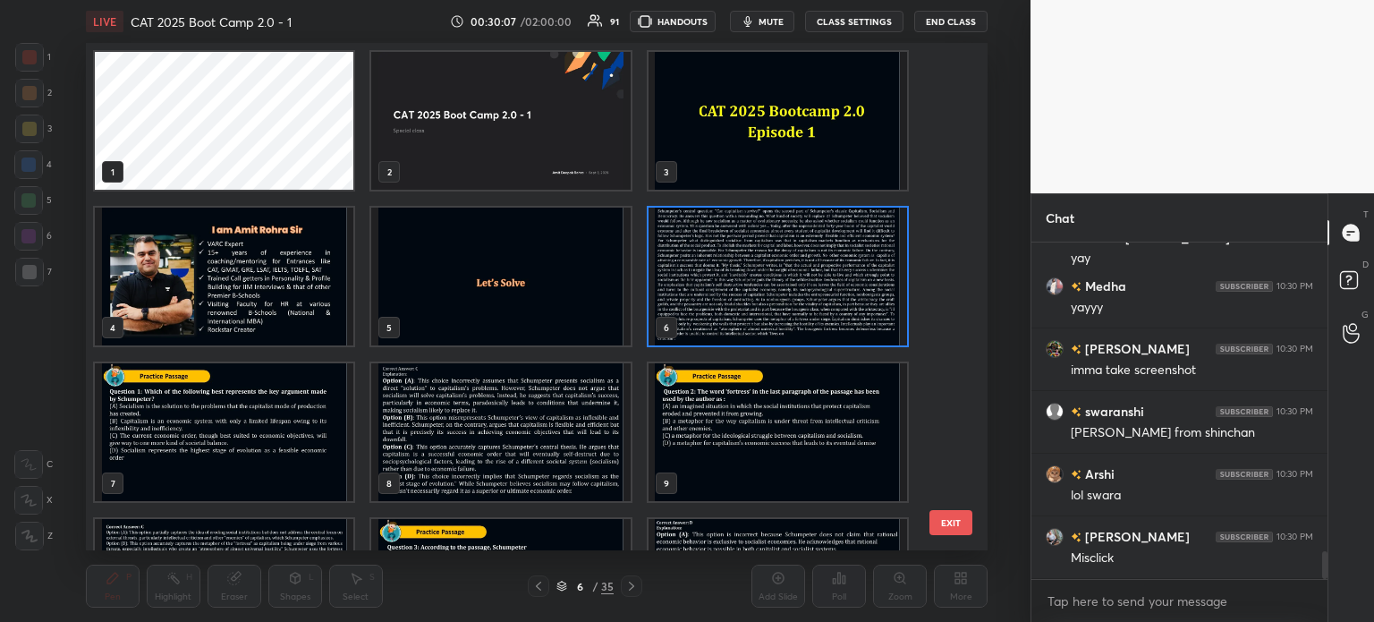
click at [730, 272] on img "grid" at bounding box center [777, 277] width 259 height 138
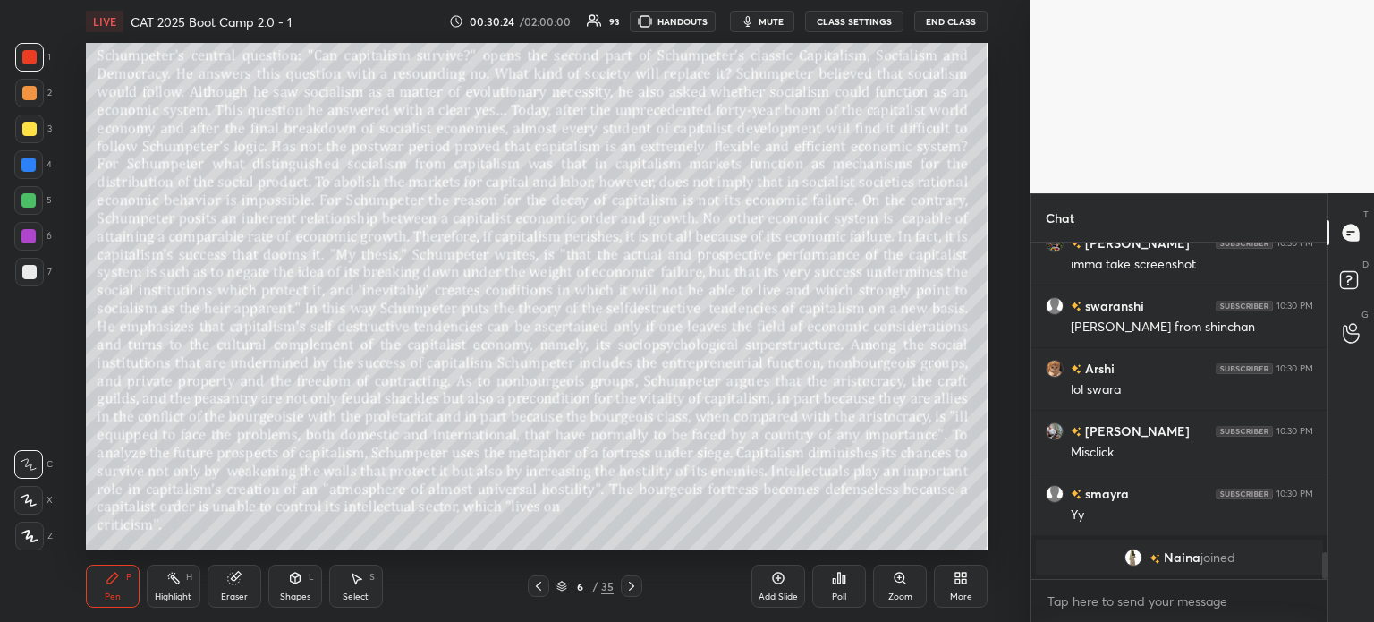
click at [581, 588] on div "6" at bounding box center [580, 586] width 18 height 11
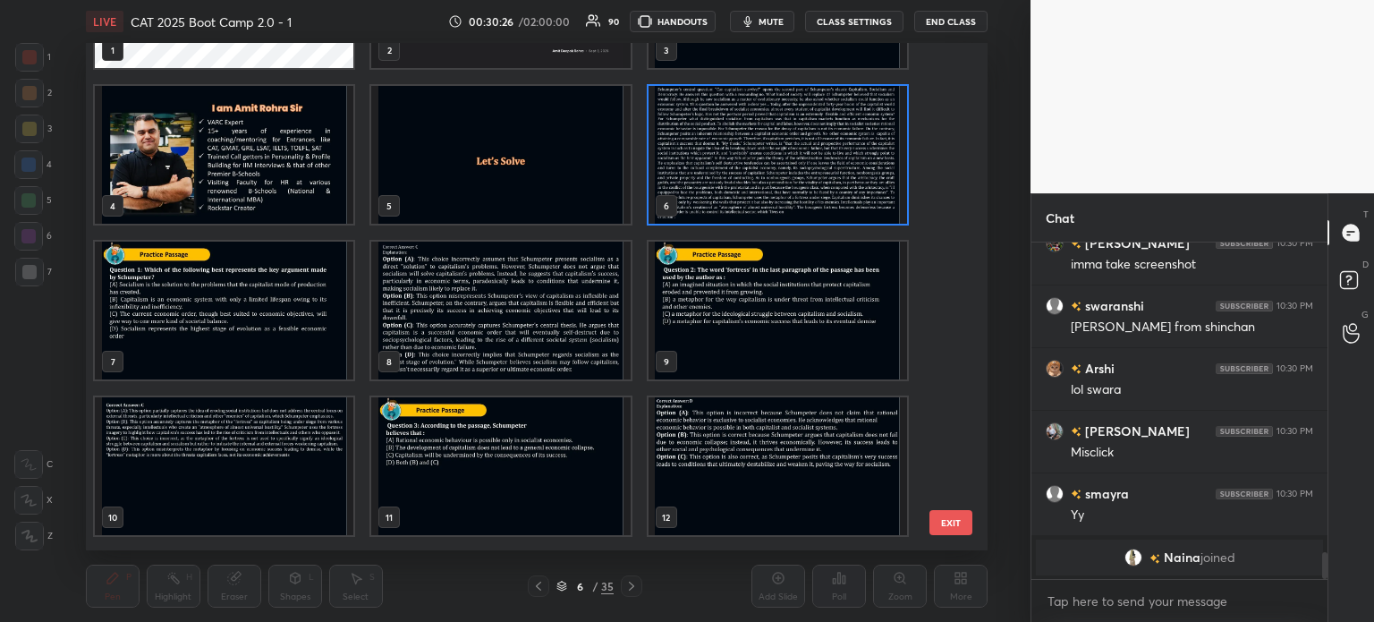
click at [730, 316] on img "grid" at bounding box center [777, 311] width 259 height 138
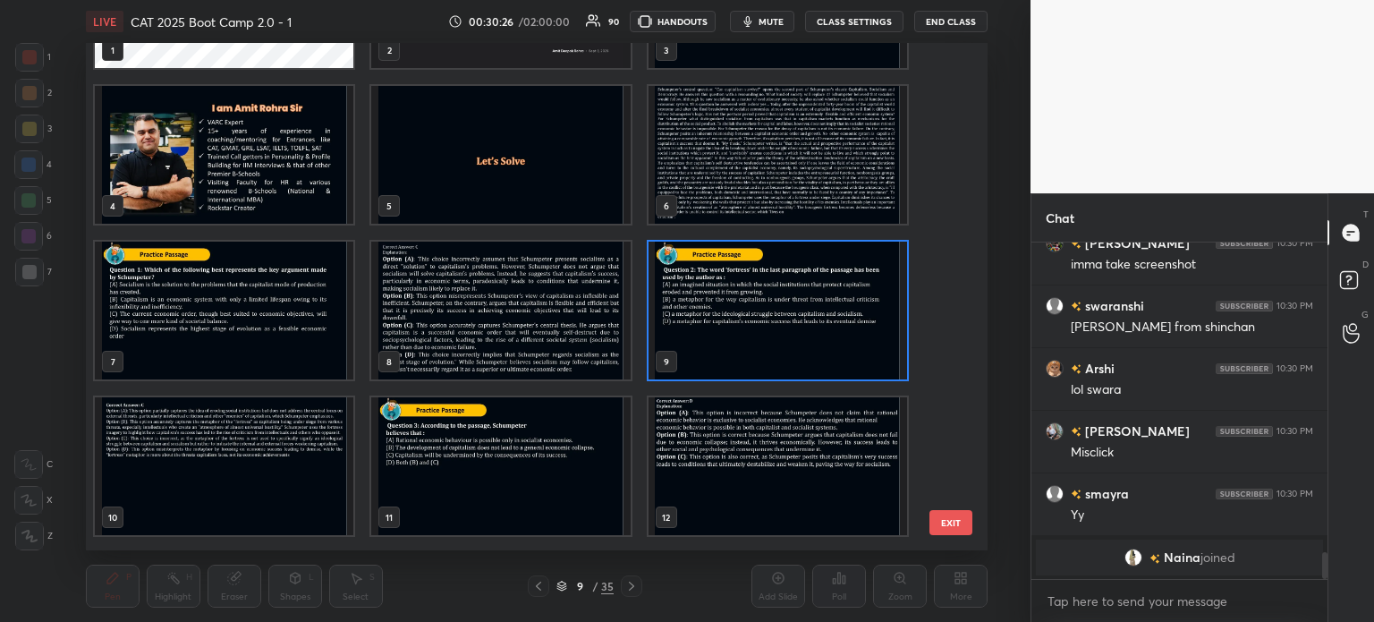
click at [741, 318] on img "grid" at bounding box center [777, 311] width 259 height 138
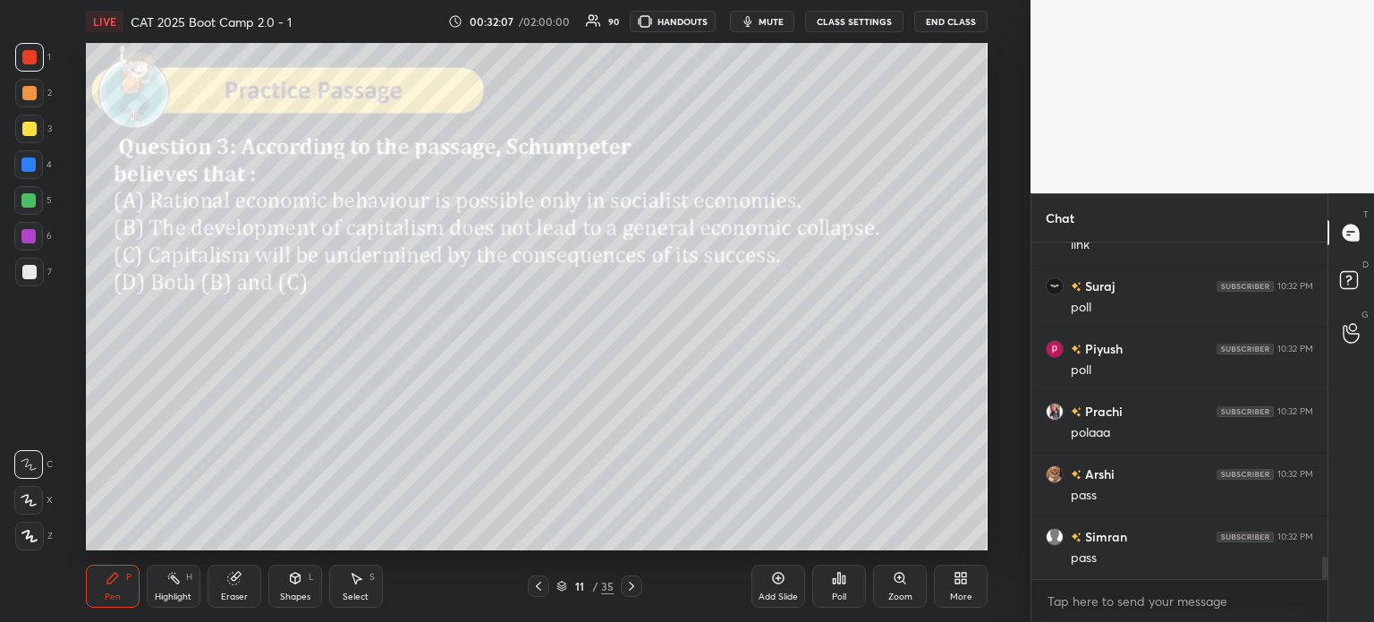
scroll to position [4626, 0]
click at [588, 587] on div "11" at bounding box center [580, 586] width 18 height 11
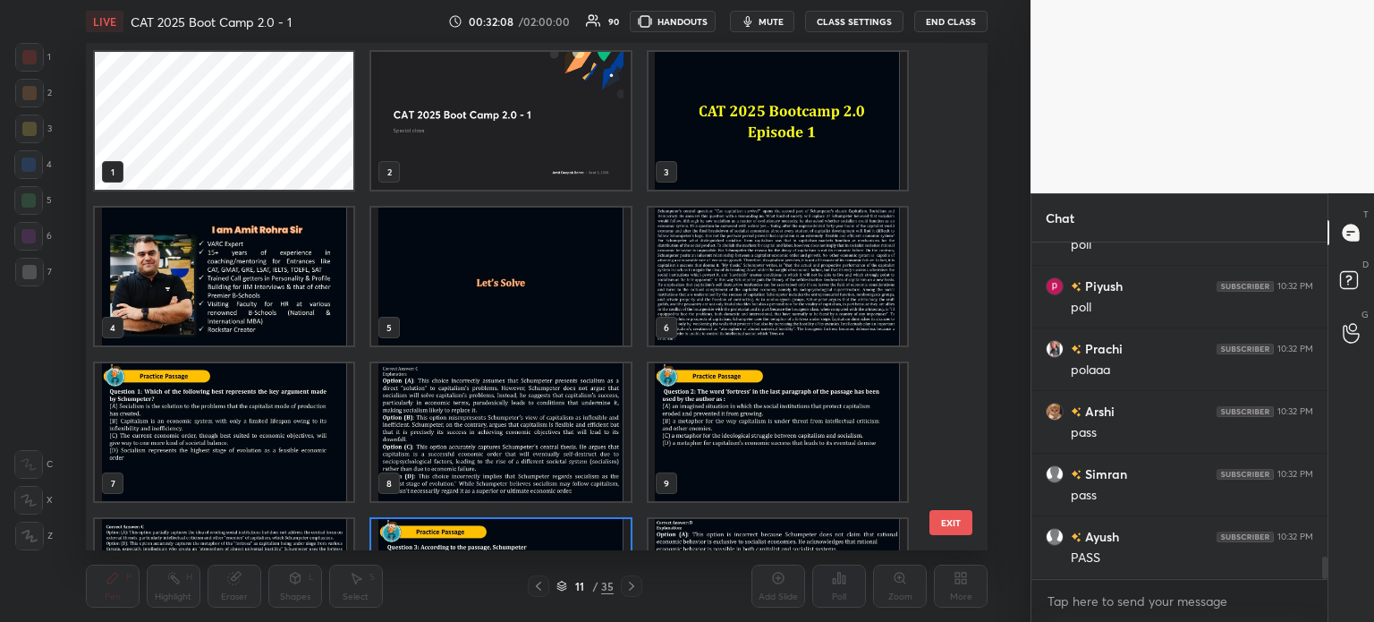
scroll to position [502, 894]
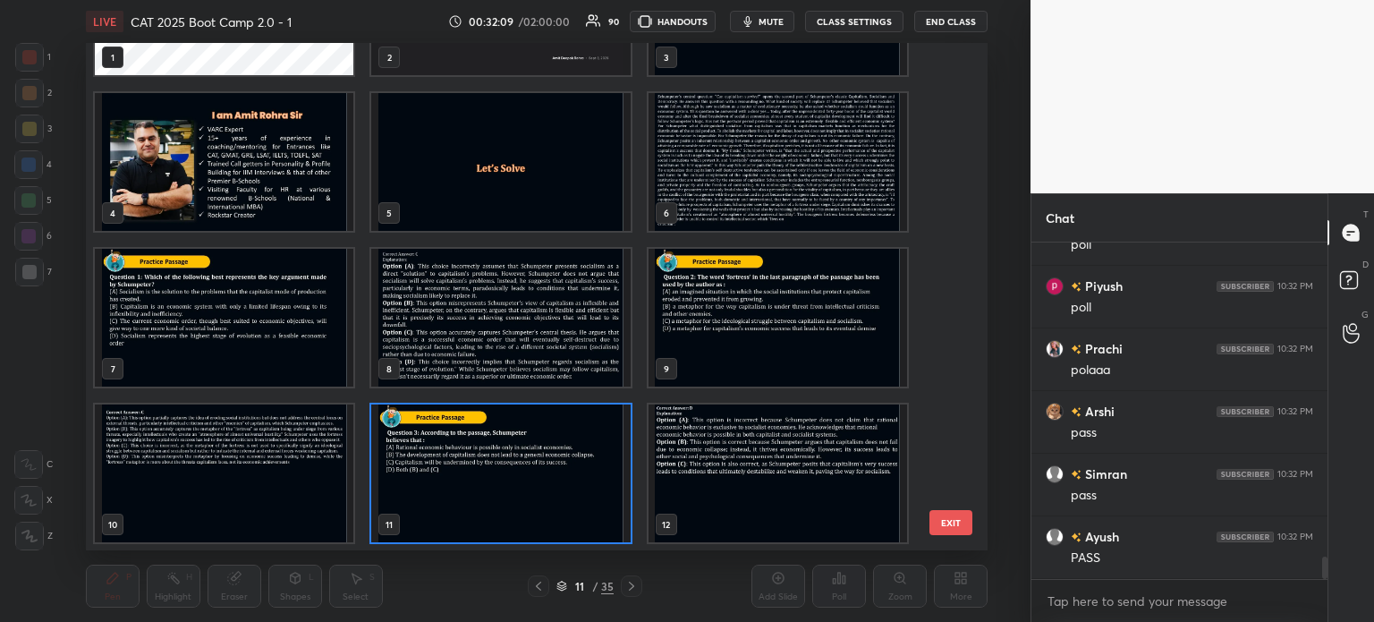
click at [707, 178] on img "grid" at bounding box center [777, 162] width 259 height 138
click at [710, 171] on img "grid" at bounding box center [777, 162] width 259 height 138
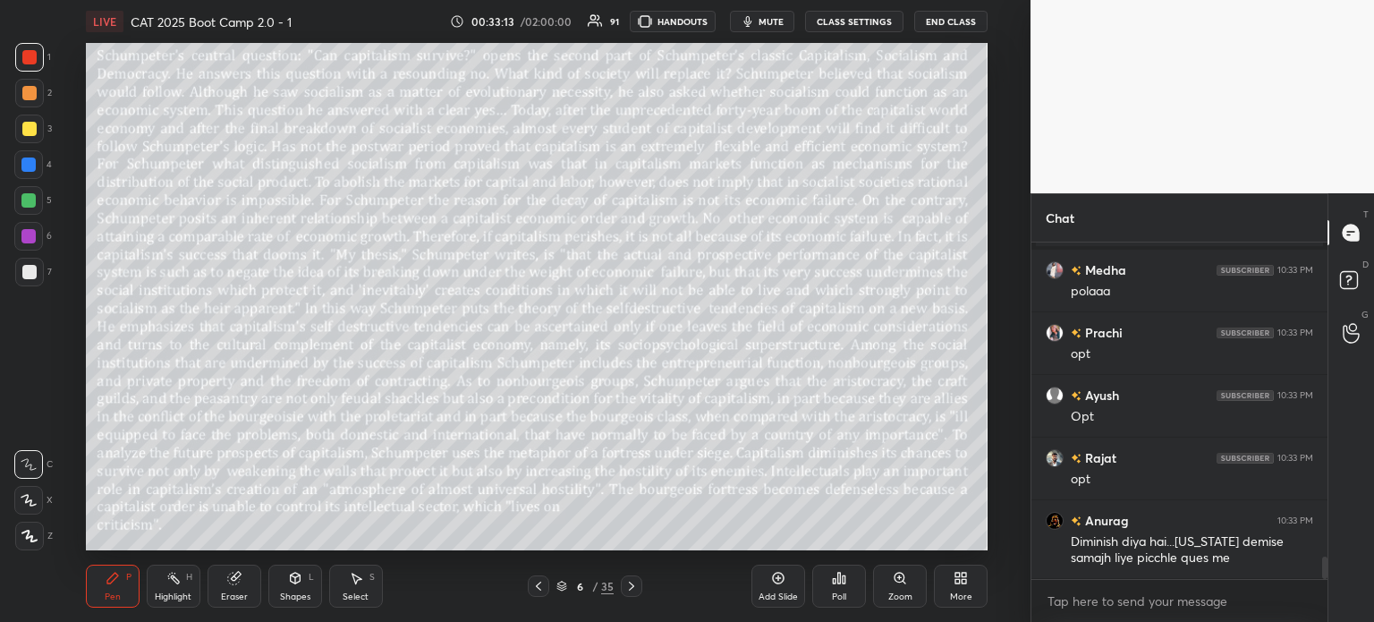
scroll to position [4860, 0]
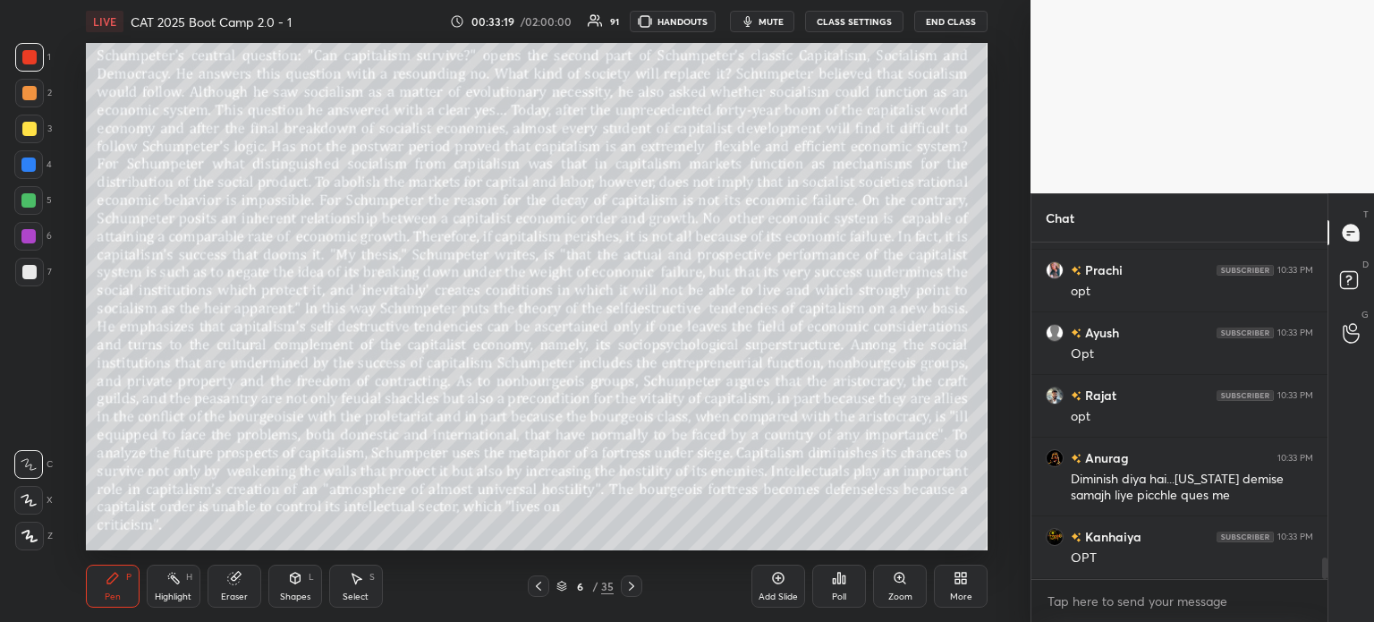
click at [593, 590] on div "/" at bounding box center [594, 586] width 5 height 11
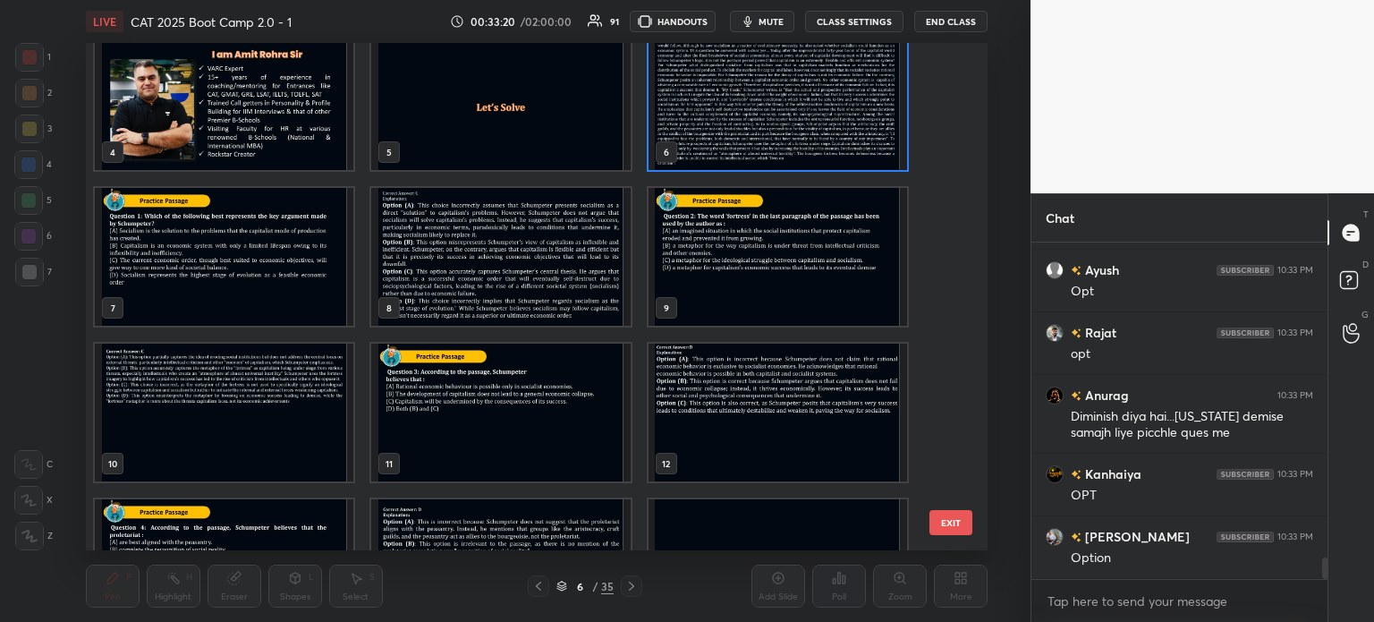
scroll to position [179, 0]
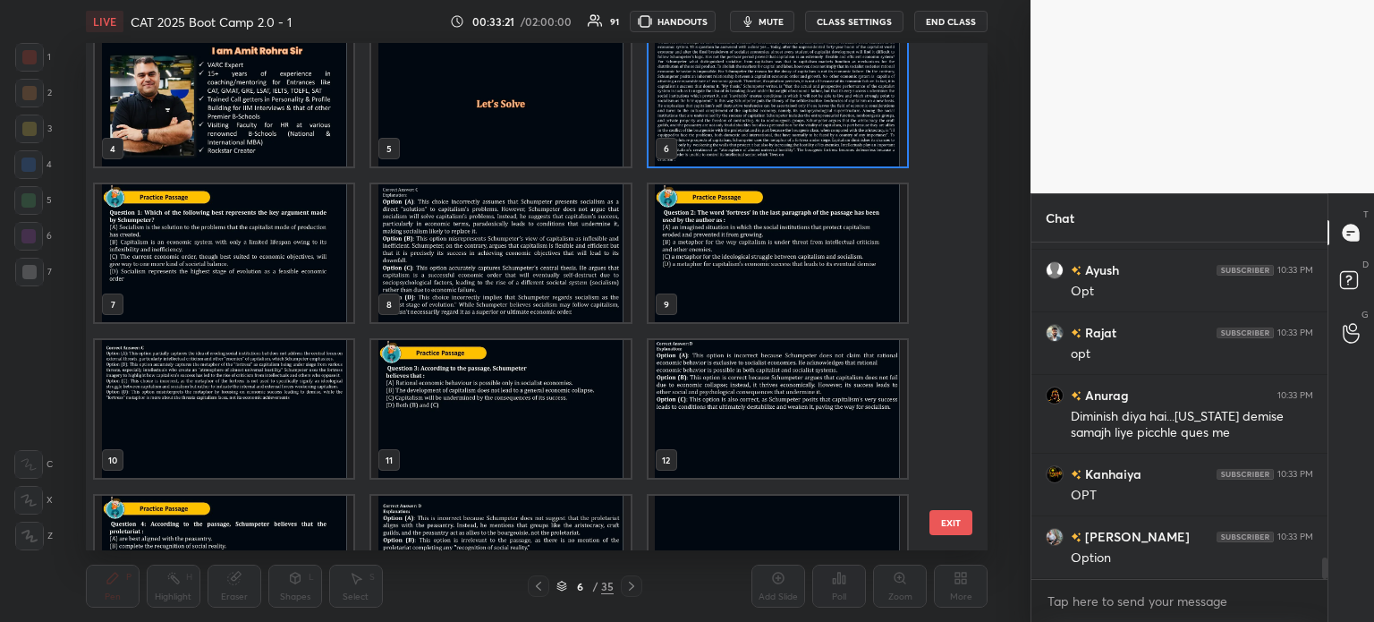
click at [540, 394] on img "grid" at bounding box center [500, 409] width 259 height 138
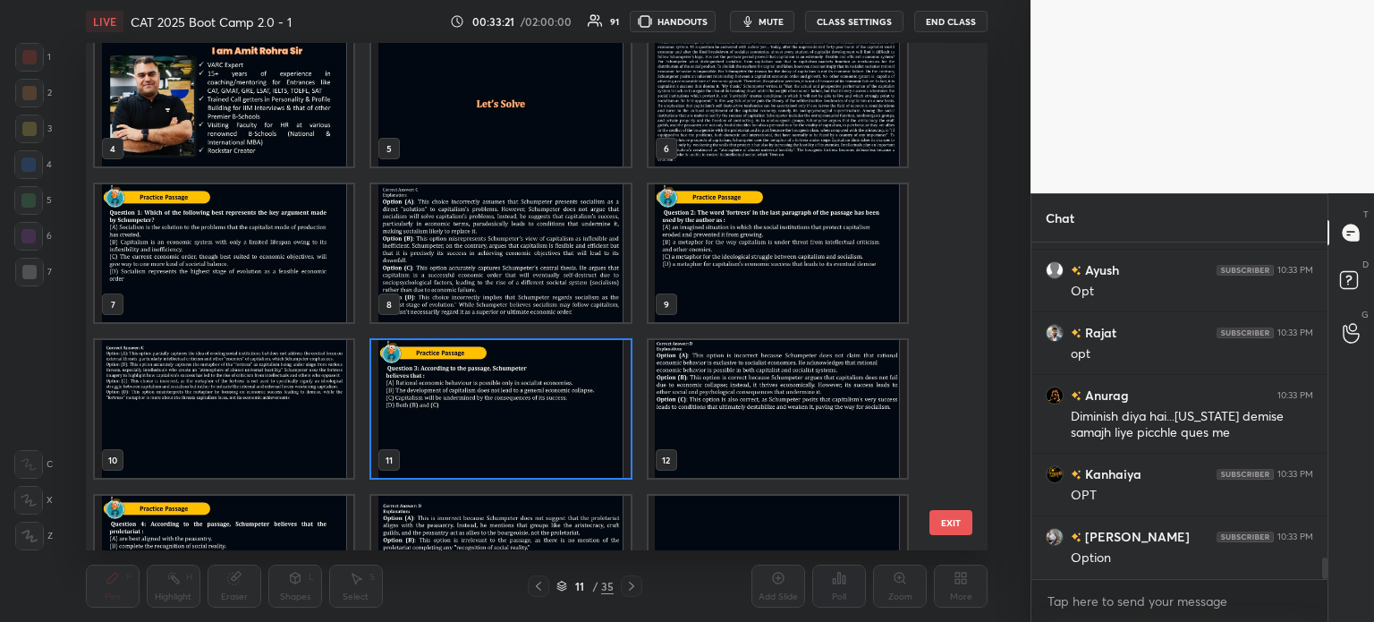
click at [533, 396] on img "grid" at bounding box center [500, 409] width 259 height 138
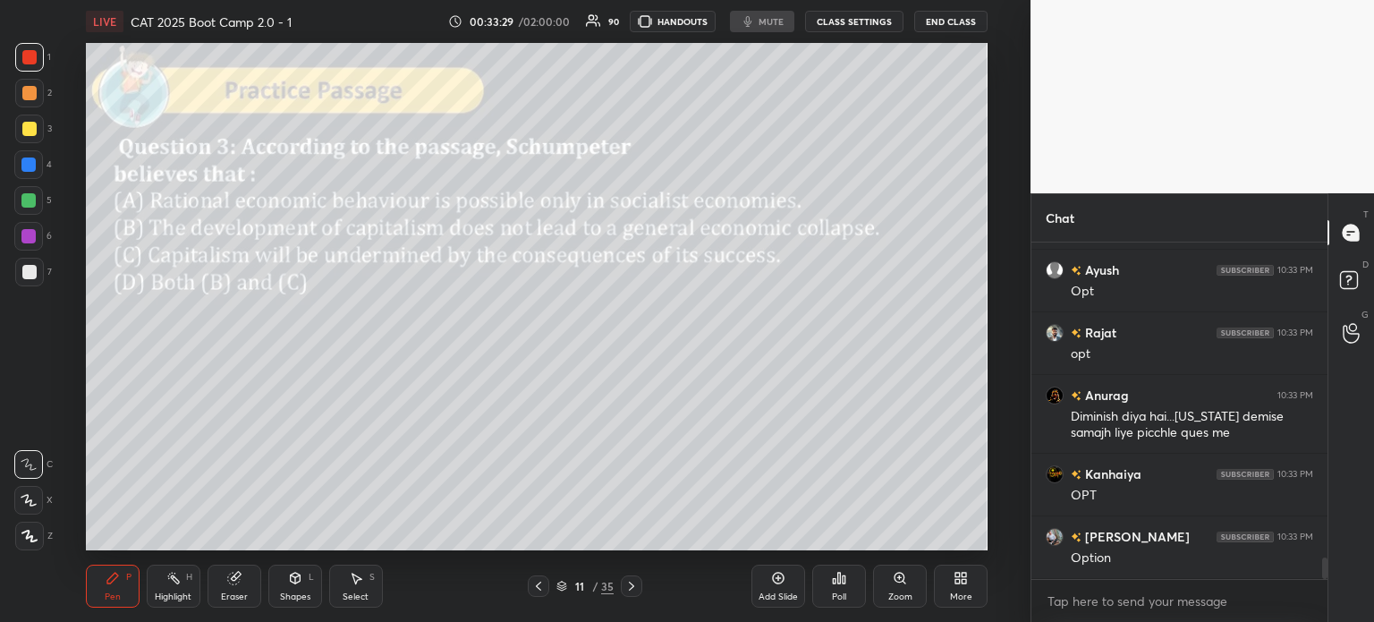
scroll to position [4985, 0]
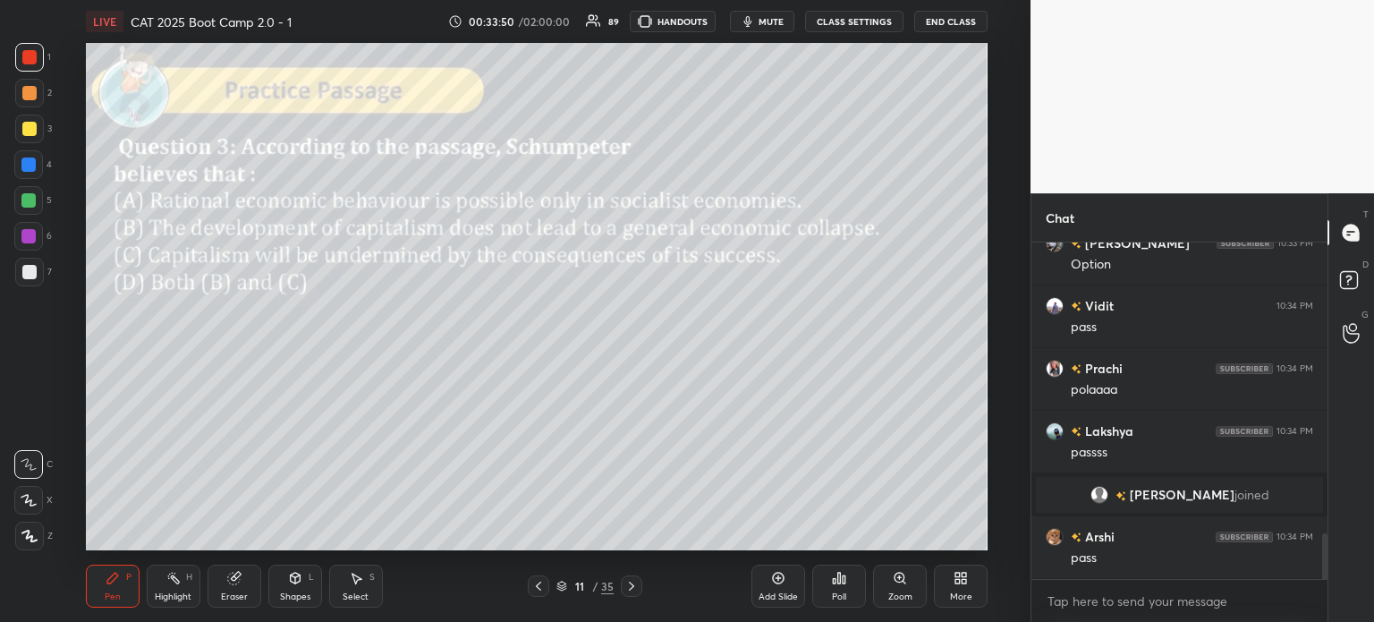
scroll to position [2212, 0]
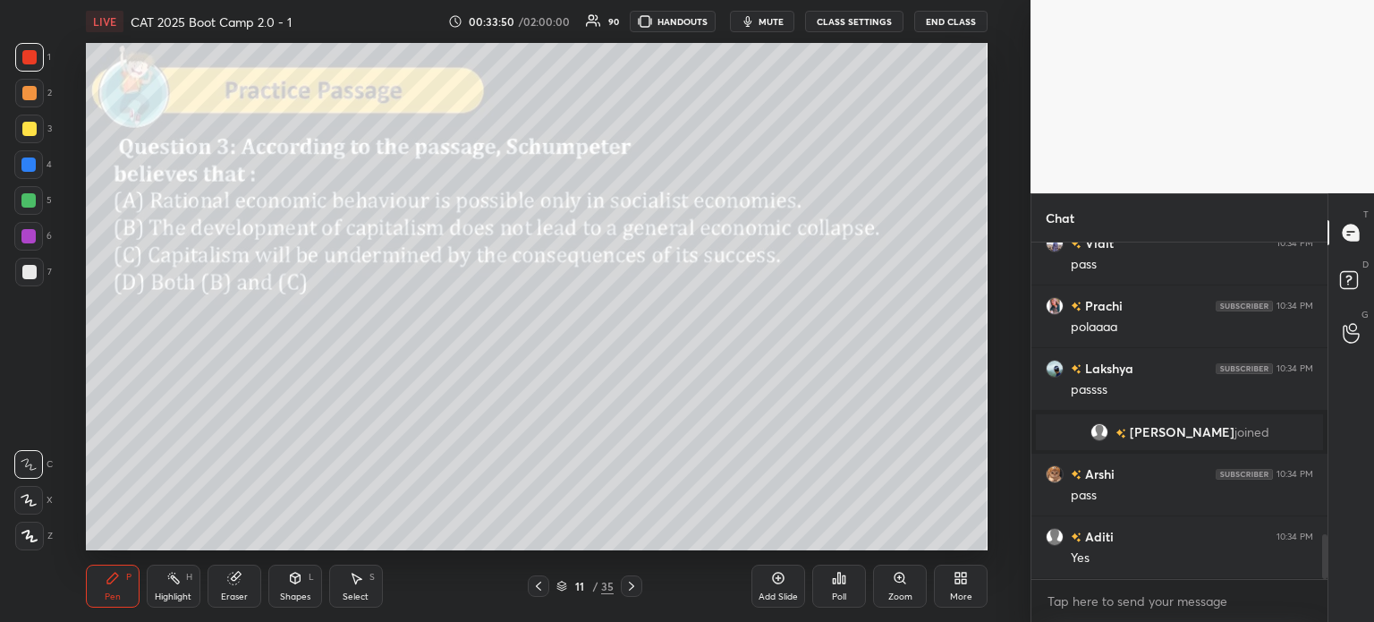
click at [582, 581] on div "11" at bounding box center [580, 586] width 18 height 11
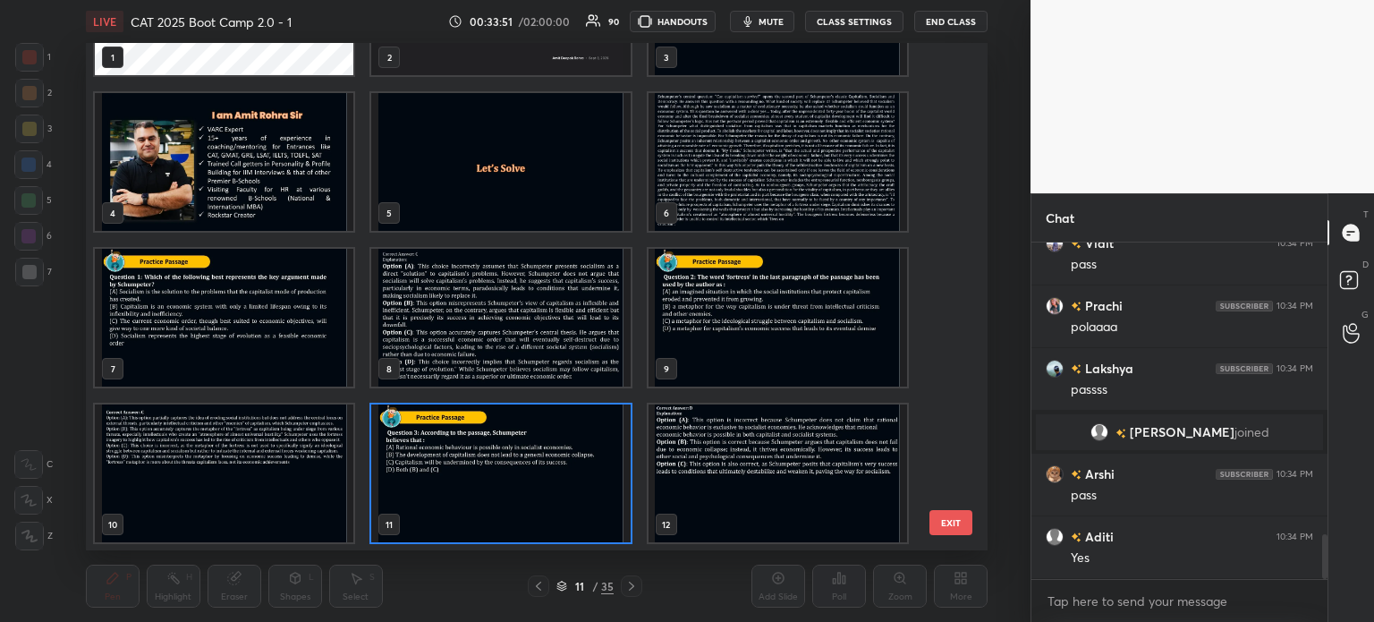
scroll to position [2274, 0]
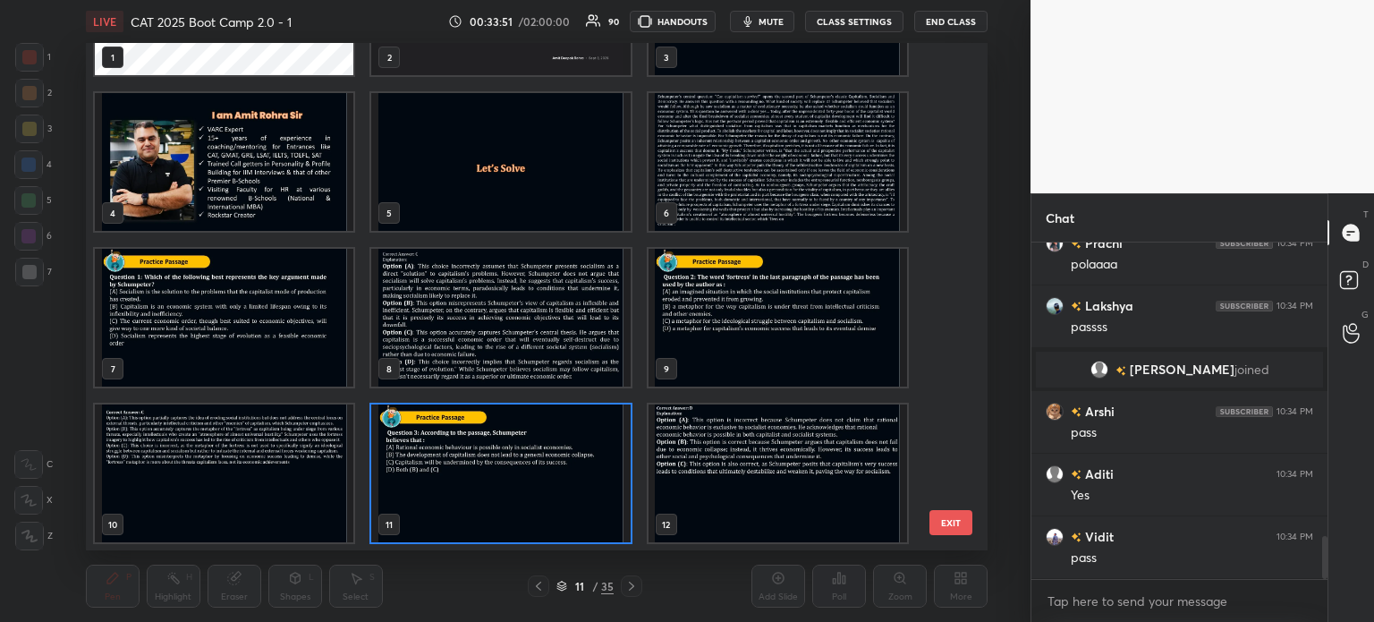
click at [700, 160] on img "grid" at bounding box center [777, 162] width 259 height 138
click at [710, 160] on img "grid" at bounding box center [777, 162] width 259 height 138
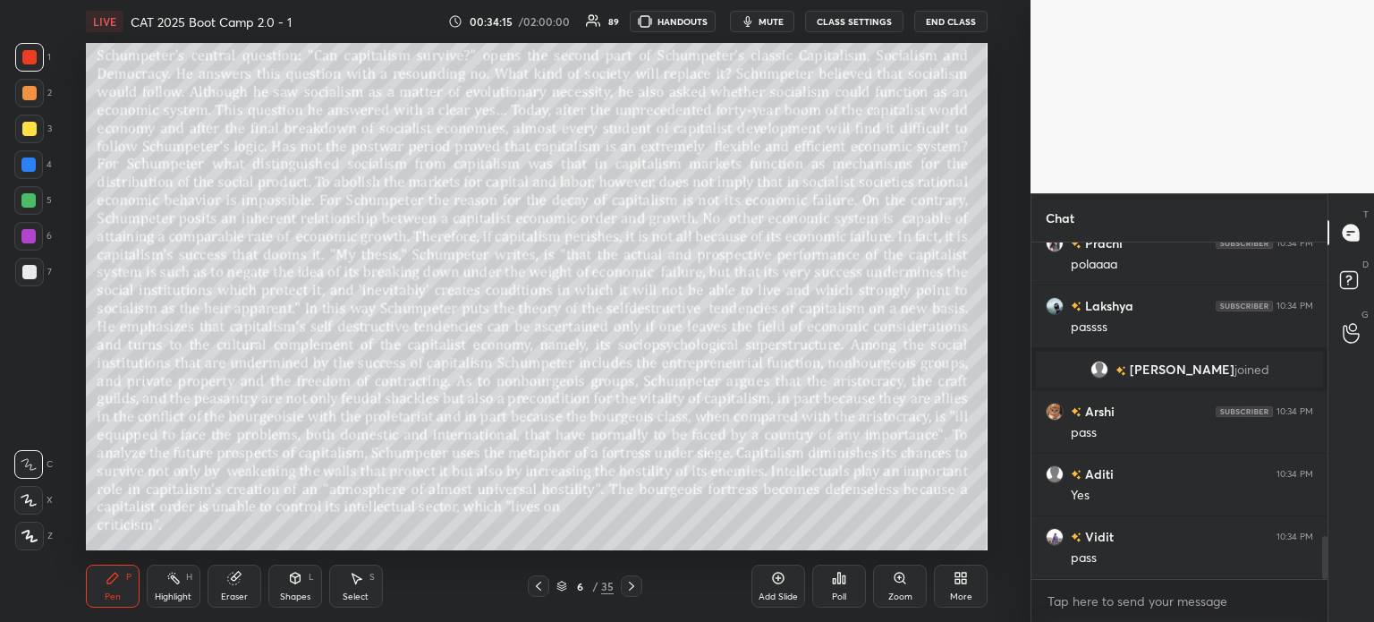
click at [233, 586] on div "Eraser" at bounding box center [235, 586] width 54 height 43
click at [24, 532] on span "Erase all" at bounding box center [28, 536] width 27 height 13
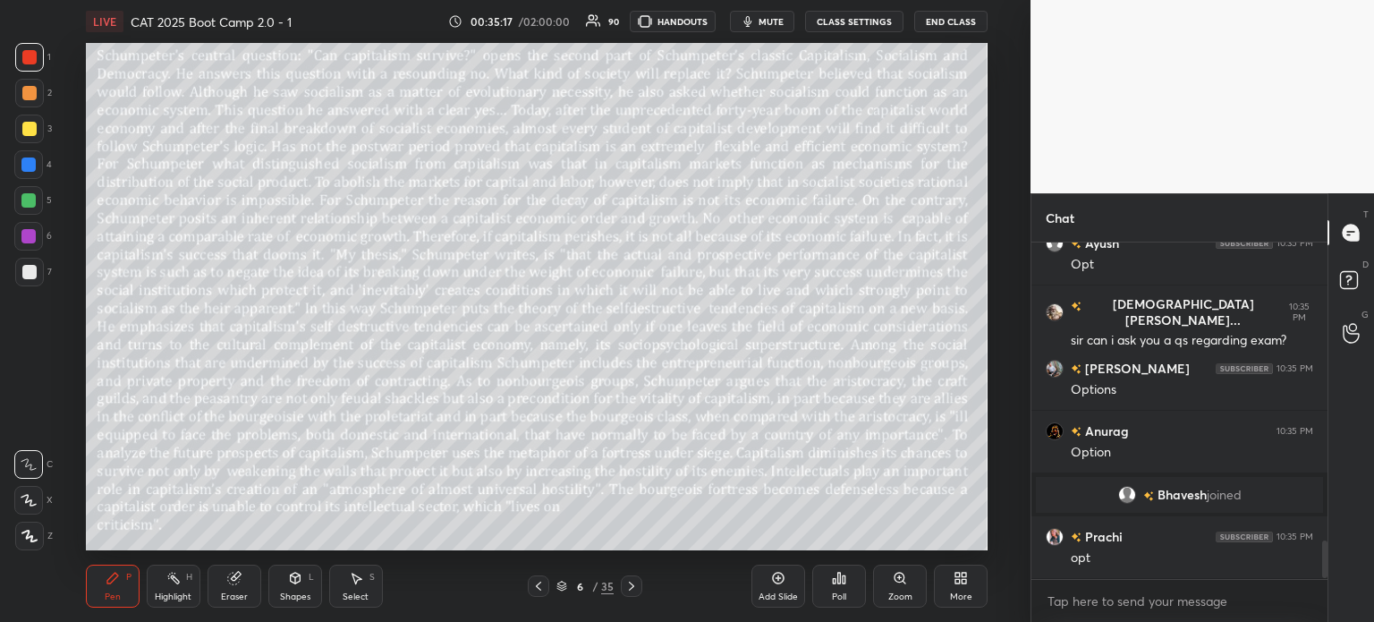
scroll to position [2638, 0]
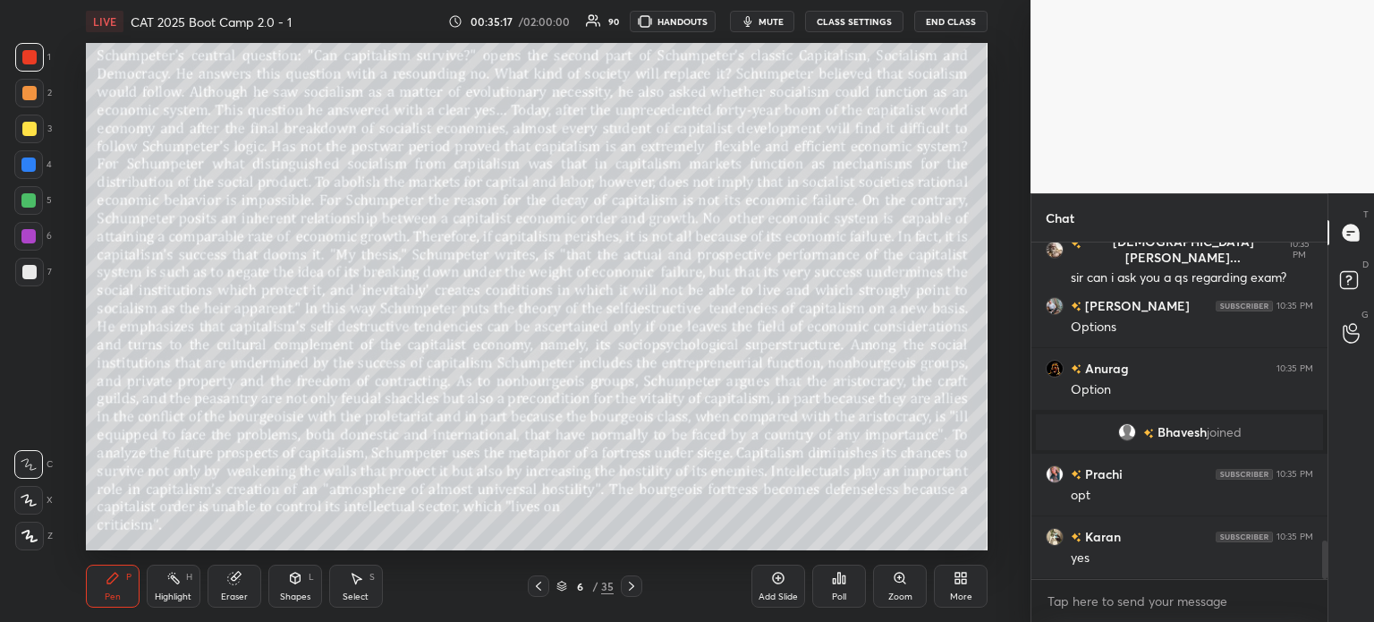
click at [591, 581] on div "6 / 35" at bounding box center [585, 586] width 57 height 16
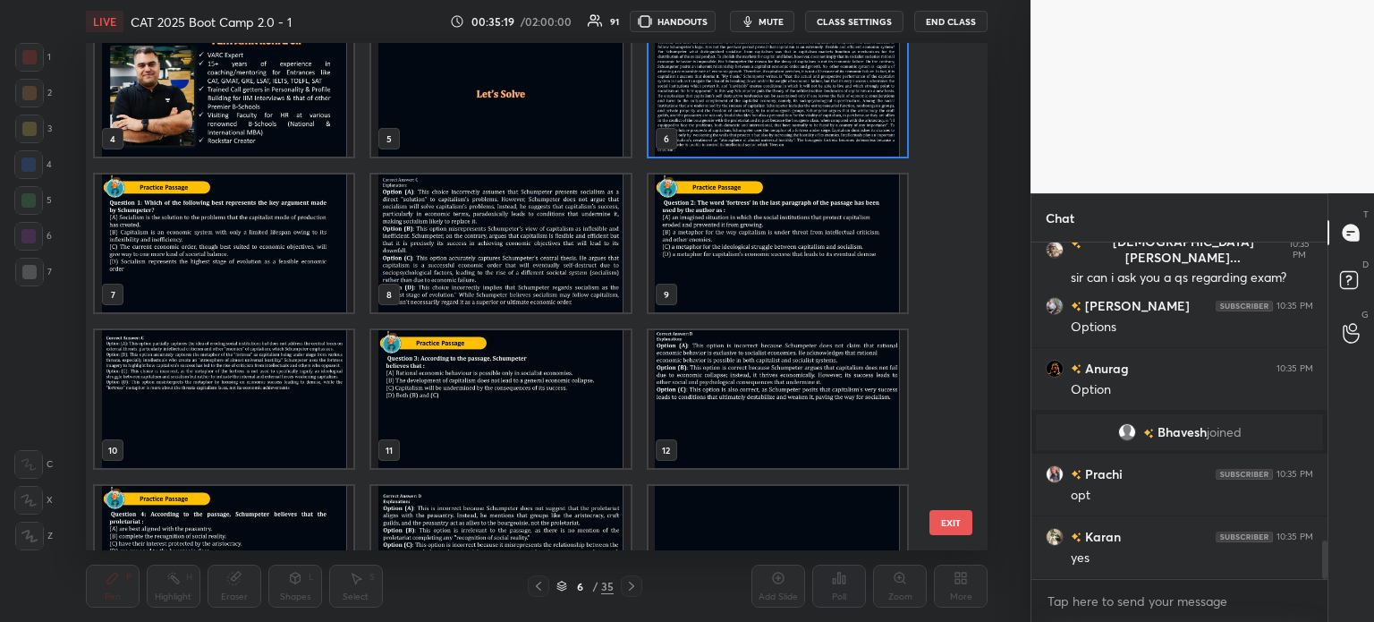
scroll to position [193, 0]
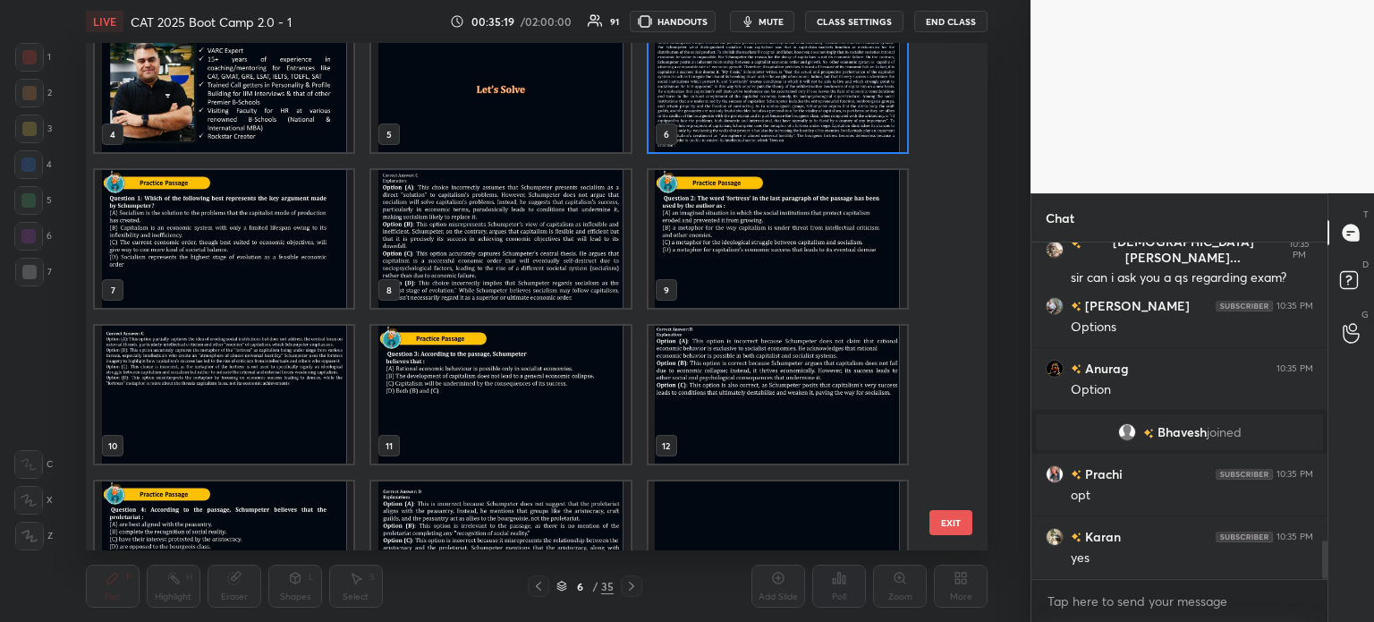
click at [526, 393] on img "grid" at bounding box center [500, 395] width 259 height 138
click at [530, 388] on img "grid" at bounding box center [500, 395] width 259 height 138
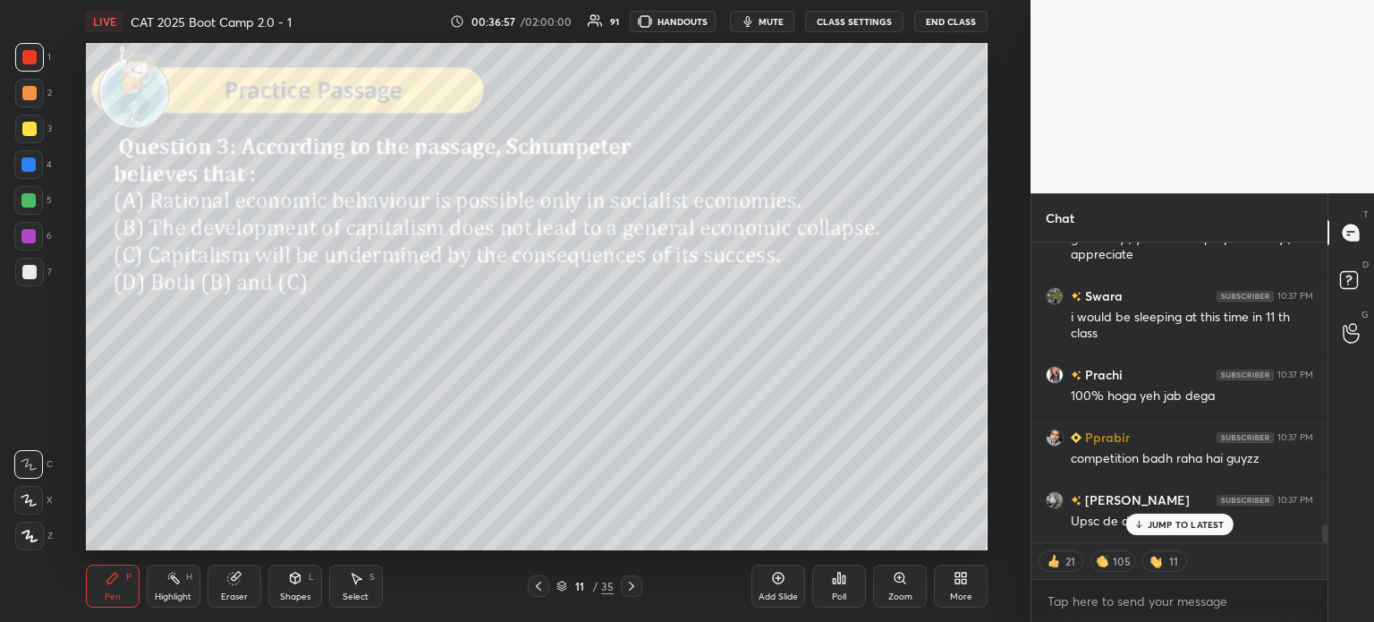
scroll to position [4789, 0]
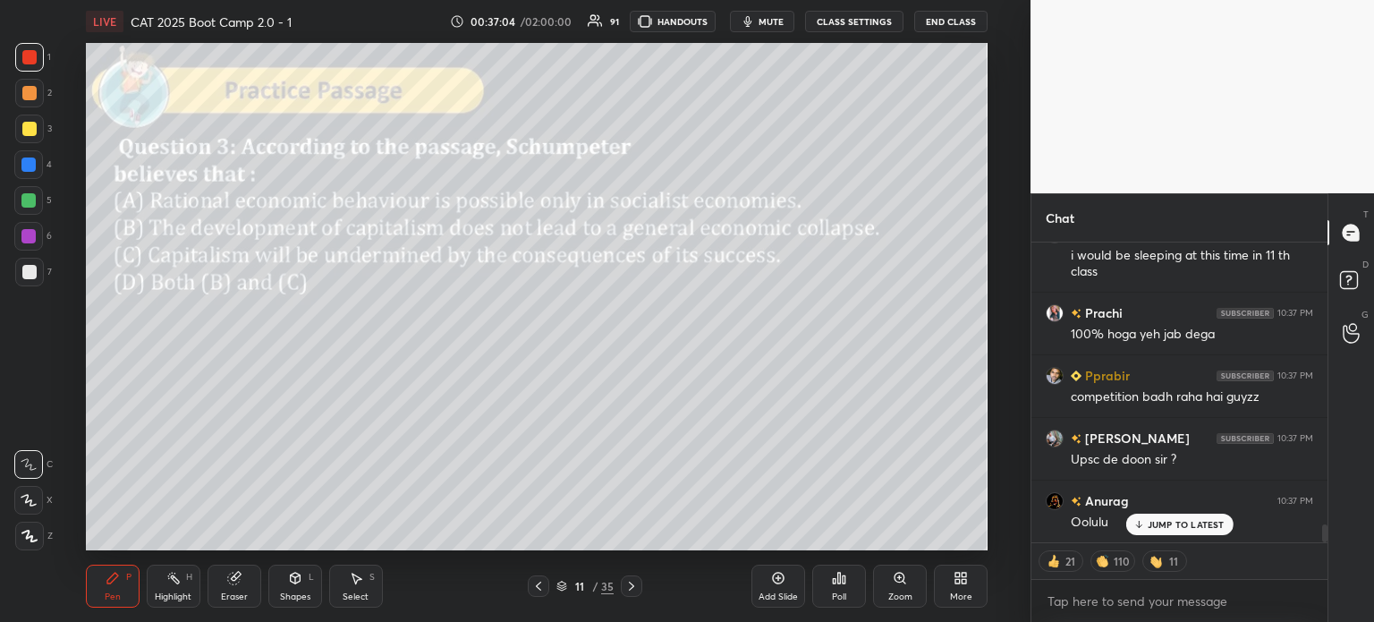
click at [834, 582] on icon at bounding box center [835, 581] width 3 height 4
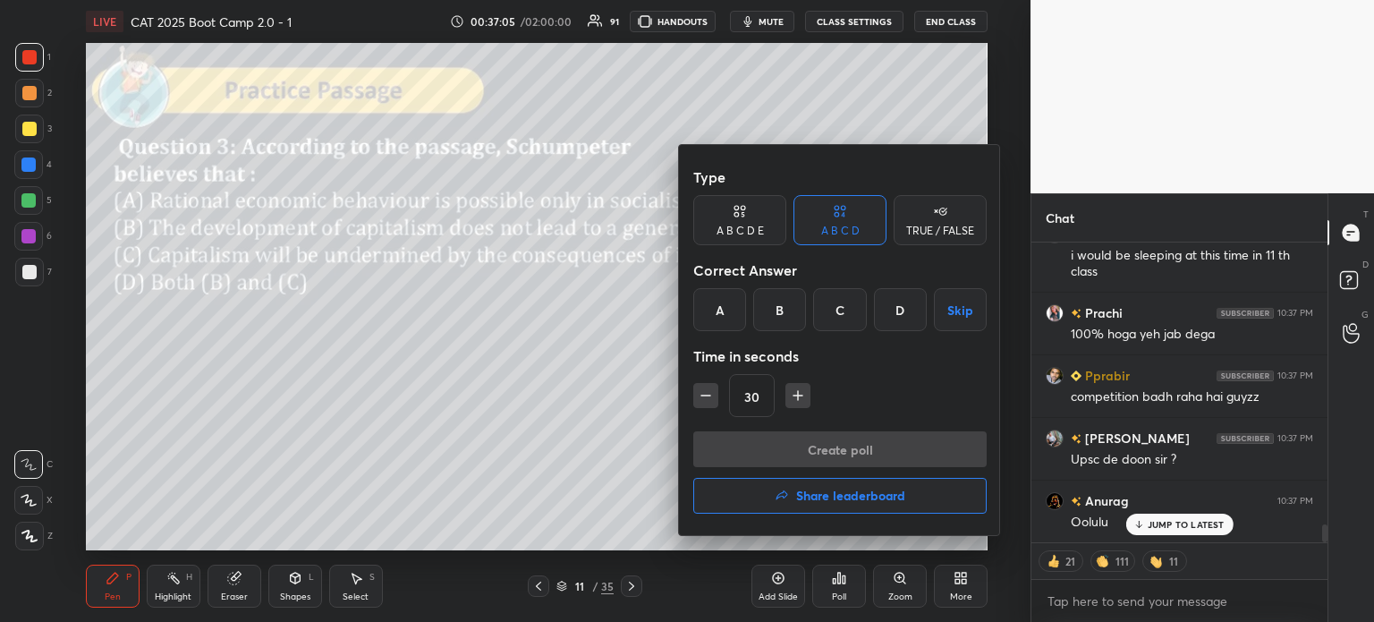
click at [905, 314] on div "D" at bounding box center [900, 309] width 53 height 43
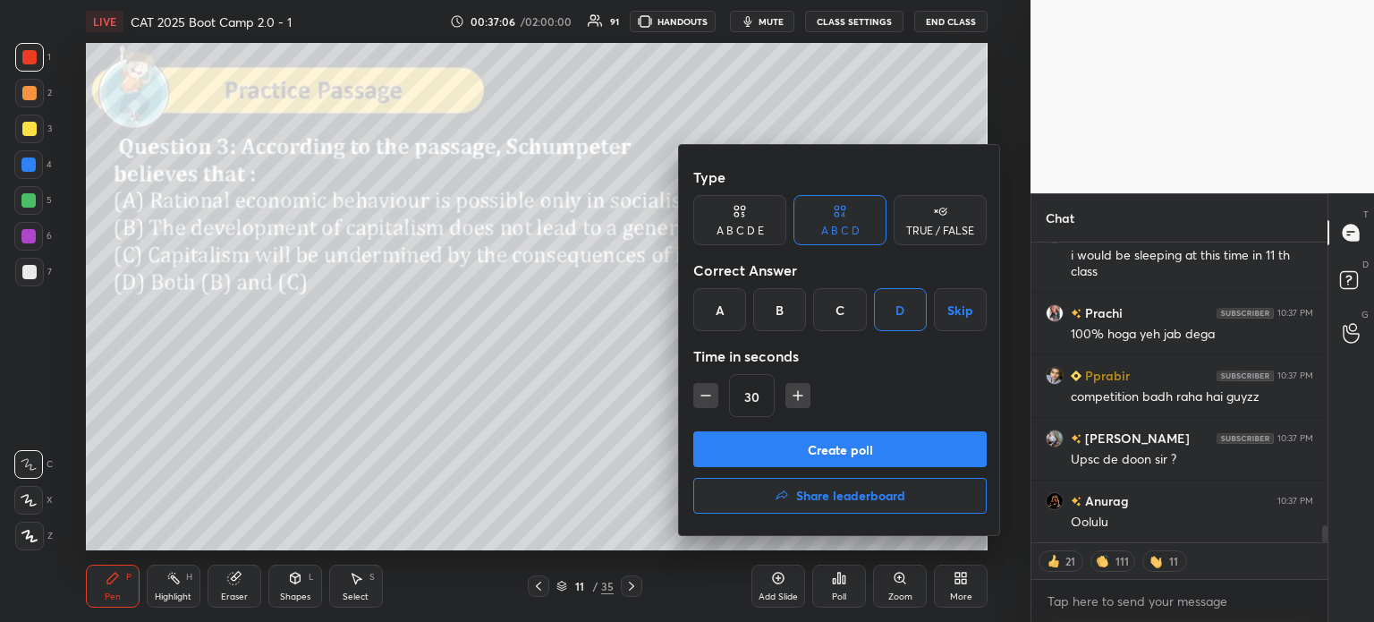
scroll to position [4852, 0]
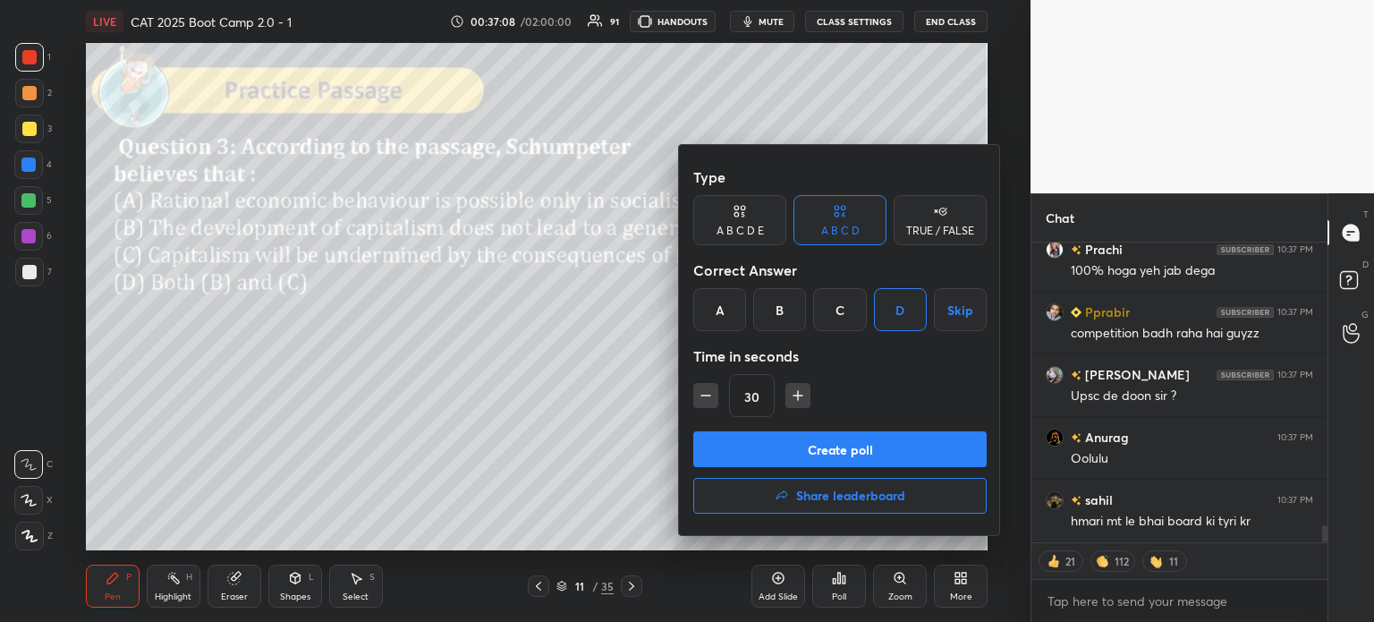
click at [854, 452] on button "Create poll" at bounding box center [839, 449] width 293 height 36
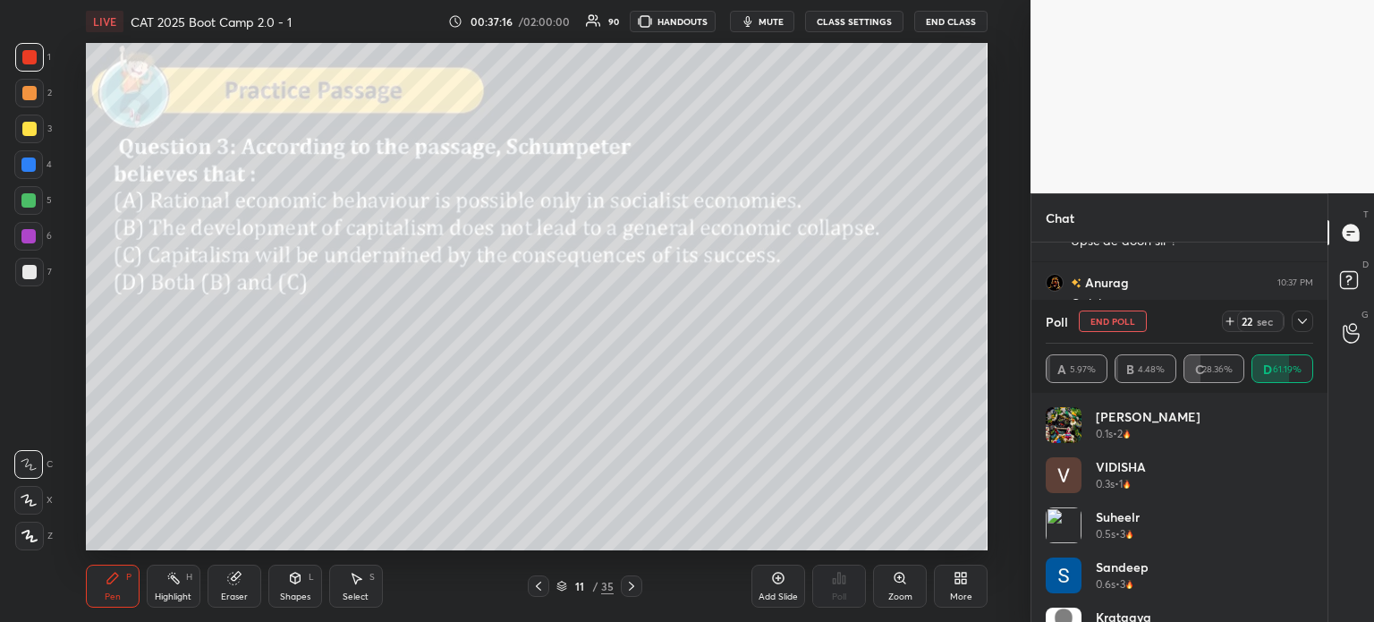
scroll to position [229, 291]
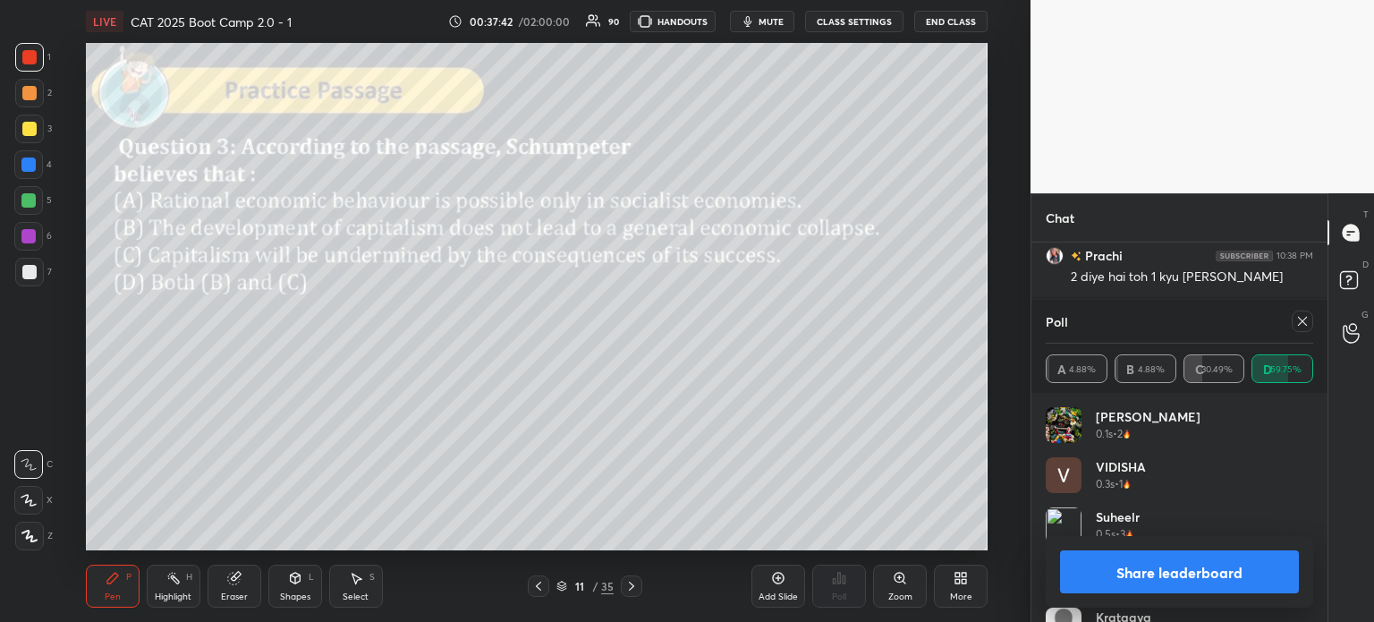
click at [1127, 572] on button "Share leaderboard" at bounding box center [1179, 571] width 239 height 43
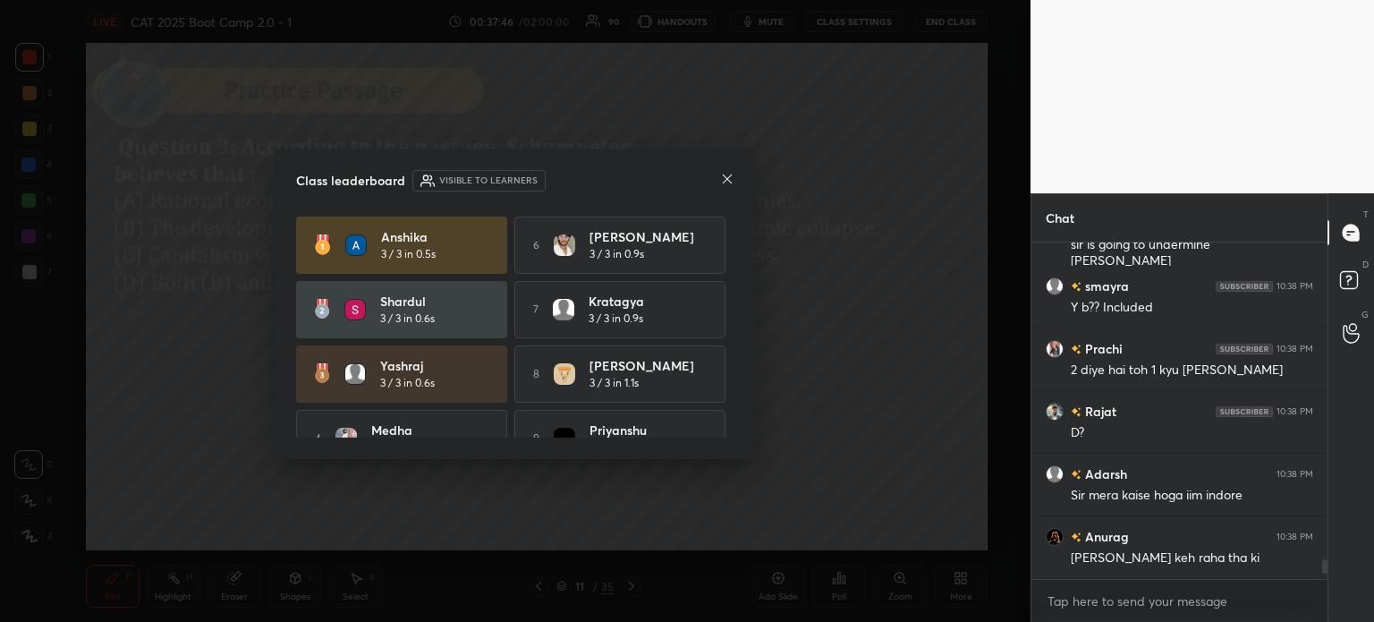
click at [727, 177] on icon at bounding box center [727, 179] width 14 height 14
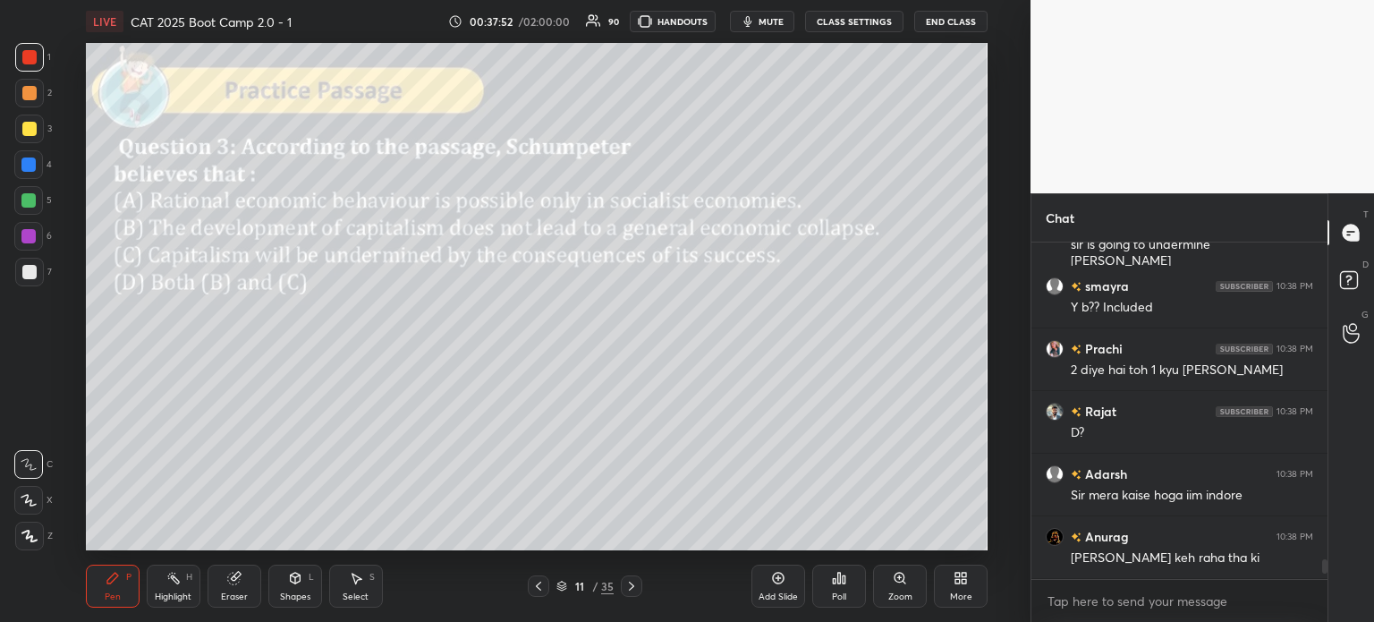
click at [591, 575] on div "11 / 35" at bounding box center [585, 585] width 115 height 21
click at [590, 582] on div "11 / 35" at bounding box center [585, 586] width 57 height 16
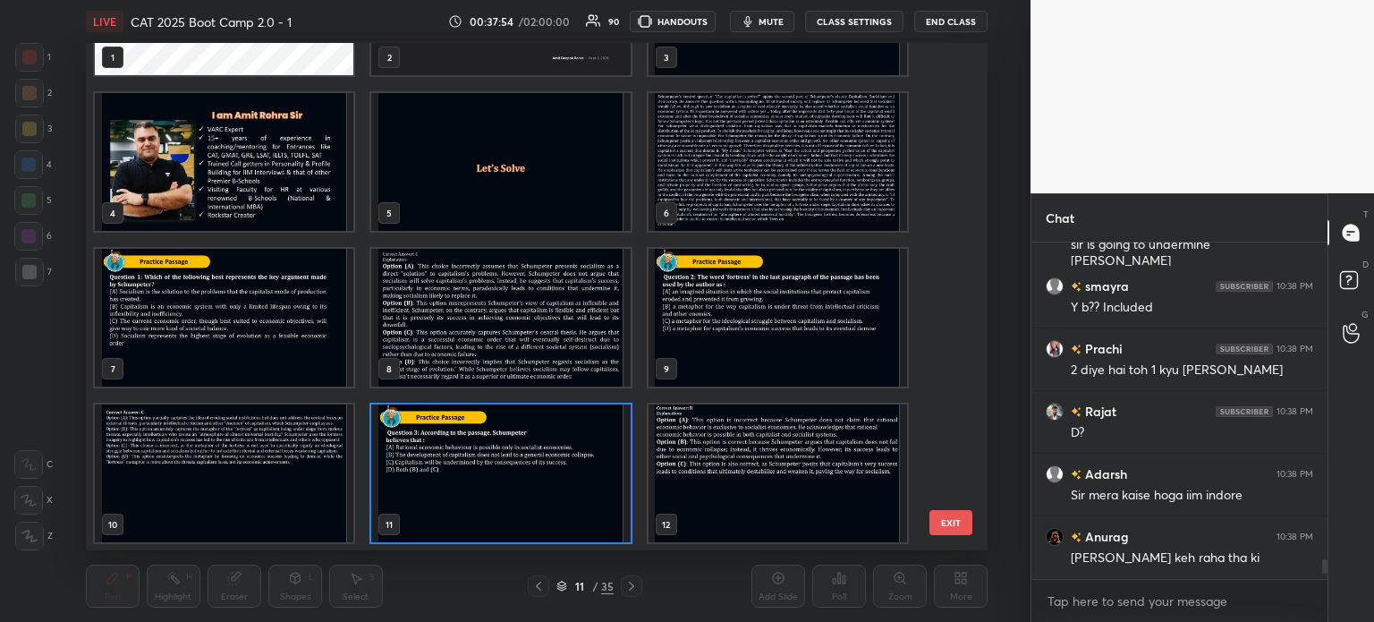
click at [720, 172] on img "grid" at bounding box center [777, 162] width 259 height 138
click at [721, 172] on img "grid" at bounding box center [777, 162] width 259 height 138
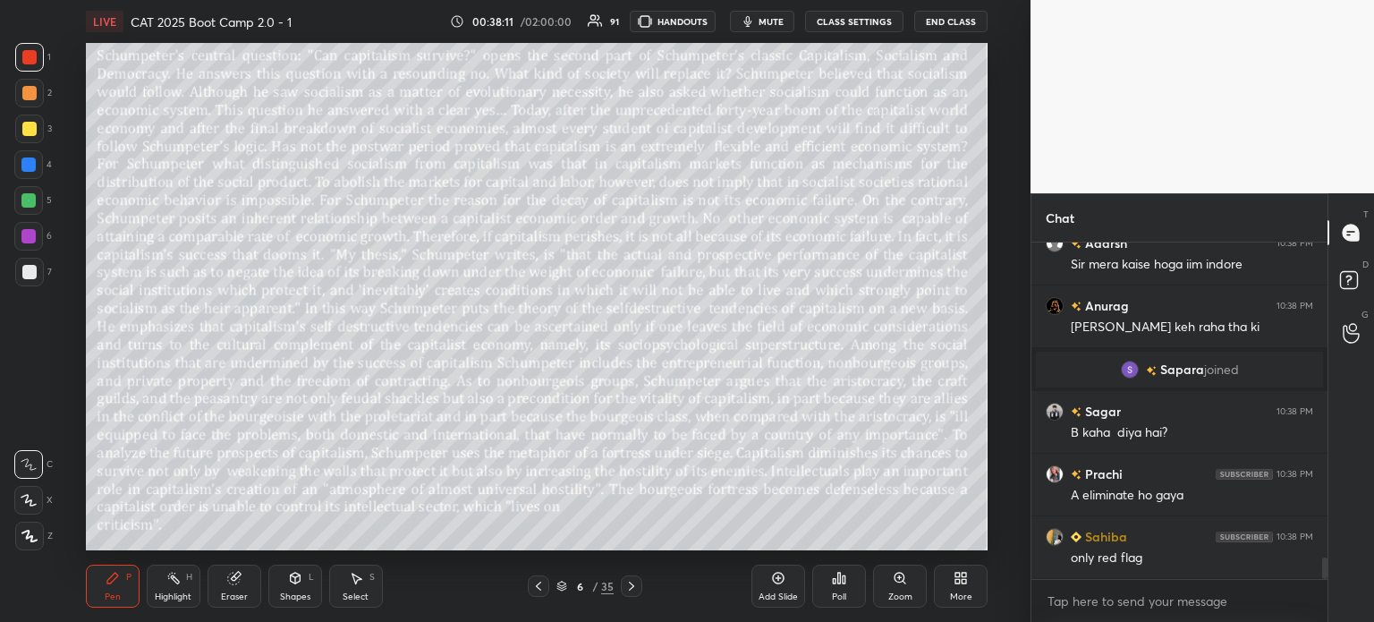
click at [586, 586] on div "6" at bounding box center [580, 586] width 18 height 11
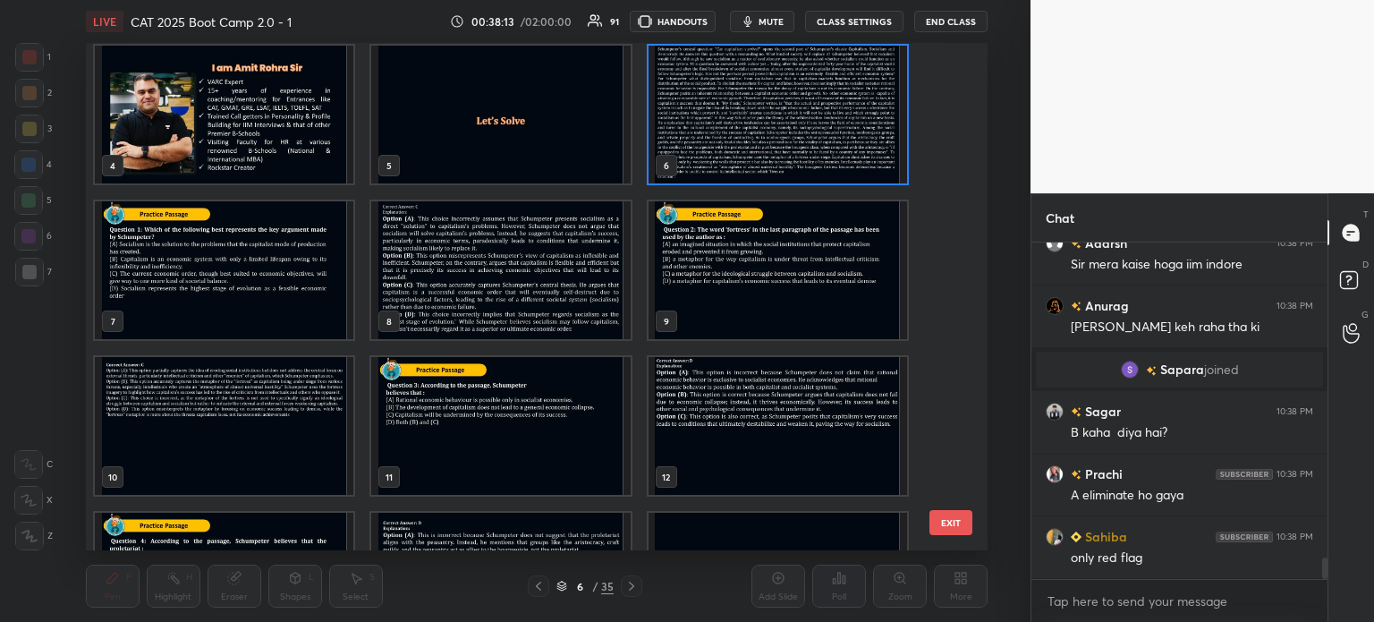
click at [542, 426] on img "grid" at bounding box center [500, 426] width 259 height 138
click at [543, 424] on img "grid" at bounding box center [500, 426] width 259 height 138
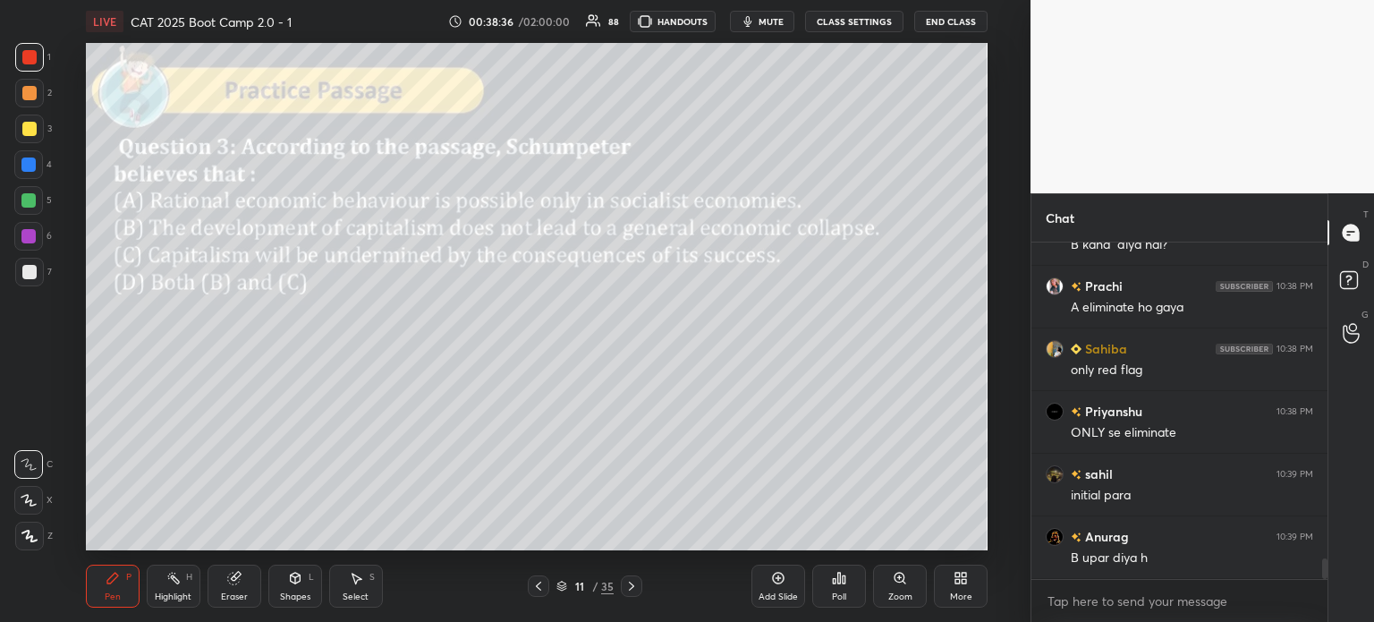
scroll to position [5161, 0]
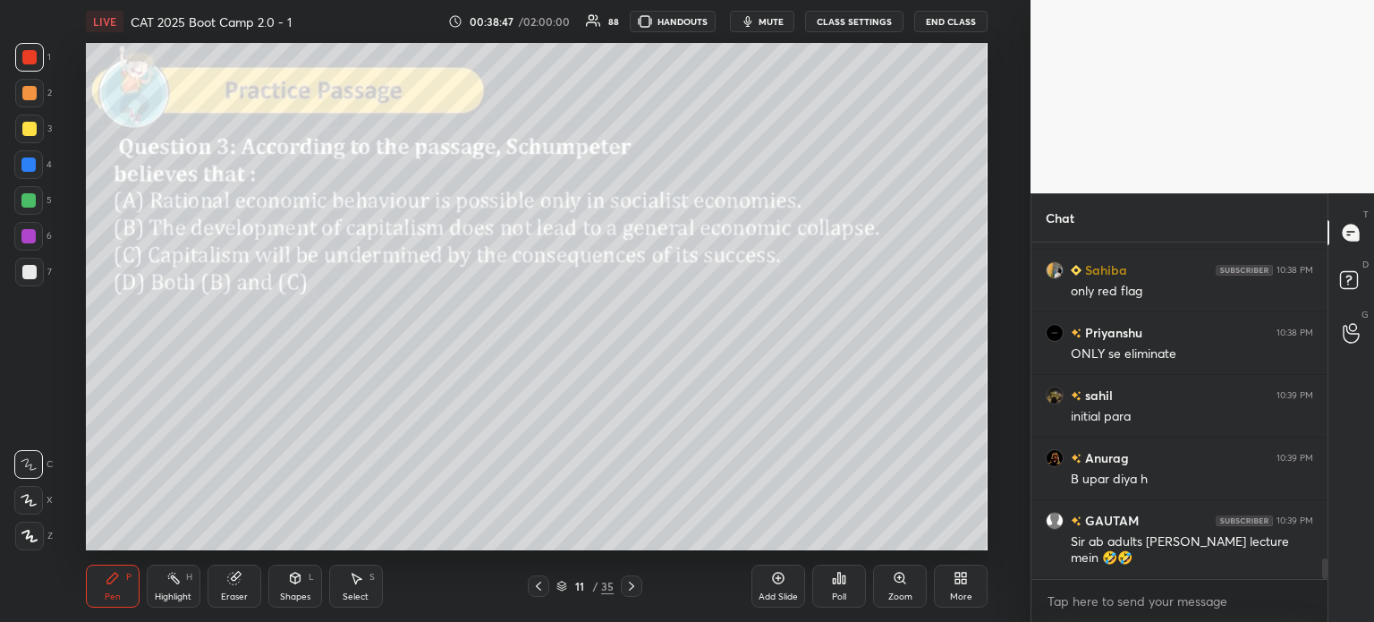
click at [591, 582] on div "11 / 35" at bounding box center [585, 586] width 57 height 16
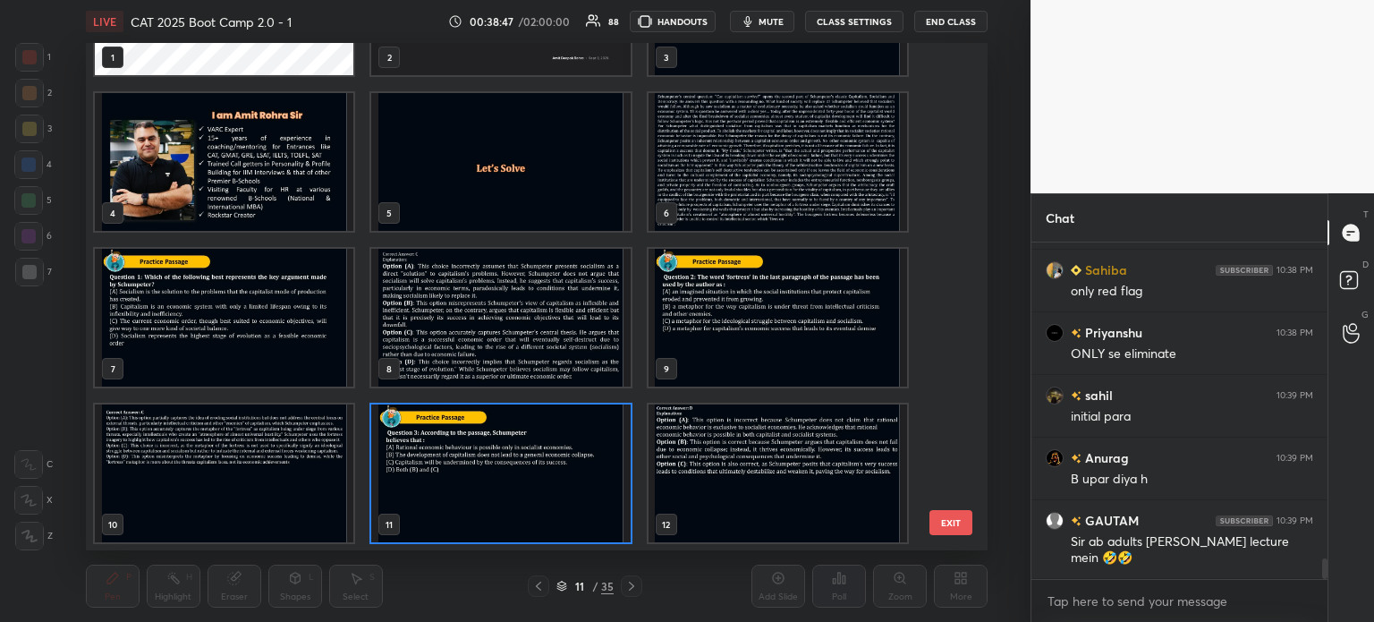
scroll to position [5223, 0]
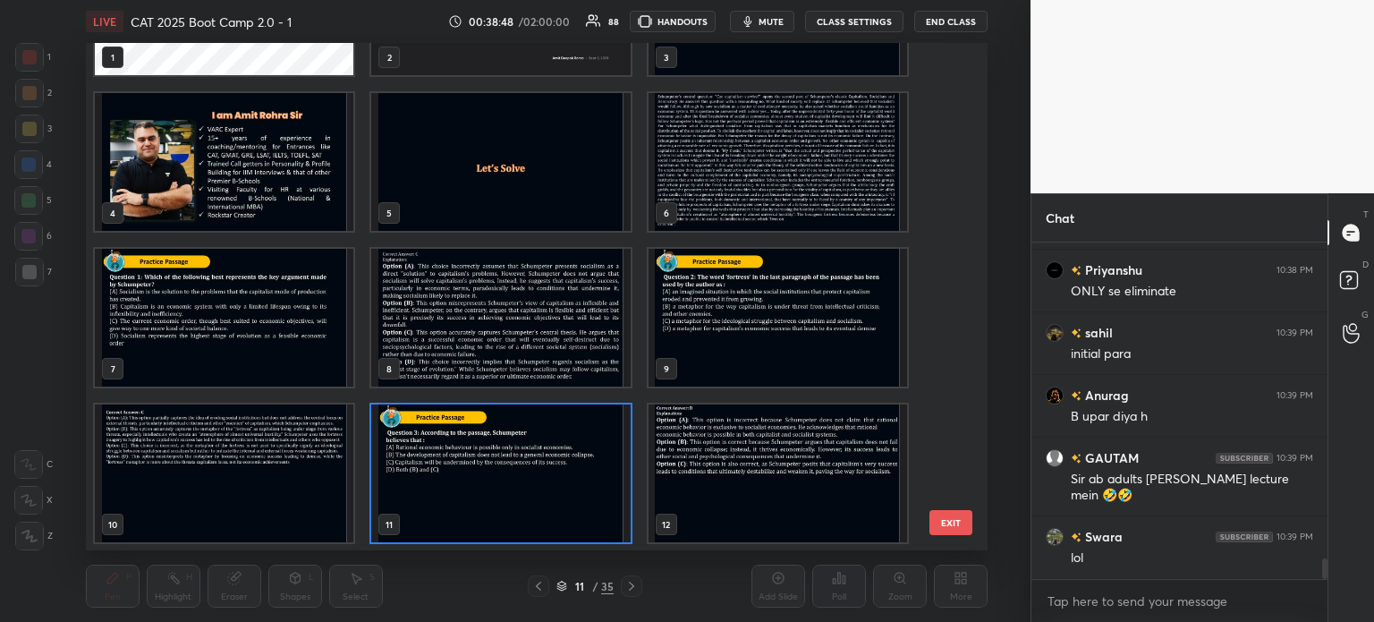
click at [718, 189] on img "grid" at bounding box center [777, 162] width 259 height 138
click at [726, 189] on img "grid" at bounding box center [777, 162] width 259 height 138
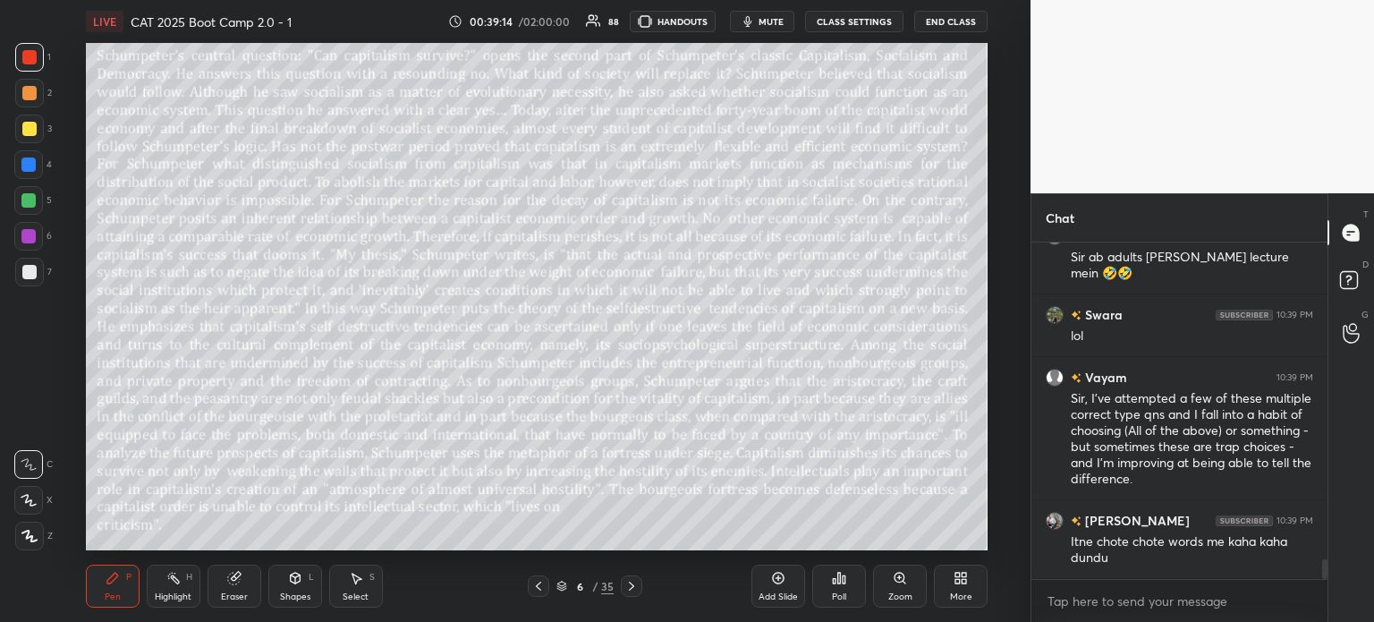
scroll to position [5508, 0]
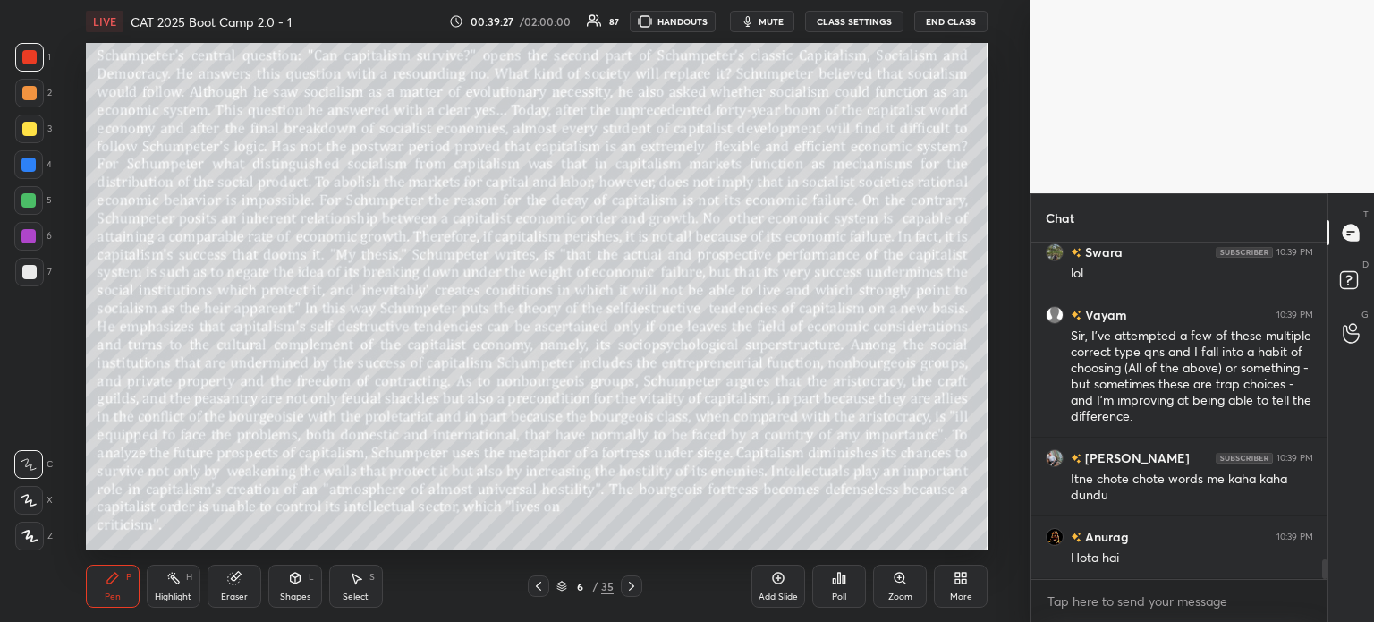
click at [584, 582] on div "6" at bounding box center [580, 586] width 18 height 11
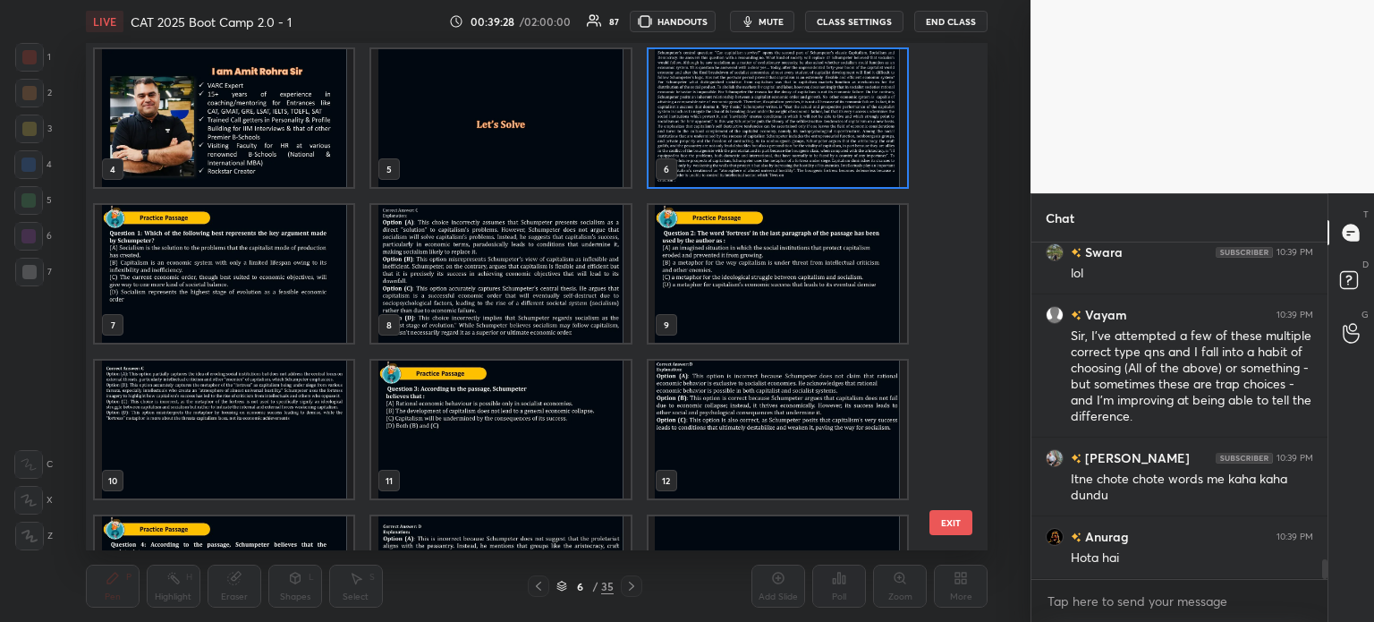
scroll to position [159, 0]
click at [533, 419] on img "grid" at bounding box center [500, 429] width 259 height 138
click at [548, 418] on img "grid" at bounding box center [500, 429] width 259 height 138
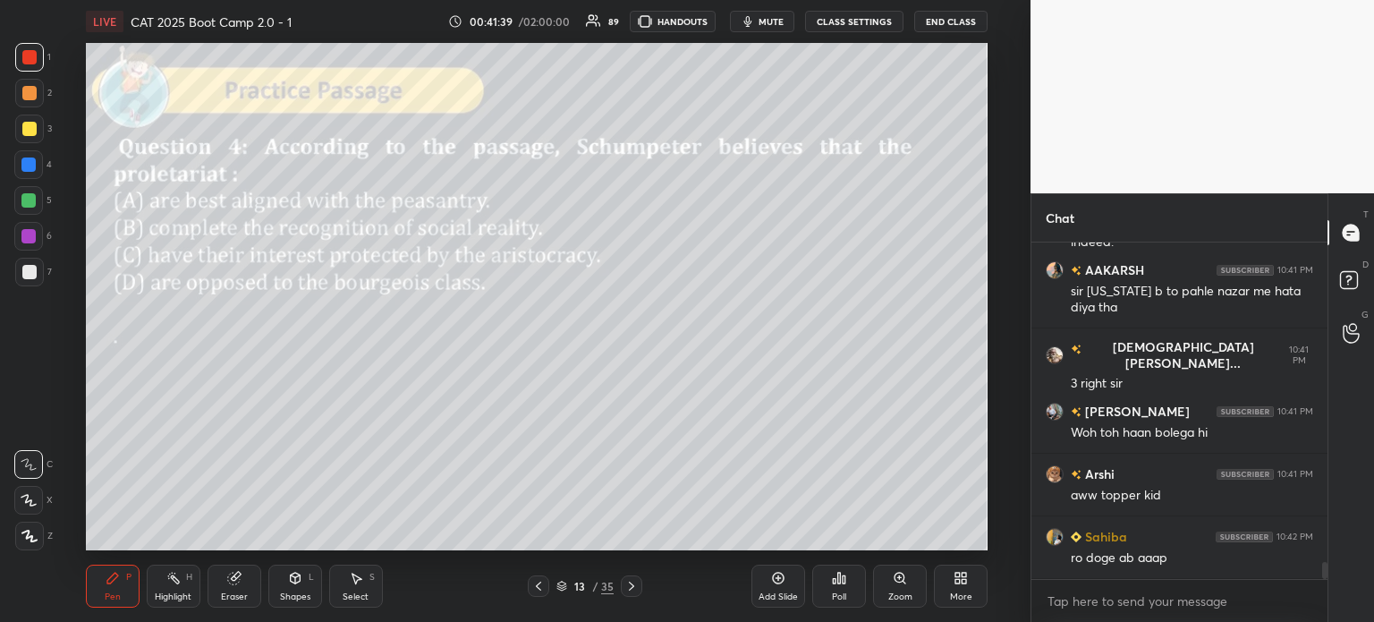
scroll to position [6505, 0]
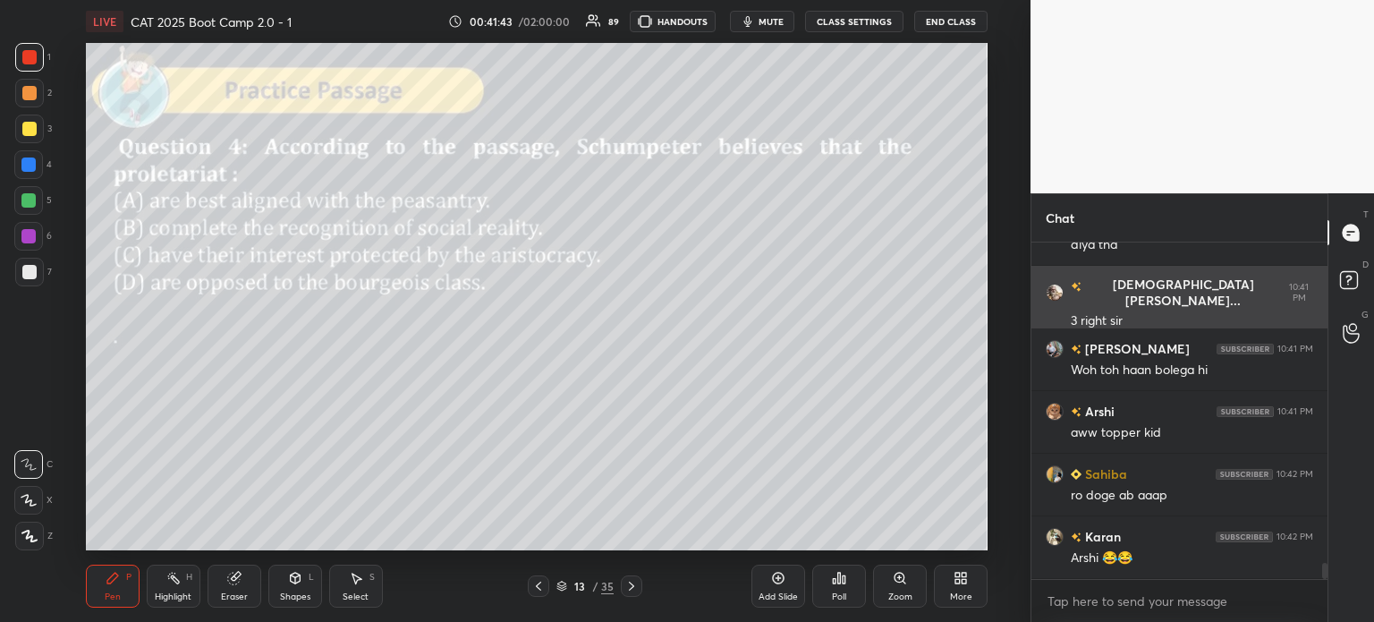
click at [1053, 285] on img "grid" at bounding box center [1055, 293] width 18 height 18
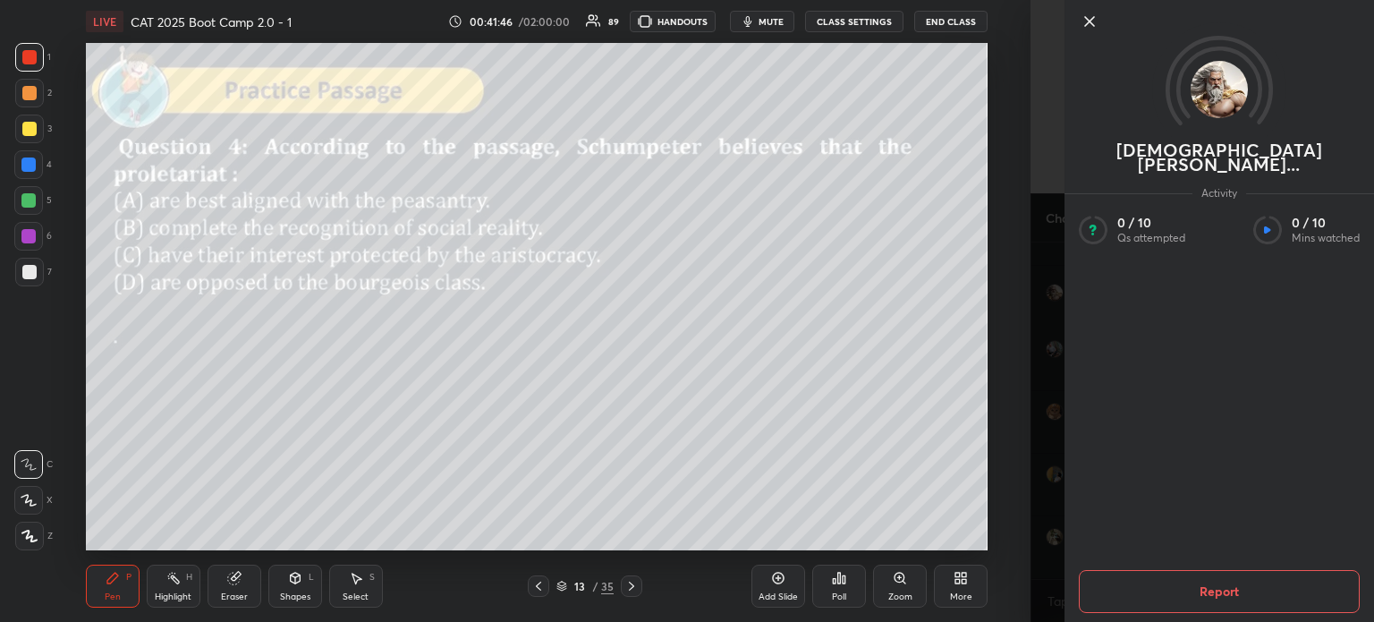
click at [1088, 21] on icon at bounding box center [1089, 21] width 9 height 9
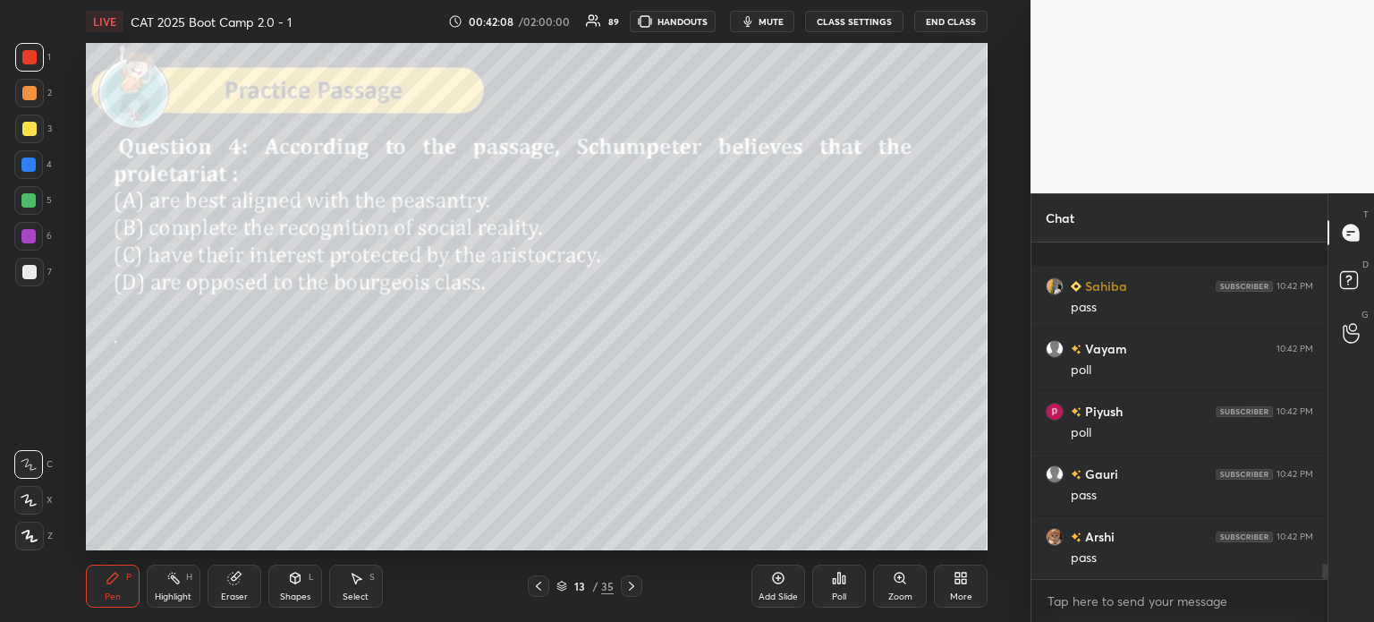
scroll to position [7131, 0]
click at [591, 584] on div "13 / 35" at bounding box center [585, 586] width 57 height 16
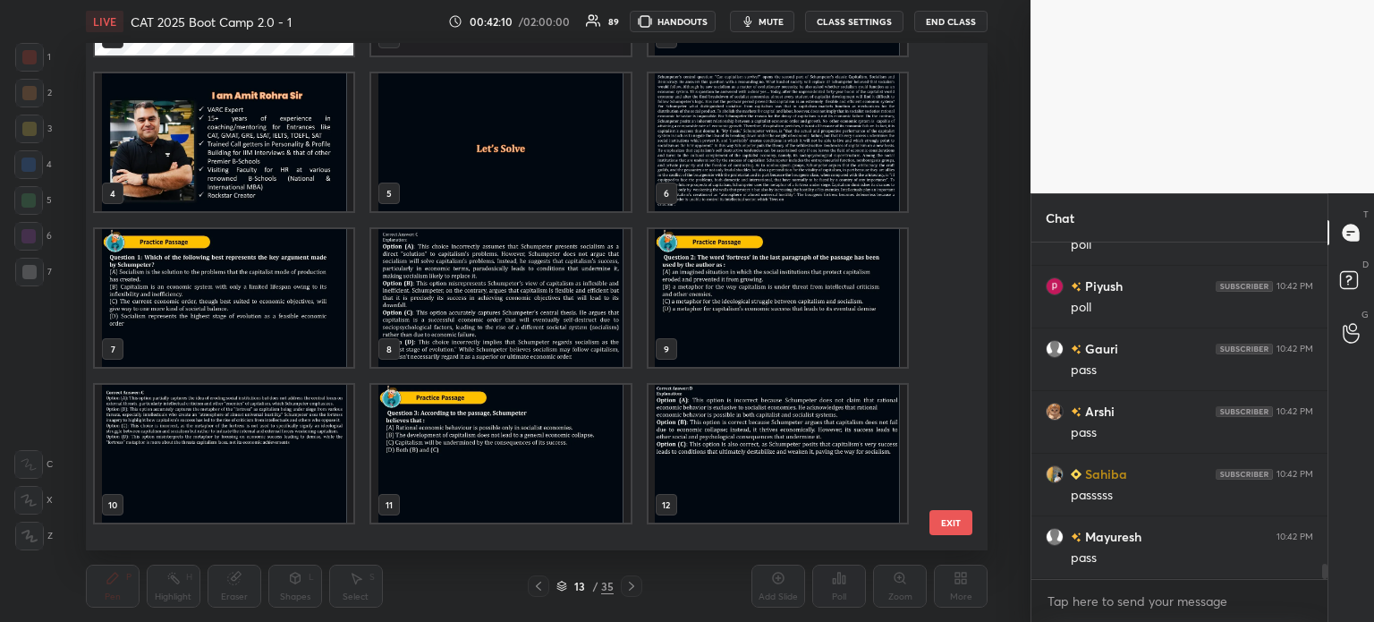
scroll to position [100, 0]
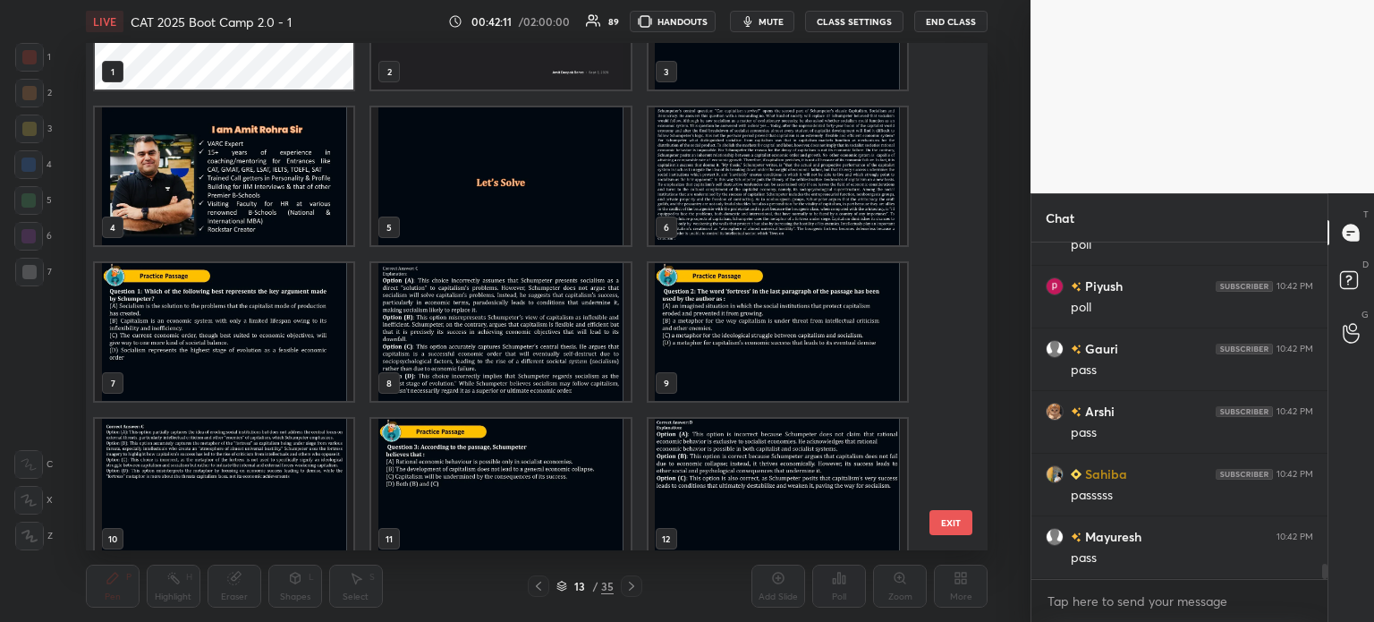
click at [719, 181] on img "grid" at bounding box center [777, 176] width 259 height 138
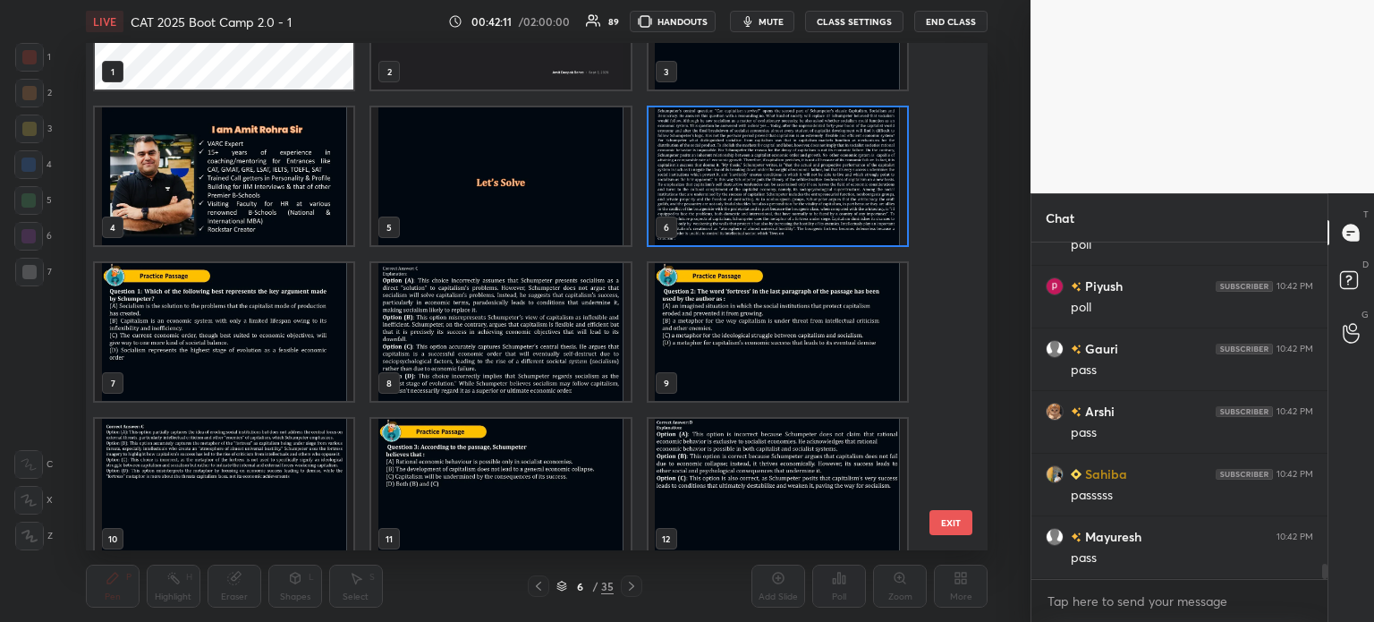
click at [739, 177] on img "grid" at bounding box center [777, 176] width 259 height 138
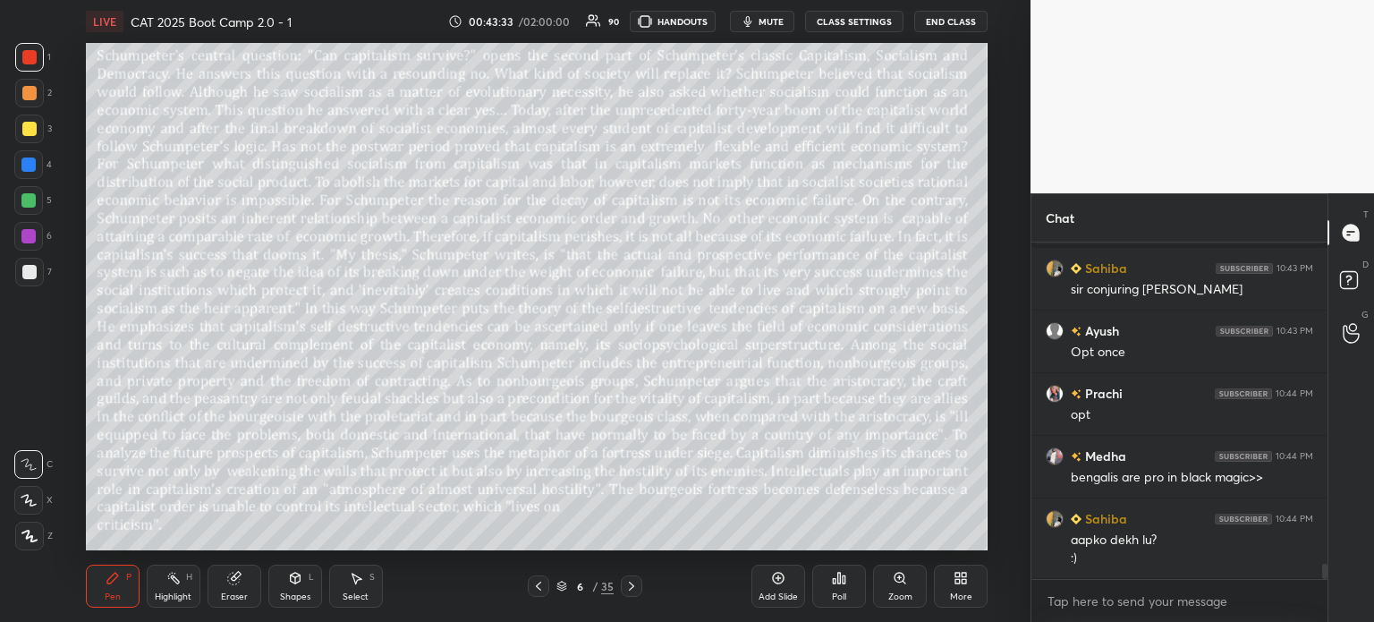
scroll to position [7378, 0]
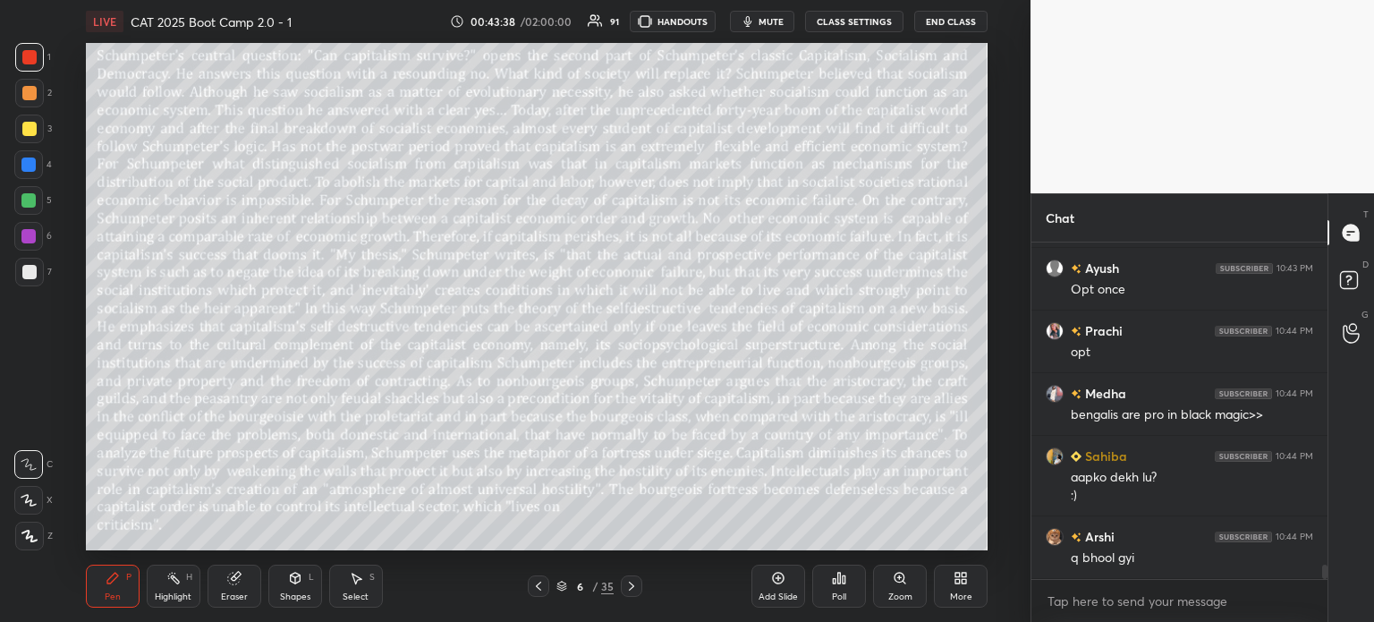
click at [592, 586] on div "/" at bounding box center [594, 586] width 5 height 11
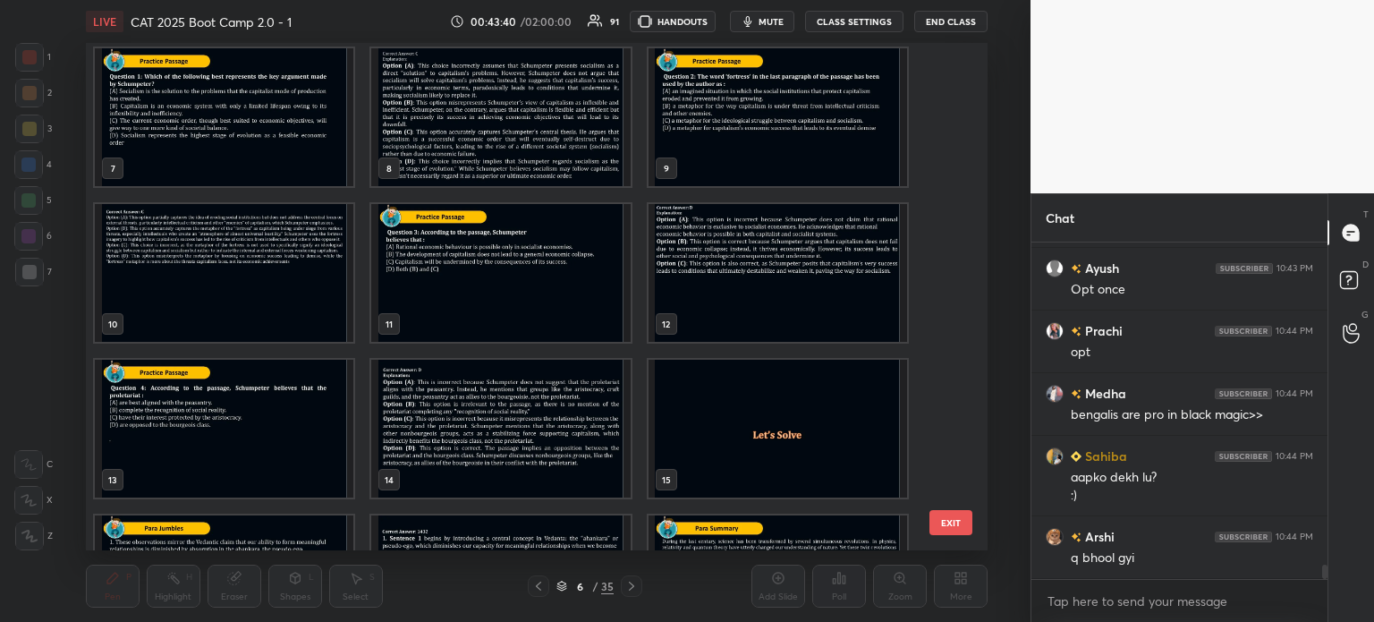
scroll to position [327, 0]
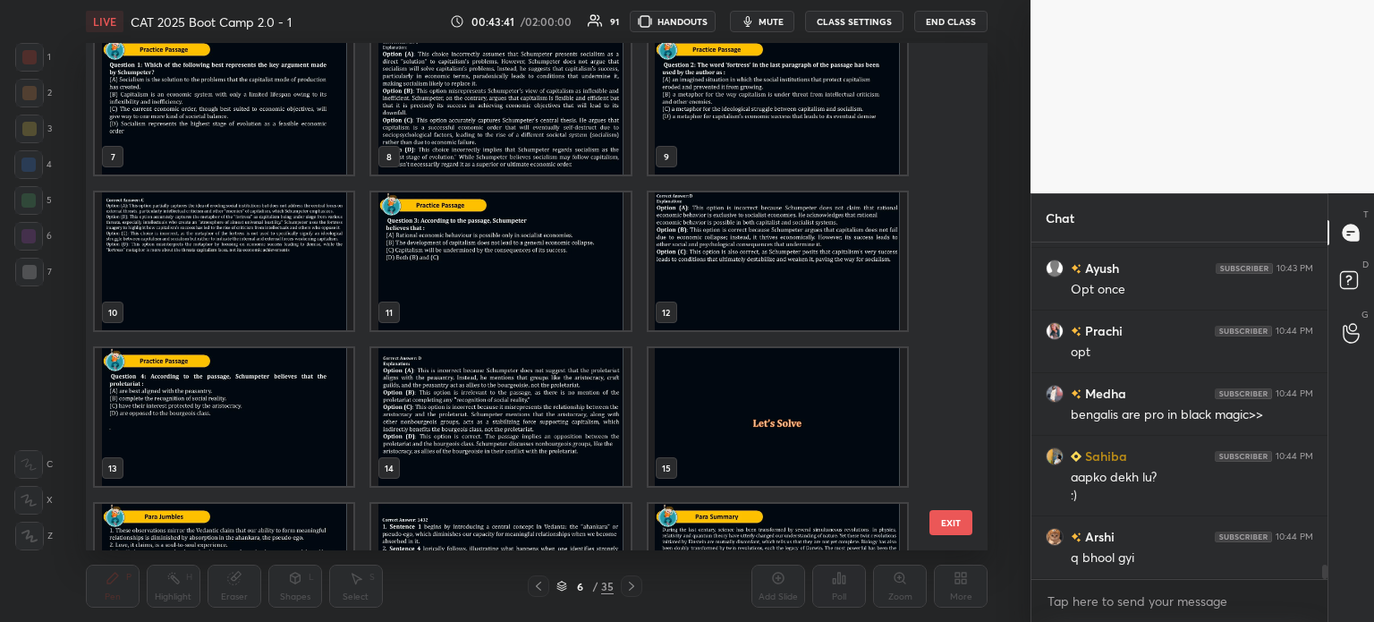
click at [224, 411] on img "grid" at bounding box center [224, 417] width 259 height 138
click at [234, 407] on img "grid" at bounding box center [224, 417] width 259 height 138
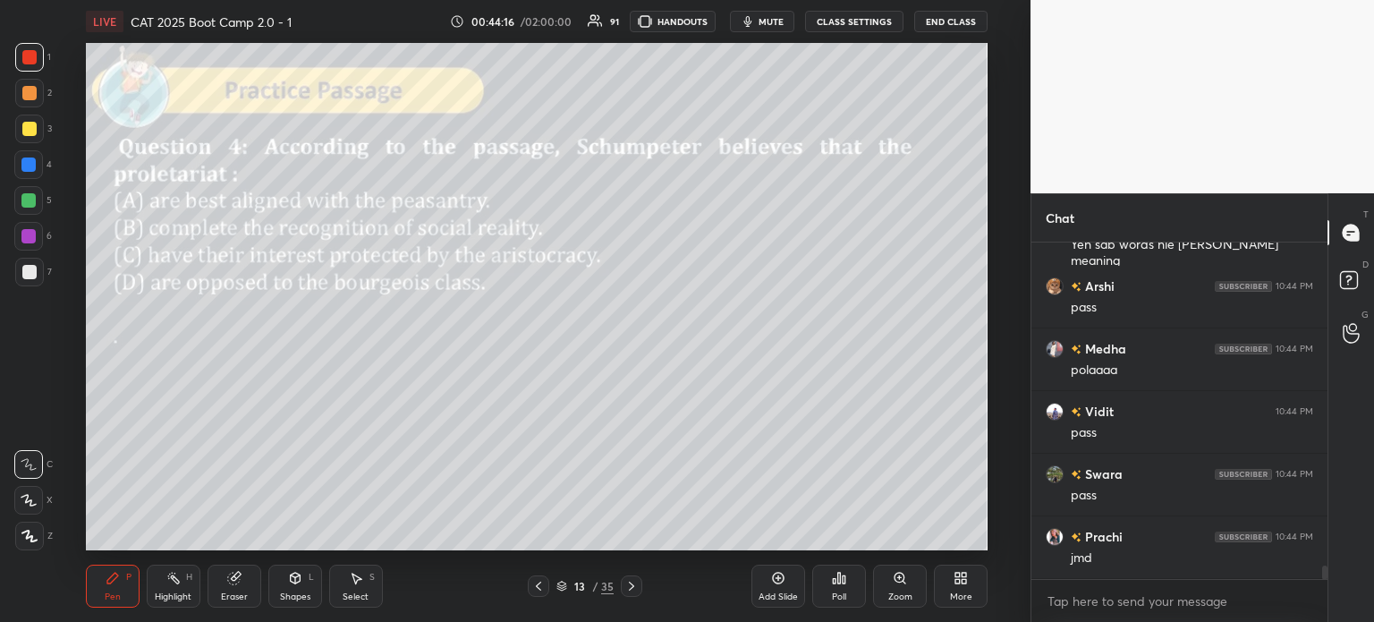
scroll to position [8380, 0]
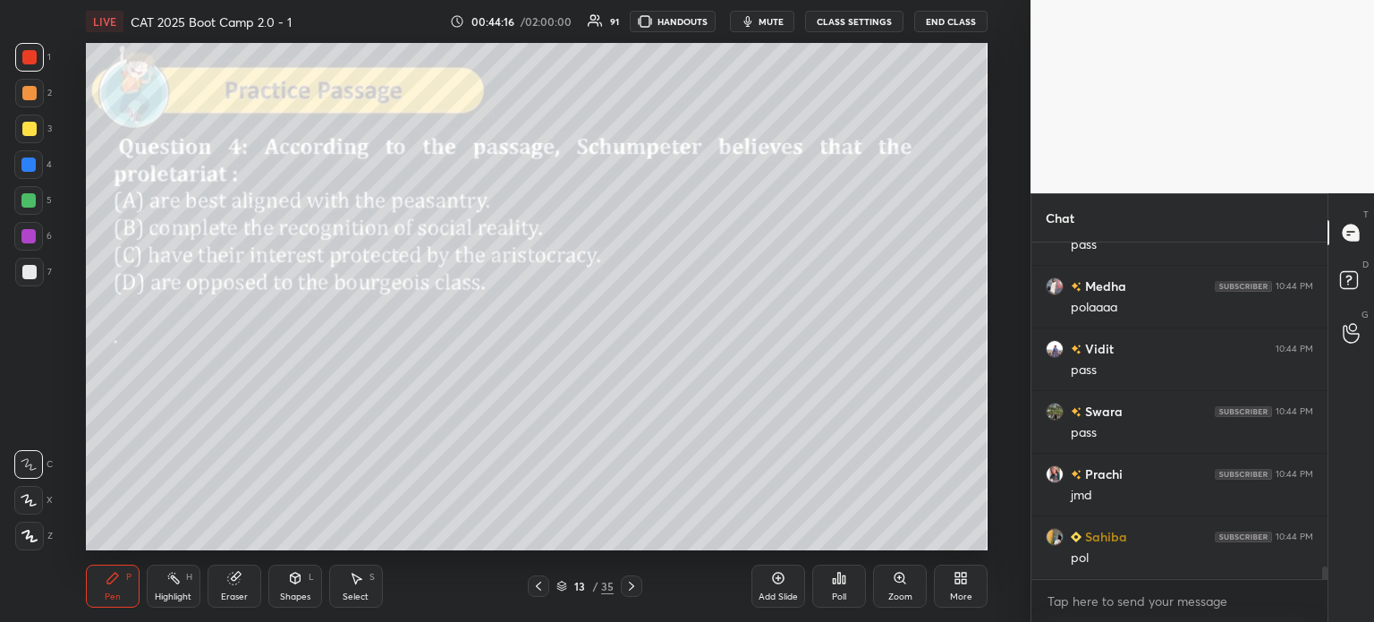
click at [583, 584] on div "13" at bounding box center [580, 586] width 18 height 11
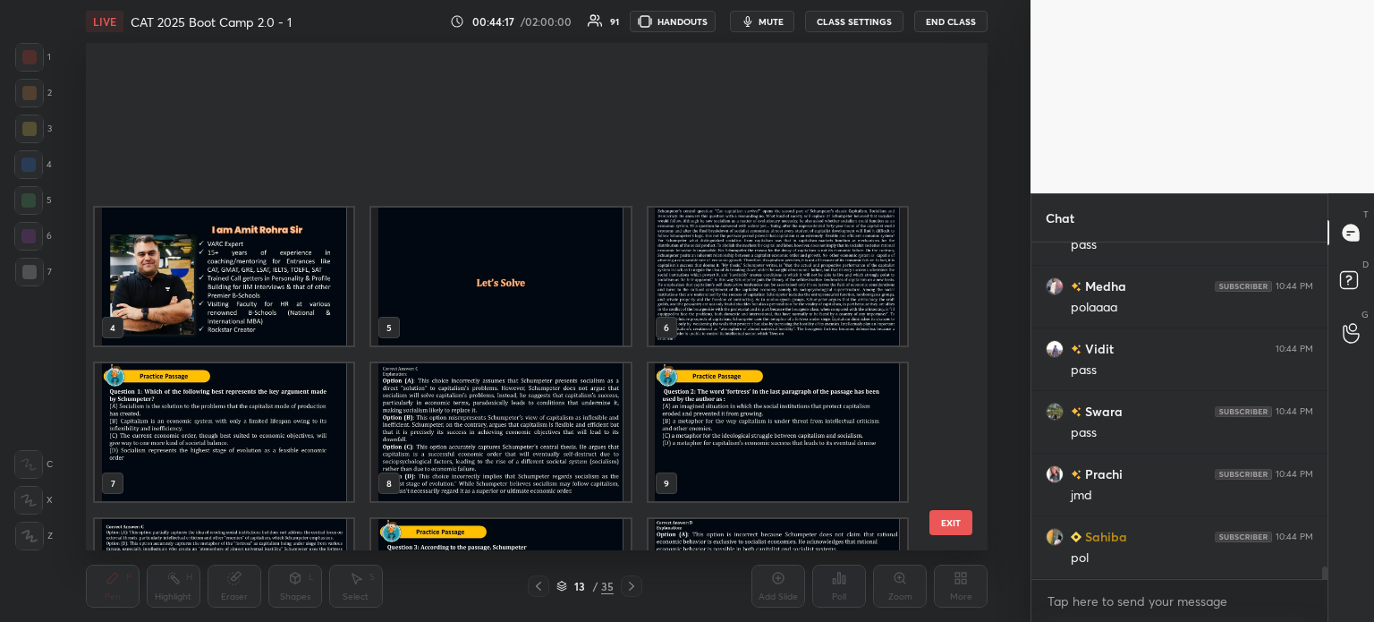
scroll to position [5, 9]
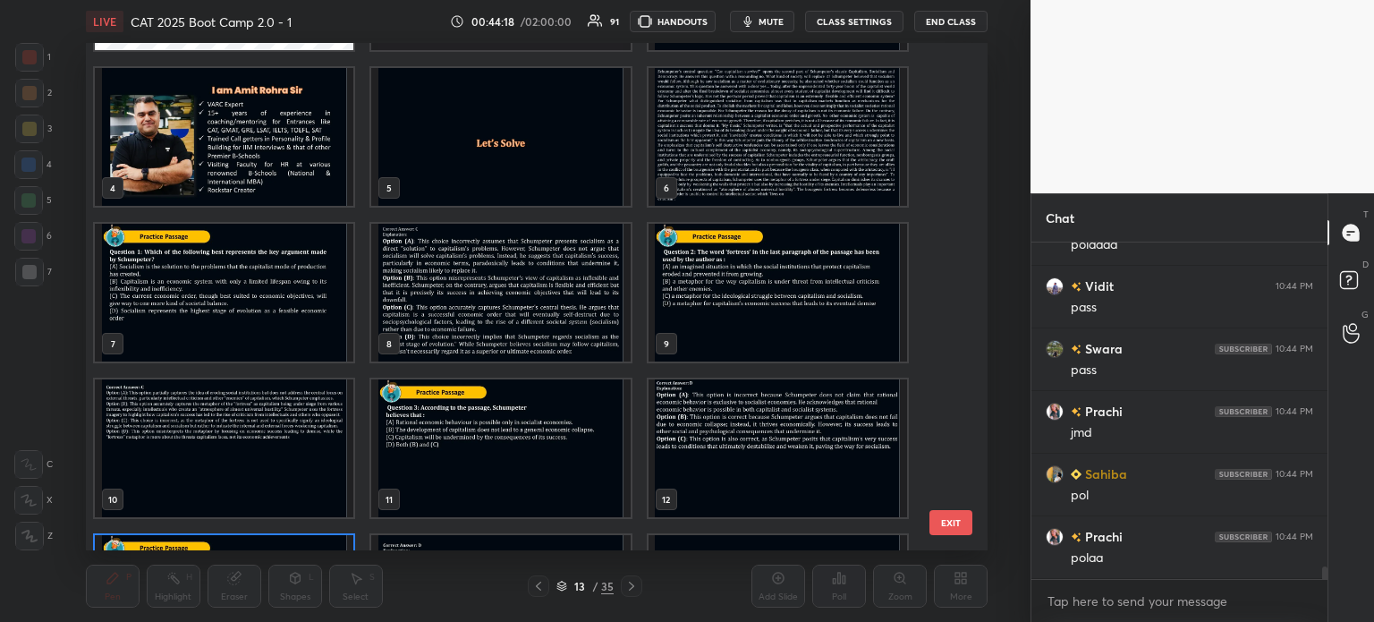
click at [723, 162] on img "grid" at bounding box center [777, 137] width 259 height 138
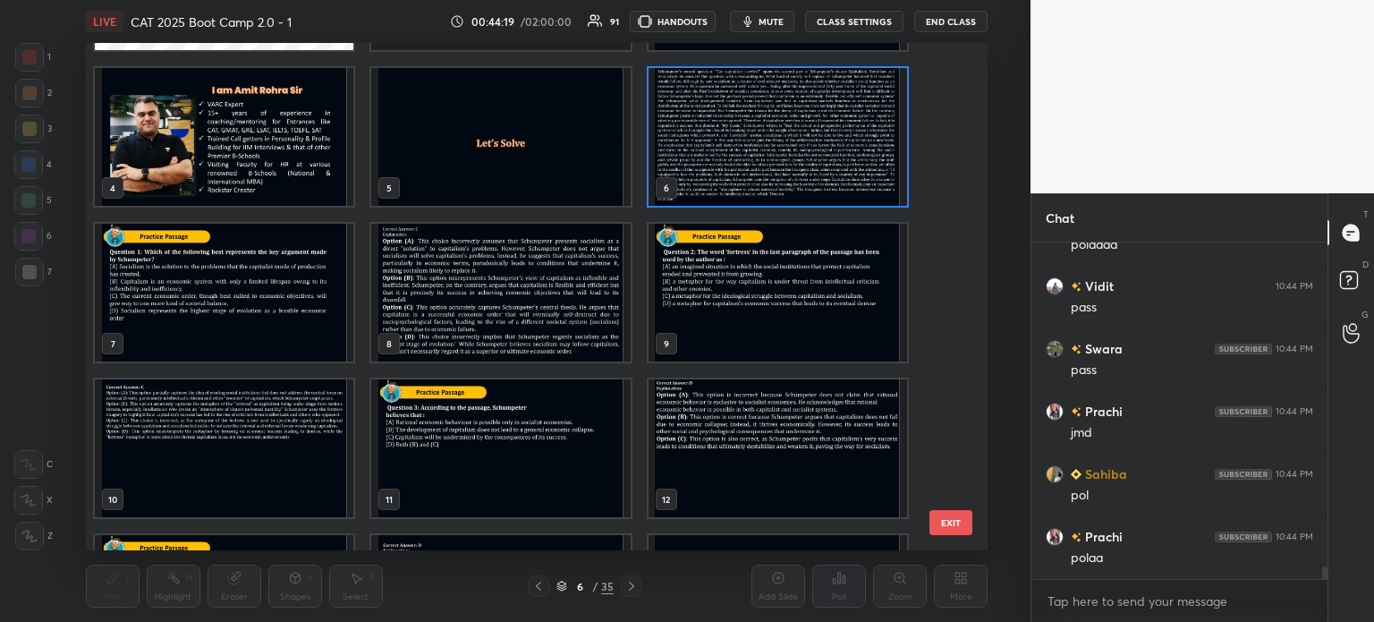
click at [727, 160] on img "grid" at bounding box center [777, 137] width 259 height 138
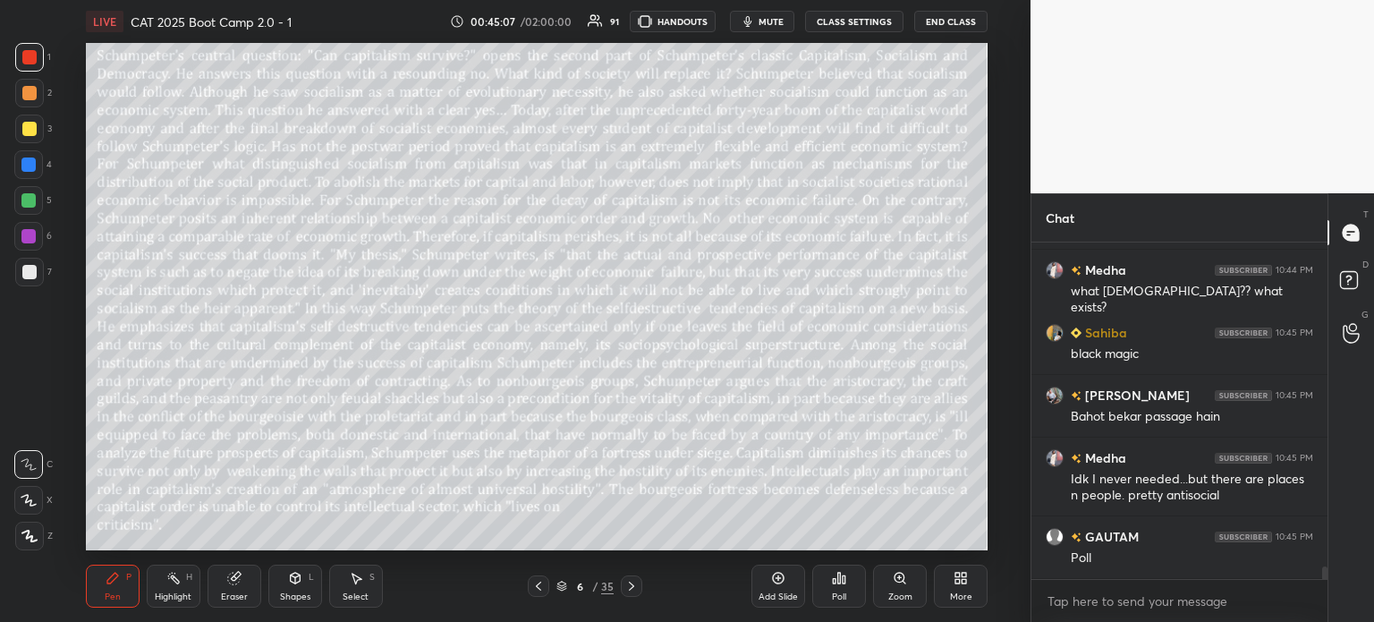
scroll to position [8835, 0]
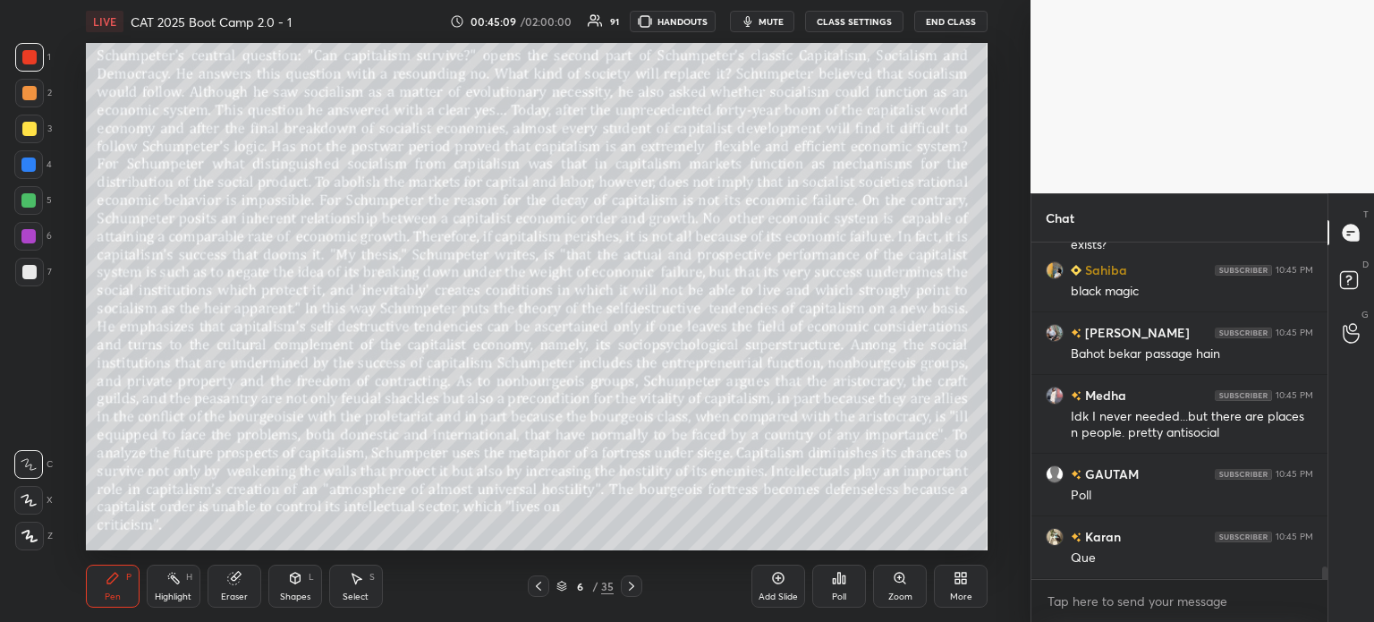
click at [590, 584] on div "6 / 35" at bounding box center [585, 586] width 57 height 16
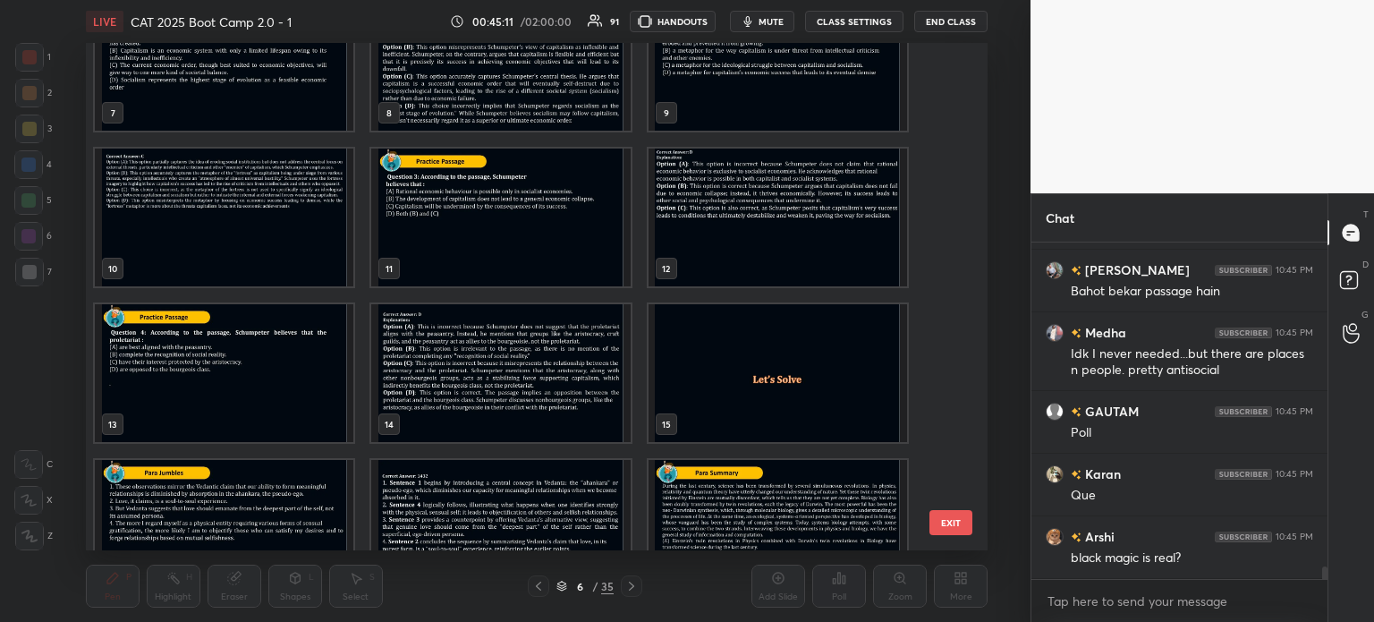
scroll to position [372, 0]
click at [243, 367] on img "grid" at bounding box center [224, 371] width 259 height 138
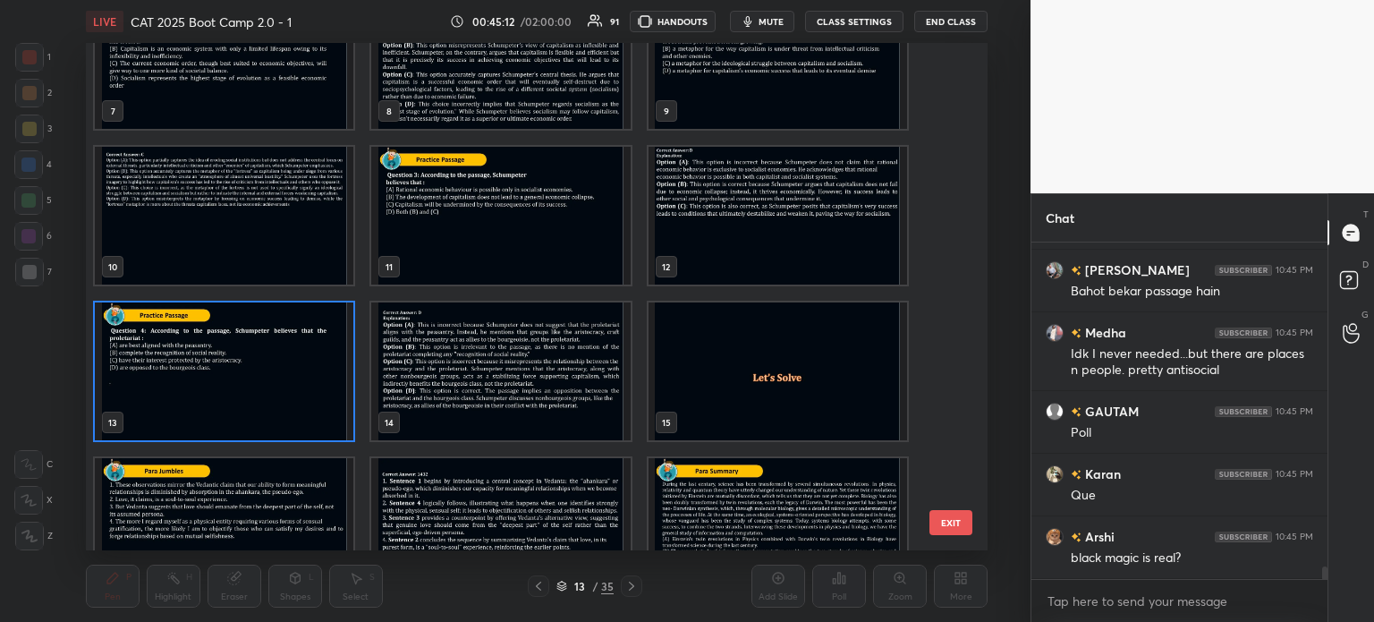
click at [258, 360] on img "grid" at bounding box center [224, 371] width 259 height 138
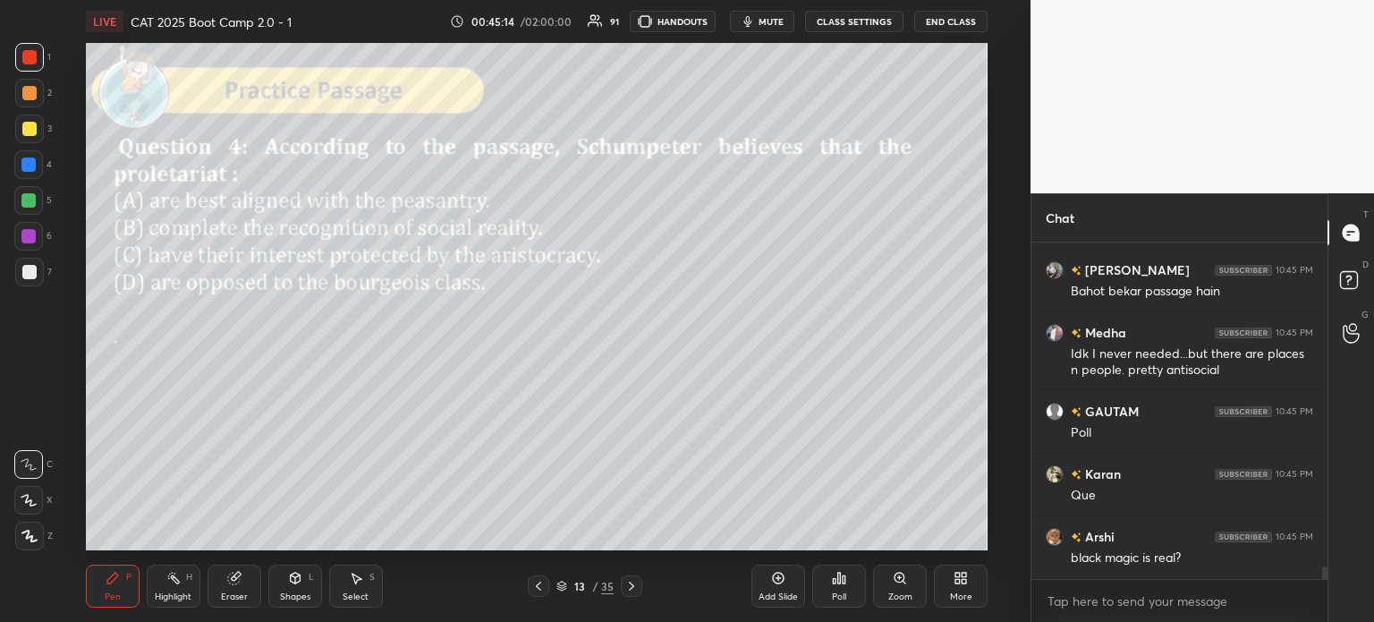
scroll to position [8960, 0]
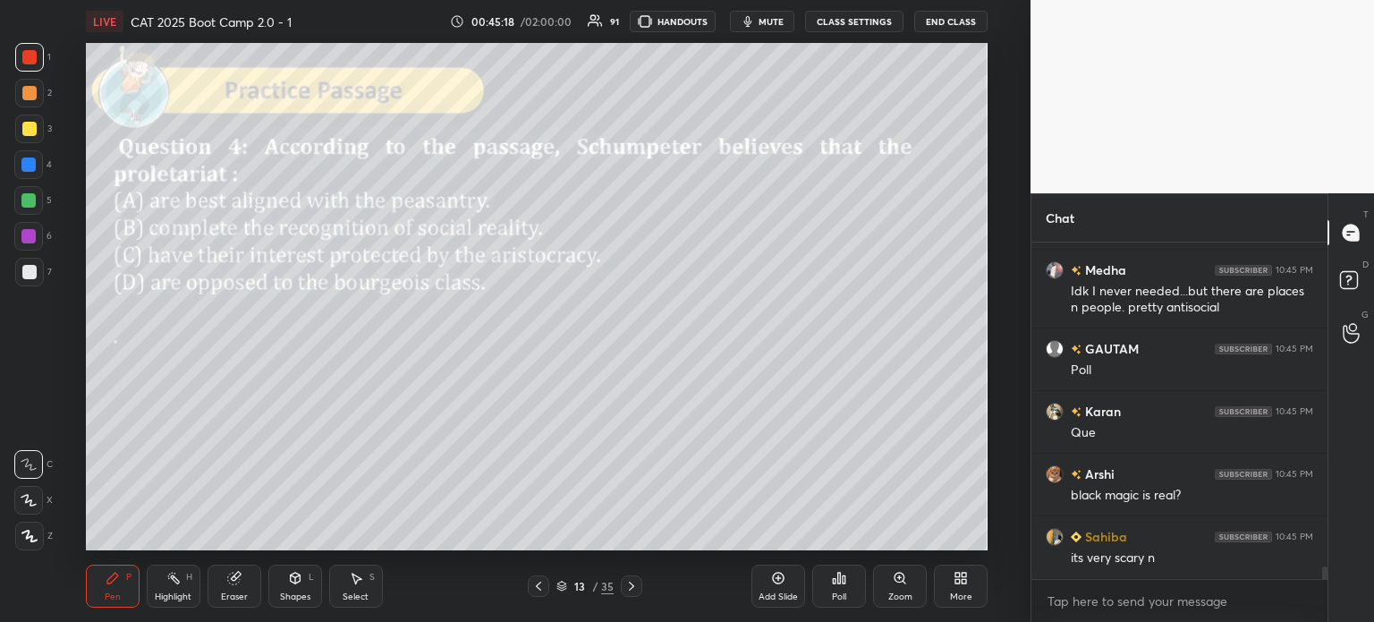
click at [839, 583] on icon at bounding box center [839, 578] width 3 height 11
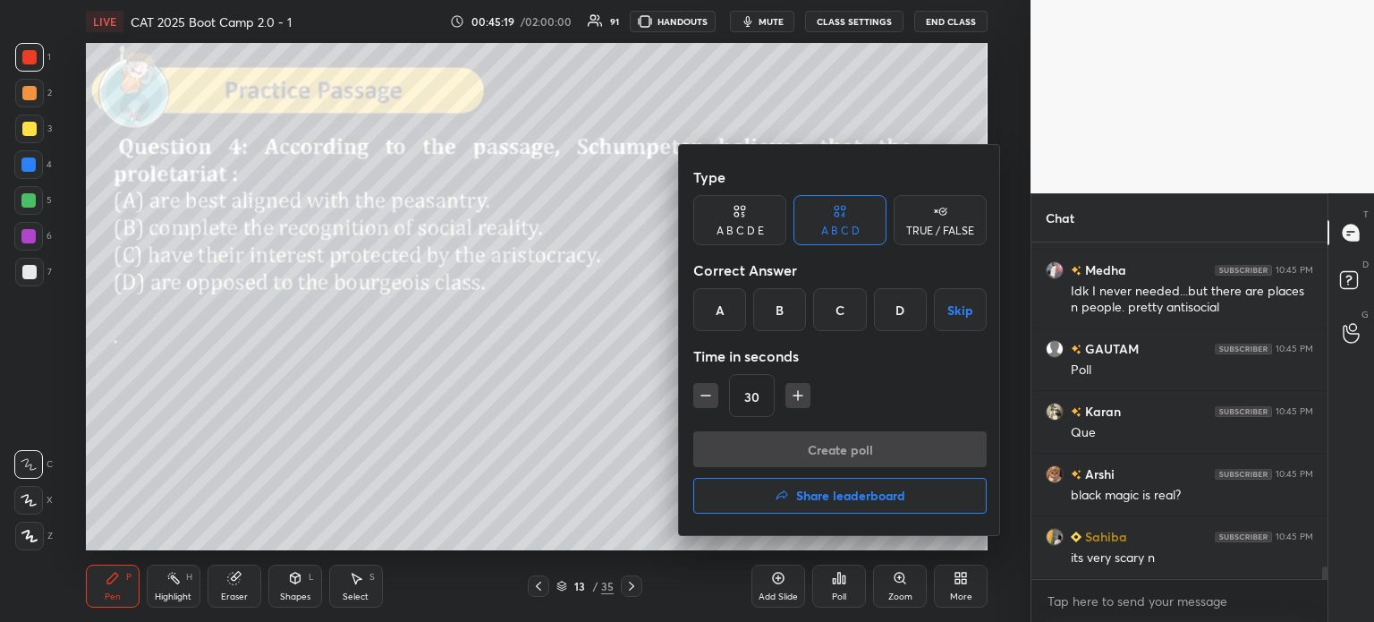
click at [895, 303] on div "D" at bounding box center [900, 309] width 53 height 43
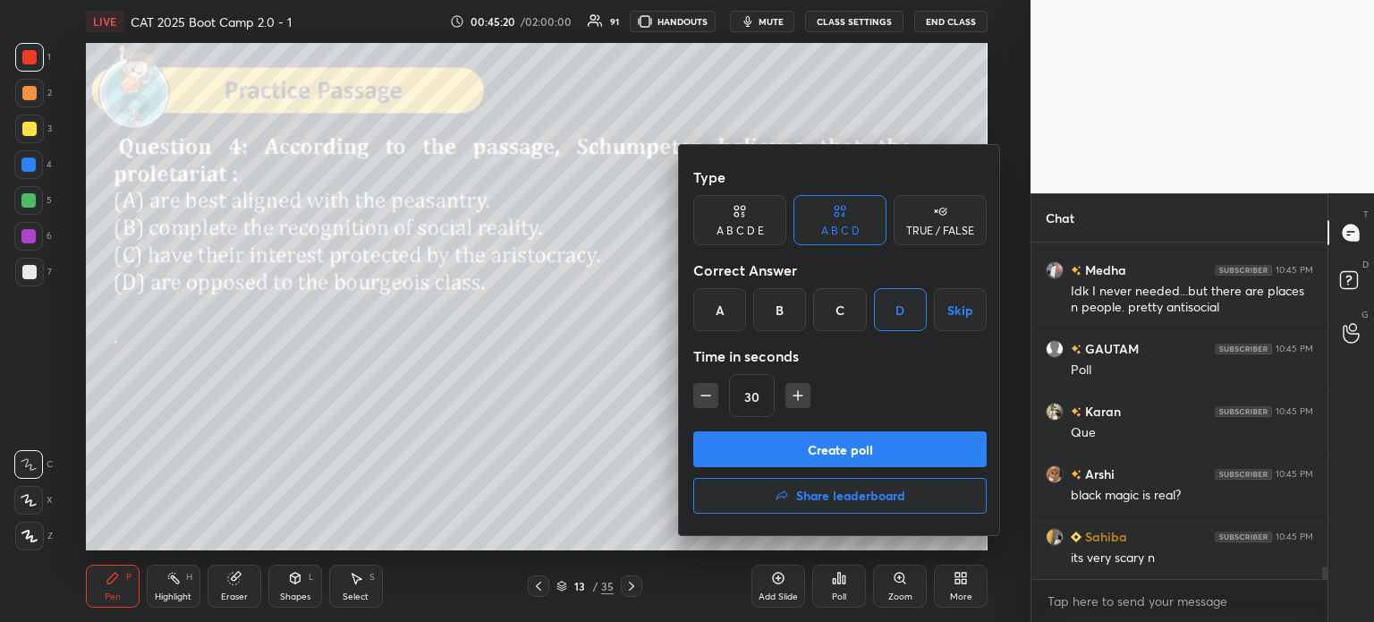
click at [881, 453] on button "Create poll" at bounding box center [839, 449] width 293 height 36
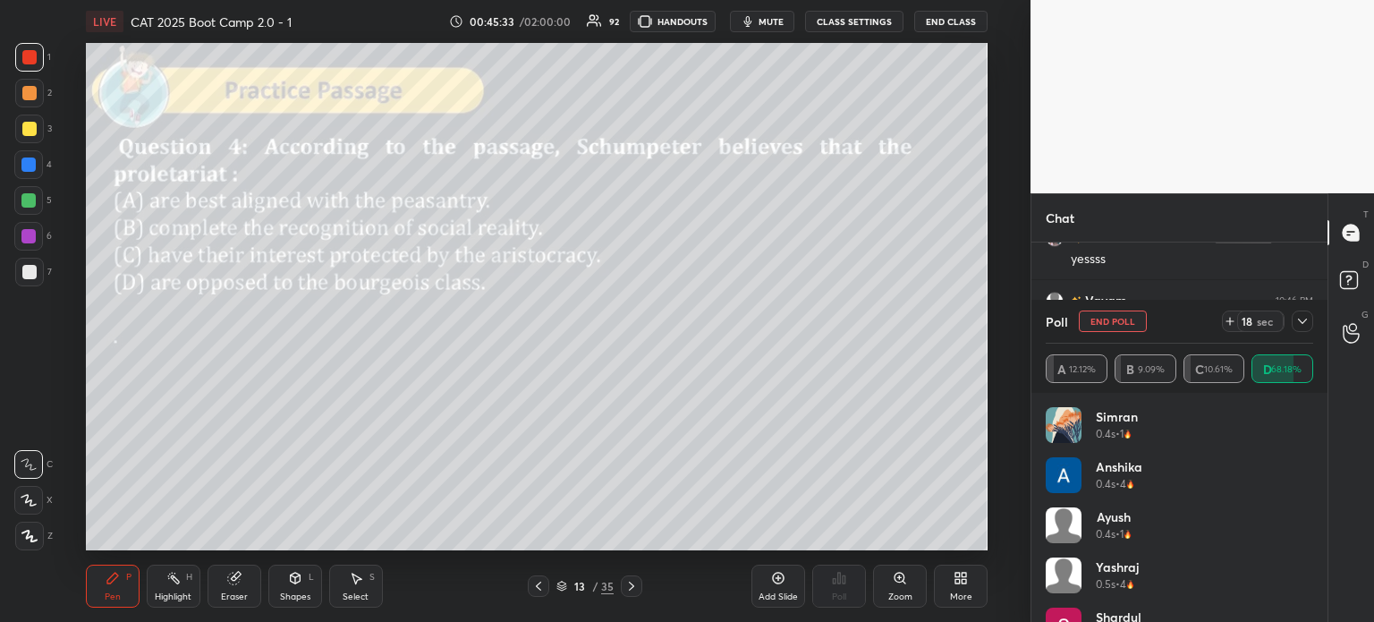
scroll to position [9384, 0]
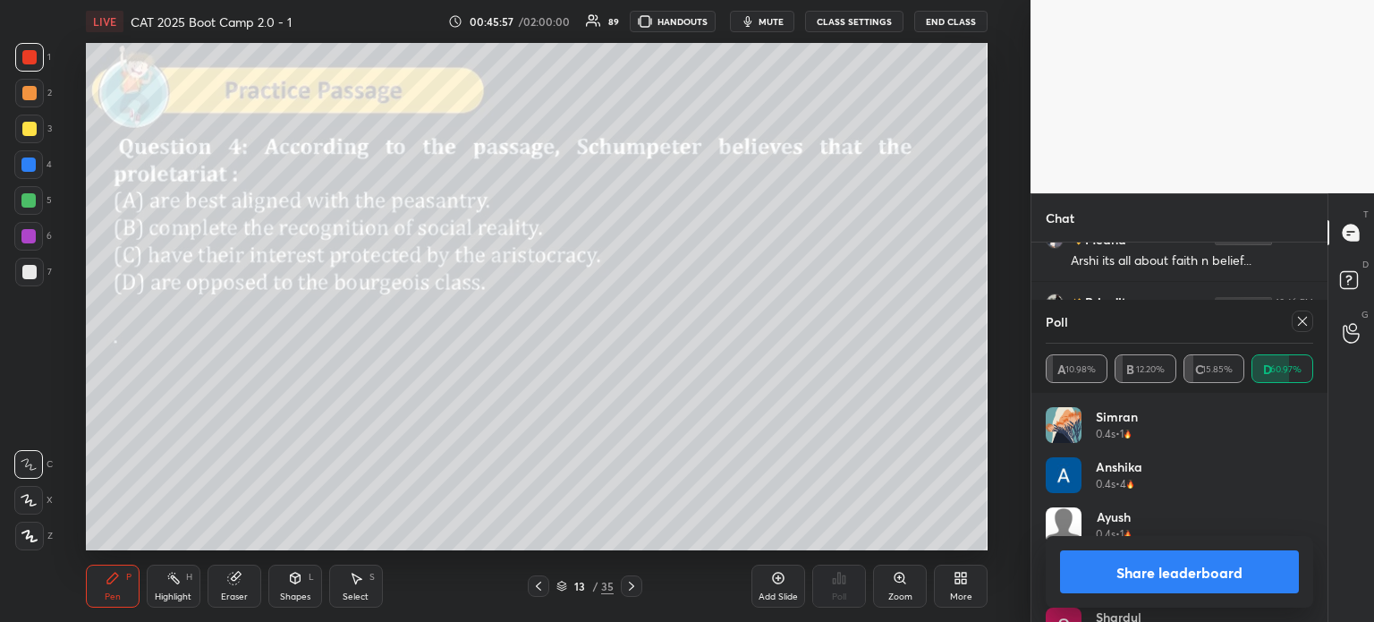
click at [1129, 568] on button "Share leaderboard" at bounding box center [1179, 571] width 239 height 43
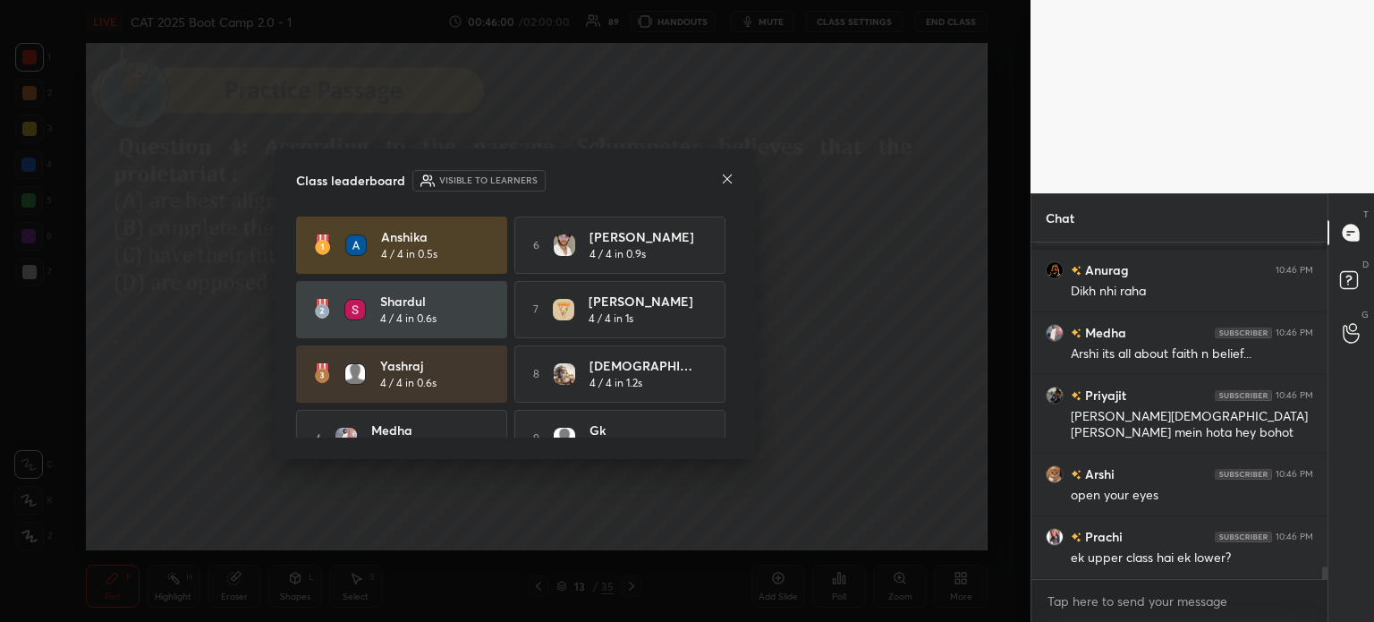
click at [721, 179] on icon at bounding box center [727, 179] width 14 height 14
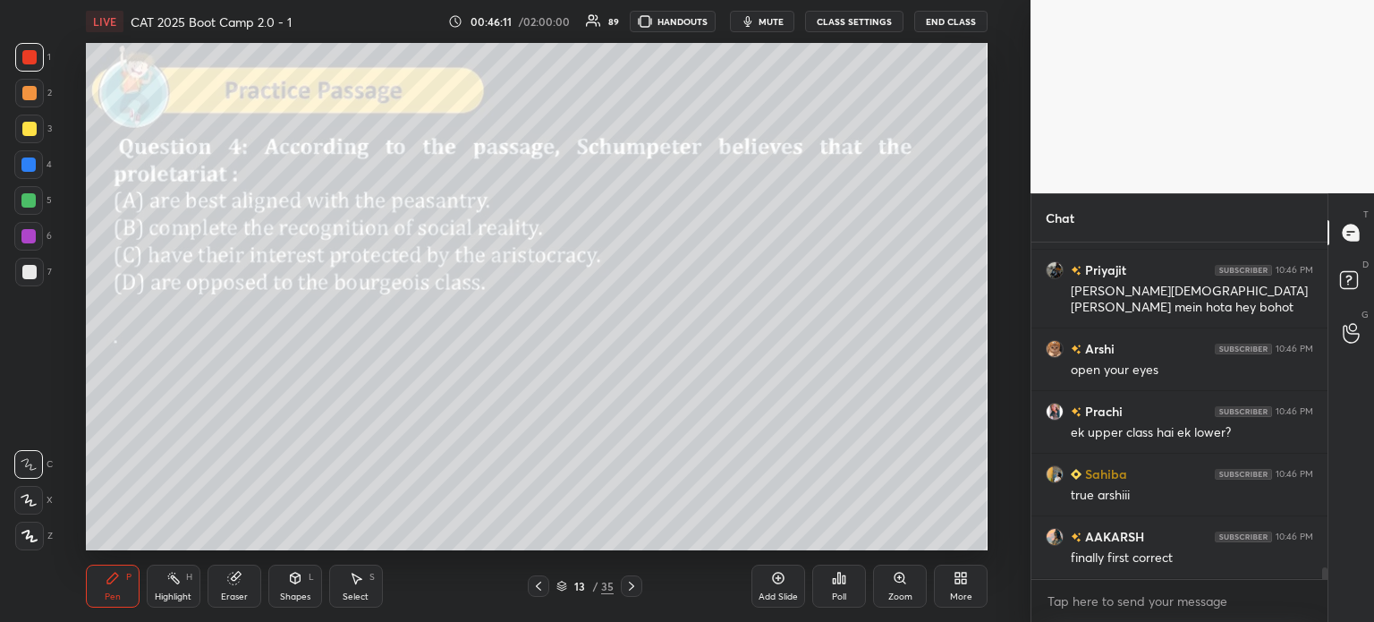
click at [587, 582] on div "13" at bounding box center [580, 586] width 18 height 11
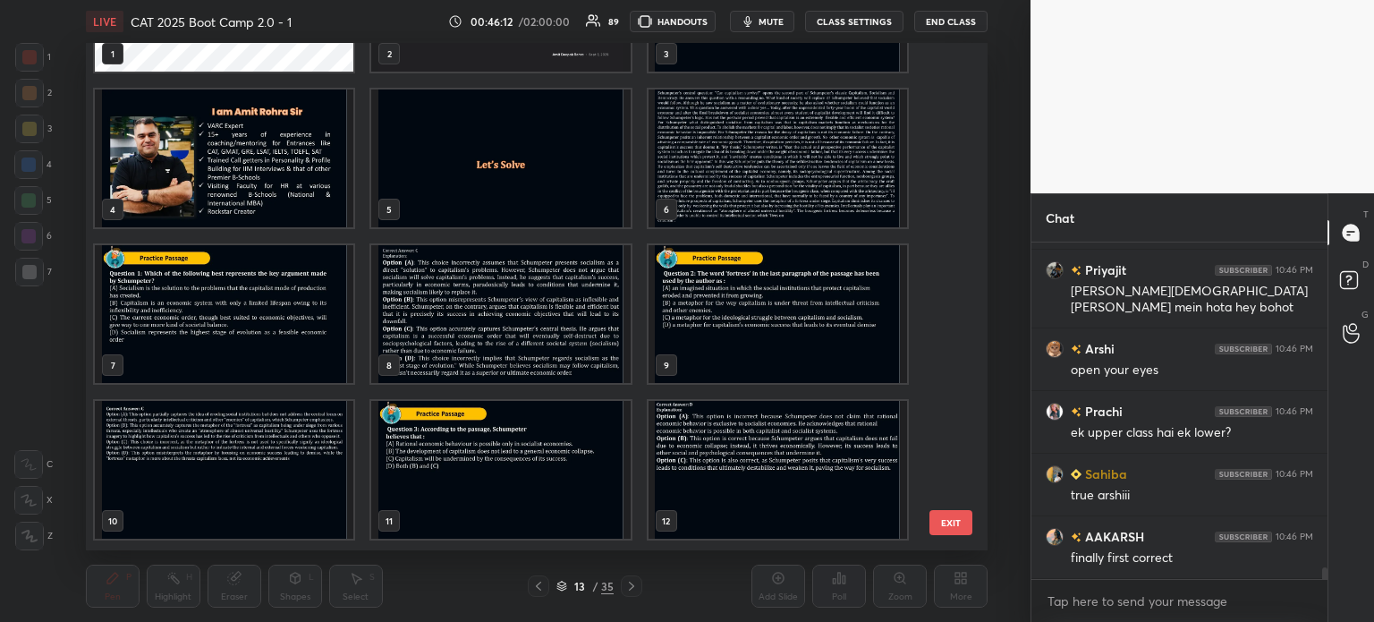
click at [724, 167] on img "grid" at bounding box center [777, 158] width 259 height 138
click at [731, 166] on img "grid" at bounding box center [777, 158] width 259 height 138
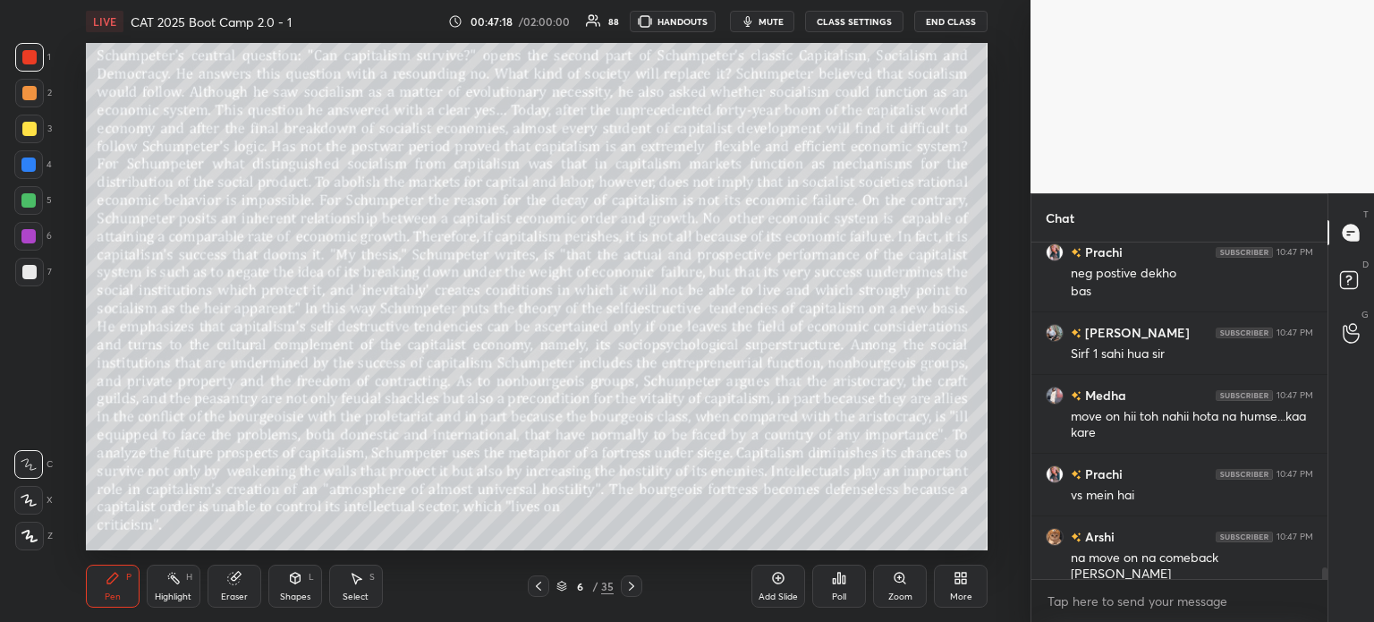
scroll to position [9710, 0]
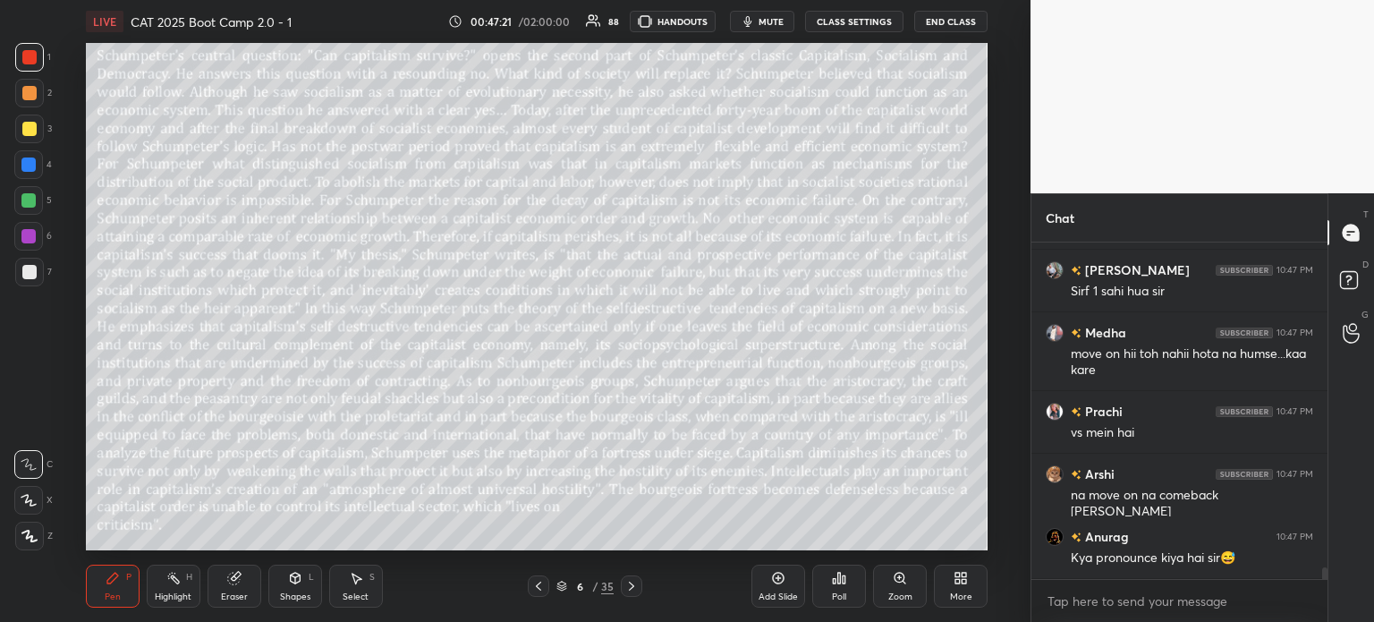
click at [581, 583] on div "6" at bounding box center [580, 586] width 18 height 11
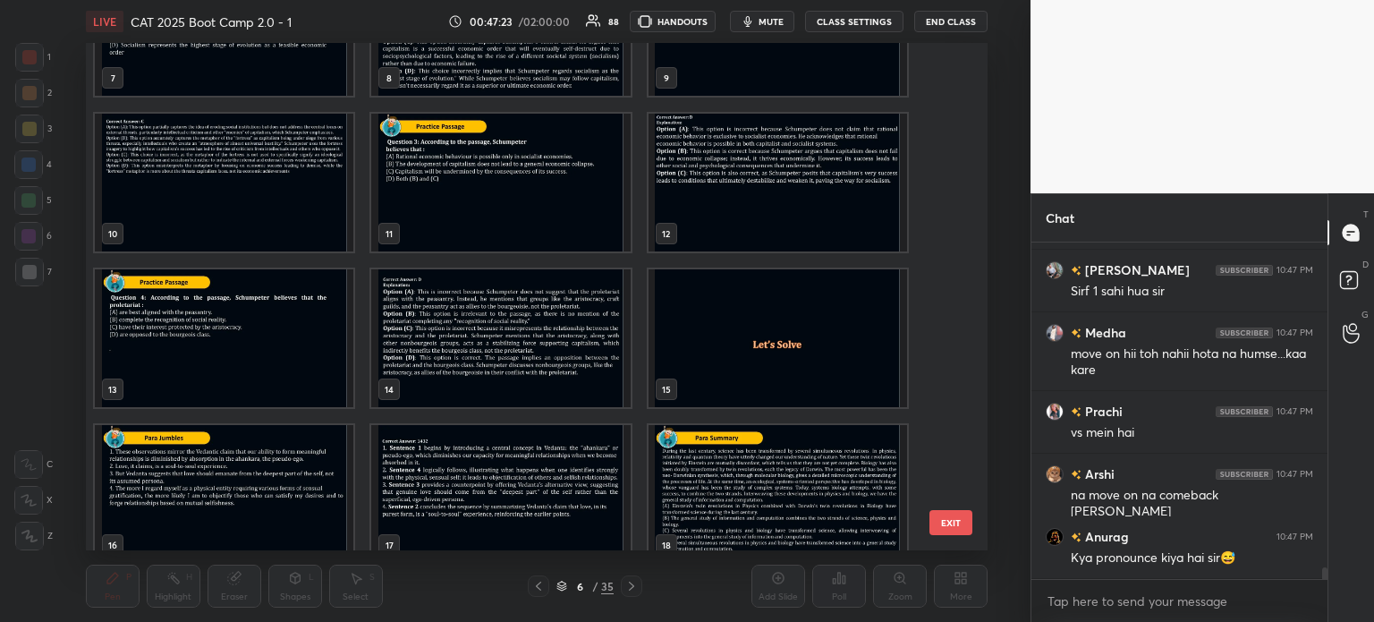
scroll to position [412, 0]
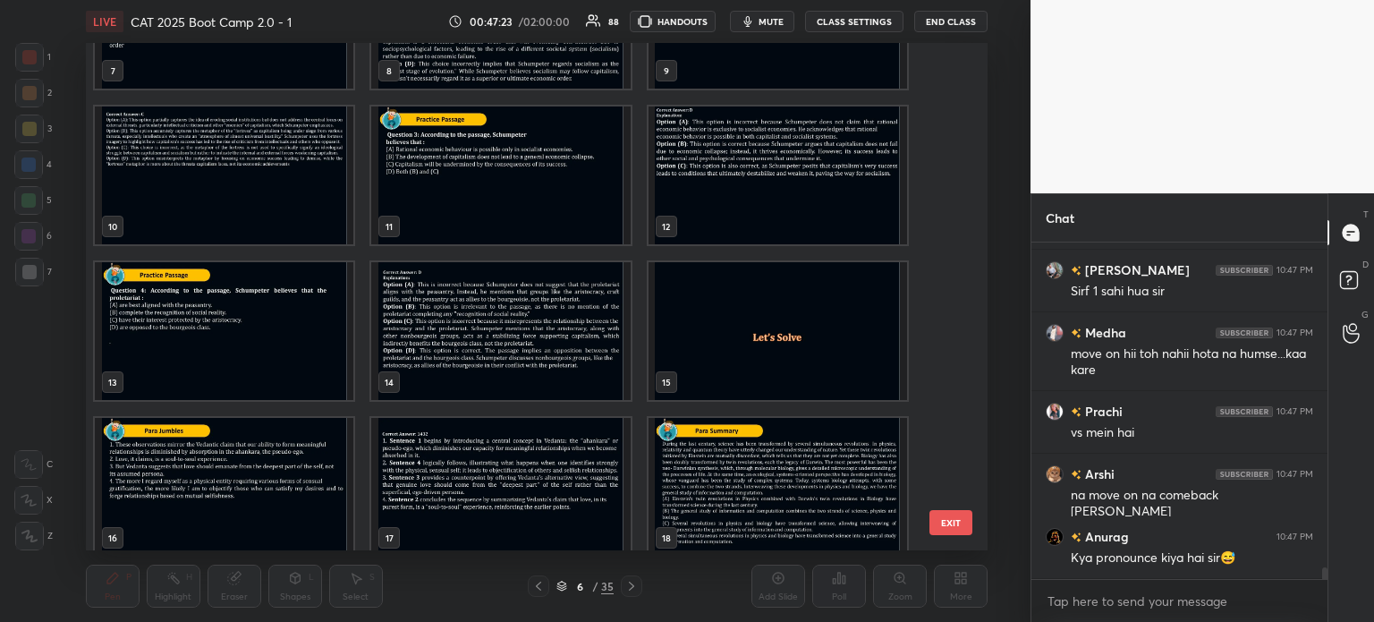
click at [246, 321] on img "grid" at bounding box center [224, 331] width 259 height 138
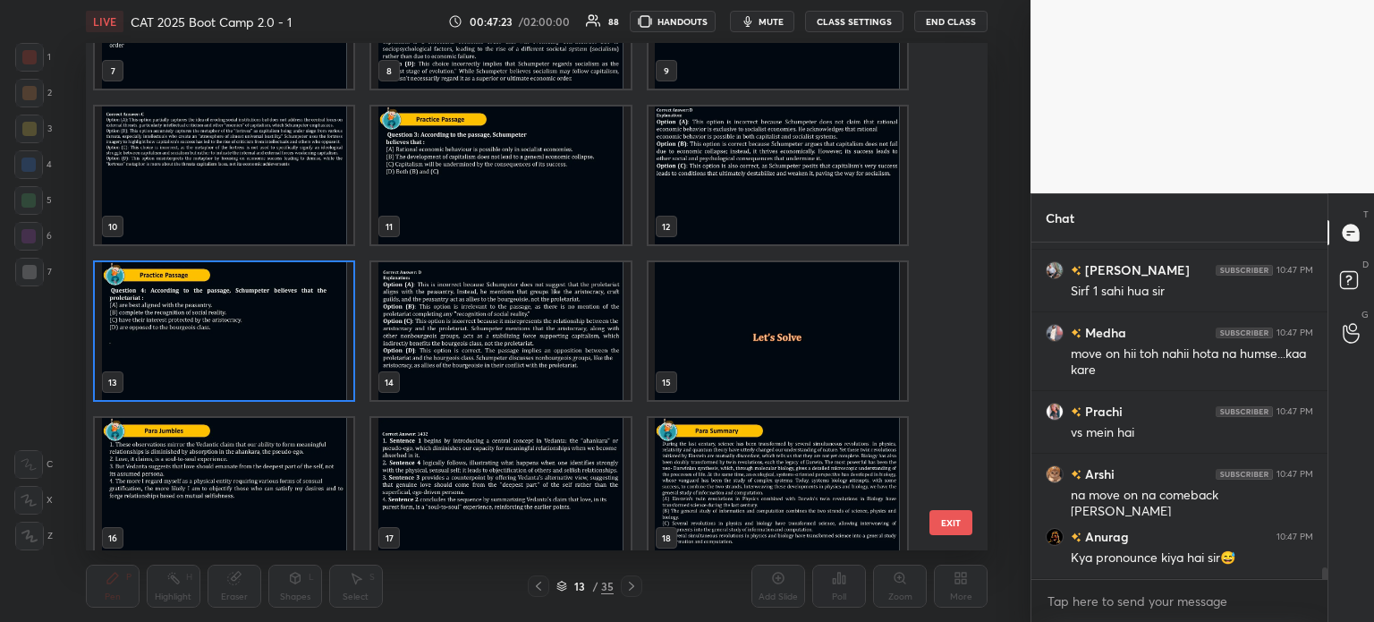
click at [263, 320] on img "grid" at bounding box center [224, 331] width 259 height 138
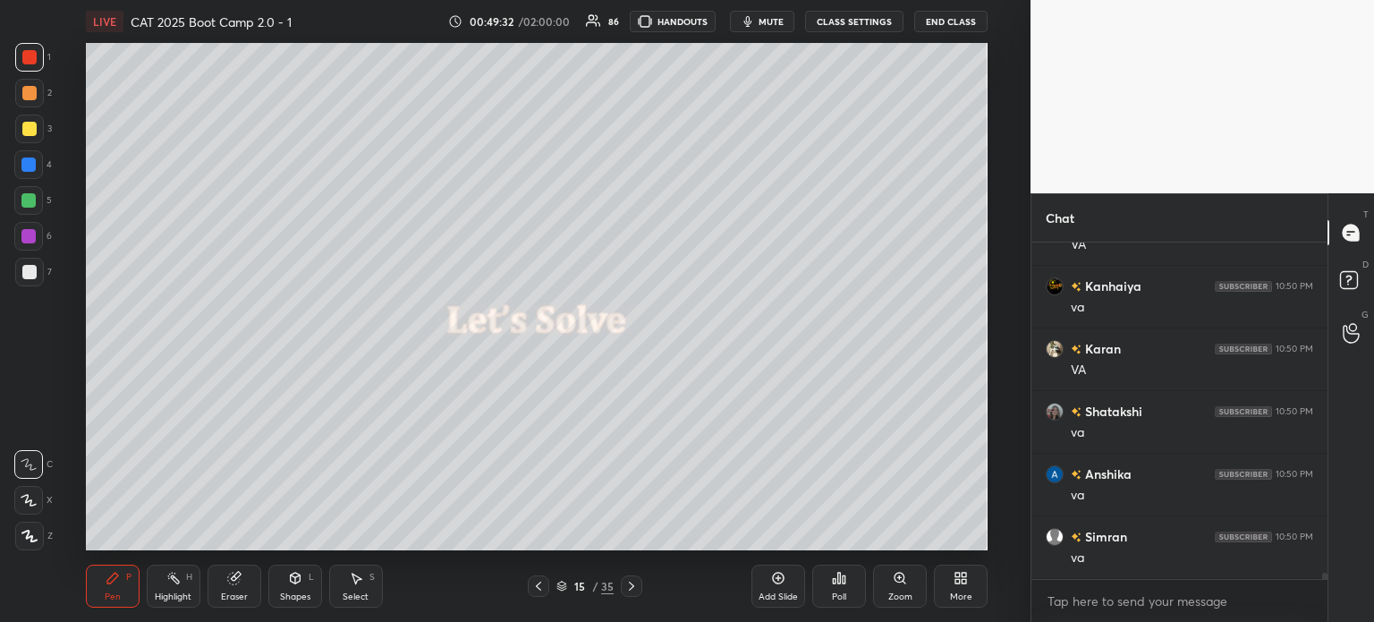
scroll to position [17053, 0]
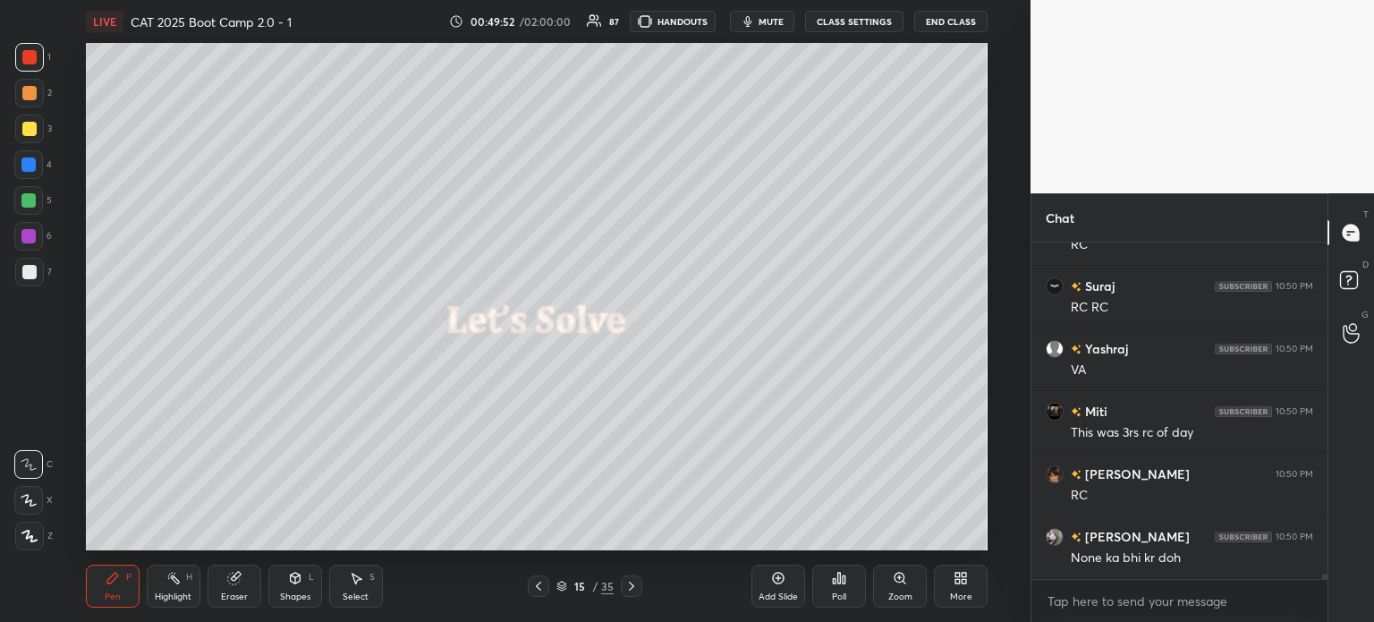
click at [840, 587] on div "Poll" at bounding box center [839, 586] width 54 height 43
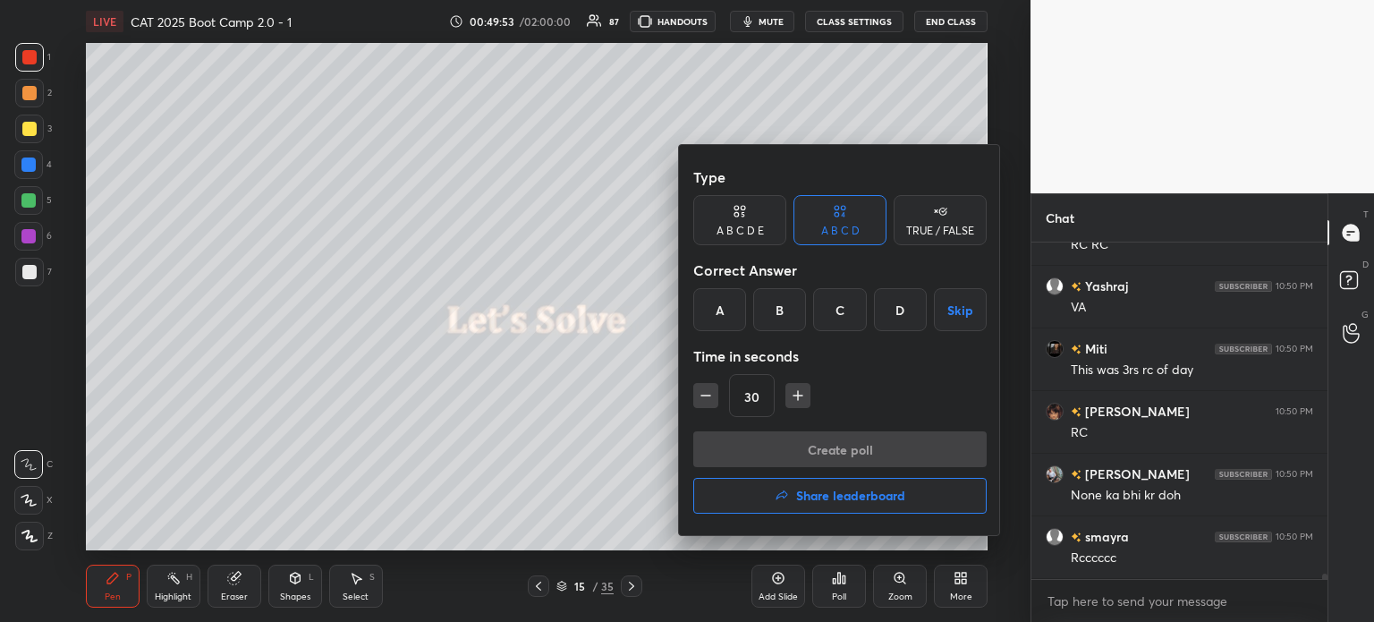
click at [936, 227] on div "TRUE / FALSE" at bounding box center [940, 230] width 68 height 11
click at [945, 302] on button "Skip" at bounding box center [940, 309] width 93 height 43
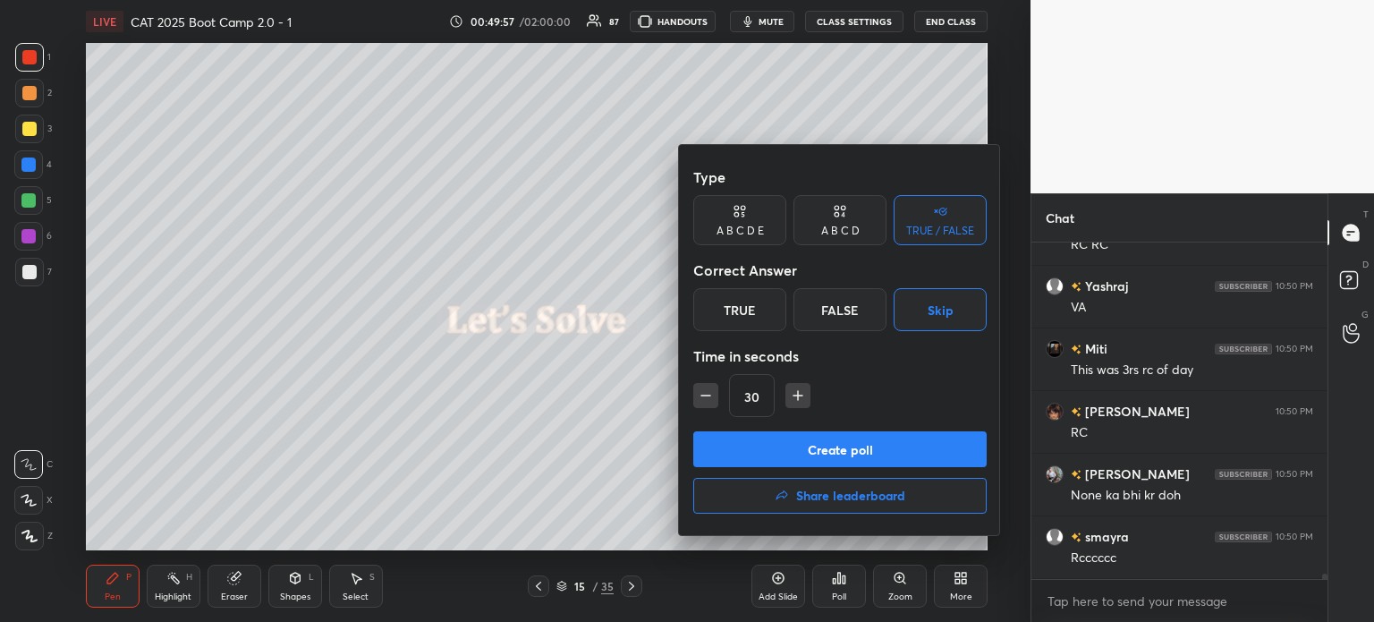
click at [888, 450] on button "Create poll" at bounding box center [839, 449] width 293 height 36
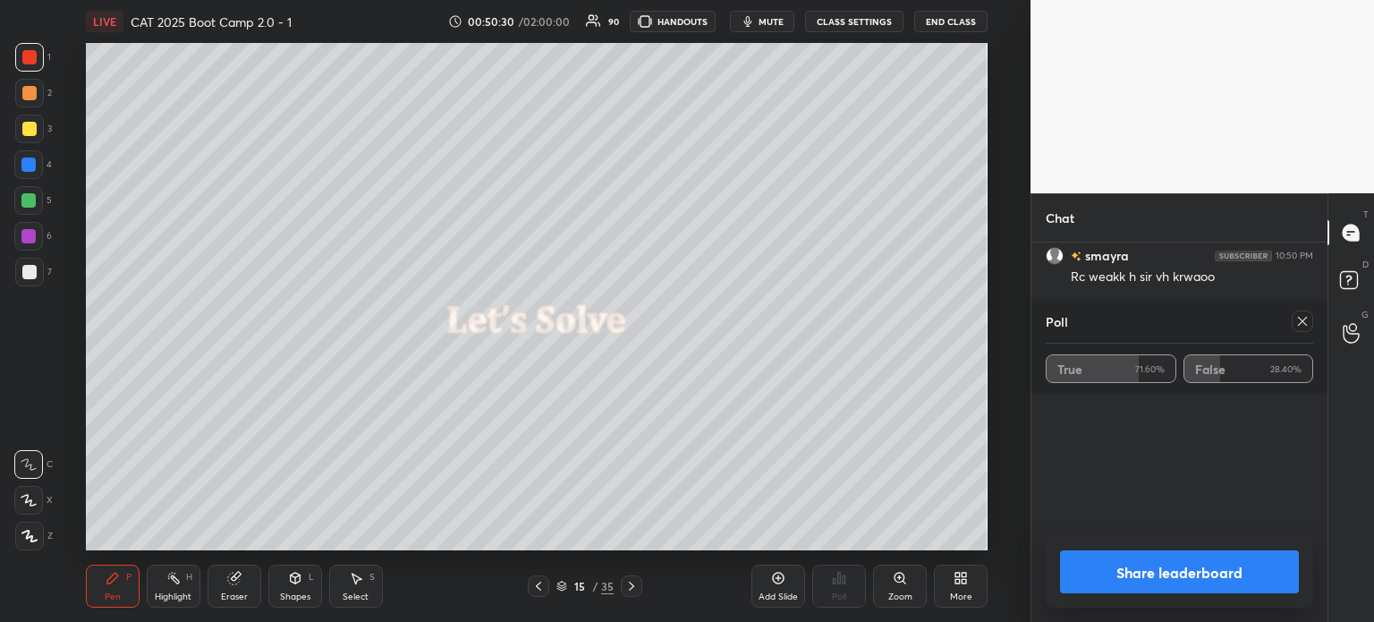
click at [1151, 574] on button "Share leaderboard" at bounding box center [1179, 571] width 239 height 43
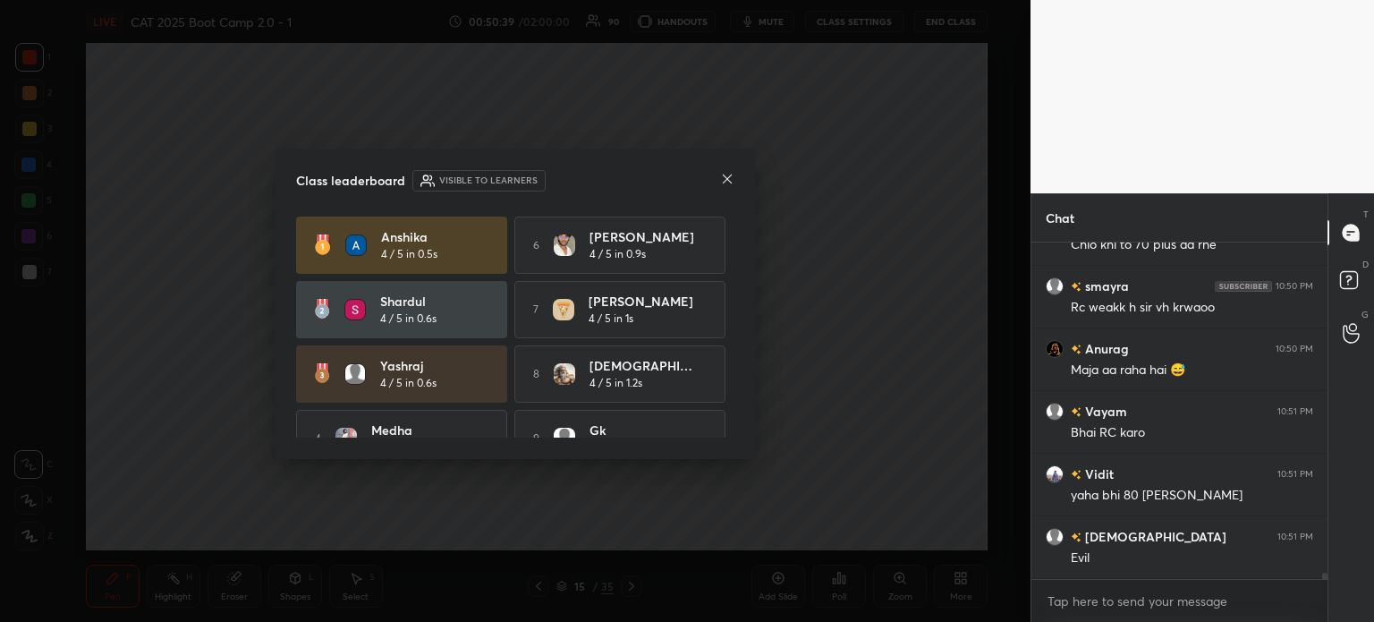
click at [723, 174] on icon at bounding box center [727, 178] width 9 height 9
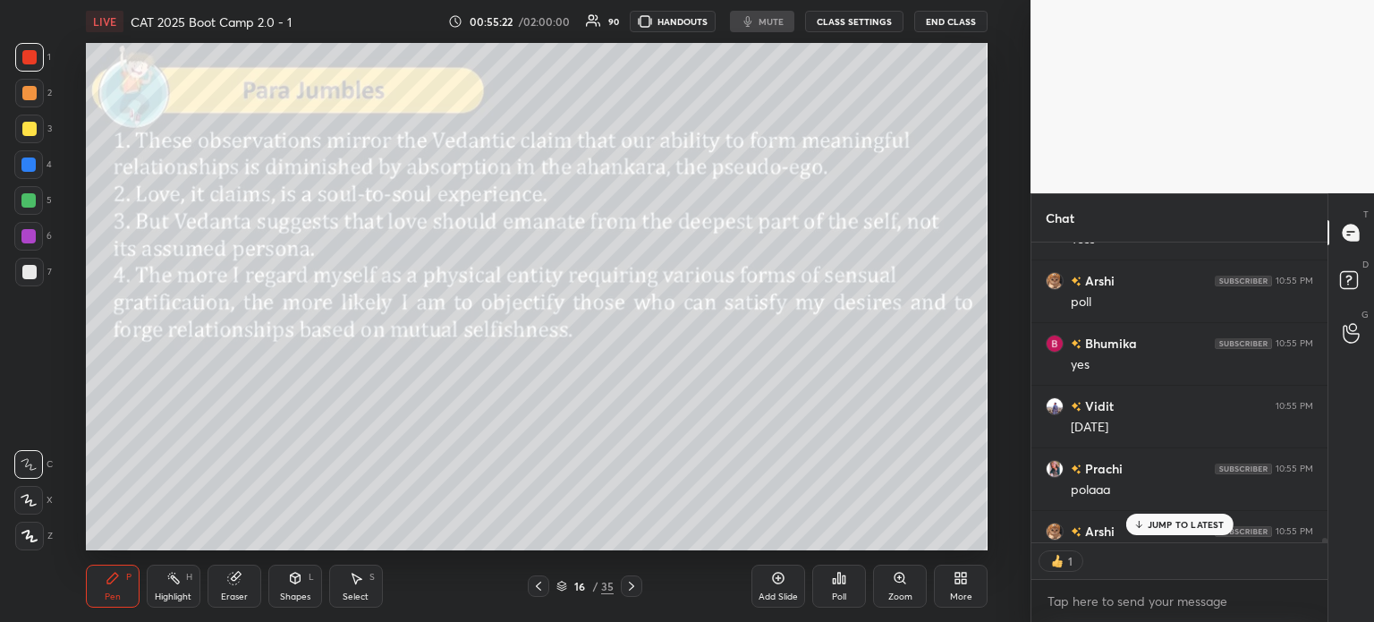
scroll to position [5, 5]
type textarea "x"
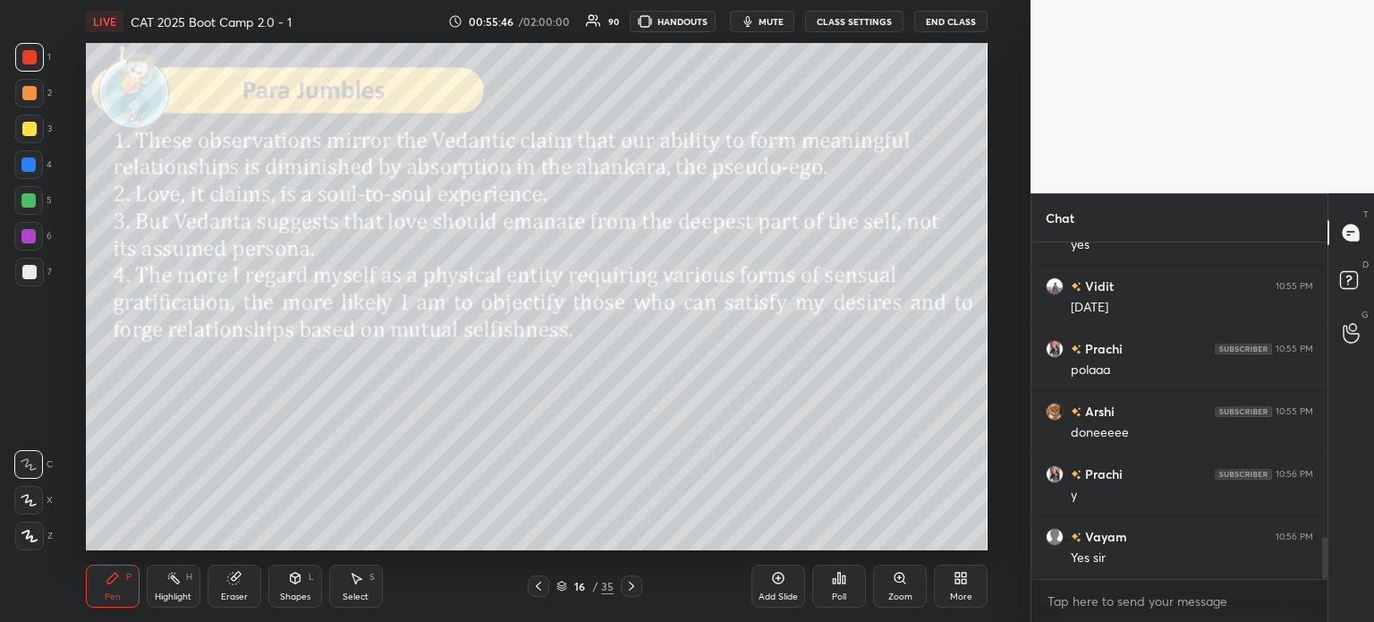
scroll to position [2521, 0]
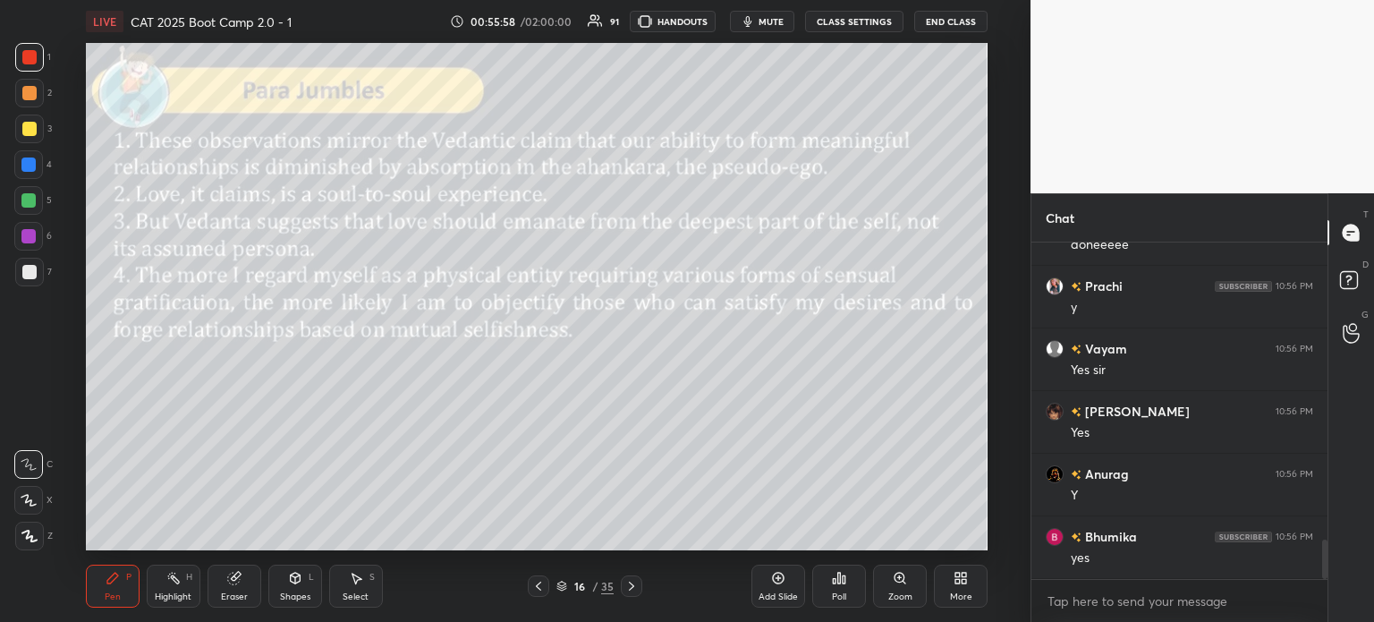
click at [833, 587] on div "Poll" at bounding box center [839, 586] width 54 height 43
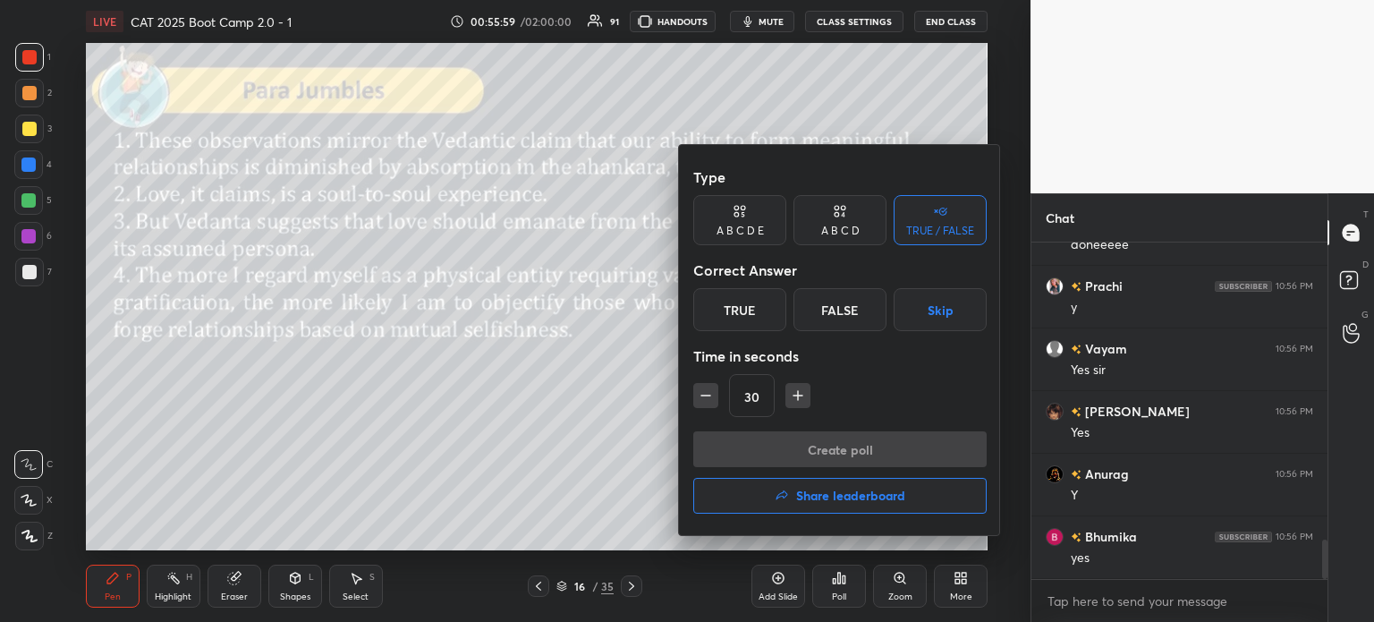
click at [834, 217] on icon at bounding box center [840, 211] width 14 height 18
click at [719, 310] on div "A" at bounding box center [719, 309] width 53 height 43
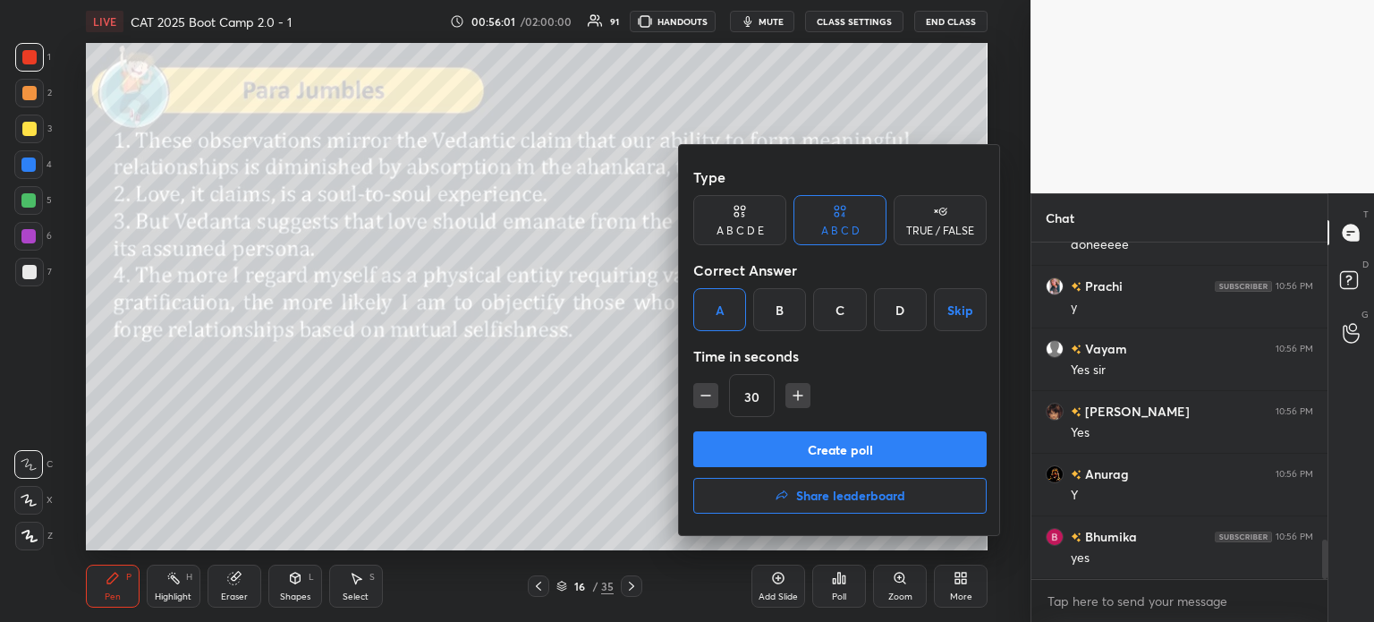
click at [880, 453] on button "Create poll" at bounding box center [839, 449] width 293 height 36
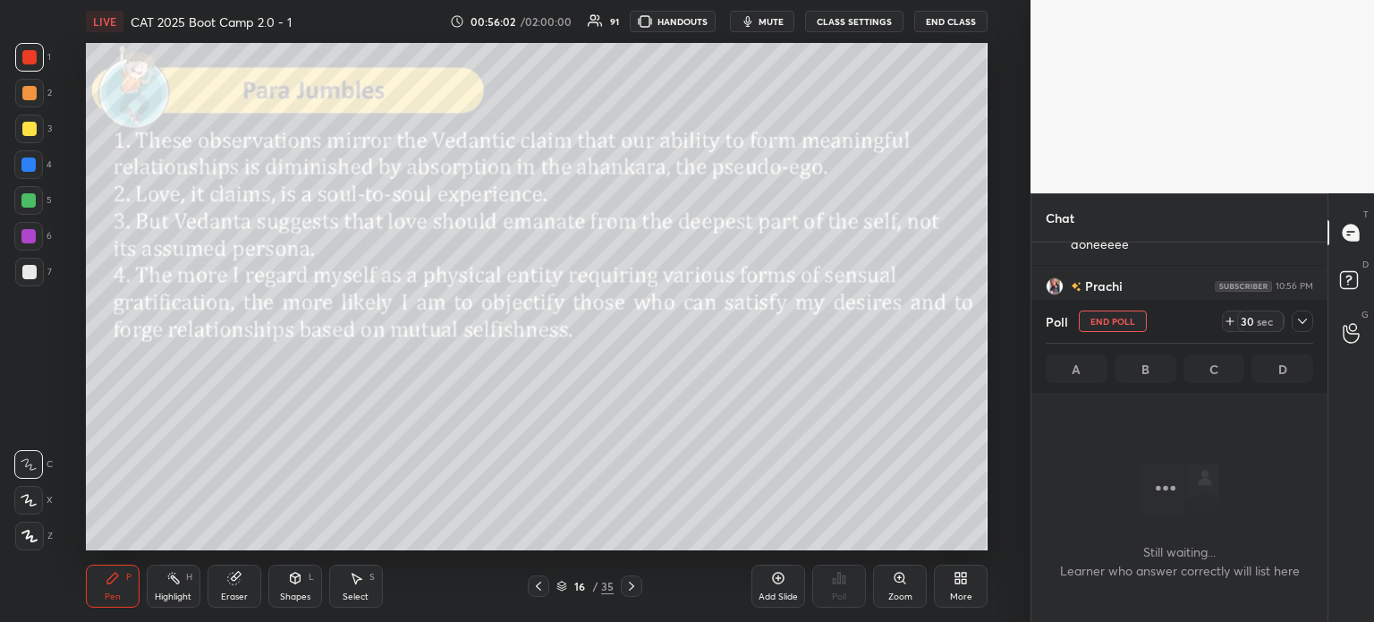
scroll to position [0, 0]
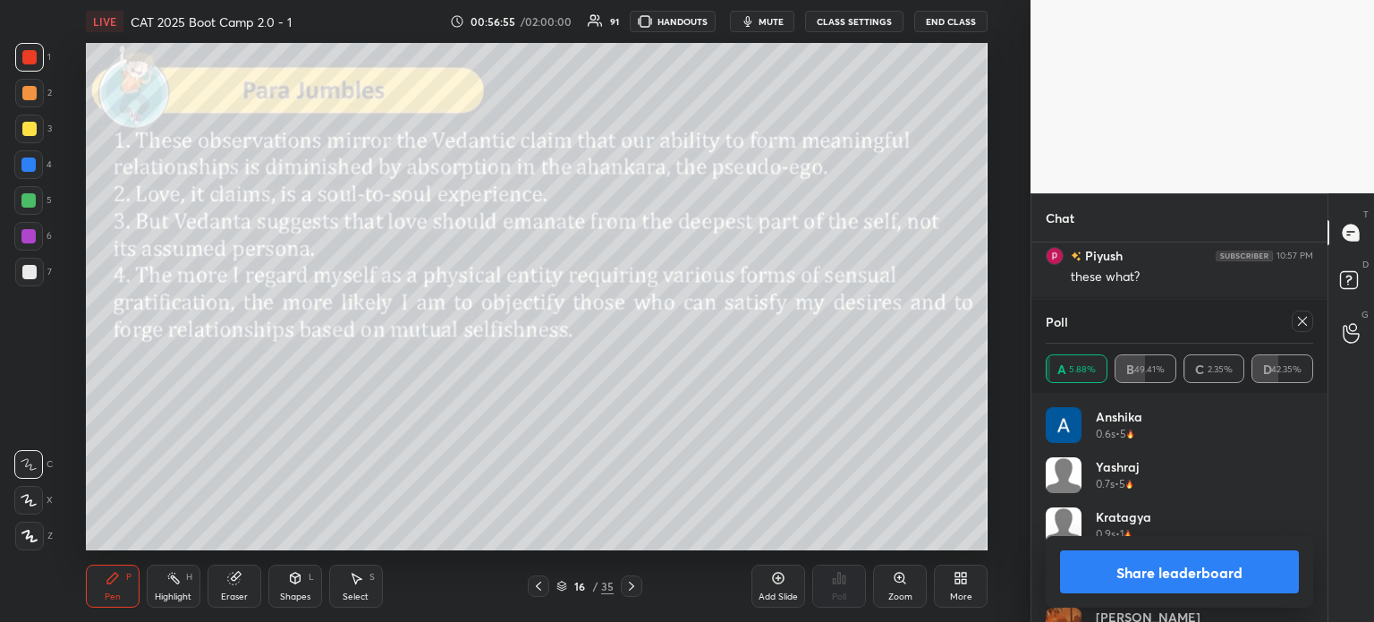
click at [1140, 571] on button "Share leaderboard" at bounding box center [1179, 571] width 239 height 43
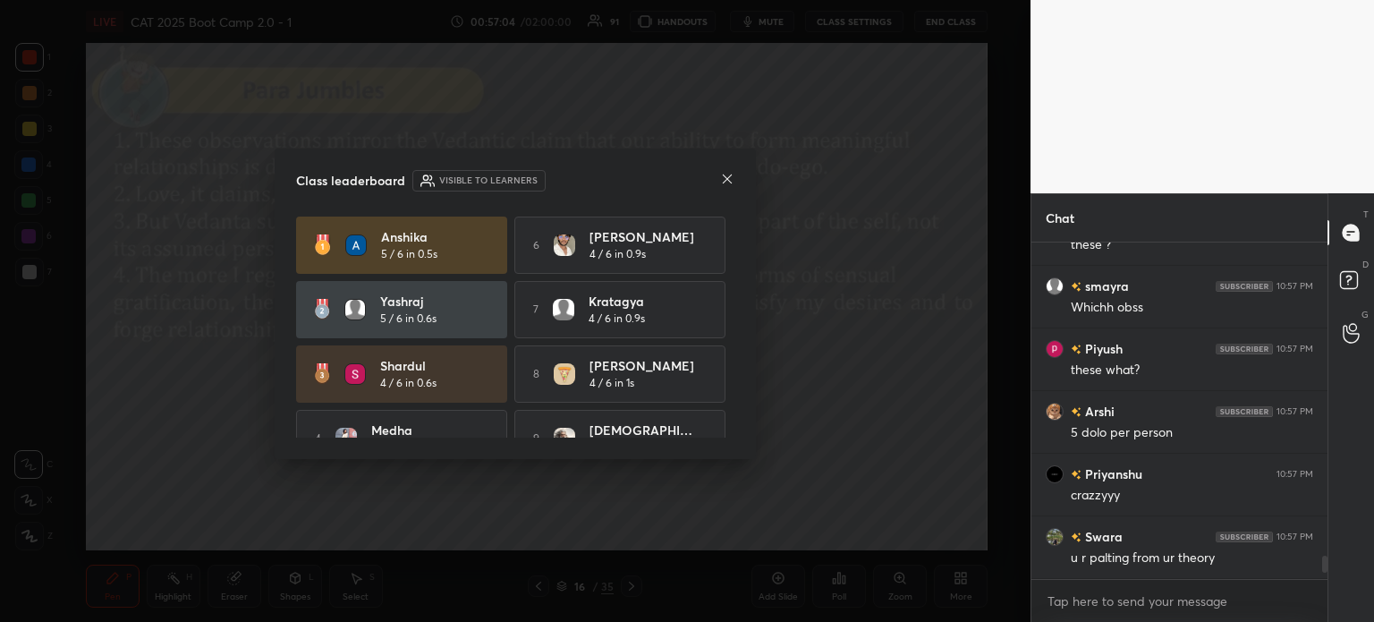
click at [727, 177] on icon at bounding box center [727, 179] width 14 height 14
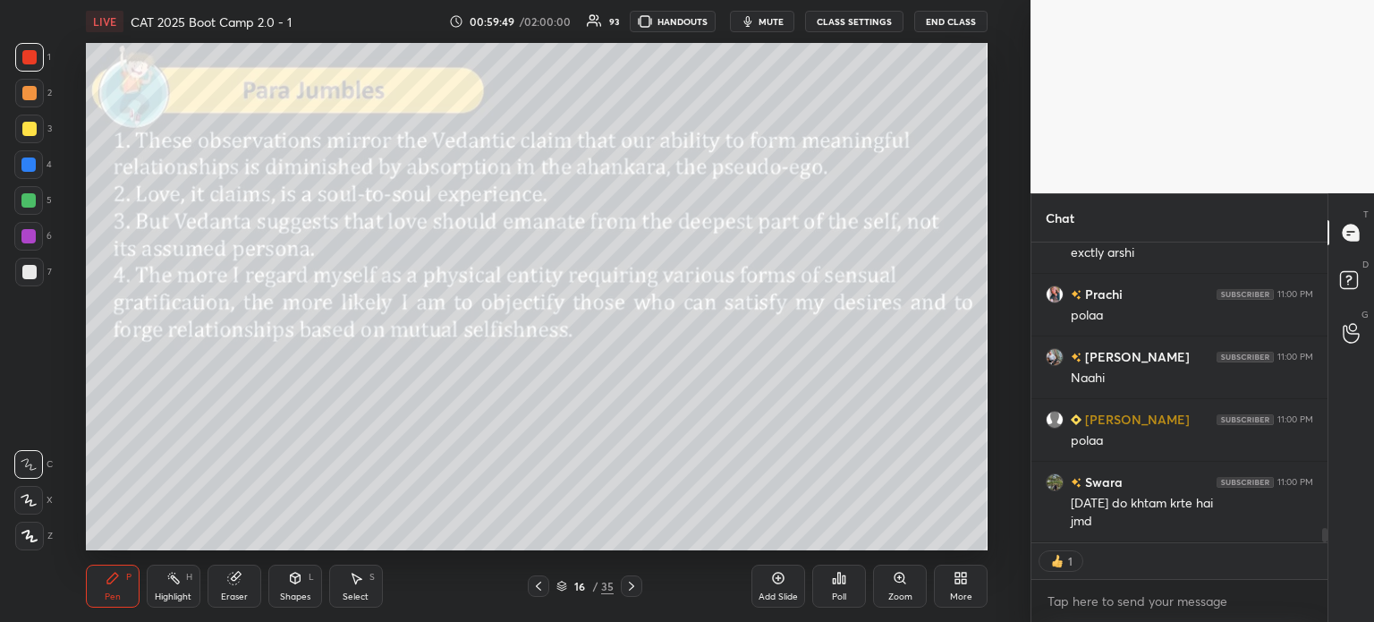
scroll to position [5920, 0]
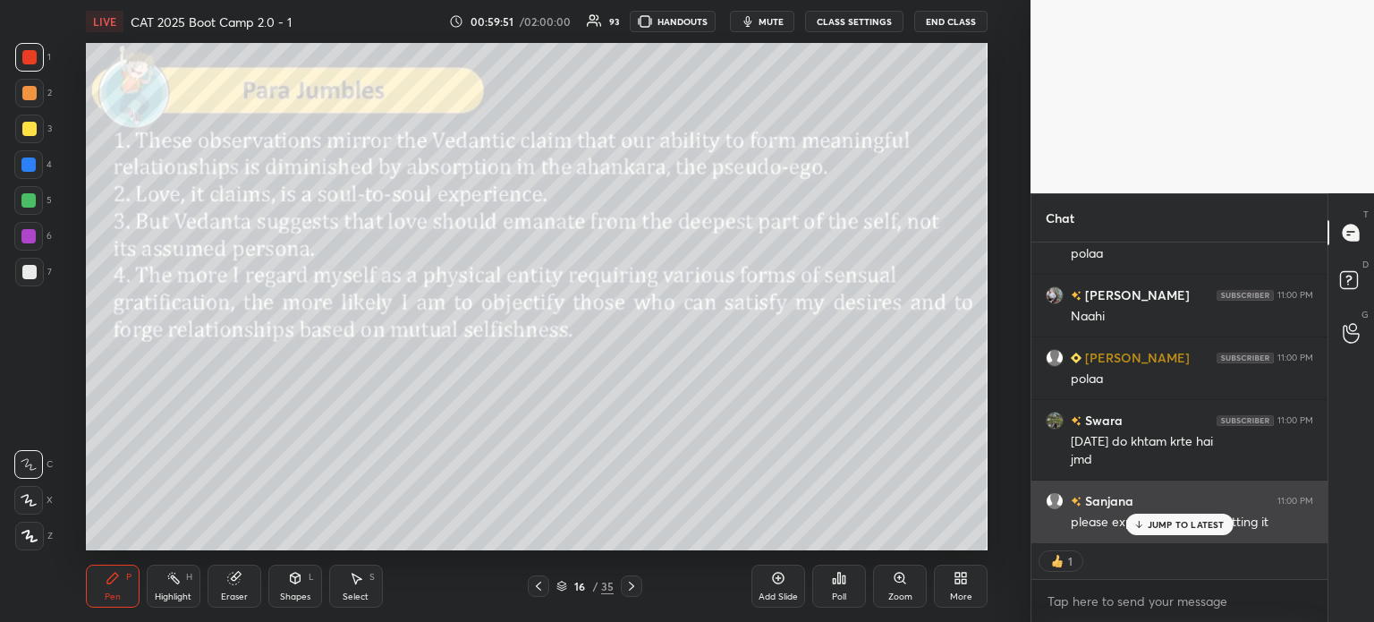
click at [1181, 521] on p "JUMP TO LATEST" at bounding box center [1186, 524] width 77 height 11
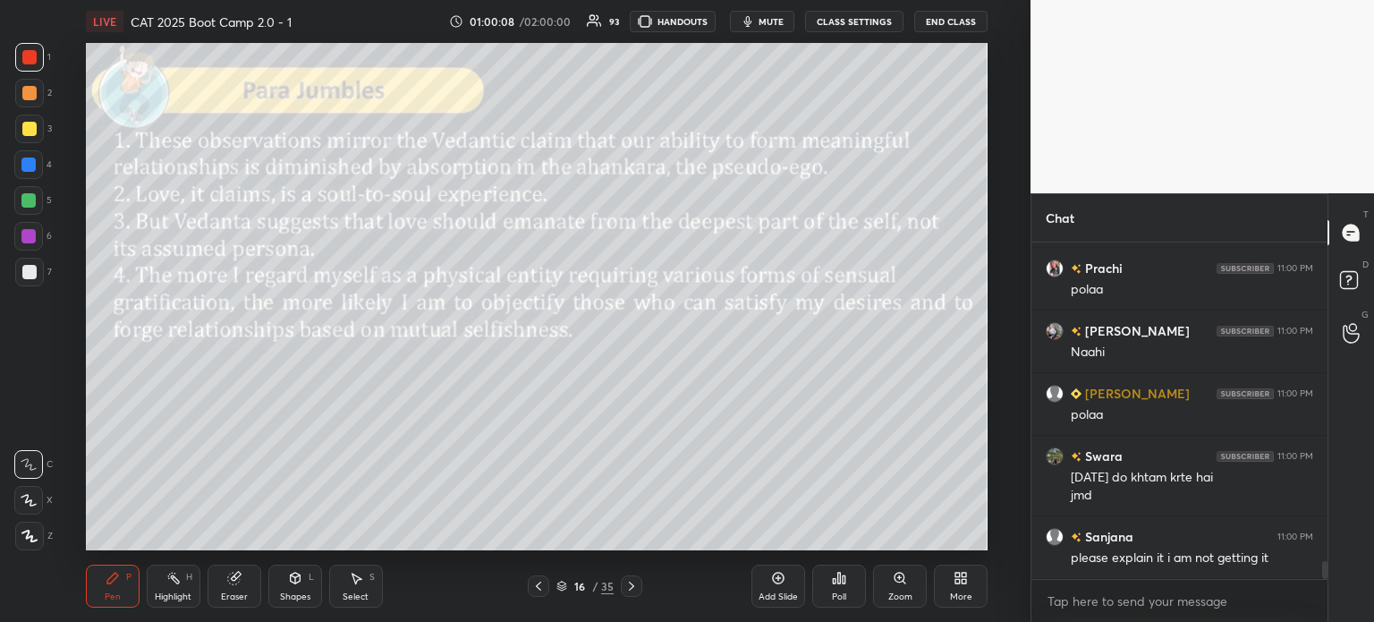
scroll to position [5979, 0]
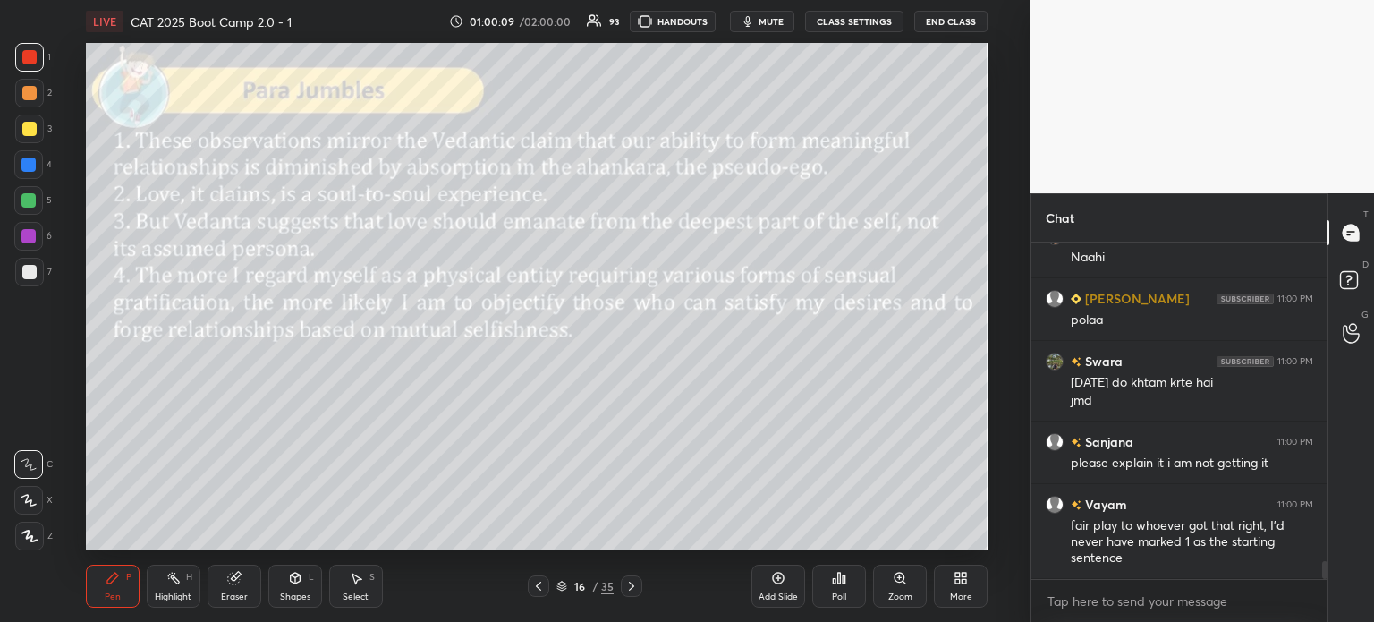
click at [836, 581] on icon at bounding box center [835, 581] width 3 height 4
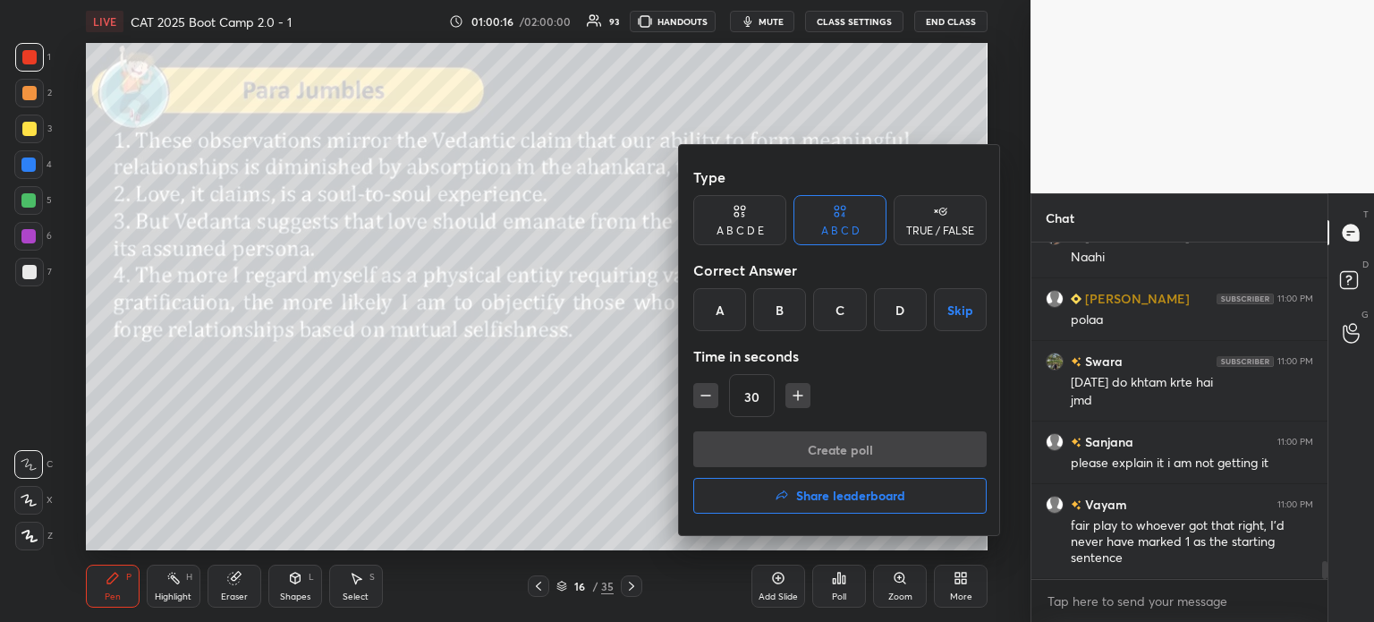
click at [896, 317] on div "D" at bounding box center [900, 309] width 53 height 43
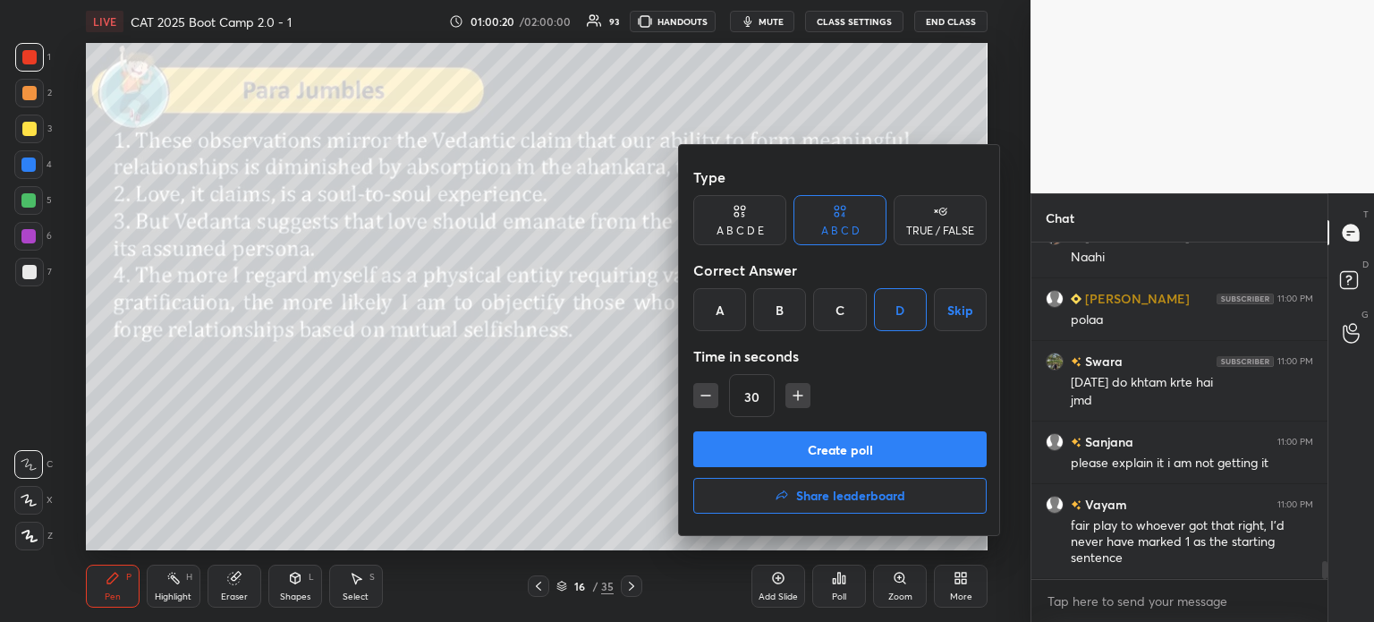
click at [868, 450] on button "Create poll" at bounding box center [839, 449] width 293 height 36
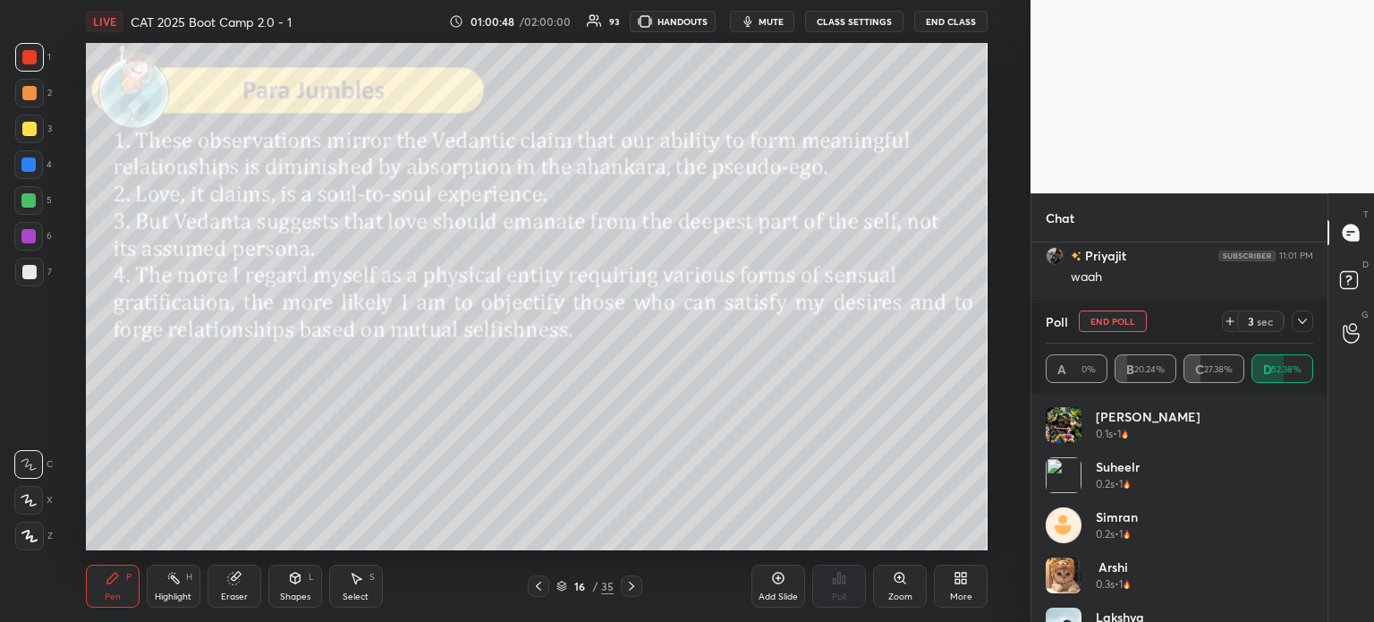
scroll to position [6510, 0]
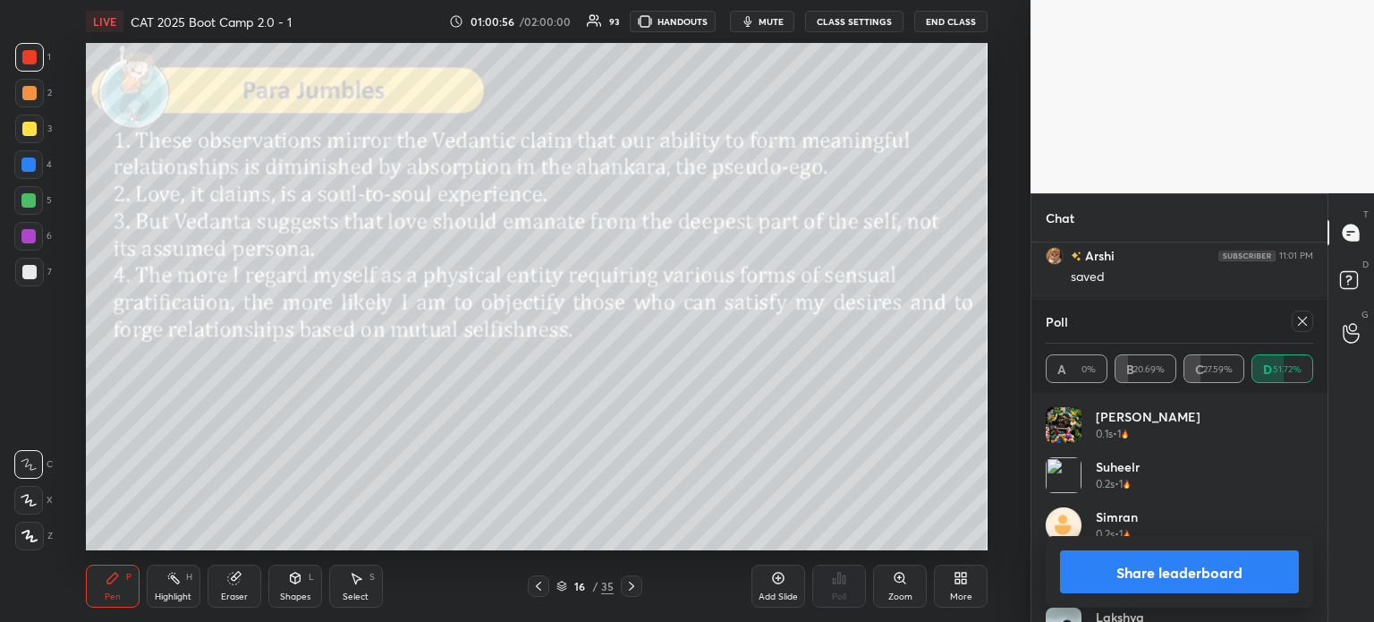
click at [1126, 571] on button "Share leaderboard" at bounding box center [1179, 571] width 239 height 43
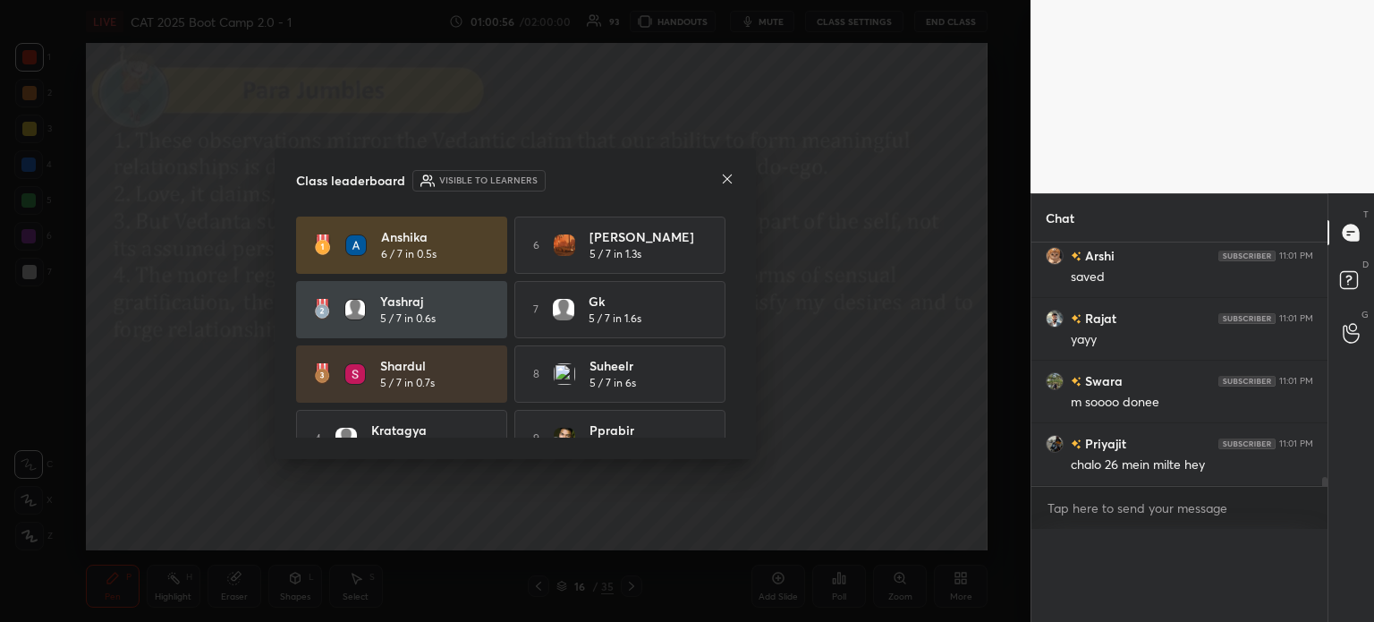
scroll to position [302, 291]
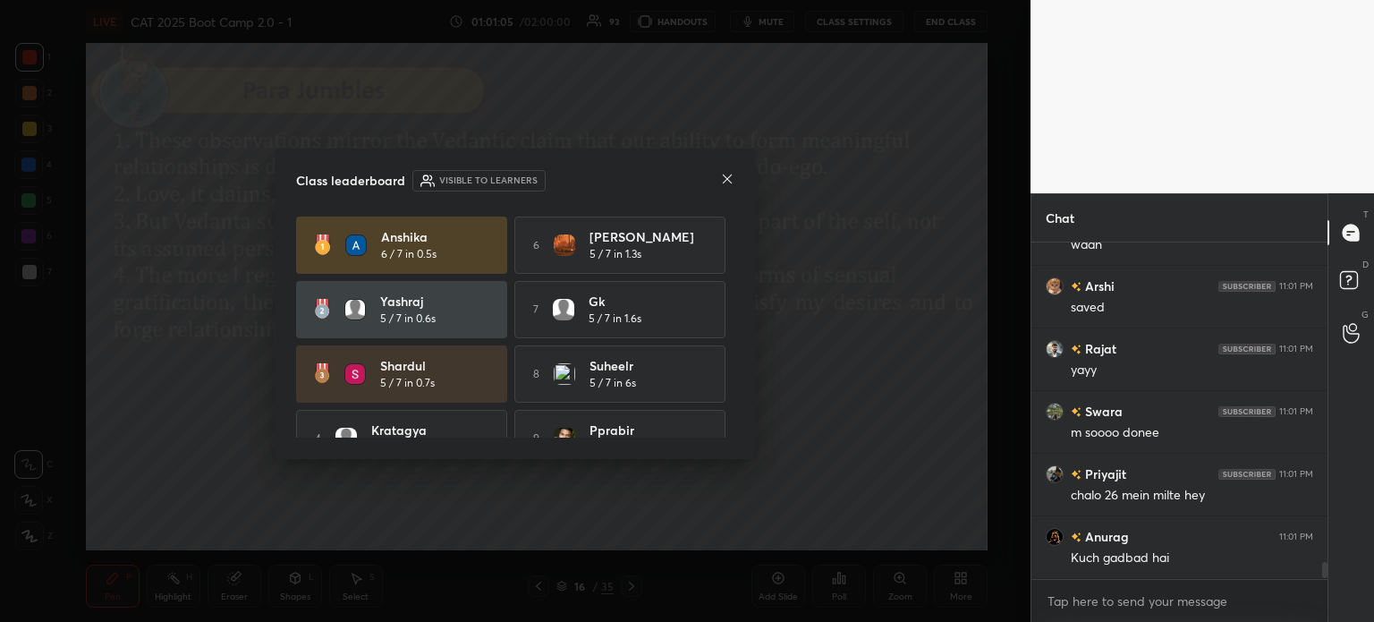
click at [734, 174] on icon at bounding box center [727, 179] width 14 height 14
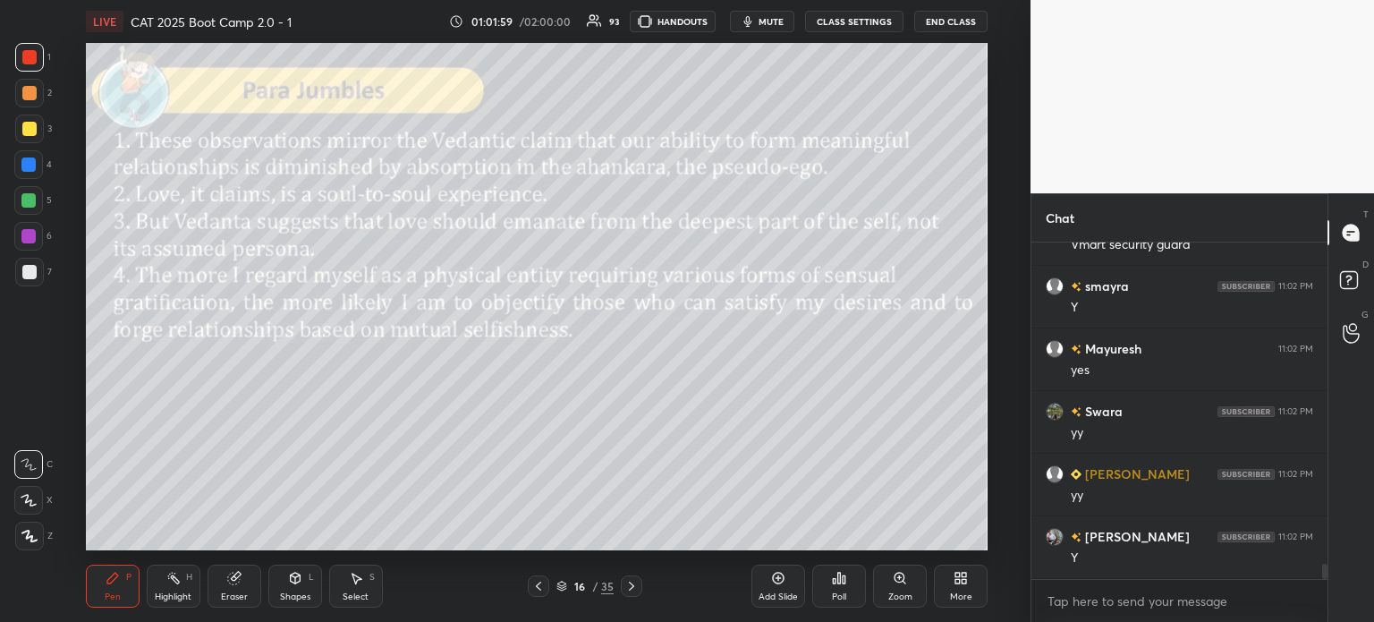
scroll to position [7169, 0]
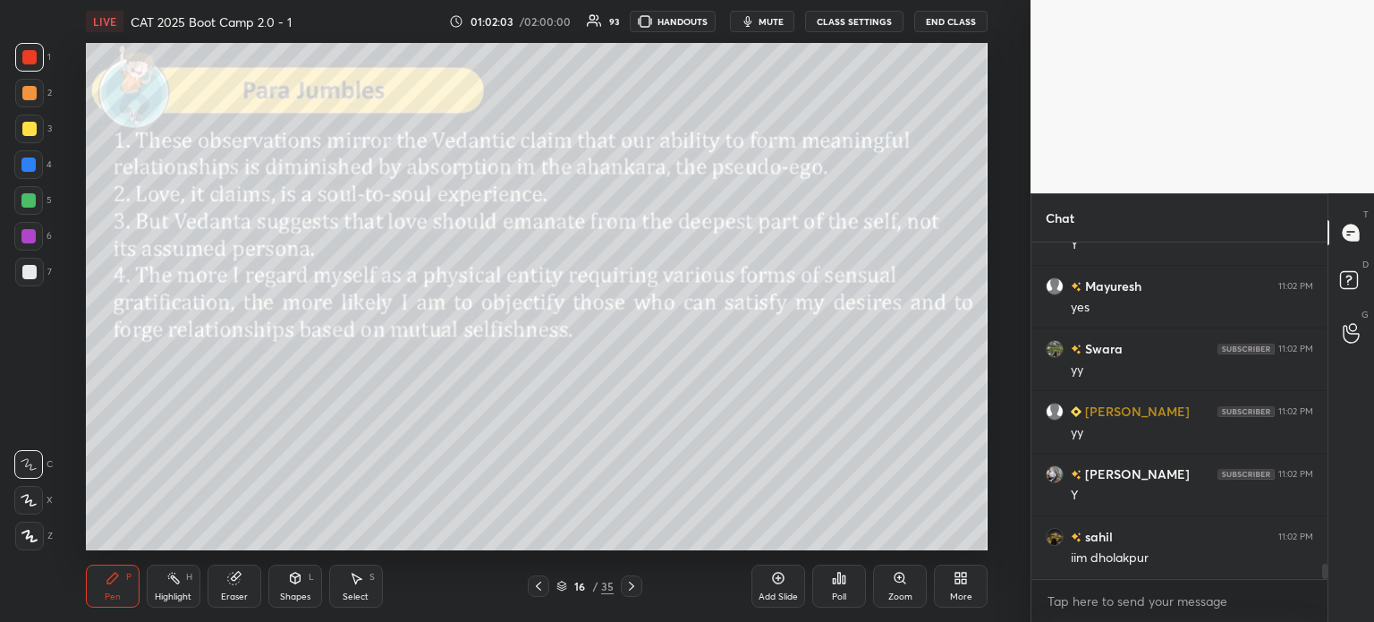
click at [836, 580] on icon at bounding box center [835, 581] width 3 height 4
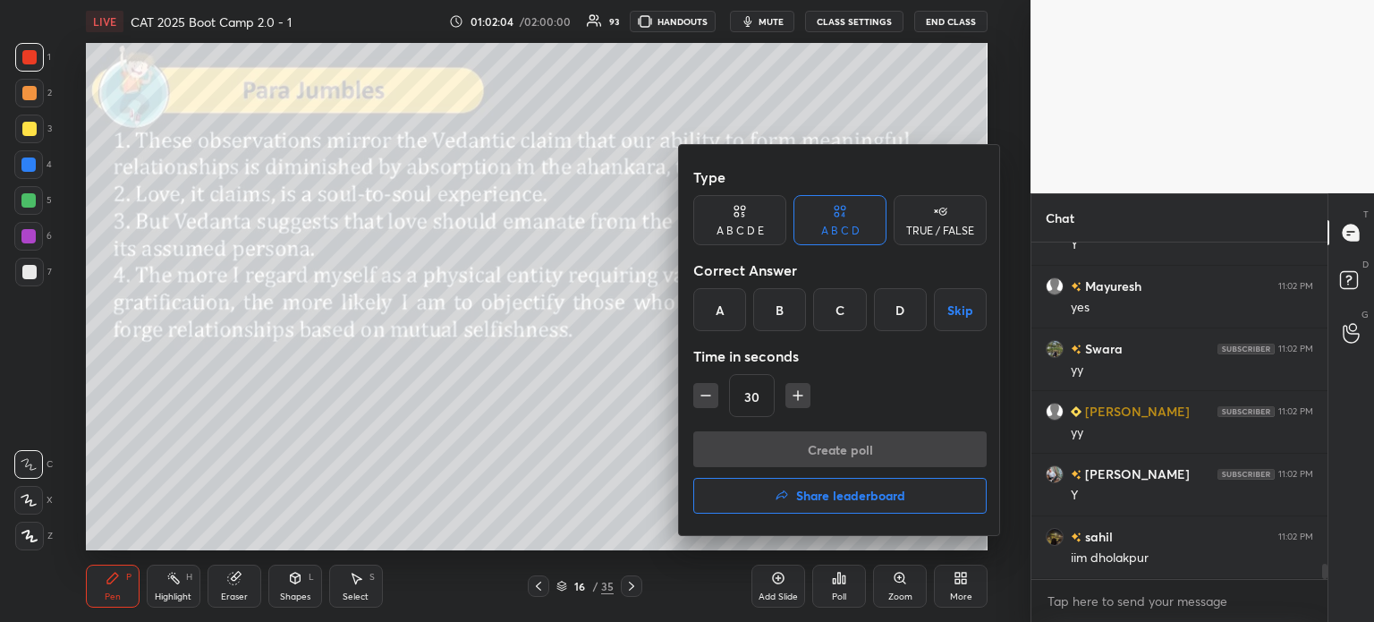
click at [834, 311] on div "C" at bounding box center [839, 309] width 53 height 43
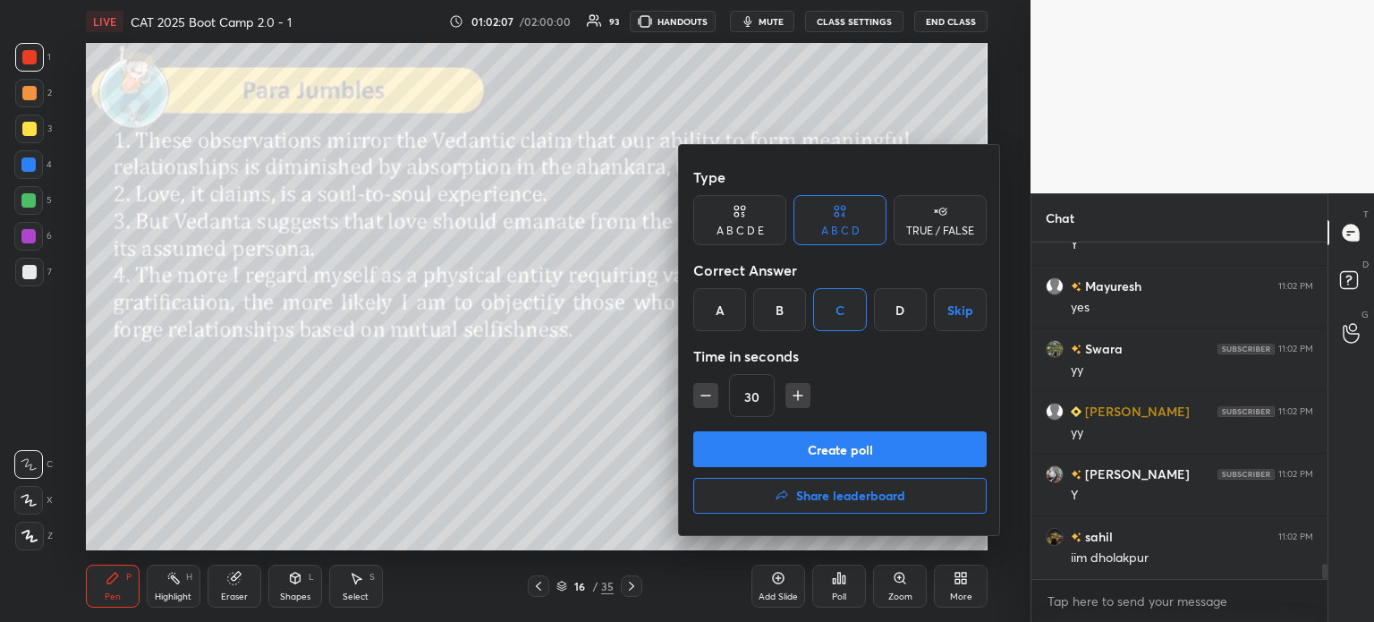
click at [863, 446] on button "Create poll" at bounding box center [839, 449] width 293 height 36
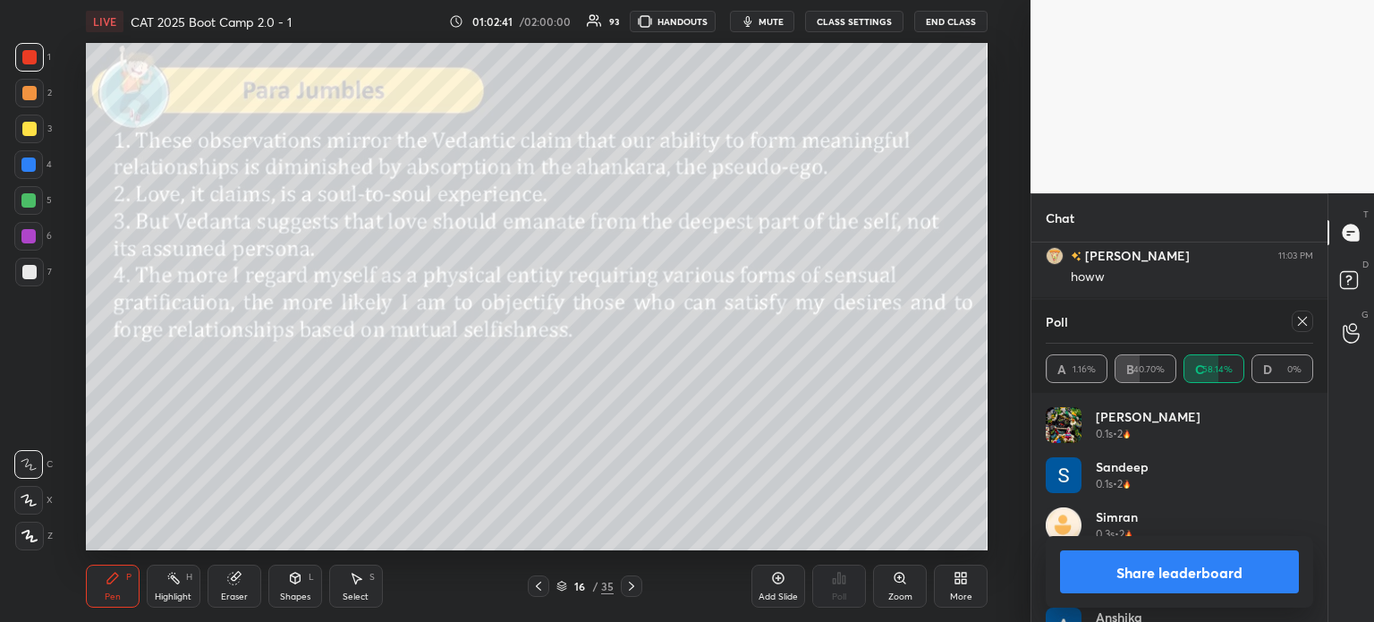
scroll to position [7716, 0]
click at [1135, 574] on button "Share leaderboard" at bounding box center [1179, 571] width 239 height 43
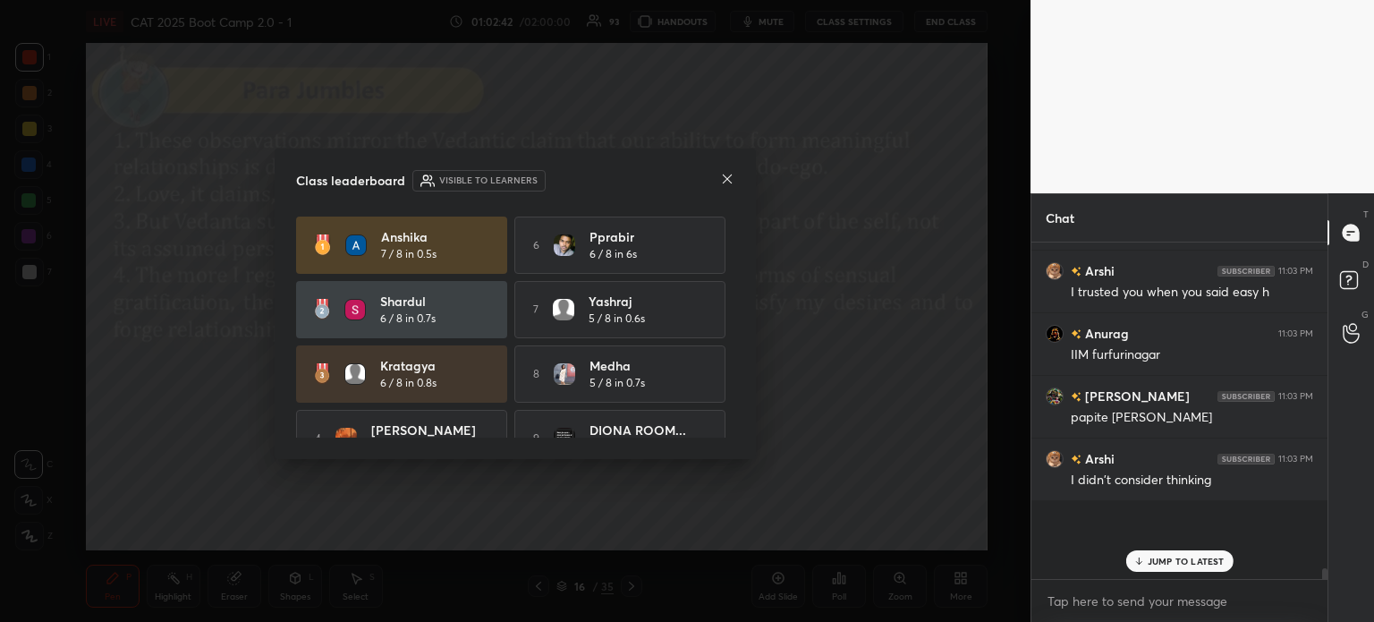
scroll to position [302, 291]
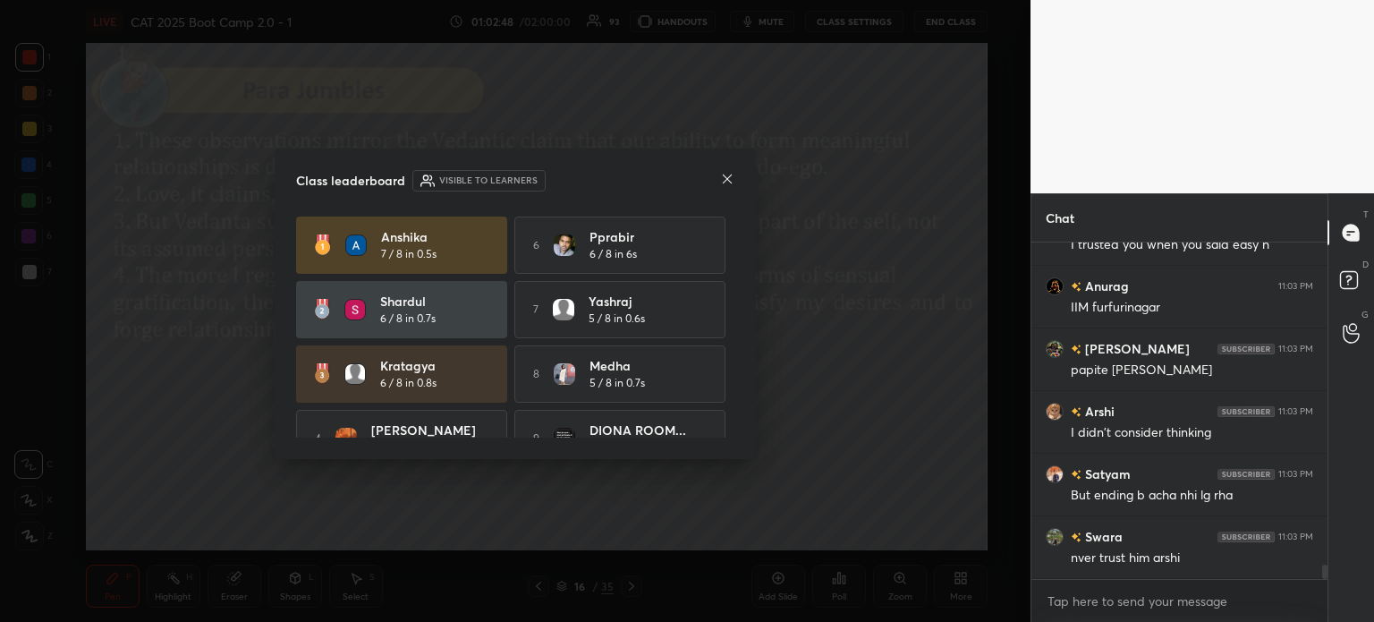
click at [727, 178] on icon at bounding box center [727, 179] width 14 height 14
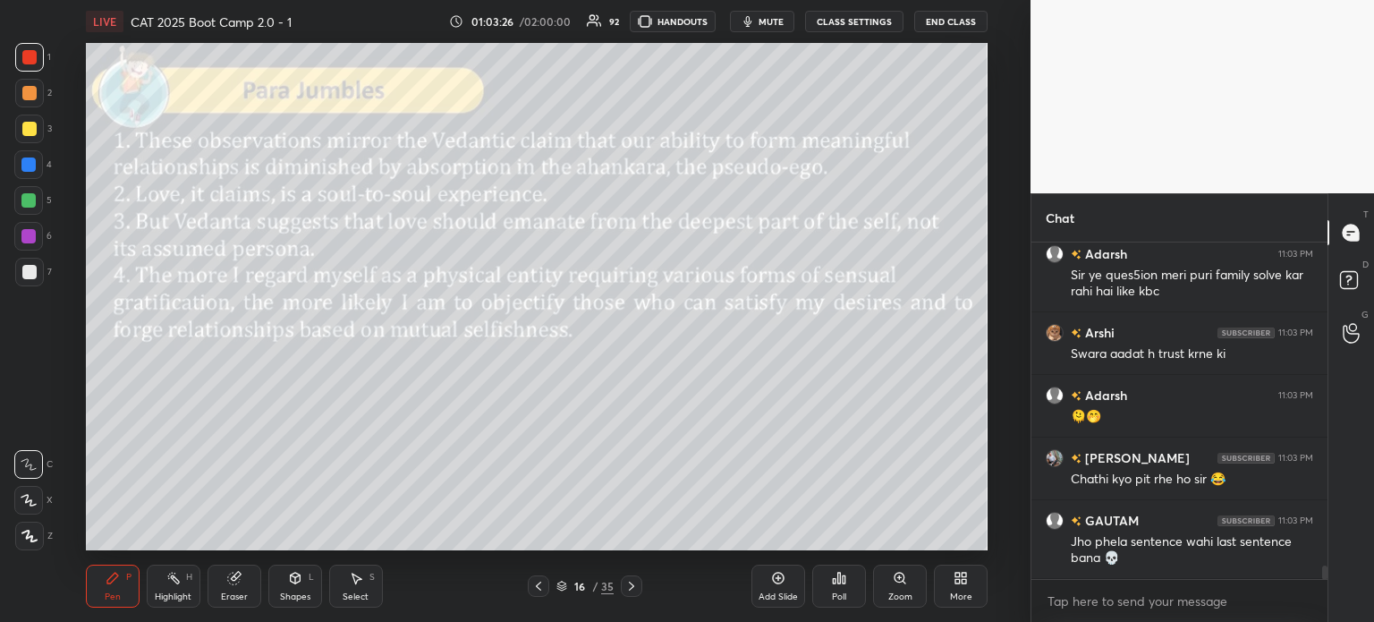
click at [236, 585] on icon at bounding box center [234, 578] width 14 height 14
click at [30, 525] on div "Erase all" at bounding box center [28, 536] width 29 height 29
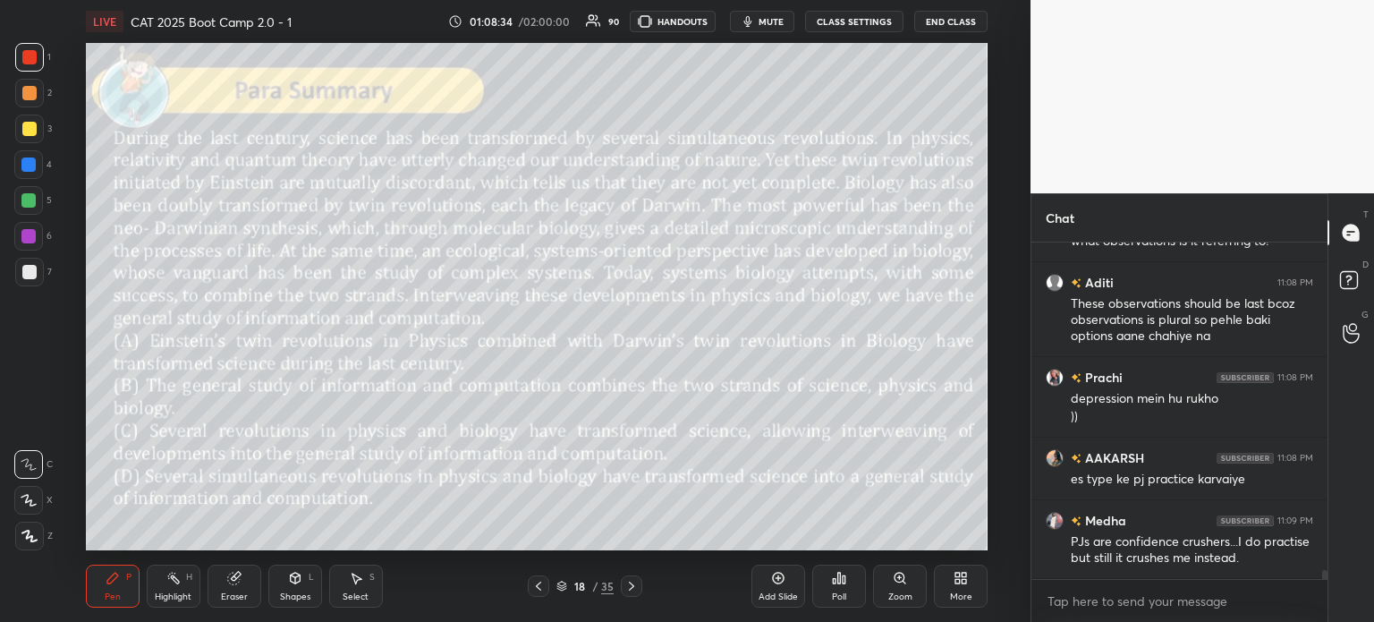
scroll to position [11826, 0]
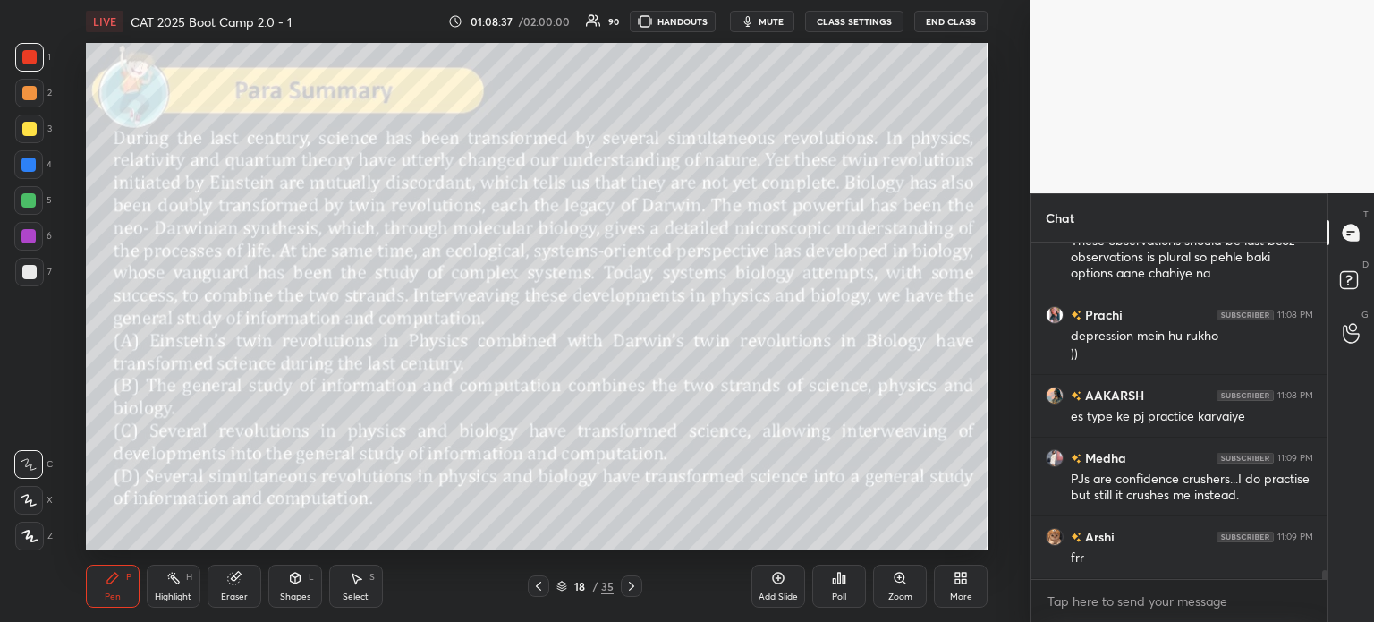
click at [227, 582] on icon at bounding box center [234, 578] width 14 height 14
click at [28, 537] on span "Erase all" at bounding box center [28, 536] width 27 height 13
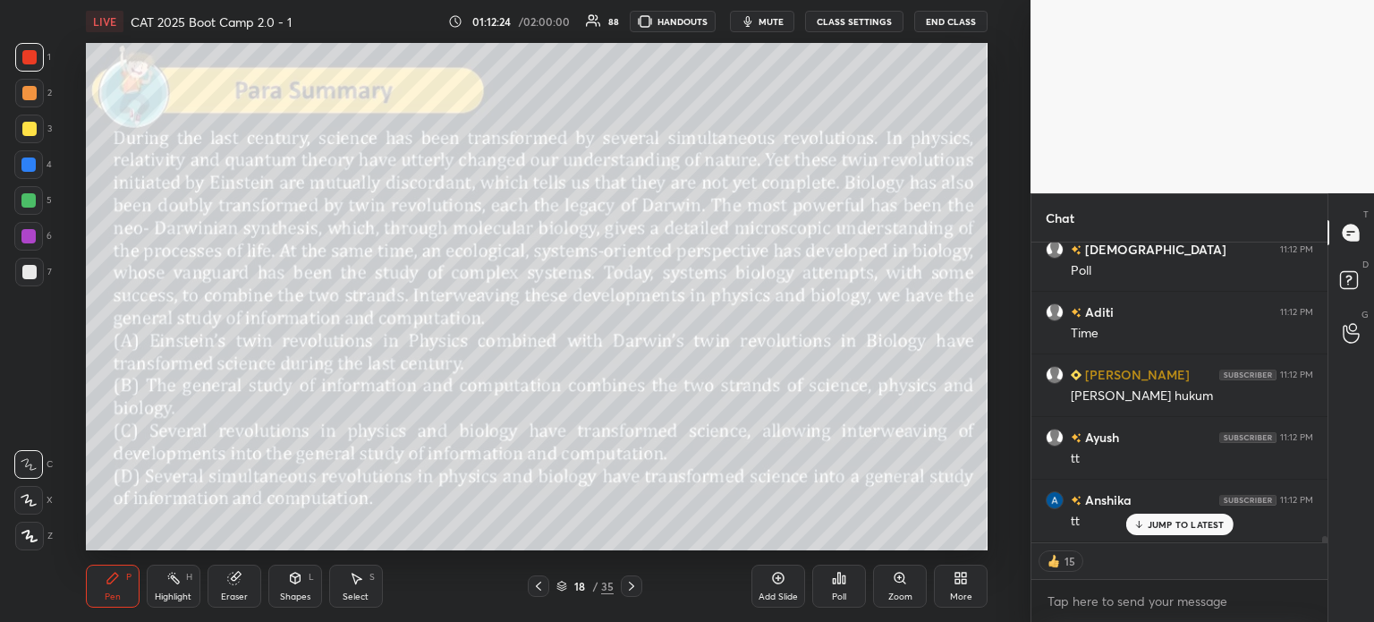
scroll to position [13195, 0]
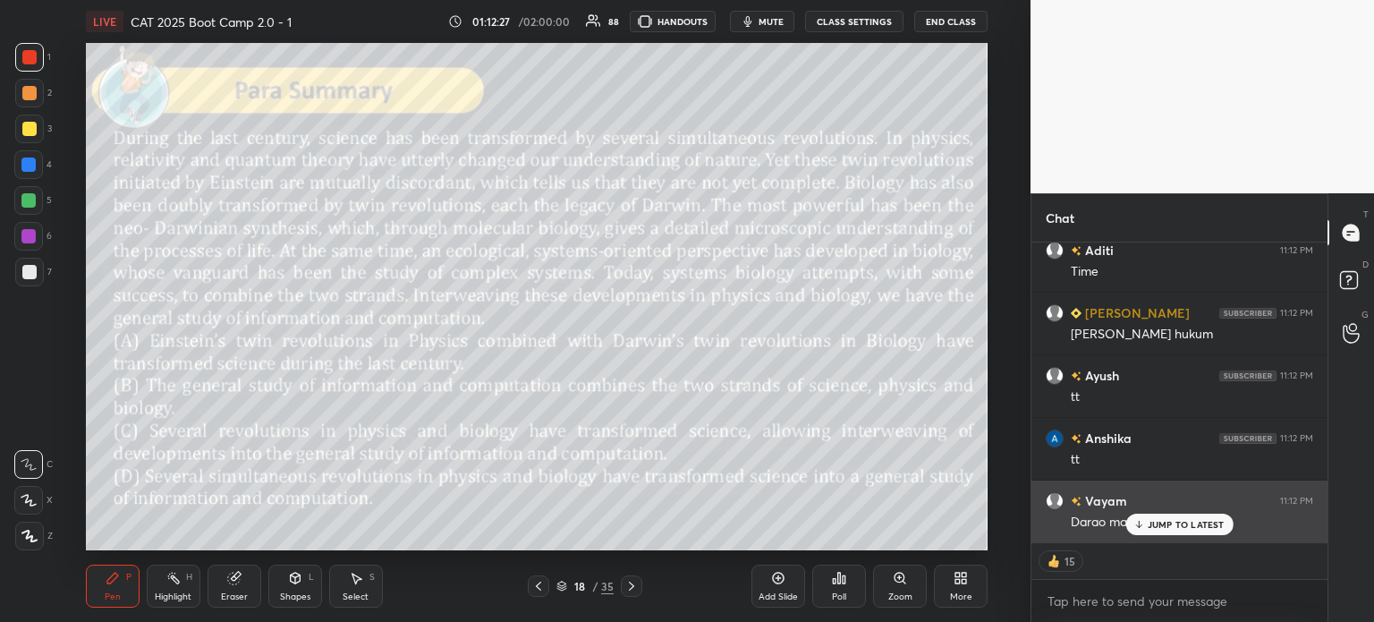
click at [1167, 521] on p "JUMP TO LATEST" at bounding box center [1186, 524] width 77 height 11
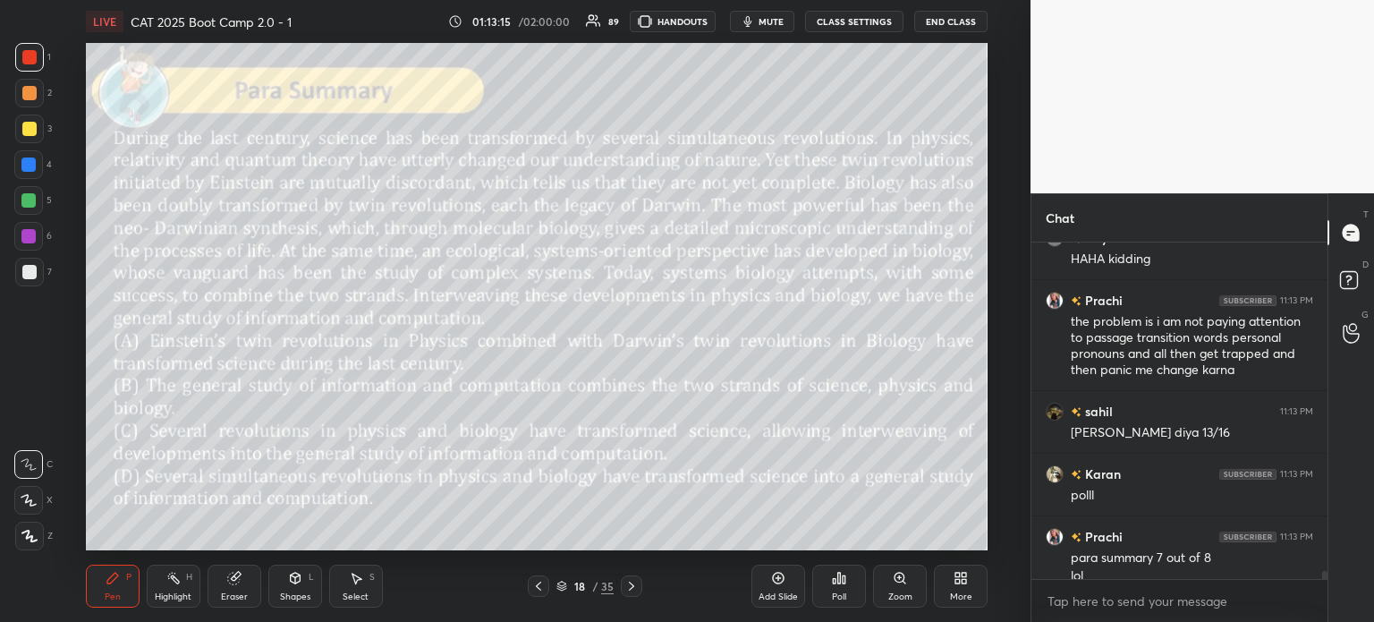
scroll to position [13539, 0]
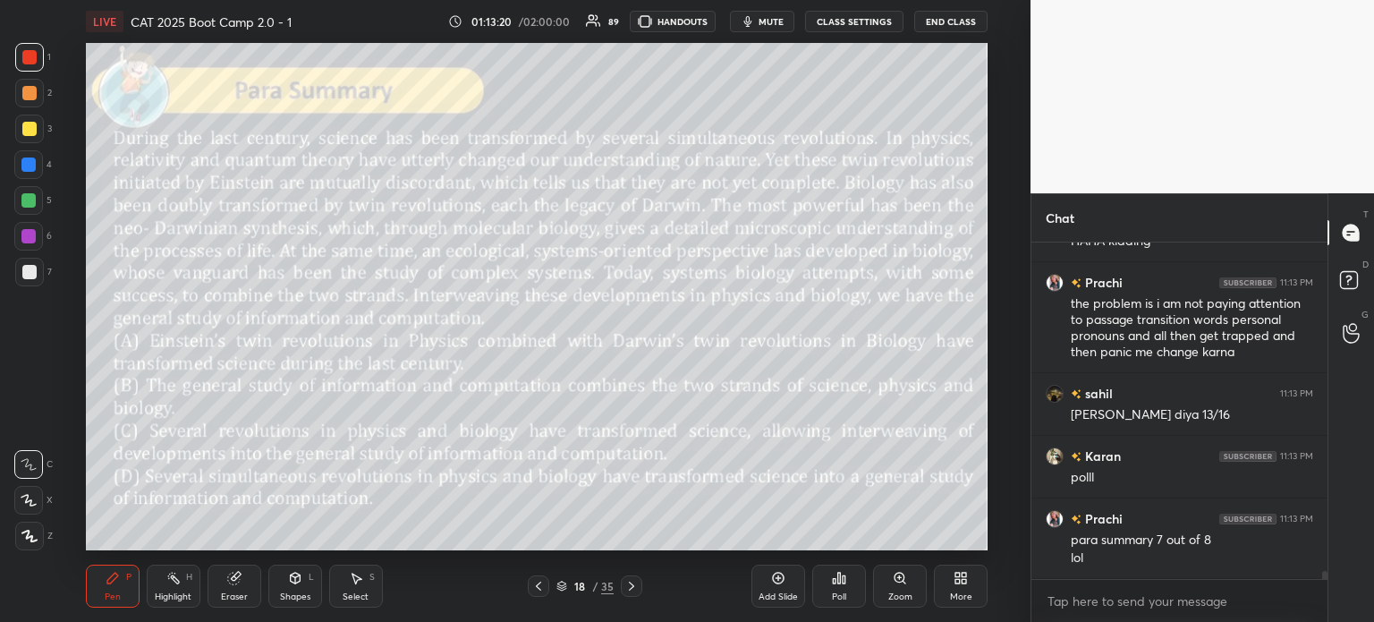
click at [836, 593] on div "Poll" at bounding box center [839, 596] width 14 height 9
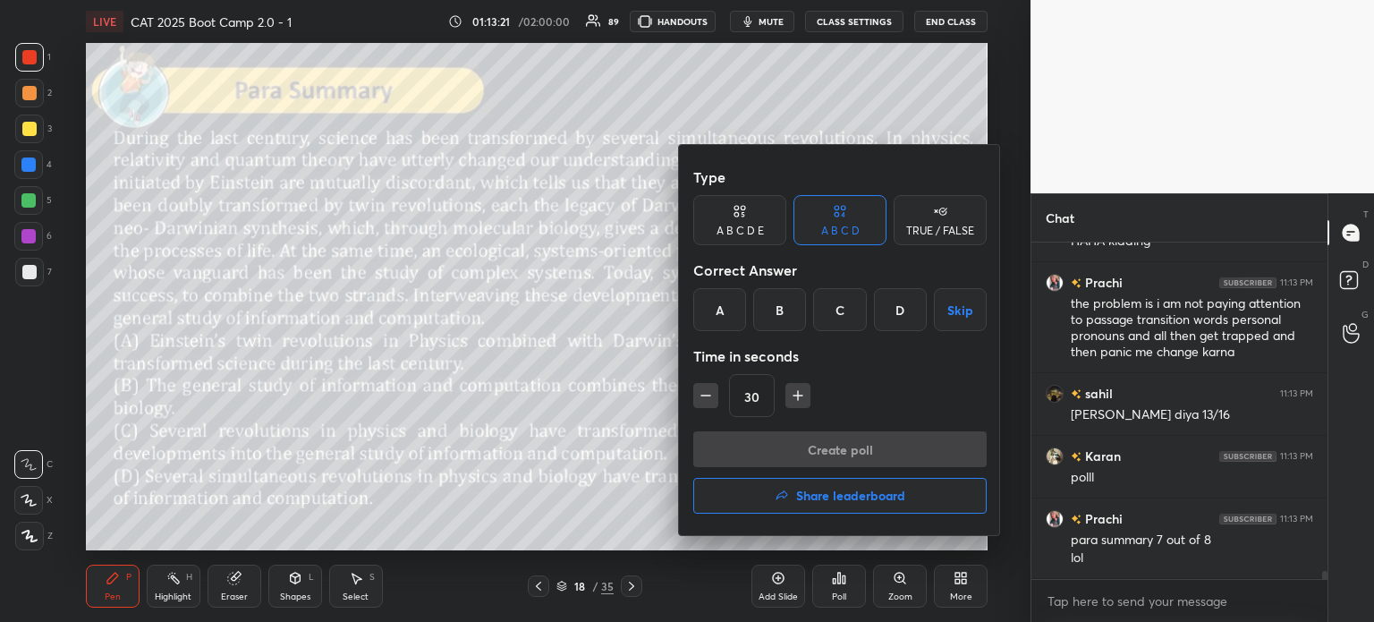
click at [833, 313] on div "C" at bounding box center [839, 309] width 53 height 43
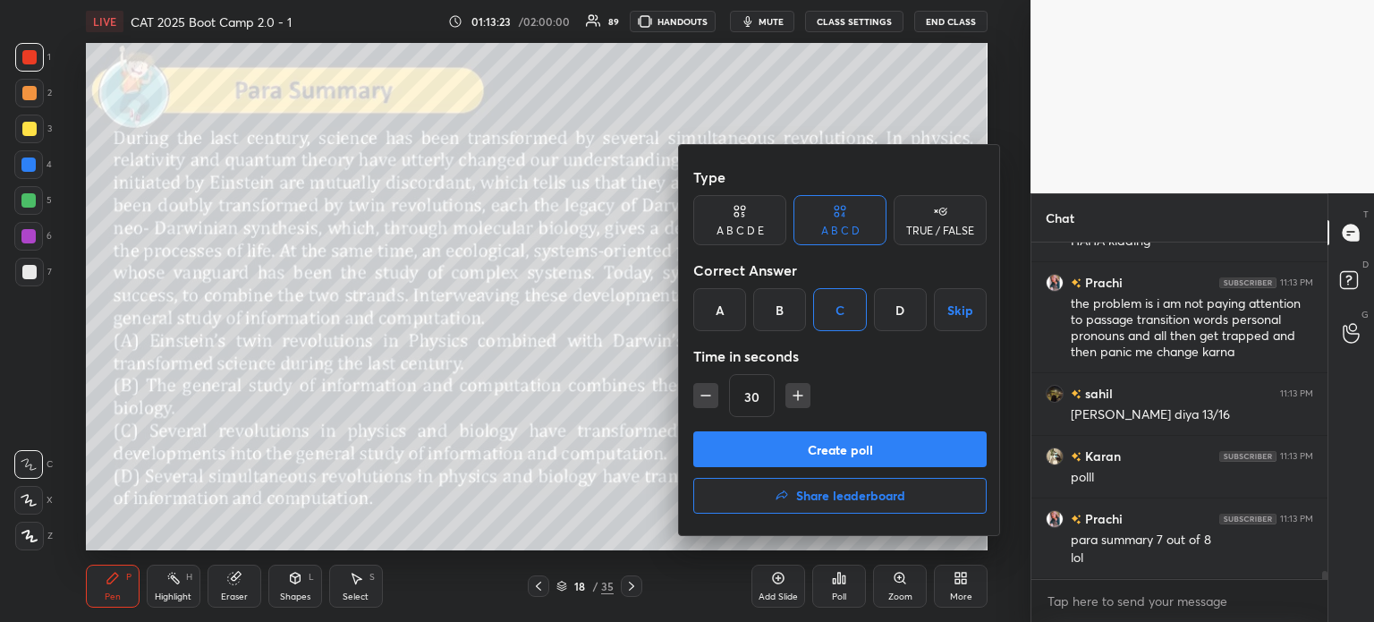
click at [844, 448] on button "Create poll" at bounding box center [839, 449] width 293 height 36
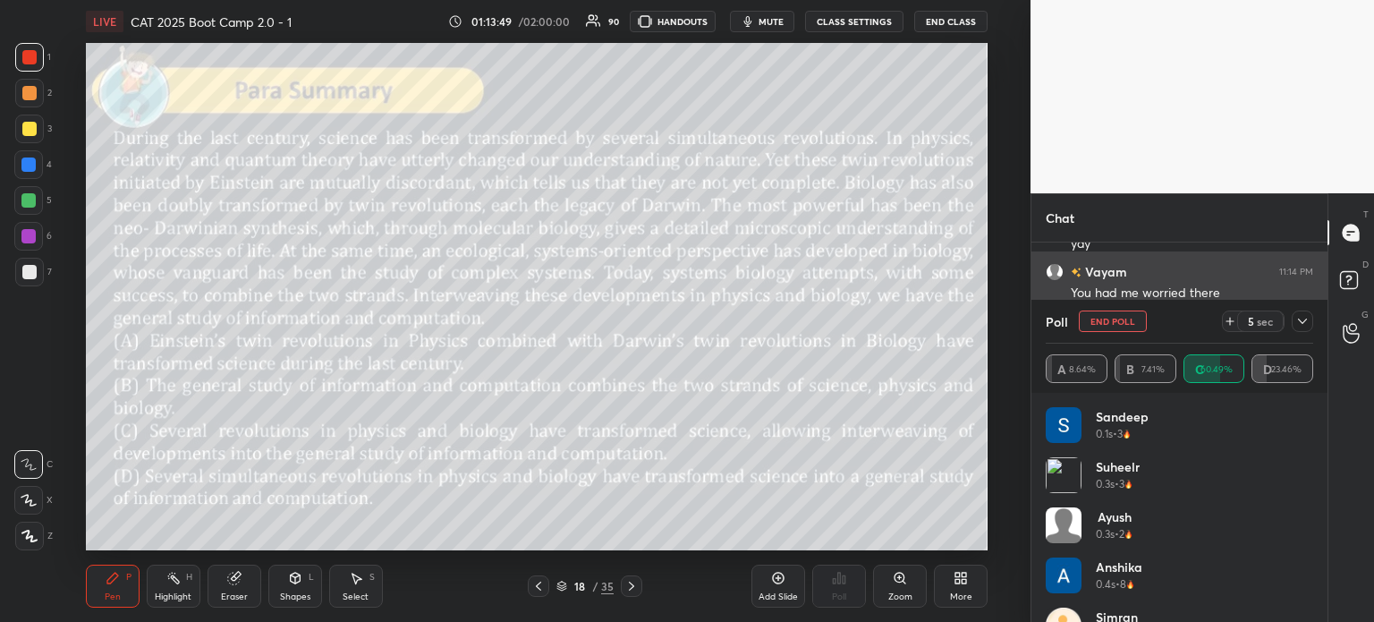
scroll to position [14087, 0]
click at [1173, 250] on div "You had me worried there sir" at bounding box center [1192, 268] width 242 height 38
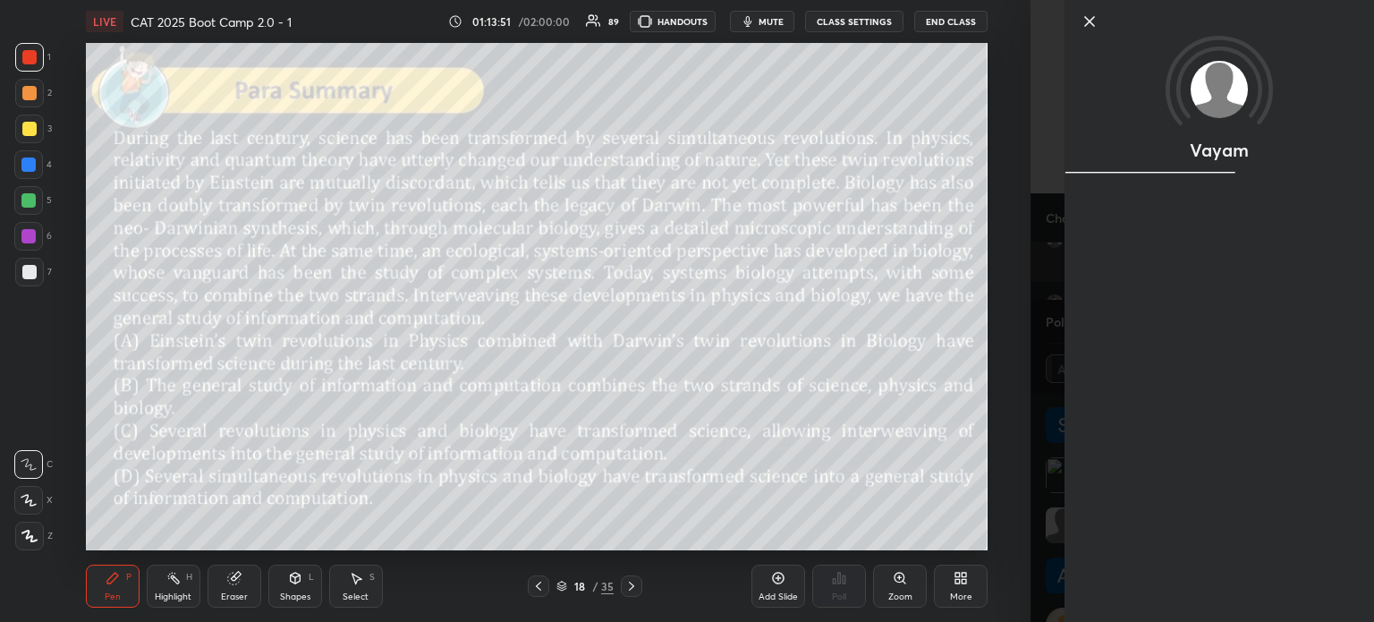
click at [1171, 245] on div "Vayam" at bounding box center [1220, 311] width 310 height 622
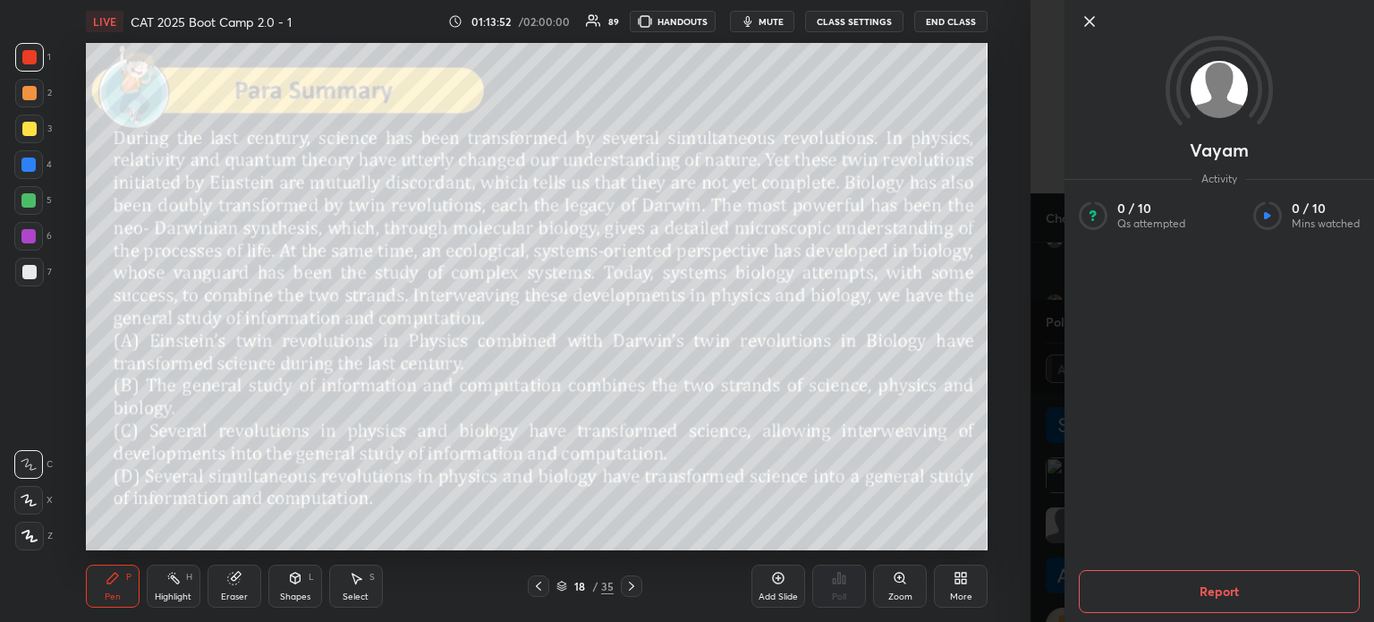
click at [1090, 19] on icon at bounding box center [1089, 21] width 21 height 21
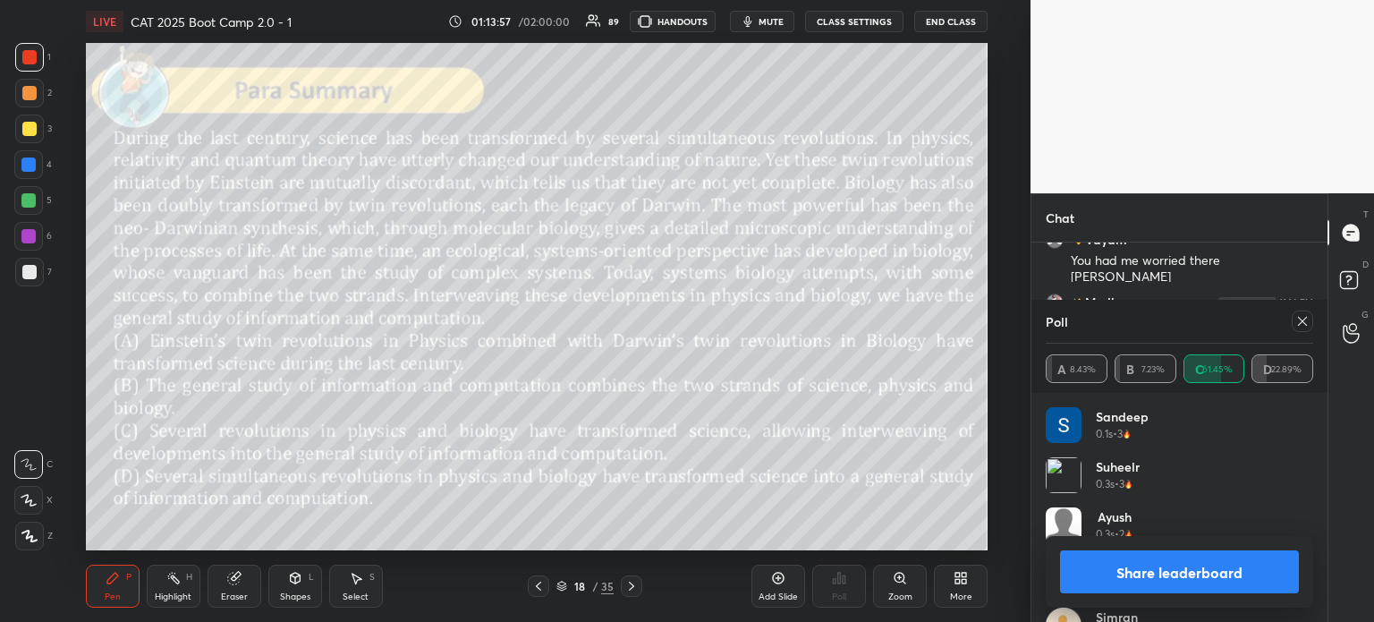
scroll to position [14104, 0]
click at [1132, 565] on button "Share leaderboard" at bounding box center [1179, 571] width 239 height 43
type textarea "x"
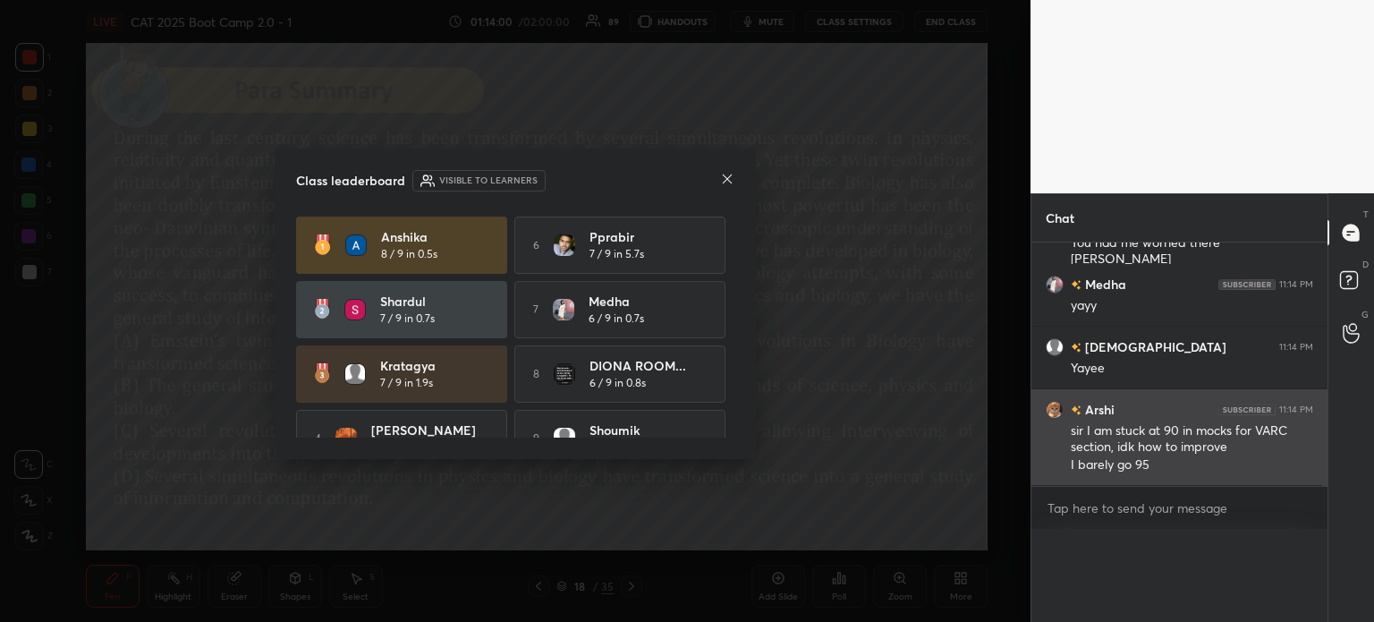
scroll to position [5, 5]
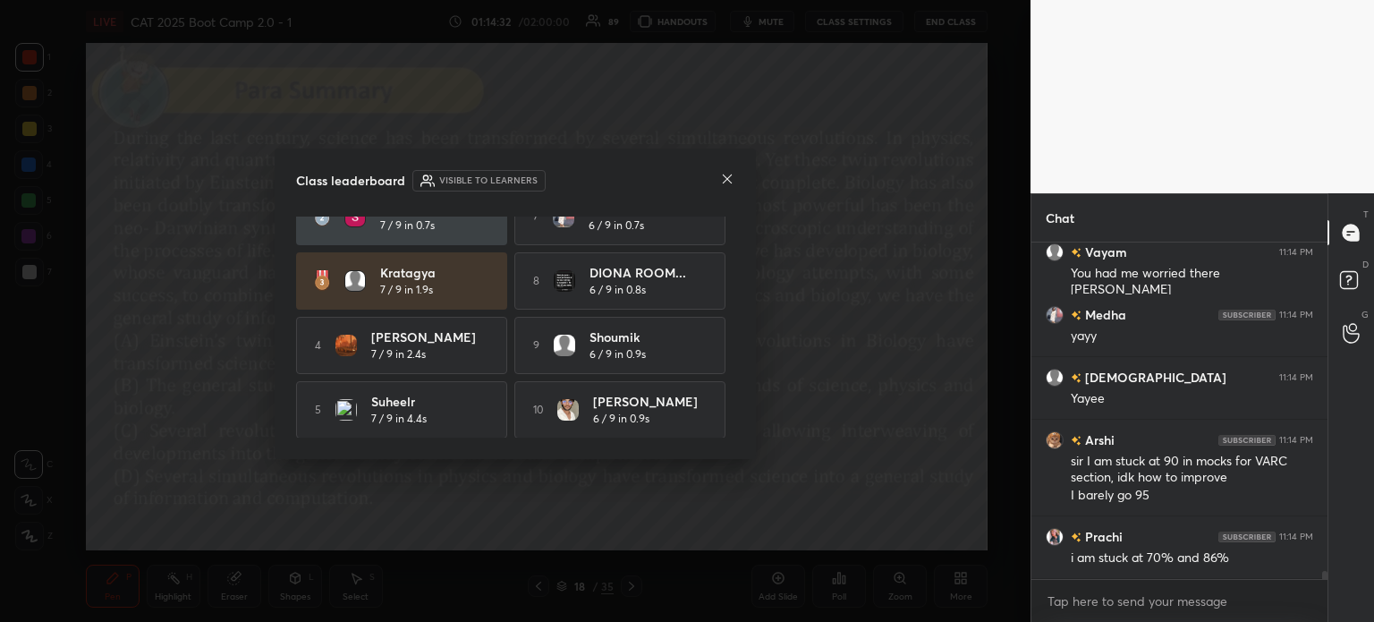
click at [725, 179] on icon at bounding box center [727, 179] width 14 height 14
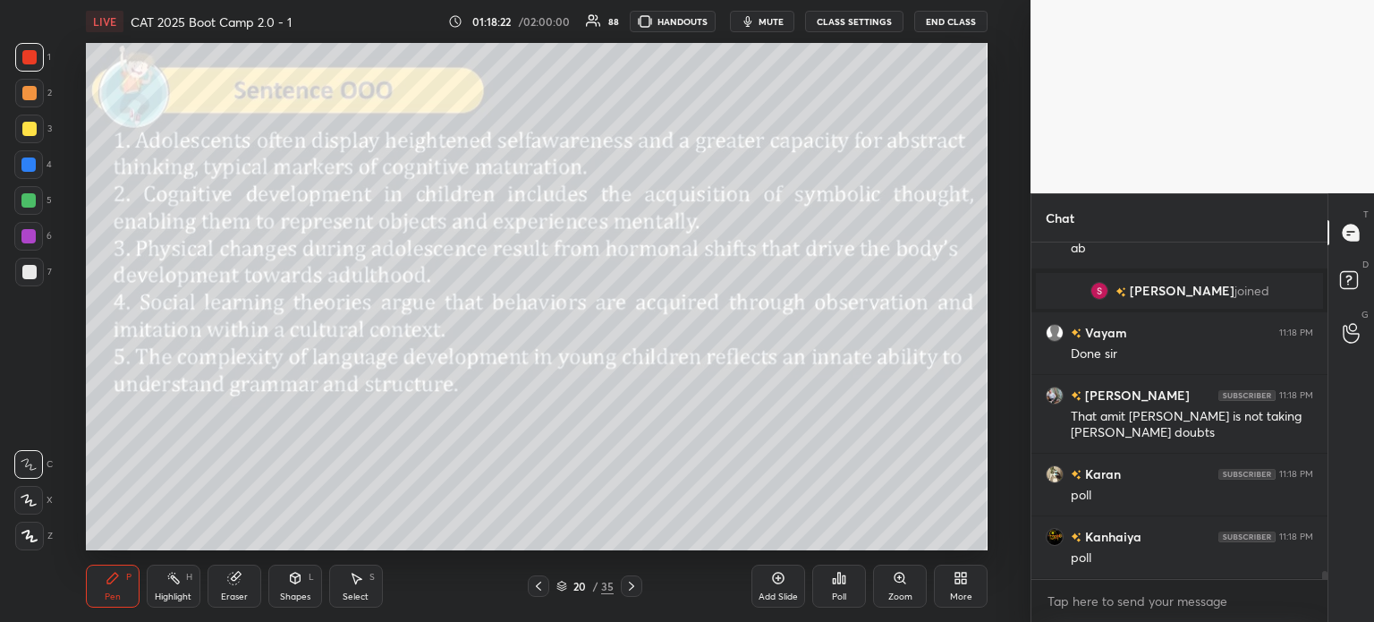
scroll to position [14339, 0]
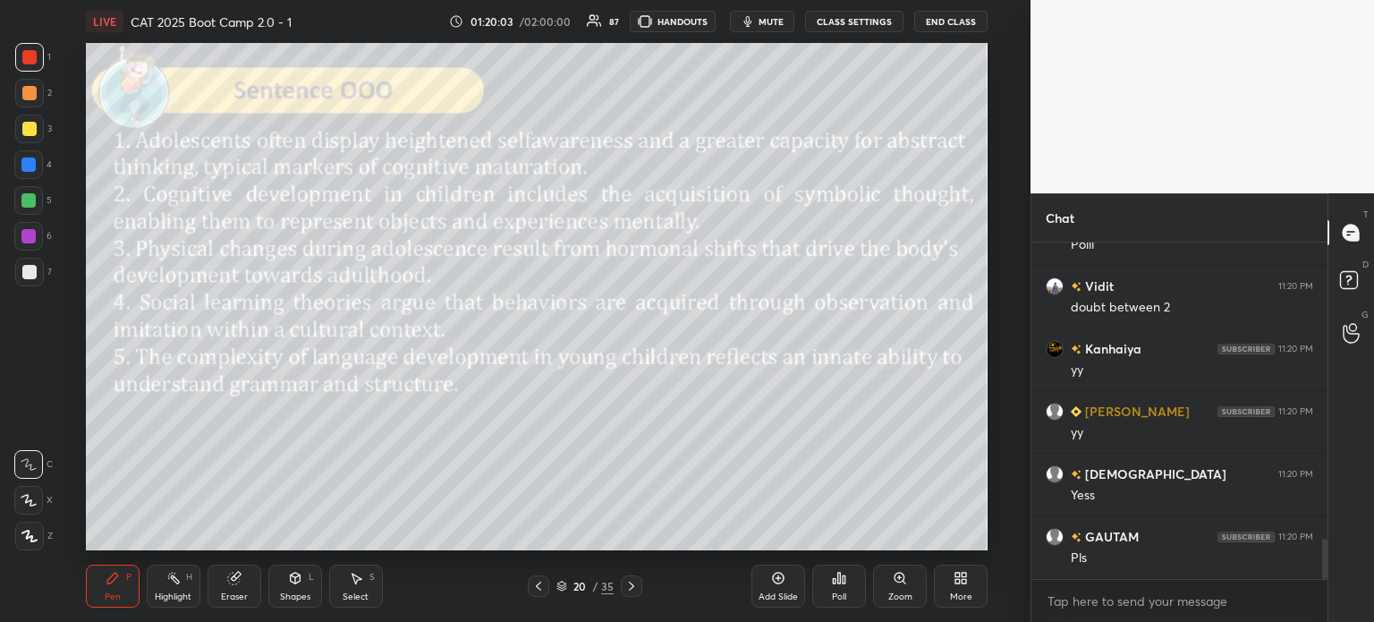
scroll to position [2520, 0]
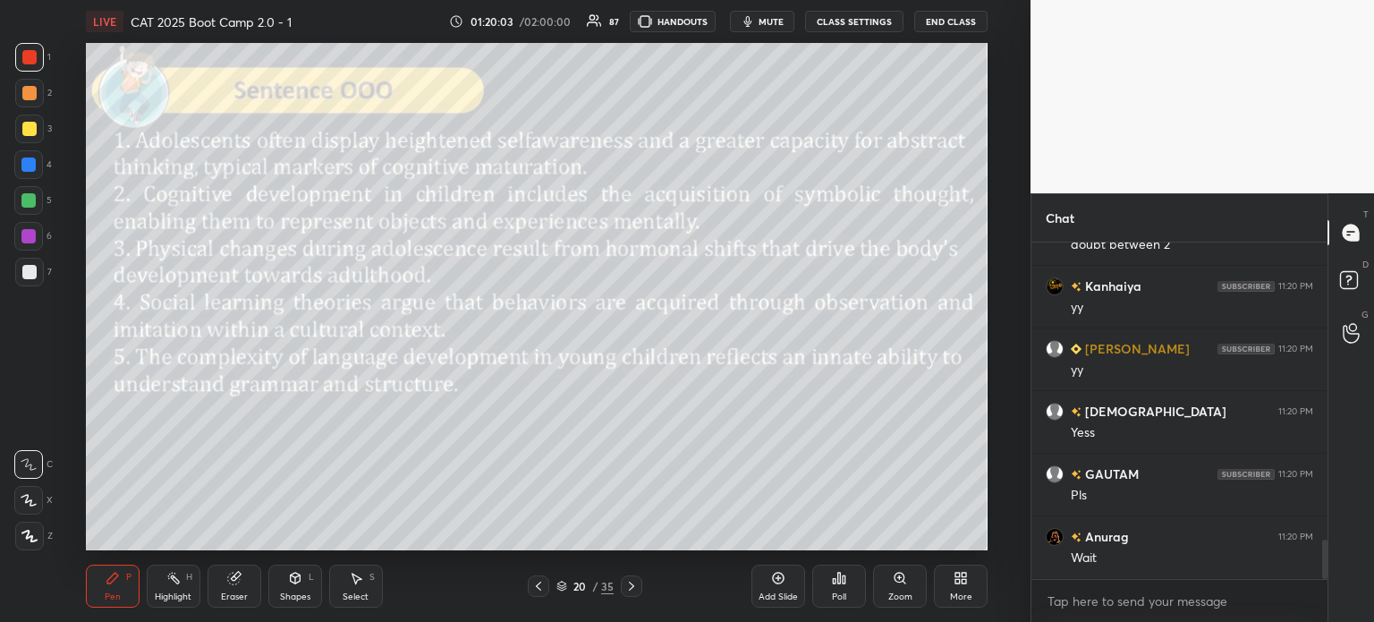
click at [837, 581] on icon at bounding box center [839, 578] width 14 height 14
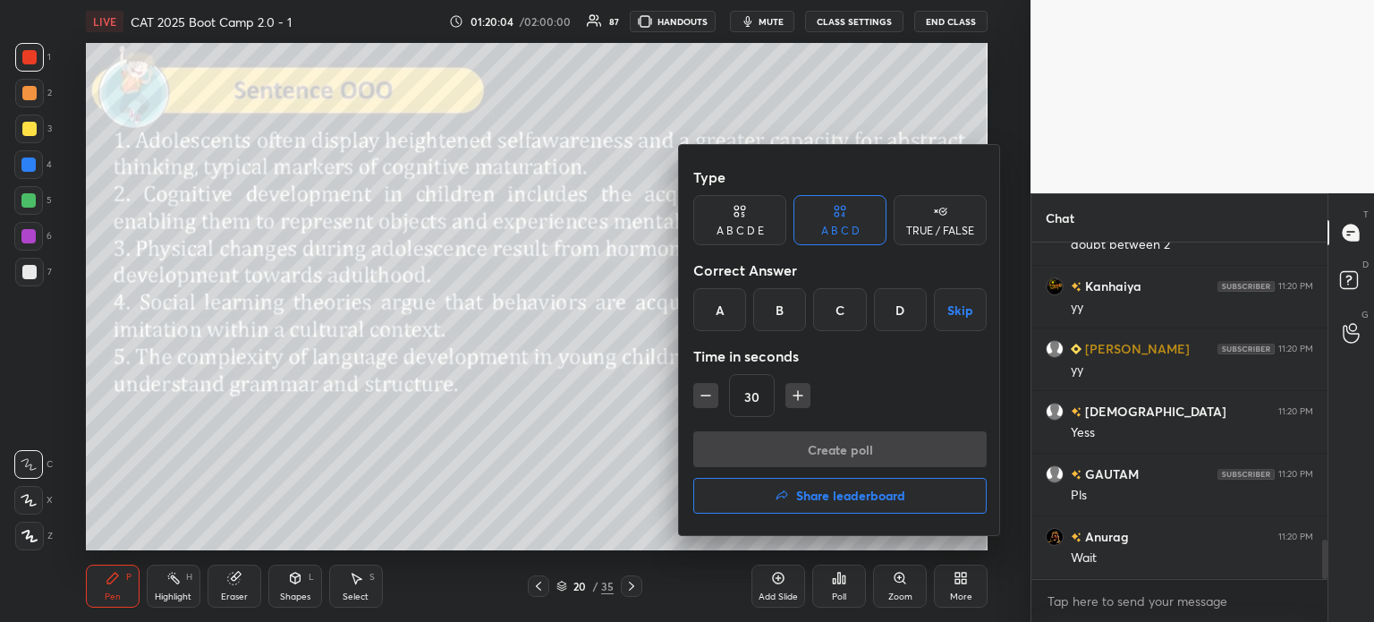
click at [749, 214] on div "A B C D E" at bounding box center [739, 220] width 93 height 50
click at [812, 313] on div "C" at bounding box center [815, 309] width 43 height 43
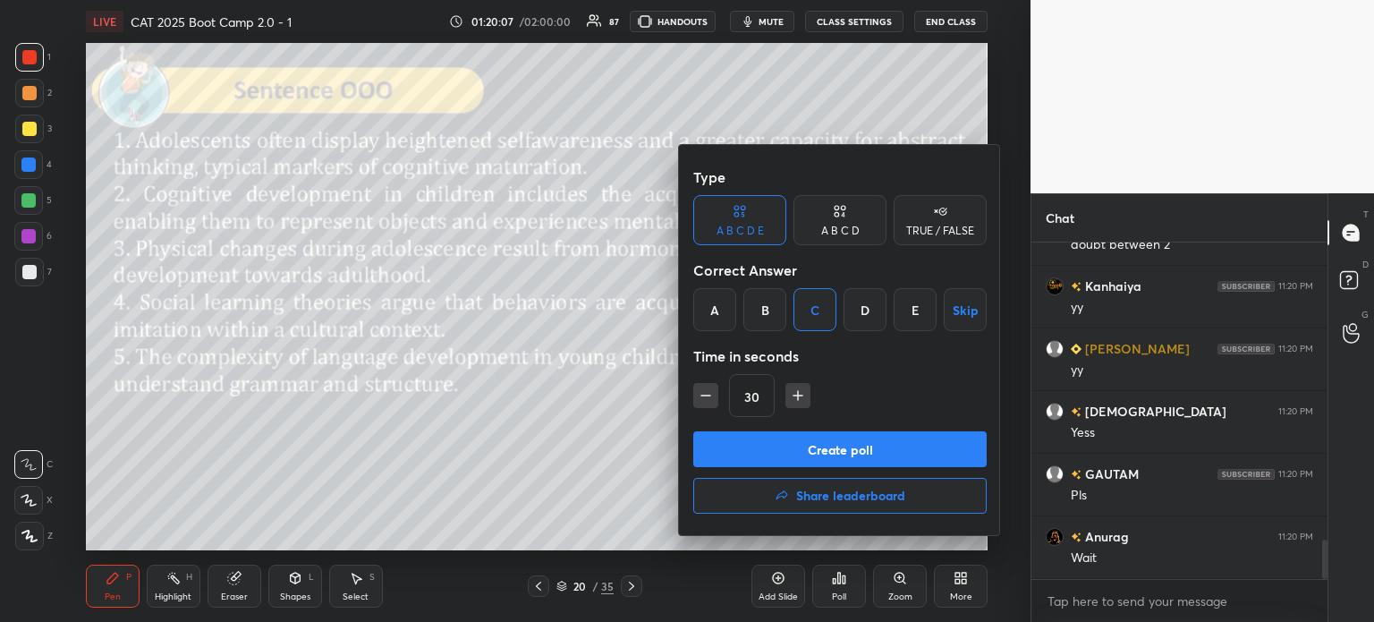
click at [925, 447] on button "Create poll" at bounding box center [839, 449] width 293 height 36
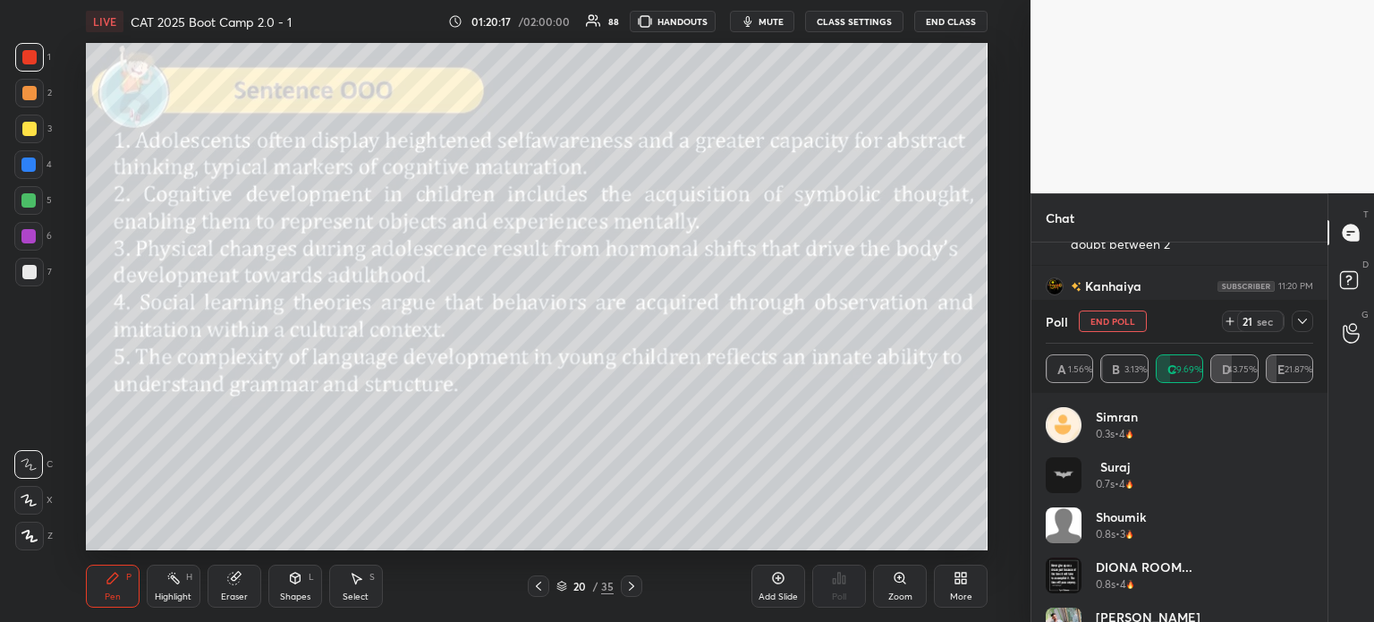
scroll to position [2712, 0]
click at [767, 20] on span "mute" at bounding box center [771, 21] width 25 height 13
click at [782, 21] on span "unmute" at bounding box center [770, 21] width 38 height 13
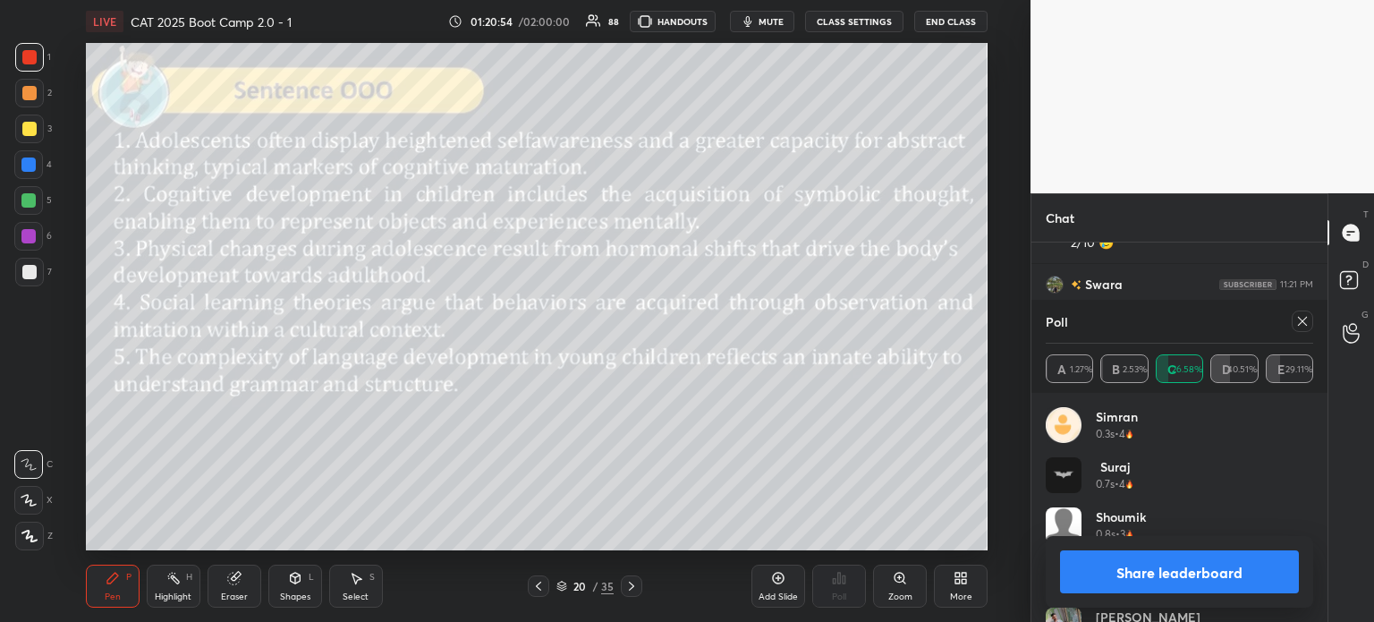
click at [1132, 570] on button "Share leaderboard" at bounding box center [1179, 571] width 239 height 43
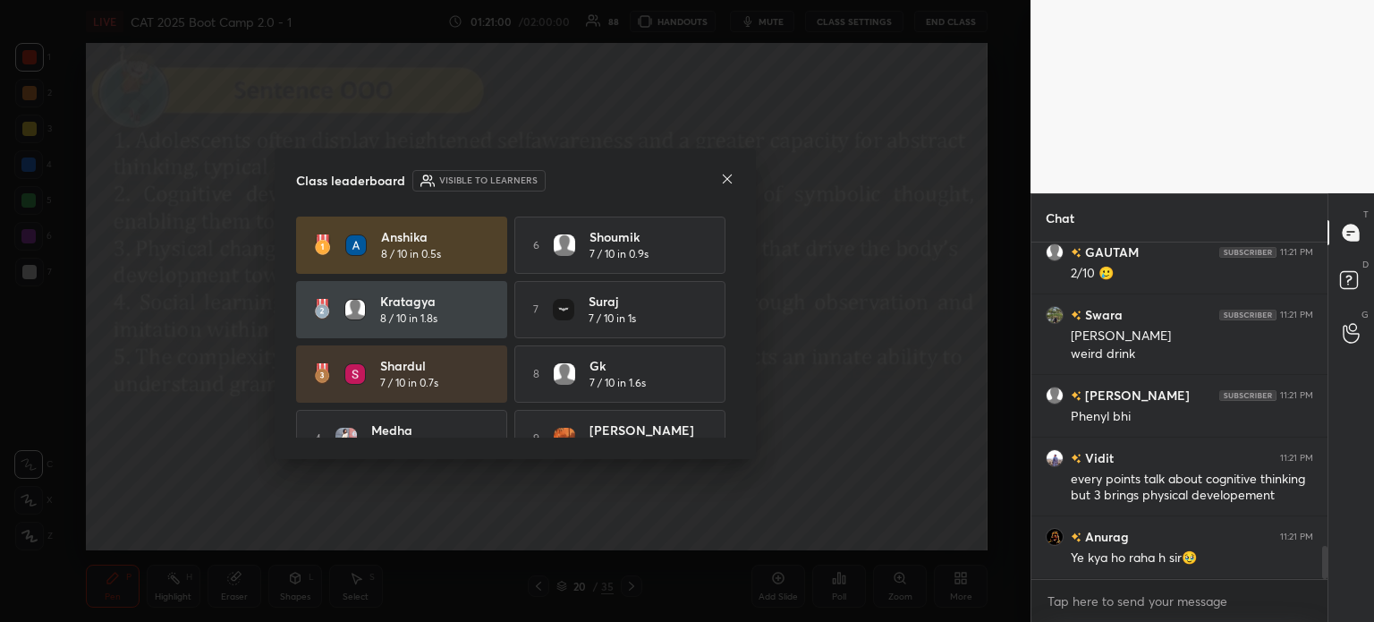
click at [723, 179] on icon at bounding box center [727, 179] width 14 height 14
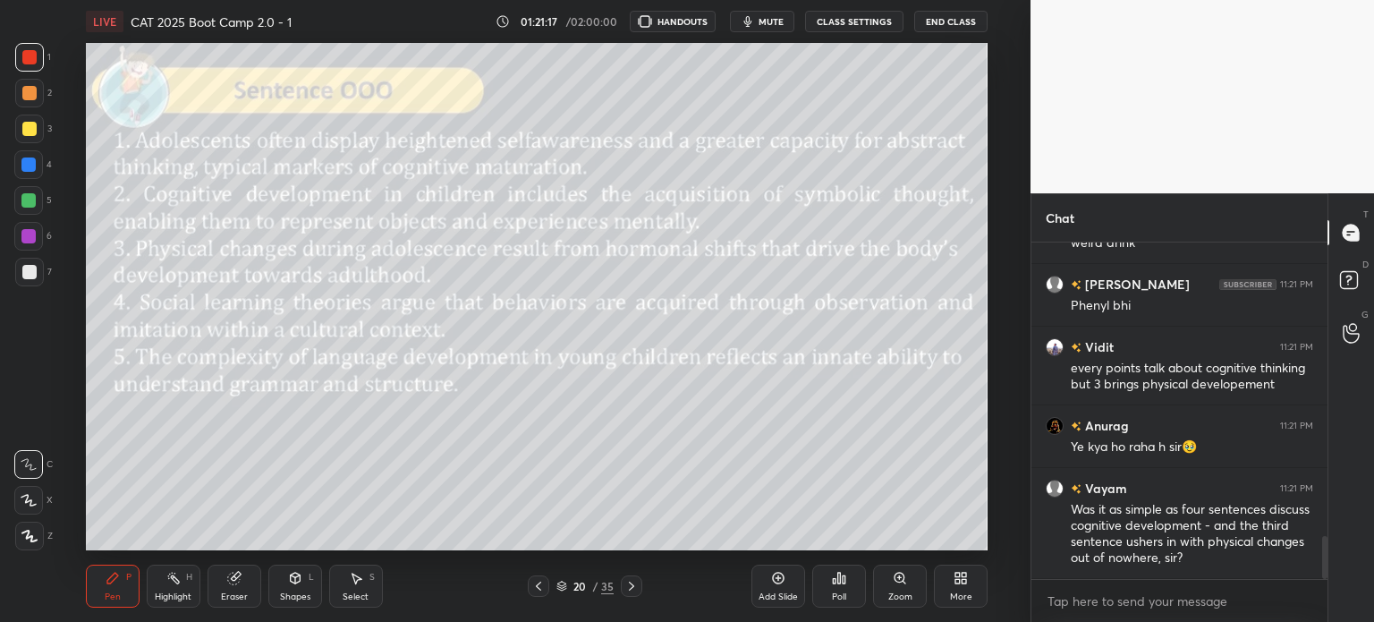
scroll to position [88964, 88513]
click at [243, 590] on div "Eraser" at bounding box center [235, 586] width 54 height 43
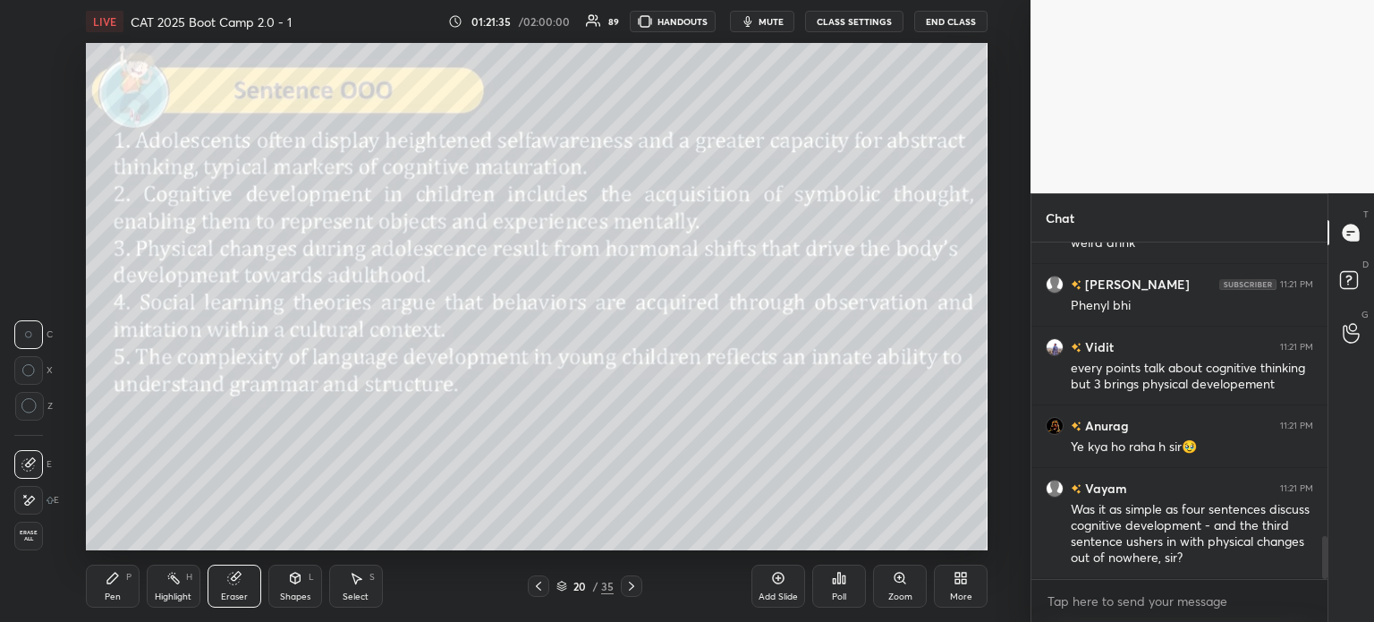
click at [33, 542] on span "Erase all" at bounding box center [28, 536] width 27 height 13
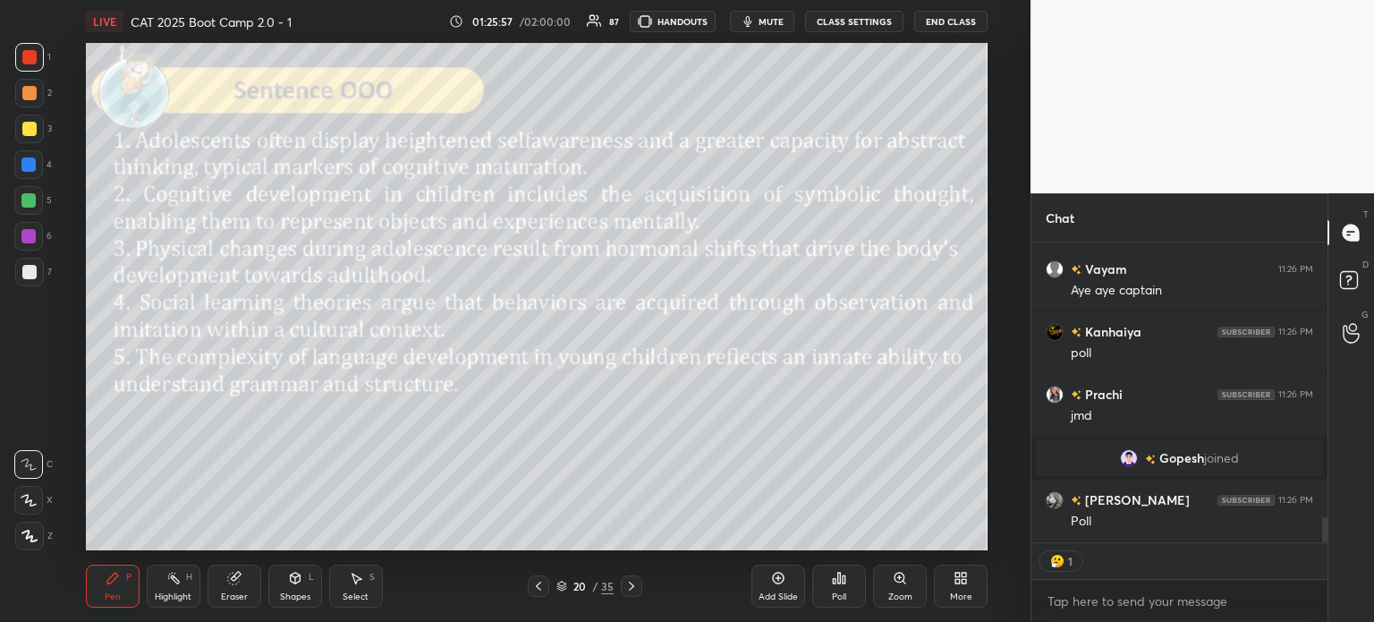
scroll to position [3393, 0]
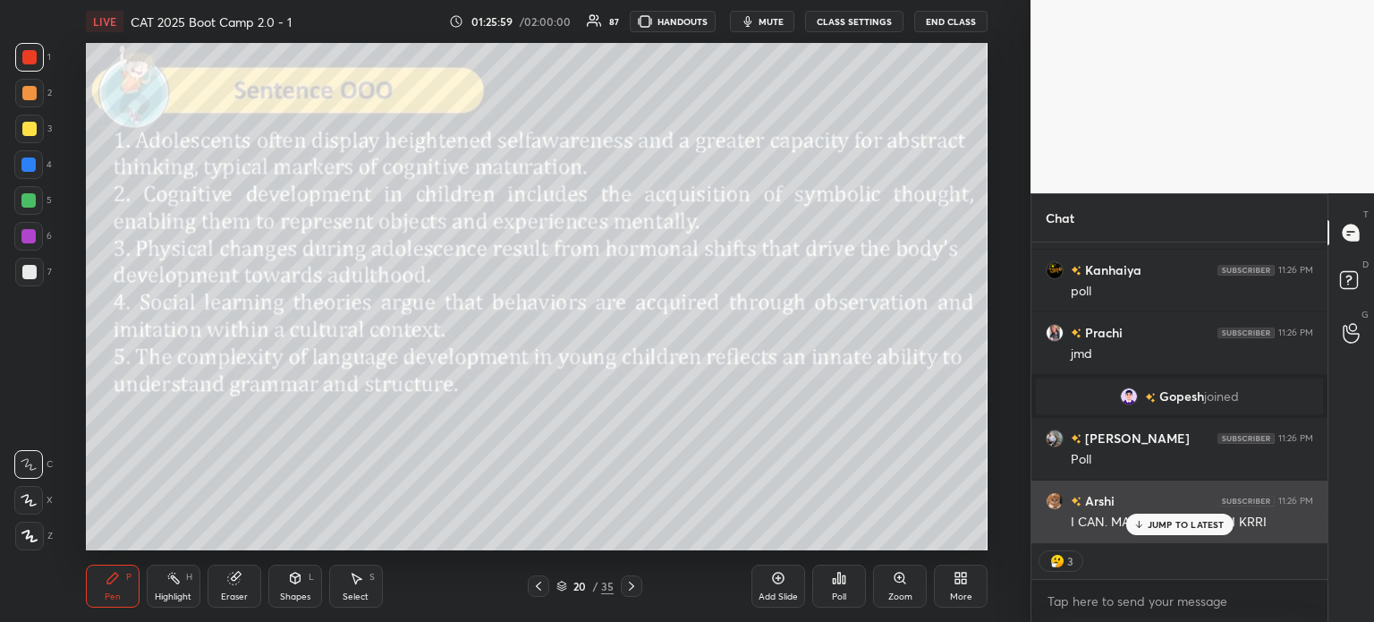
click at [1177, 522] on p "JUMP TO LATEST" at bounding box center [1186, 524] width 77 height 11
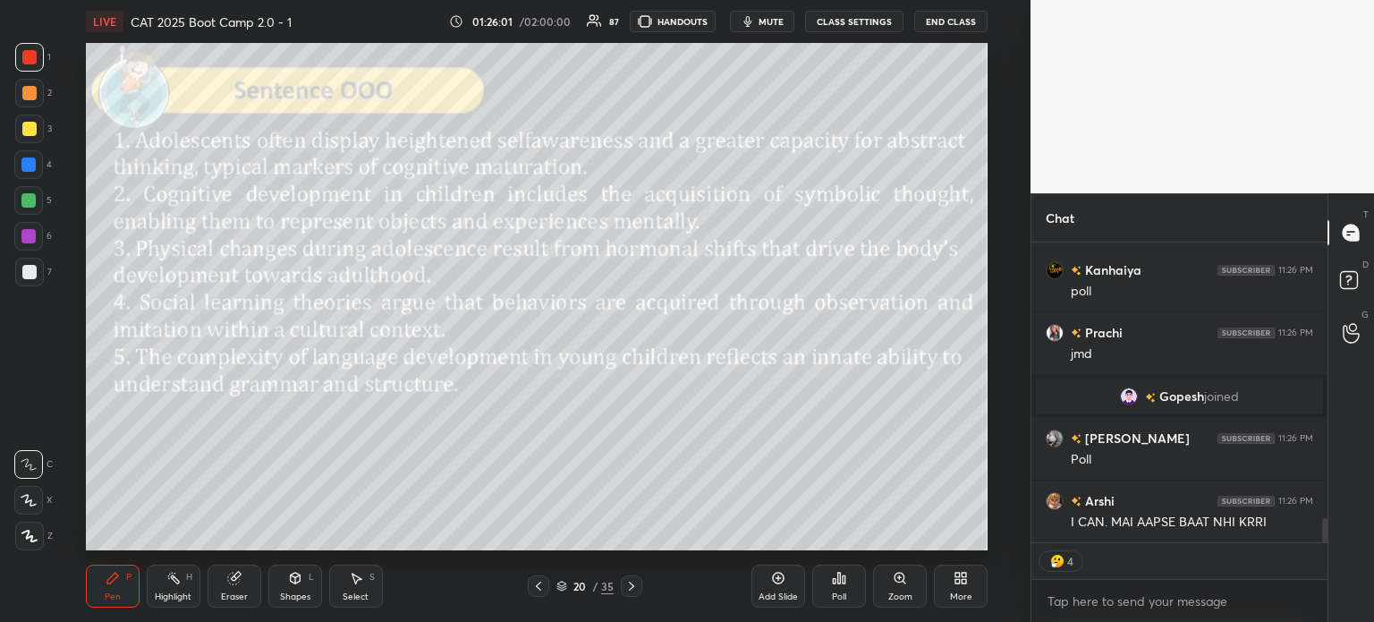
scroll to position [3456, 0]
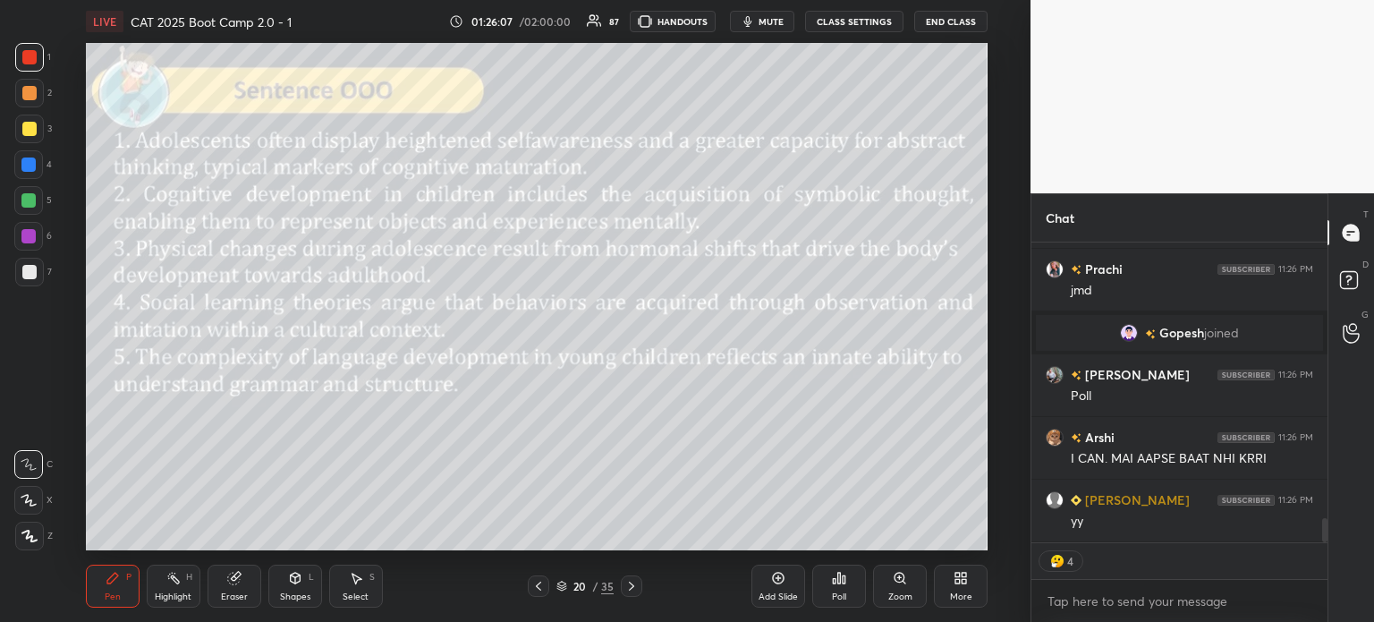
click at [838, 579] on icon at bounding box center [839, 578] width 3 height 11
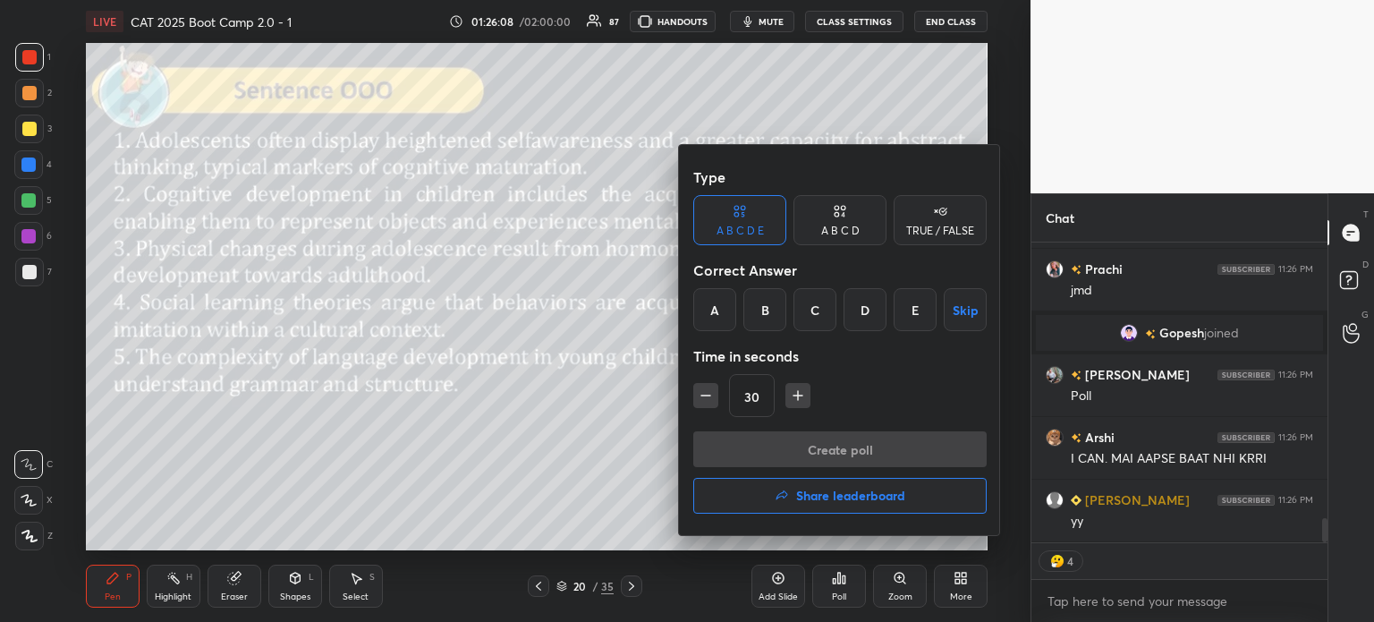
click at [922, 314] on div "E" at bounding box center [915, 309] width 43 height 43
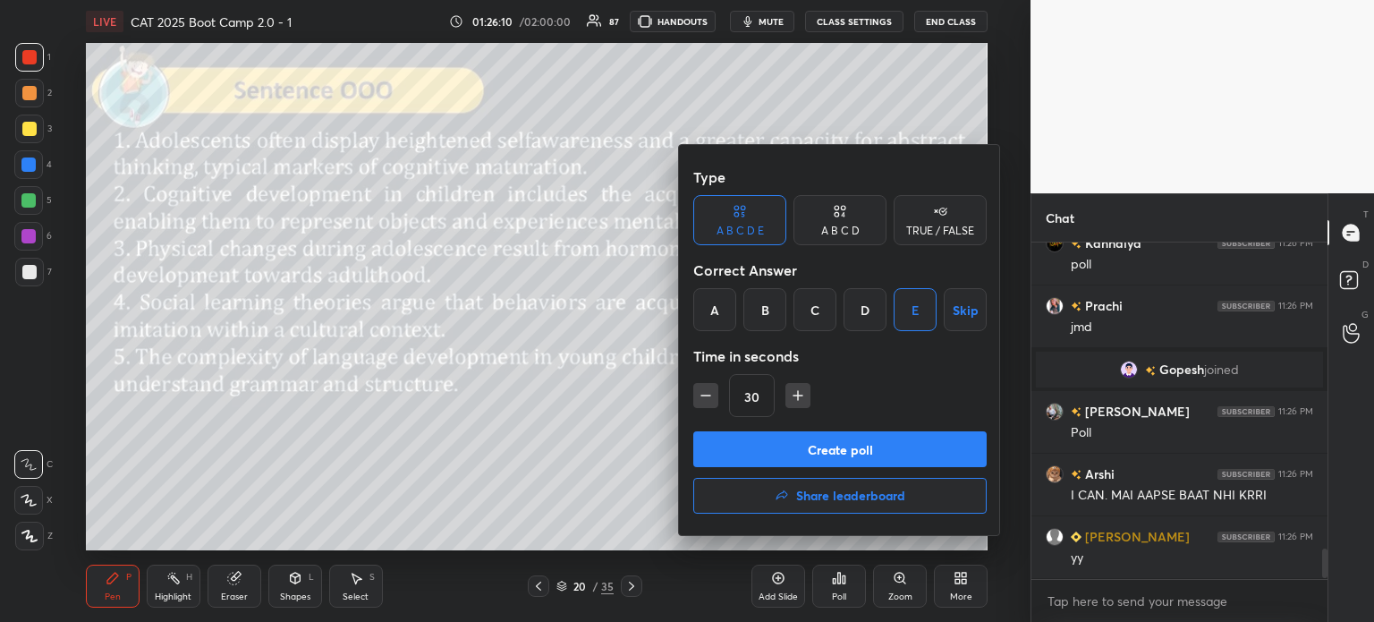
scroll to position [3482, 0]
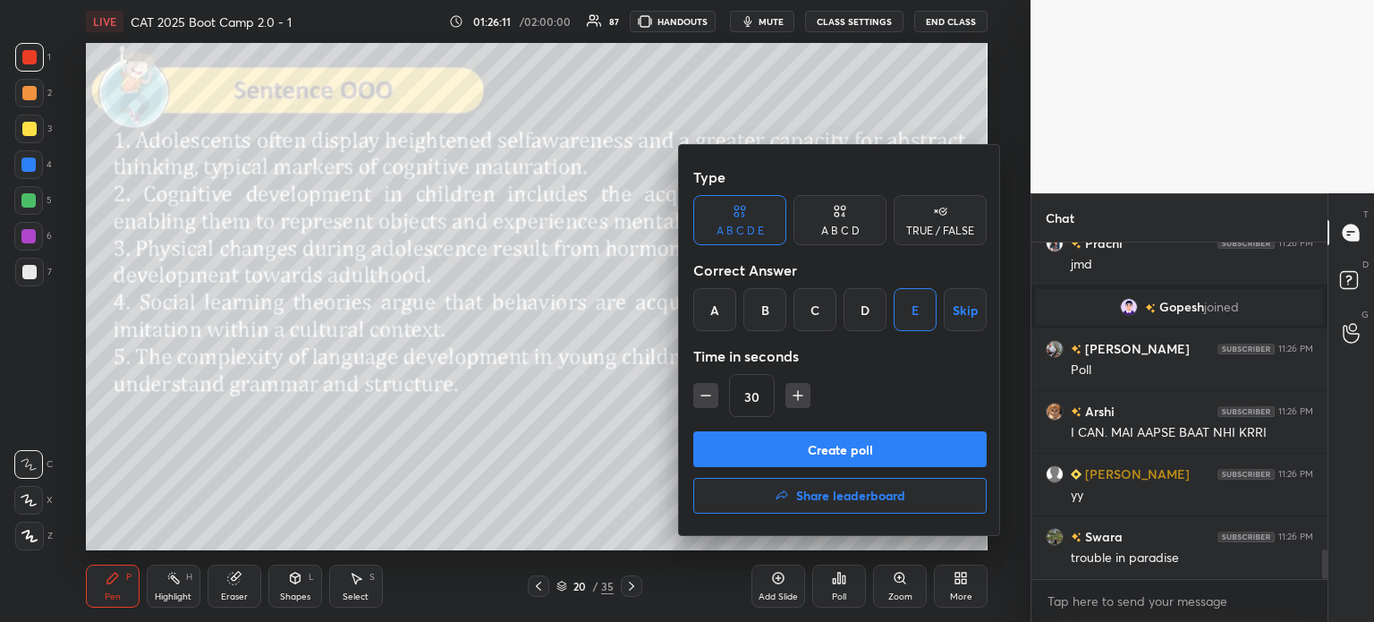
click at [844, 449] on button "Create poll" at bounding box center [839, 449] width 293 height 36
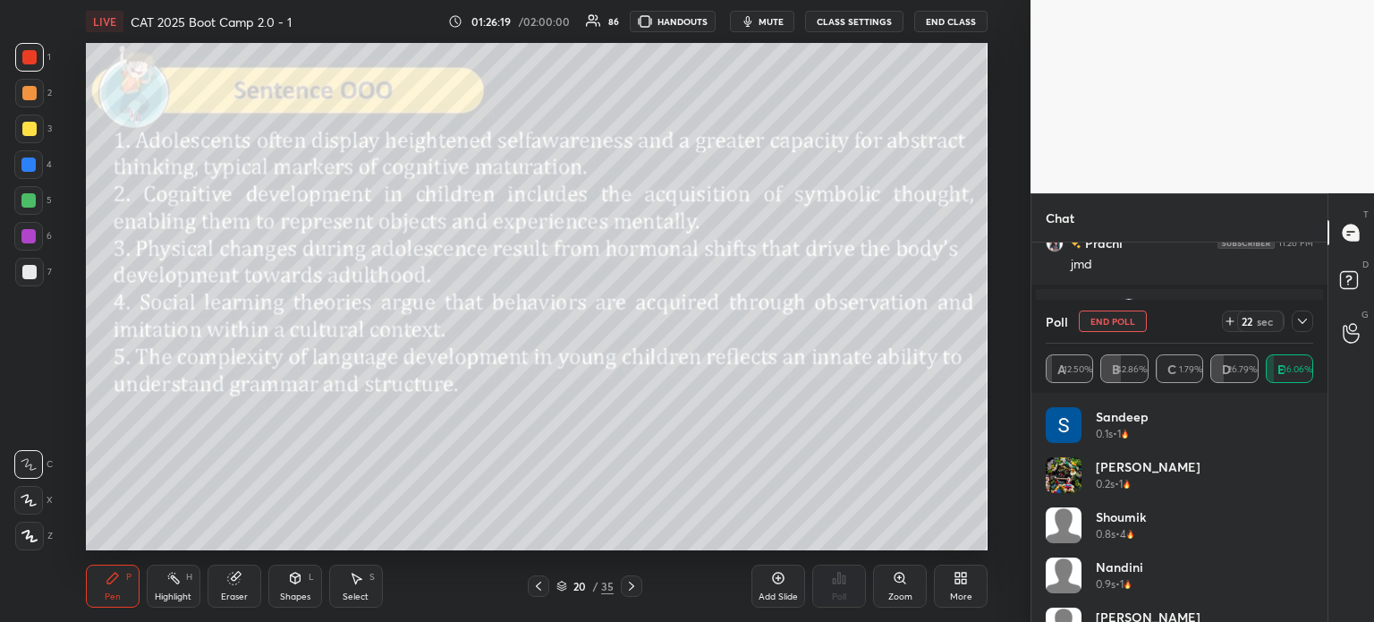
scroll to position [3638, 0]
click at [229, 579] on icon at bounding box center [233, 579] width 12 height 12
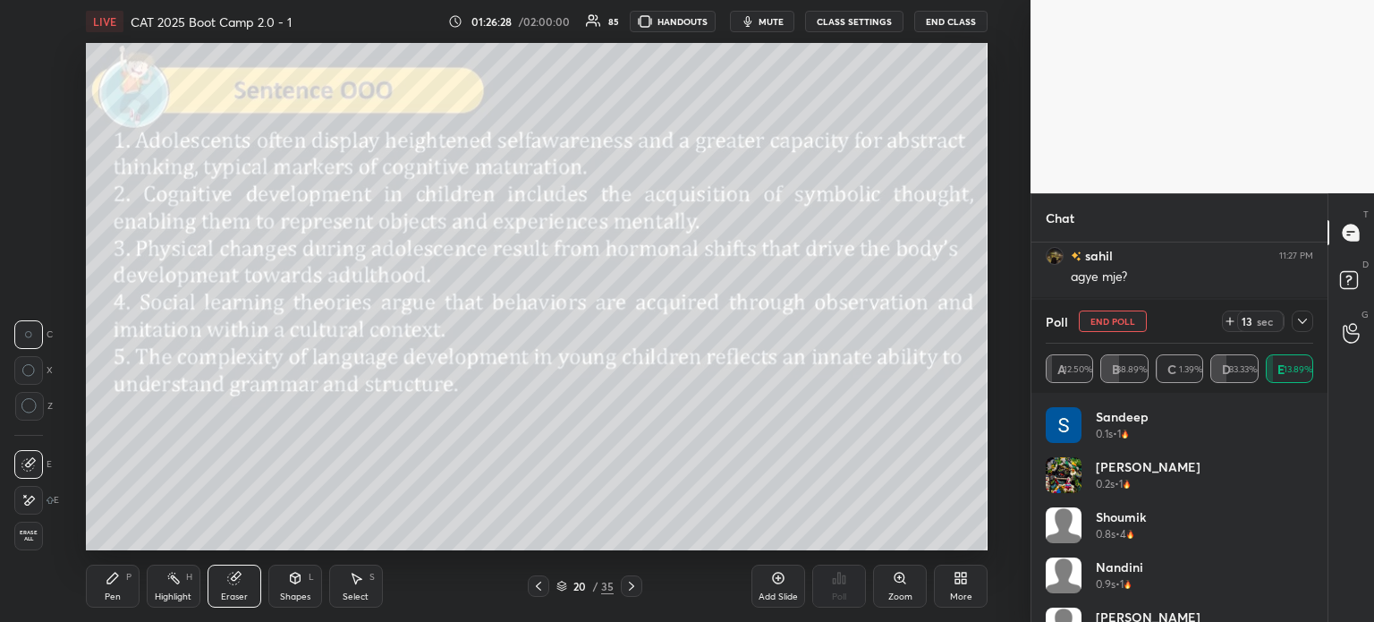
click at [21, 541] on span "Erase all" at bounding box center [28, 536] width 27 height 13
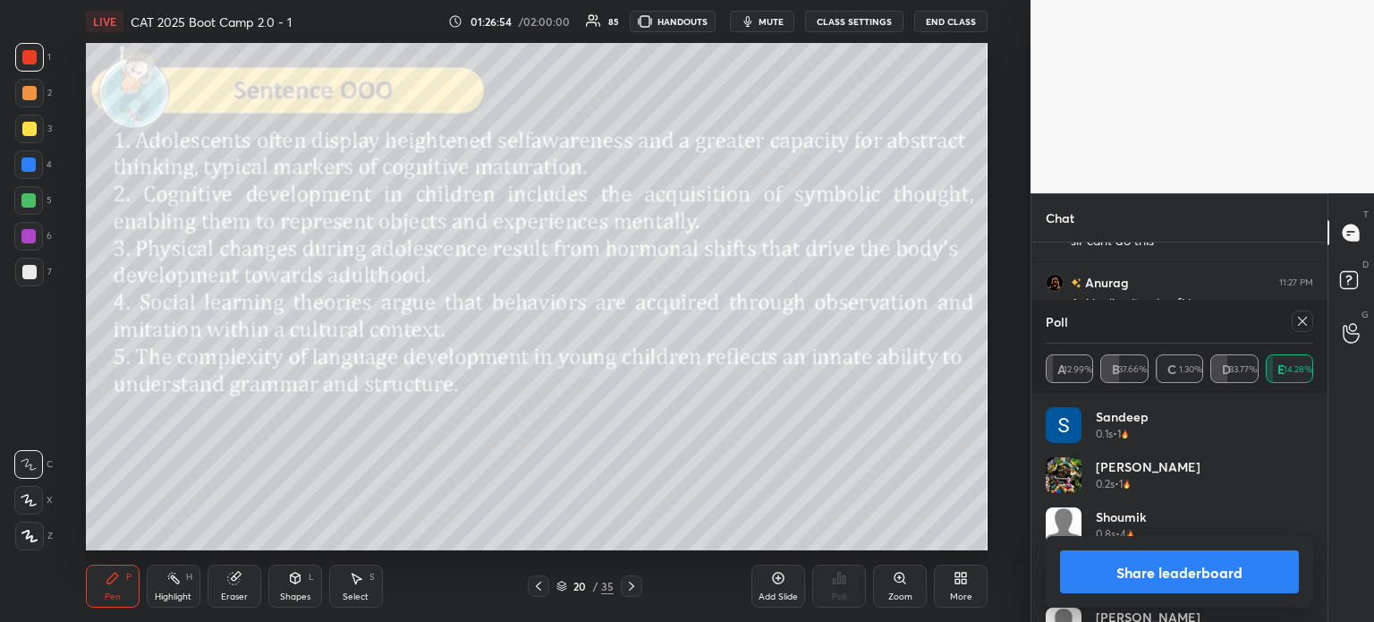
click at [1109, 572] on button "Share leaderboard" at bounding box center [1179, 571] width 239 height 43
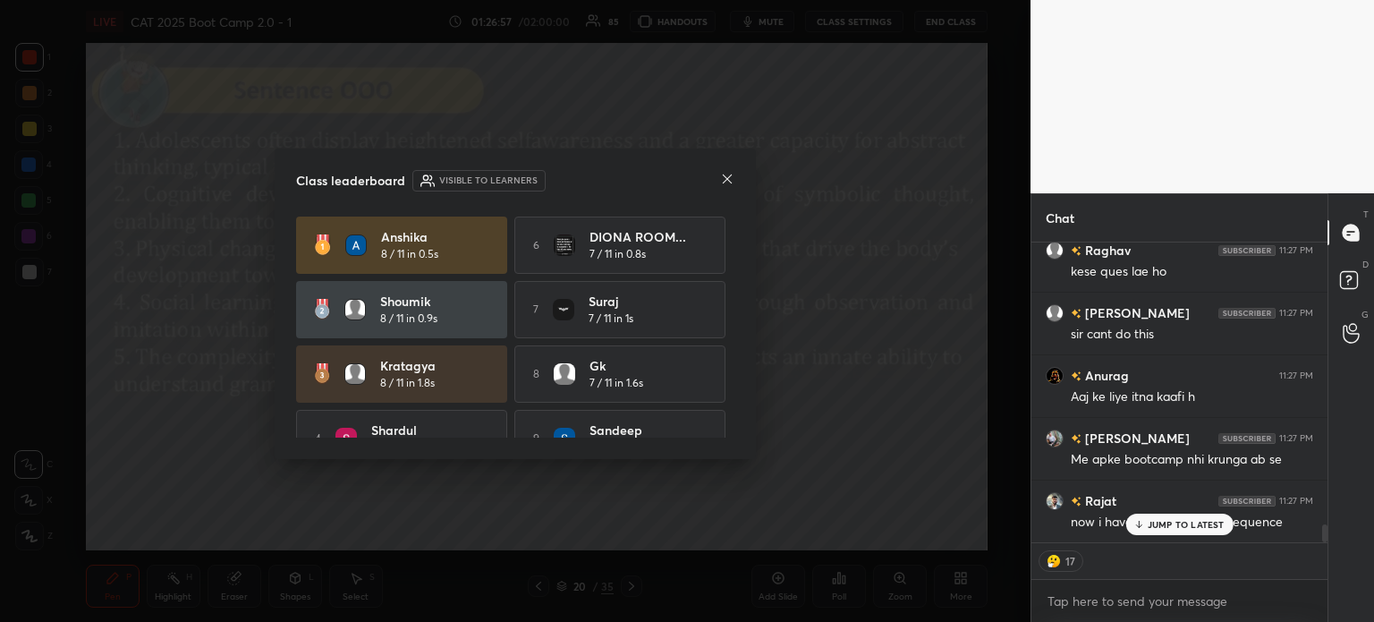
click at [720, 178] on icon at bounding box center [727, 179] width 14 height 14
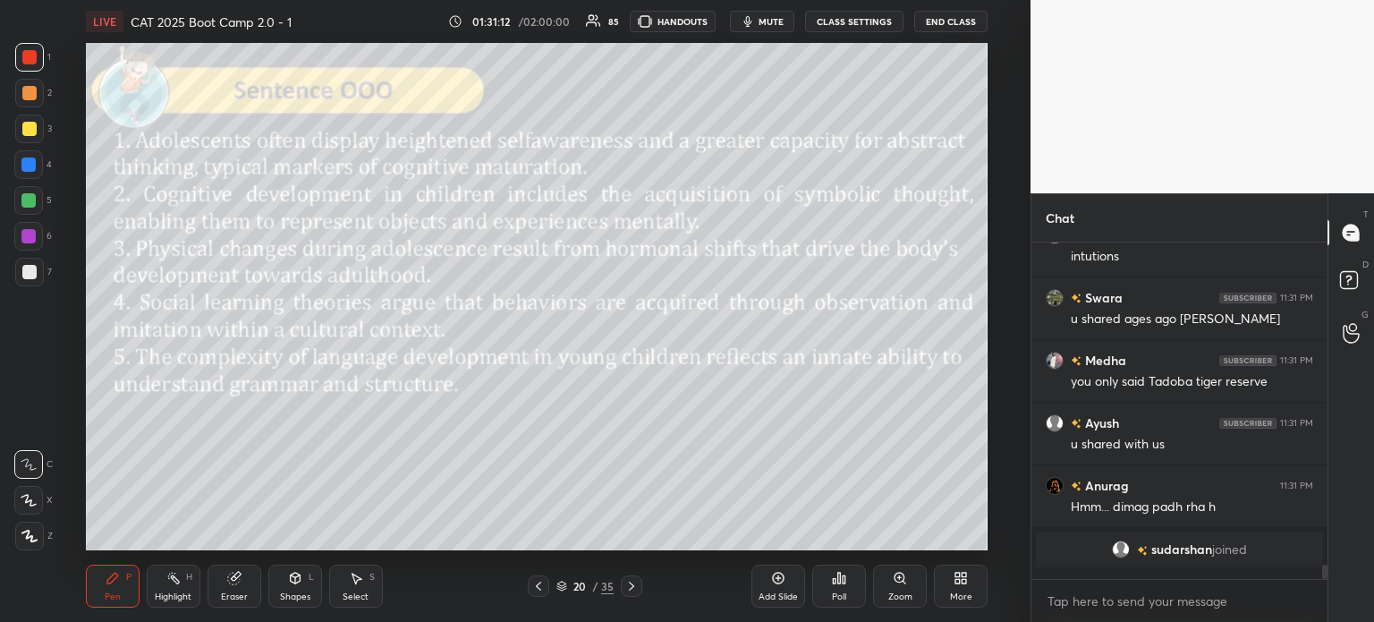
scroll to position [7315, 0]
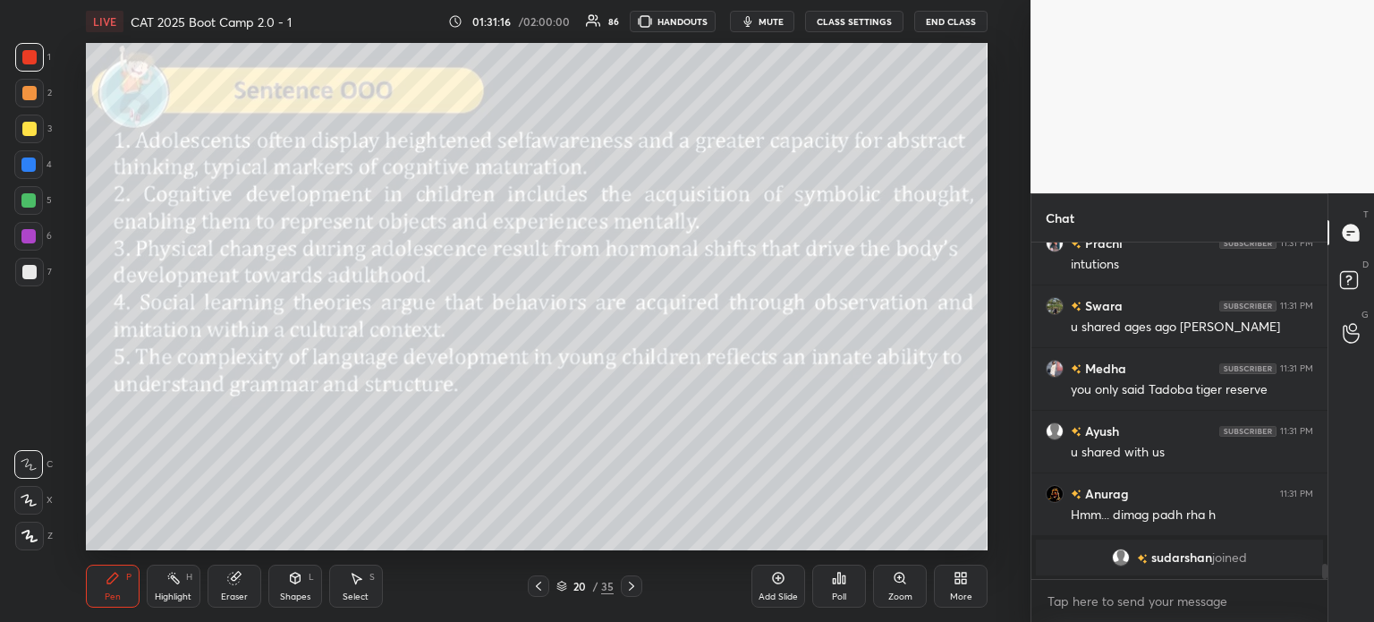
click at [837, 589] on div "Poll" at bounding box center [839, 586] width 54 height 43
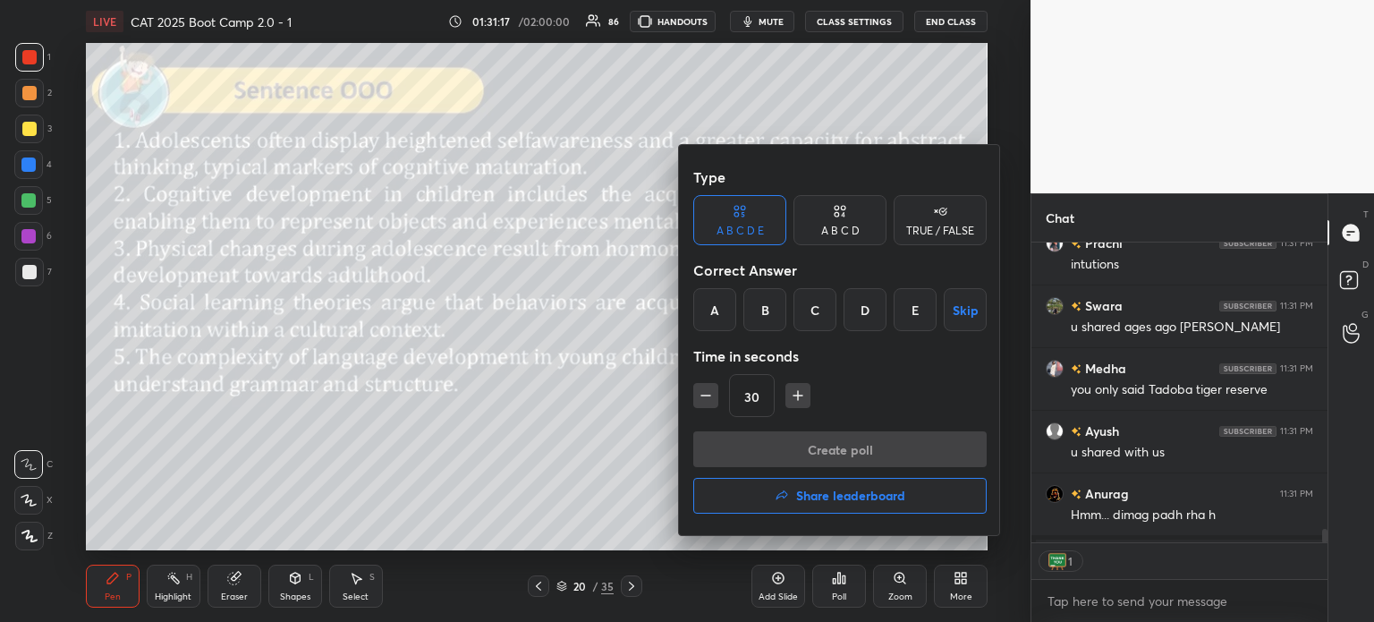
click at [861, 310] on div "D" at bounding box center [865, 309] width 43 height 43
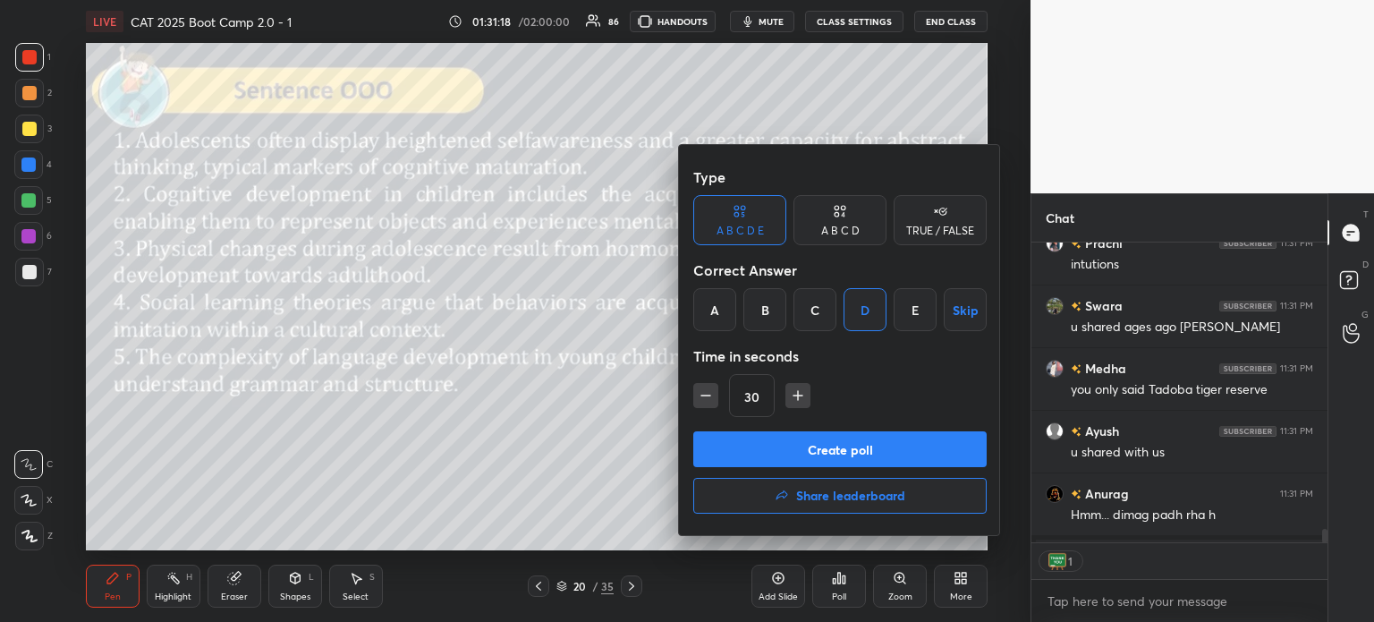
click at [871, 449] on button "Create poll" at bounding box center [839, 449] width 293 height 36
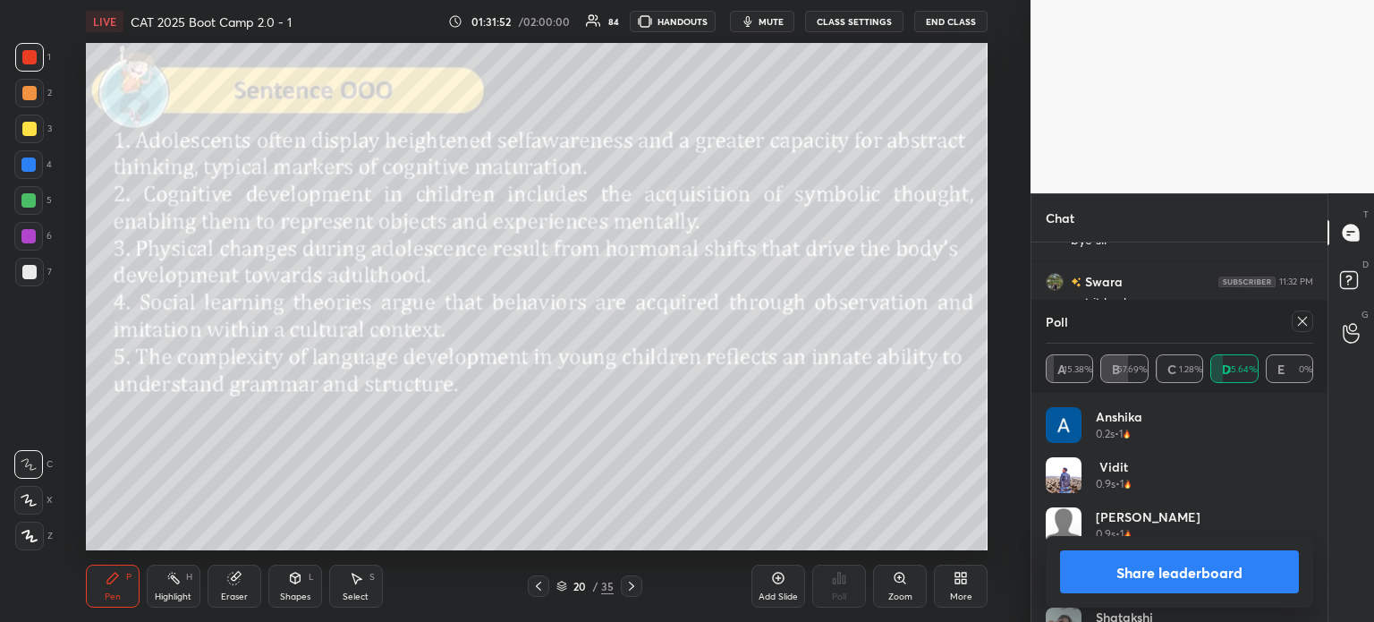
click at [1138, 570] on button "Share leaderboard" at bounding box center [1179, 571] width 239 height 43
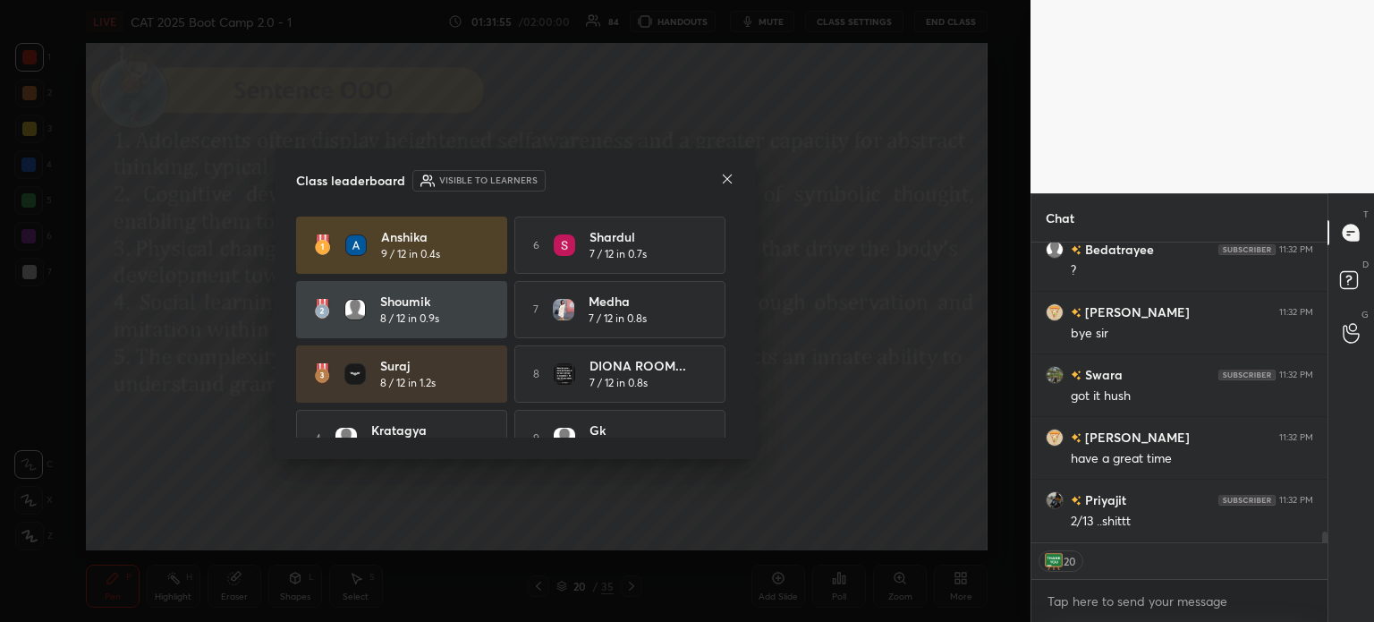
click at [727, 174] on icon at bounding box center [727, 179] width 14 height 14
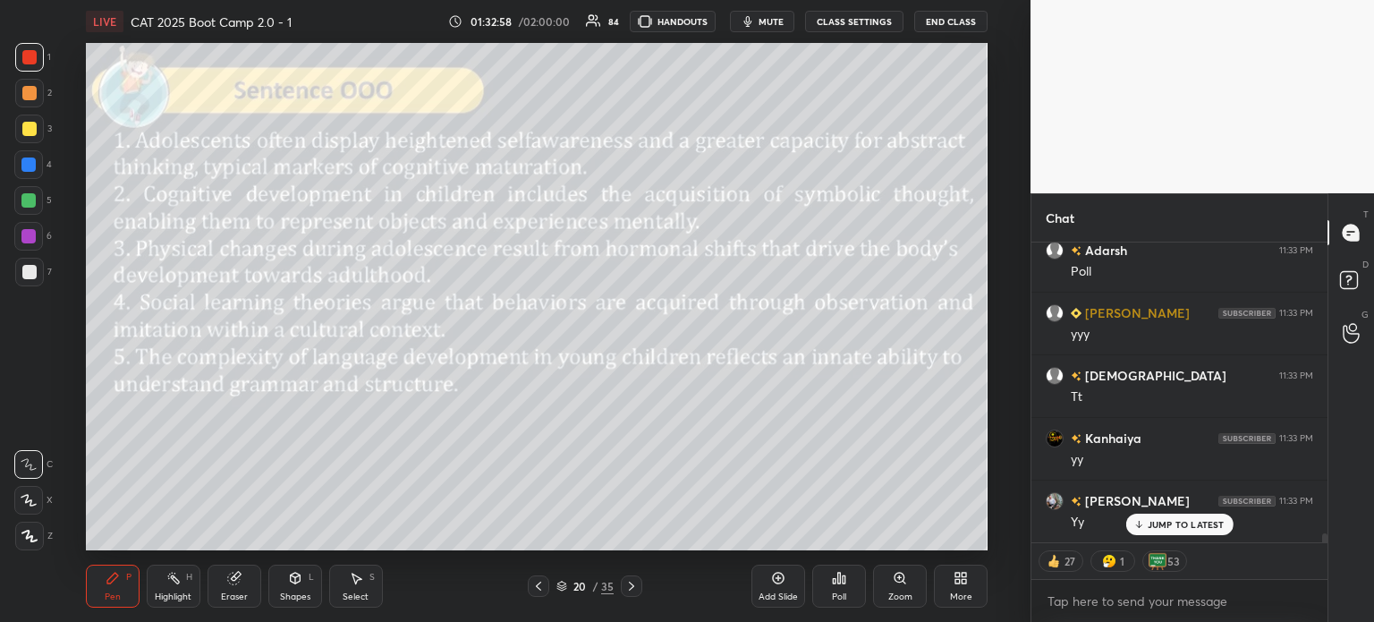
scroll to position [10199, 0]
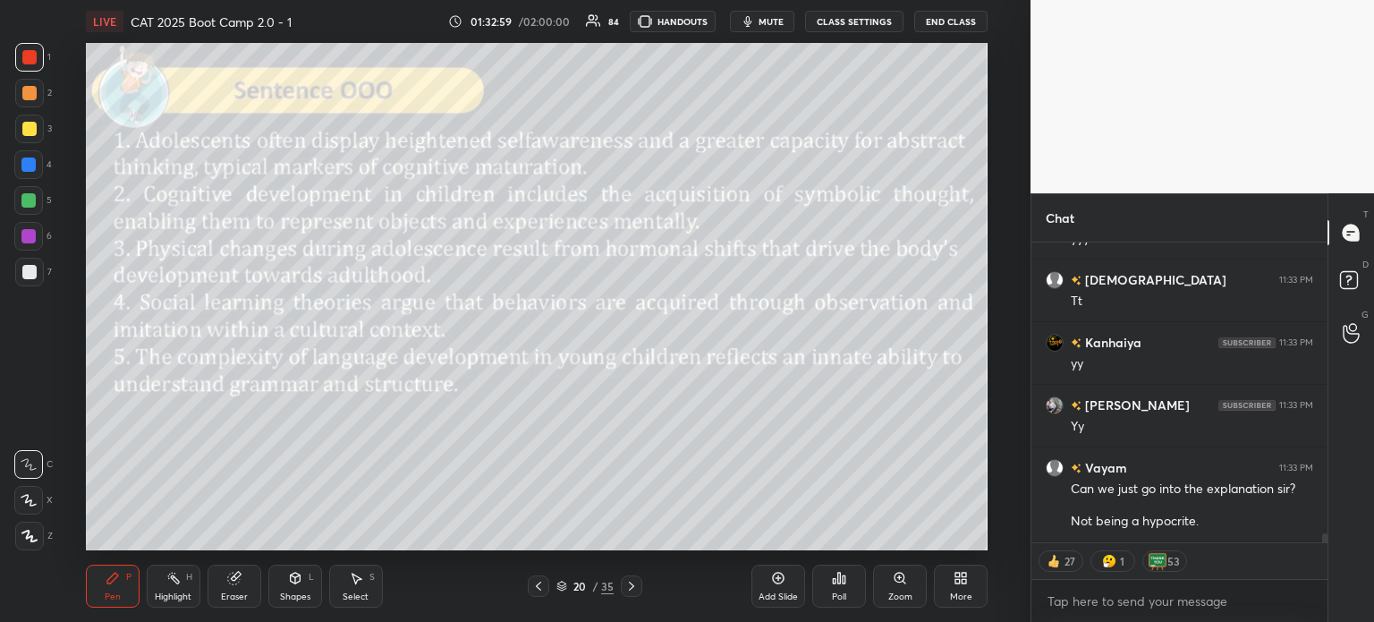
click at [834, 582] on icon at bounding box center [835, 581] width 3 height 4
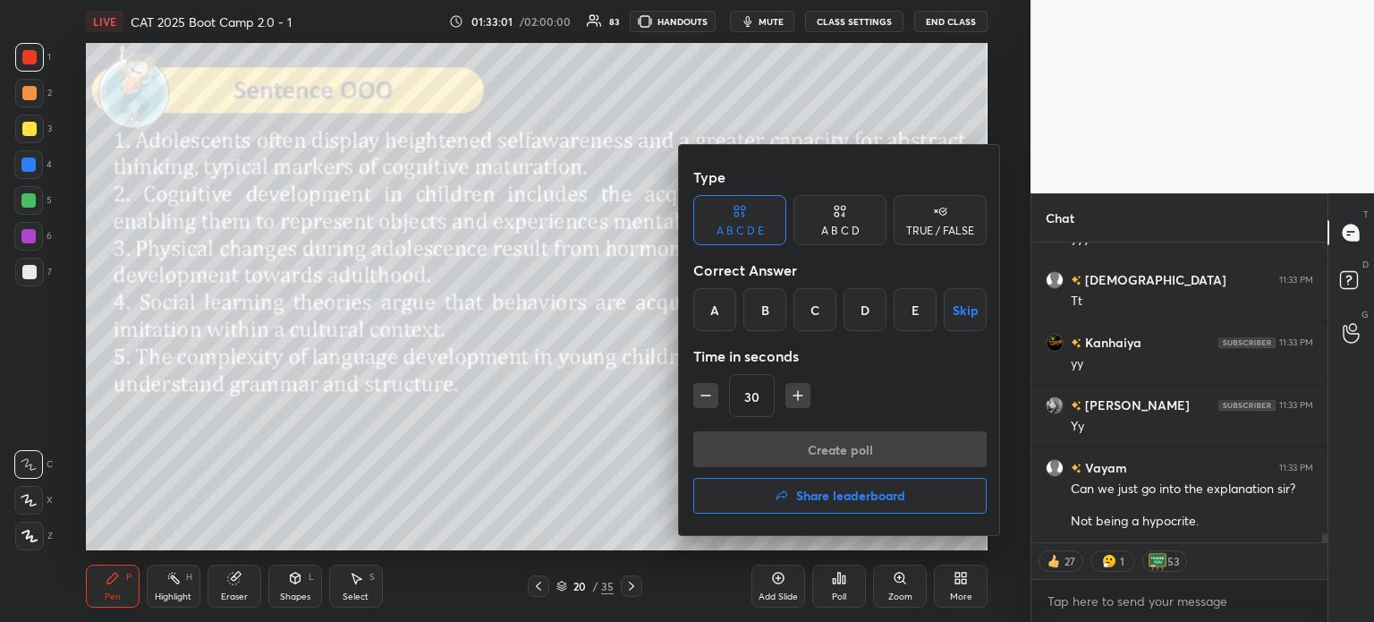
click at [762, 302] on div "B" at bounding box center [765, 309] width 43 height 43
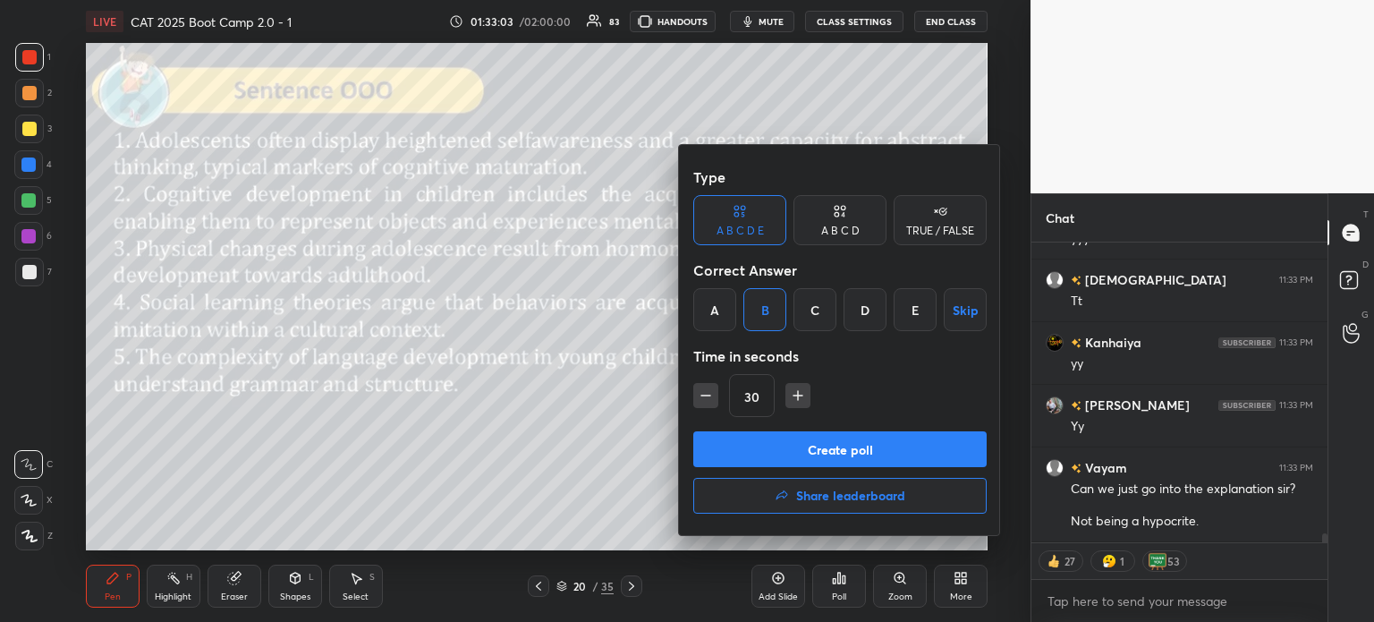
click at [905, 449] on button "Create poll" at bounding box center [839, 449] width 293 height 36
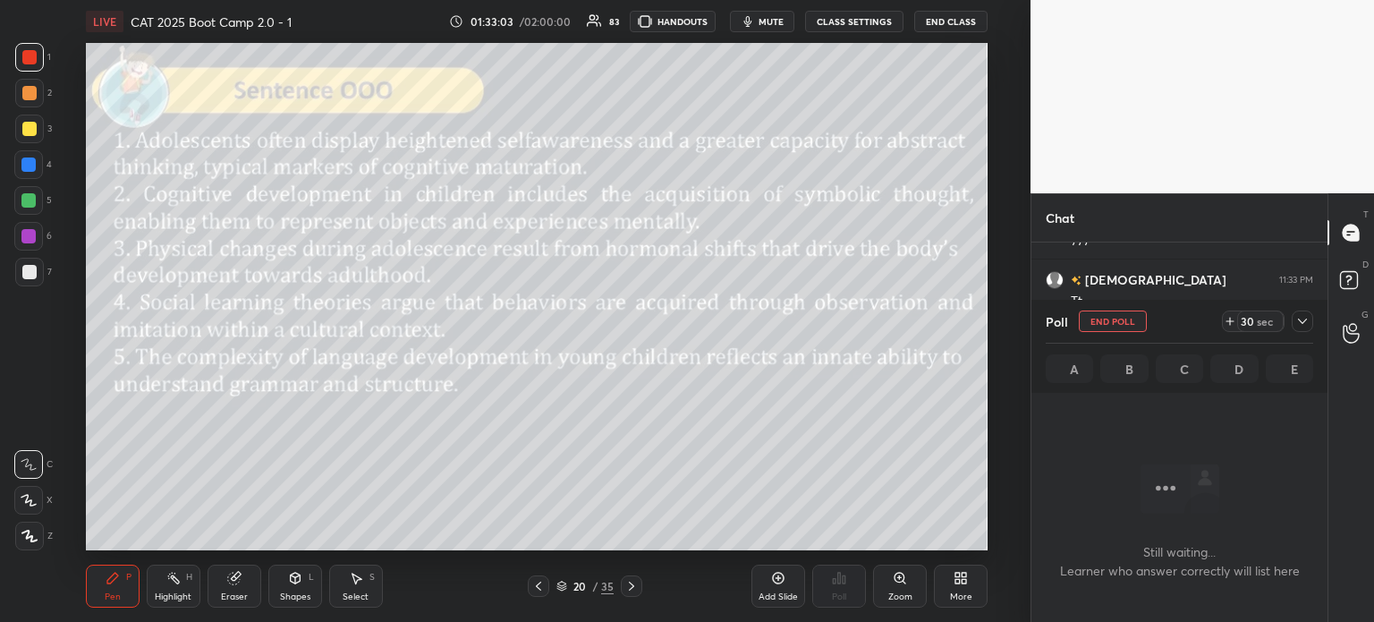
scroll to position [6, 5]
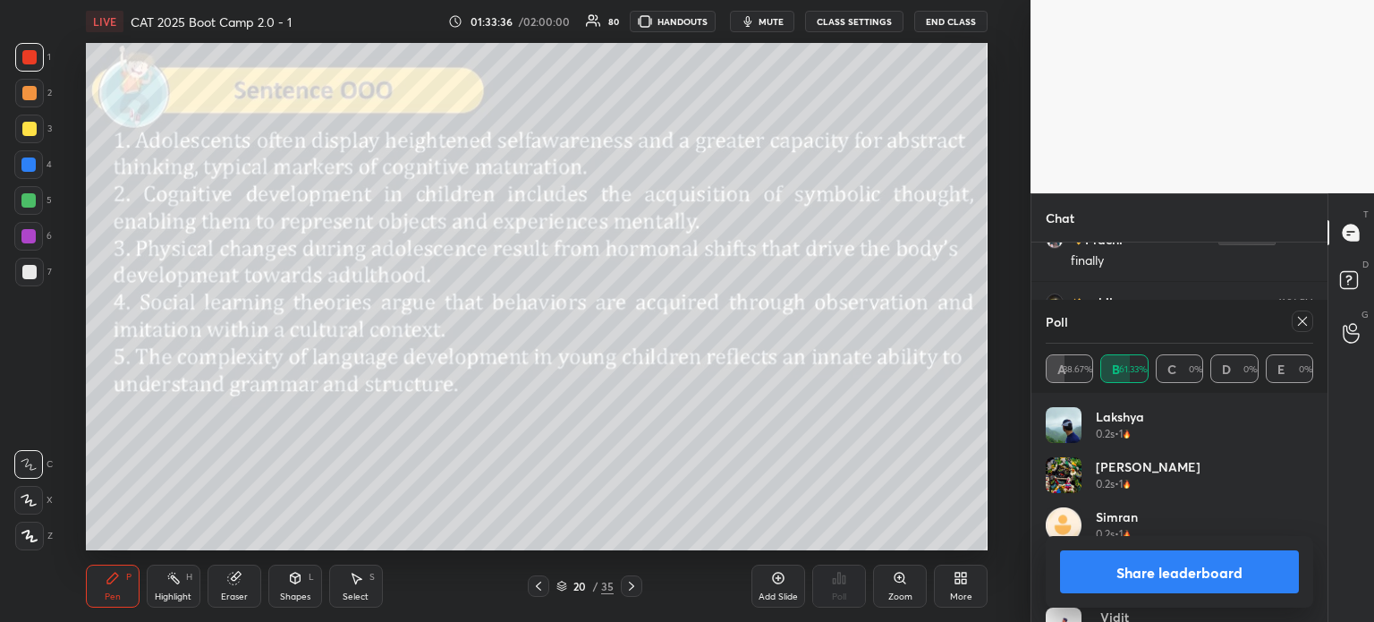
click at [1135, 566] on button "Share leaderboard" at bounding box center [1179, 571] width 239 height 43
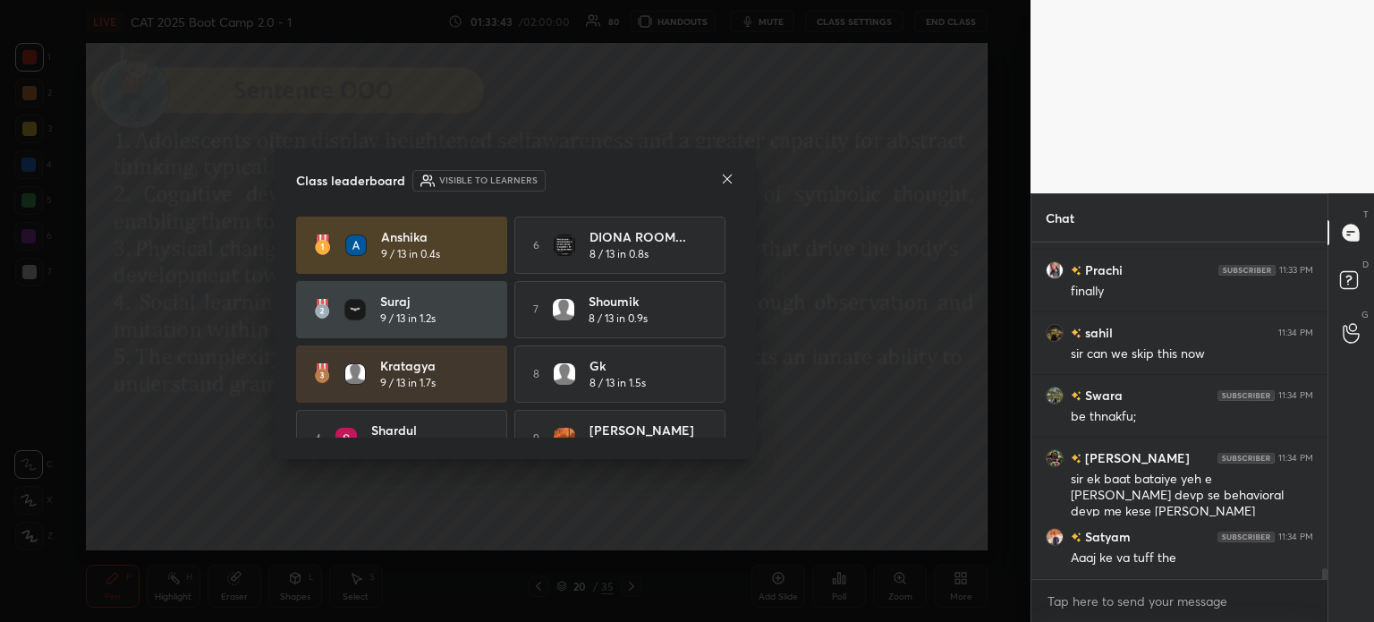
click at [730, 179] on icon at bounding box center [727, 179] width 14 height 14
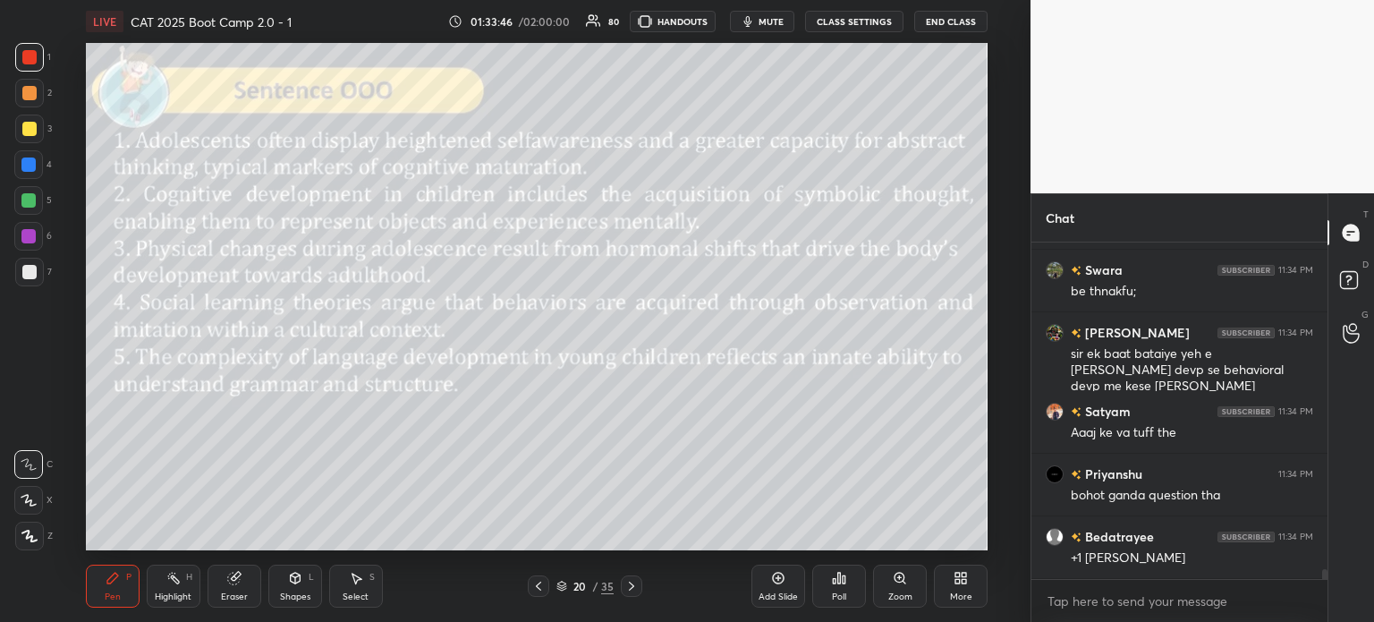
click at [225, 586] on div "Eraser" at bounding box center [235, 586] width 54 height 43
click at [30, 532] on span "Erase all" at bounding box center [28, 536] width 27 height 13
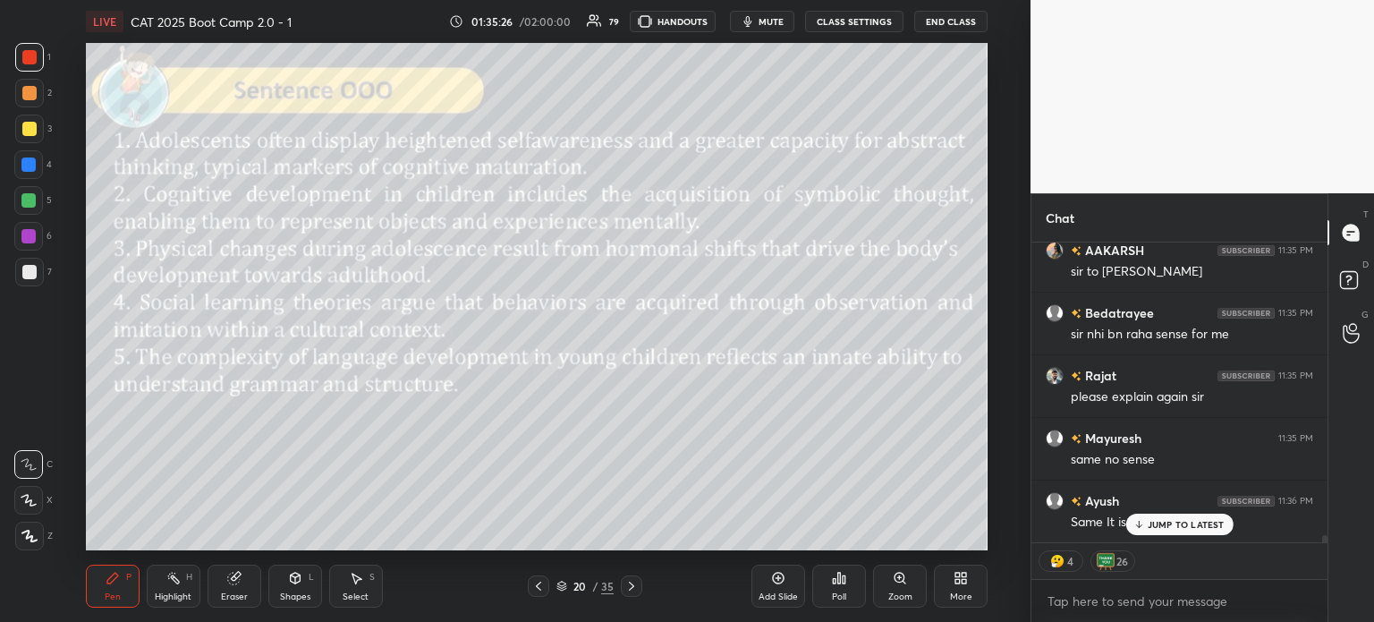
scroll to position [11595, 0]
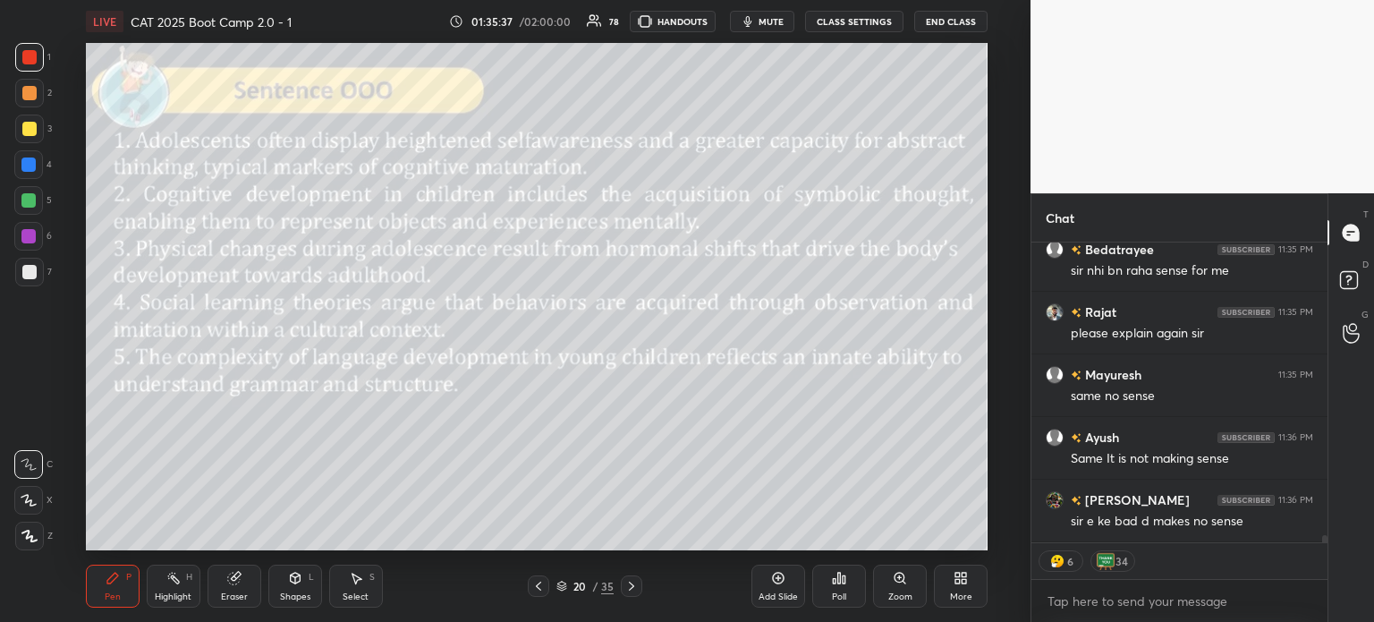
click at [231, 596] on div "Eraser" at bounding box center [234, 596] width 27 height 9
click at [32, 533] on span "Erase all" at bounding box center [28, 536] width 27 height 13
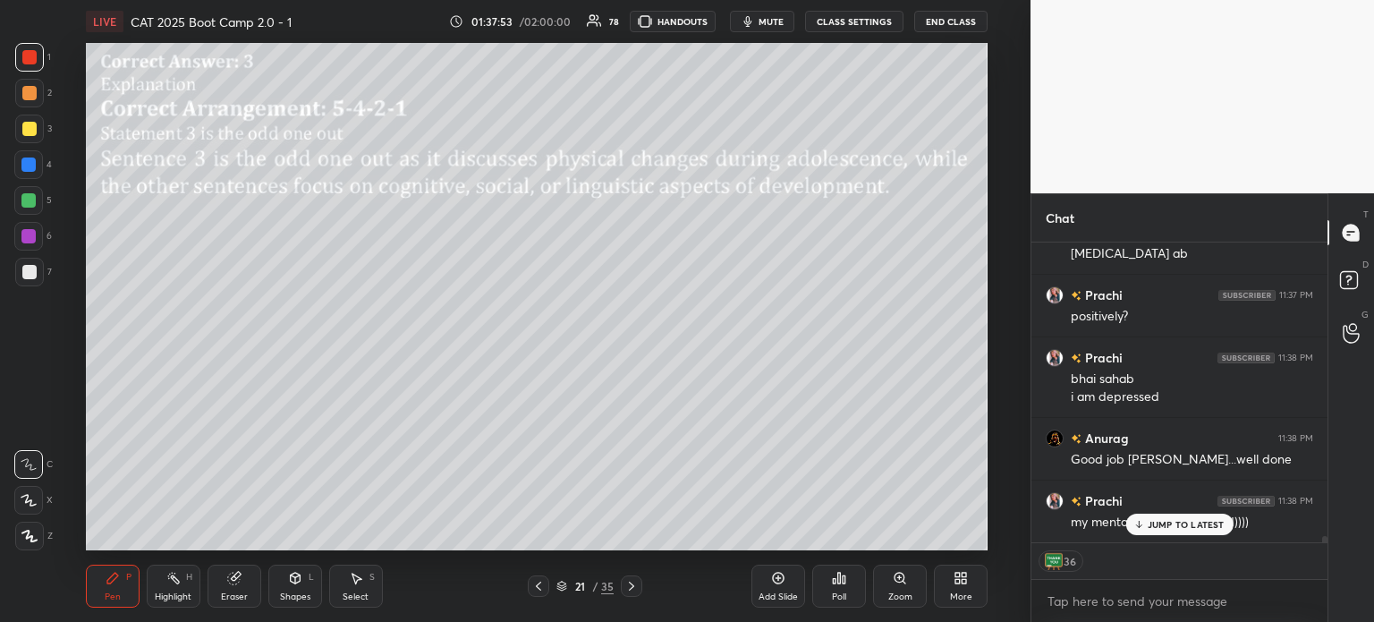
scroll to position [13353, 0]
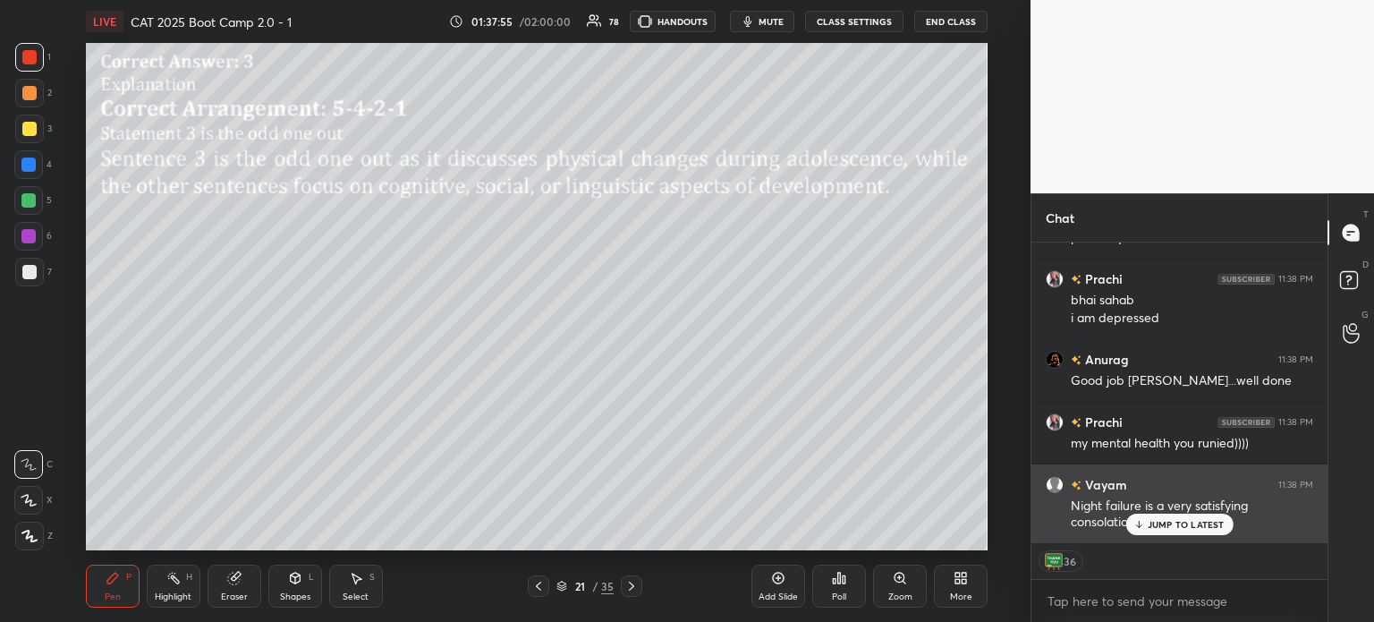
click at [1189, 521] on p "JUMP TO LATEST" at bounding box center [1186, 524] width 77 height 11
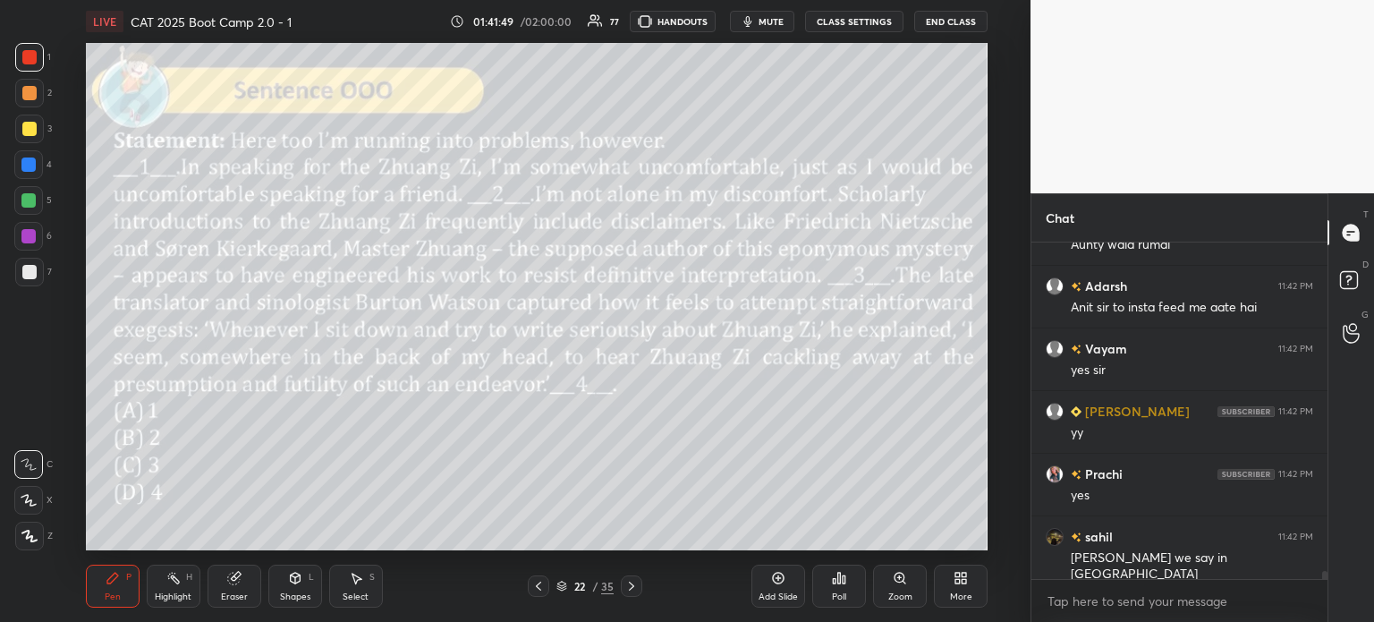
scroll to position [13074, 0]
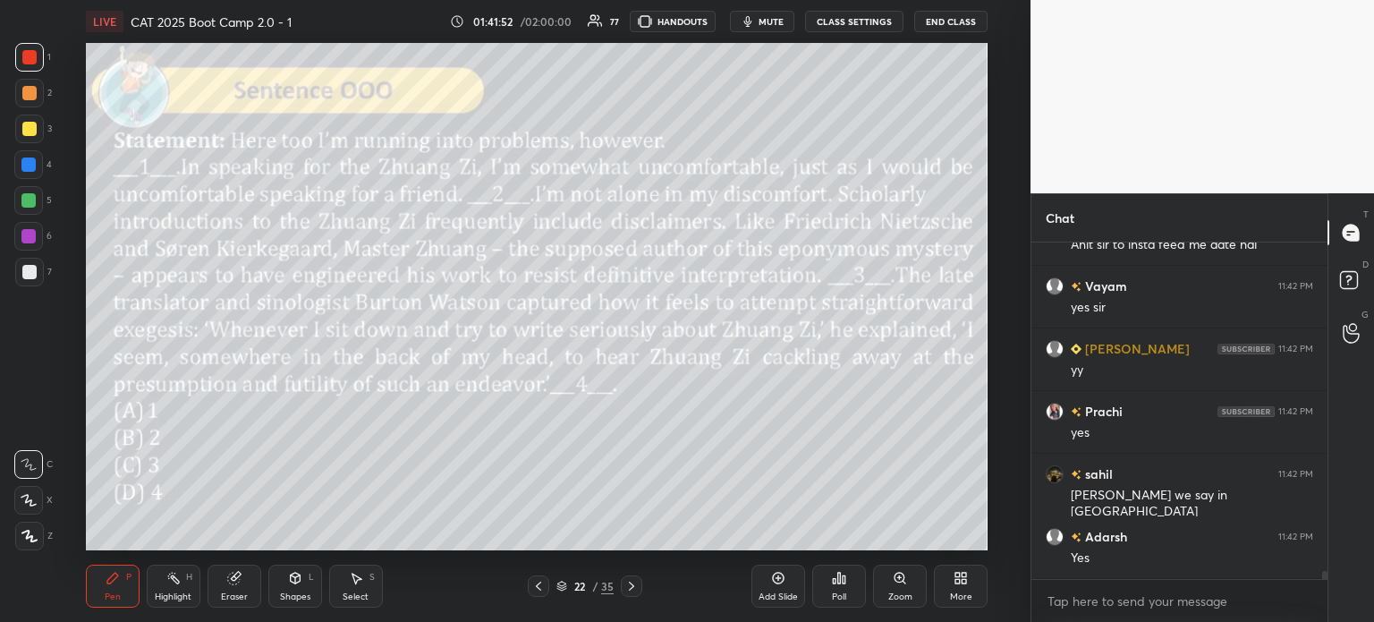
click at [841, 580] on icon at bounding box center [839, 578] width 3 height 11
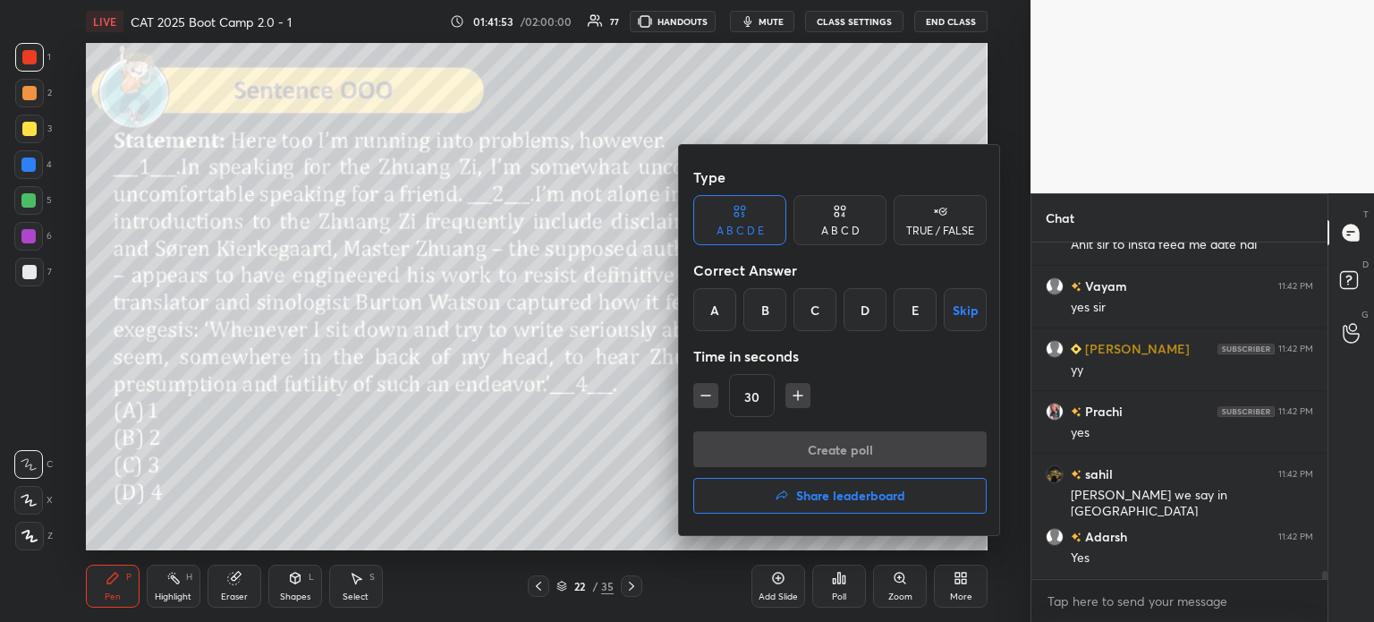
click at [827, 222] on div "A B C D" at bounding box center [840, 220] width 93 height 50
click at [719, 314] on div "A" at bounding box center [719, 309] width 53 height 43
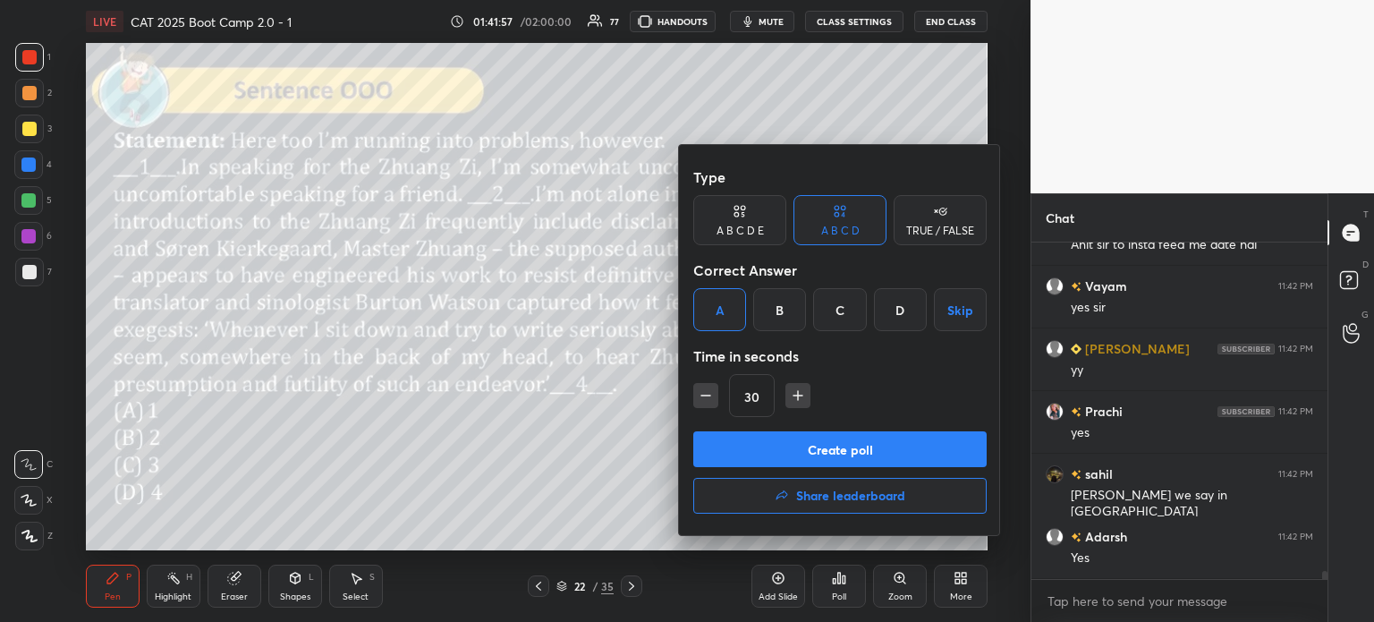
click at [911, 450] on button "Create poll" at bounding box center [839, 449] width 293 height 36
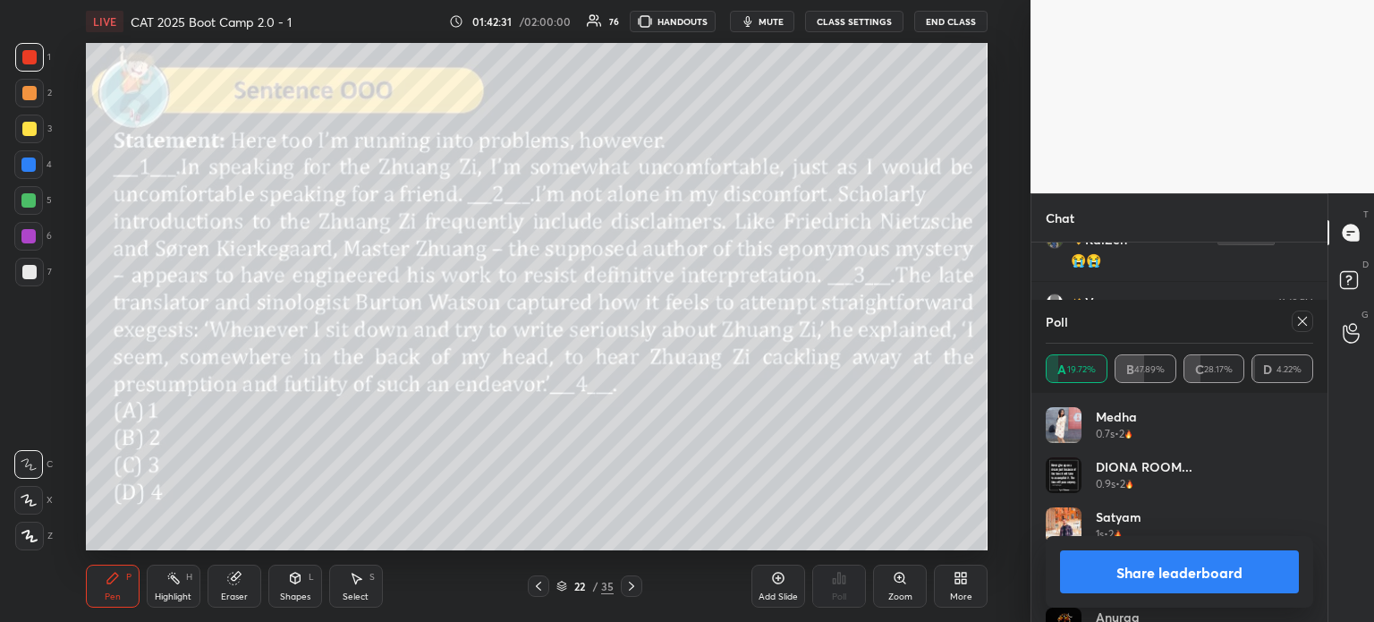
scroll to position [13702, 0]
click at [1122, 565] on button "Share leaderboard" at bounding box center [1179, 571] width 239 height 43
type textarea "x"
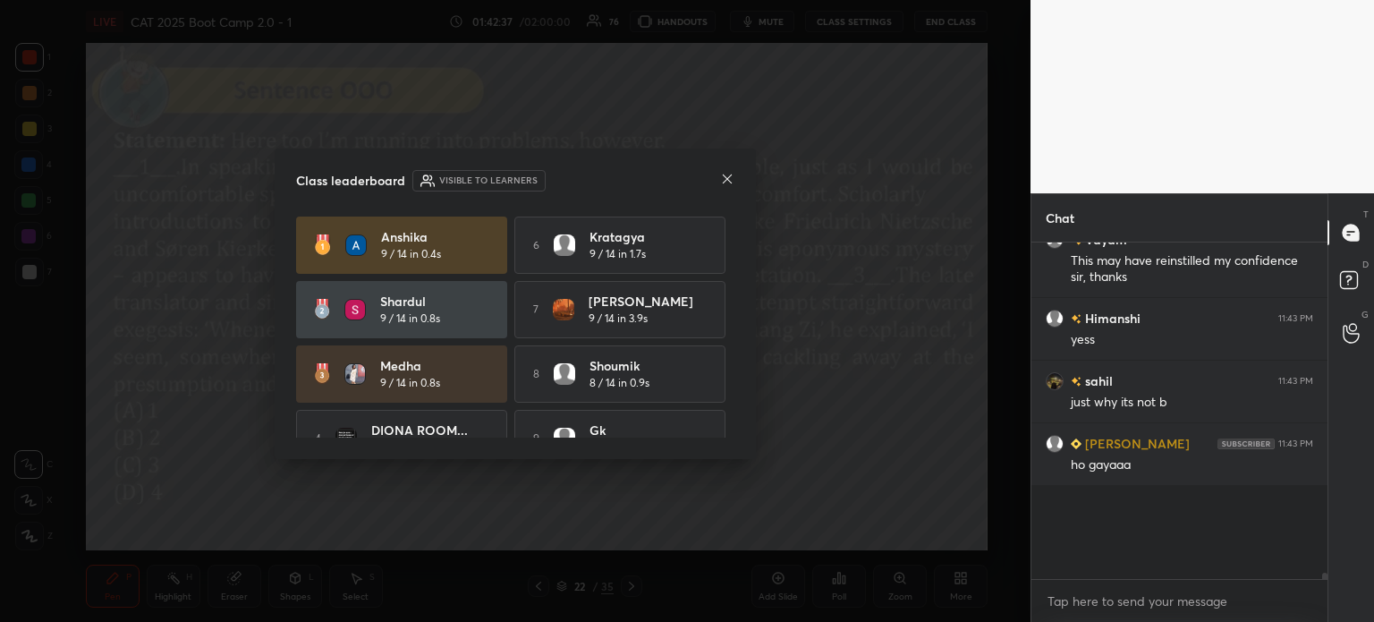
scroll to position [345, 291]
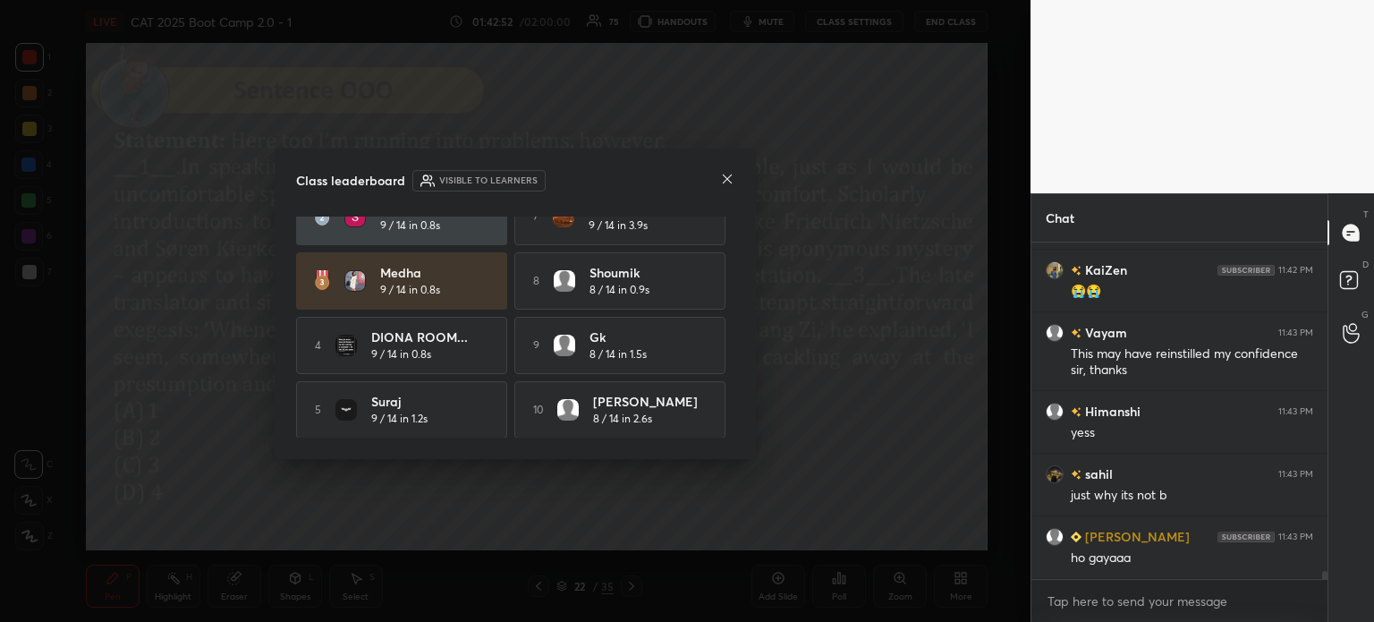
click at [497, 275] on div "Medha 9 / 14 in 0.8s" at bounding box center [401, 280] width 211 height 57
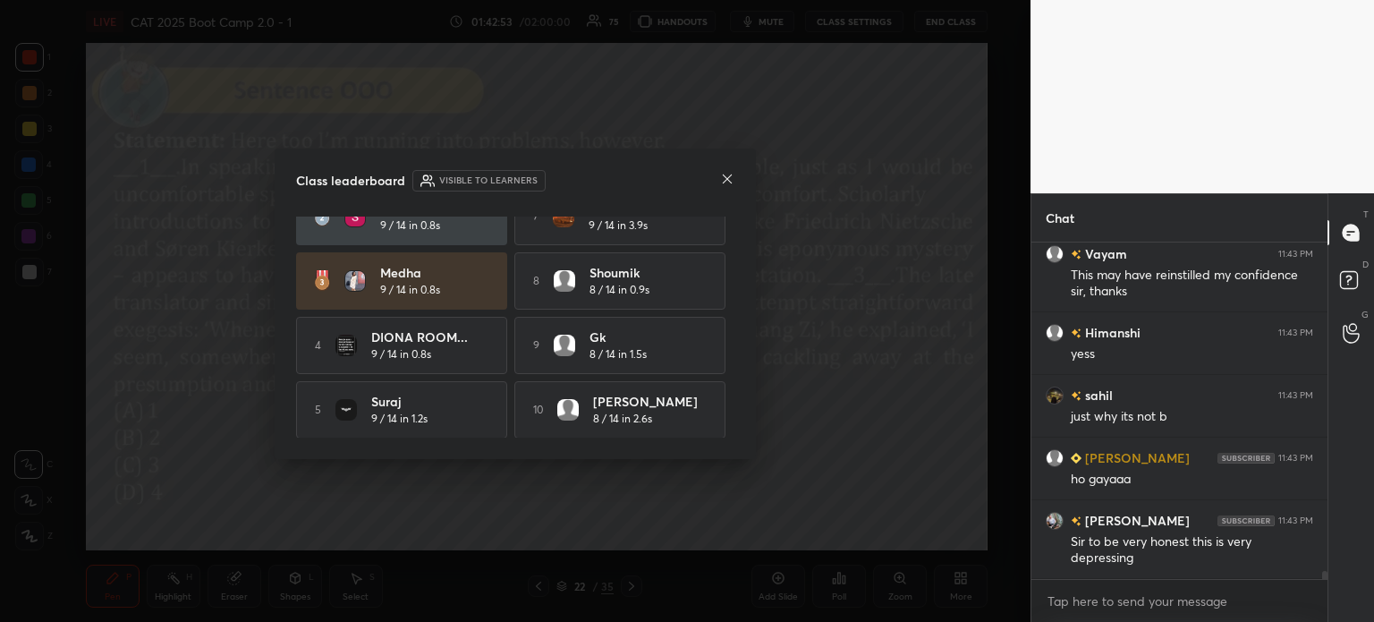
click at [726, 177] on icon at bounding box center [727, 178] width 9 height 9
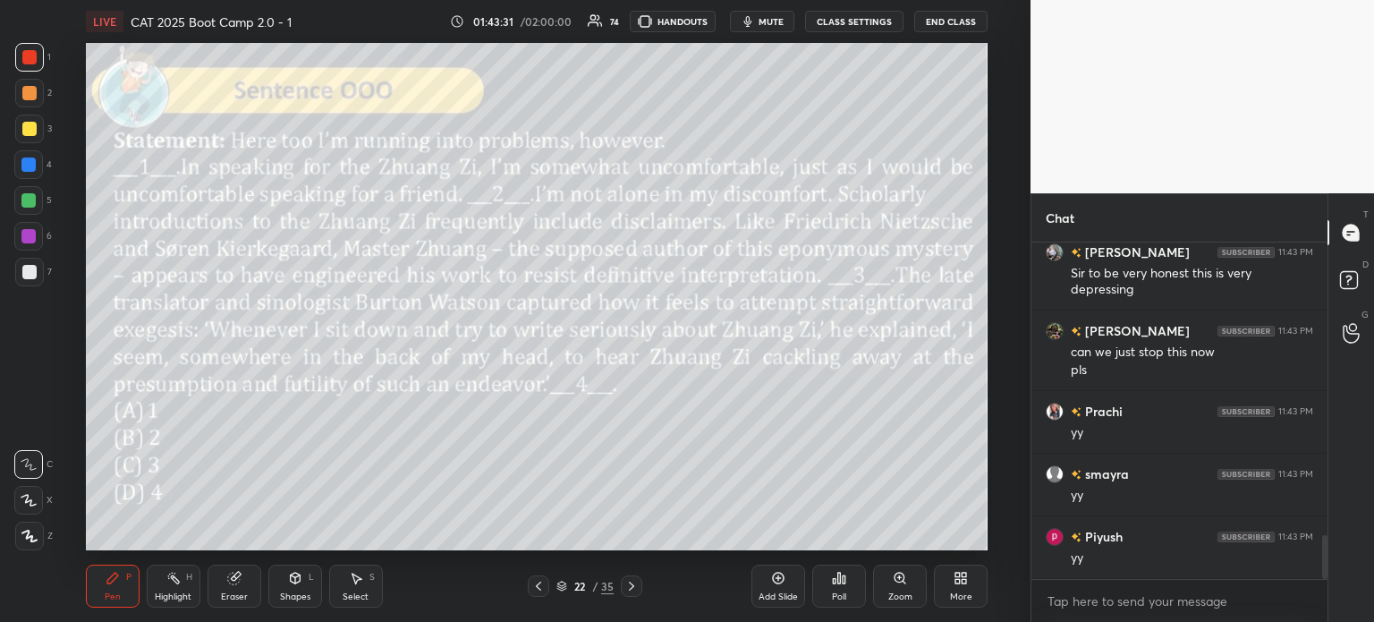
scroll to position [2326, 0]
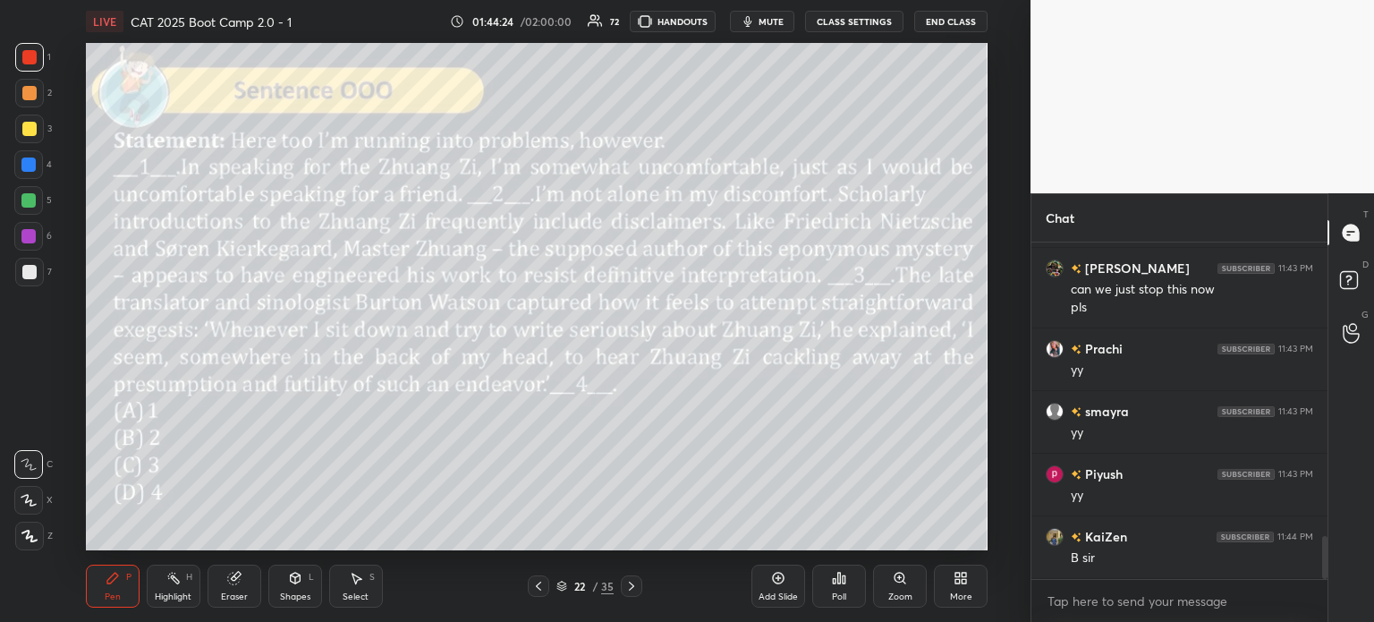
click at [227, 576] on icon at bounding box center [234, 578] width 14 height 14
click at [23, 528] on div "Erase all" at bounding box center [28, 536] width 29 height 29
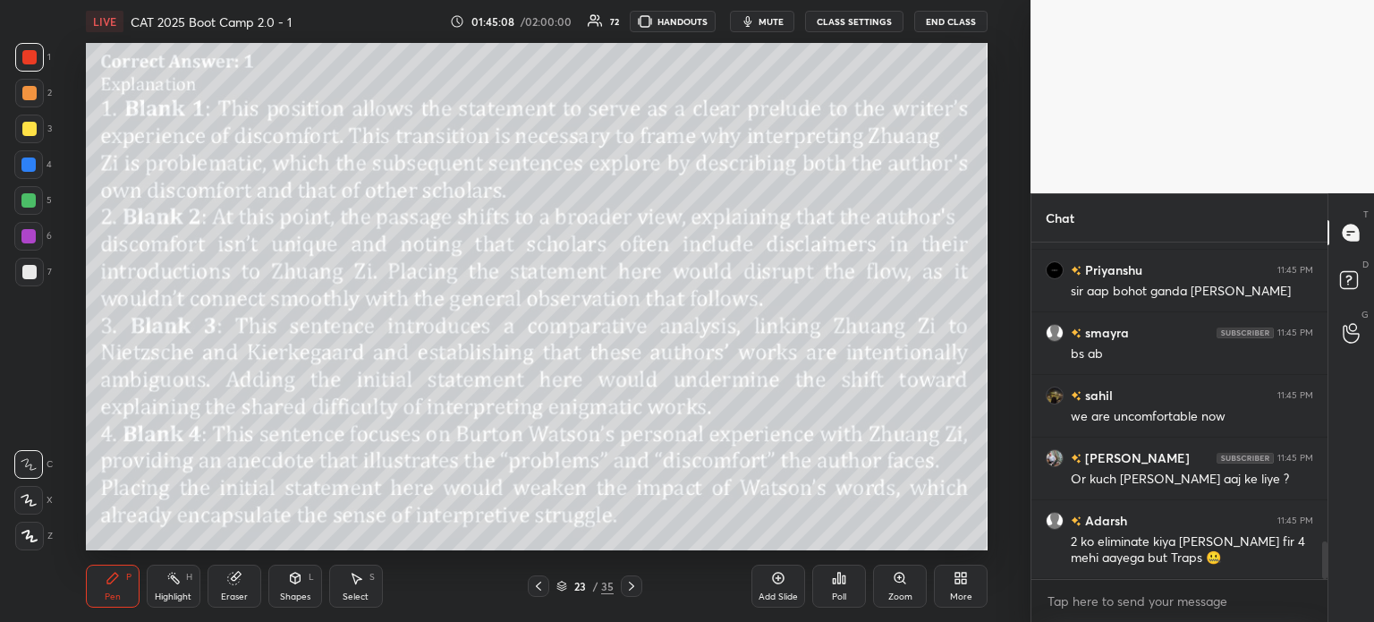
scroll to position [2718, 0]
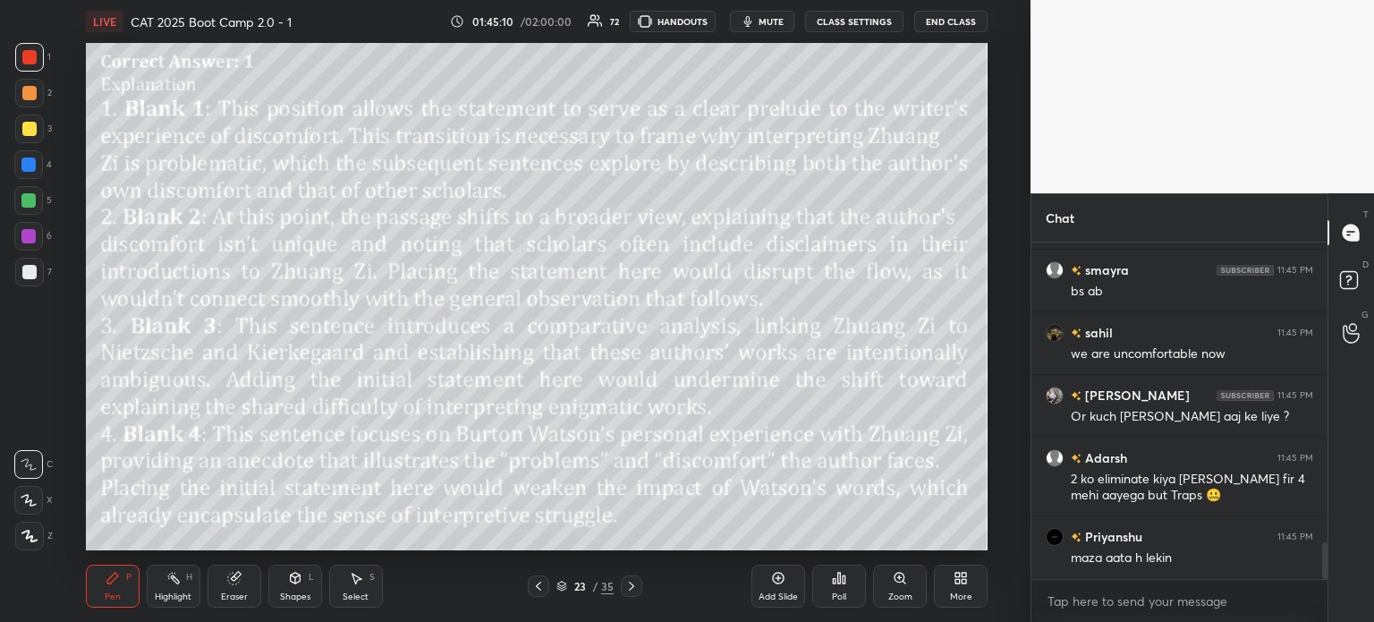
click at [580, 590] on div "23" at bounding box center [580, 586] width 18 height 11
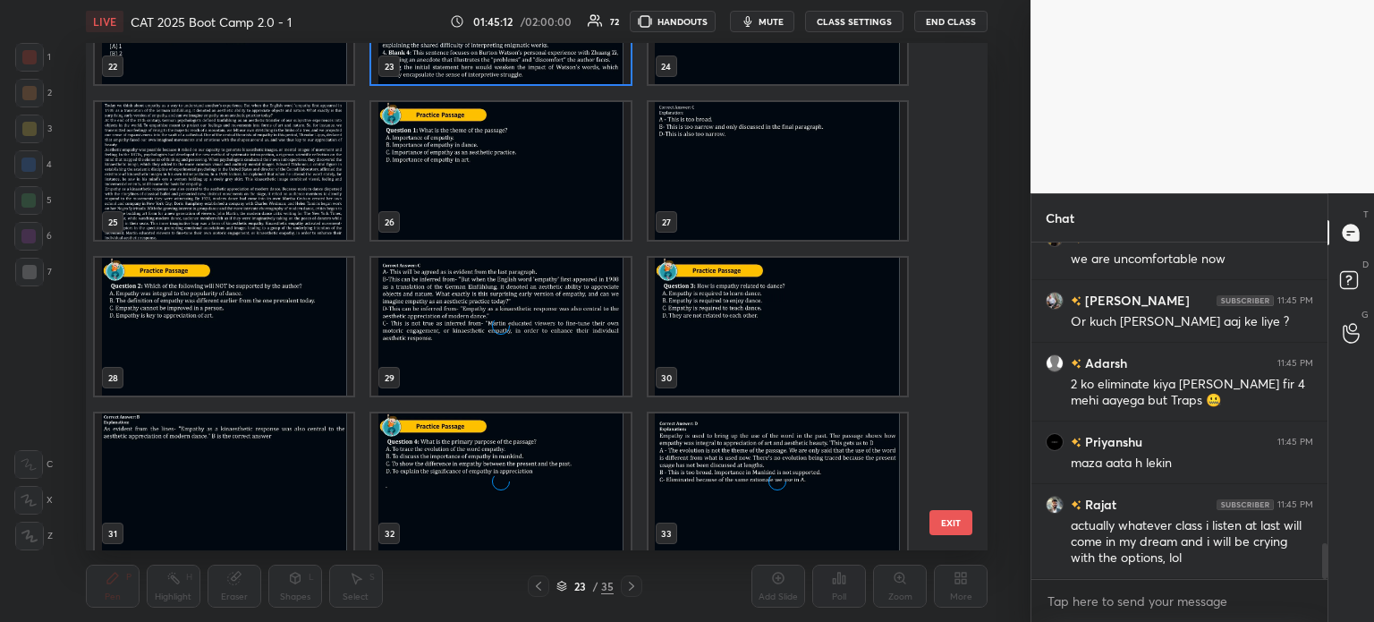
scroll to position [1360, 0]
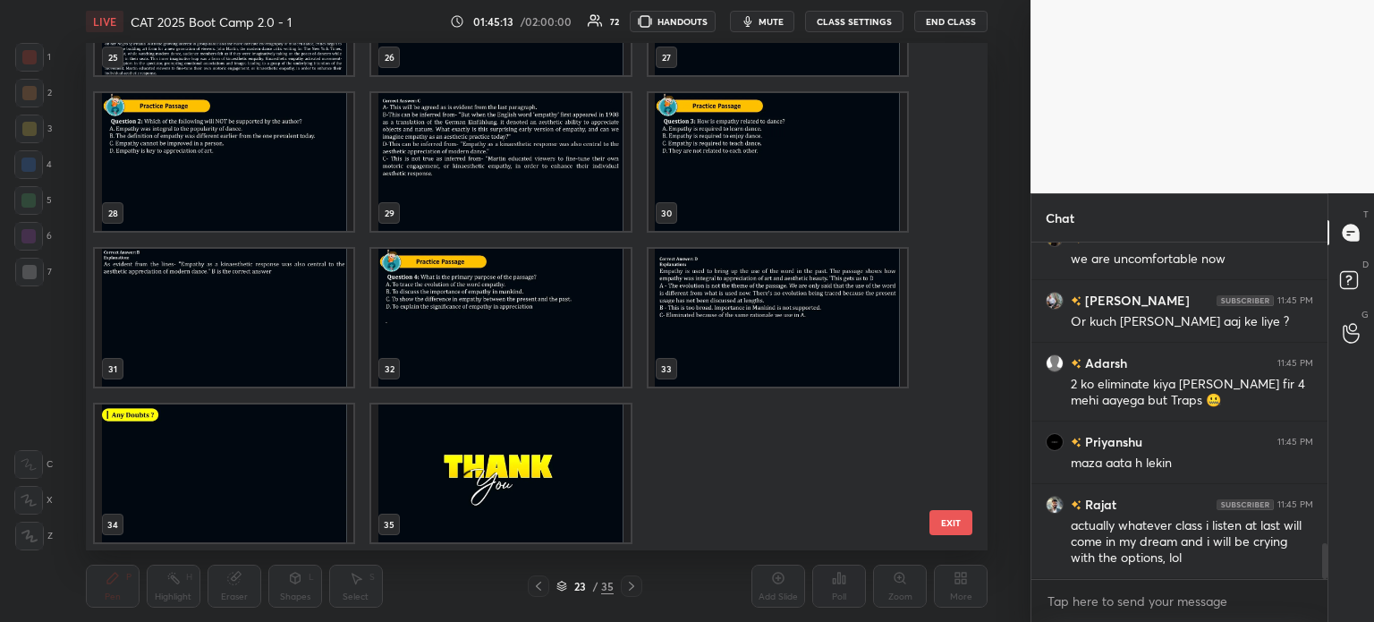
click at [266, 464] on img "grid" at bounding box center [224, 473] width 259 height 138
click at [282, 453] on img "grid" at bounding box center [224, 473] width 259 height 138
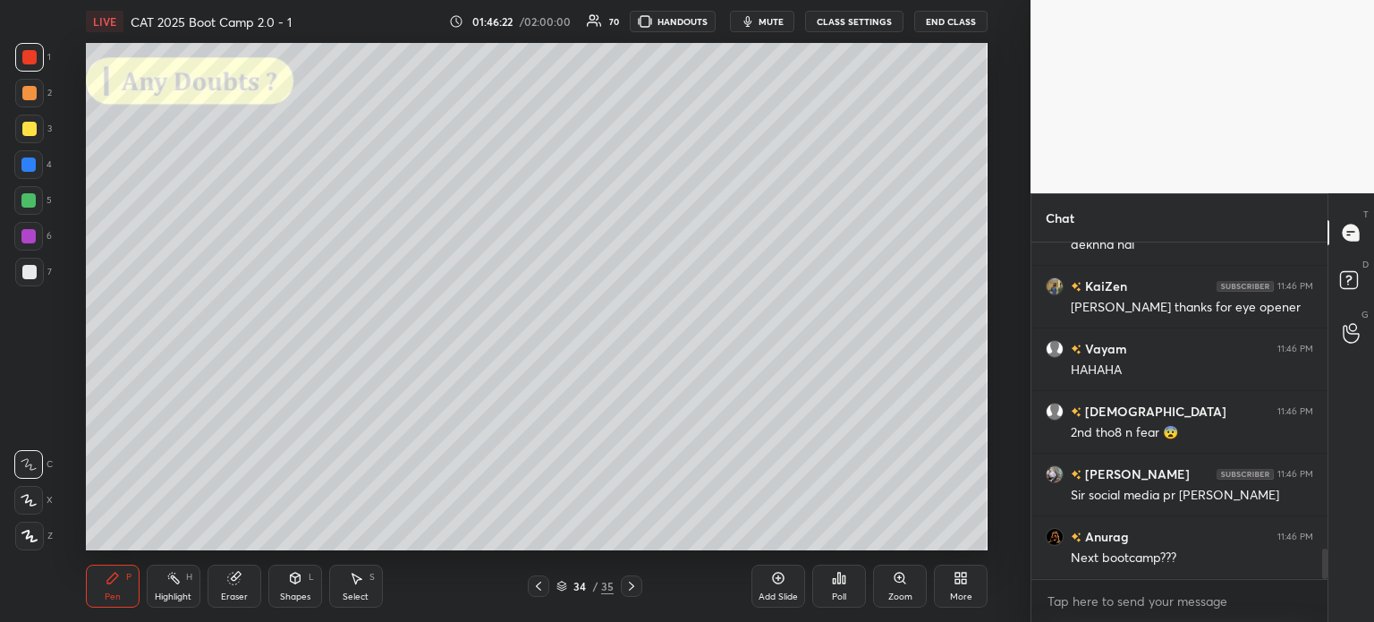
scroll to position [3472, 0]
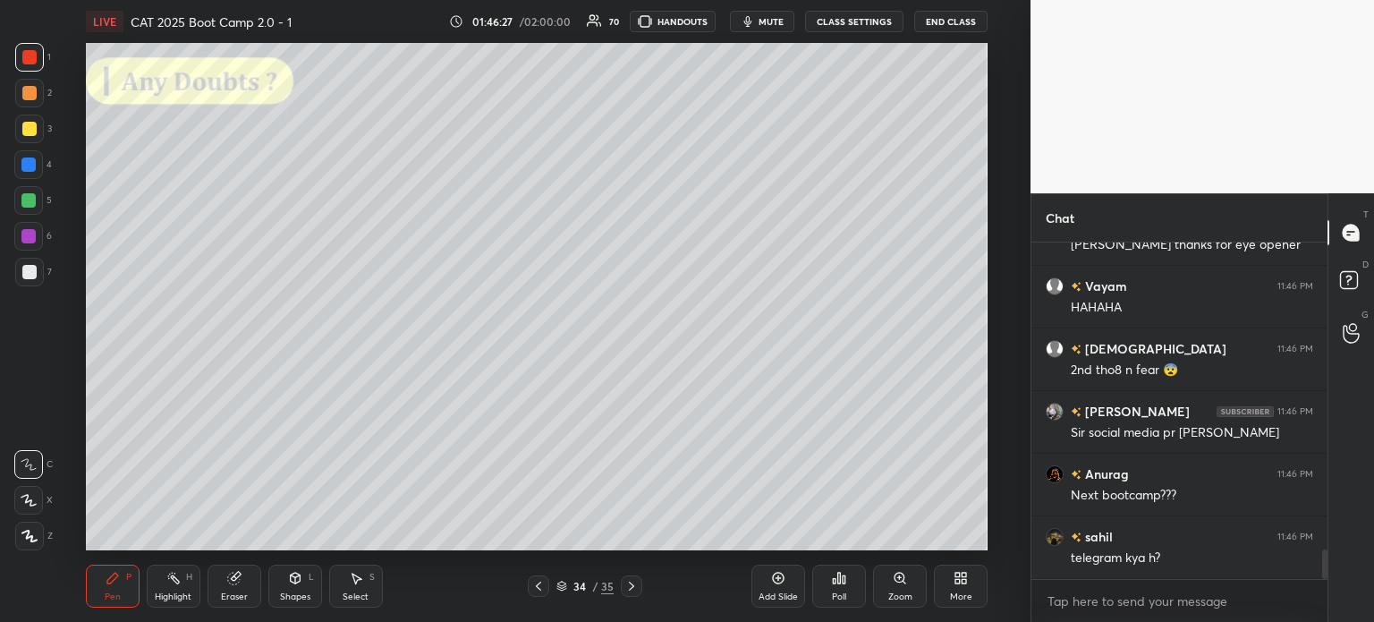
click at [772, 576] on icon at bounding box center [778, 578] width 14 height 14
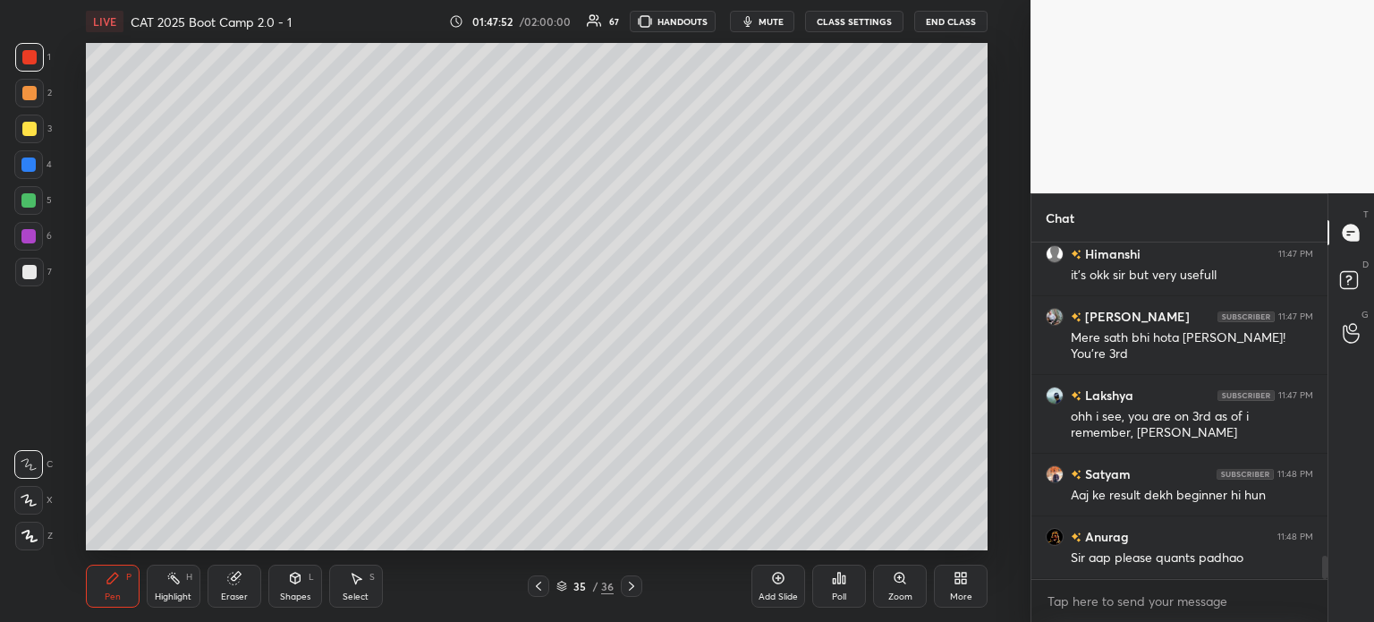
scroll to position [4526, 0]
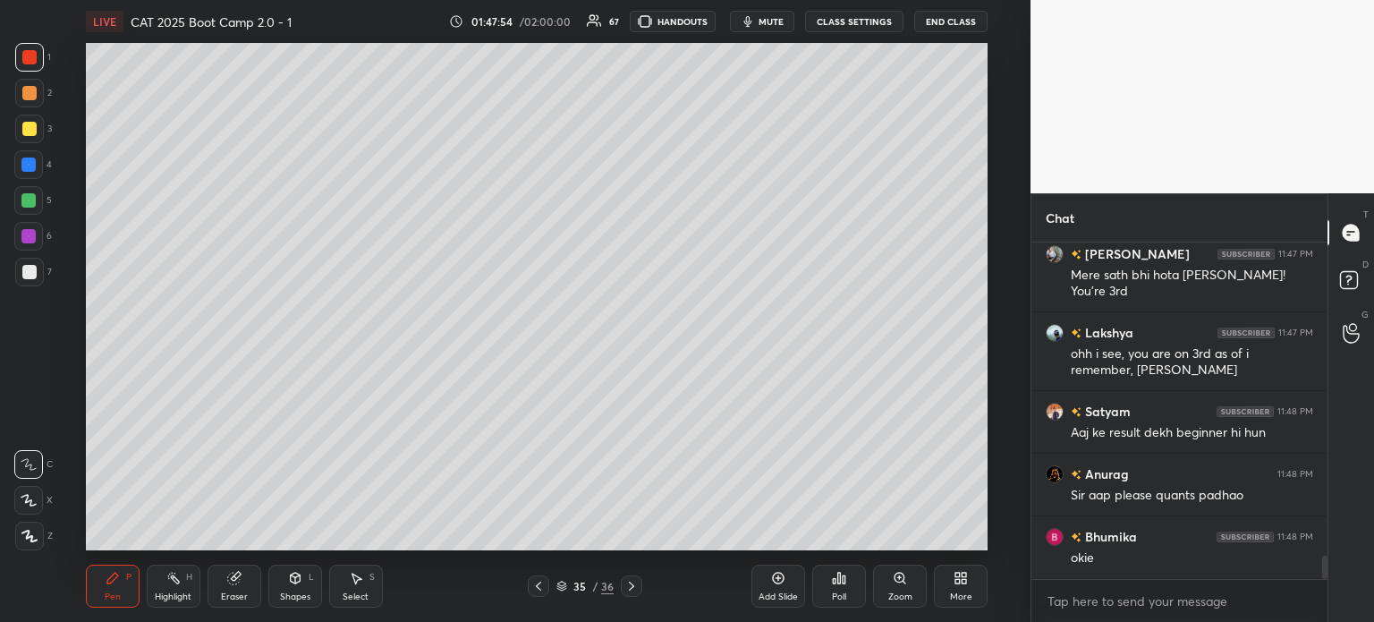
click at [836, 586] on div "Poll" at bounding box center [839, 586] width 54 height 43
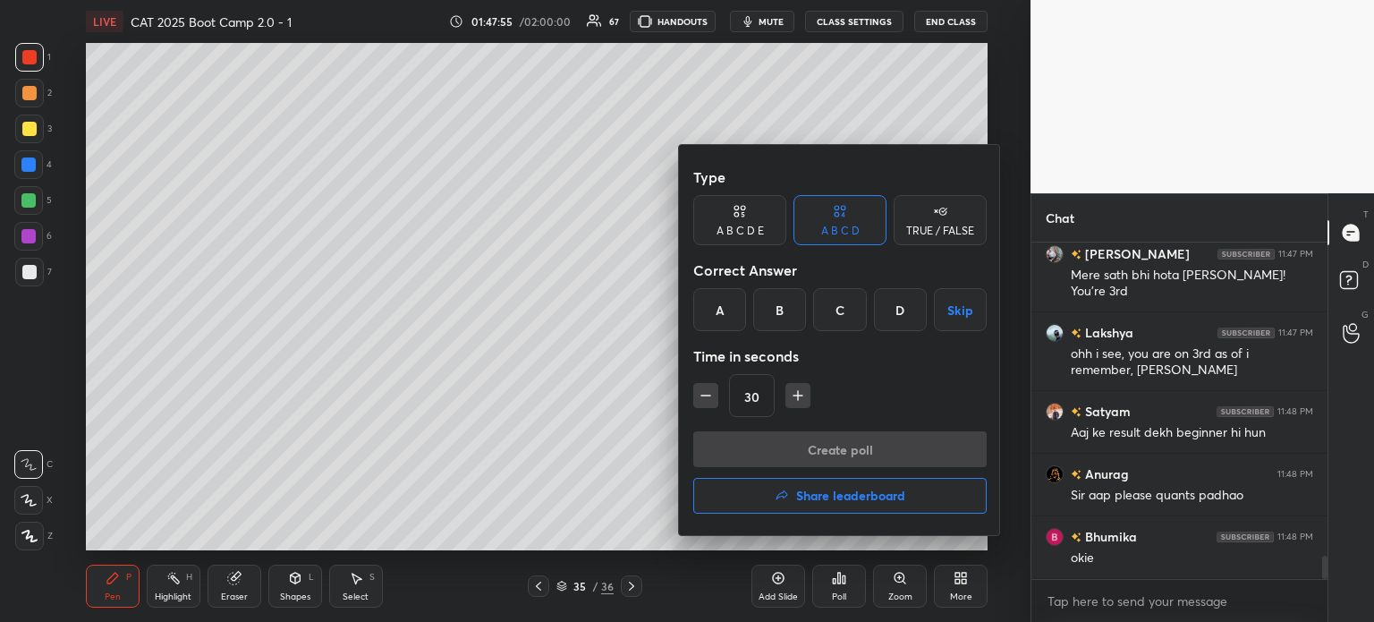
click at [850, 507] on button "Share leaderboard" at bounding box center [839, 496] width 293 height 36
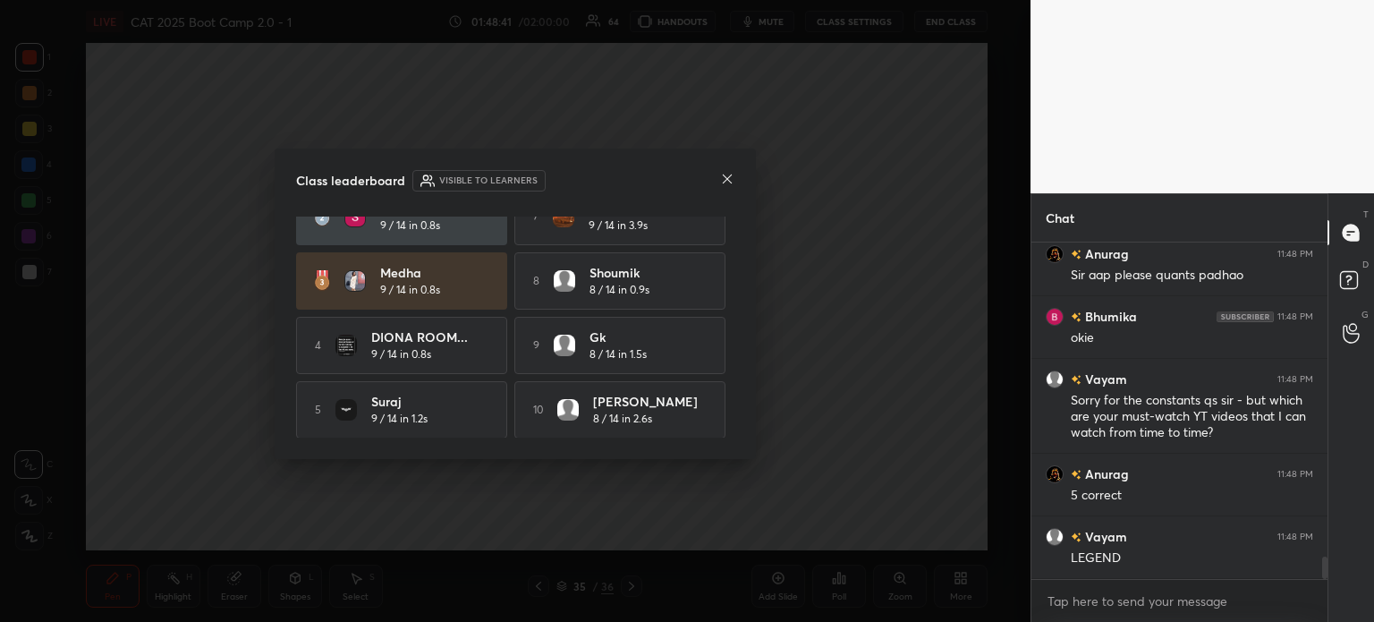
scroll to position [4808, 0]
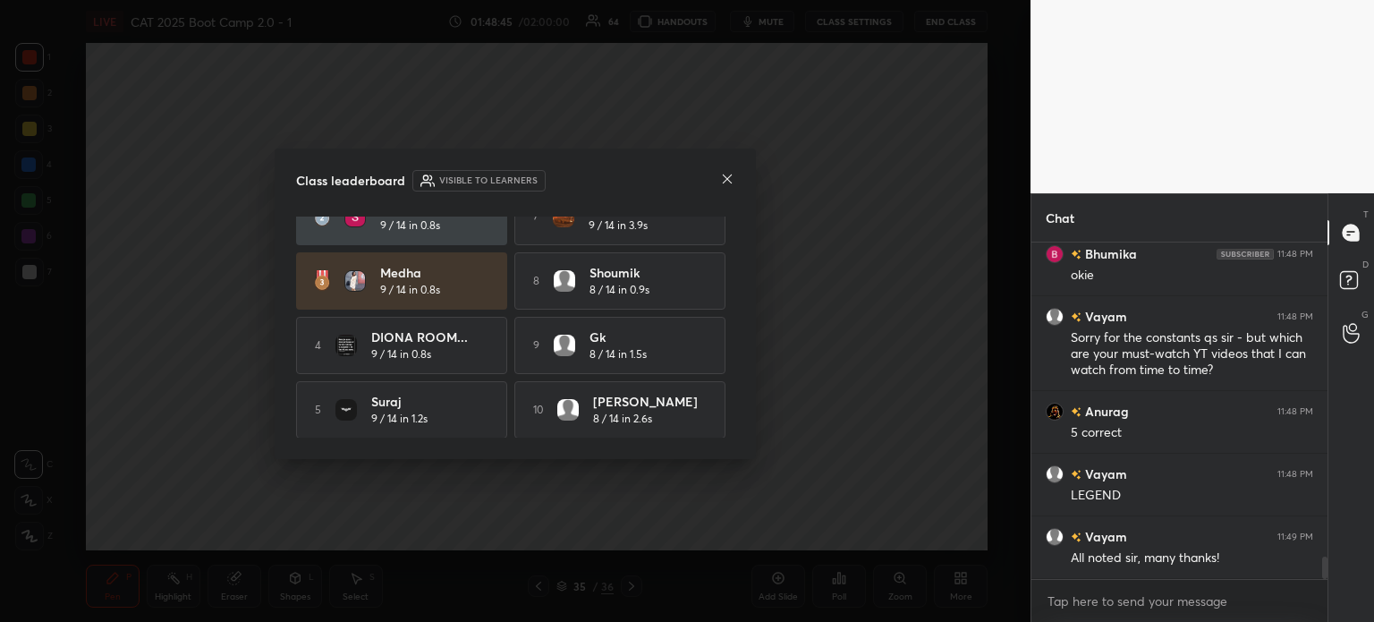
click at [727, 177] on icon at bounding box center [727, 179] width 14 height 14
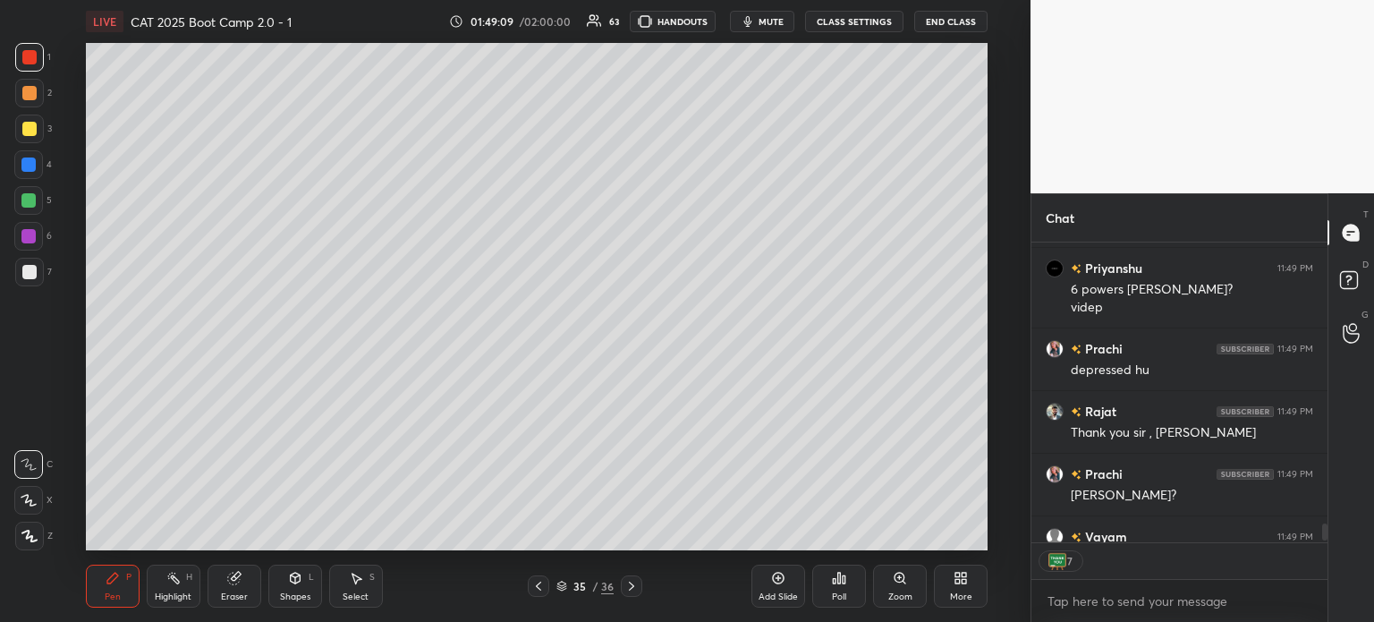
scroll to position [5239, 0]
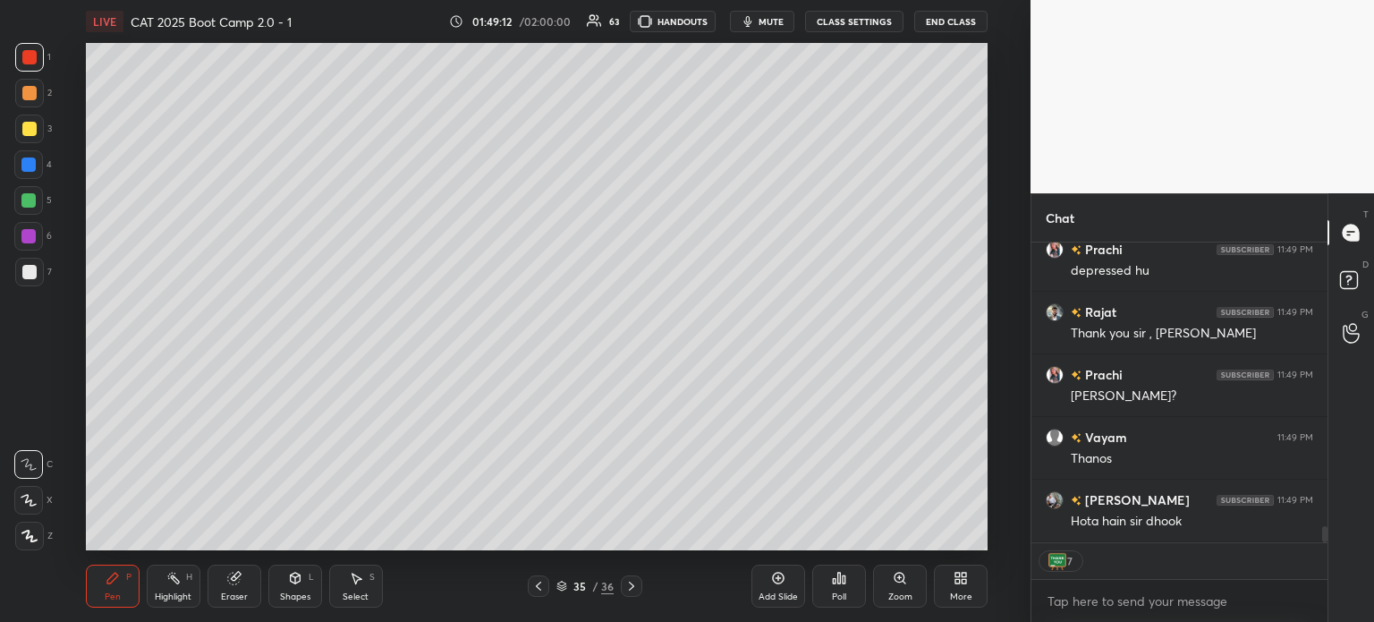
click at [1131, 560] on div "7" at bounding box center [1180, 561] width 296 height 36
click at [1124, 560] on div "7" at bounding box center [1180, 561] width 296 height 36
click at [1126, 559] on div "7" at bounding box center [1180, 561] width 296 height 36
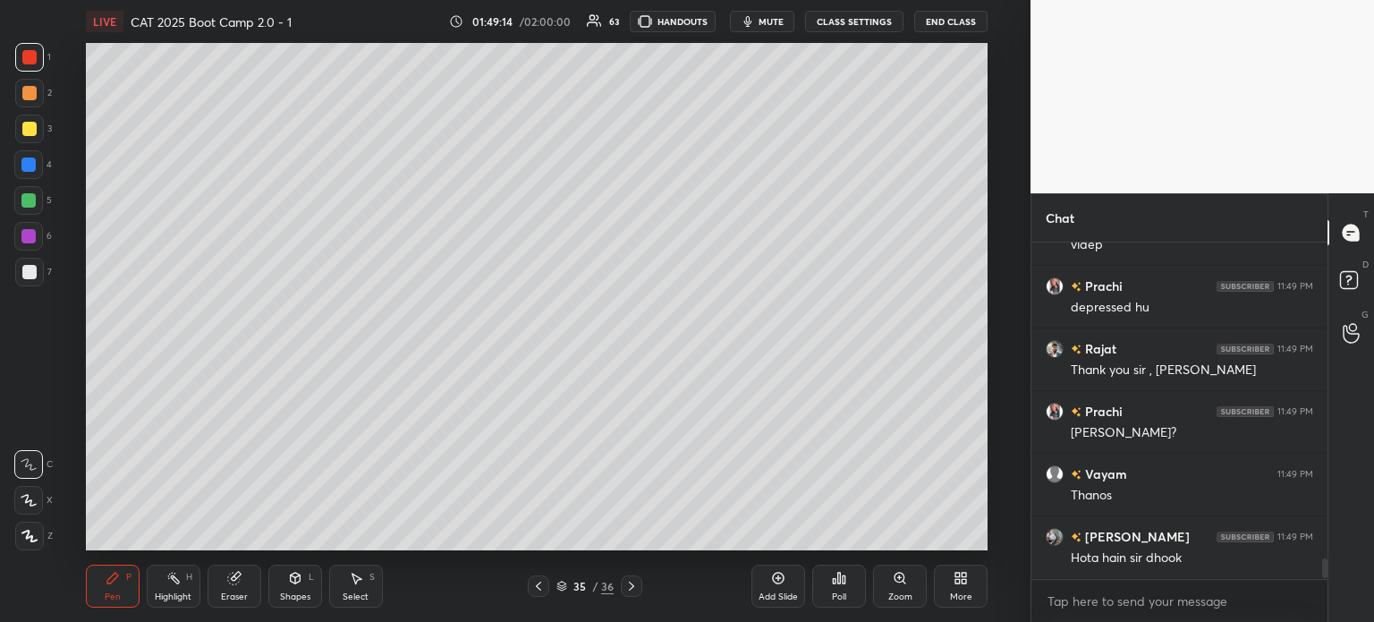
scroll to position [4, 5]
click at [1126, 559] on div "[PERSON_NAME] 11:47 PM it's okk sir but very usefull Arihant 11:47 PM Mere sath…" at bounding box center [1180, 410] width 296 height 336
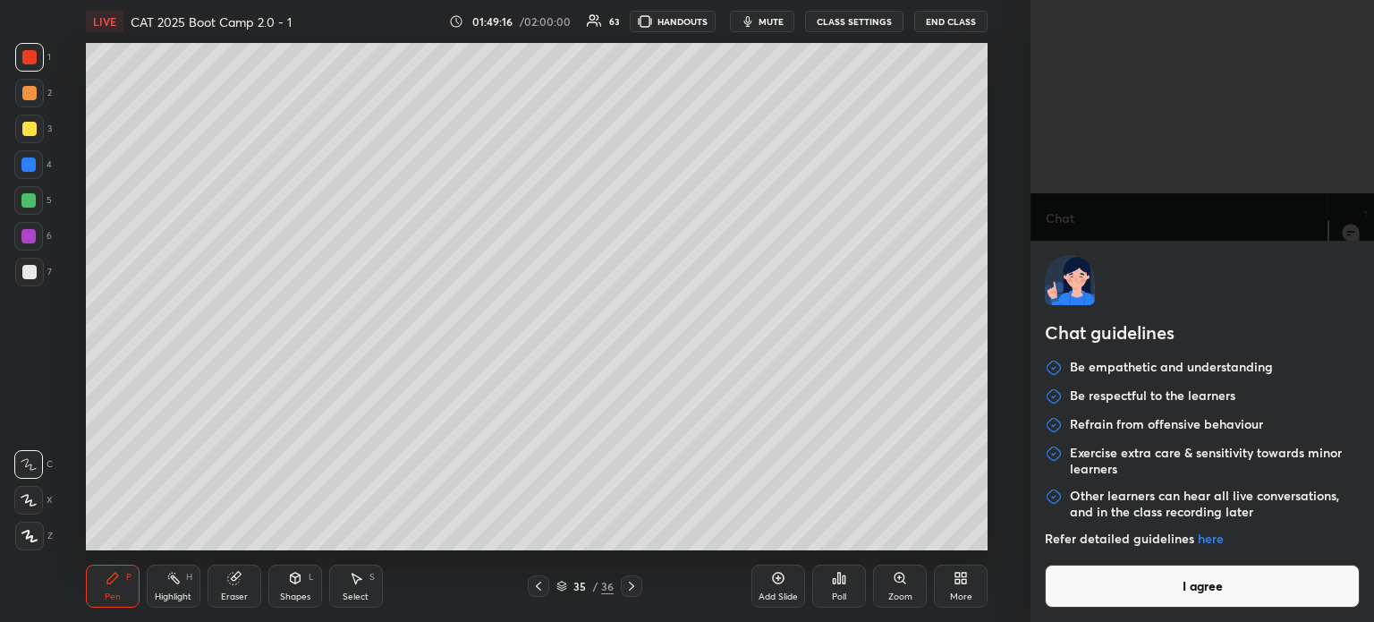
click at [1123, 593] on body "1 2 3 4 5 6 7 C X Z C X Z E E Erase all H H LIVE CAT 2025 Boot Camp 2.0 - 1 01:…" at bounding box center [687, 311] width 1374 height 622
click at [1160, 593] on button "I agree" at bounding box center [1202, 586] width 315 height 43
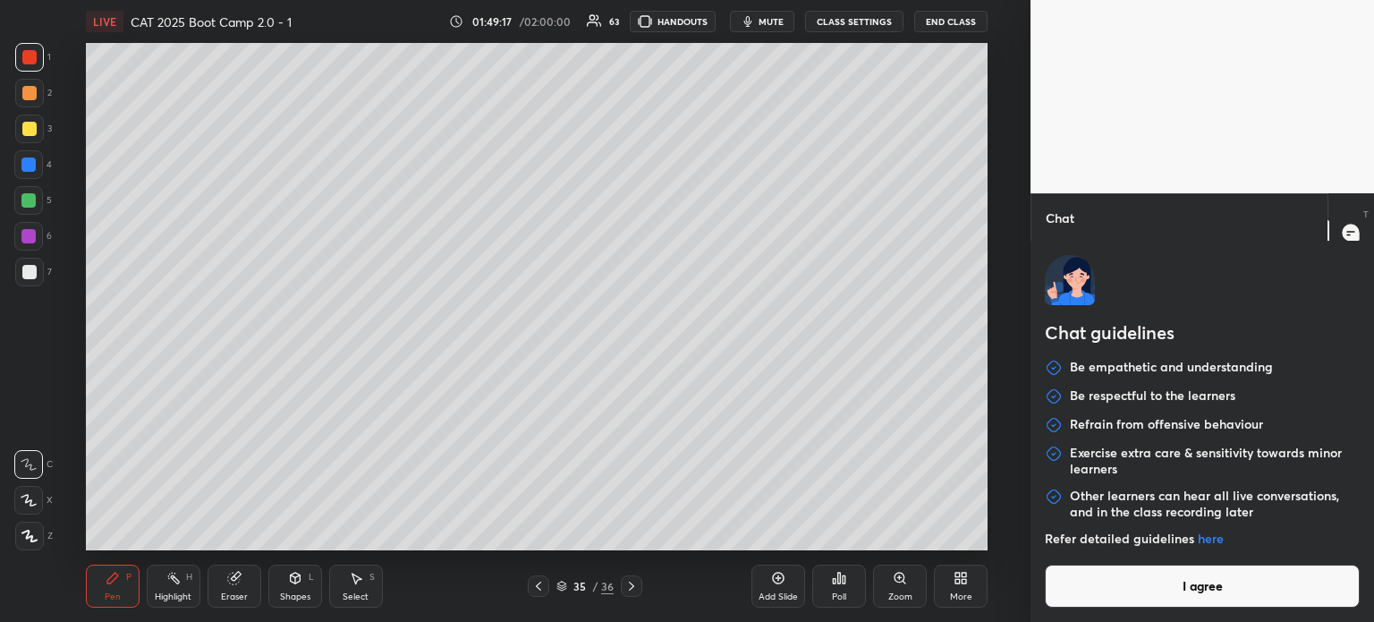
type textarea "x"
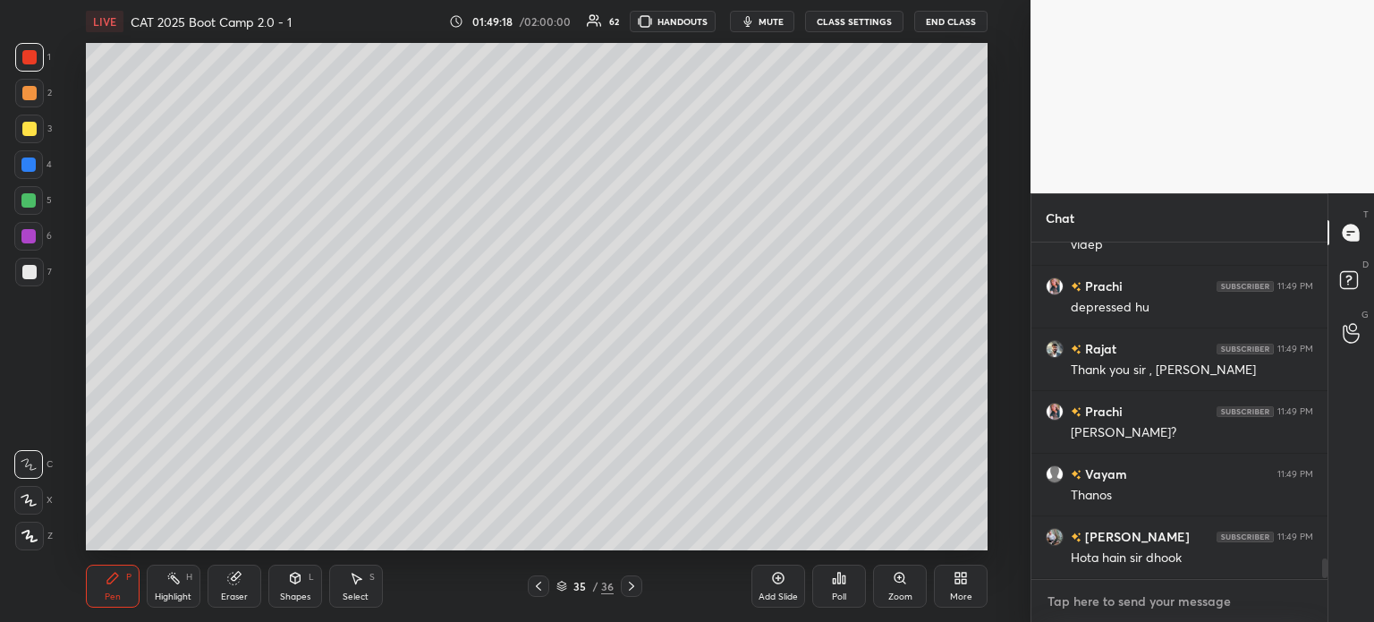
paste textarea "[URL][DOMAIN_NAME]"
type textarea "[URL][DOMAIN_NAME]"
type textarea "x"
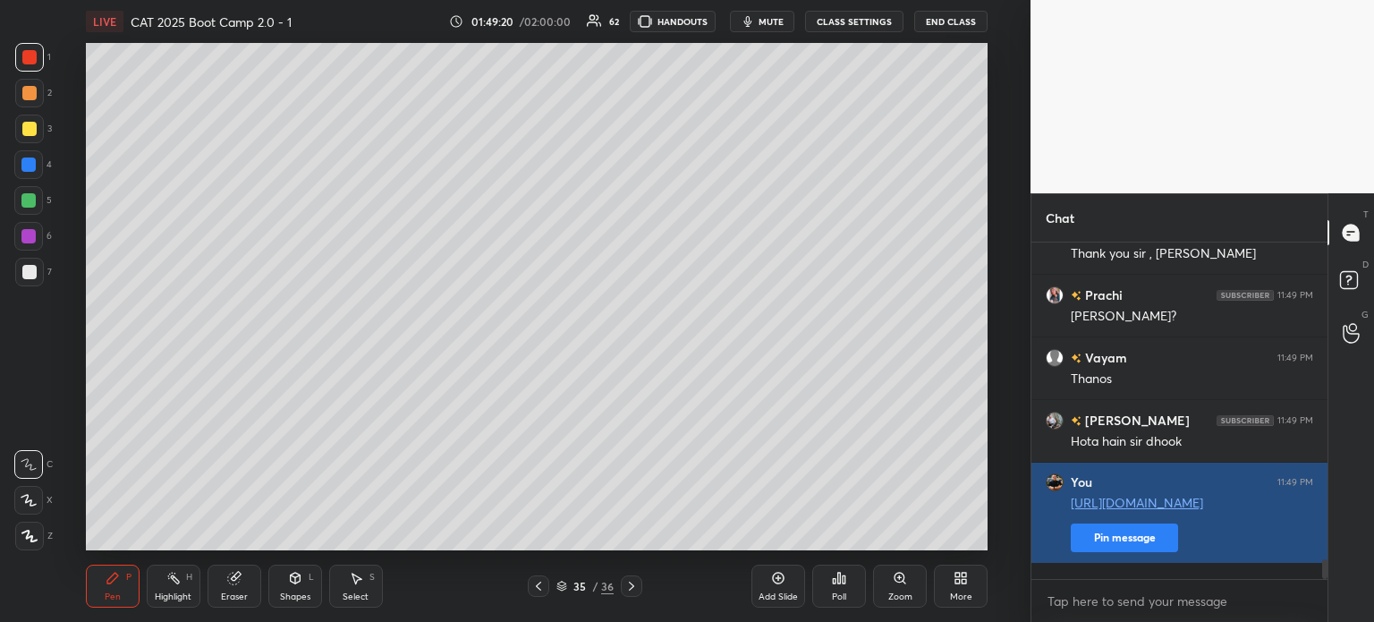
click at [1099, 552] on button "Pin message" at bounding box center [1124, 537] width 107 height 29
type textarea "x"
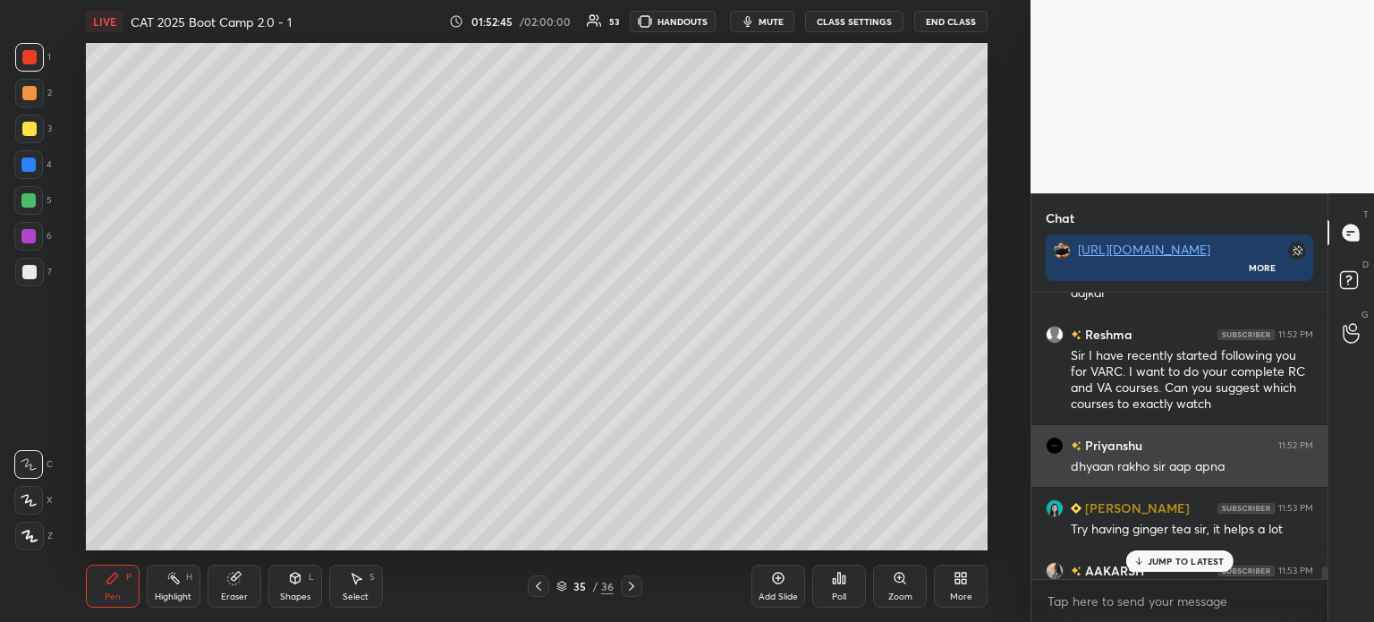
scroll to position [8223, 0]
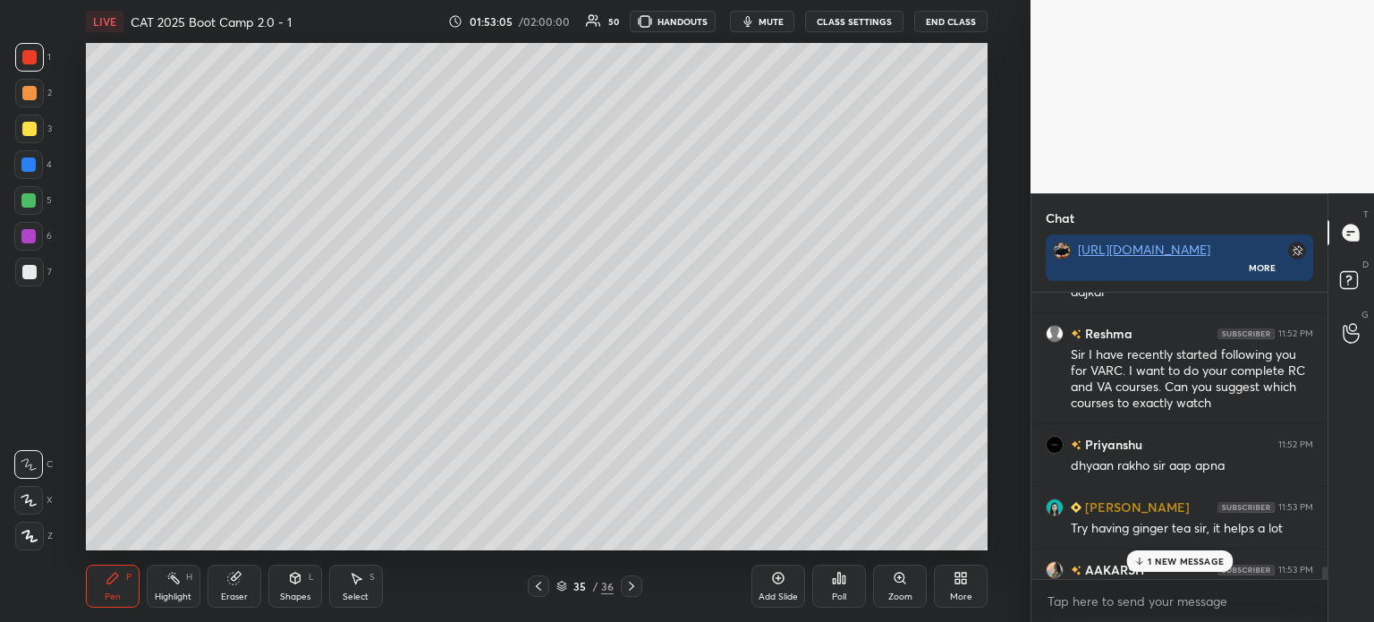
click at [1181, 558] on p "1 NEW MESSAGE" at bounding box center [1186, 561] width 76 height 11
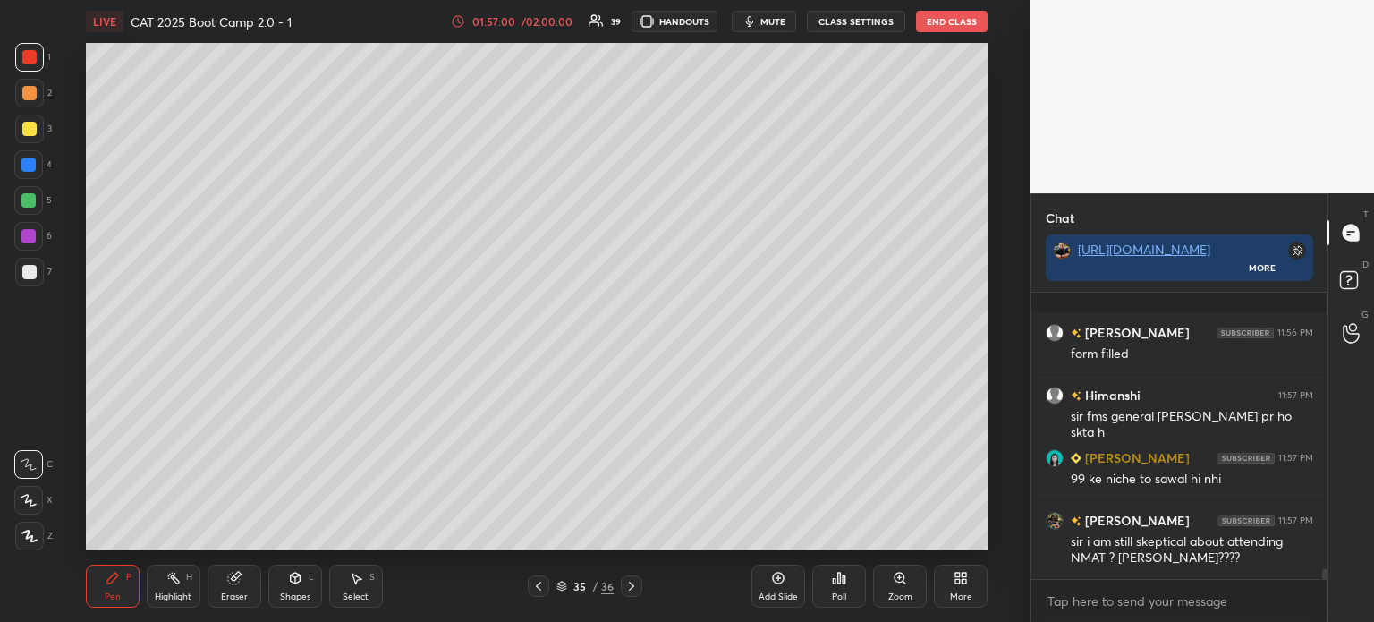
scroll to position [7891, 0]
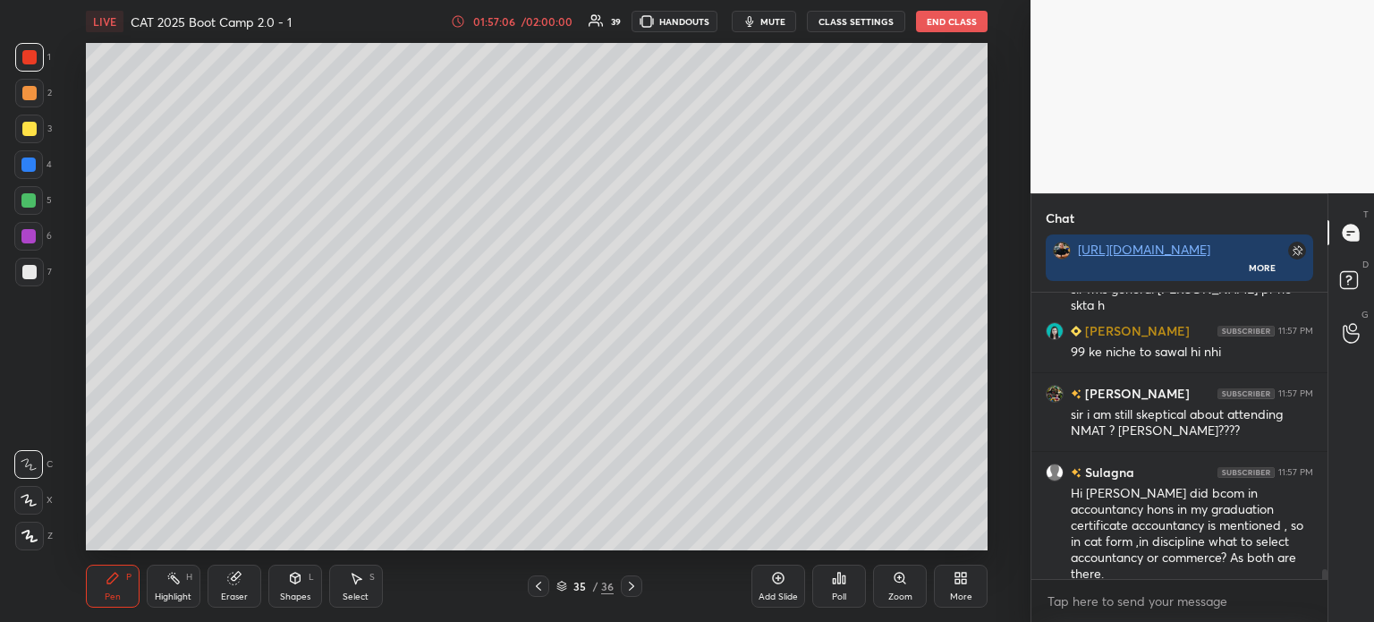
click at [773, 577] on icon at bounding box center [779, 579] width 12 height 12
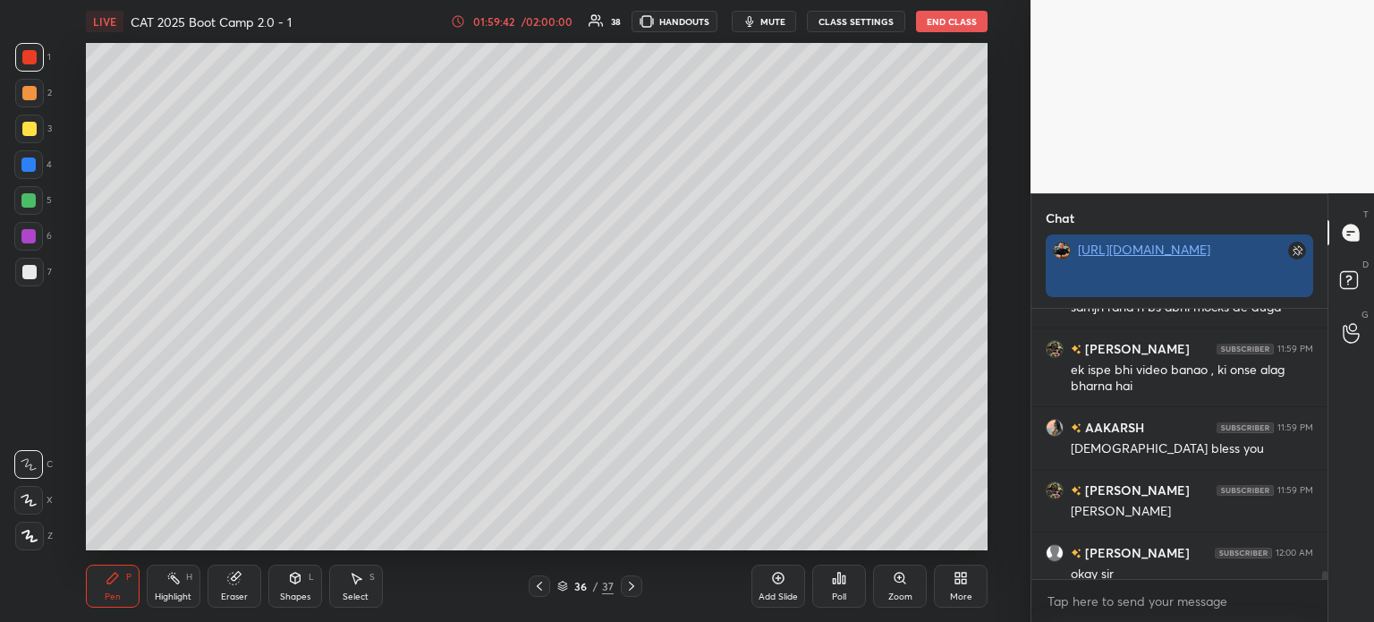
scroll to position [5, 5]
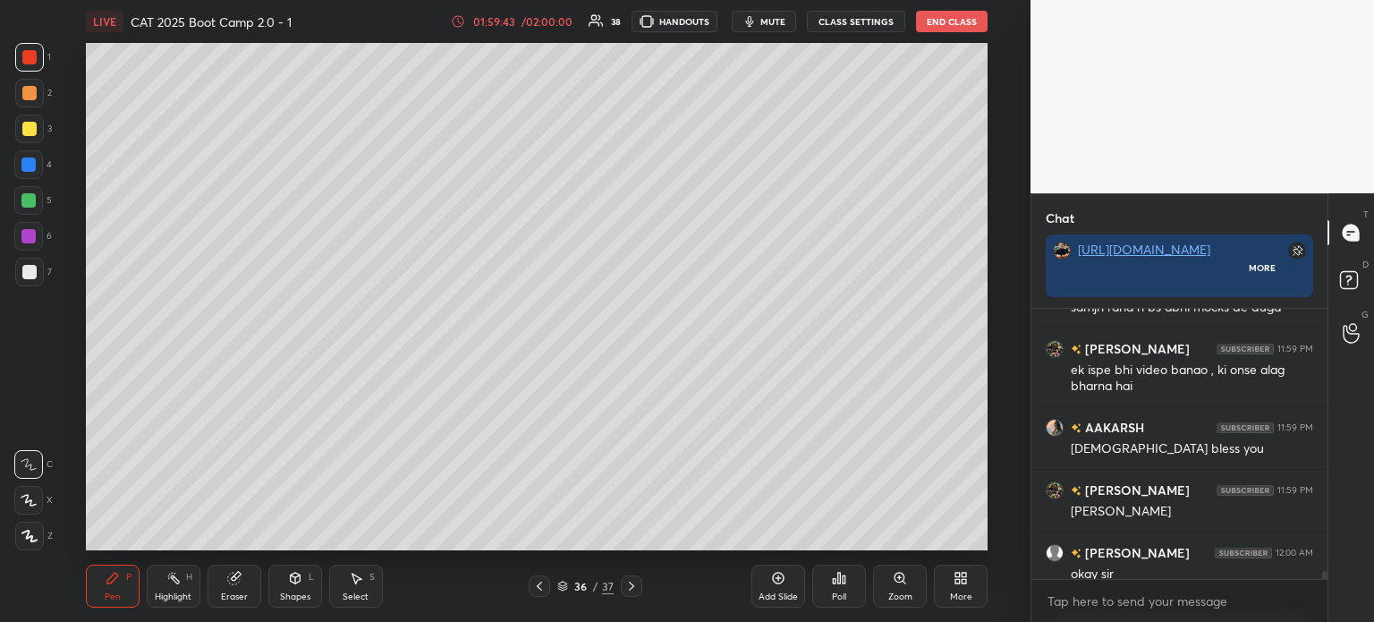
click at [1295, 247] on icon at bounding box center [1298, 249] width 7 height 7
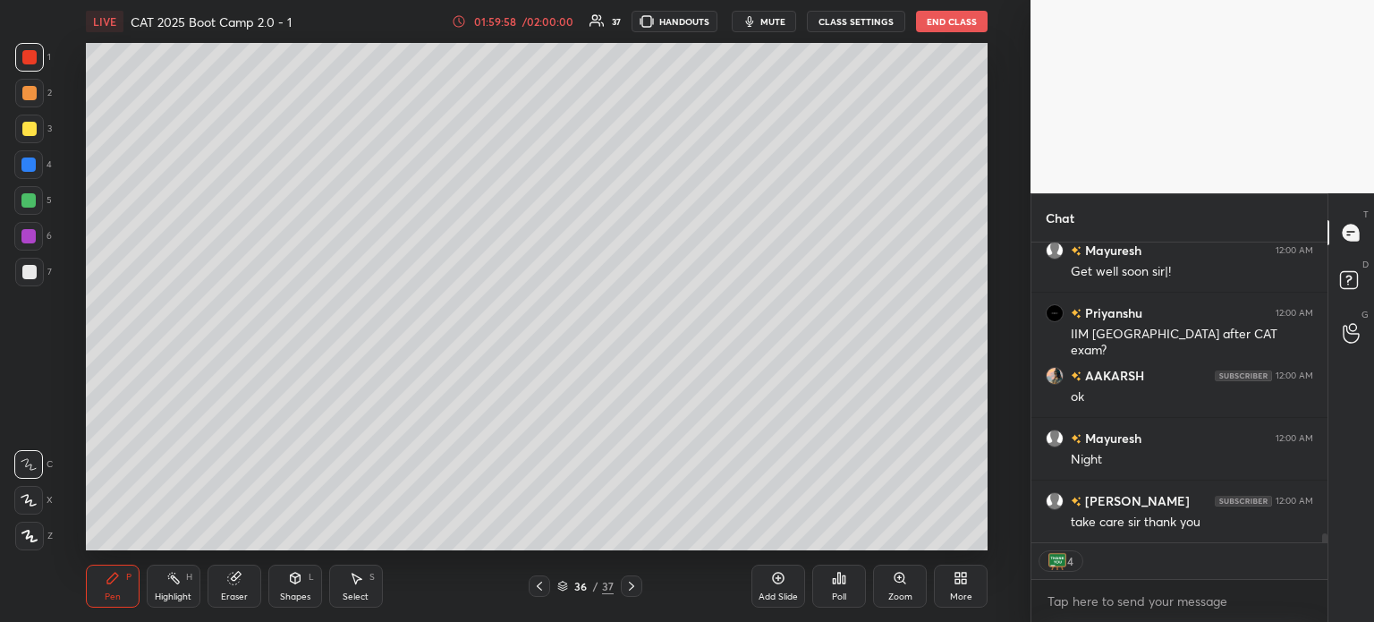
scroll to position [9369, 0]
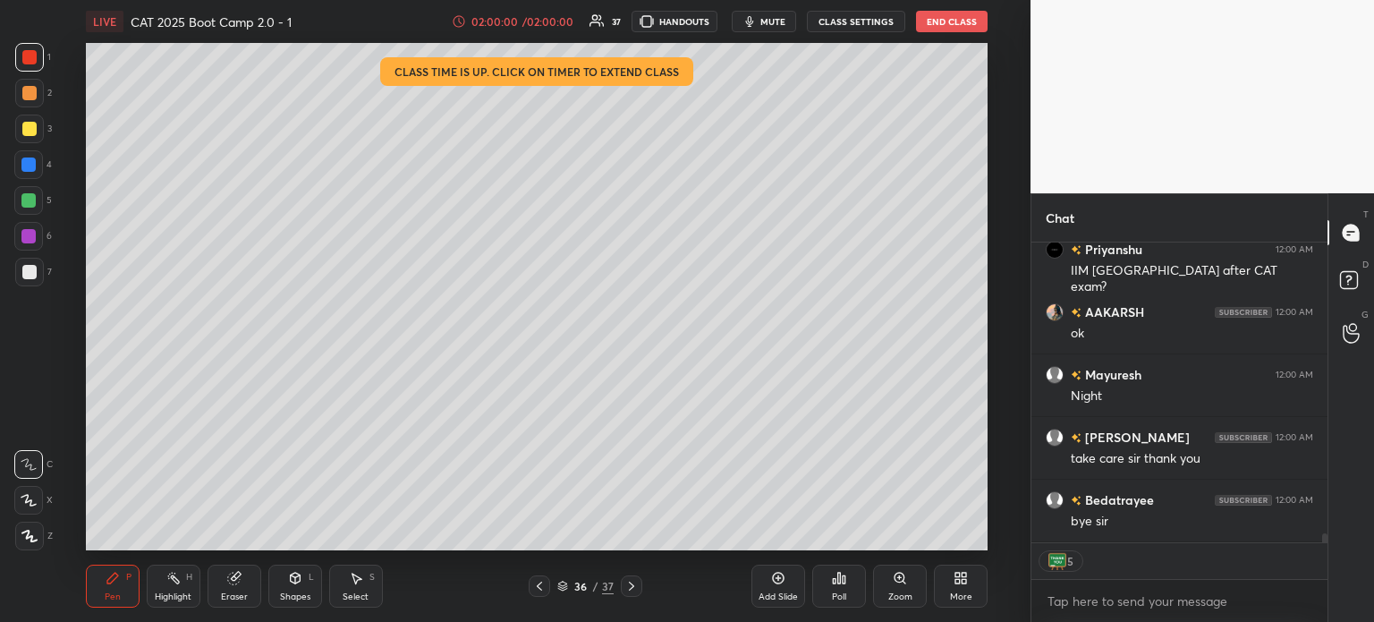
click at [956, 21] on button "End Class" at bounding box center [952, 21] width 72 height 21
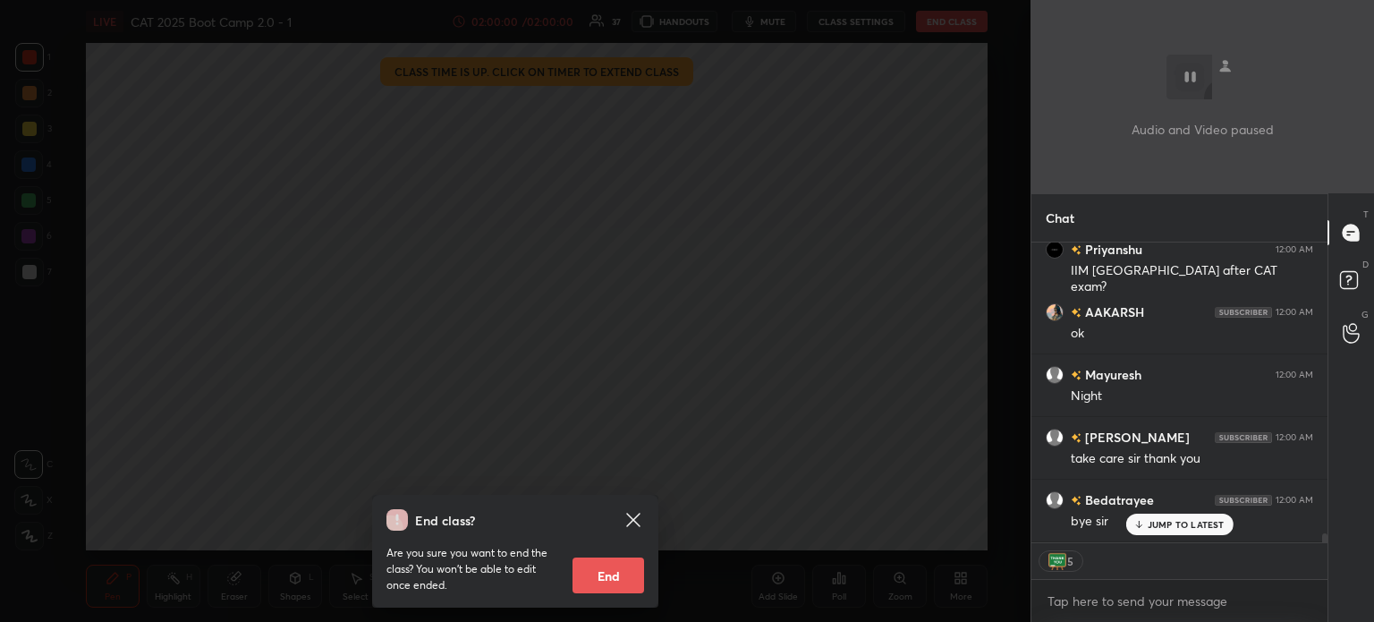
scroll to position [9430, 0]
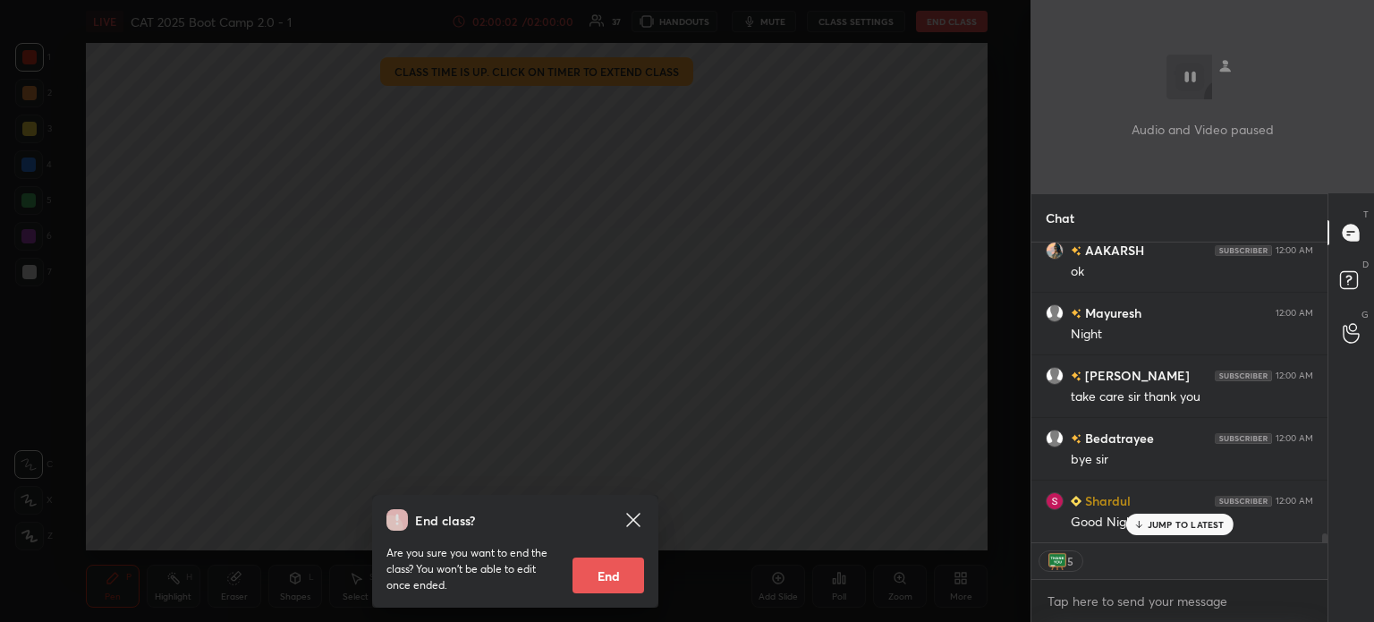
click at [602, 574] on button "End" at bounding box center [609, 575] width 72 height 36
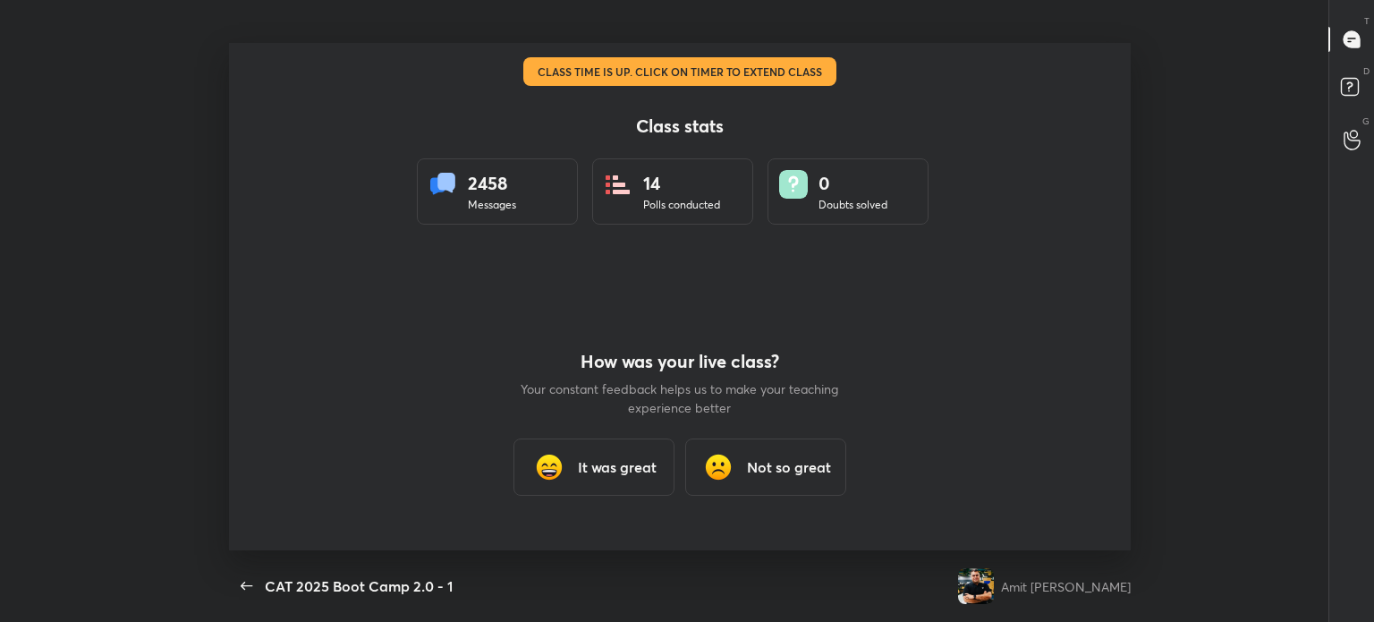
type textarea "x"
click at [244, 582] on icon "button" at bounding box center [247, 586] width 12 height 8
click at [564, 465] on img at bounding box center [549, 467] width 36 height 36
